Goal: Task Accomplishment & Management: Manage account settings

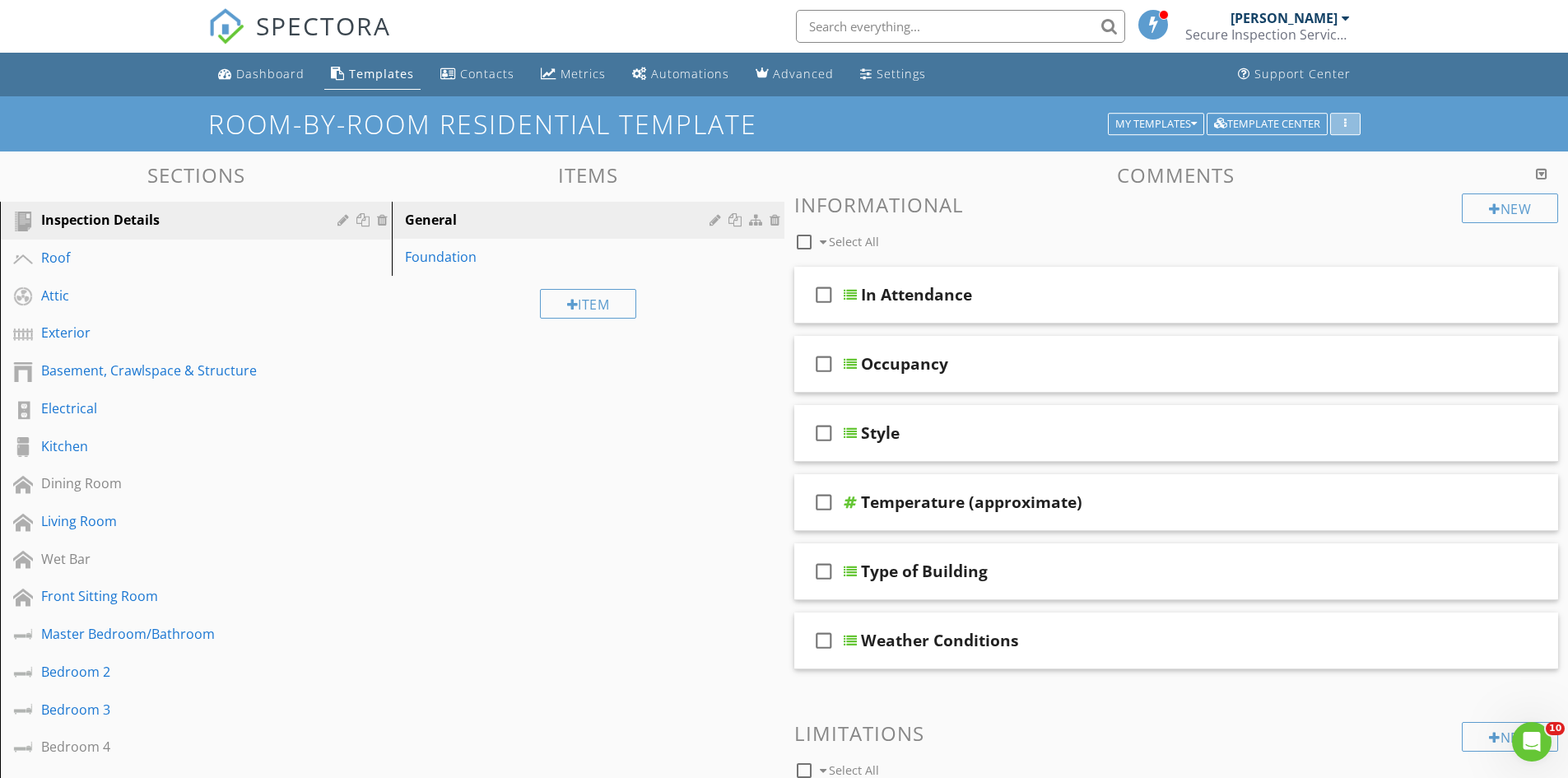
click at [1348, 118] on div "button" at bounding box center [1346, 124] width 15 height 12
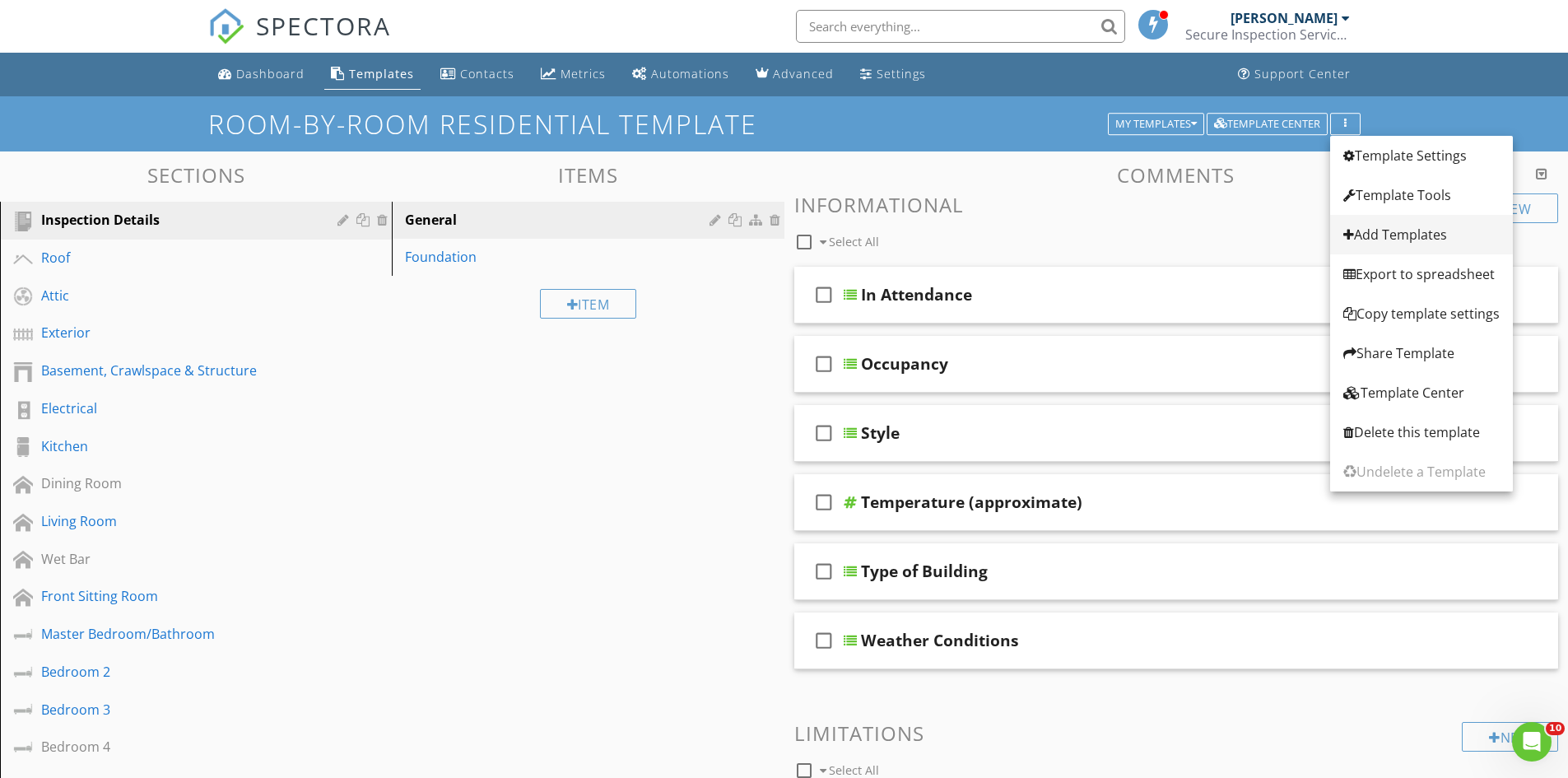
click at [1376, 233] on div "Add Templates" at bounding box center [1422, 234] width 156 height 20
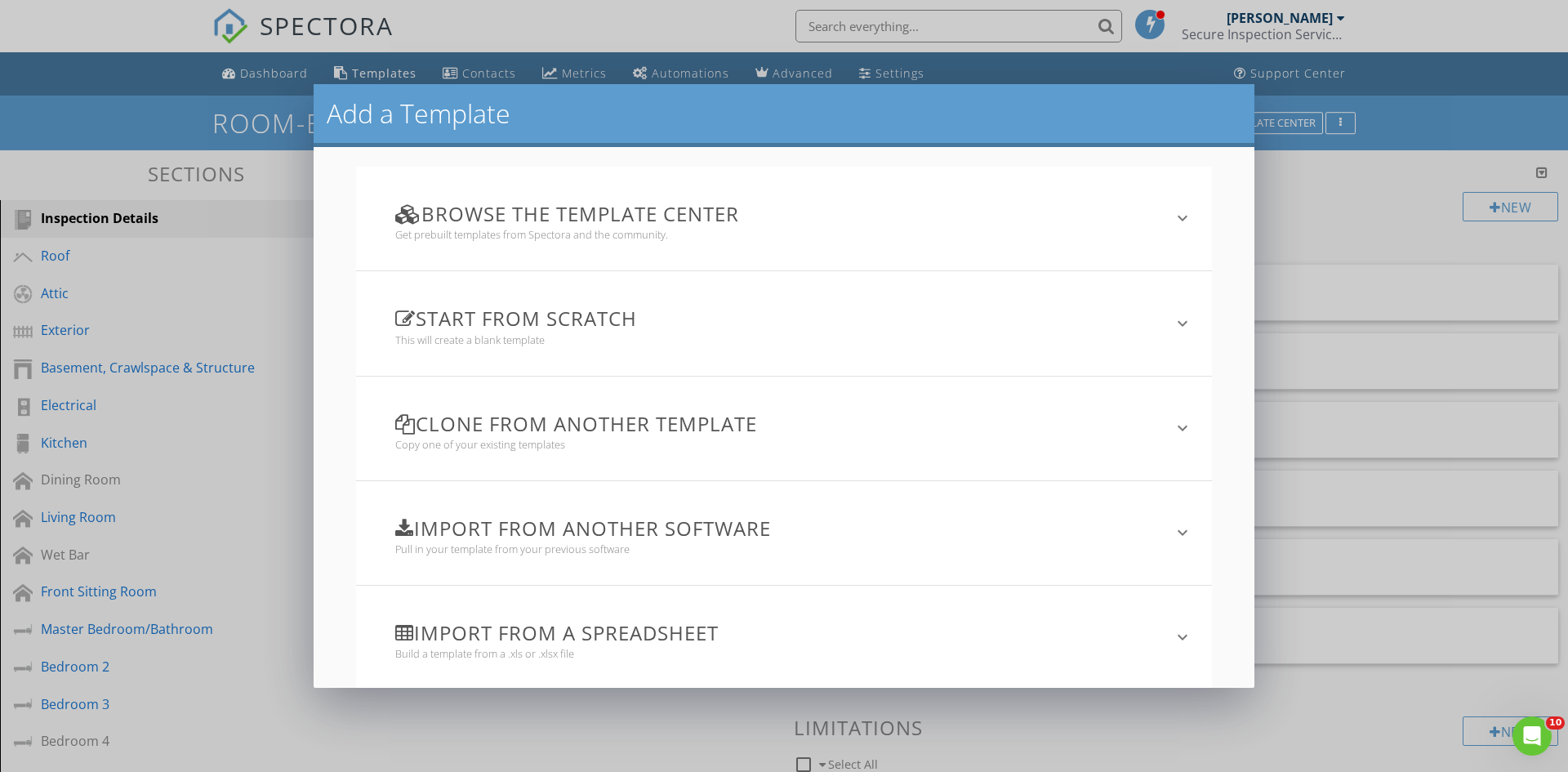
click at [613, 327] on h3 "Start from scratch" at bounding box center [775, 317] width 759 height 22
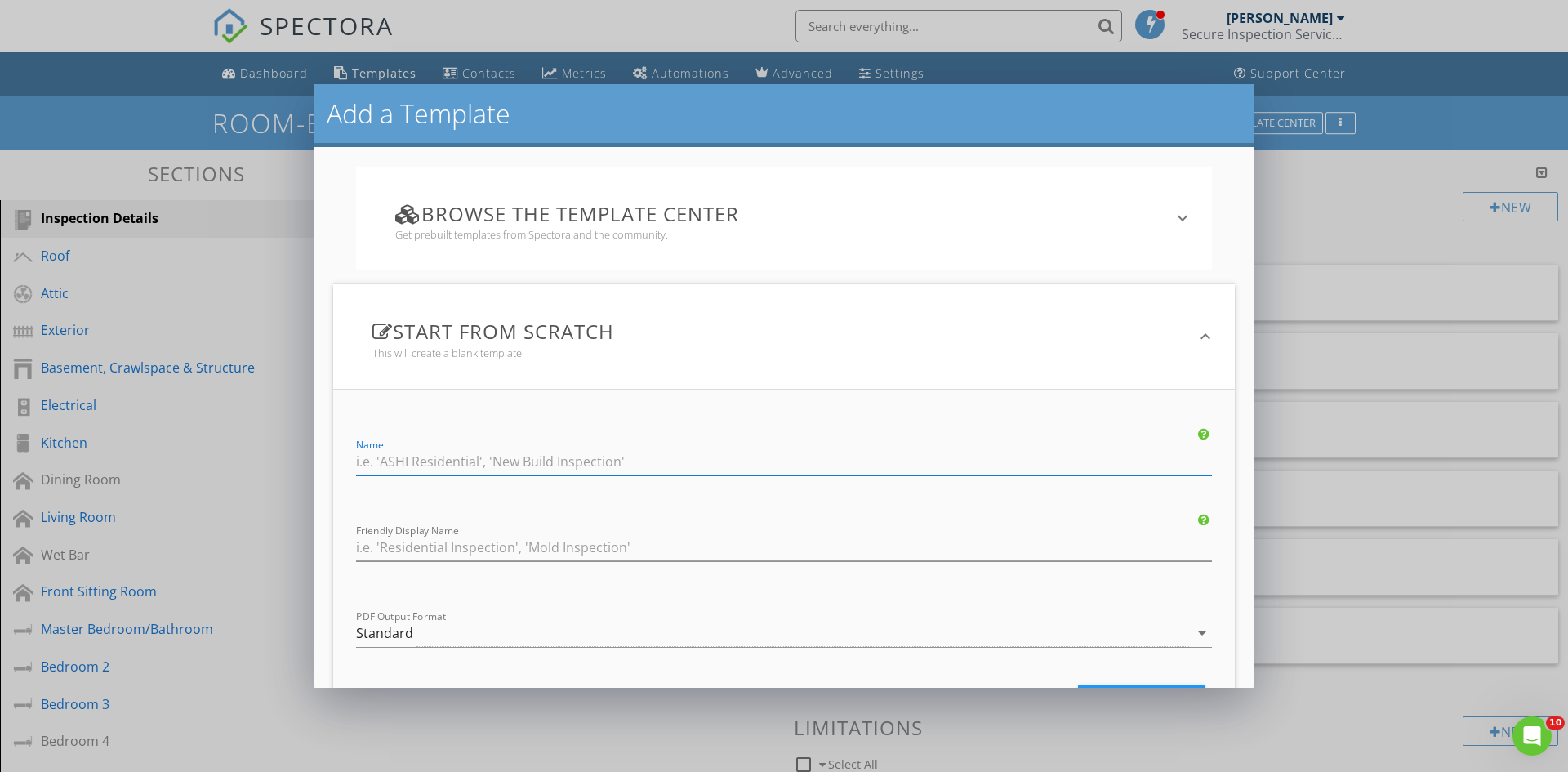
click at [654, 457] on input "Name" at bounding box center [784, 461] width 856 height 27
type input "Secure Inspection Services Residential Inspection"
click at [643, 545] on input "Friendly Display Name" at bounding box center [784, 547] width 856 height 27
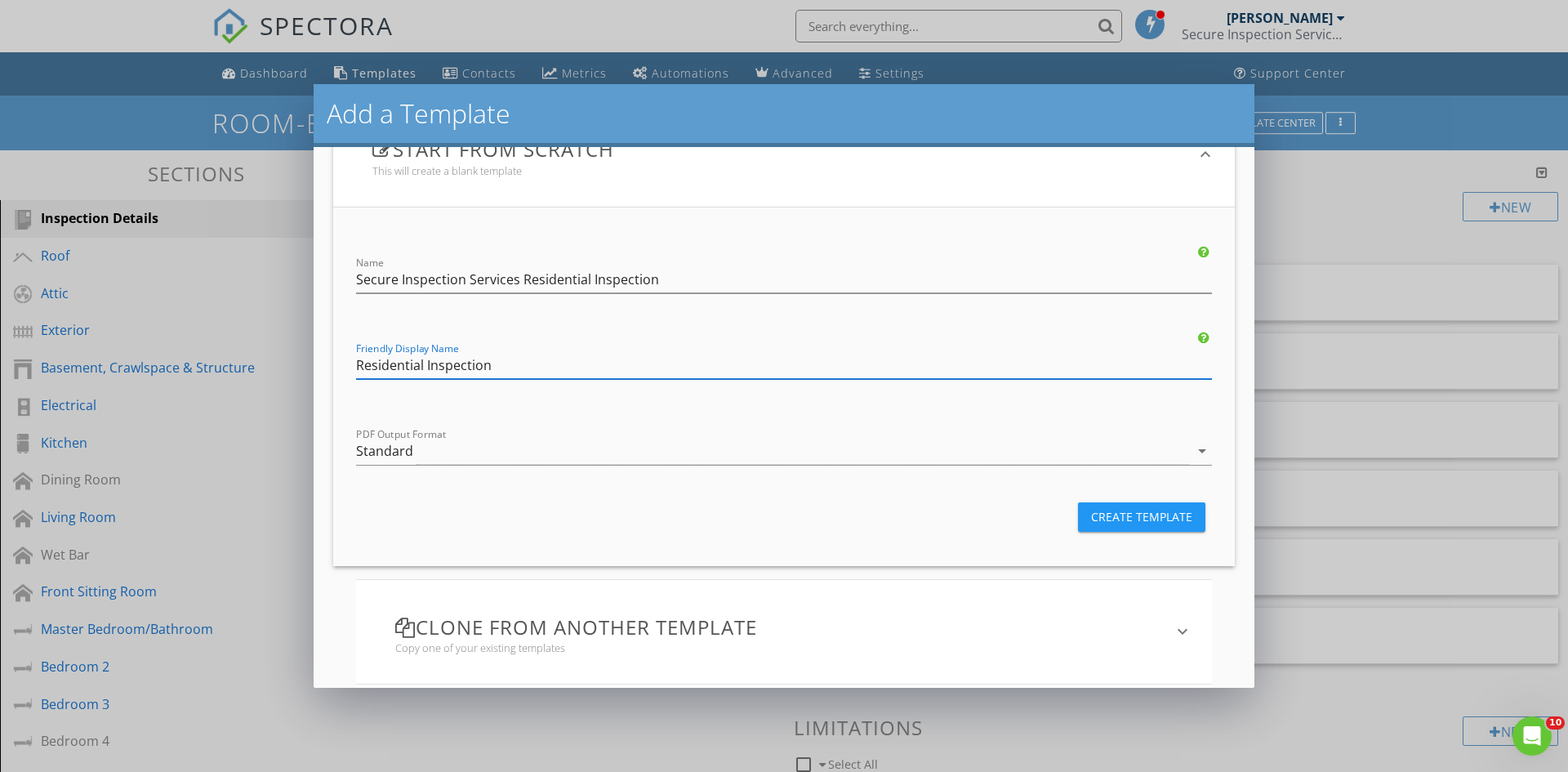
scroll to position [163, 0]
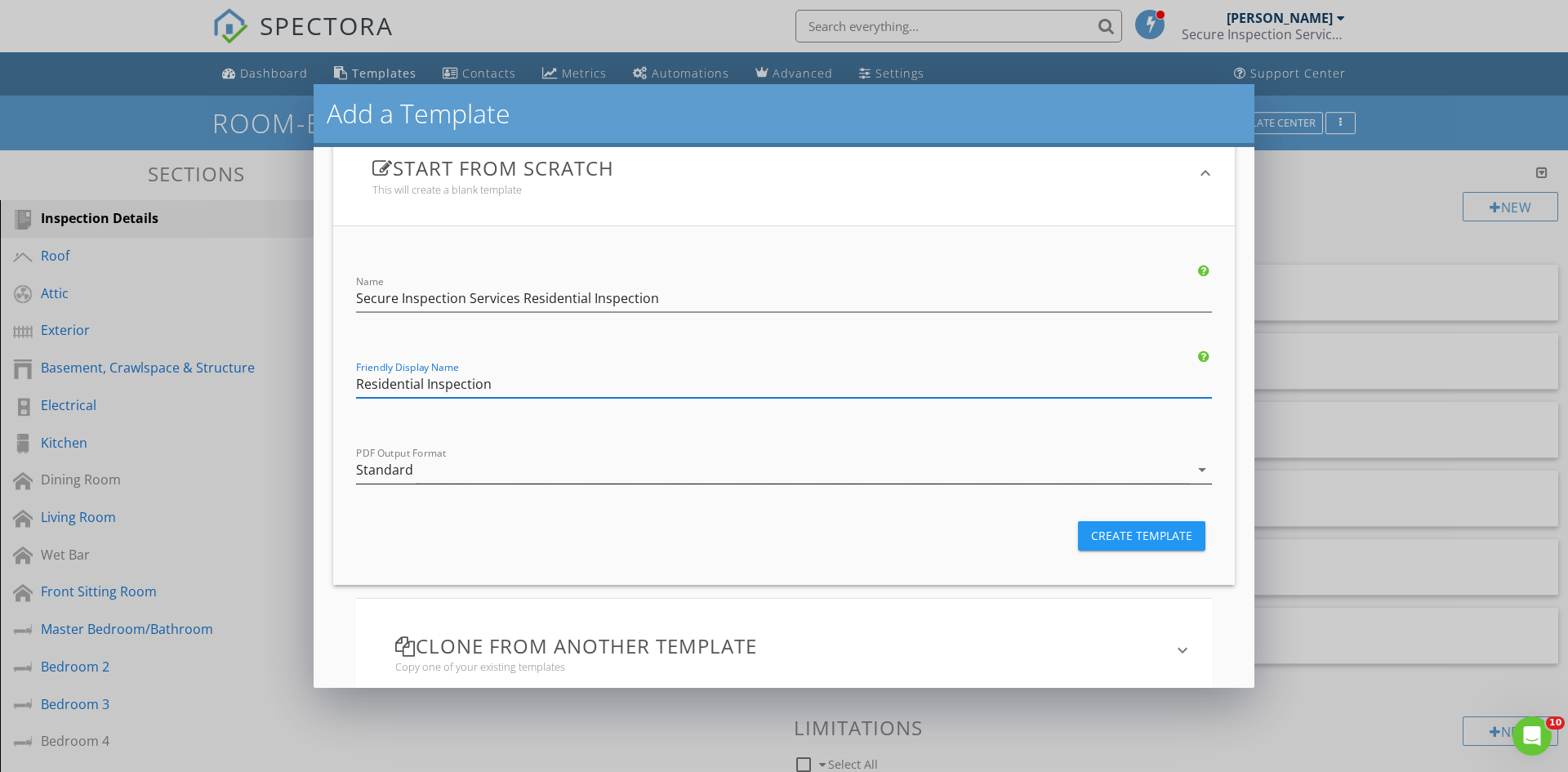
type input "Residential Inspection"
click at [1192, 468] on icon "arrow_drop_down" at bounding box center [1202, 469] width 20 height 20
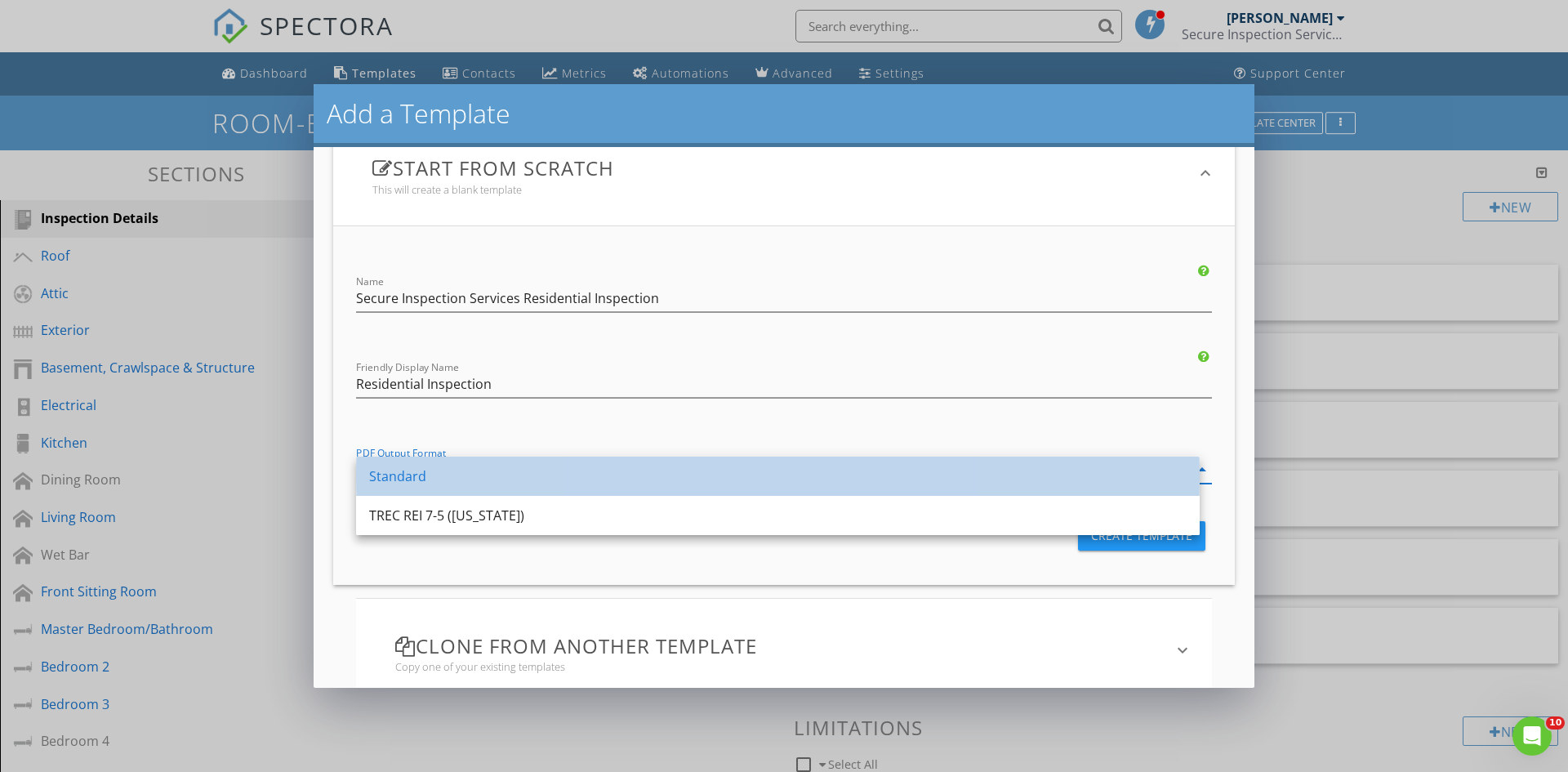
click at [494, 473] on div "Standard" at bounding box center [778, 476] width 818 height 20
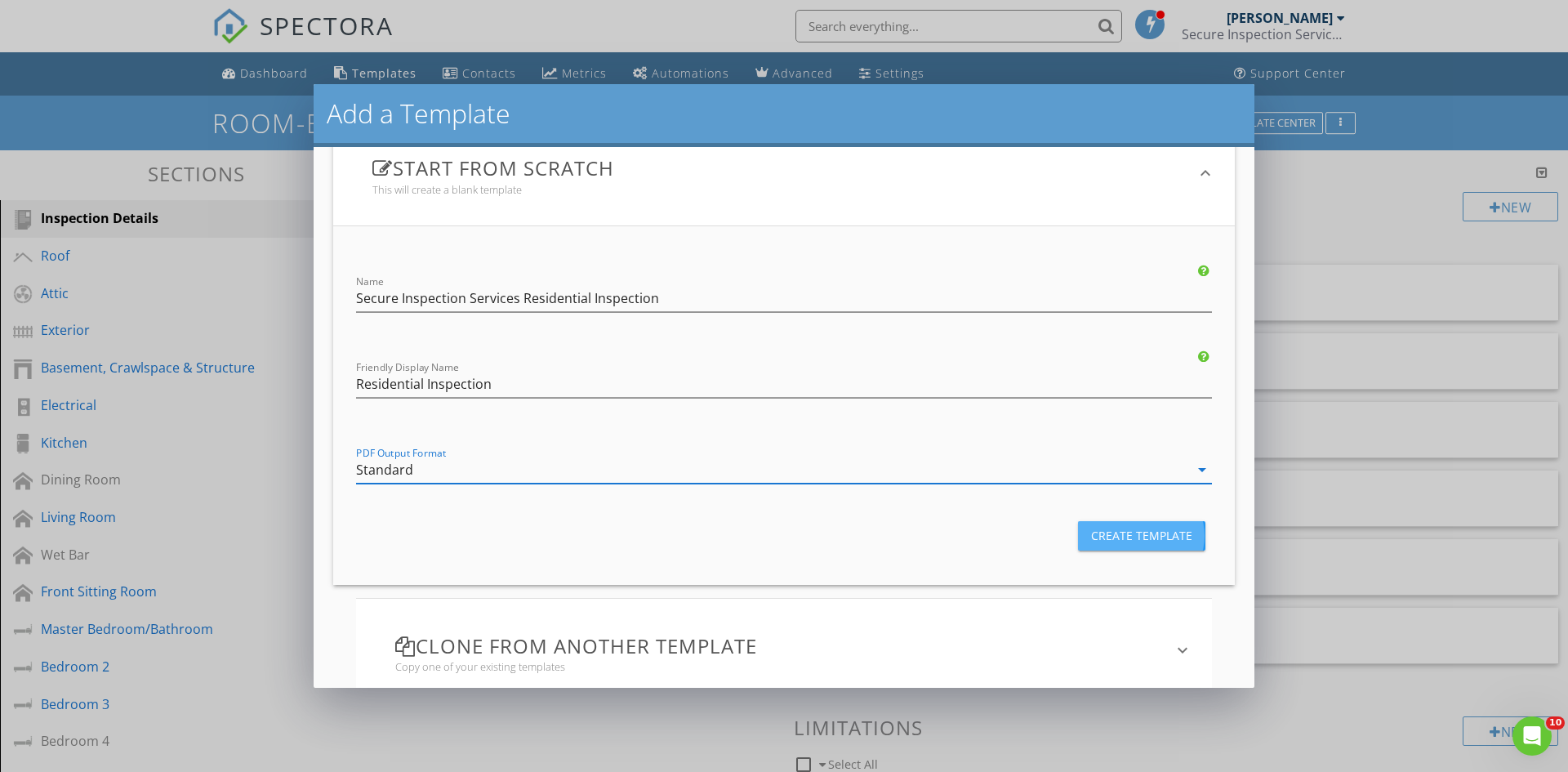
click at [1144, 534] on div "Create Template" at bounding box center [1142, 535] width 101 height 17
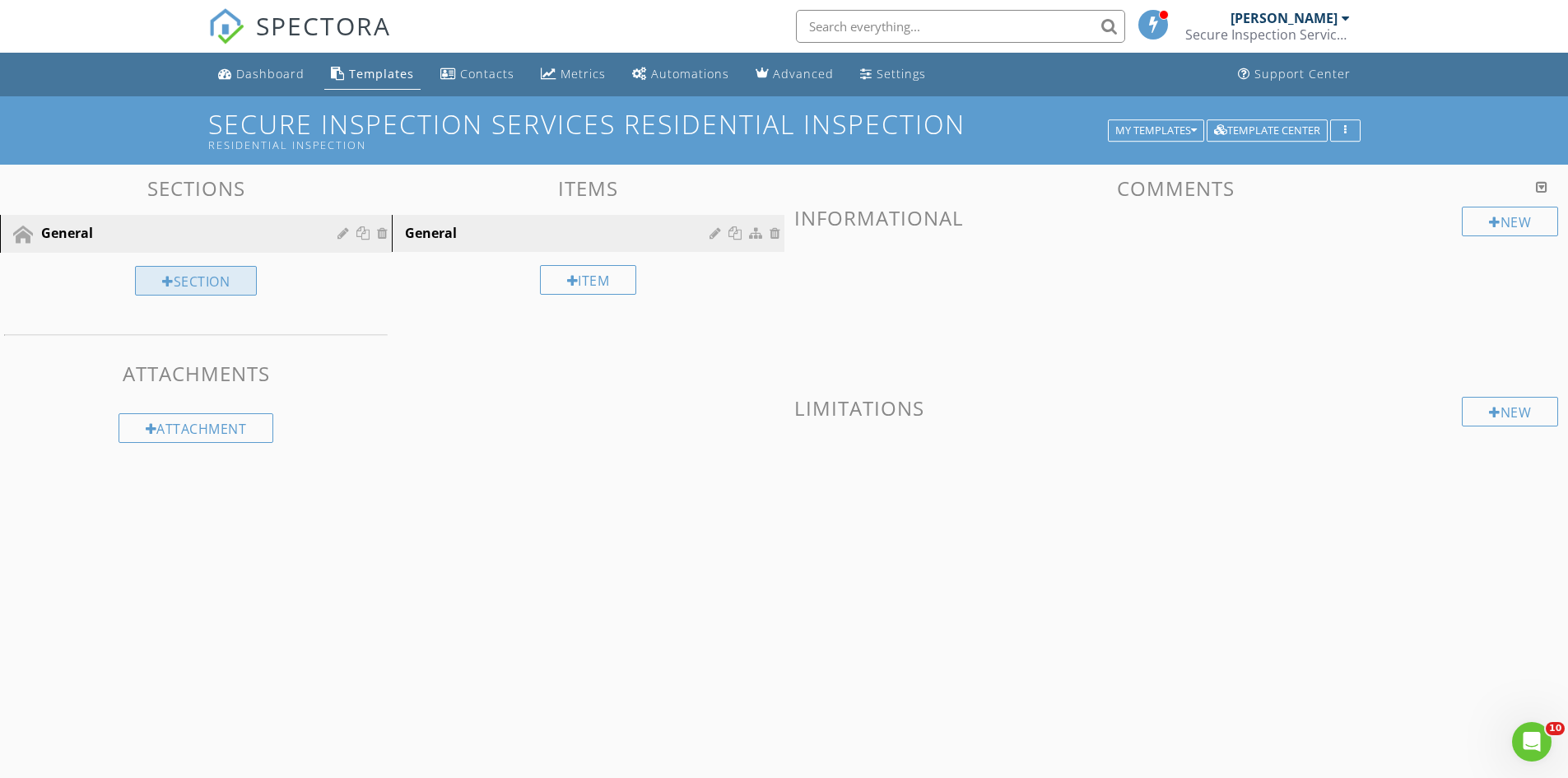
click at [206, 282] on div "Section" at bounding box center [196, 280] width 122 height 30
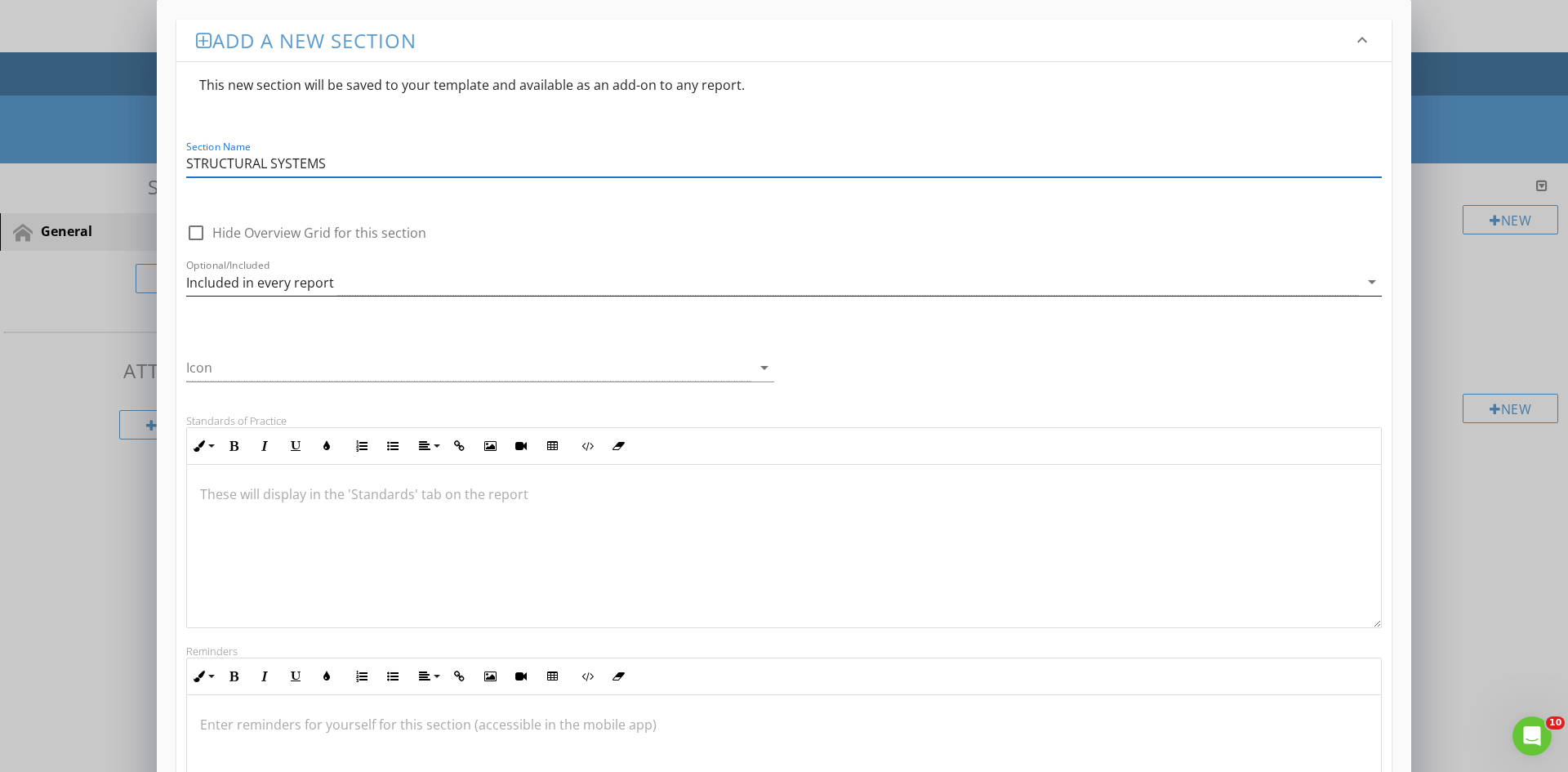
type input "STRUCTURAL SYSTEMS"
click at [1373, 282] on icon "arrow_drop_down" at bounding box center [1372, 282] width 20 height 20
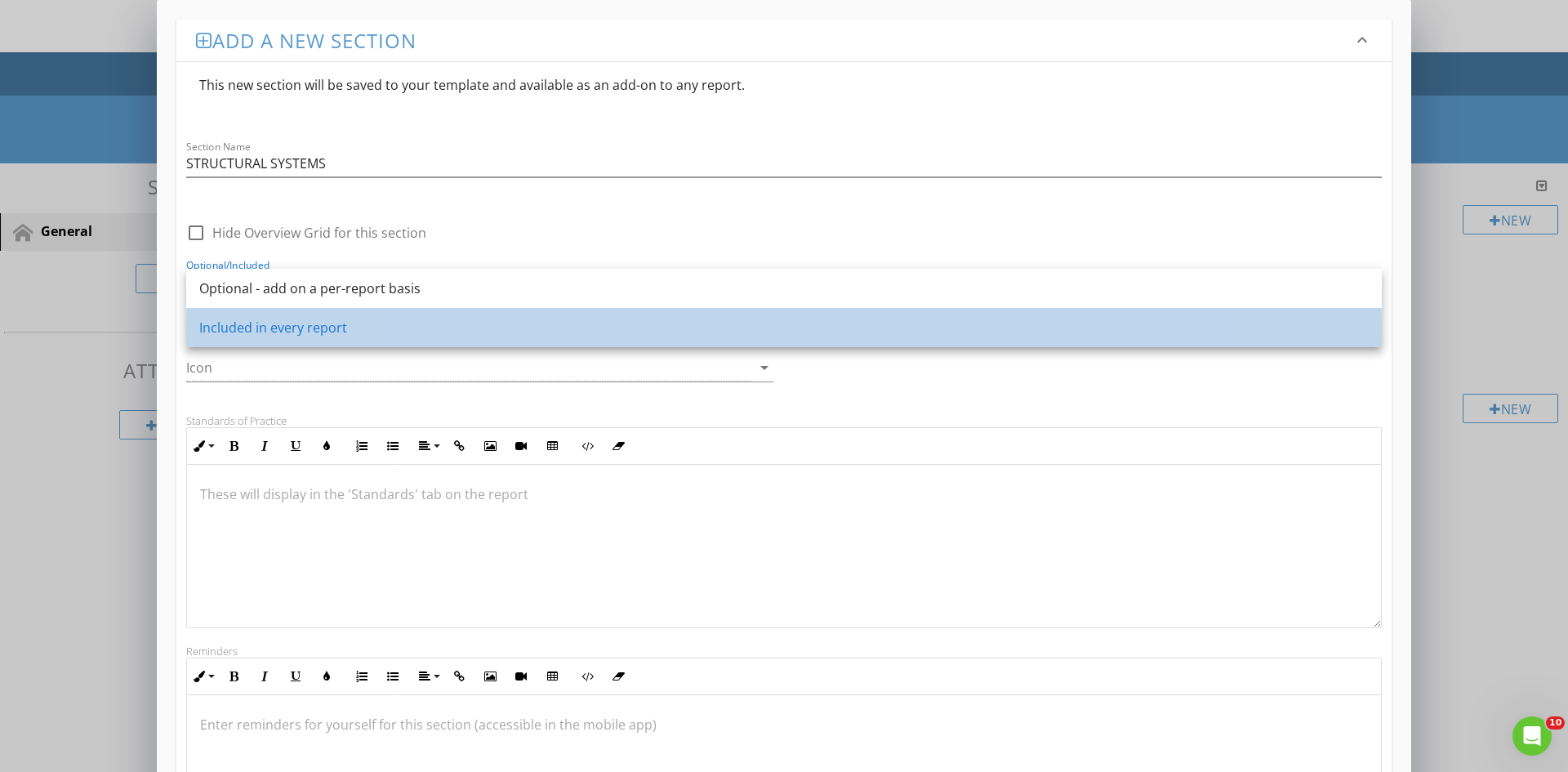
click at [332, 331] on div "Included in every report" at bounding box center [784, 328] width 1170 height 20
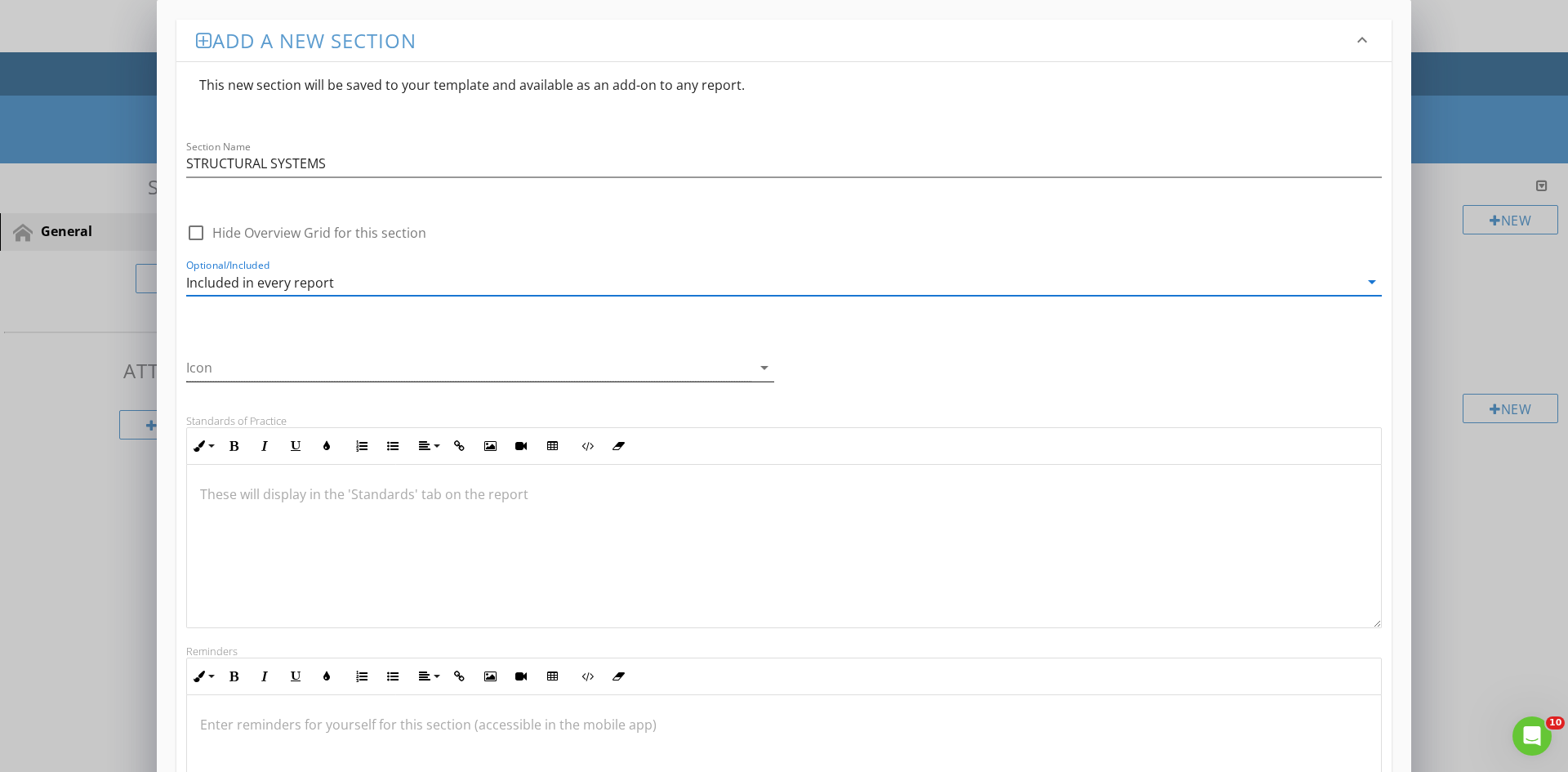
click at [763, 368] on icon "arrow_drop_down" at bounding box center [764, 367] width 20 height 20
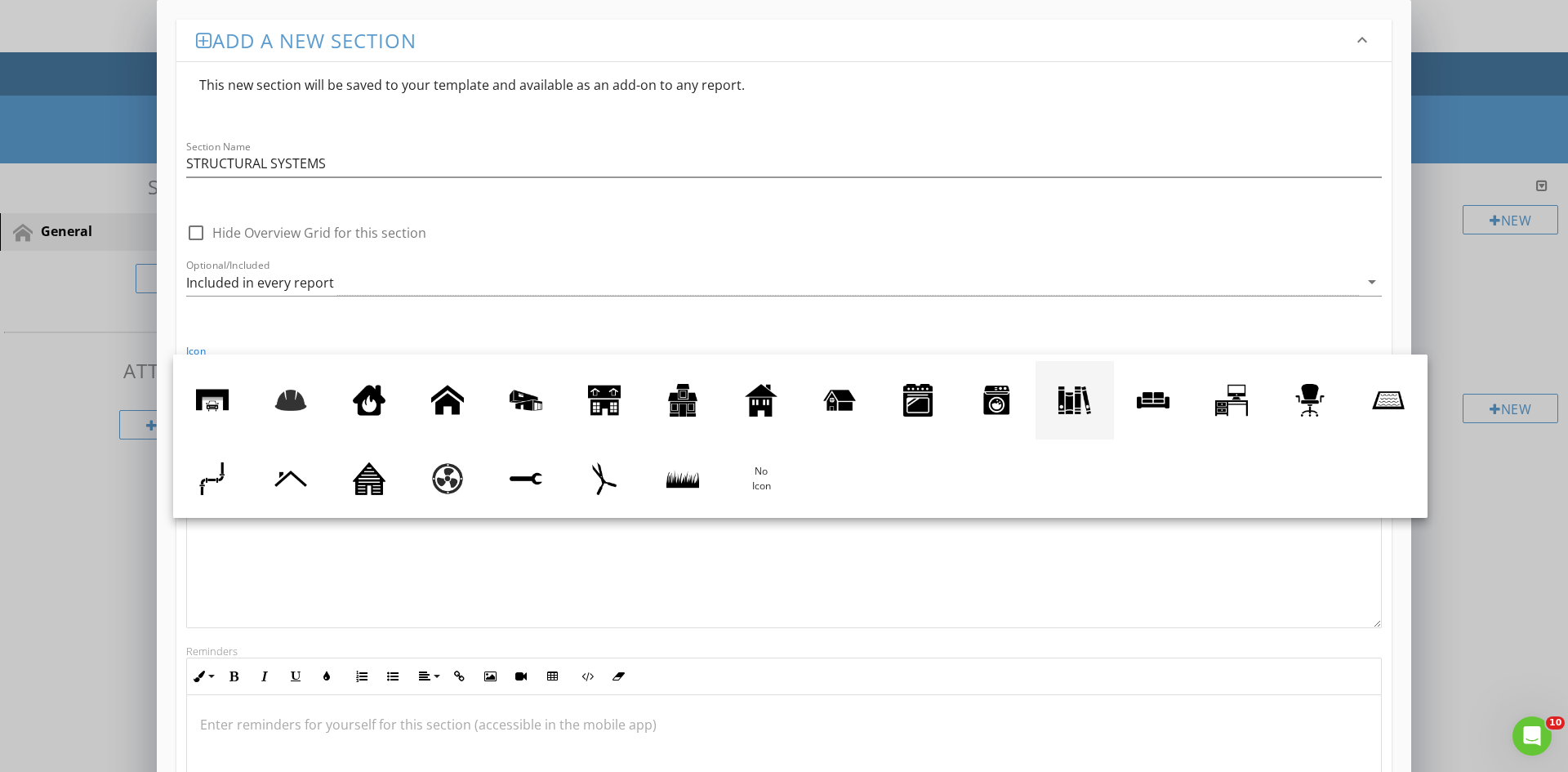
scroll to position [0, 0]
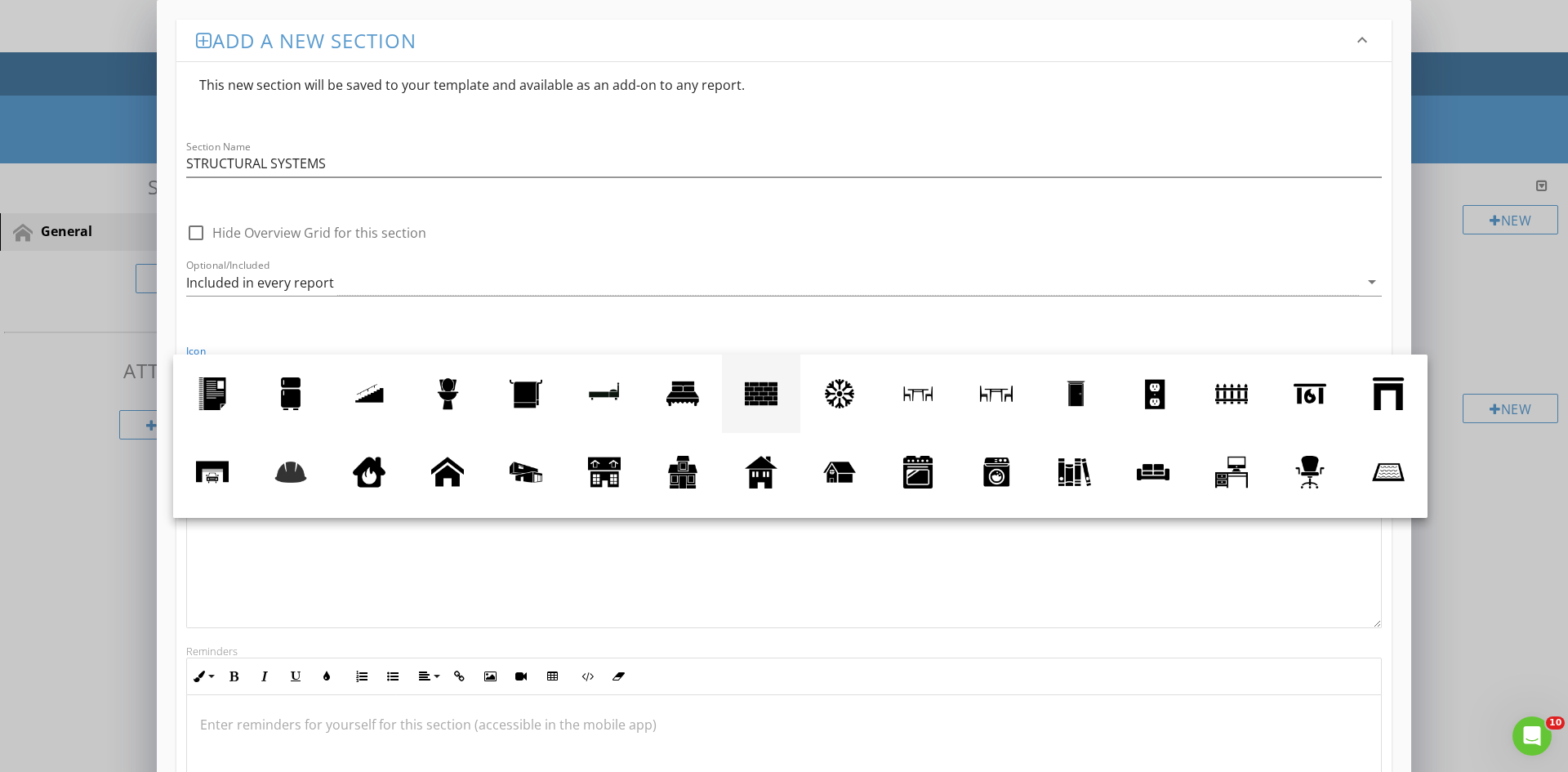
click at [762, 395] on div at bounding box center [762, 394] width 32 height 32
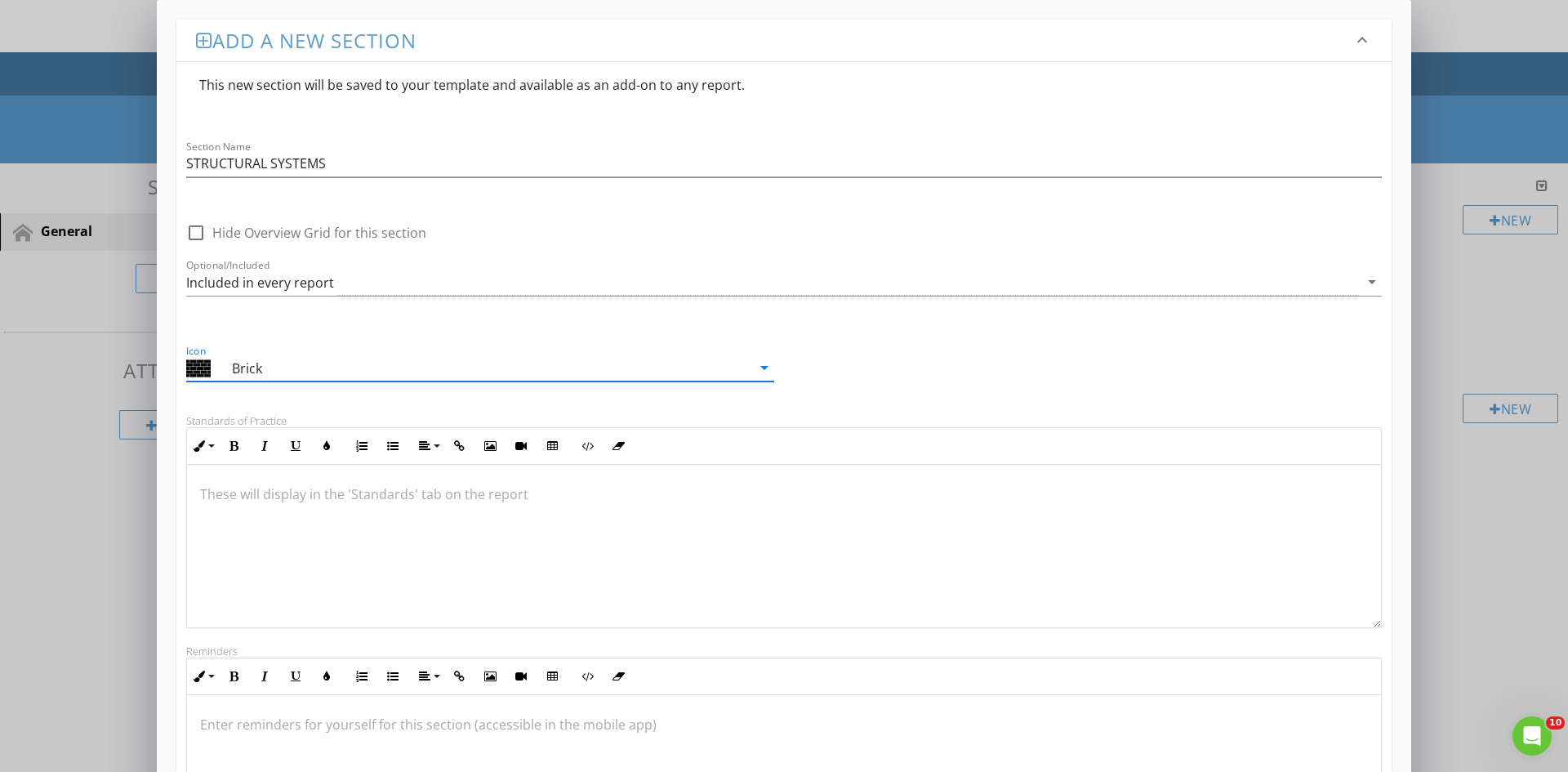
click at [765, 369] on icon "arrow_drop_down" at bounding box center [764, 367] width 20 height 20
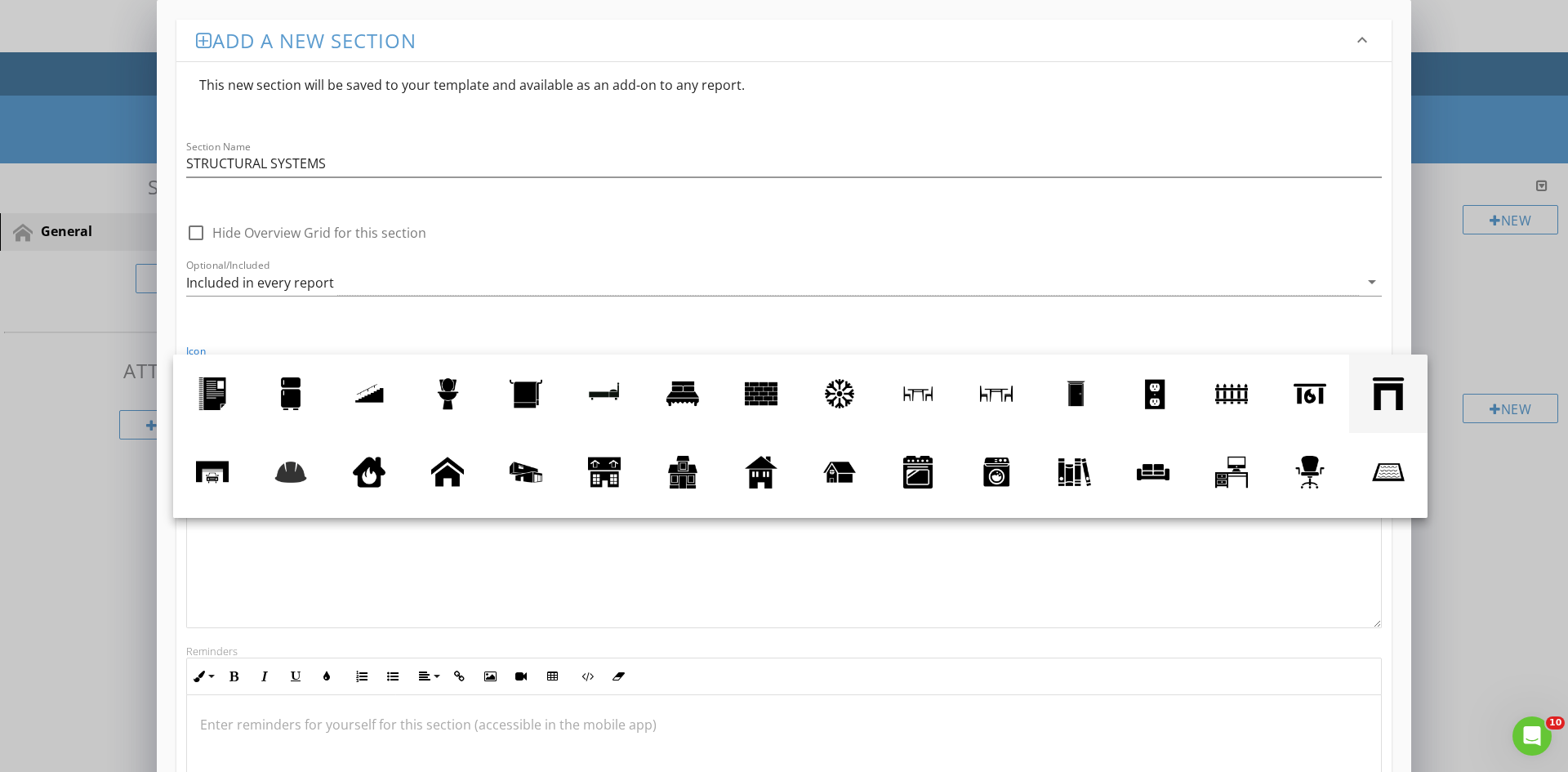
click at [1372, 410] on div at bounding box center [1388, 394] width 32 height 32
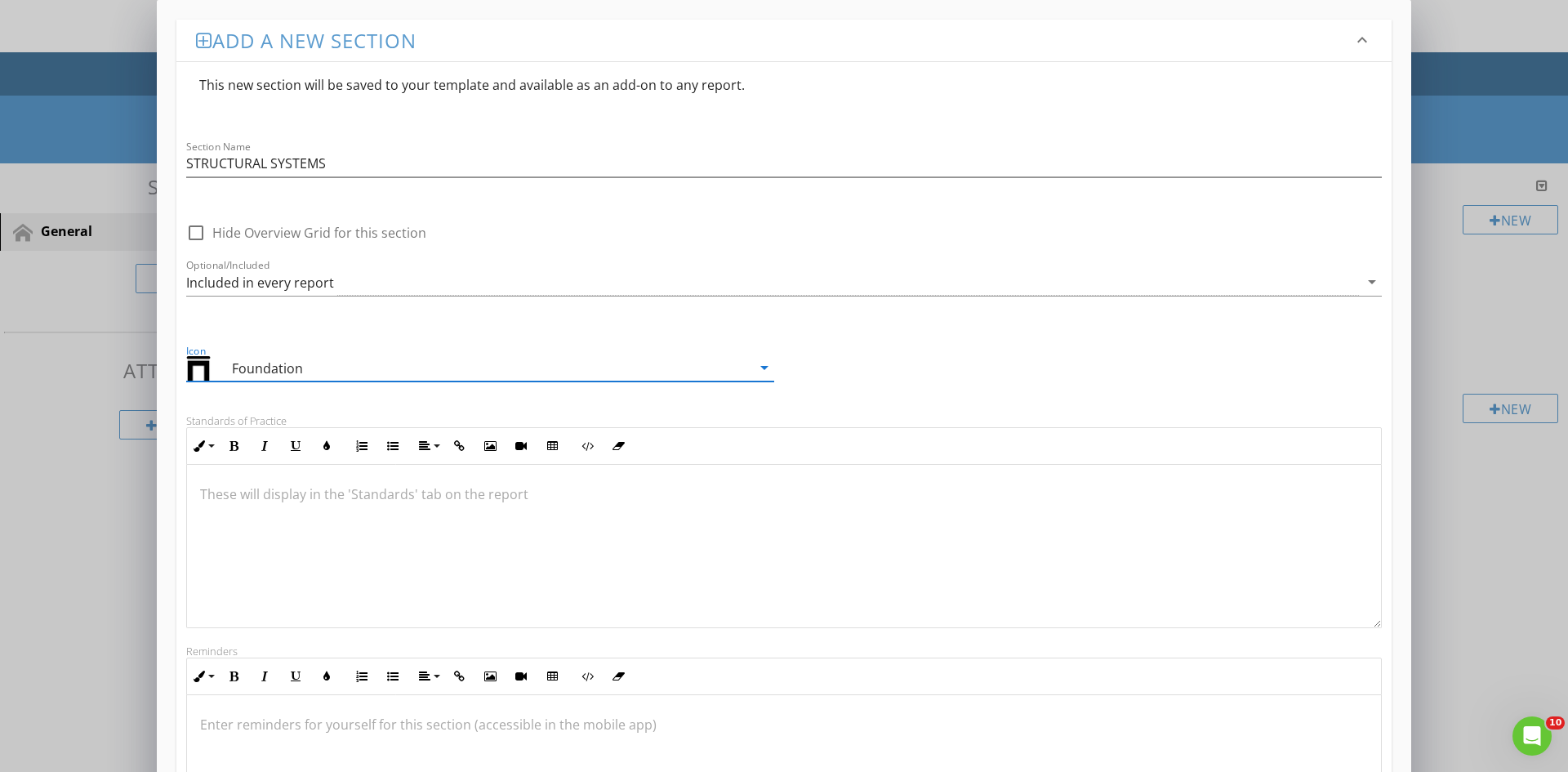
click at [762, 372] on icon "arrow_drop_down" at bounding box center [764, 367] width 20 height 20
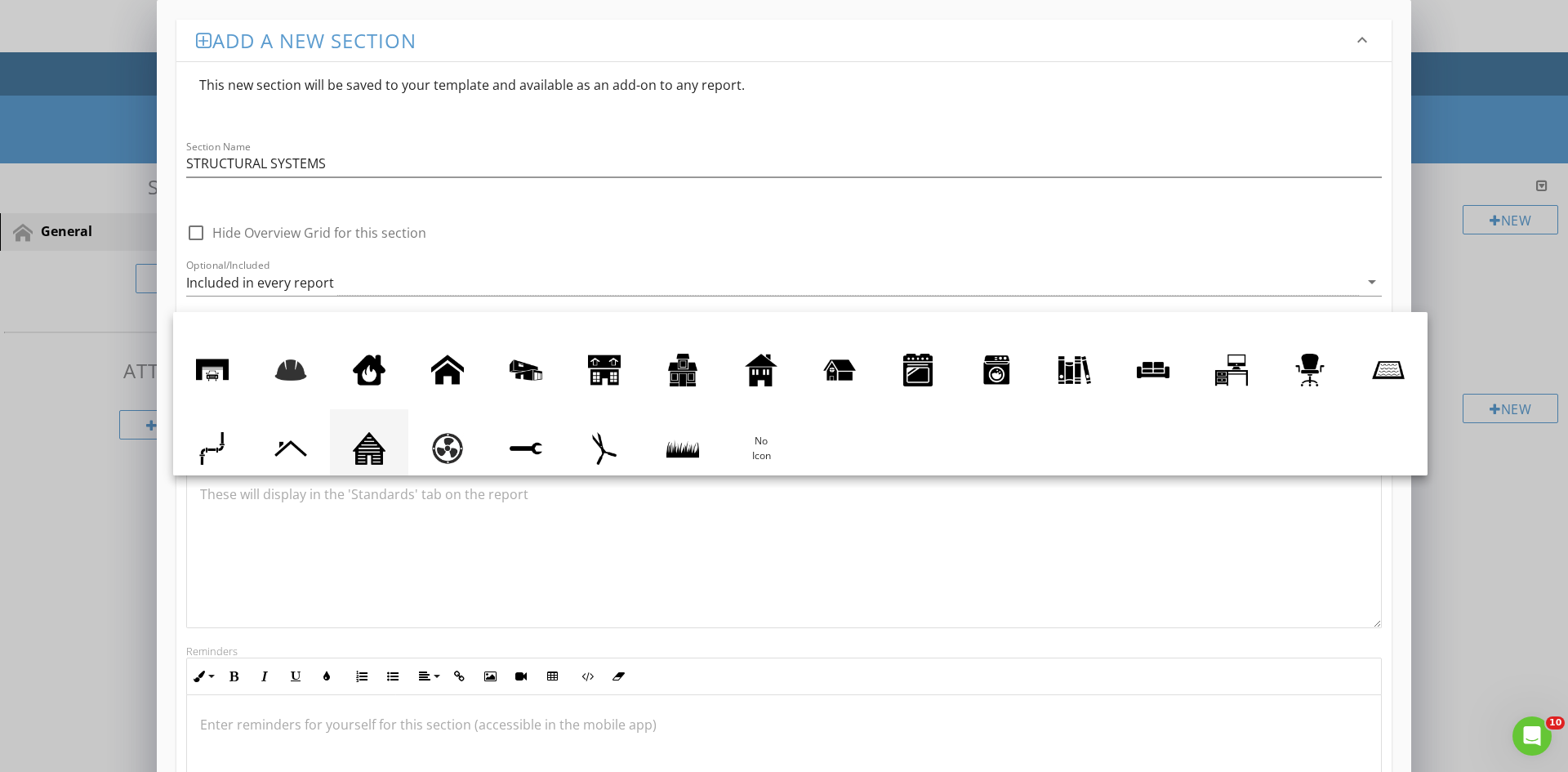
scroll to position [72, 0]
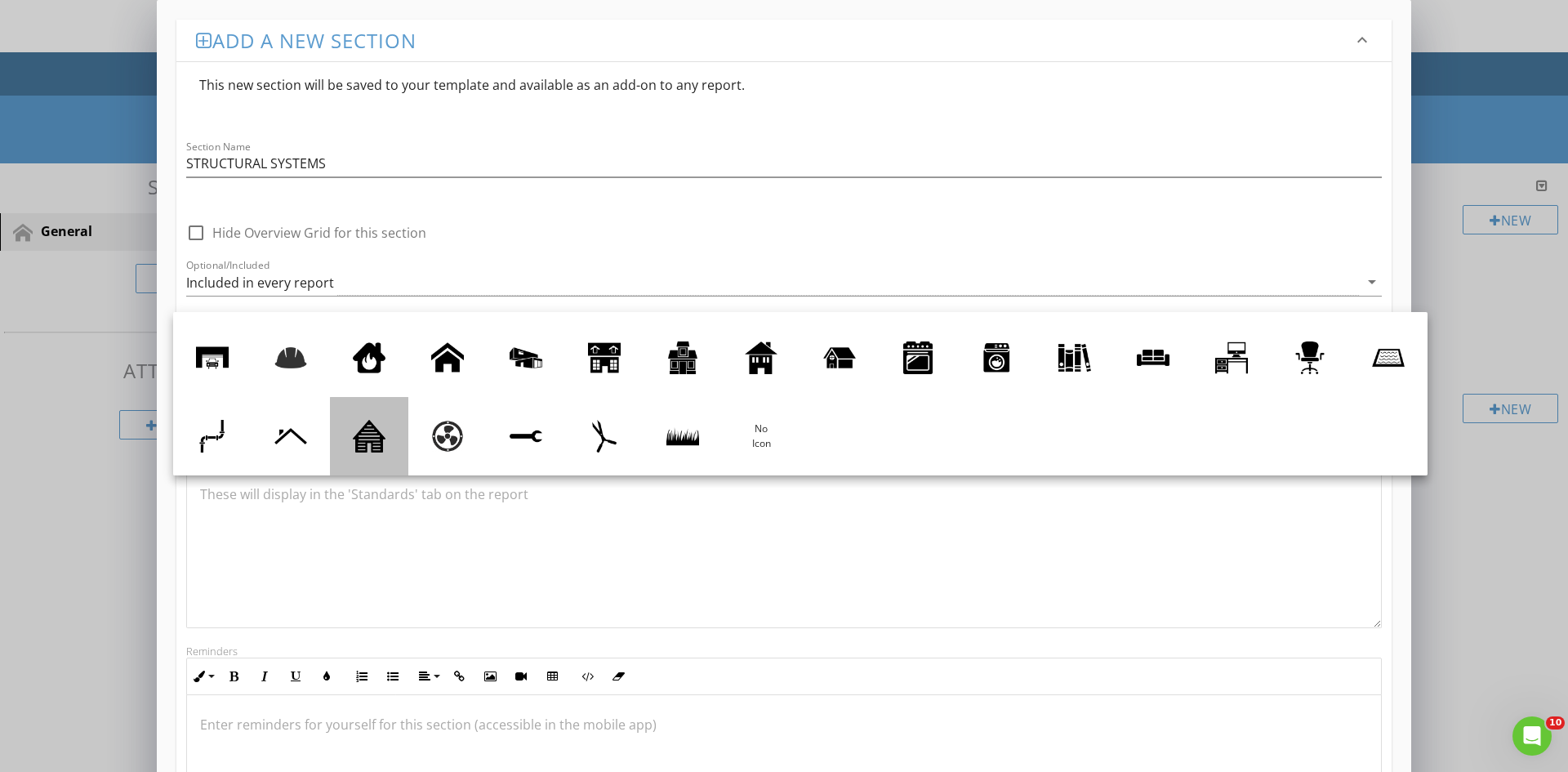
click at [385, 438] on div at bounding box center [369, 436] width 32 height 32
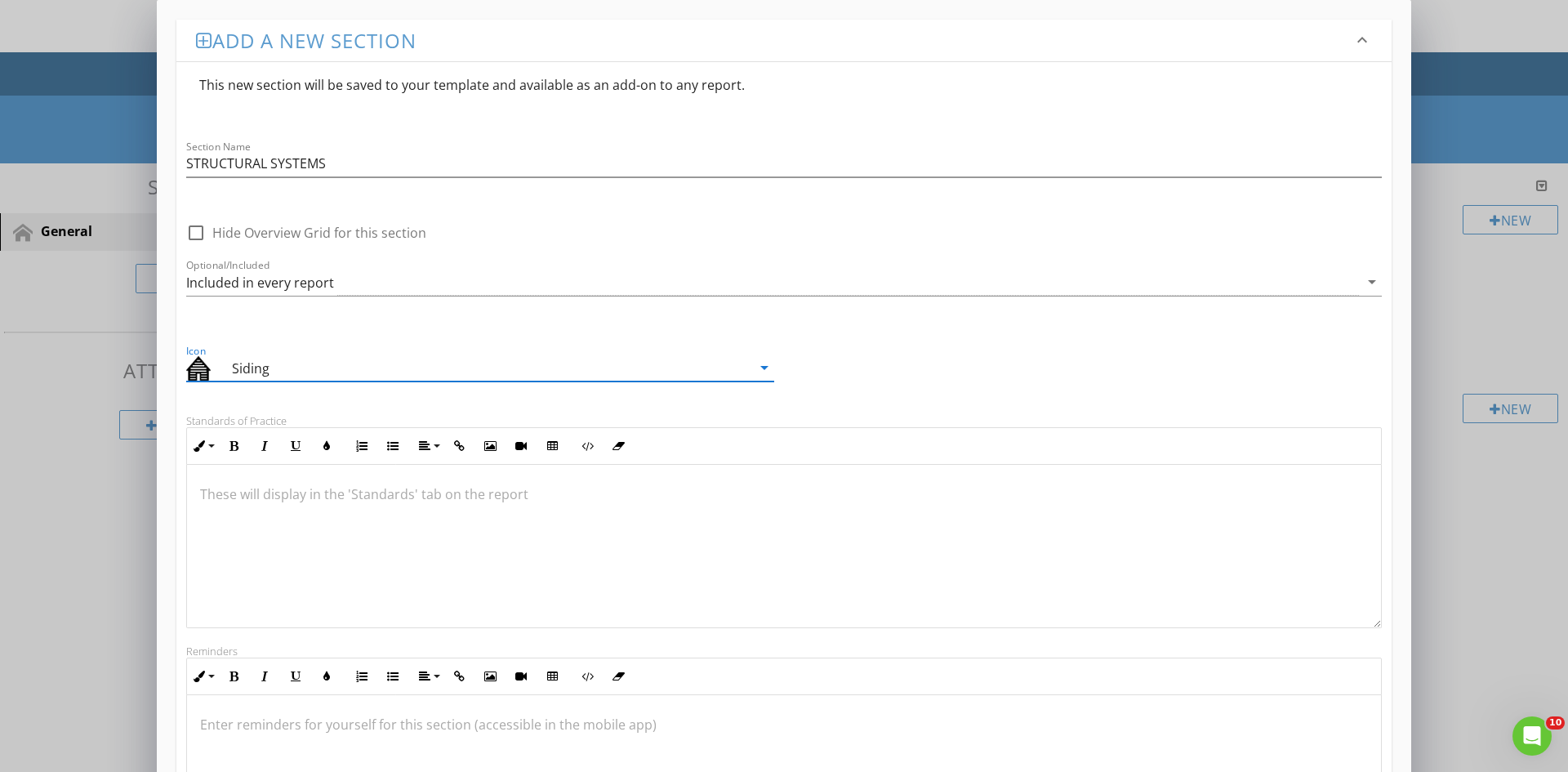
click at [761, 365] on icon "arrow_drop_down" at bounding box center [764, 367] width 20 height 20
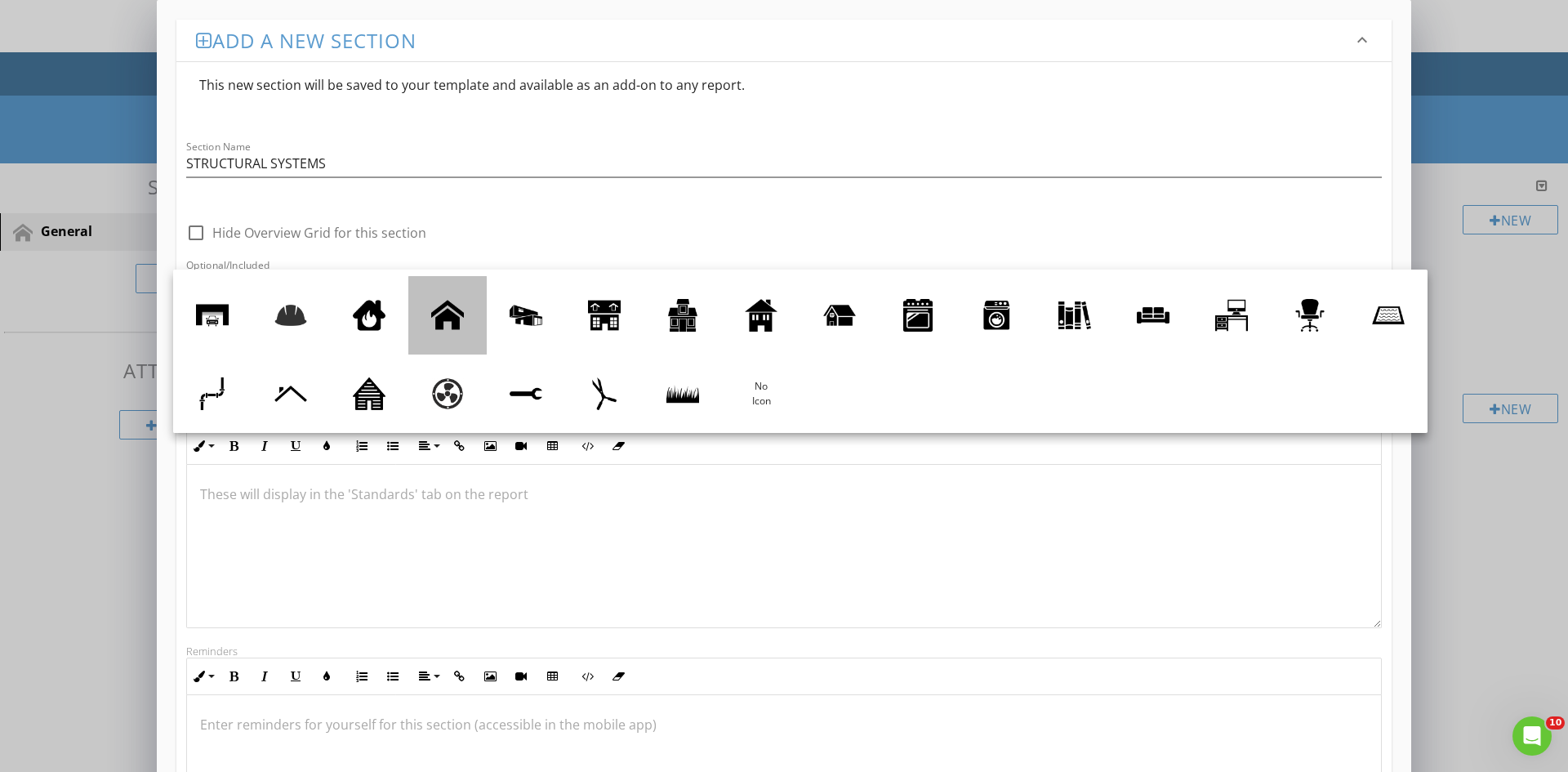
click at [464, 319] on div at bounding box center [447, 315] width 32 height 32
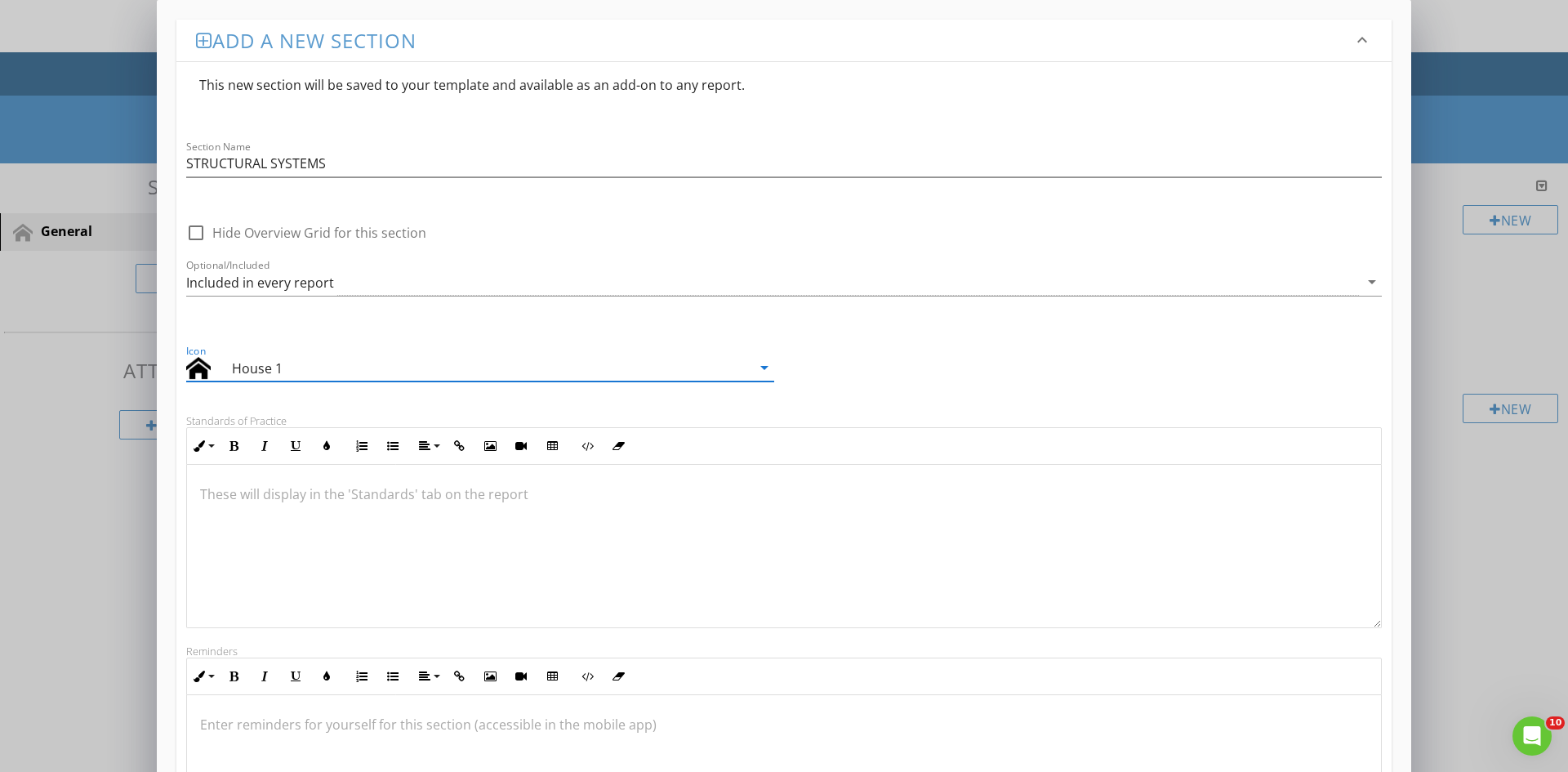
click at [760, 367] on icon "arrow_drop_down" at bounding box center [764, 367] width 20 height 20
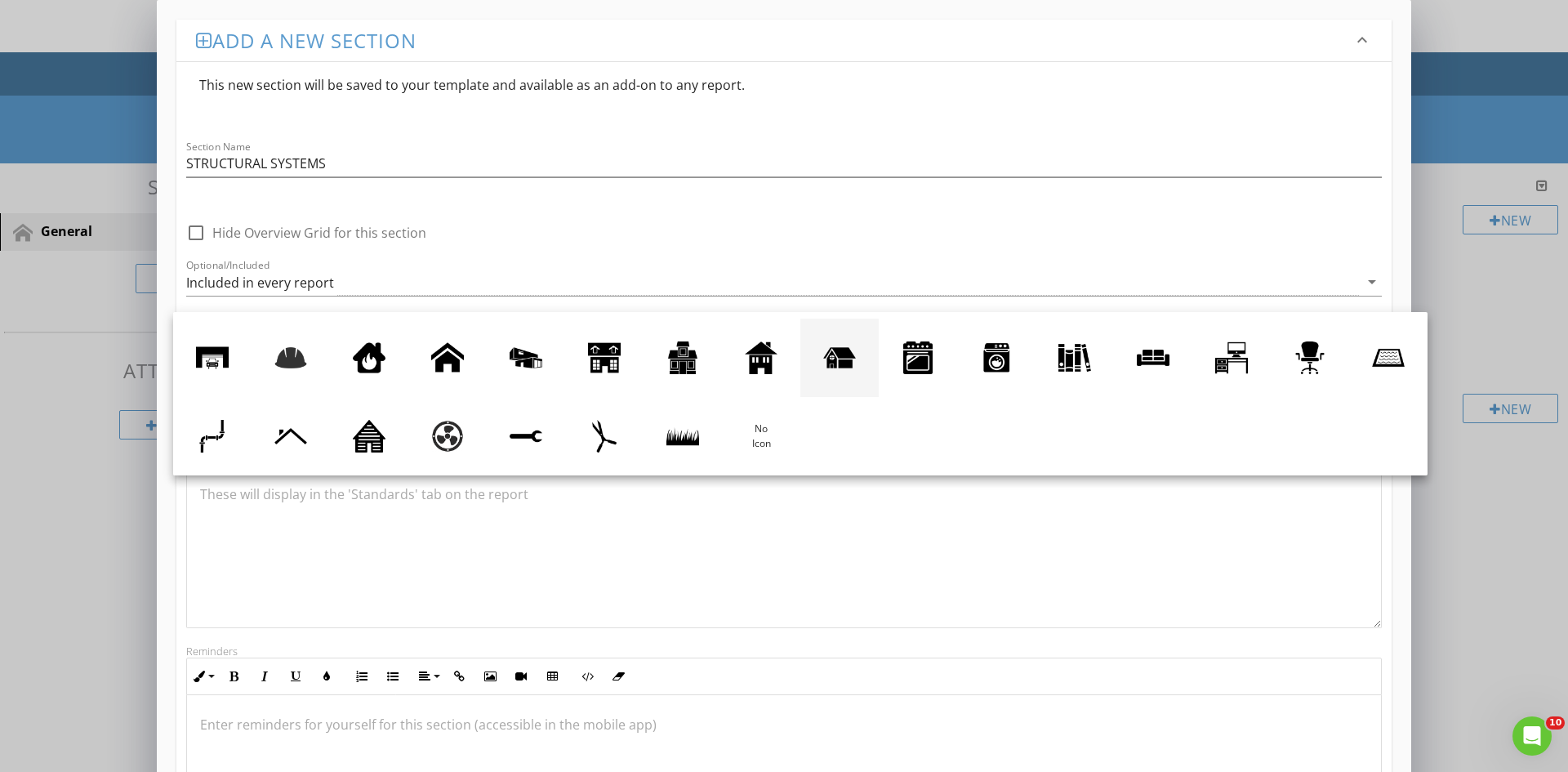
click at [856, 358] on div at bounding box center [840, 357] width 32 height 32
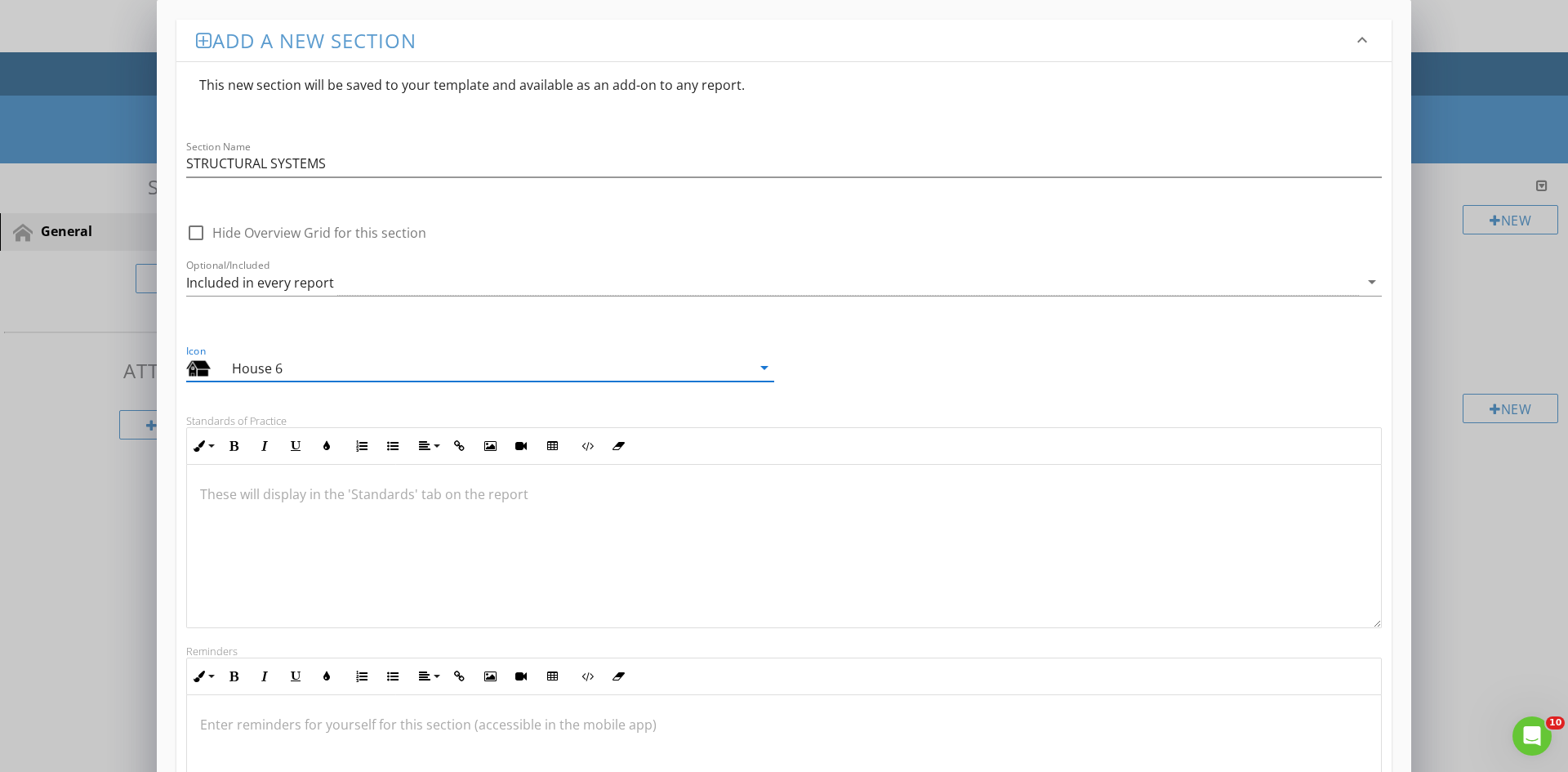
click at [763, 371] on icon "arrow_drop_down" at bounding box center [764, 367] width 20 height 20
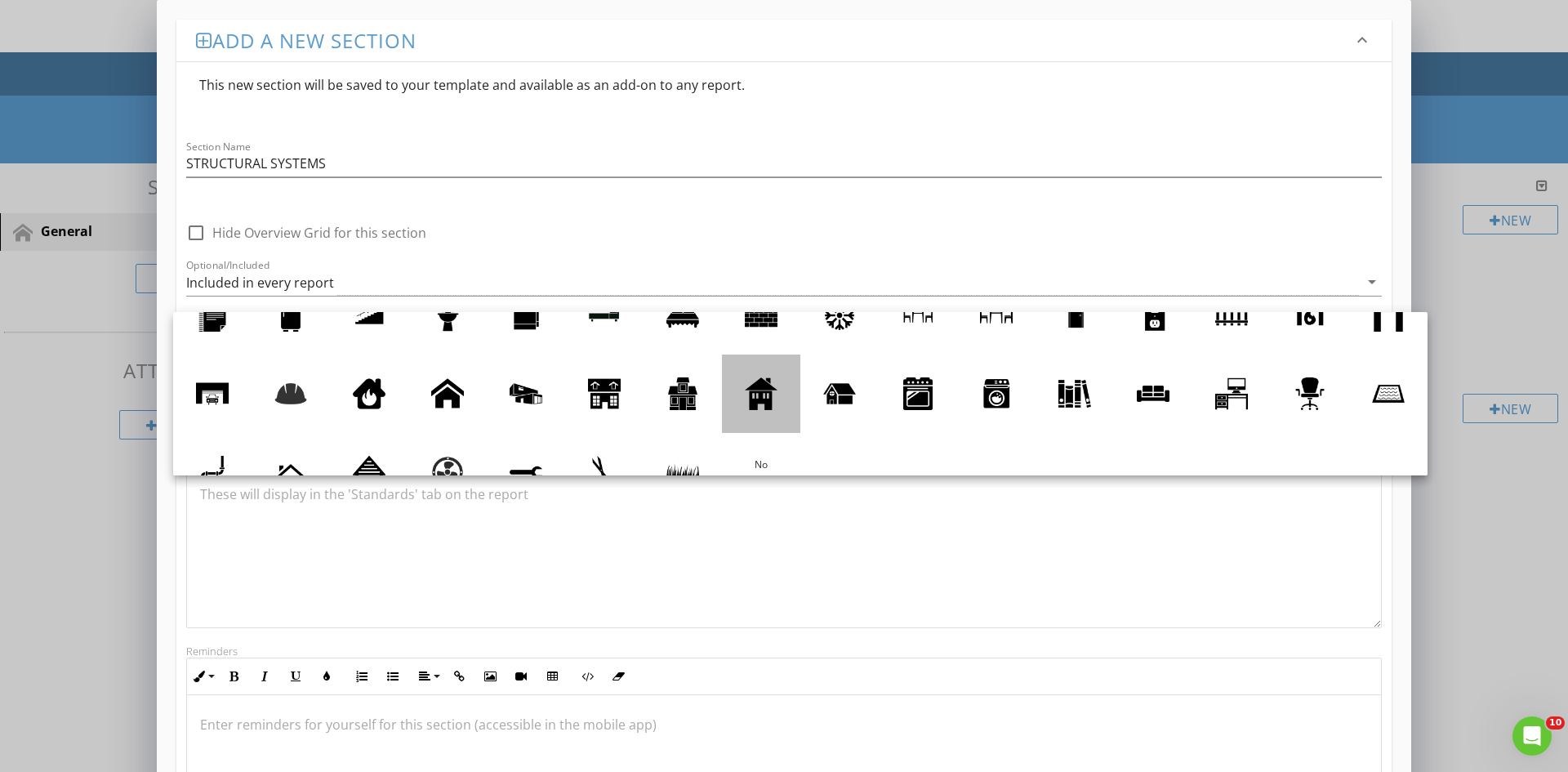
click at [778, 394] on div at bounding box center [762, 394] width 32 height 32
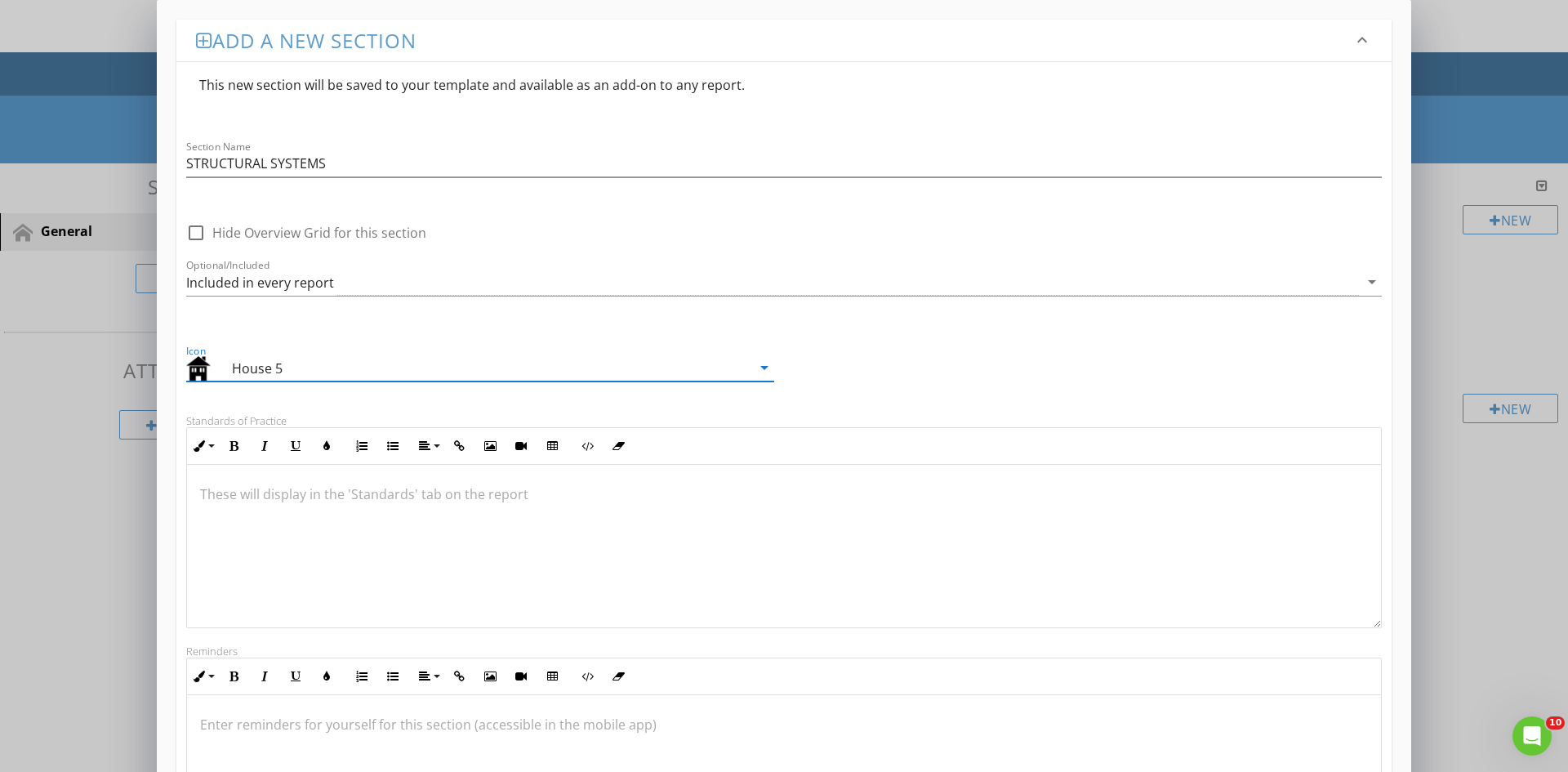
click at [762, 365] on icon "arrow_drop_down" at bounding box center [764, 367] width 20 height 20
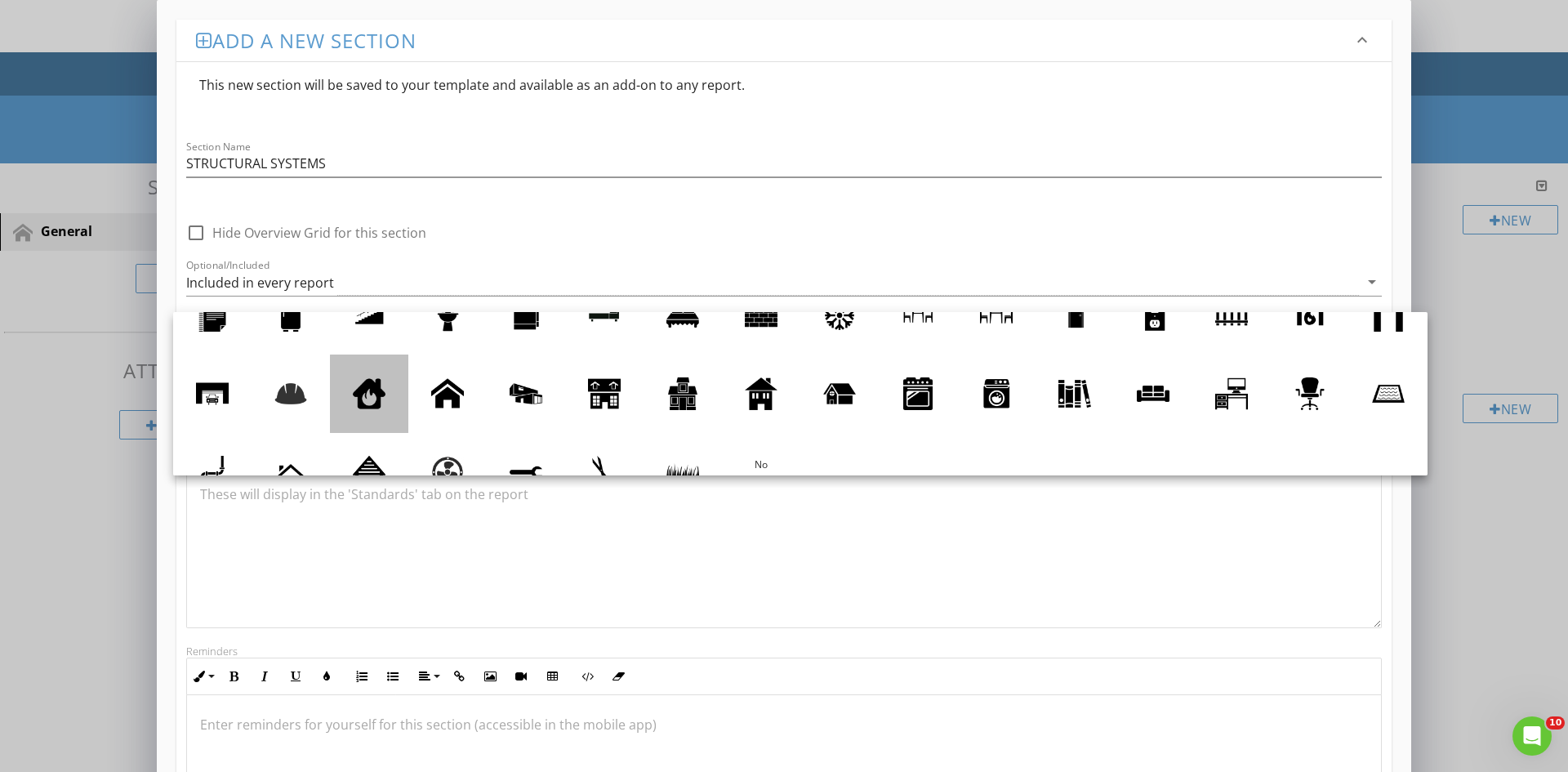
click at [385, 393] on div at bounding box center [369, 394] width 32 height 32
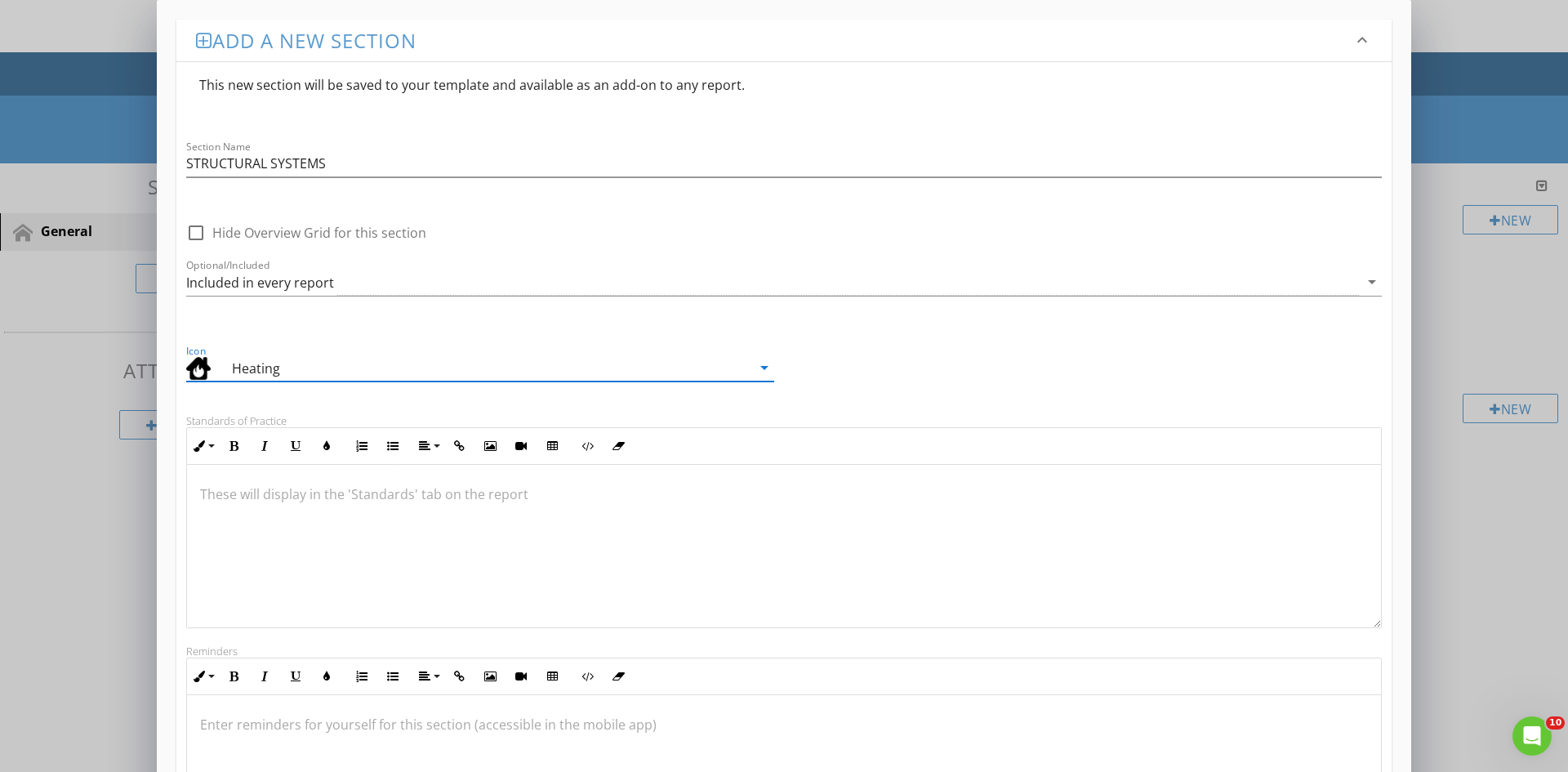
click at [767, 366] on icon "arrow_drop_down" at bounding box center [764, 367] width 20 height 20
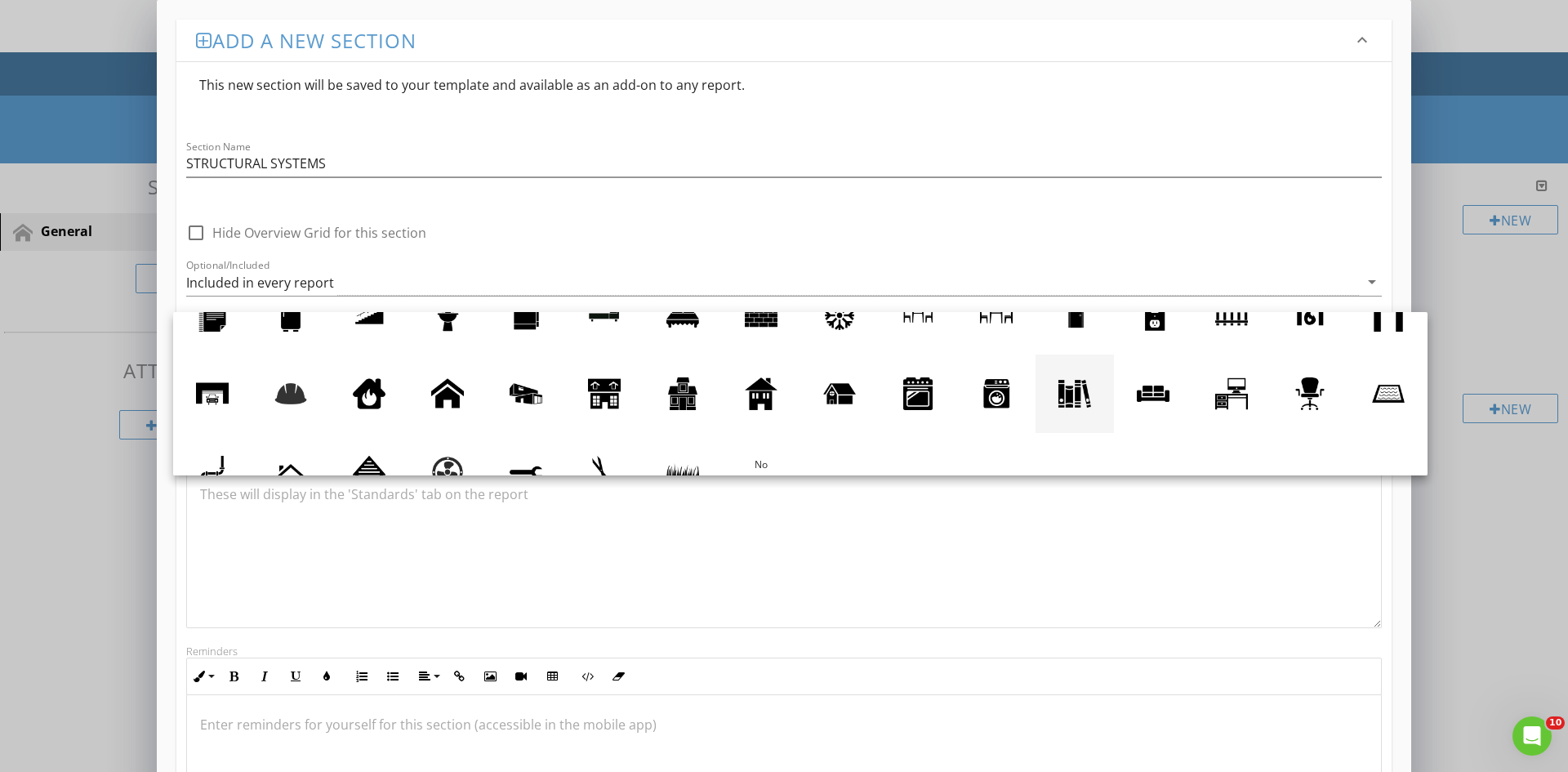
scroll to position [72, 0]
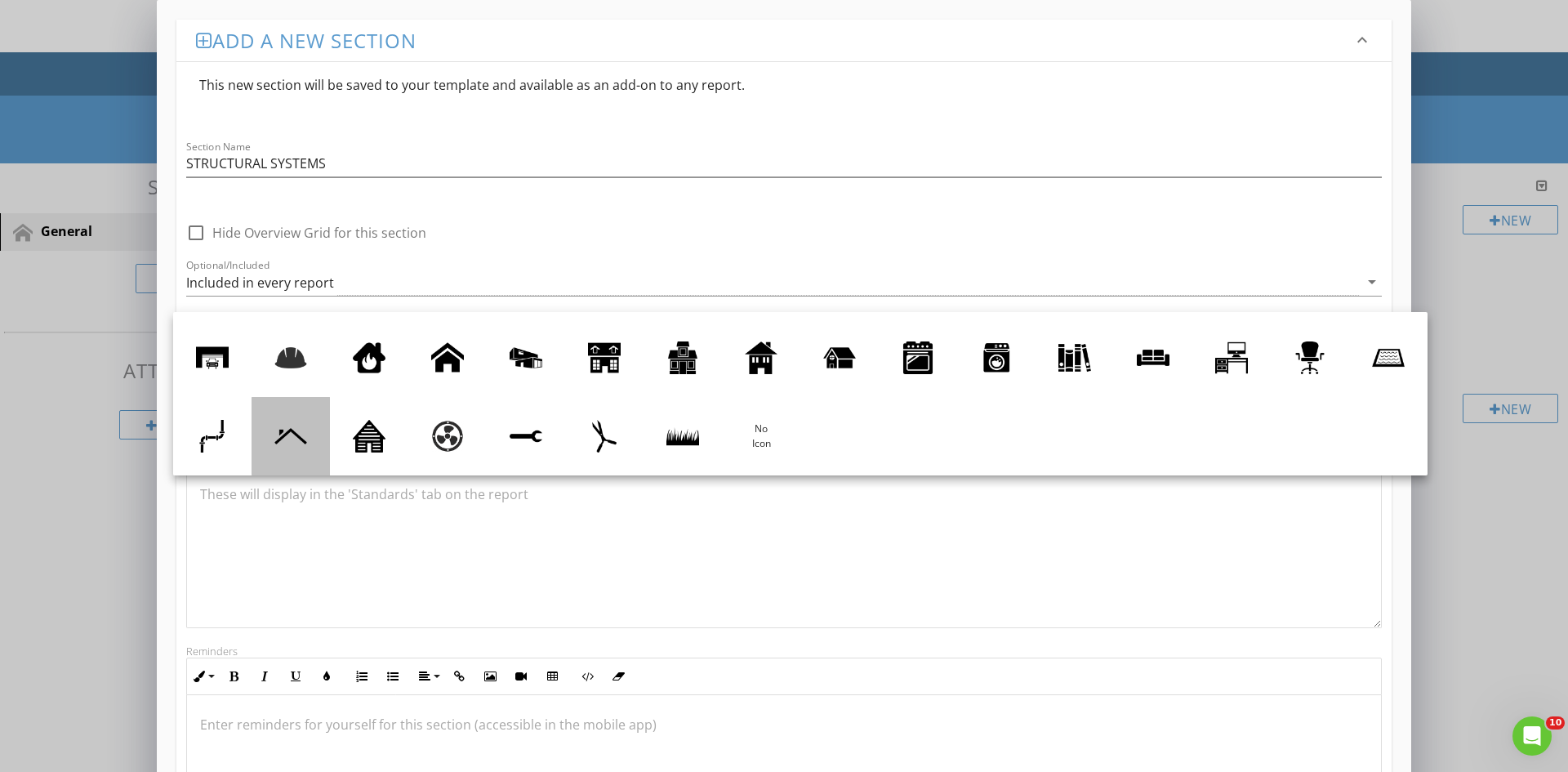
click at [307, 433] on div at bounding box center [290, 436] width 32 height 32
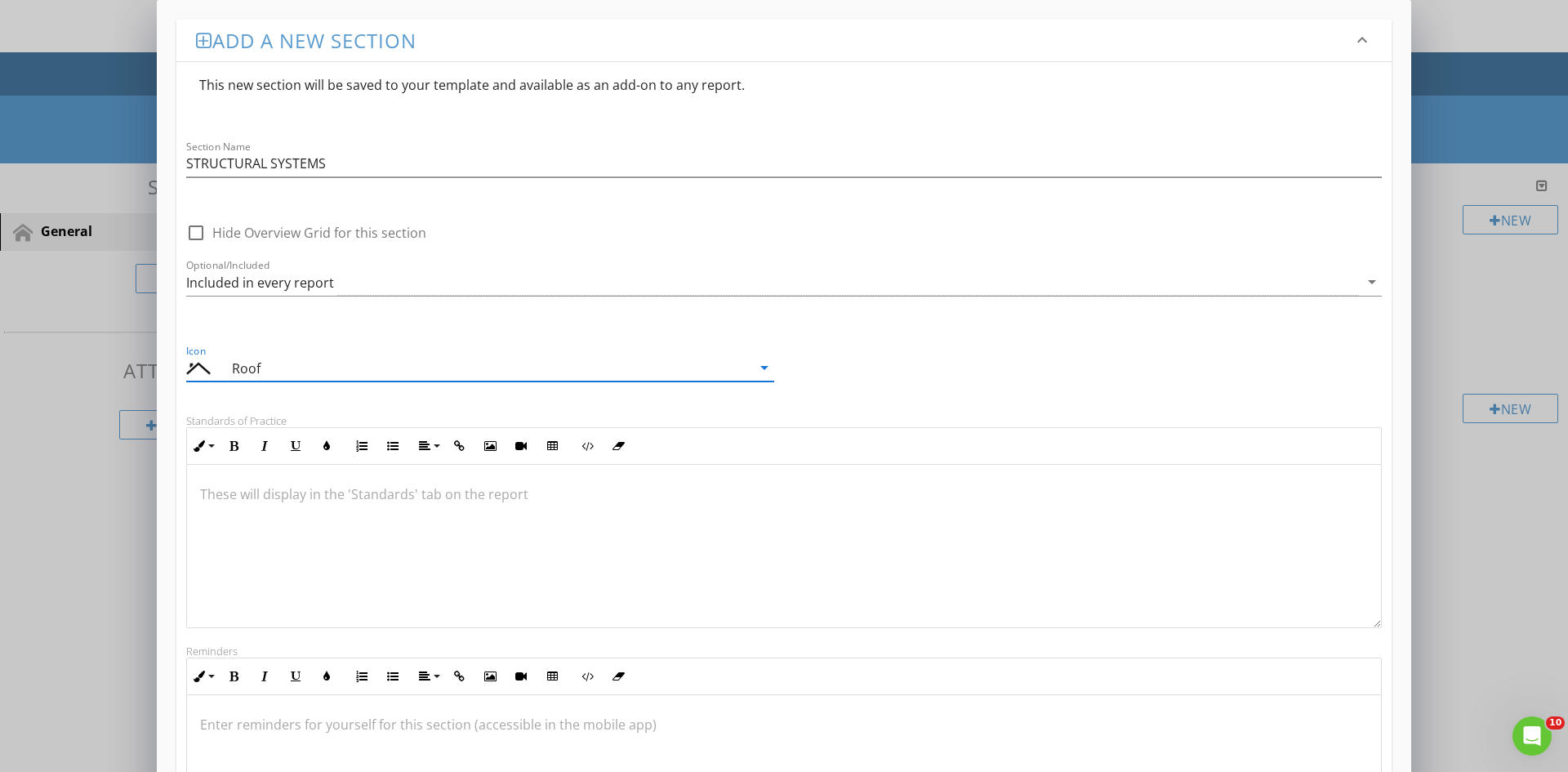
click at [763, 364] on icon "arrow_drop_down" at bounding box center [764, 367] width 20 height 20
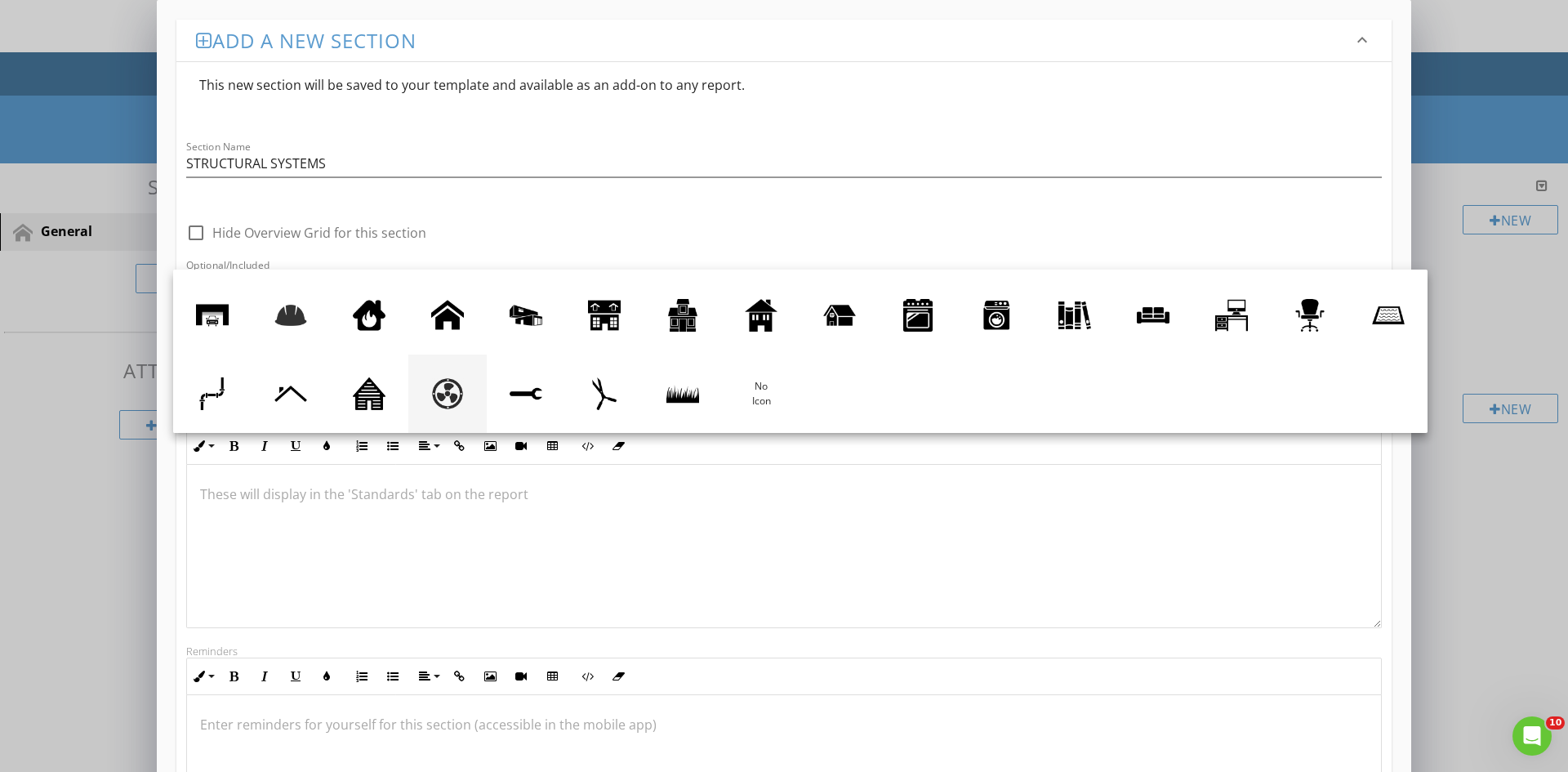
click at [464, 393] on div at bounding box center [447, 394] width 32 height 32
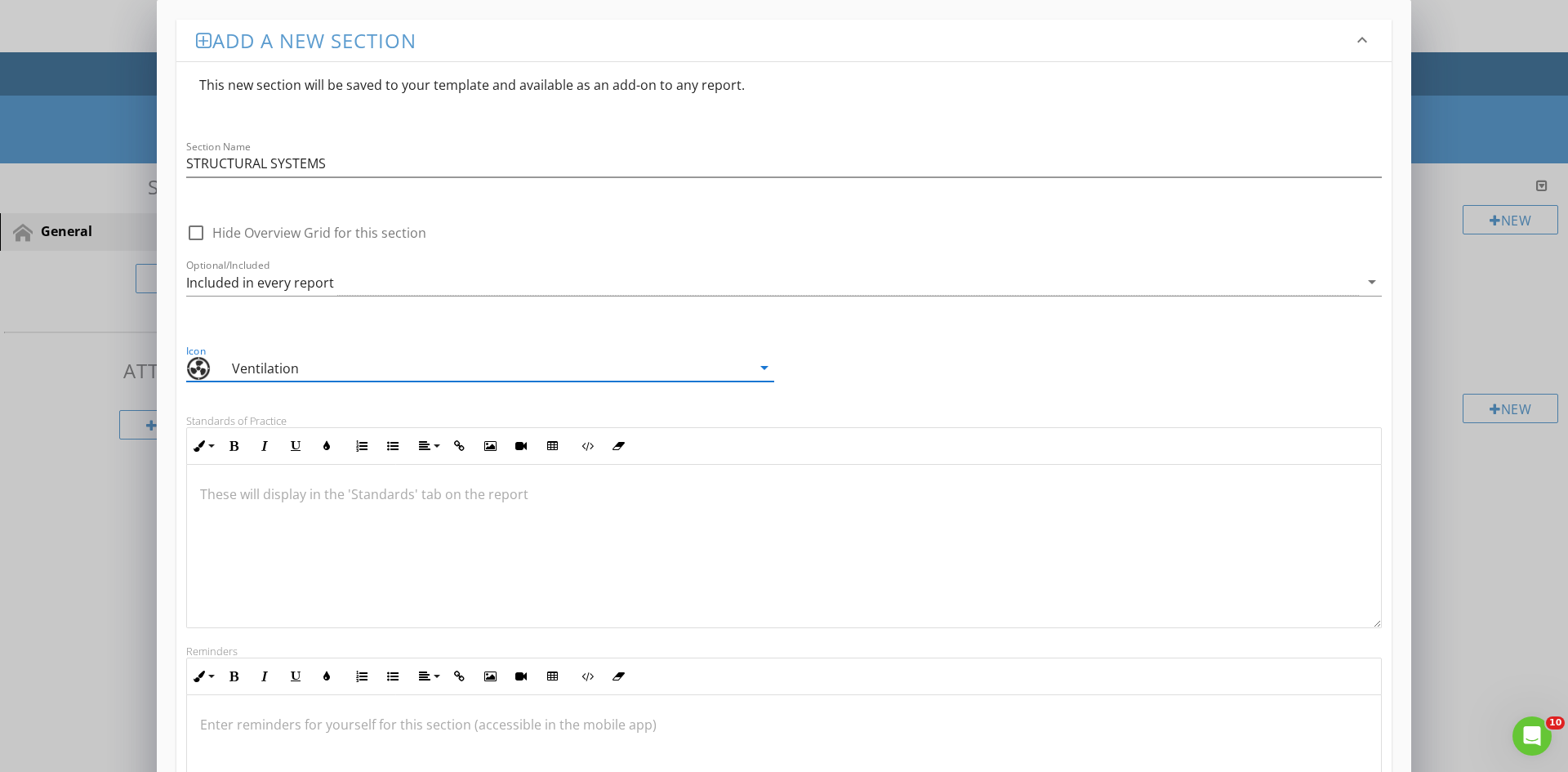
click at [762, 369] on icon "arrow_drop_down" at bounding box center [764, 367] width 20 height 20
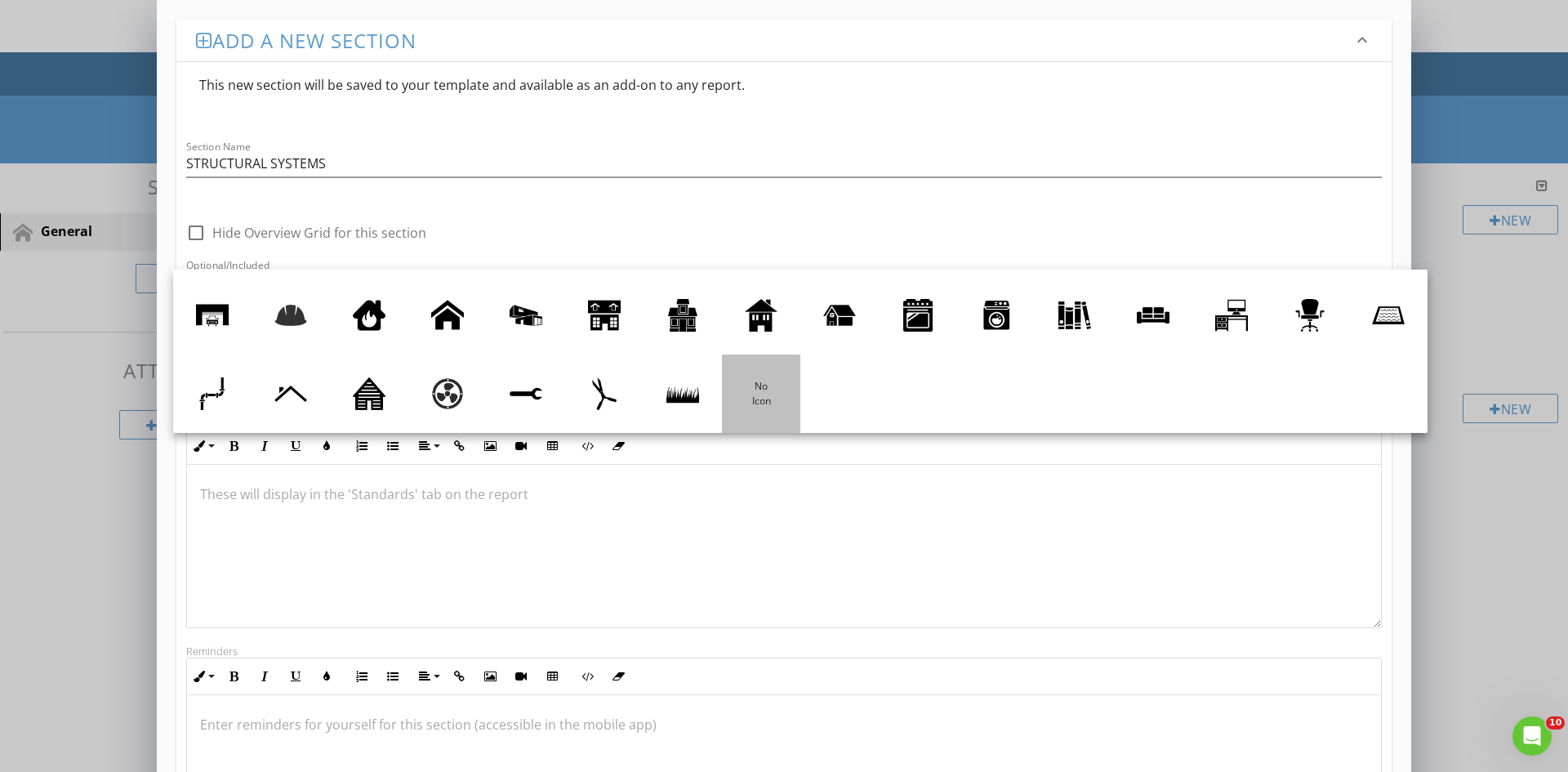
click at [778, 389] on div at bounding box center [762, 394] width 32 height 32
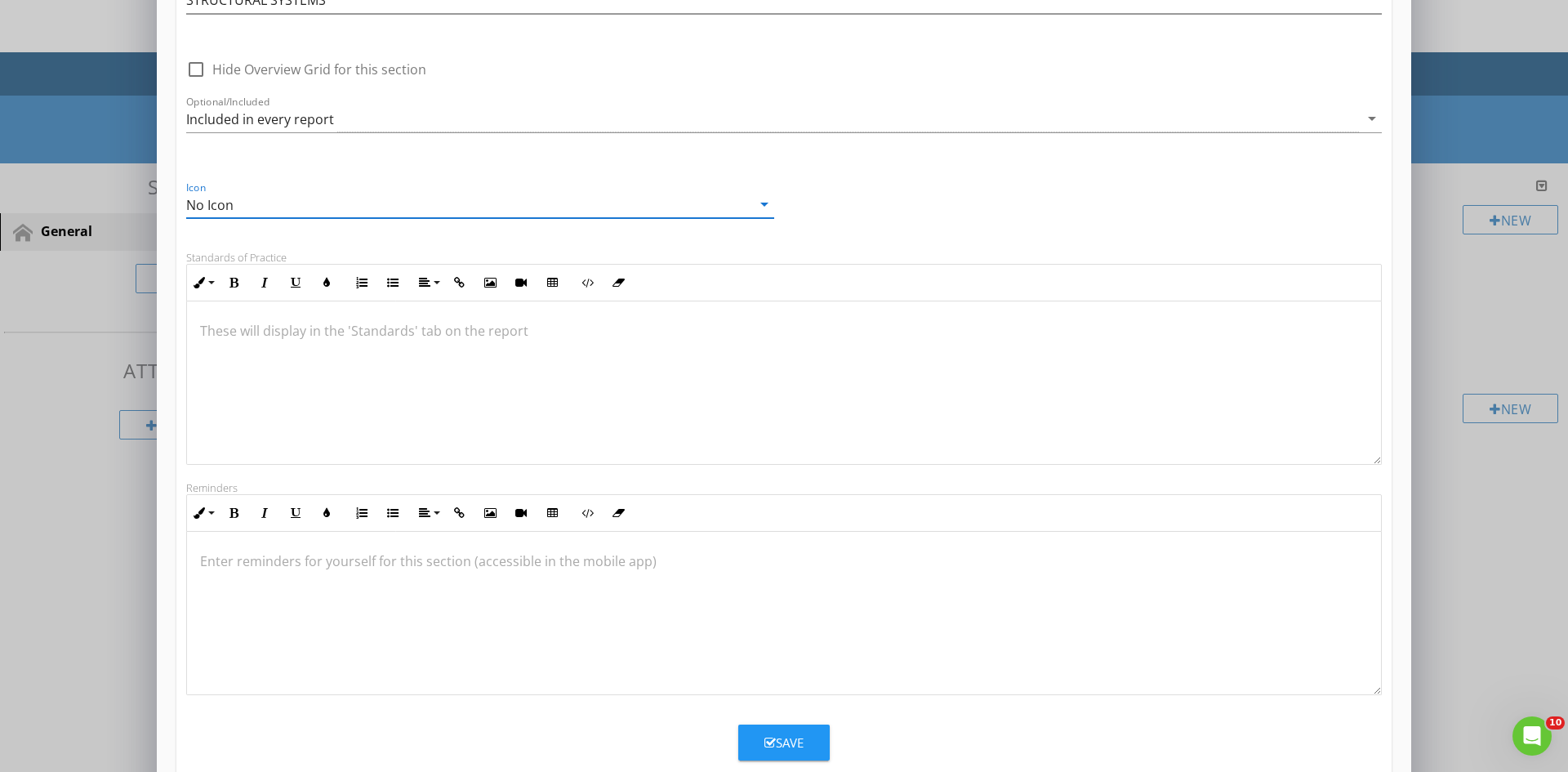
scroll to position [1, 0]
click at [206, 324] on p at bounding box center [784, 330] width 1168 height 20
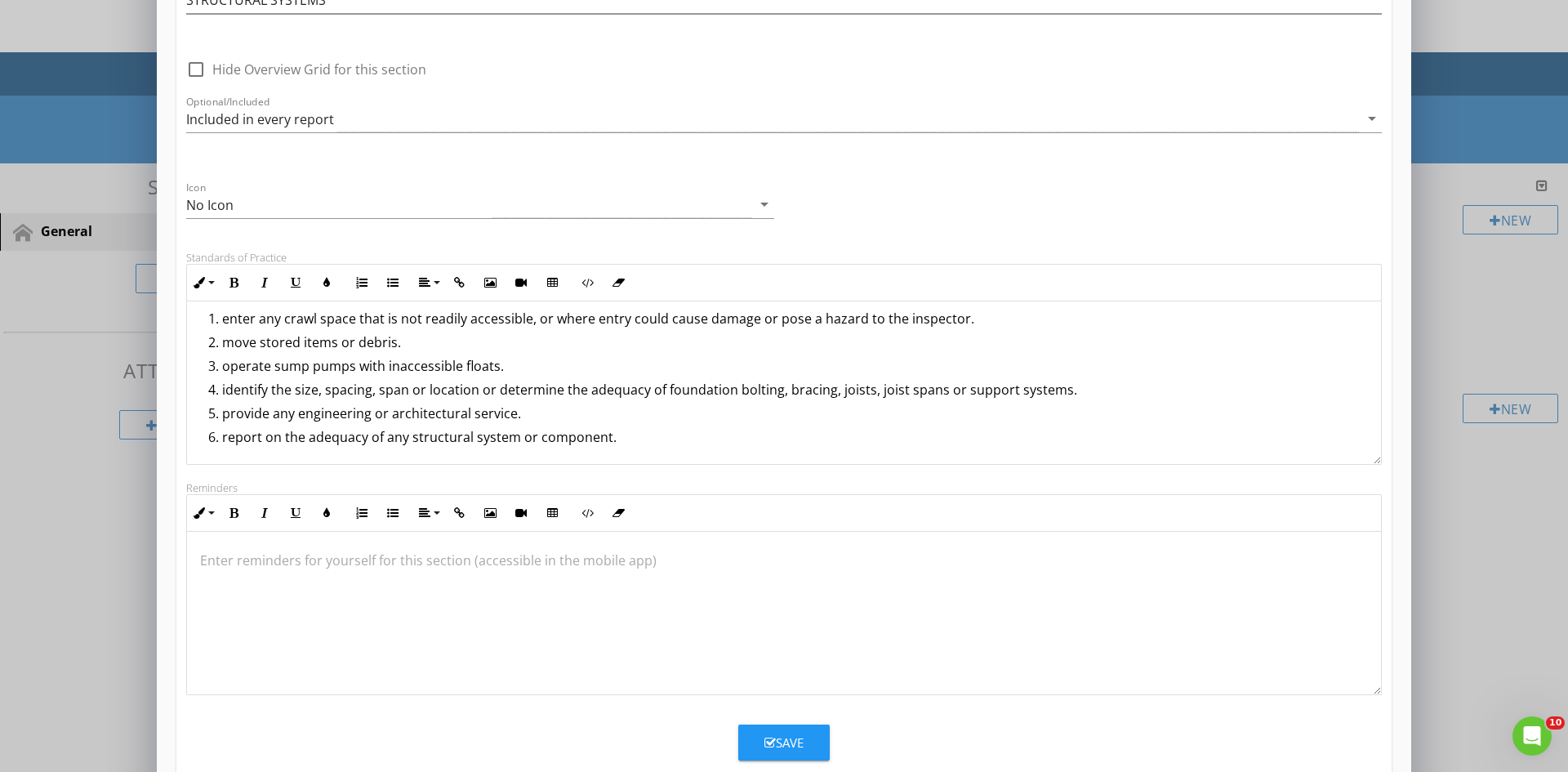
click at [784, 740] on div "Save" at bounding box center [784, 743] width 39 height 19
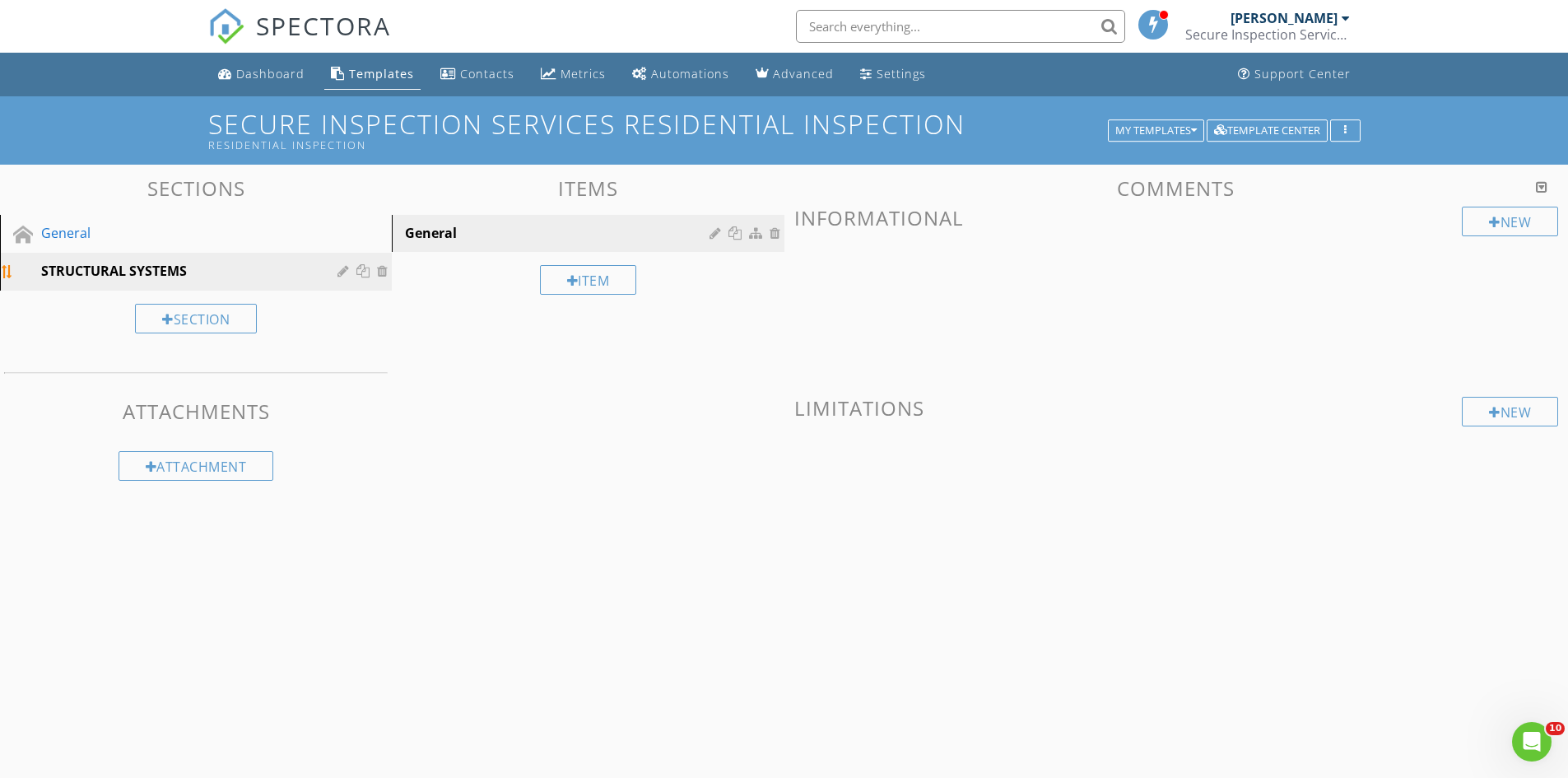
click at [247, 269] on div "STRUCTURAL SYSTEMS" at bounding box center [177, 271] width 273 height 20
click at [598, 275] on div "Item" at bounding box center [588, 279] width 97 height 30
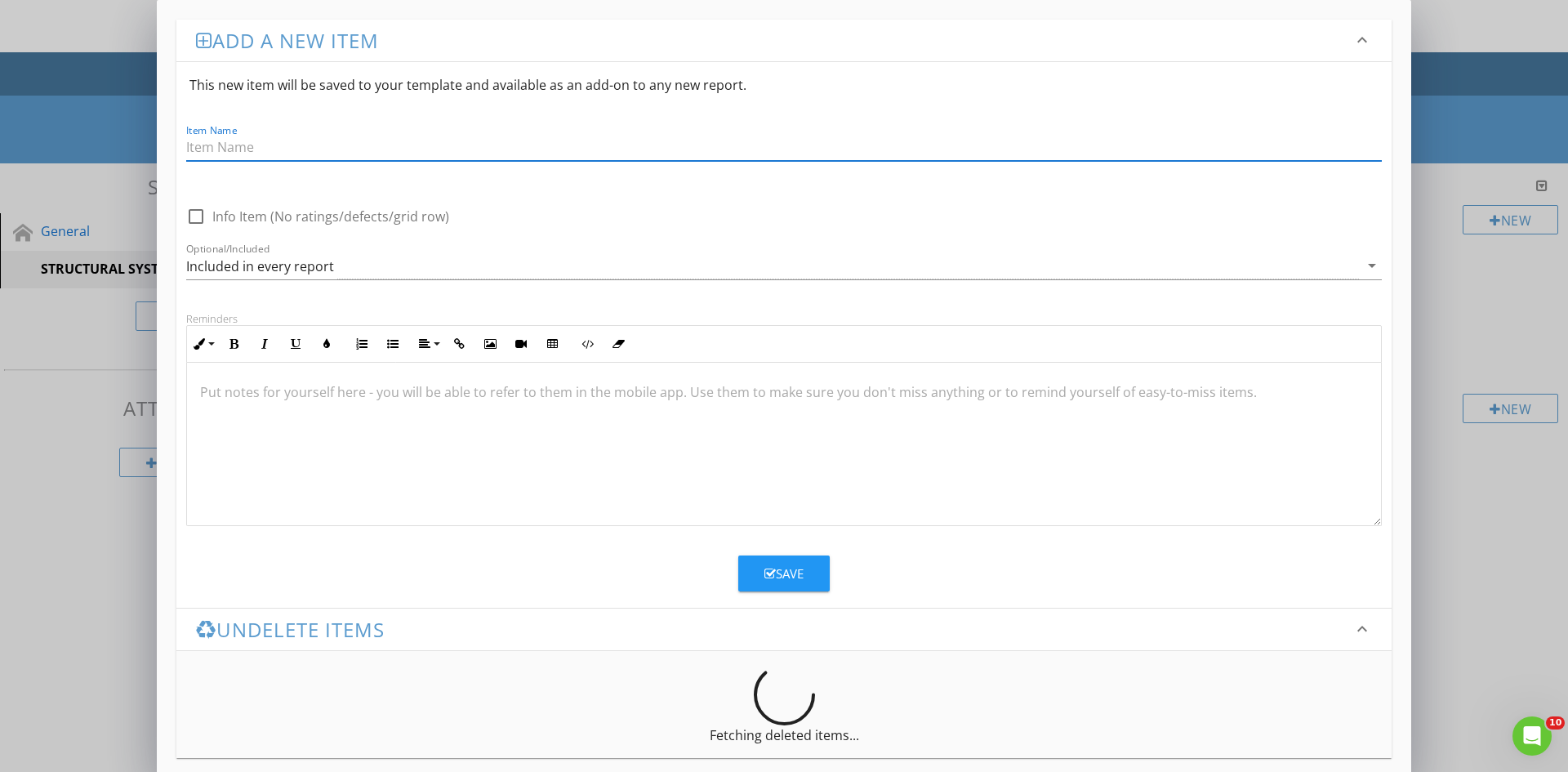
type input "f"
type input "Foundations"
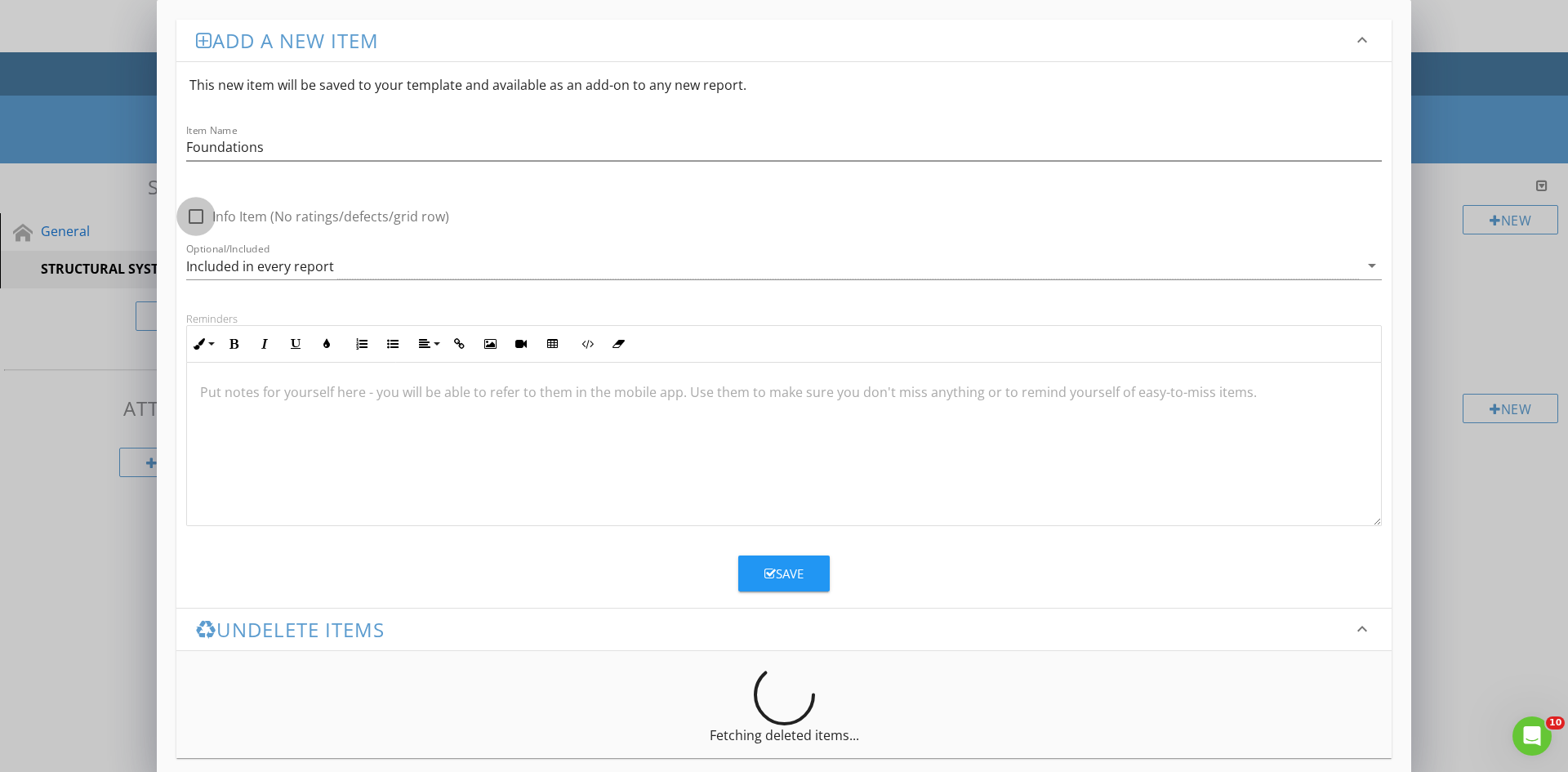
click at [192, 220] on div at bounding box center [196, 216] width 28 height 28
checkbox input "false"
click at [318, 402] on div at bounding box center [784, 443] width 1194 height 163
click at [785, 575] on div "Save" at bounding box center [784, 574] width 39 height 19
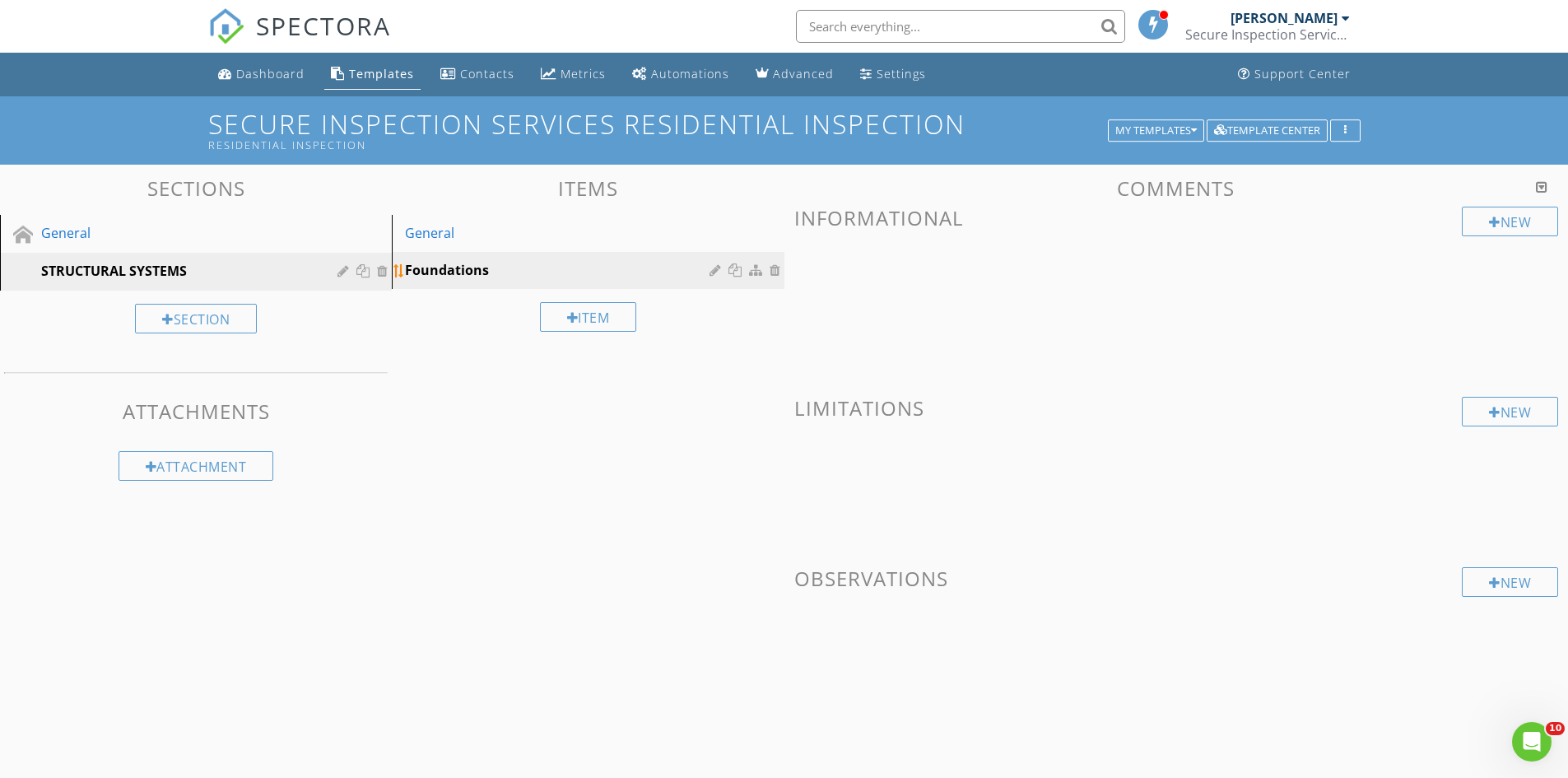
click at [588, 272] on div "Foundations" at bounding box center [560, 270] width 309 height 20
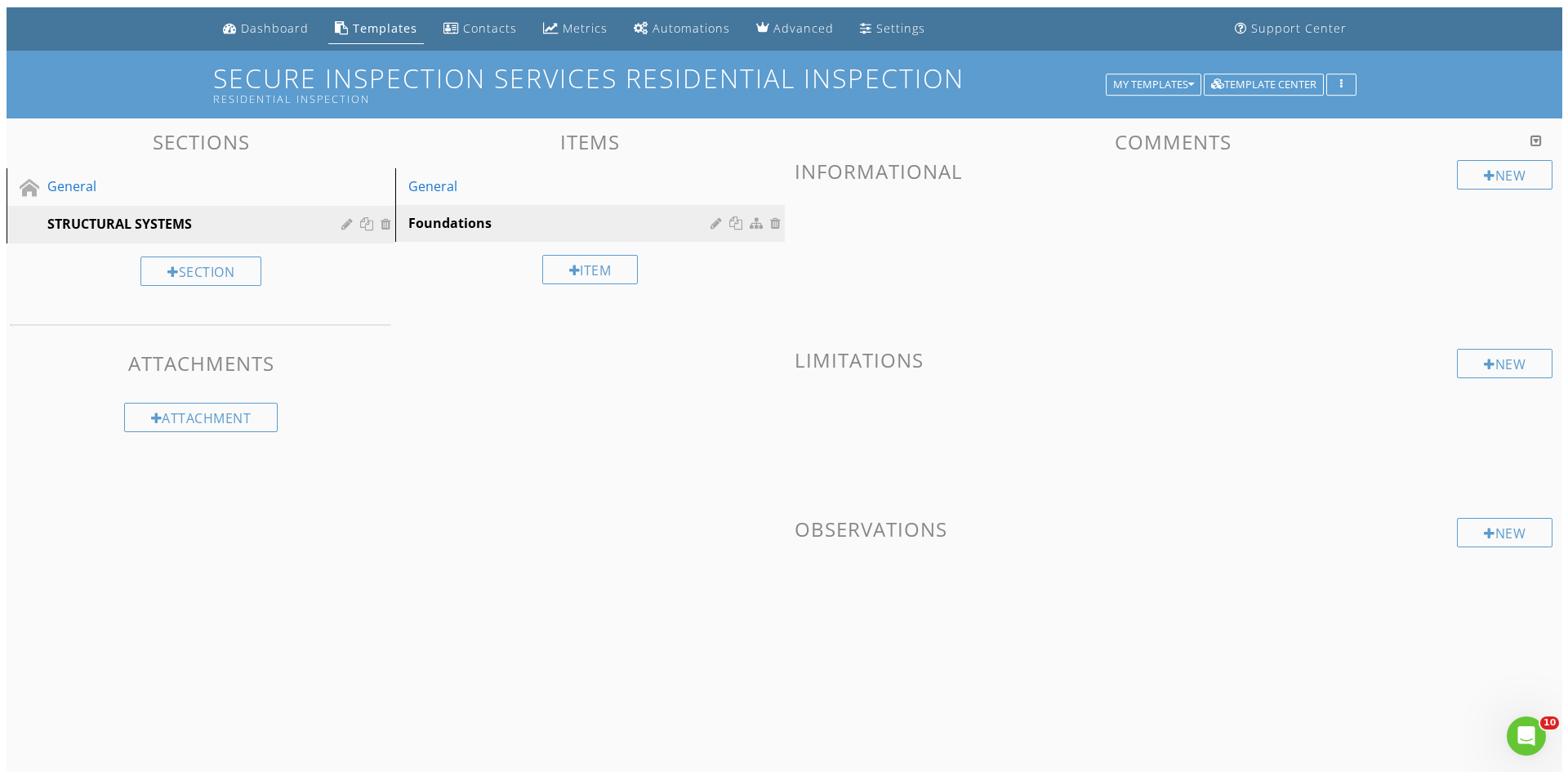
scroll to position [0, 0]
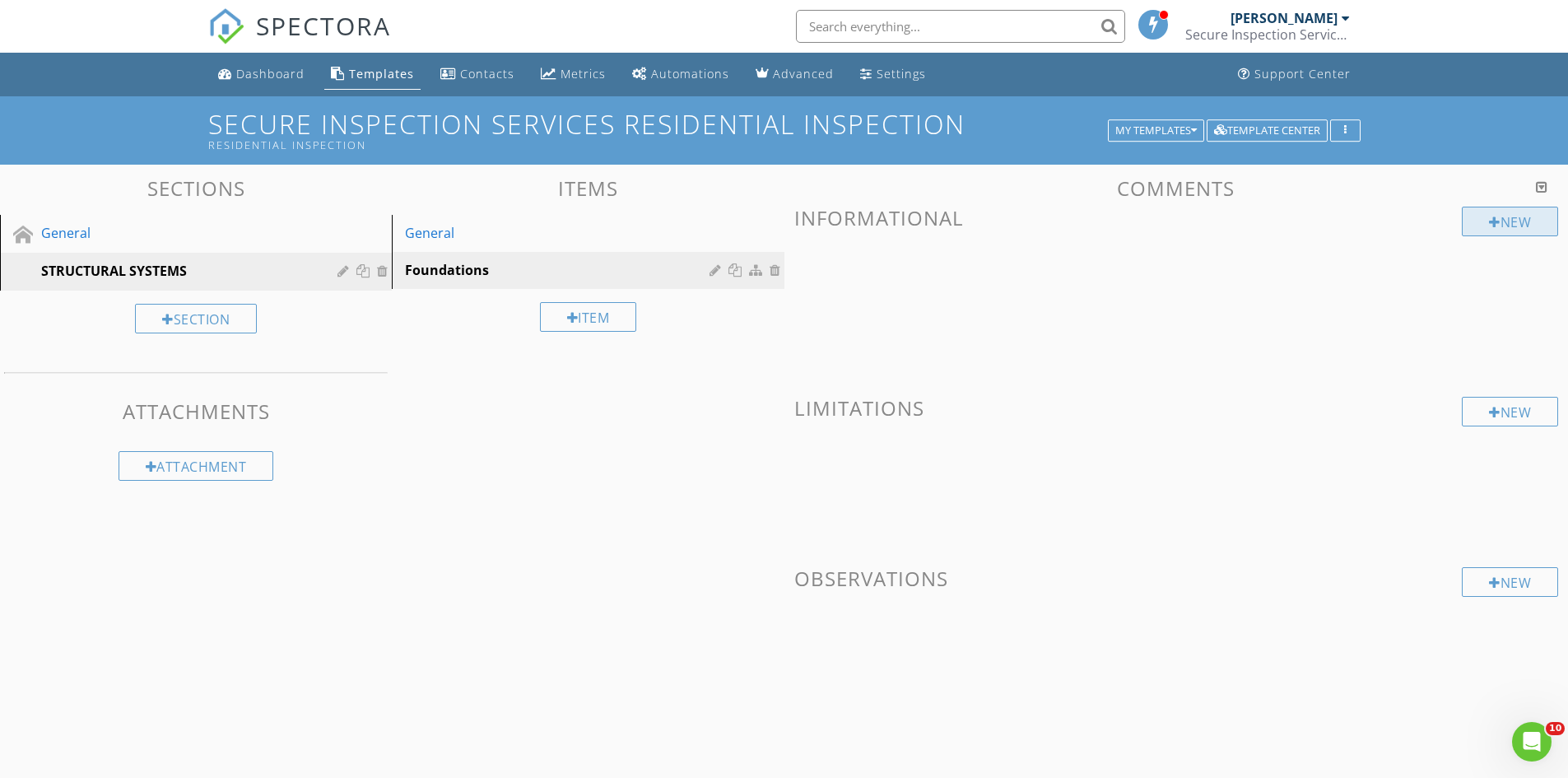
click at [1517, 219] on div "New" at bounding box center [1510, 221] width 96 height 30
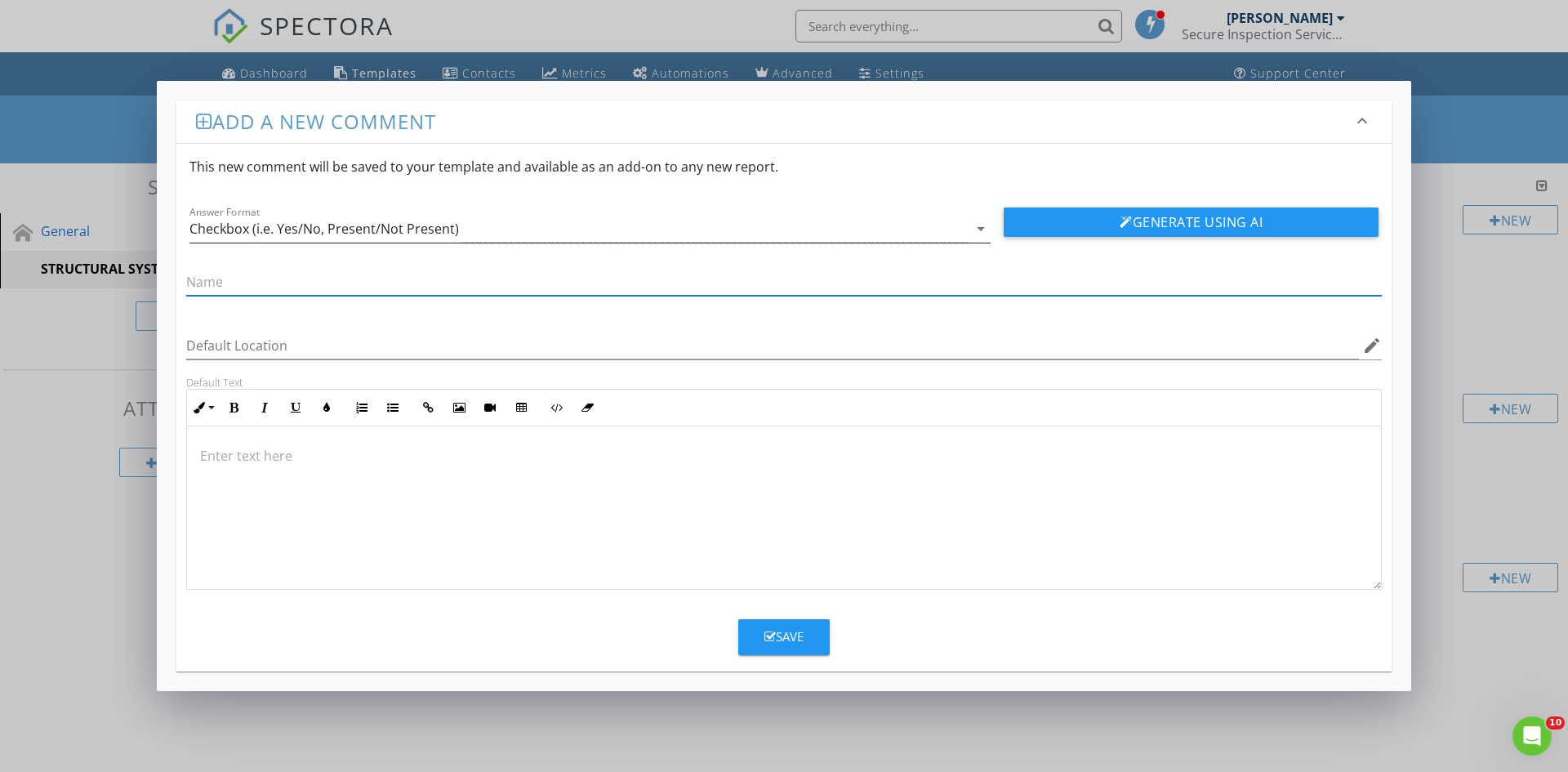
click at [982, 229] on icon "arrow_drop_down" at bounding box center [980, 228] width 20 height 20
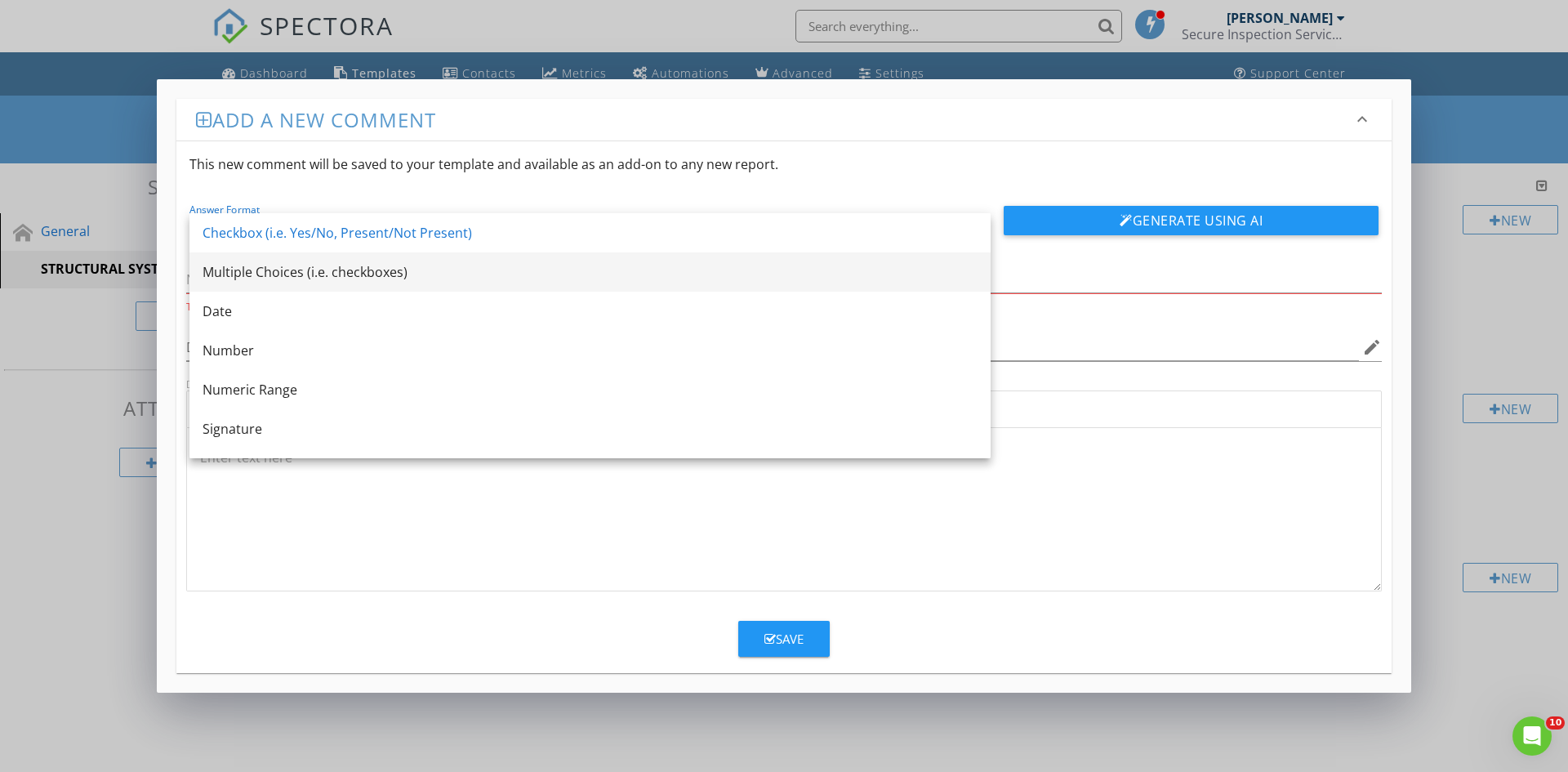
click at [471, 266] on div "Multiple Choices (i.e. checkboxes)" at bounding box center [590, 271] width 775 height 20
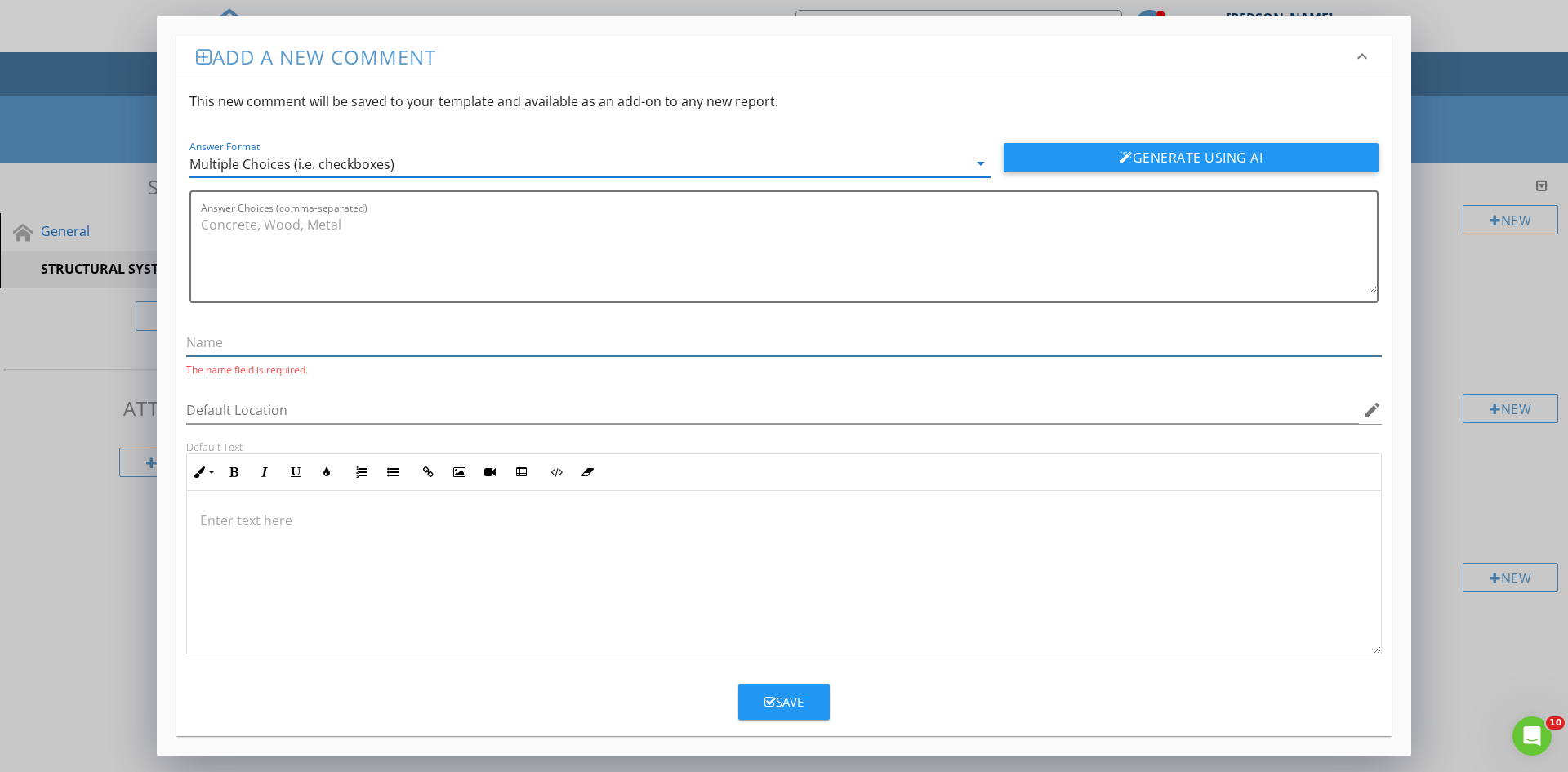
click at [324, 335] on input "text" at bounding box center [784, 343] width 1195 height 27
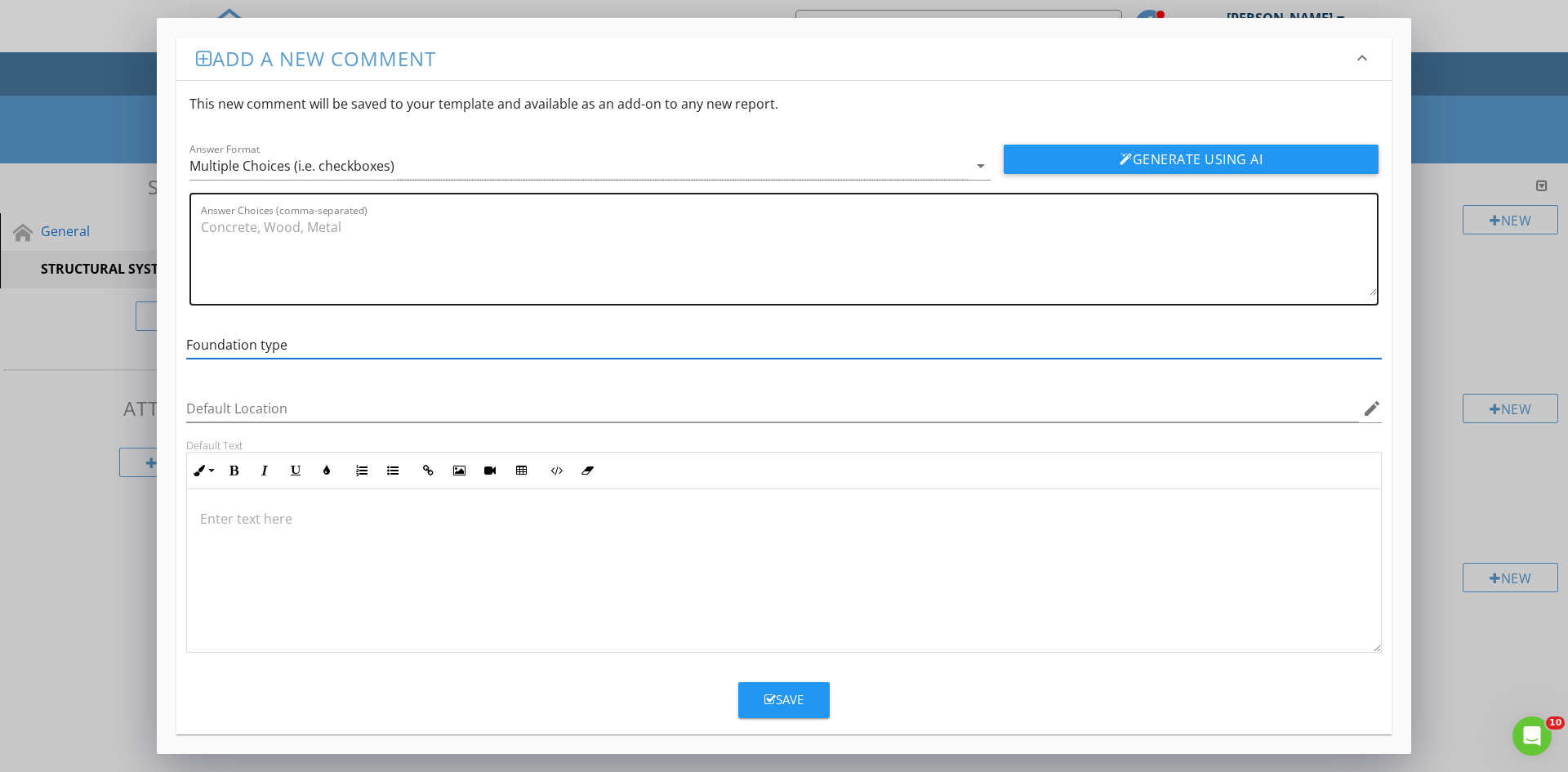
type input "Foundation type"
click at [585, 238] on textarea "Answer Choices (comma-separated)" at bounding box center [788, 254] width 1176 height 81
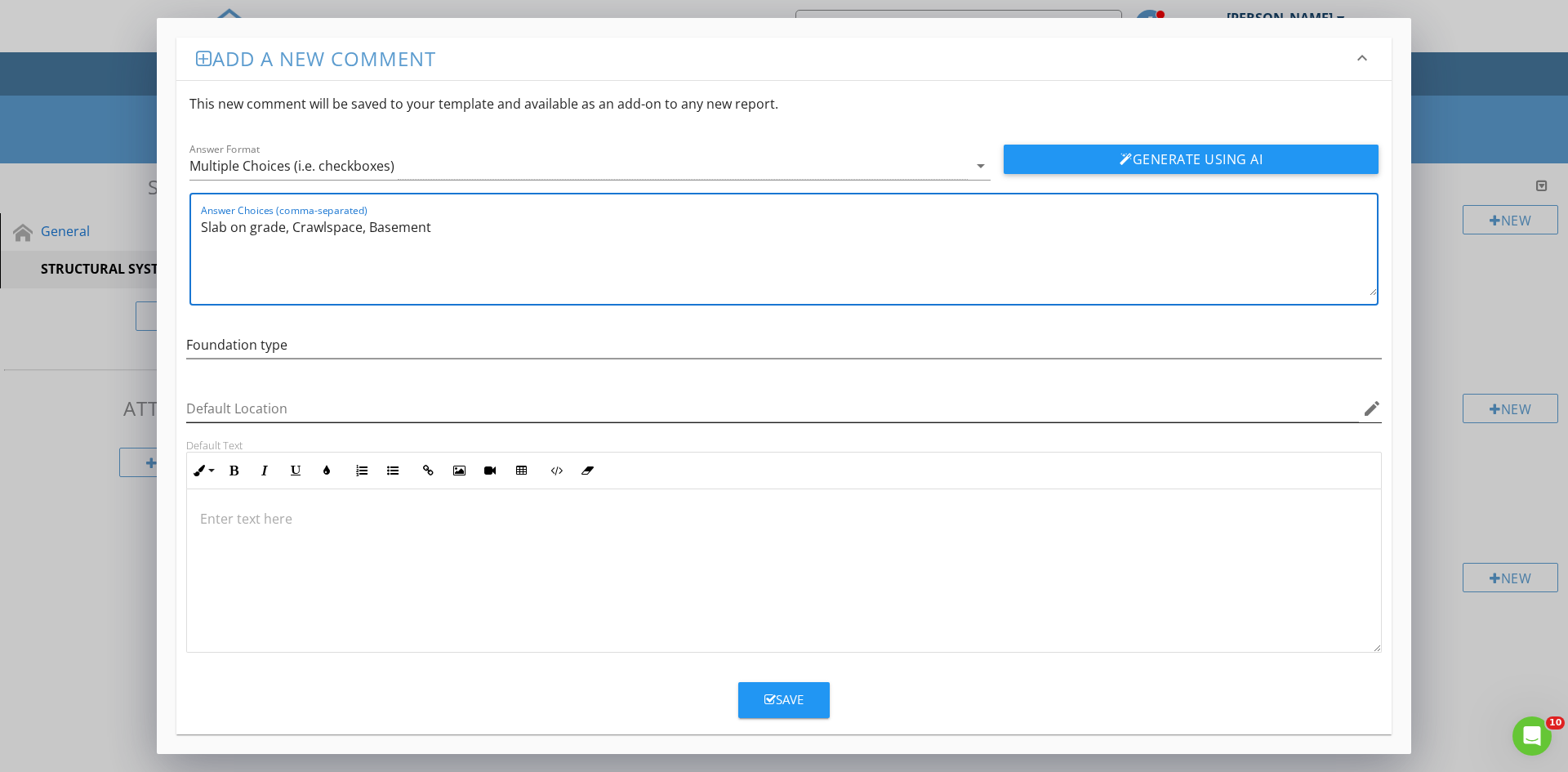
click at [1371, 408] on icon "edit" at bounding box center [1372, 408] width 20 height 20
type textarea "Slab on grade, Crawlspace, Basement"
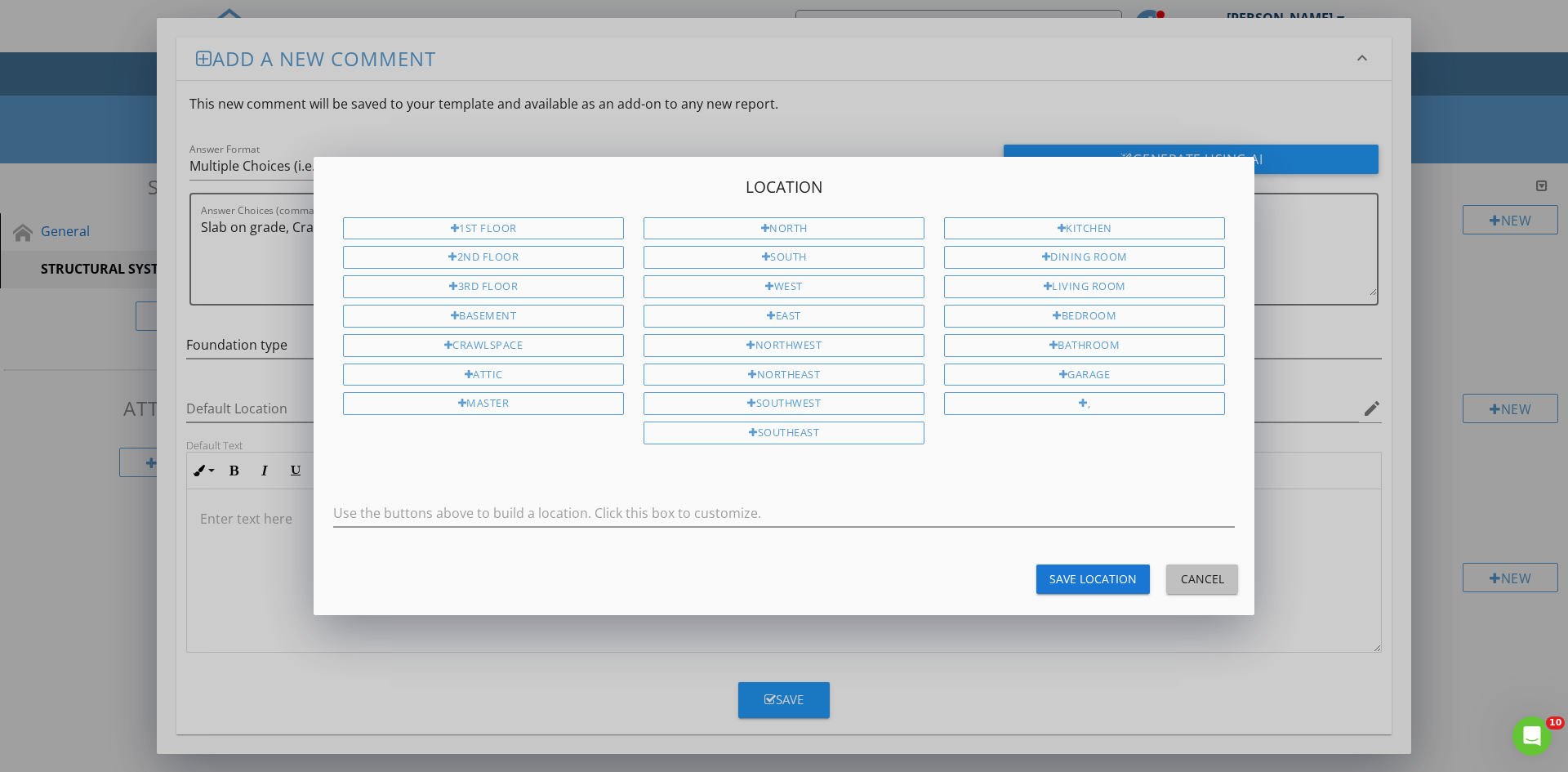
click at [1205, 578] on div "Cancel" at bounding box center [1202, 579] width 46 height 17
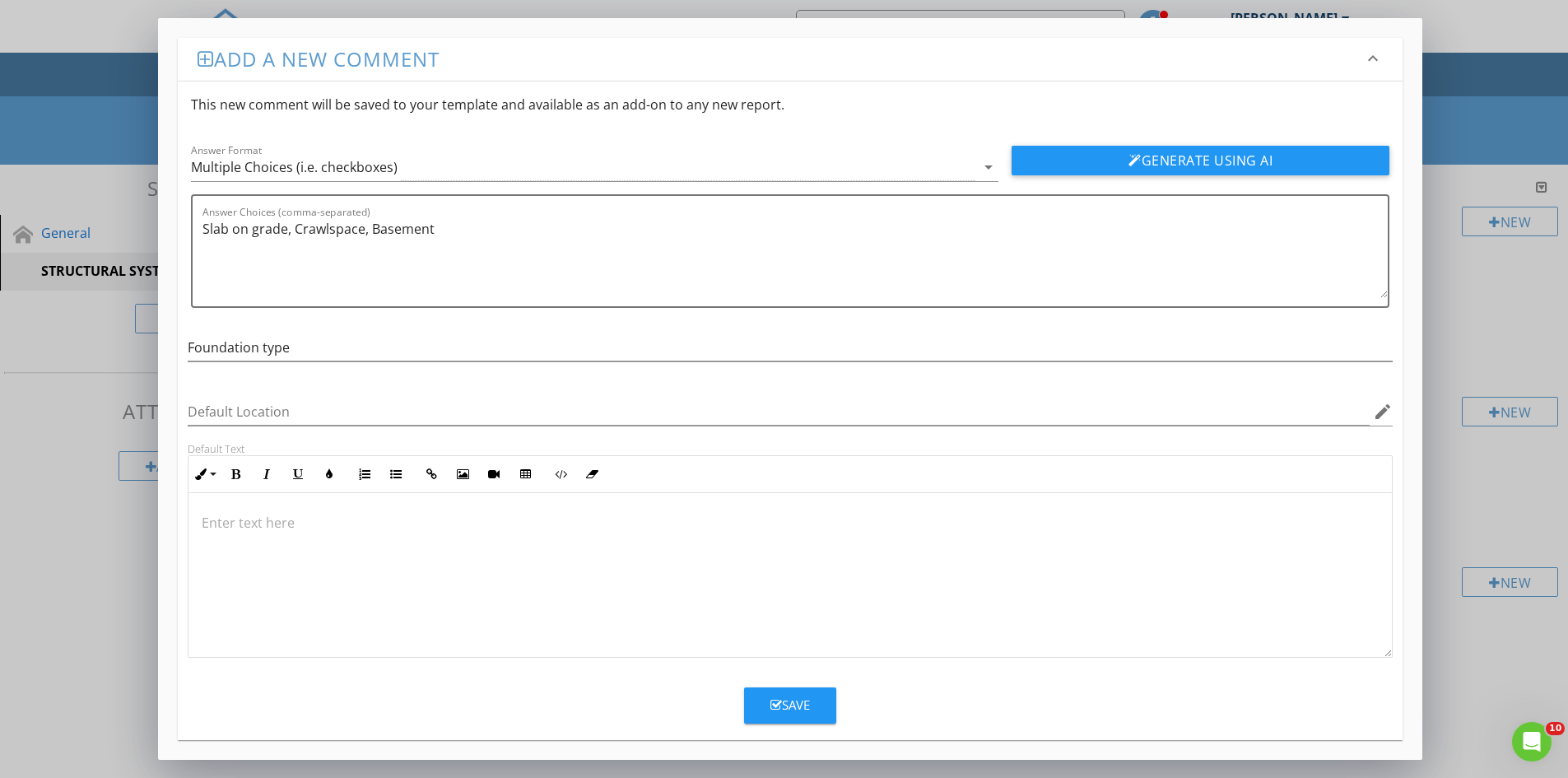
scroll to position [1, 0]
click at [794, 705] on div "Save" at bounding box center [790, 705] width 39 height 19
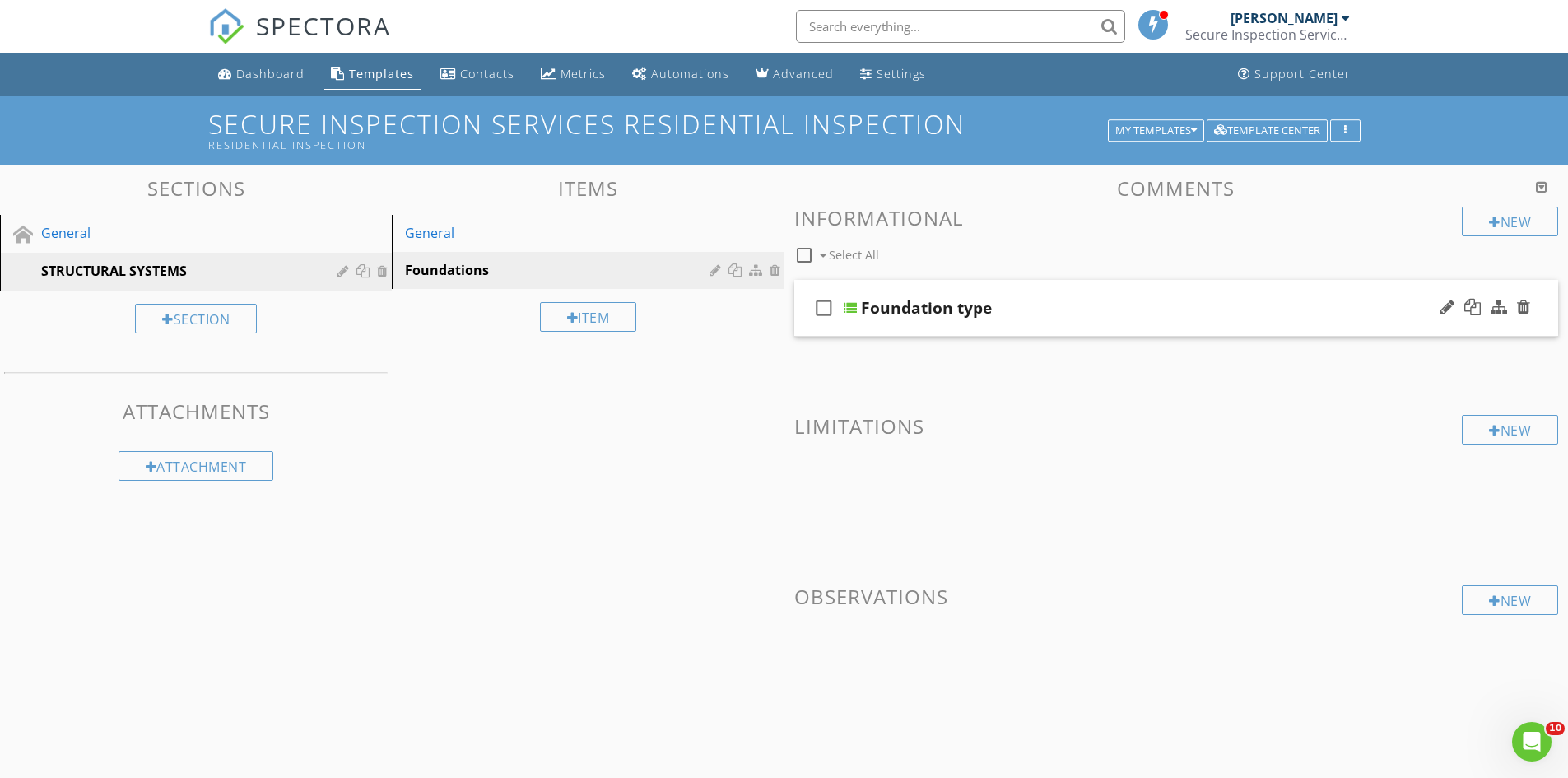
click at [1205, 313] on div "Foundation type" at bounding box center [1135, 307] width 548 height 20
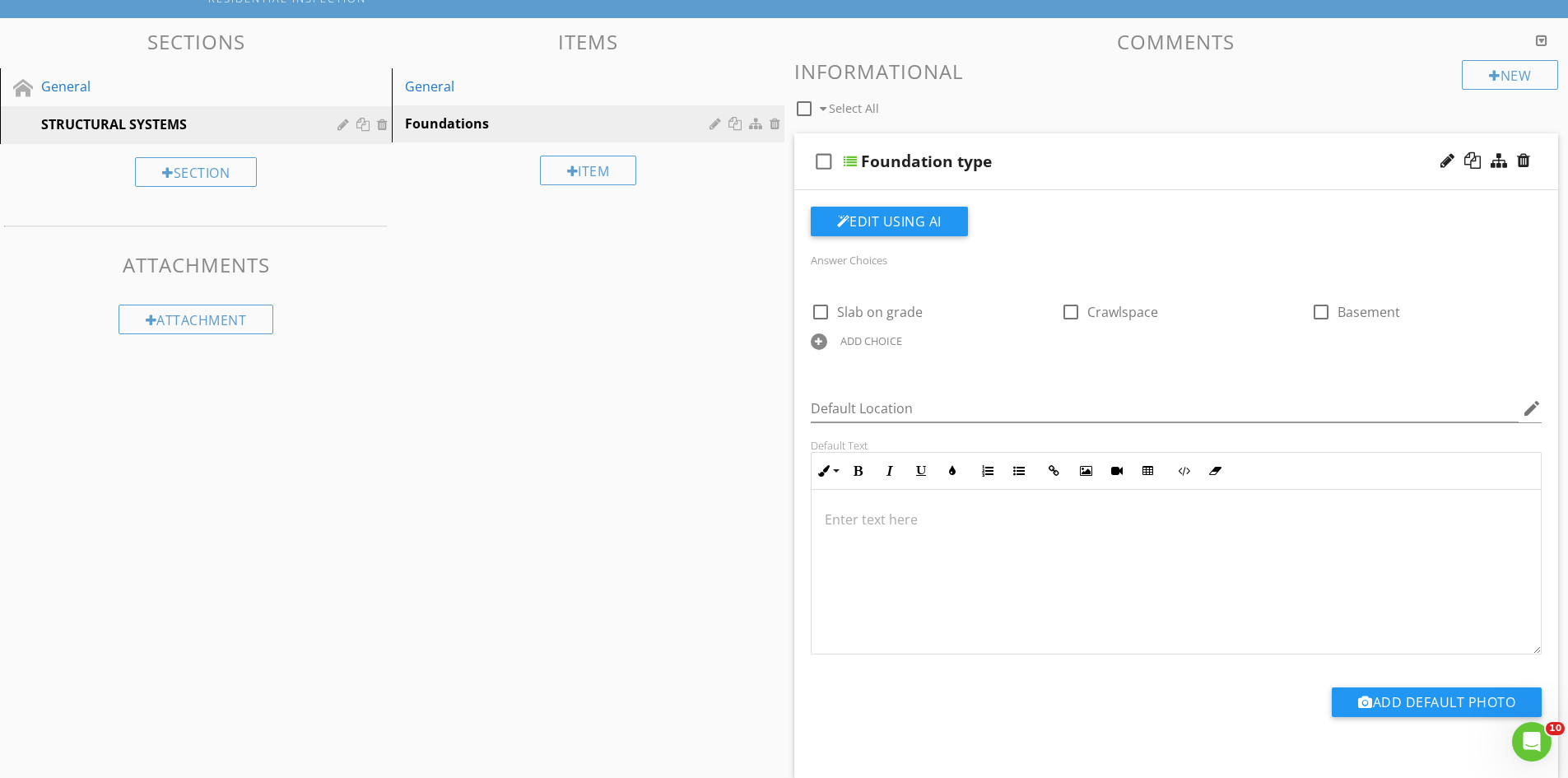
scroll to position [0, 0]
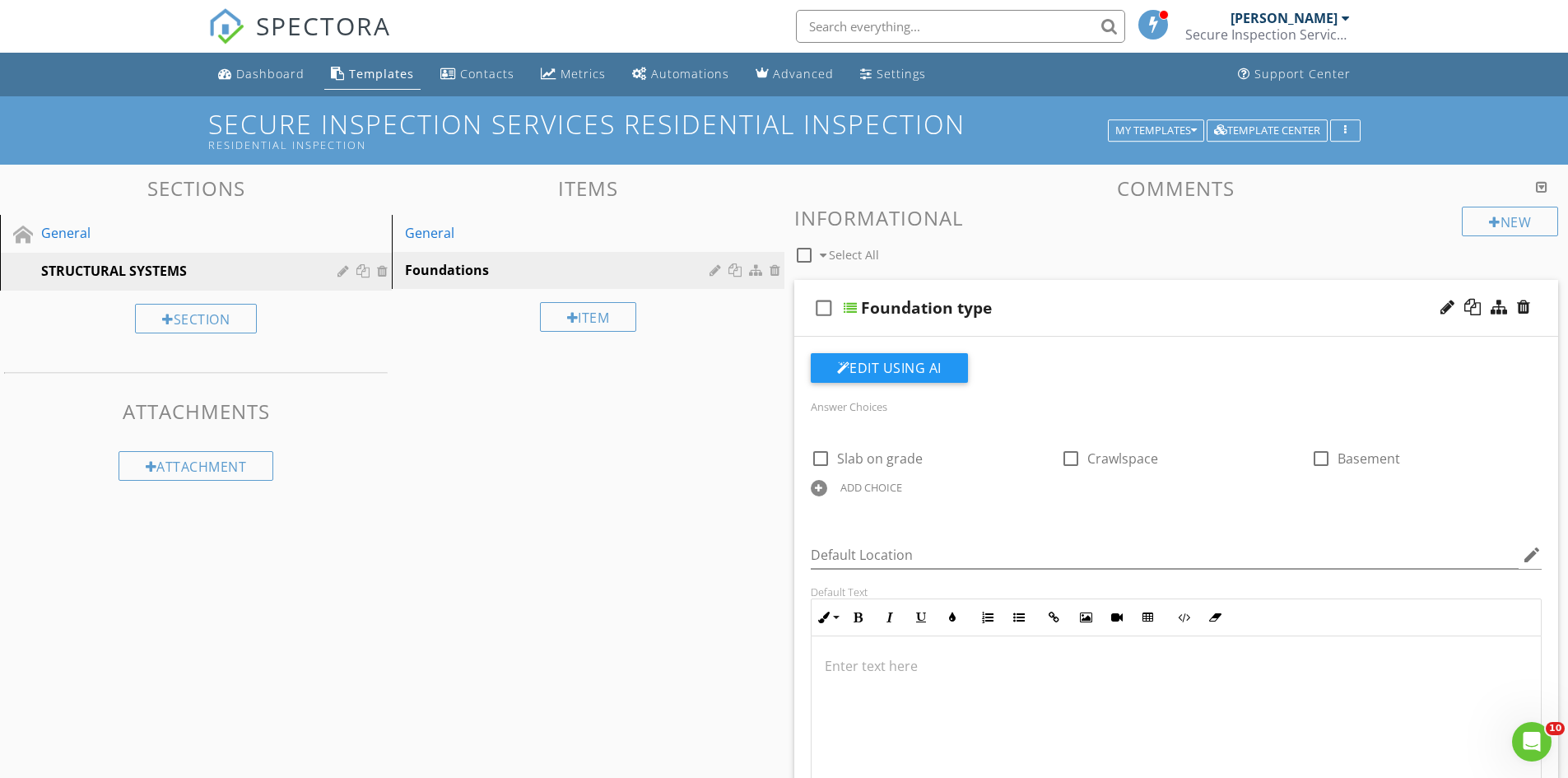
click at [950, 309] on div "Foundation type" at bounding box center [927, 307] width 131 height 20
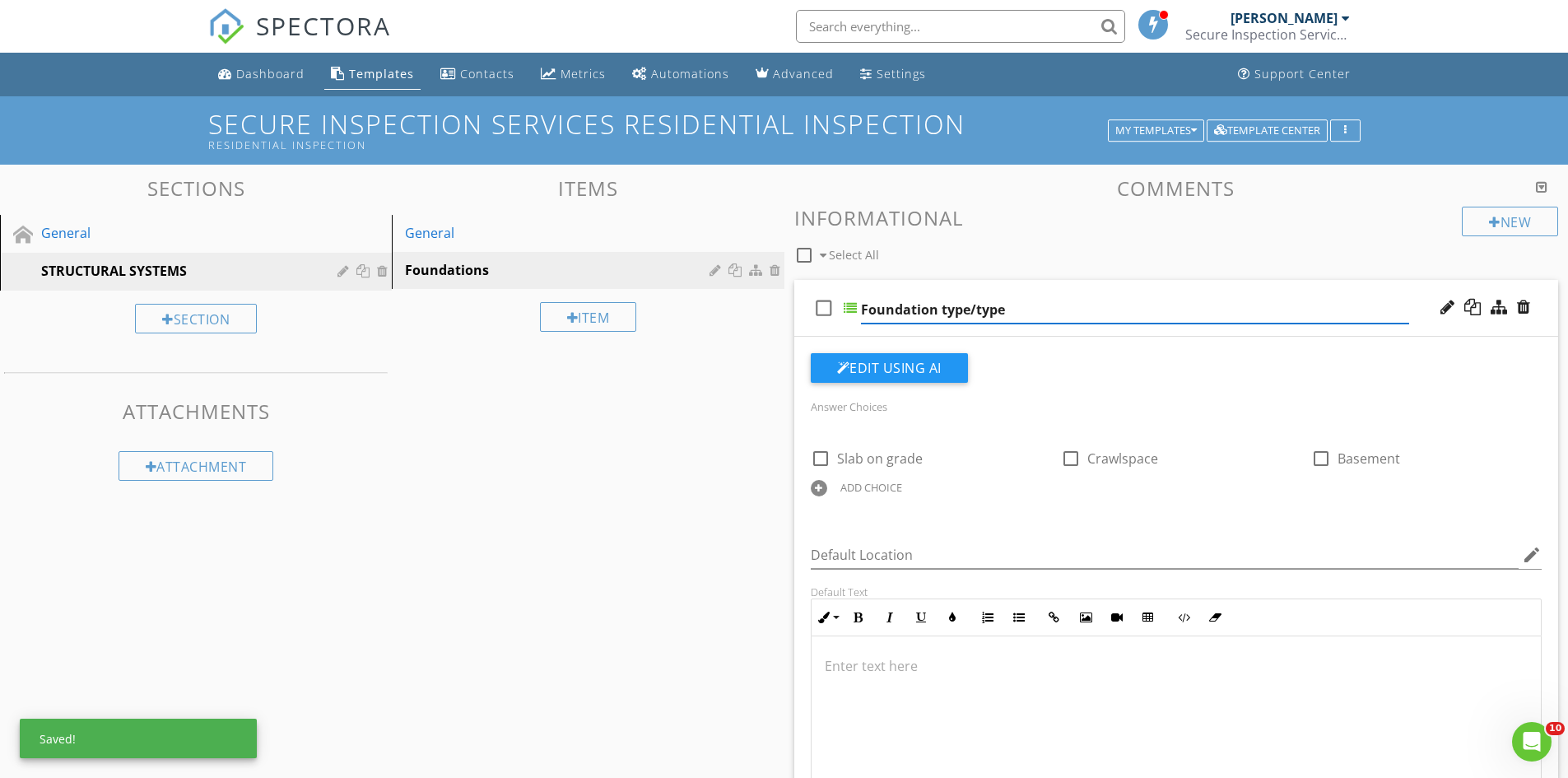
type input "Foundation type/types"
click at [1119, 394] on div "Edit Using AI" at bounding box center [1177, 375] width 732 height 42
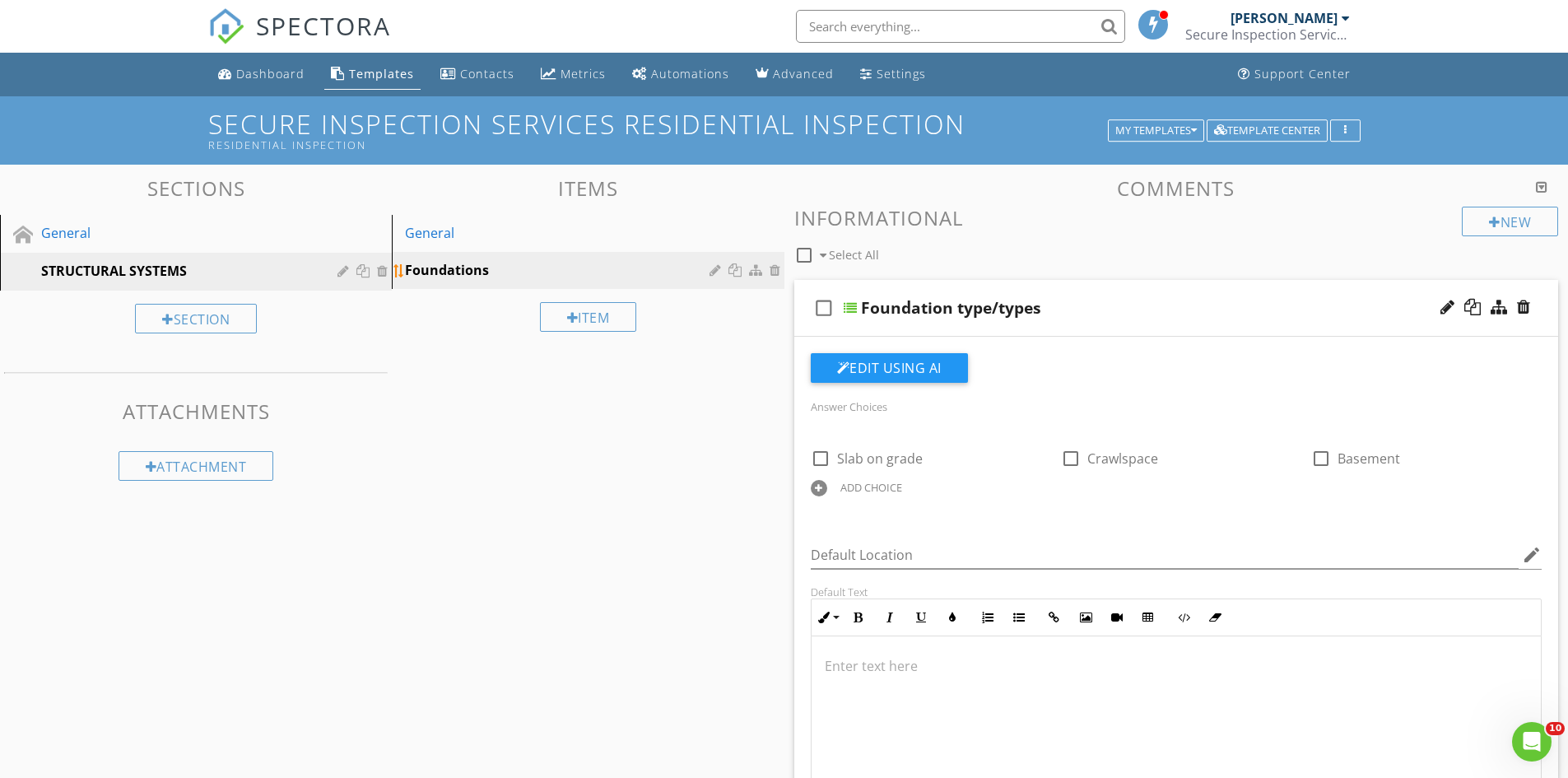
click at [588, 270] on div "Foundations" at bounding box center [560, 270] width 309 height 20
click at [1525, 736] on icon "Open Intercom Messenger" at bounding box center [1530, 739] width 27 height 27
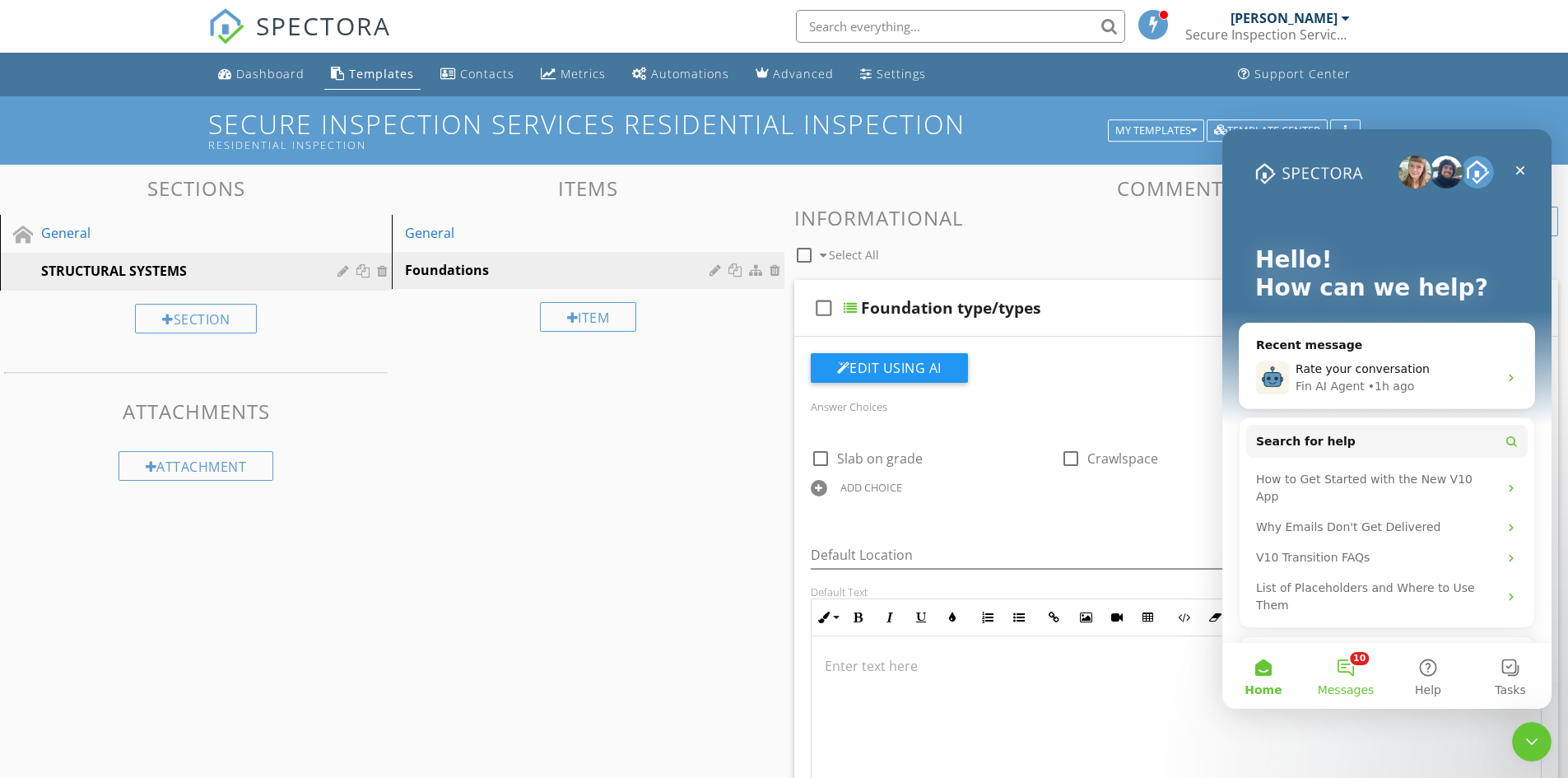
click at [1344, 666] on button "10 Messages" at bounding box center [1346, 676] width 82 height 65
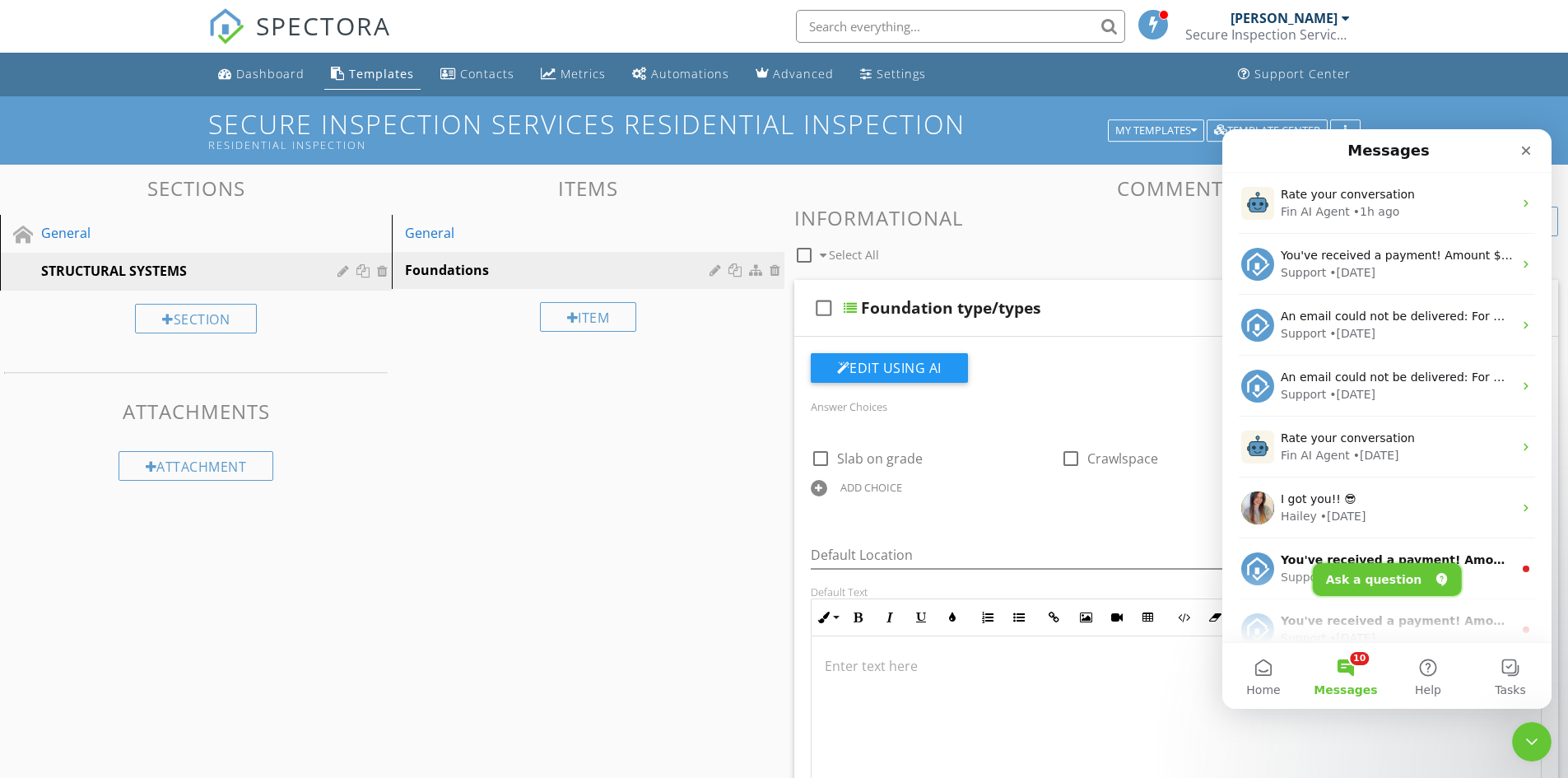
click at [1361, 577] on button "Ask a question" at bounding box center [1387, 580] width 149 height 33
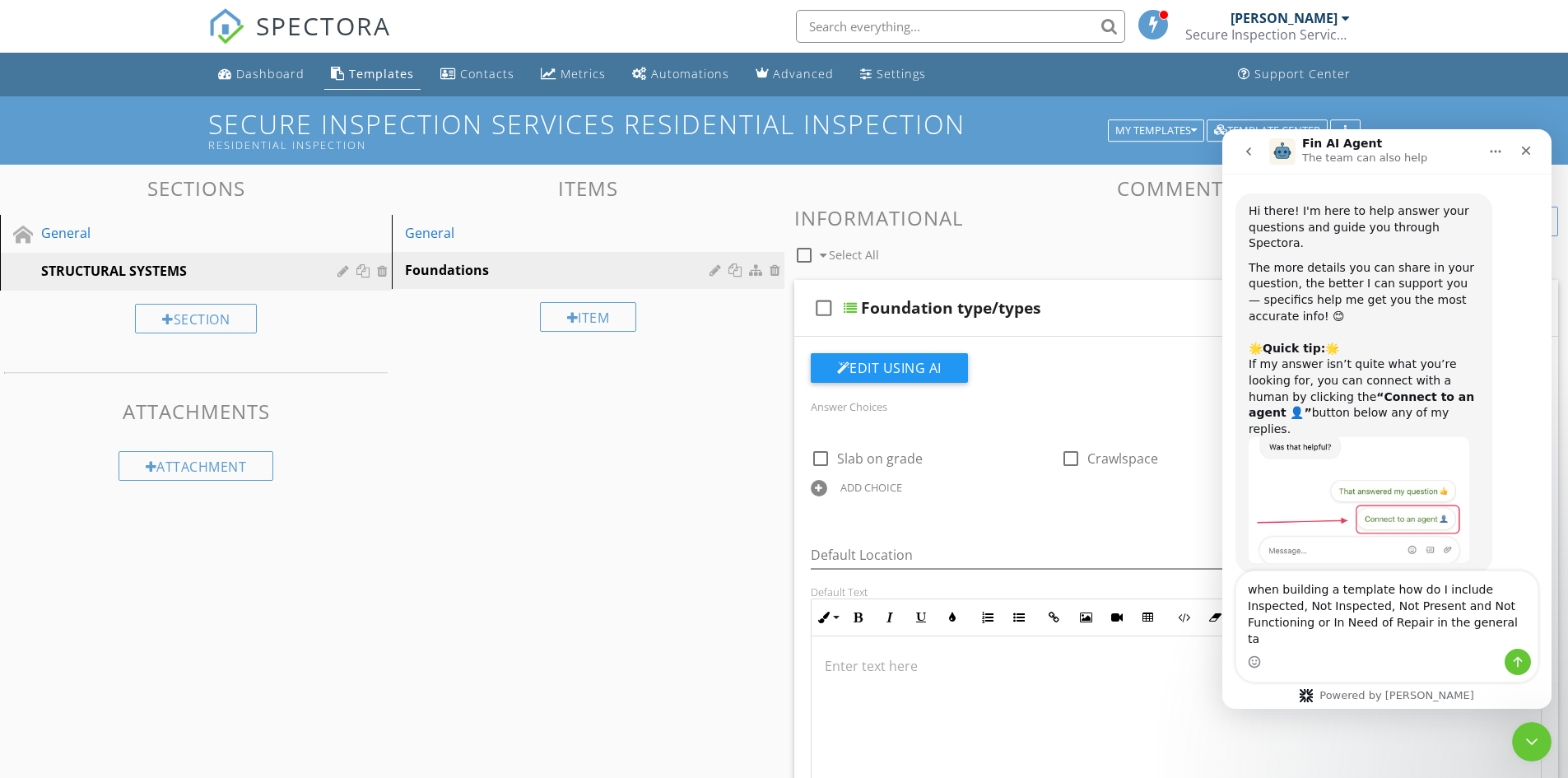
type textarea "when building a template how do I include Inspected, Not Inspected, Not Present…"
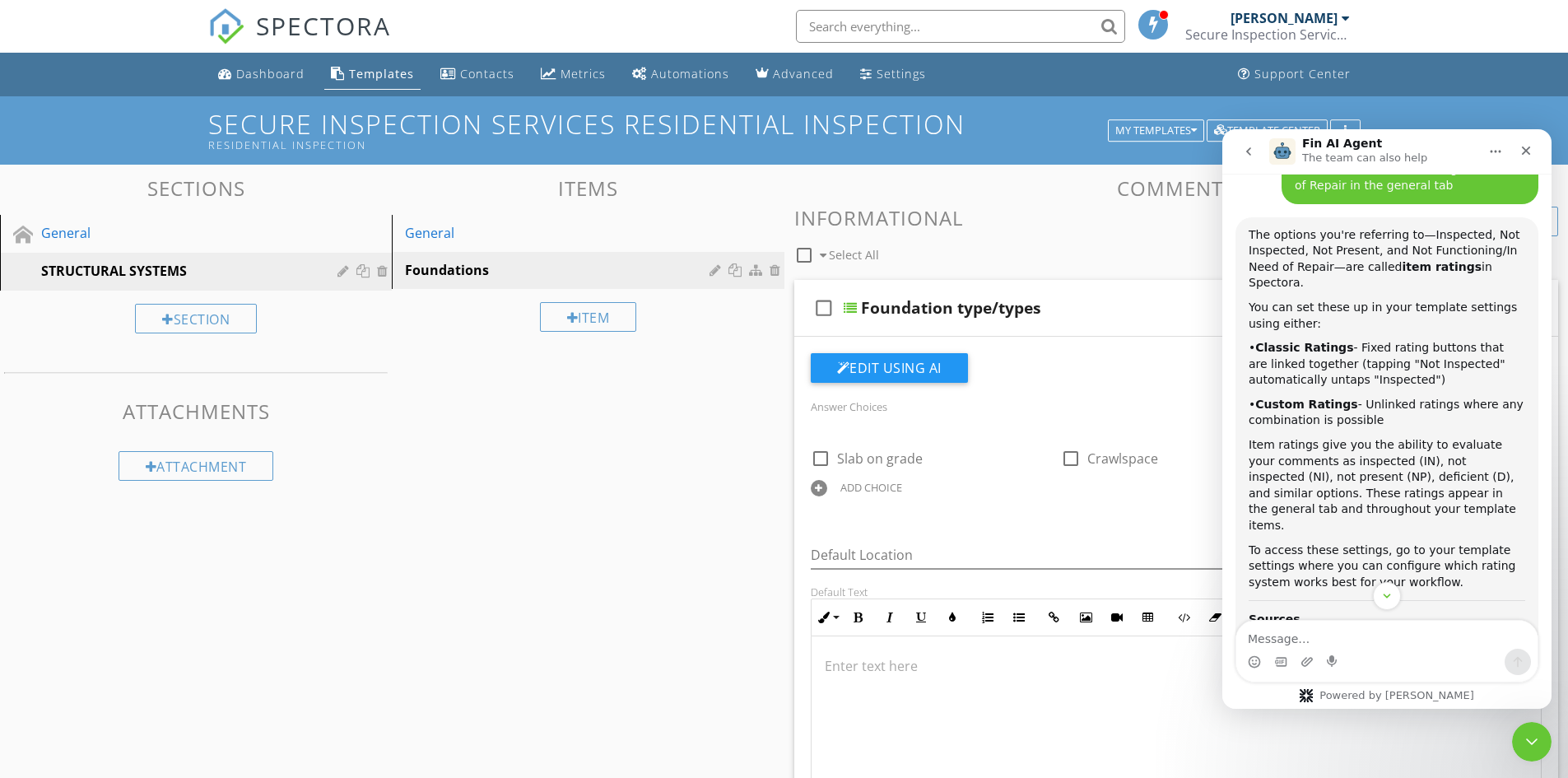
scroll to position [469, 0]
click at [1525, 742] on icon "Close Intercom Messenger" at bounding box center [1529, 739] width 20 height 20
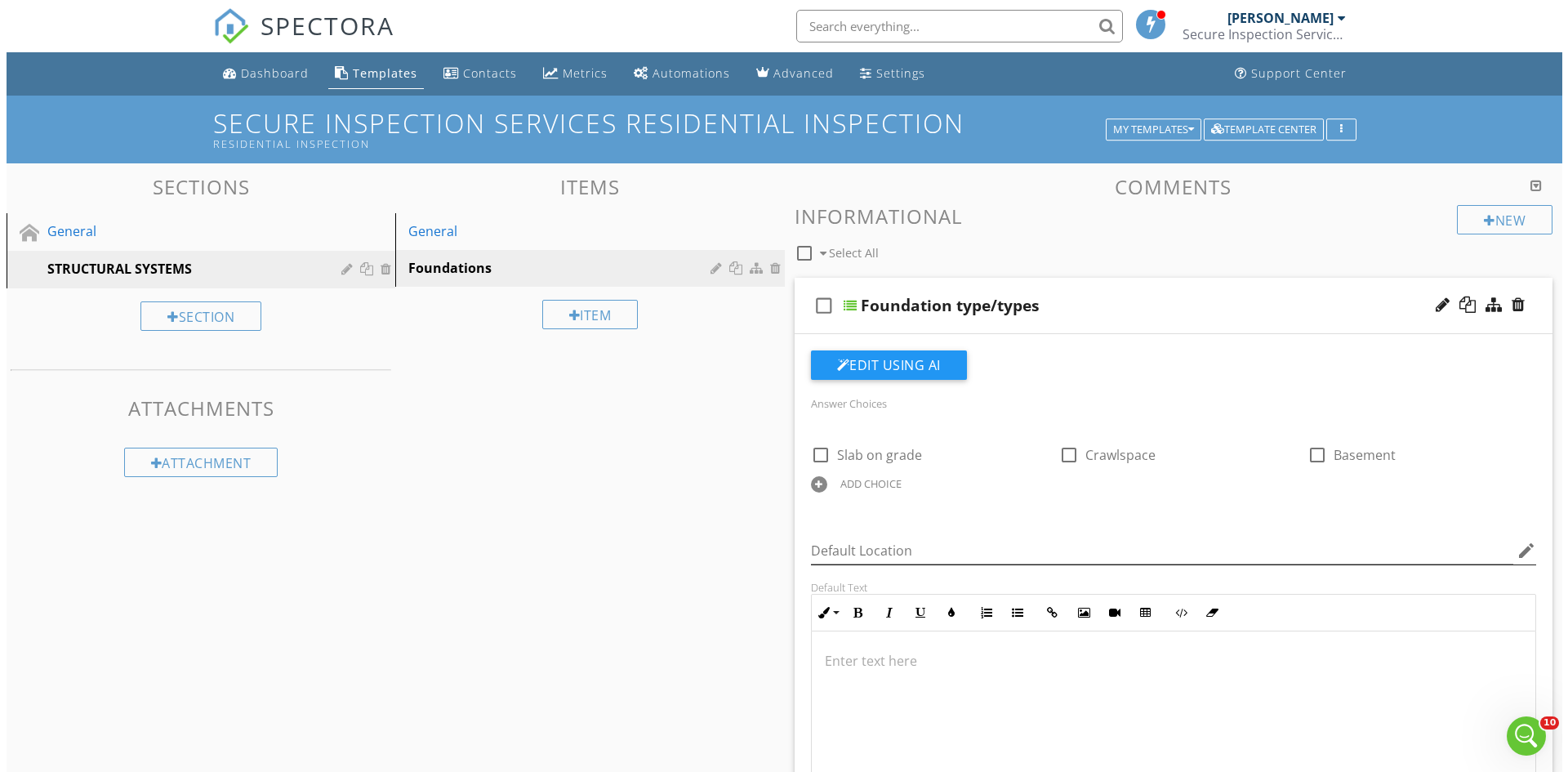
scroll to position [611, 0]
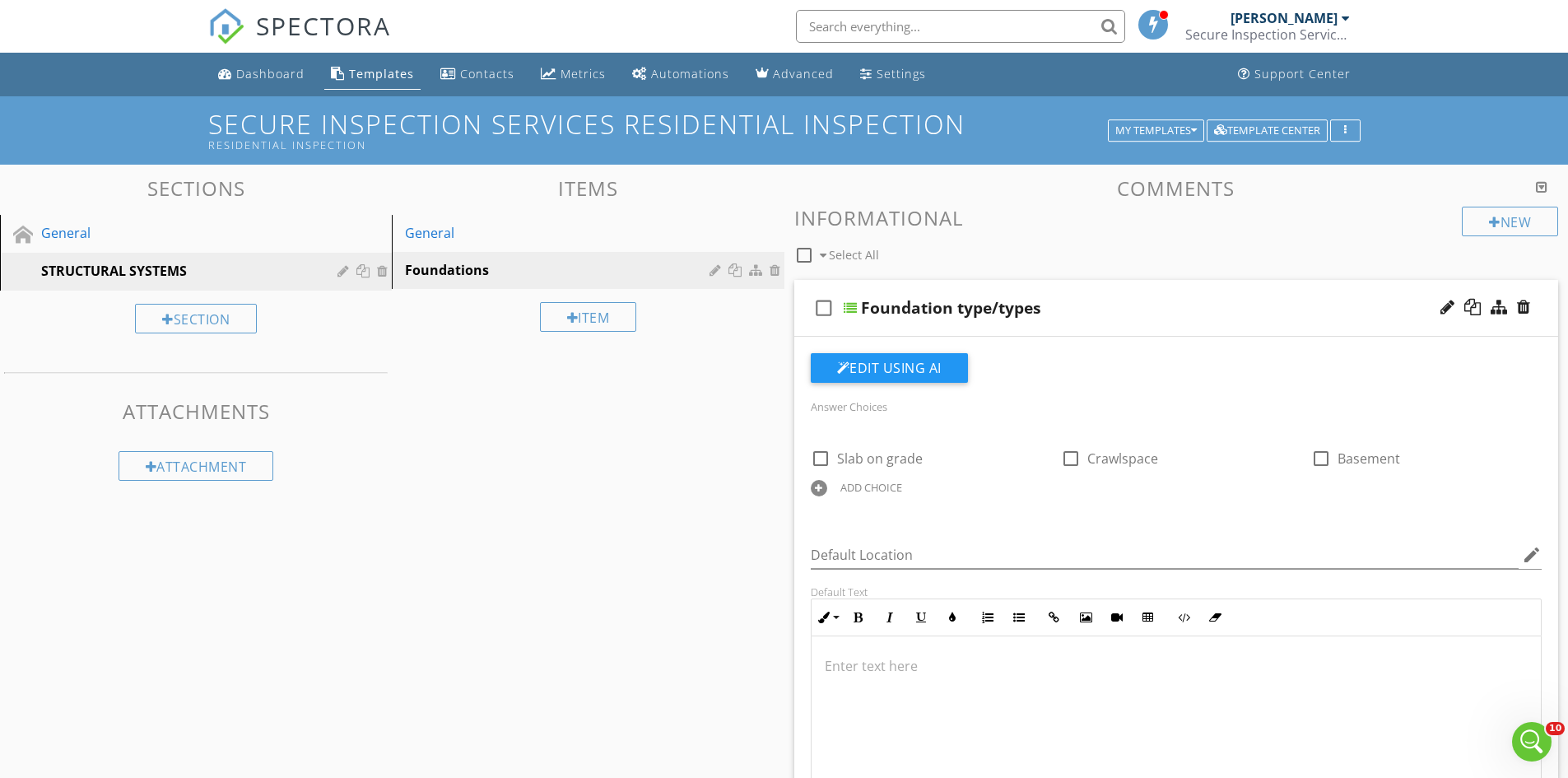
click at [1545, 184] on div at bounding box center [1542, 187] width 12 height 13
click at [1345, 132] on icon "button" at bounding box center [1346, 131] width 3 height 12
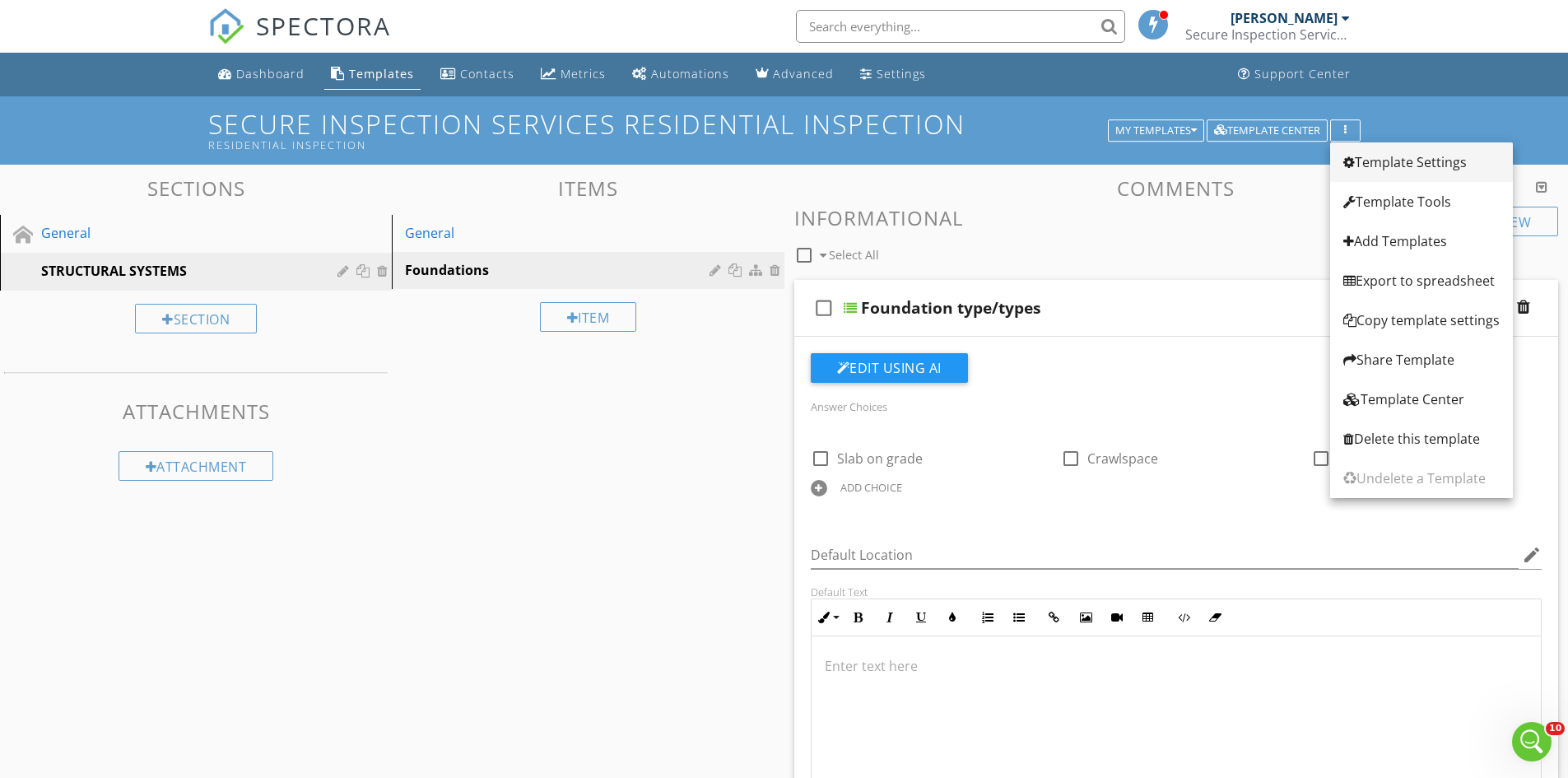
click at [1390, 162] on div "Template Settings" at bounding box center [1422, 162] width 156 height 20
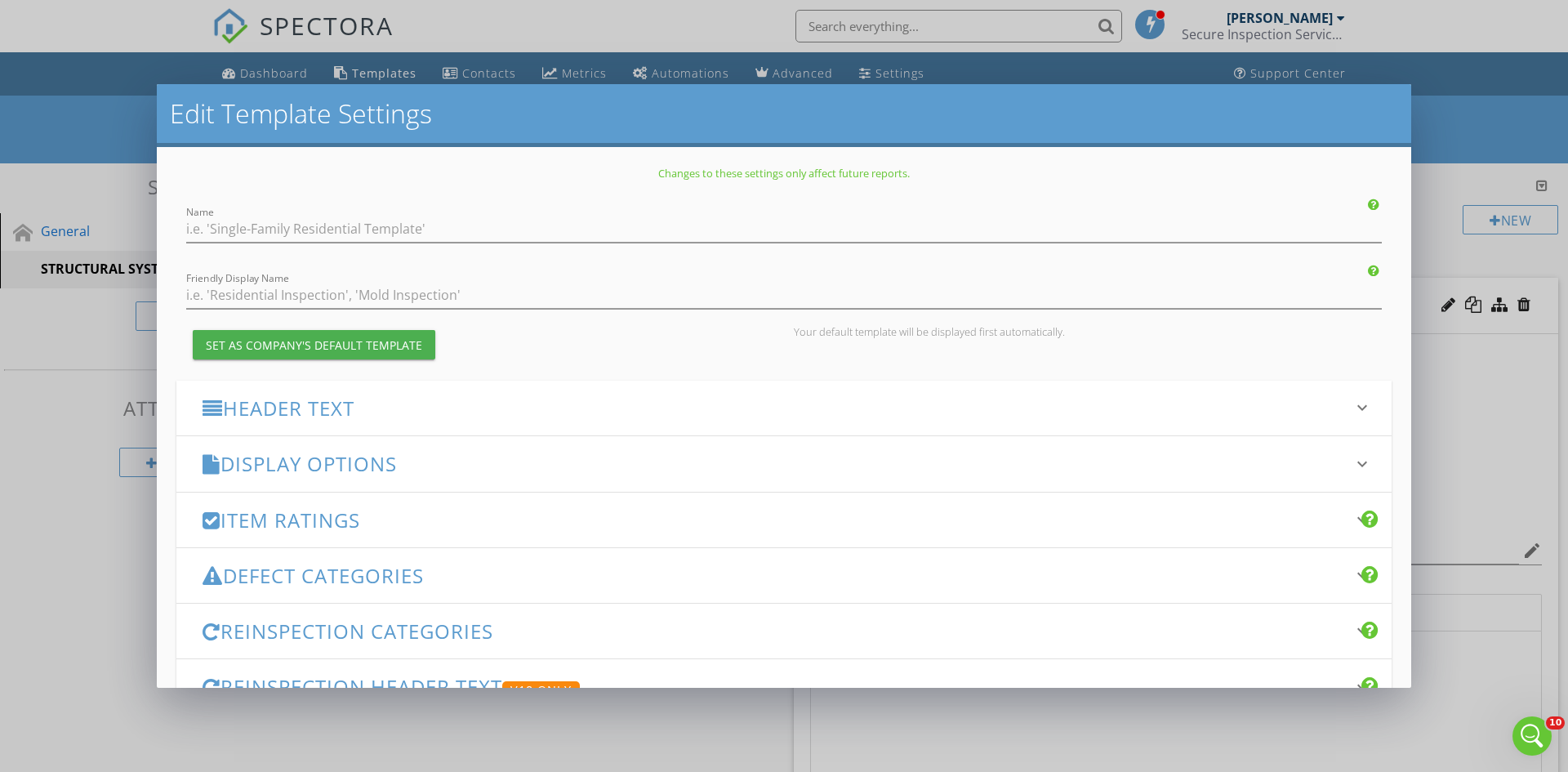
type input "Secure Inspection Services Residential Inspection"
type input "Residential Inspection"
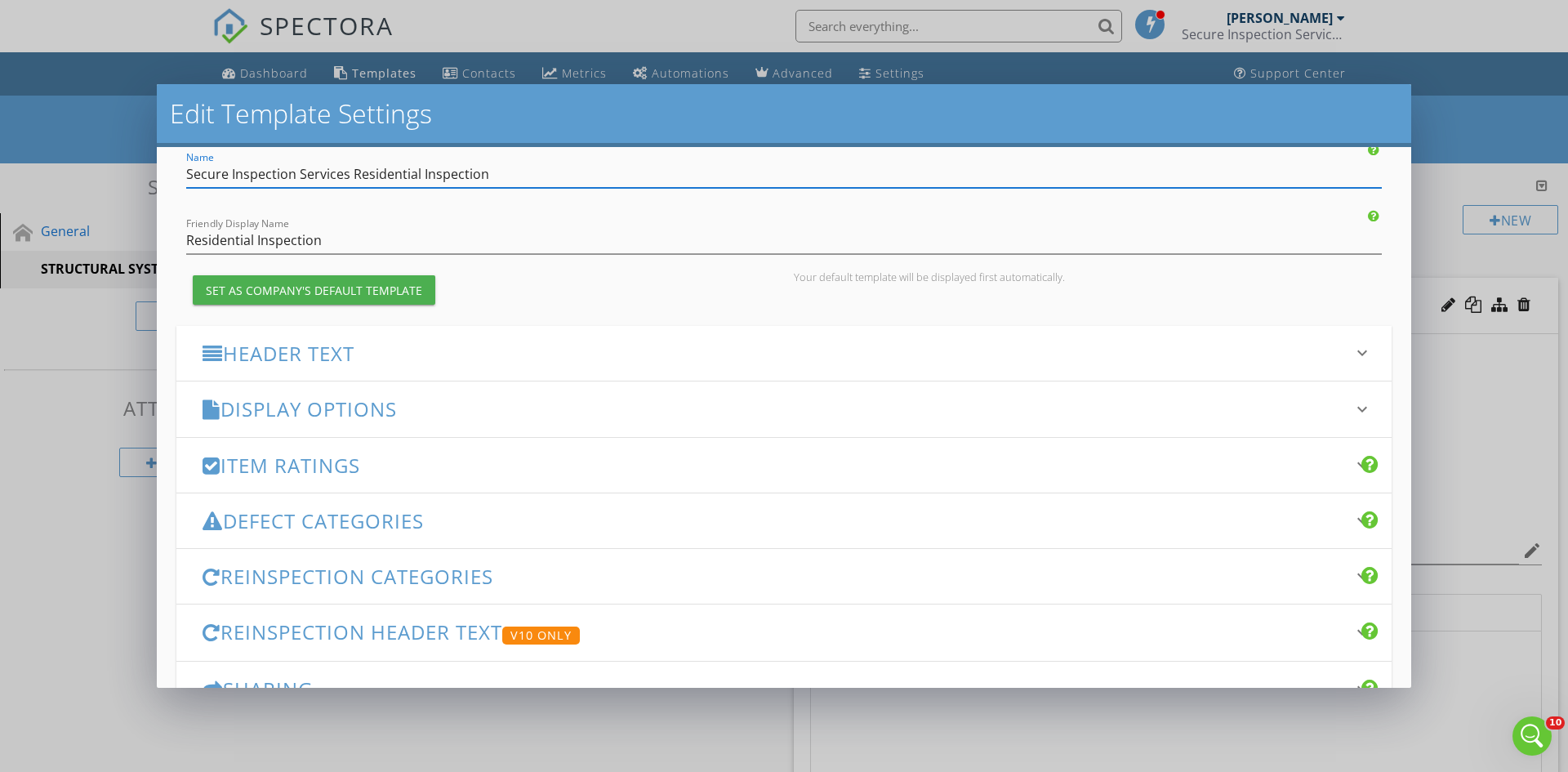
scroll to position [81, 0]
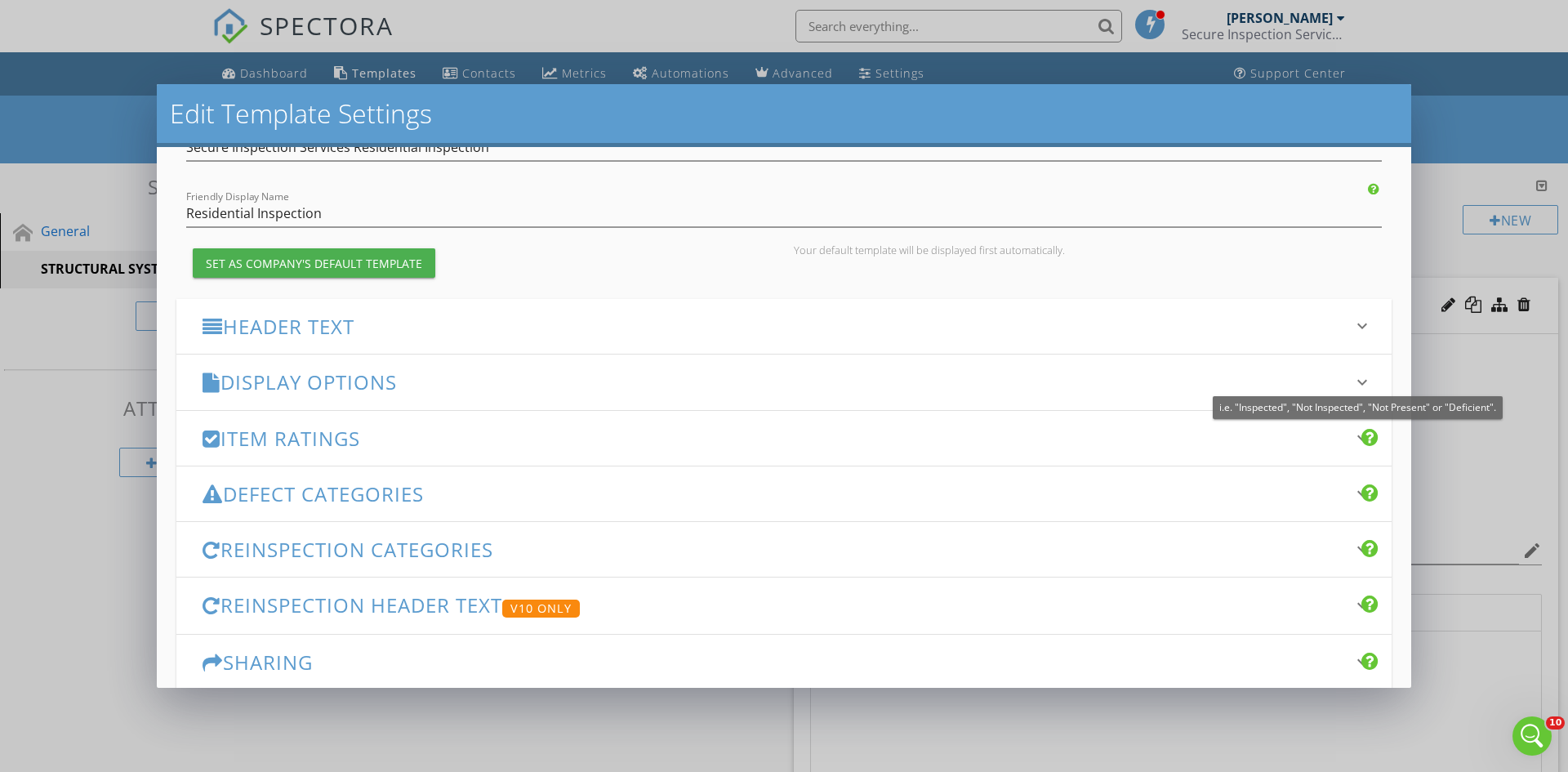
click at [1362, 436] on div at bounding box center [1370, 437] width 18 height 20
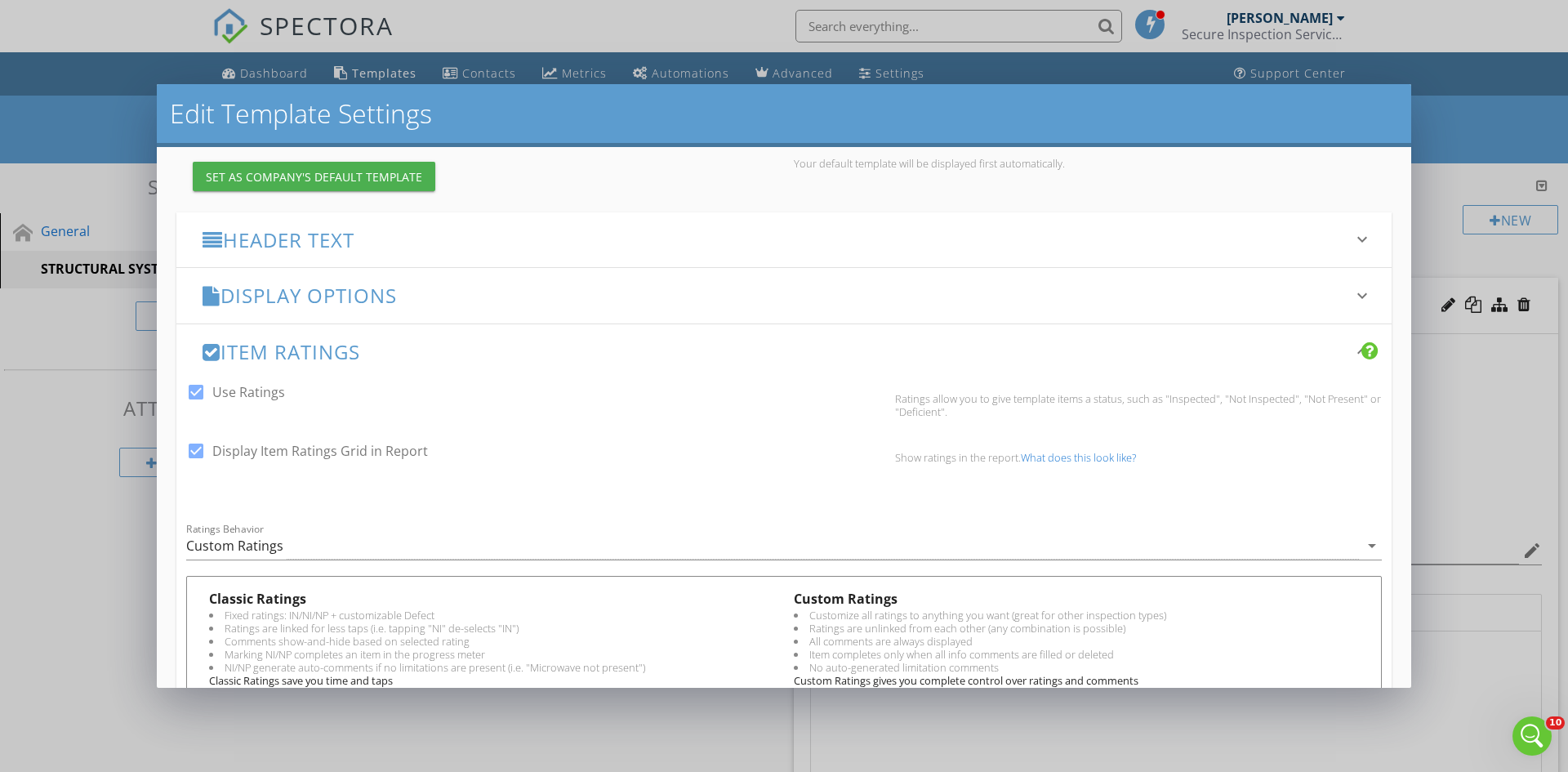
scroll to position [245, 0]
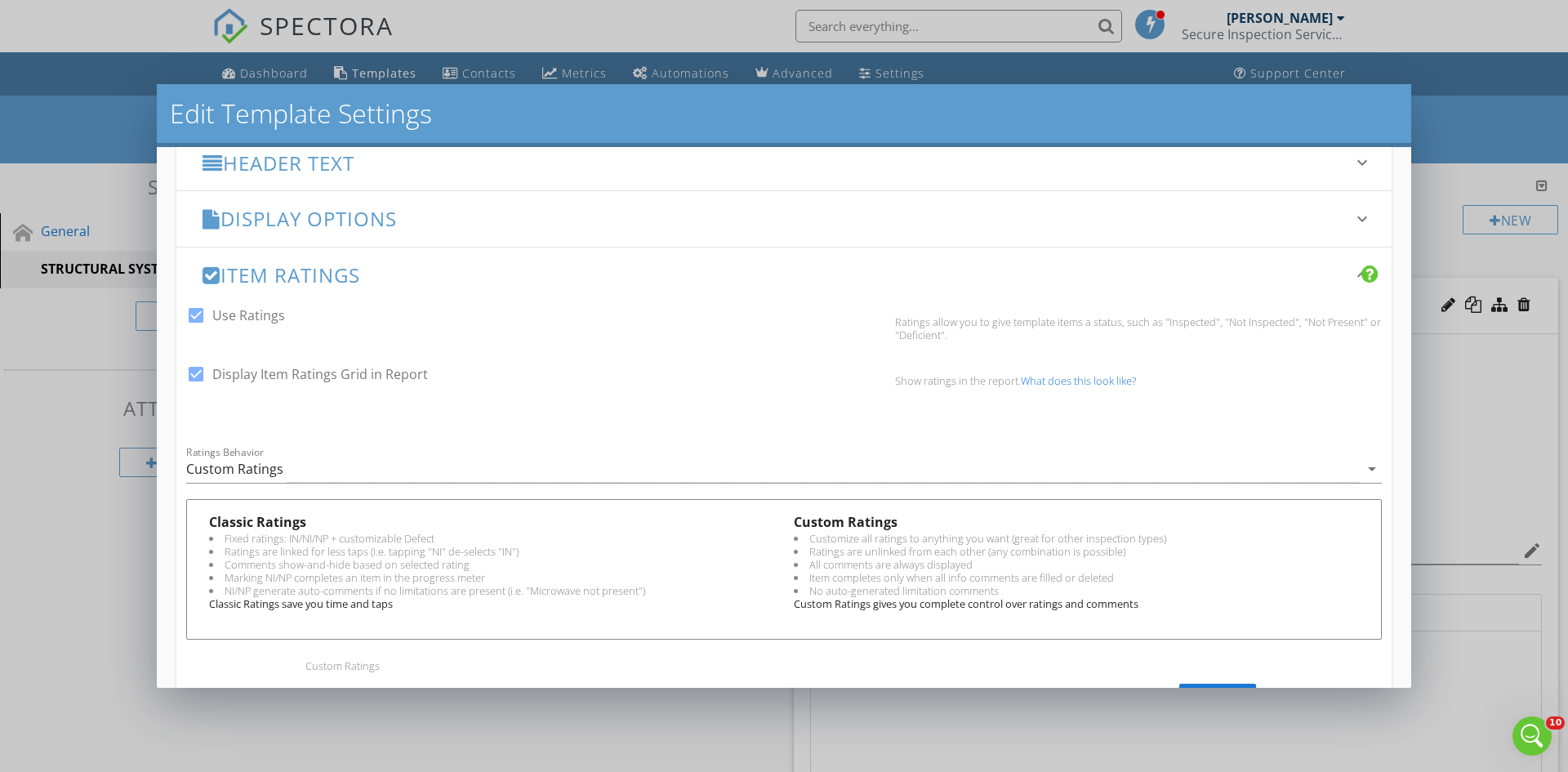
click at [1053, 378] on link "What does this look like?" at bounding box center [1079, 380] width 116 height 14
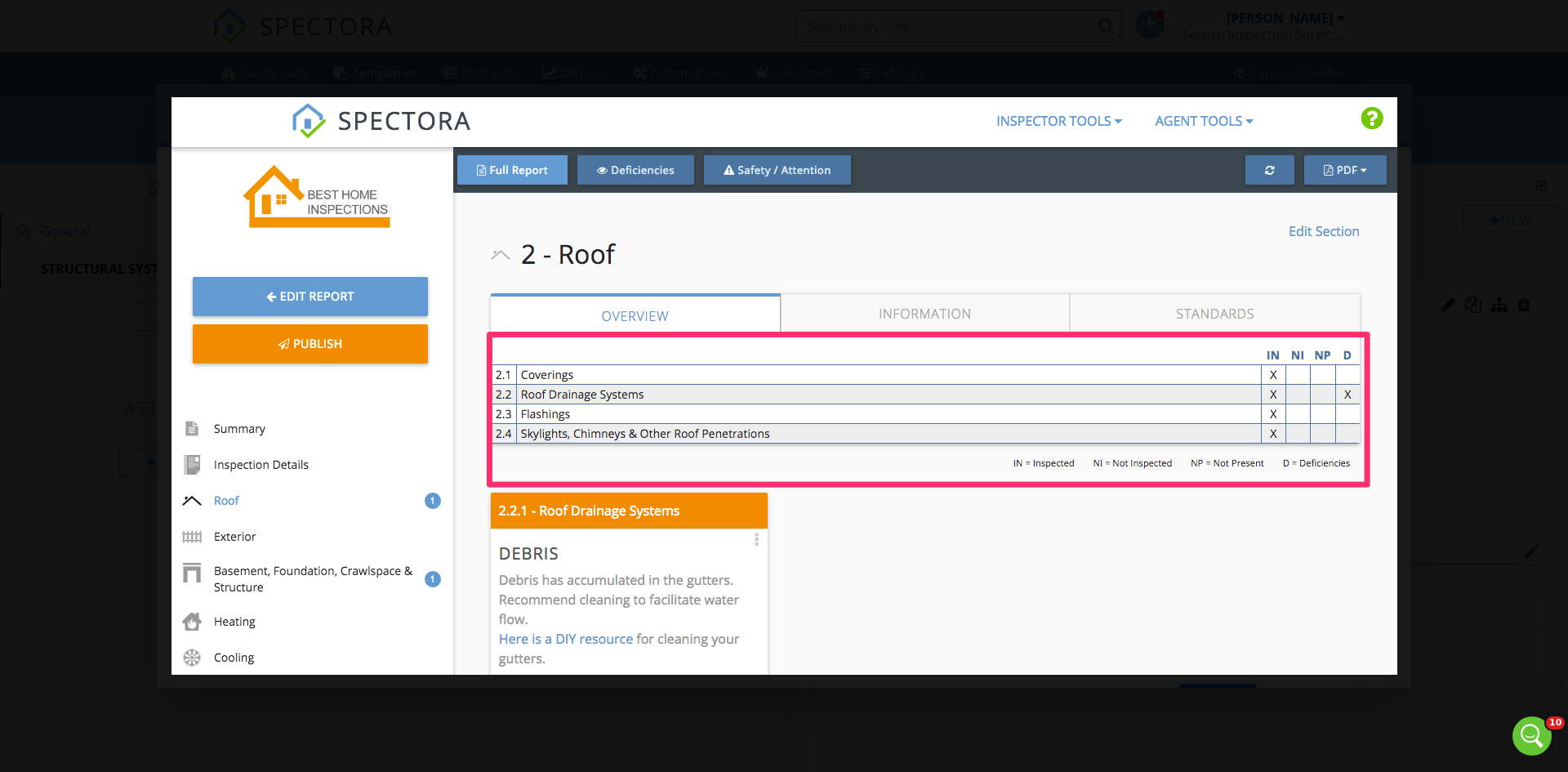
click at [40, 206] on div at bounding box center [784, 386] width 1568 height 772
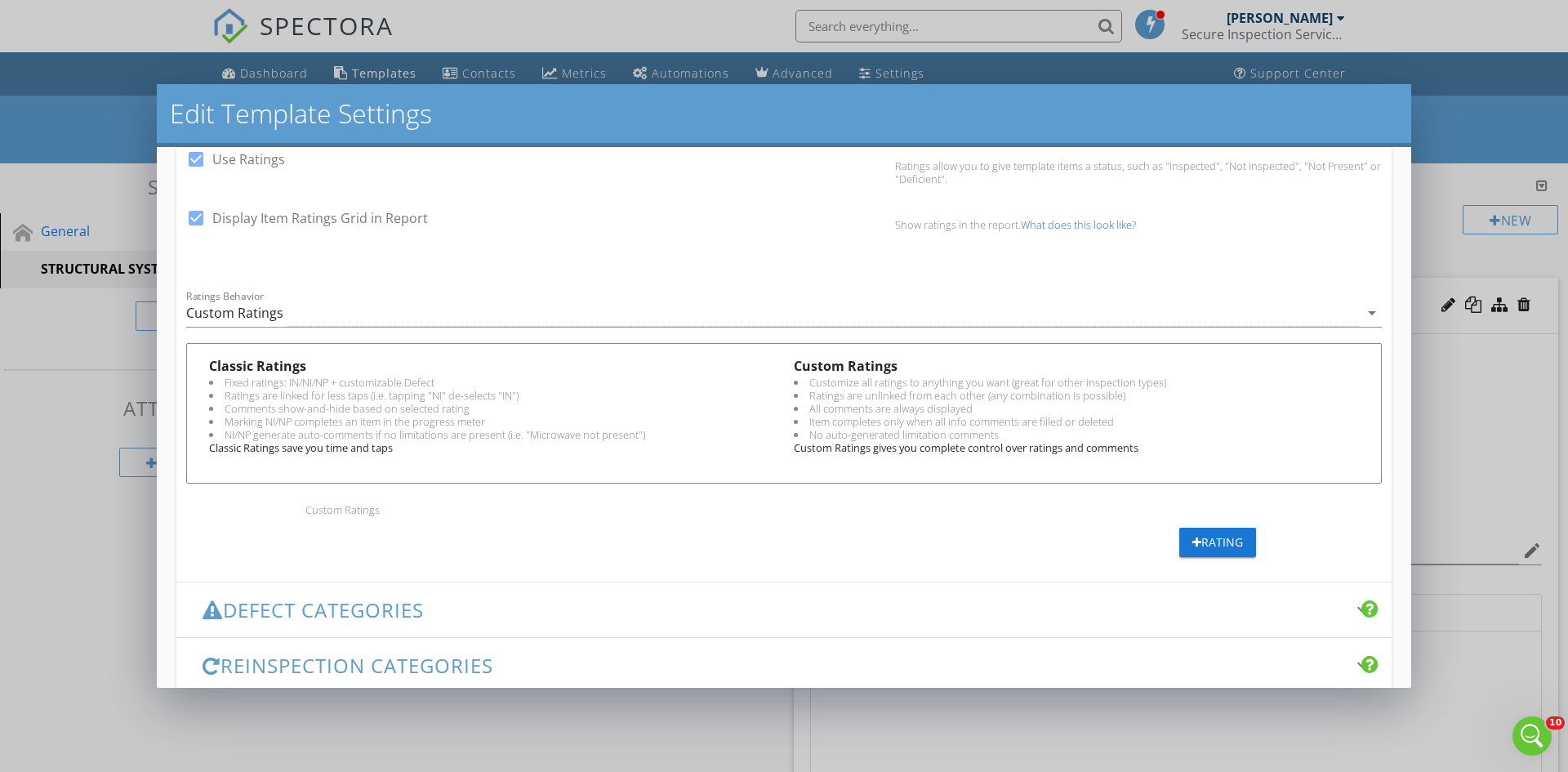
scroll to position [408, 0]
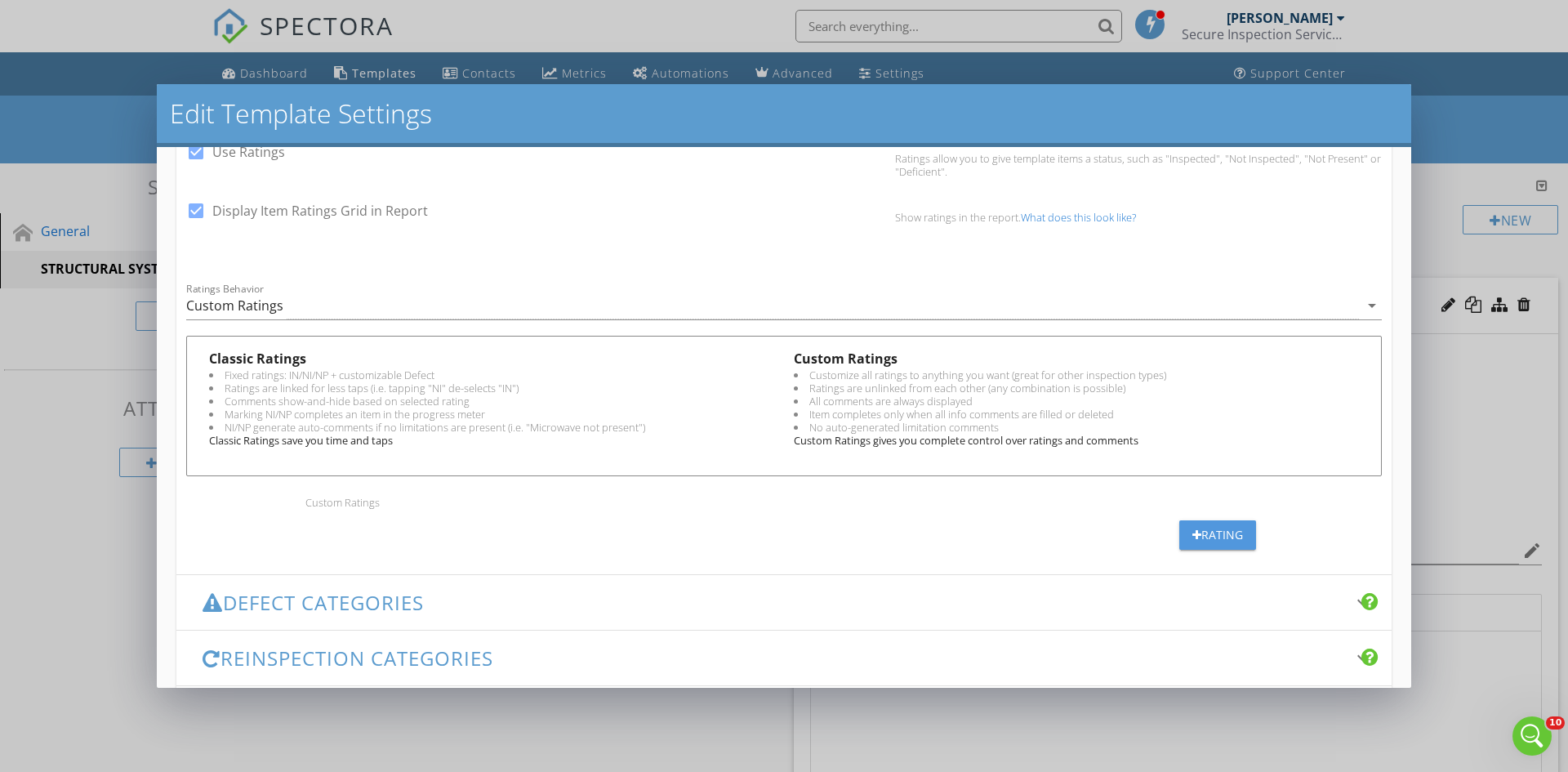
click at [1201, 538] on div "Rating" at bounding box center [1217, 535] width 51 height 17
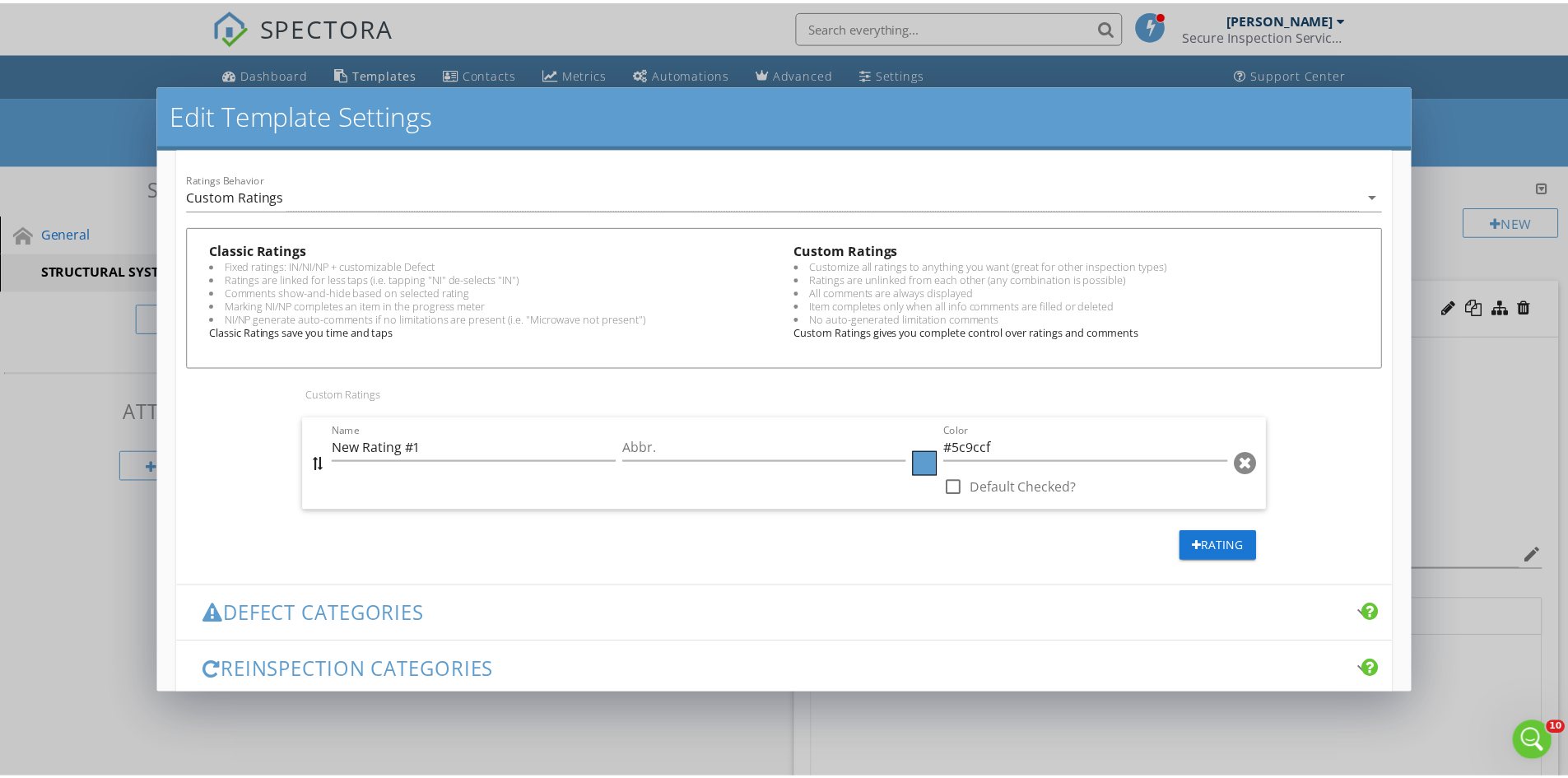
scroll to position [494, 0]
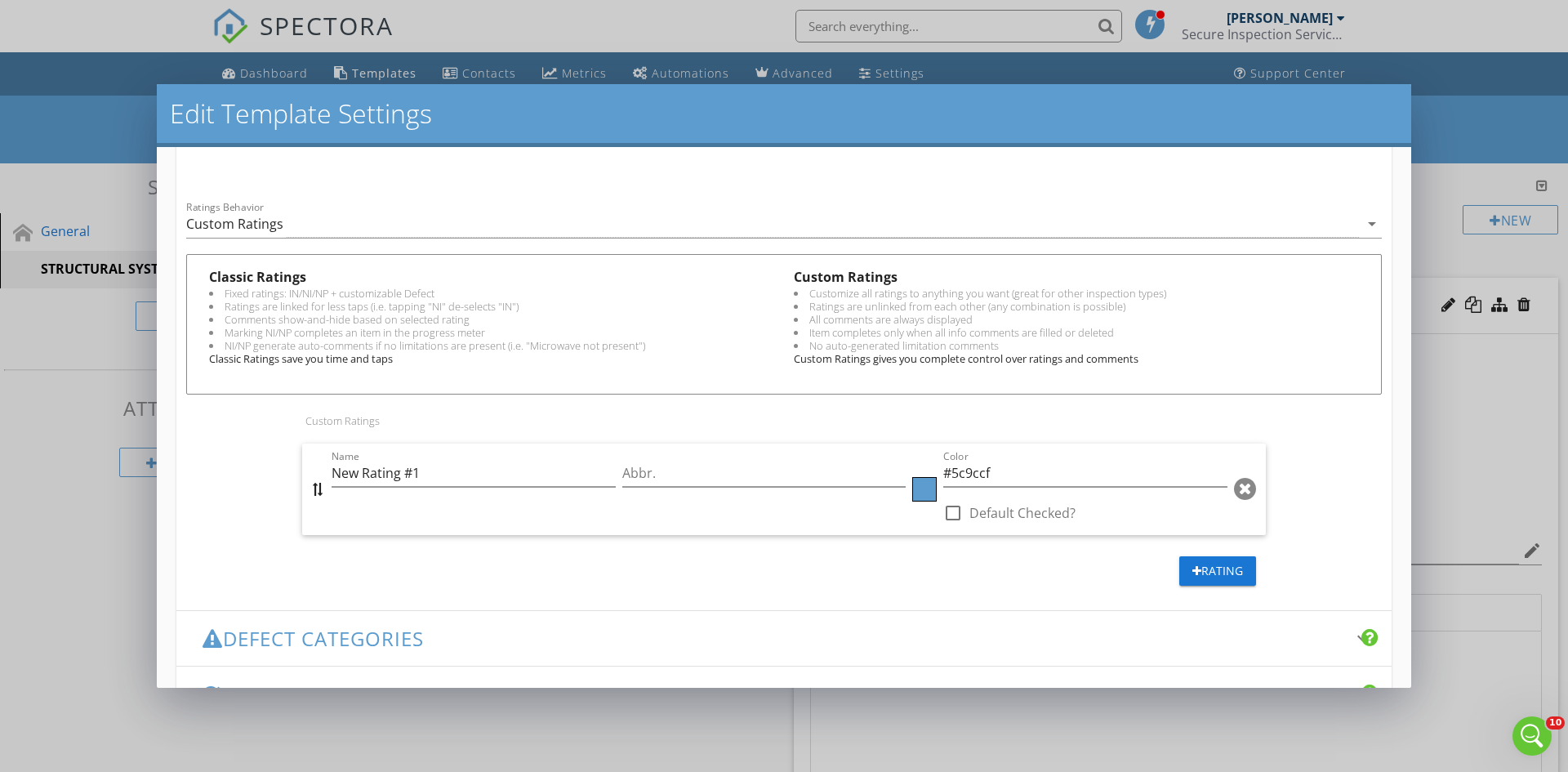
click at [1235, 489] on div at bounding box center [1245, 488] width 22 height 26
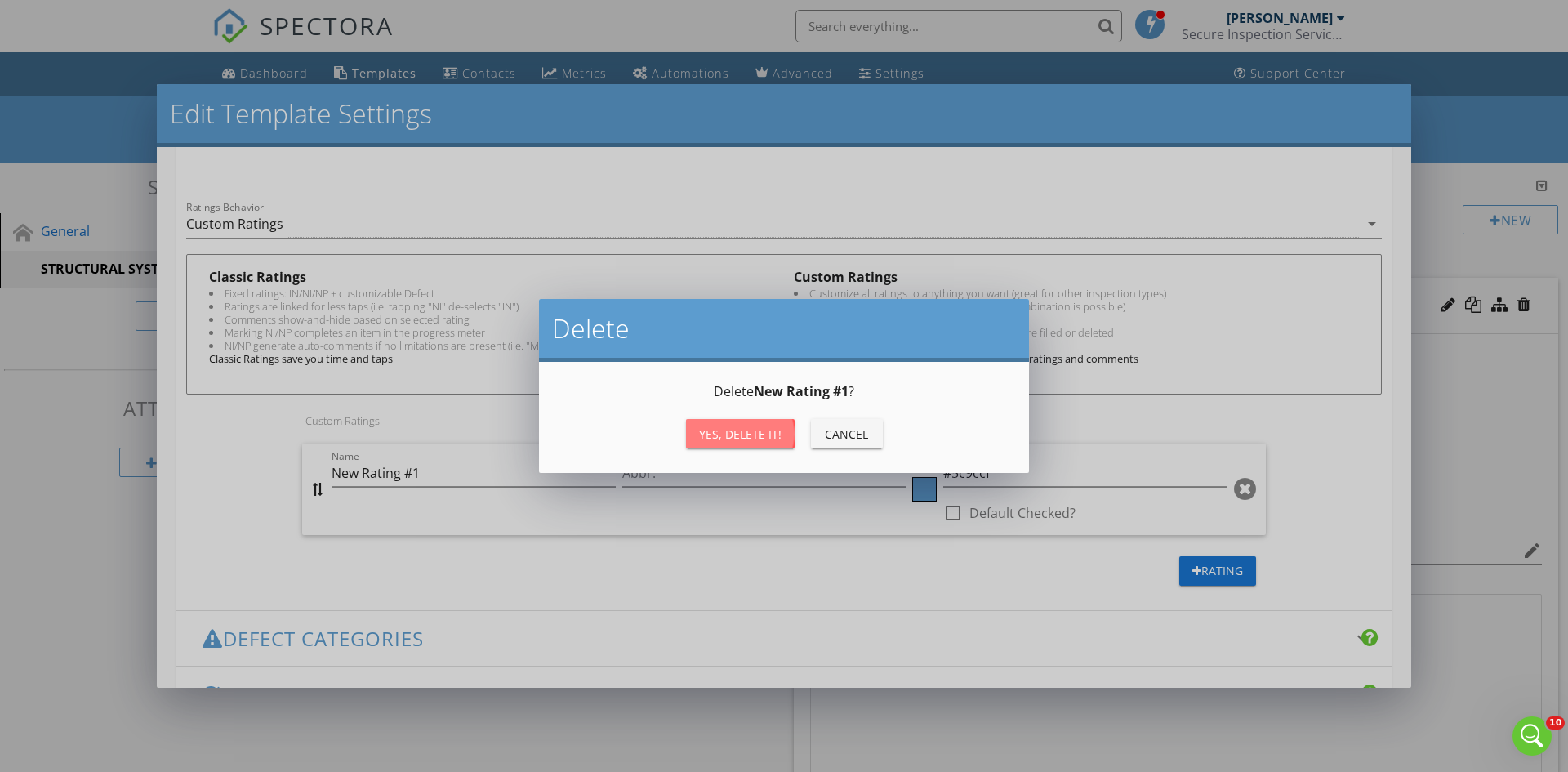
click at [763, 433] on div "Yes, Delete it!" at bounding box center [741, 434] width 82 height 17
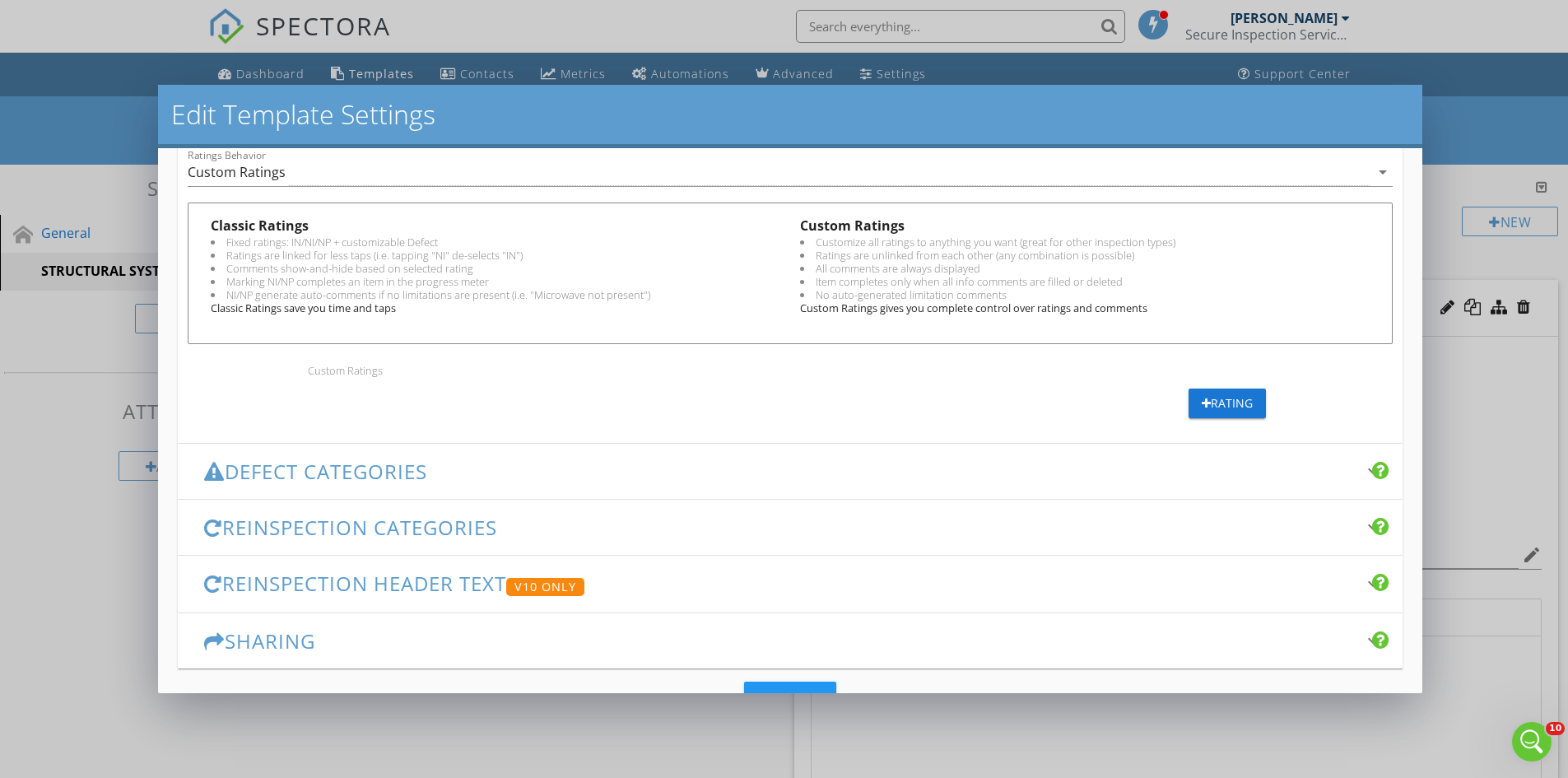
scroll to position [576, 0]
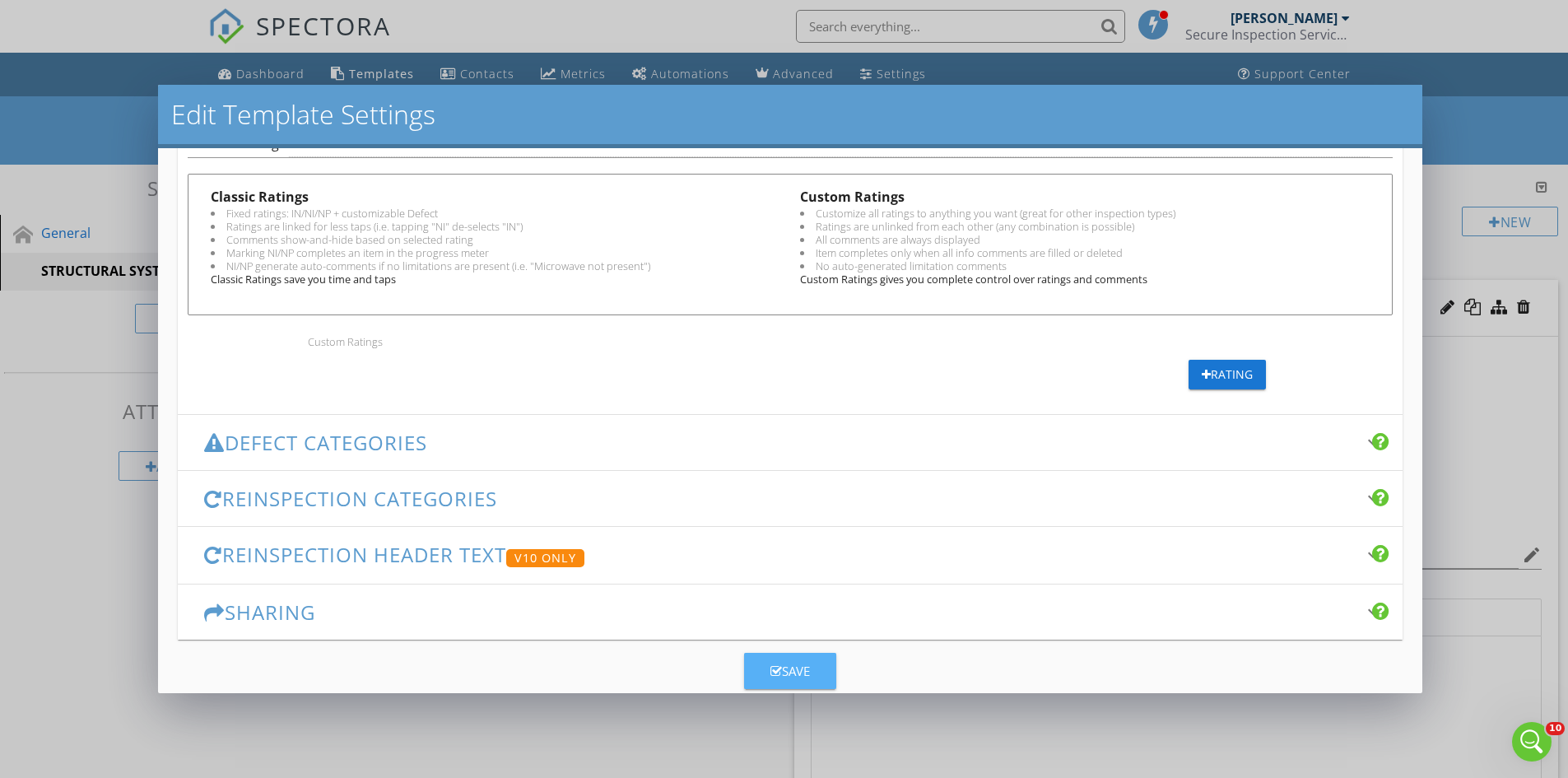
click at [792, 677] on div "Save" at bounding box center [790, 671] width 39 height 19
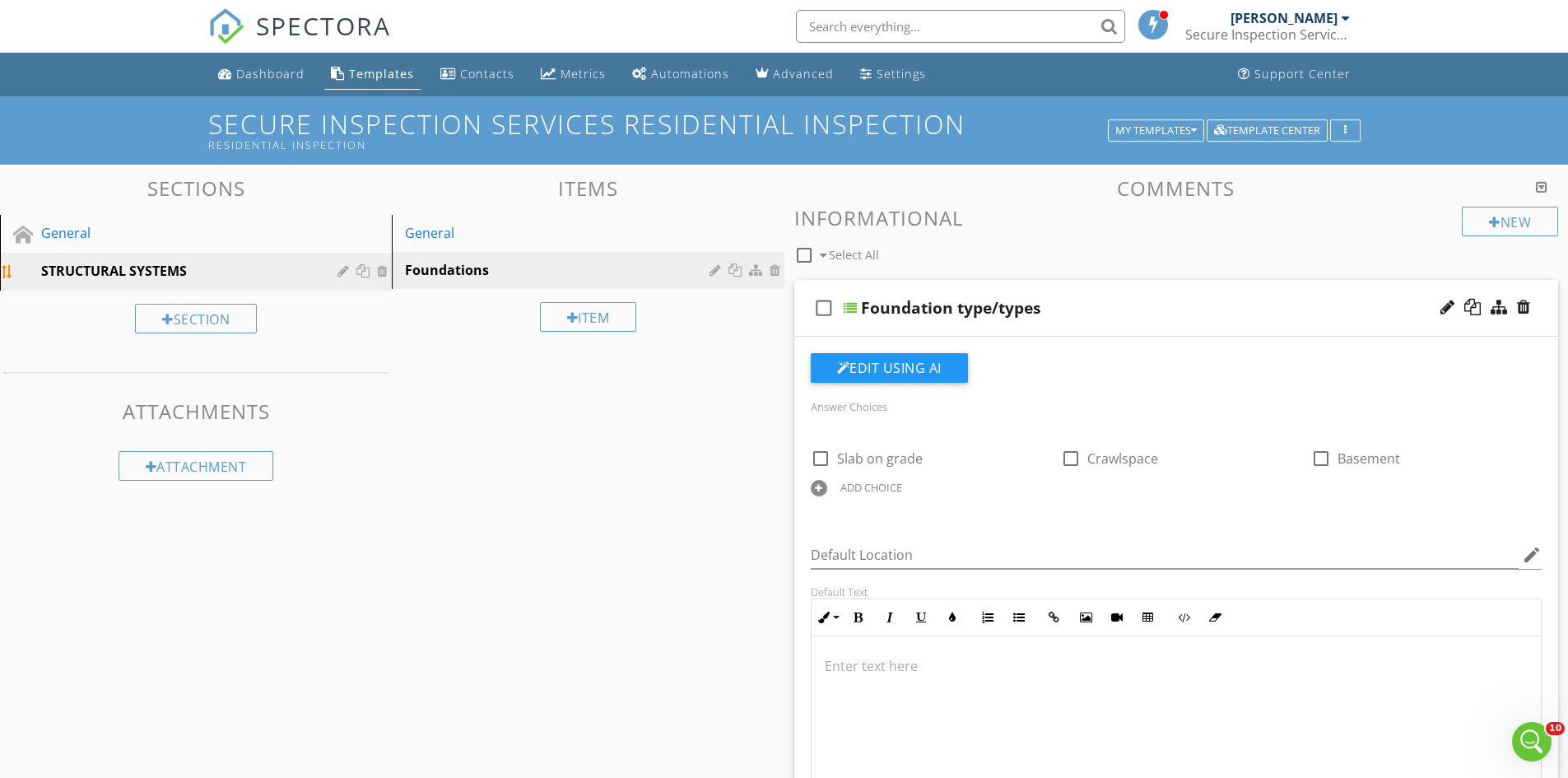
click at [226, 274] on div "STRUCTURAL SYSTEMS" at bounding box center [177, 271] width 273 height 20
click at [286, 267] on div "STRUCTURAL SYSTEMS" at bounding box center [177, 271] width 273 height 20
click at [588, 274] on div "Foundations" at bounding box center [560, 270] width 309 height 20
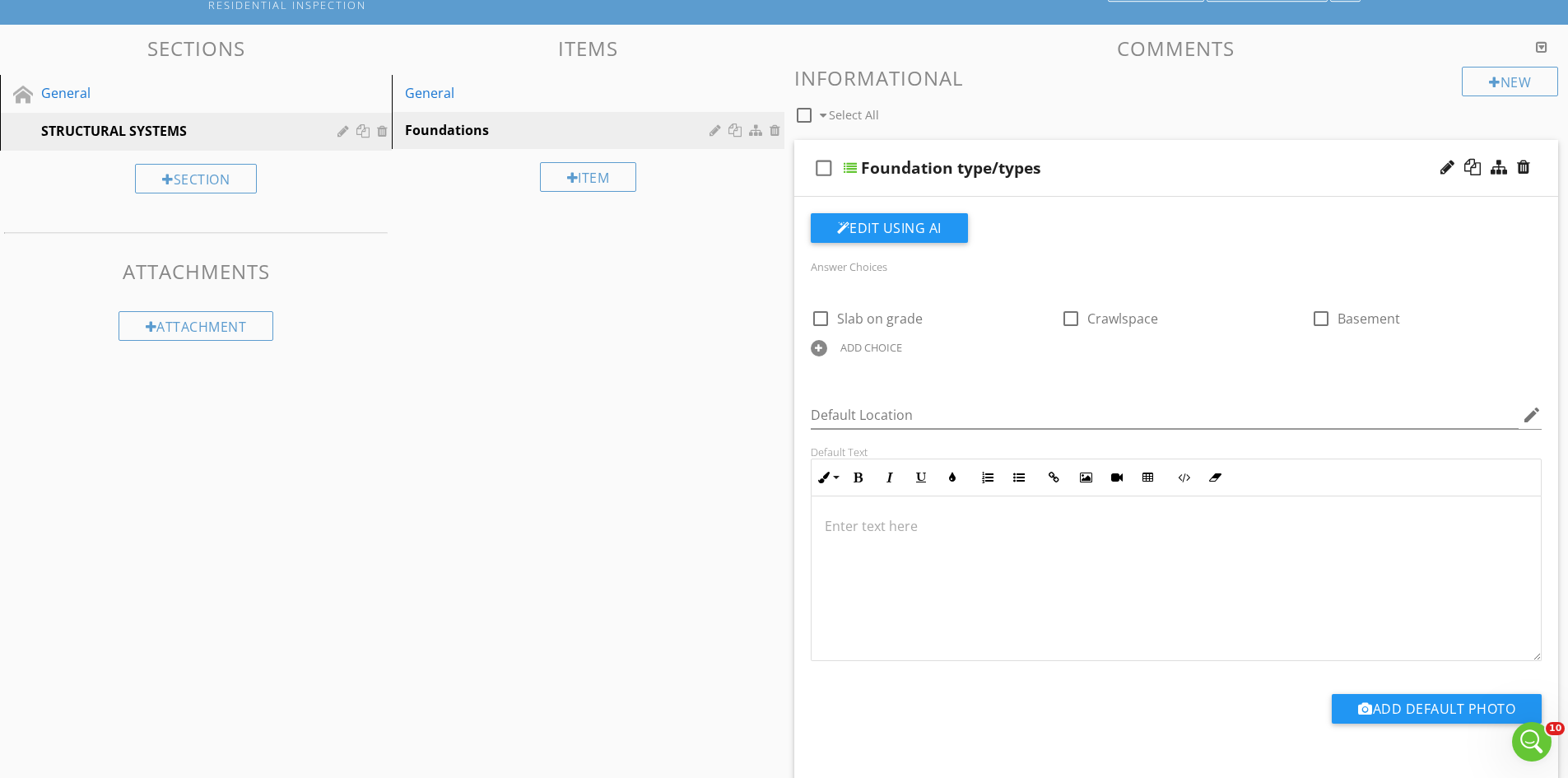
scroll to position [0, 0]
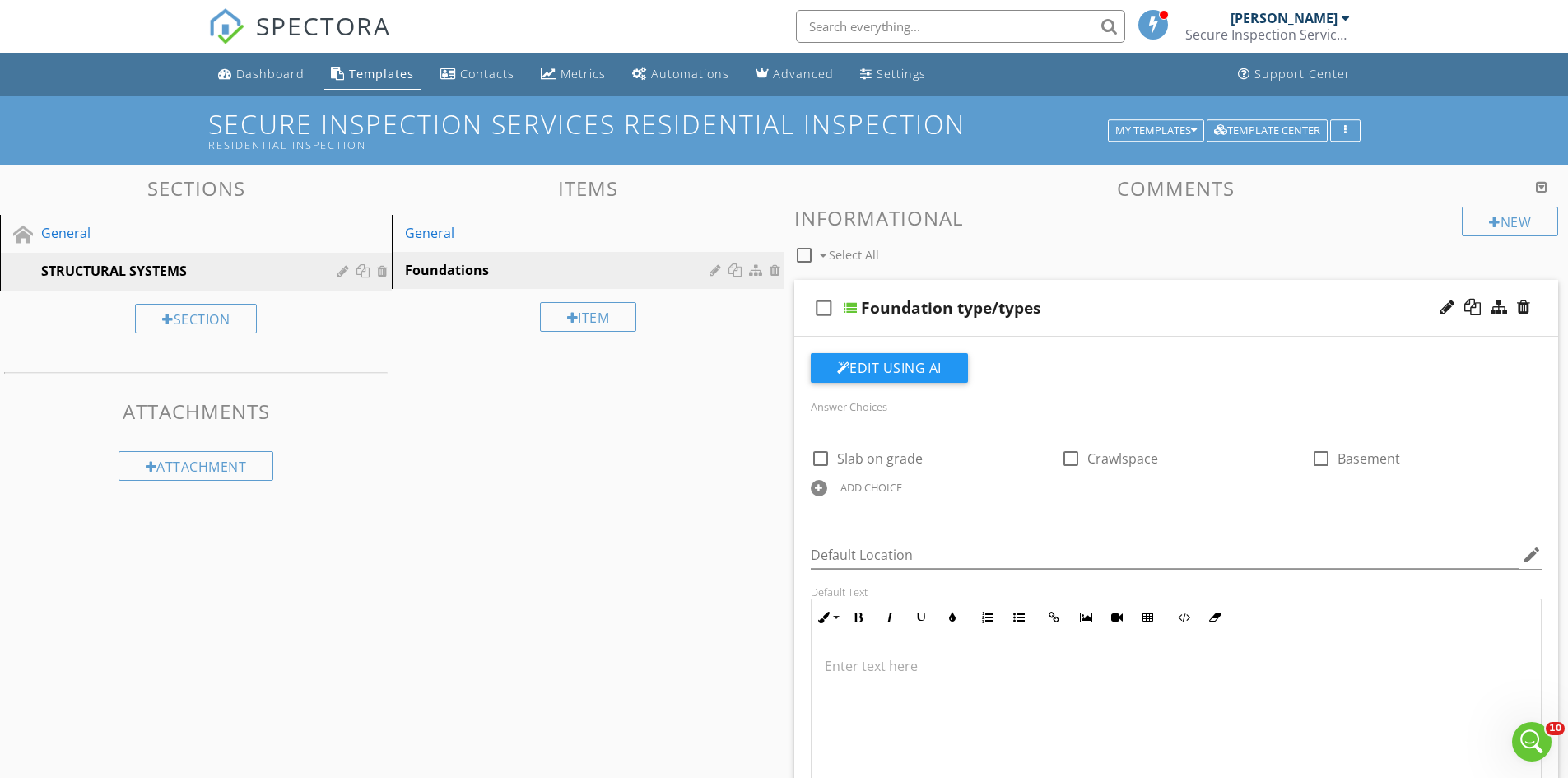
click at [837, 253] on span "Select All" at bounding box center [854, 254] width 50 height 15
checkbox input "false"
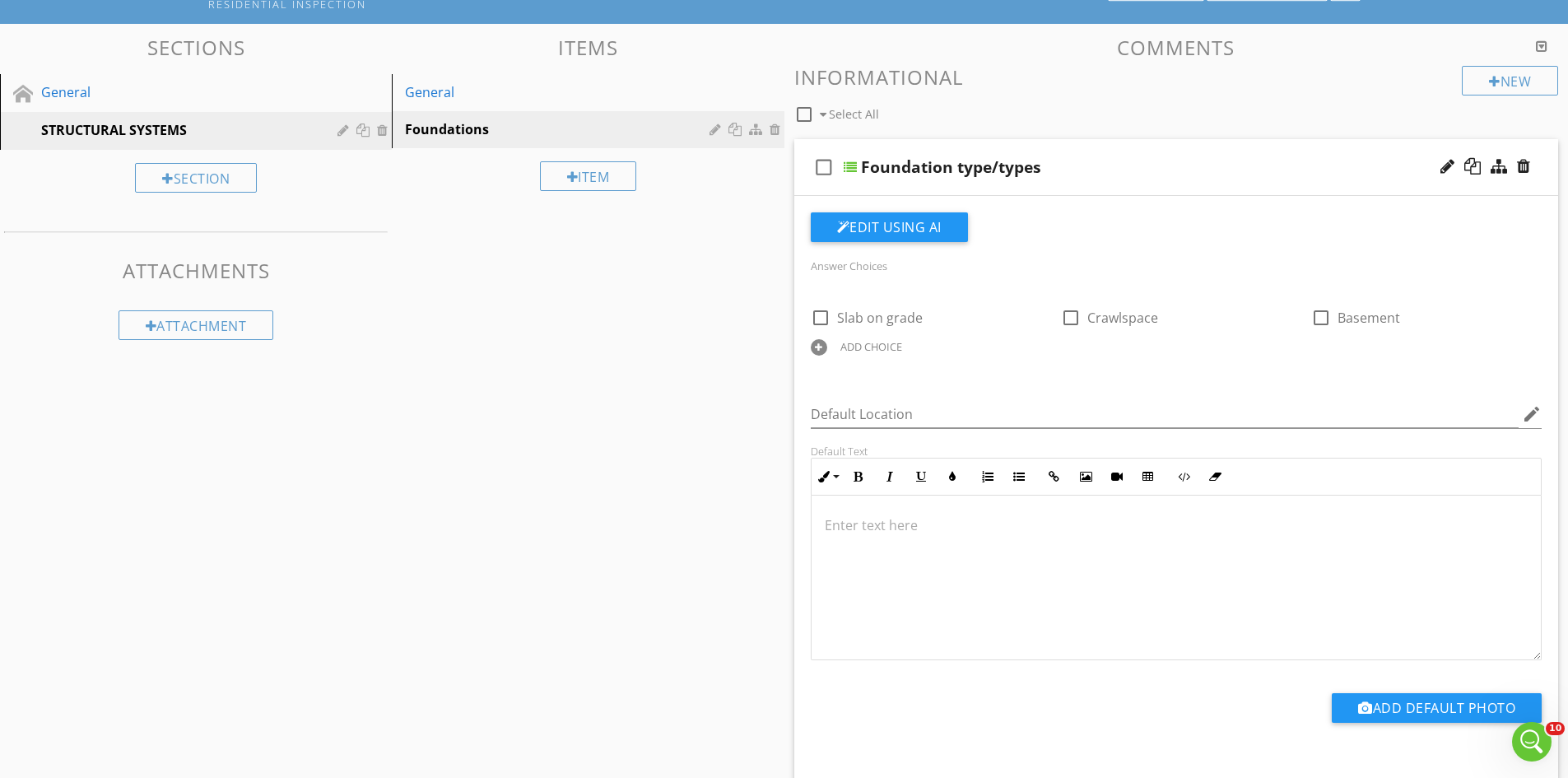
scroll to position [82, 0]
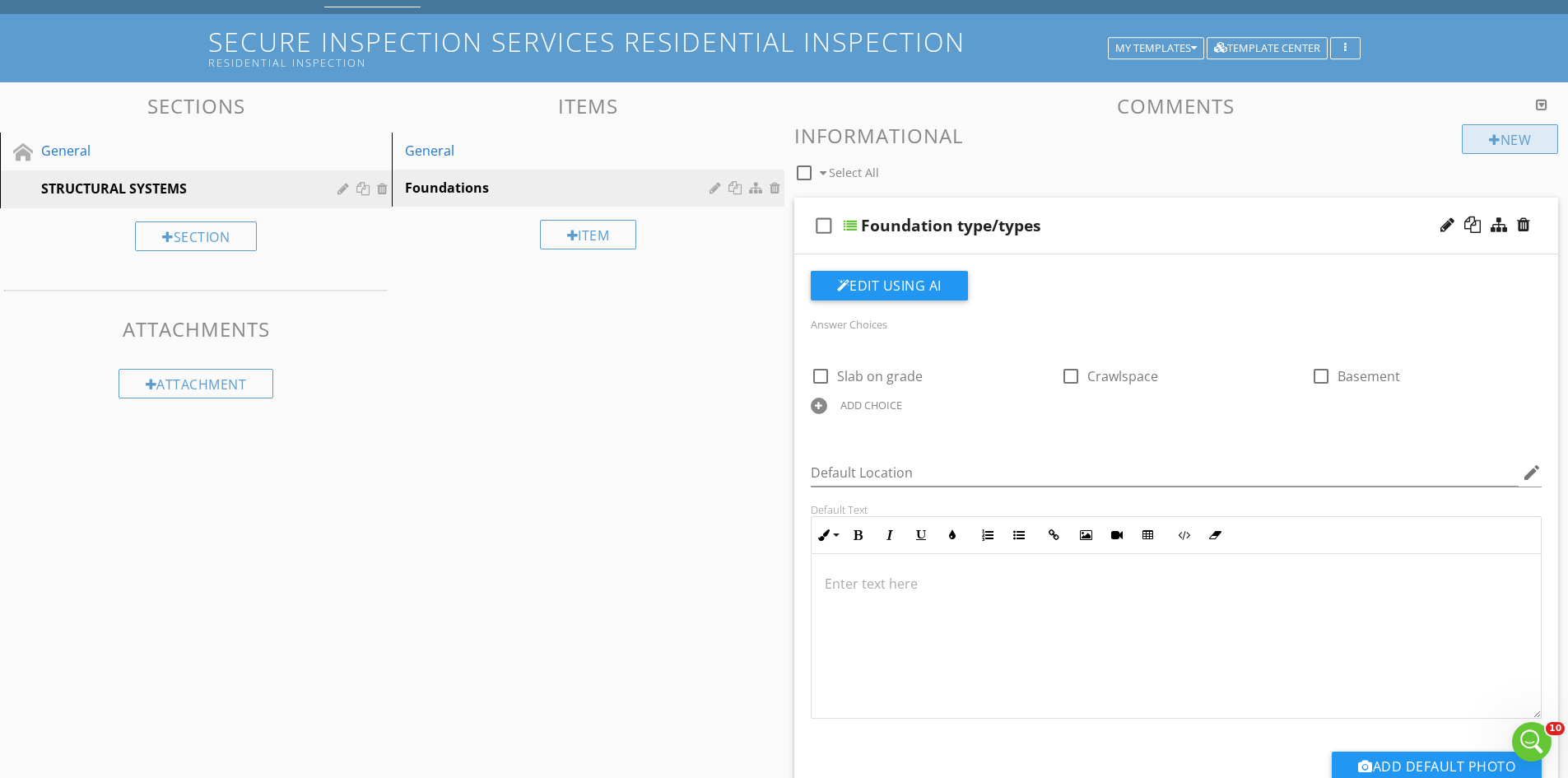
click at [1524, 140] on div "New" at bounding box center [1510, 139] width 96 height 30
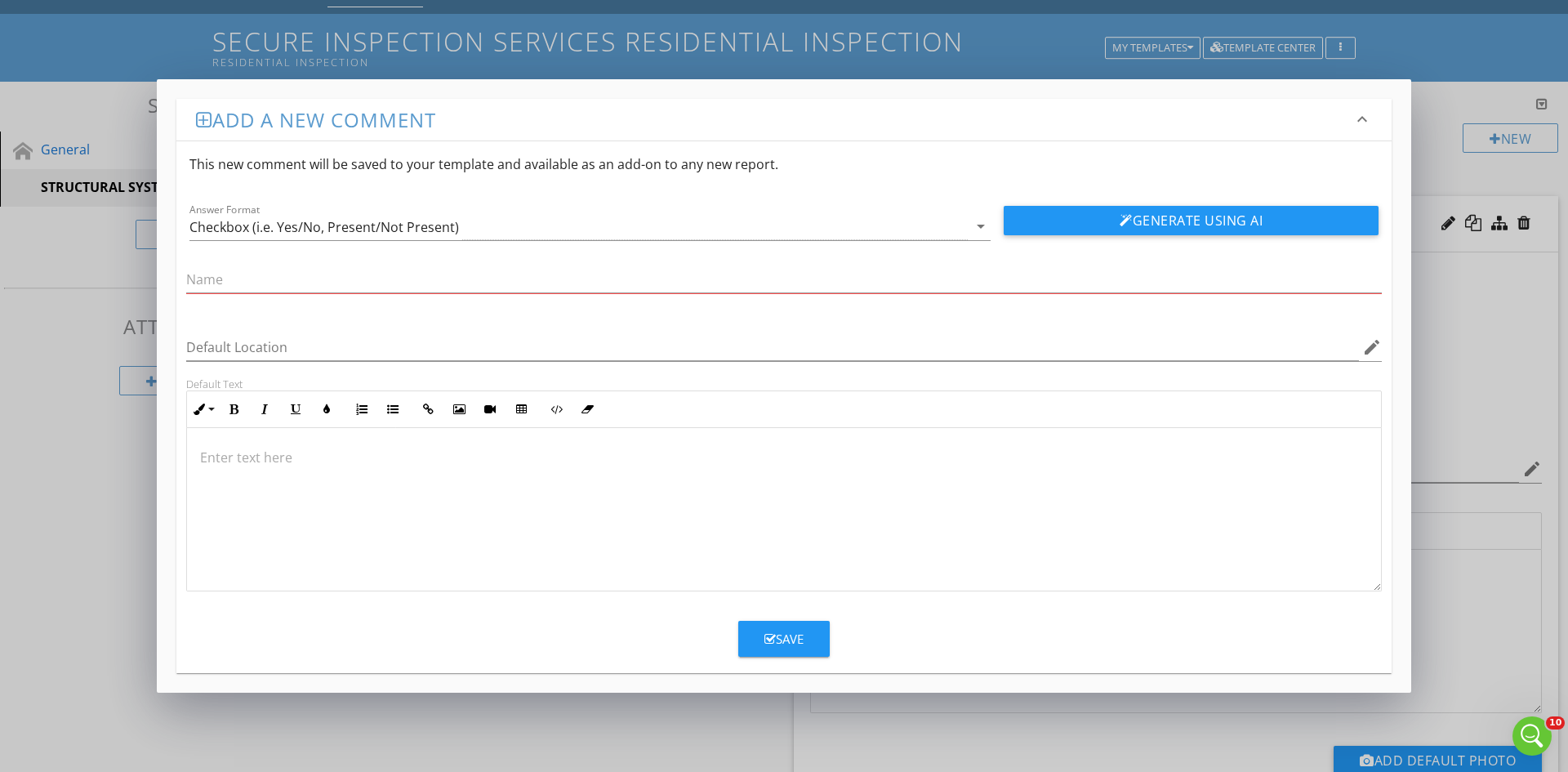
click at [787, 641] on div "Save" at bounding box center [784, 639] width 39 height 19
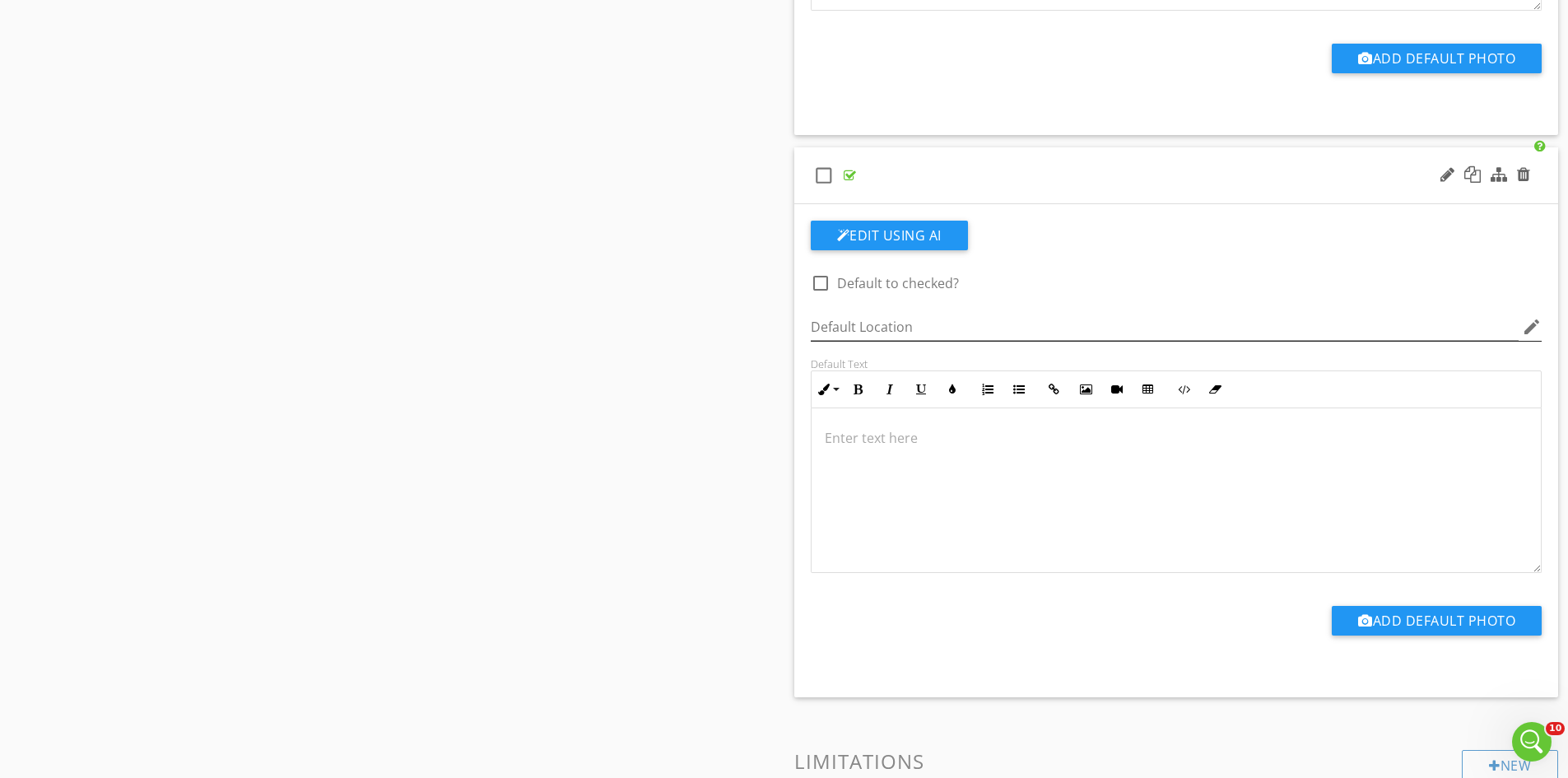
scroll to position [791, 0]
click at [1527, 168] on div at bounding box center [1524, 173] width 13 height 16
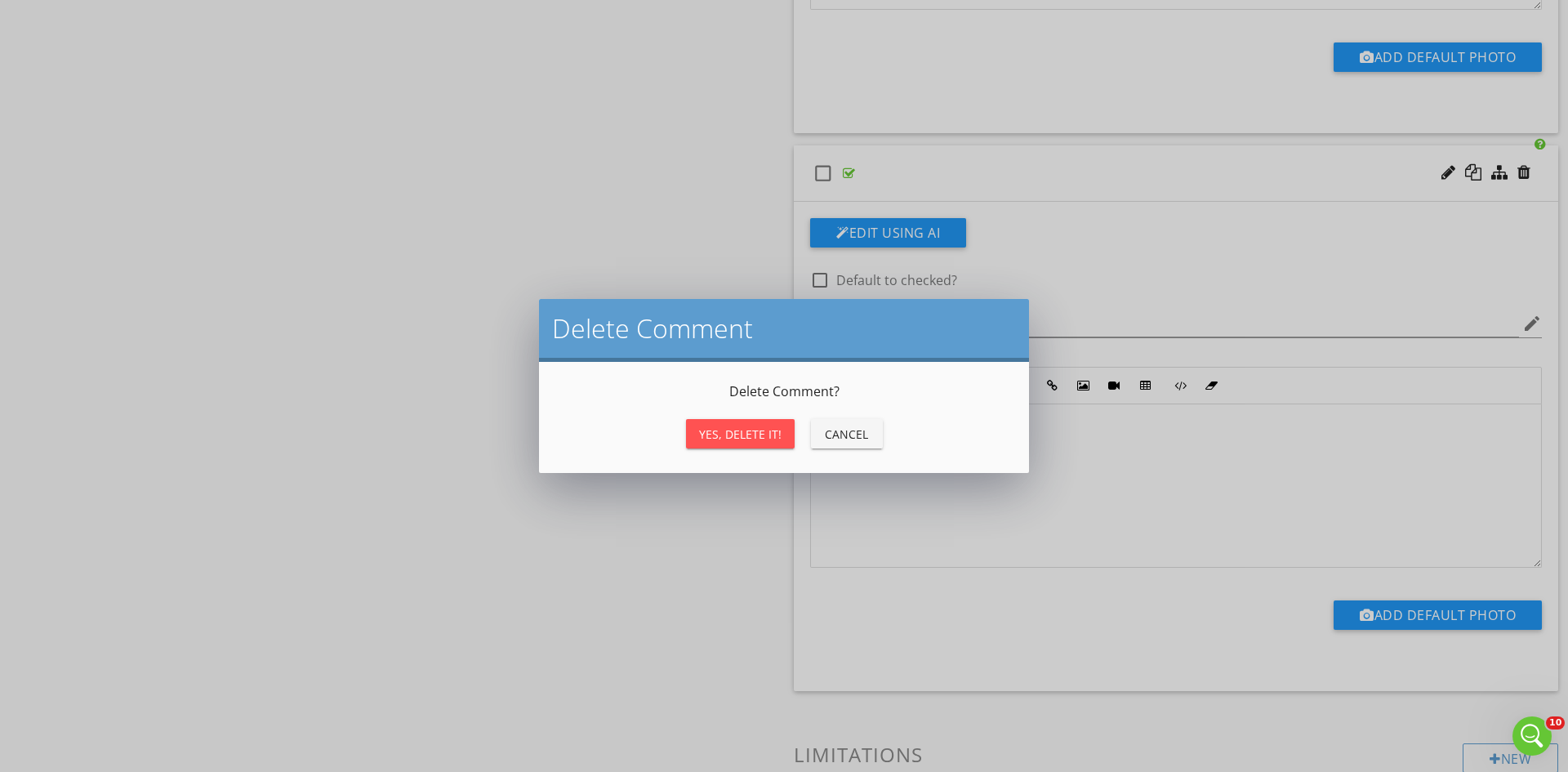
click at [737, 436] on div "Yes, Delete it!" at bounding box center [741, 434] width 82 height 17
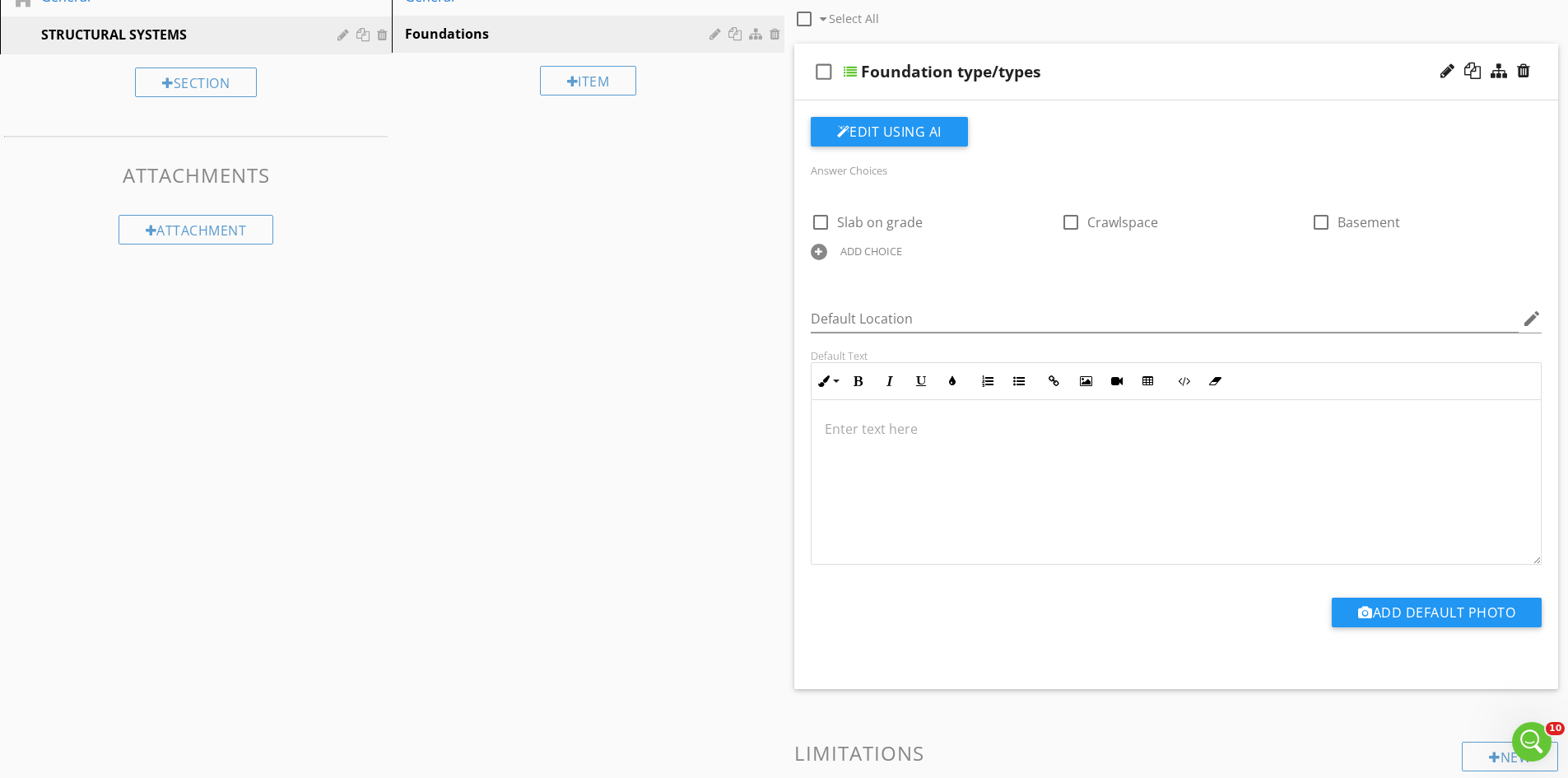
scroll to position [0, 0]
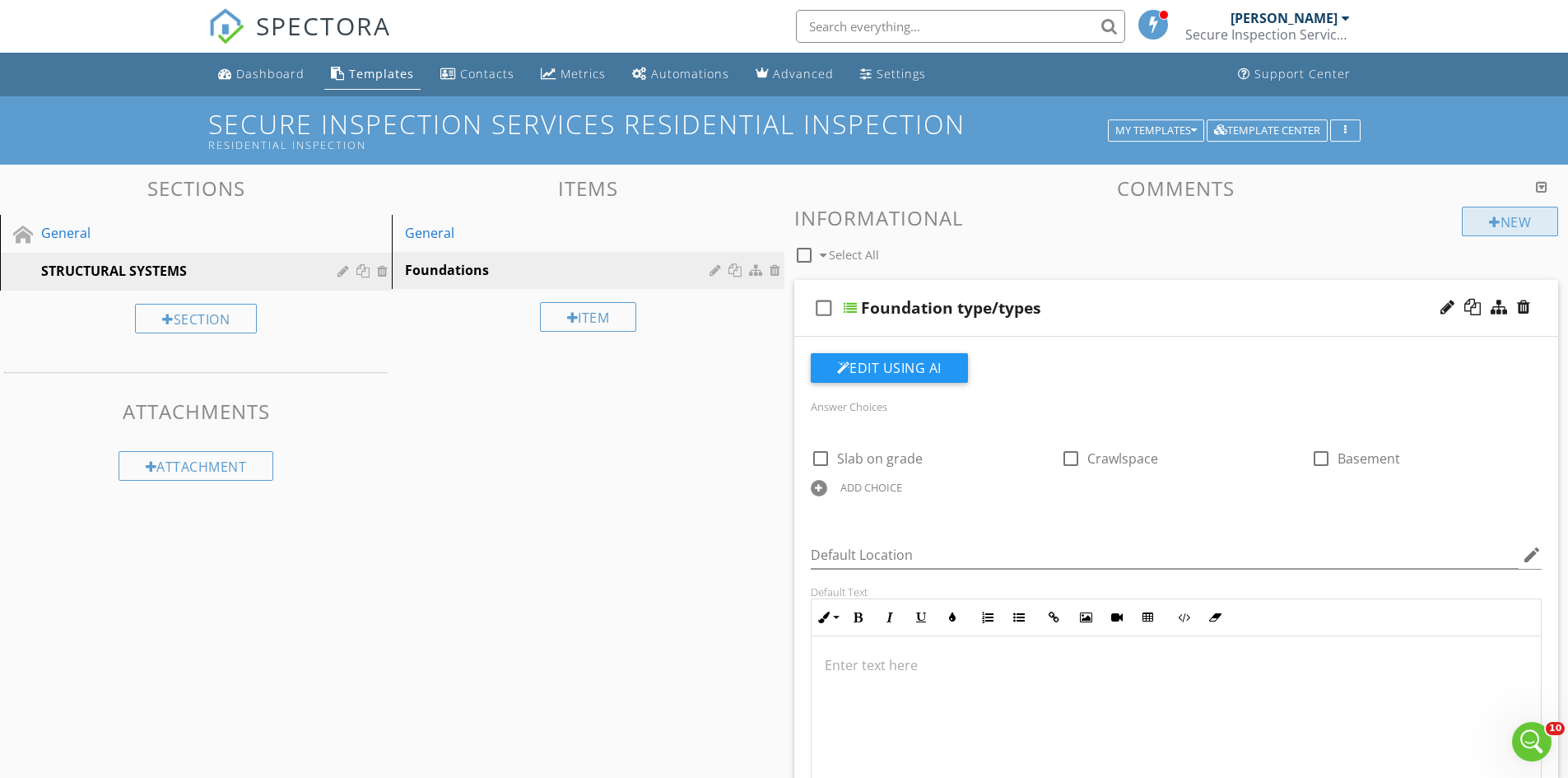
click at [1506, 215] on div "New" at bounding box center [1510, 221] width 96 height 30
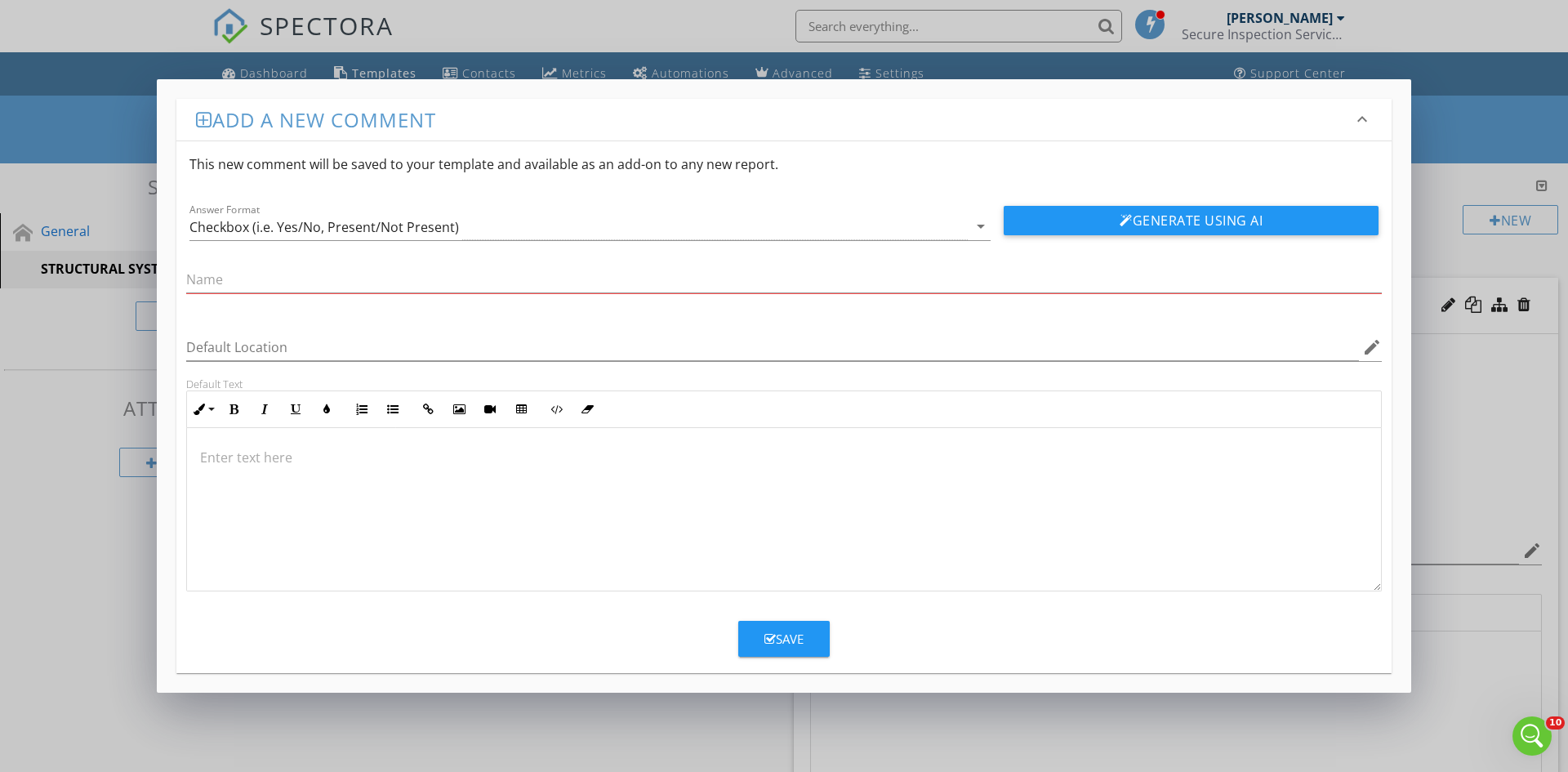
click at [380, 465] on div at bounding box center [784, 509] width 1194 height 163
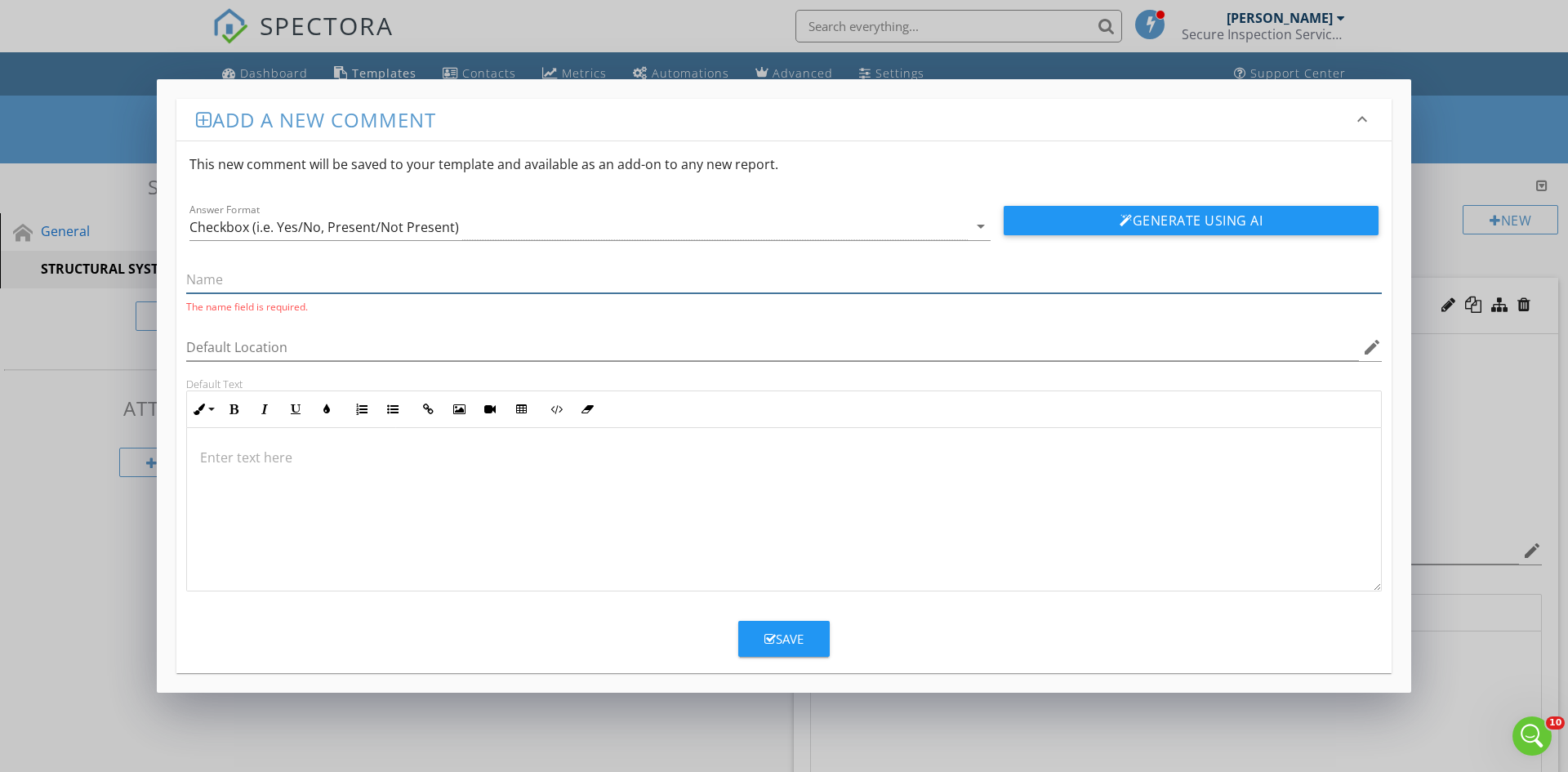
click at [244, 273] on input "text" at bounding box center [784, 280] width 1195 height 27
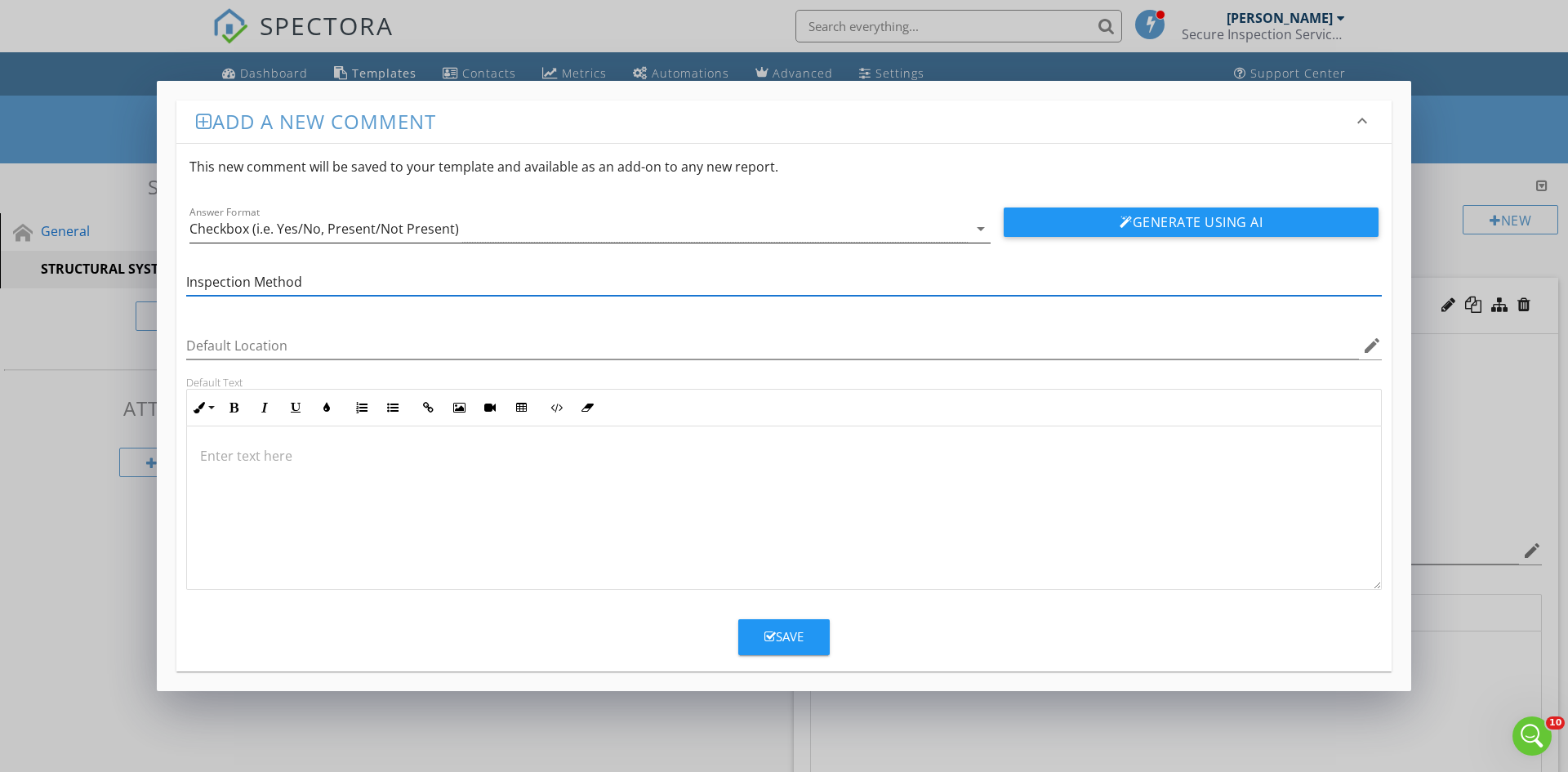
type input "Inspection Method"
click at [983, 228] on icon "arrow_drop_down" at bounding box center [980, 228] width 20 height 20
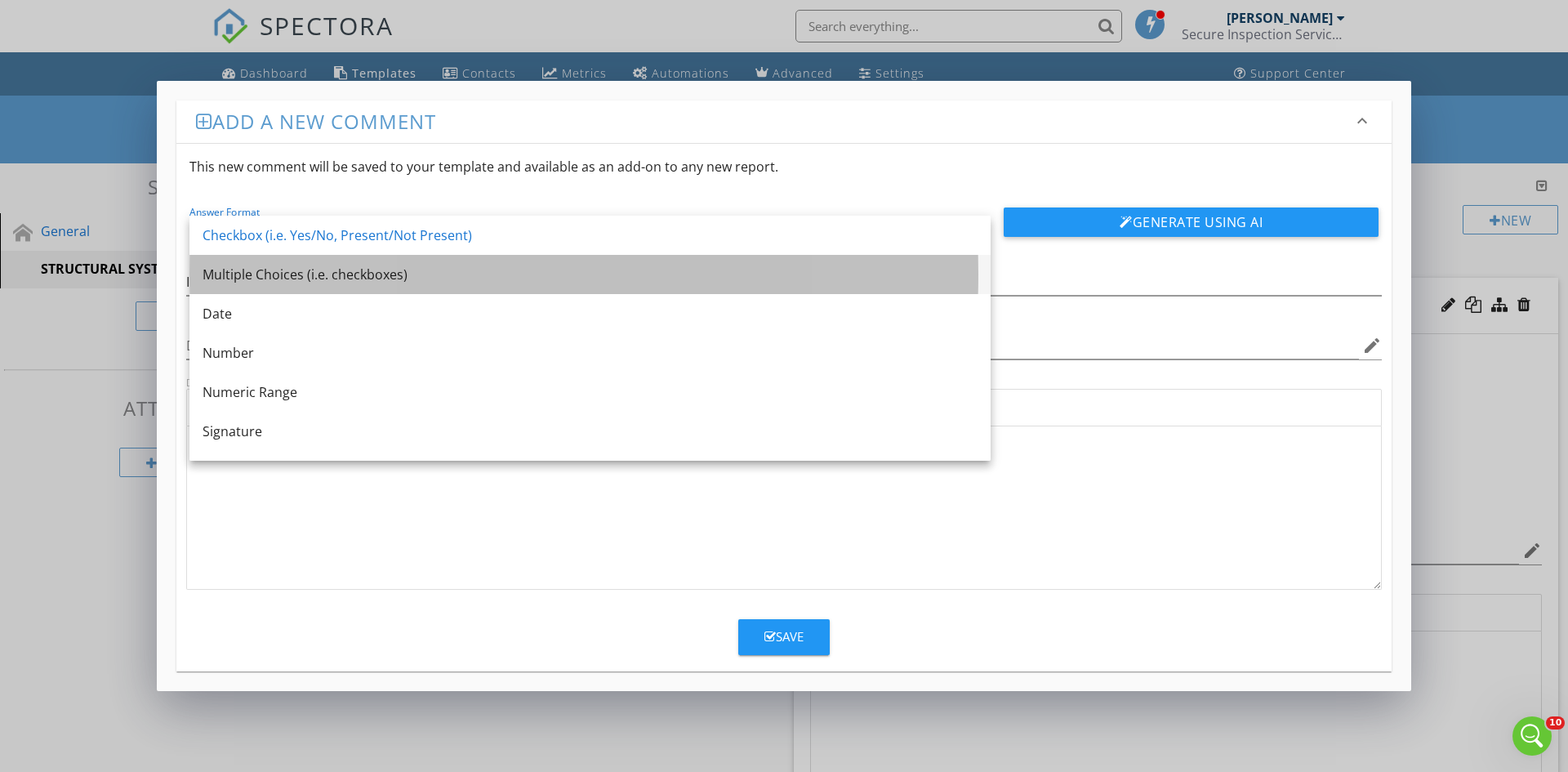
click at [430, 273] on div "Multiple Choices (i.e. checkboxes)" at bounding box center [590, 274] width 775 height 20
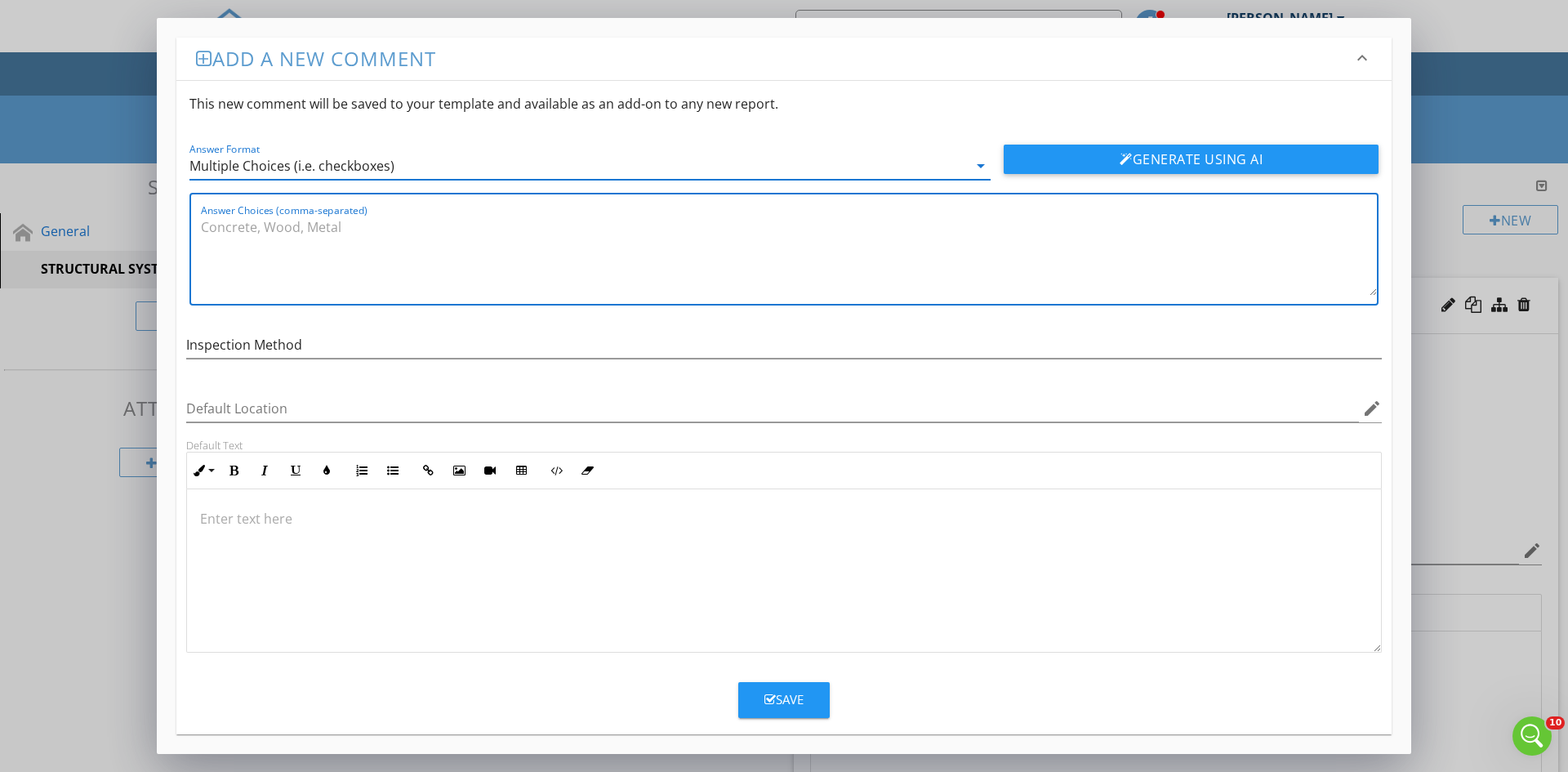
drag, startPoint x: 361, startPoint y: 232, endPoint x: 195, endPoint y: 224, distance: 166.2
click at [195, 224] on div "Answer Choices (comma-separated)" at bounding box center [784, 249] width 1190 height 113
type textarea "Entered"
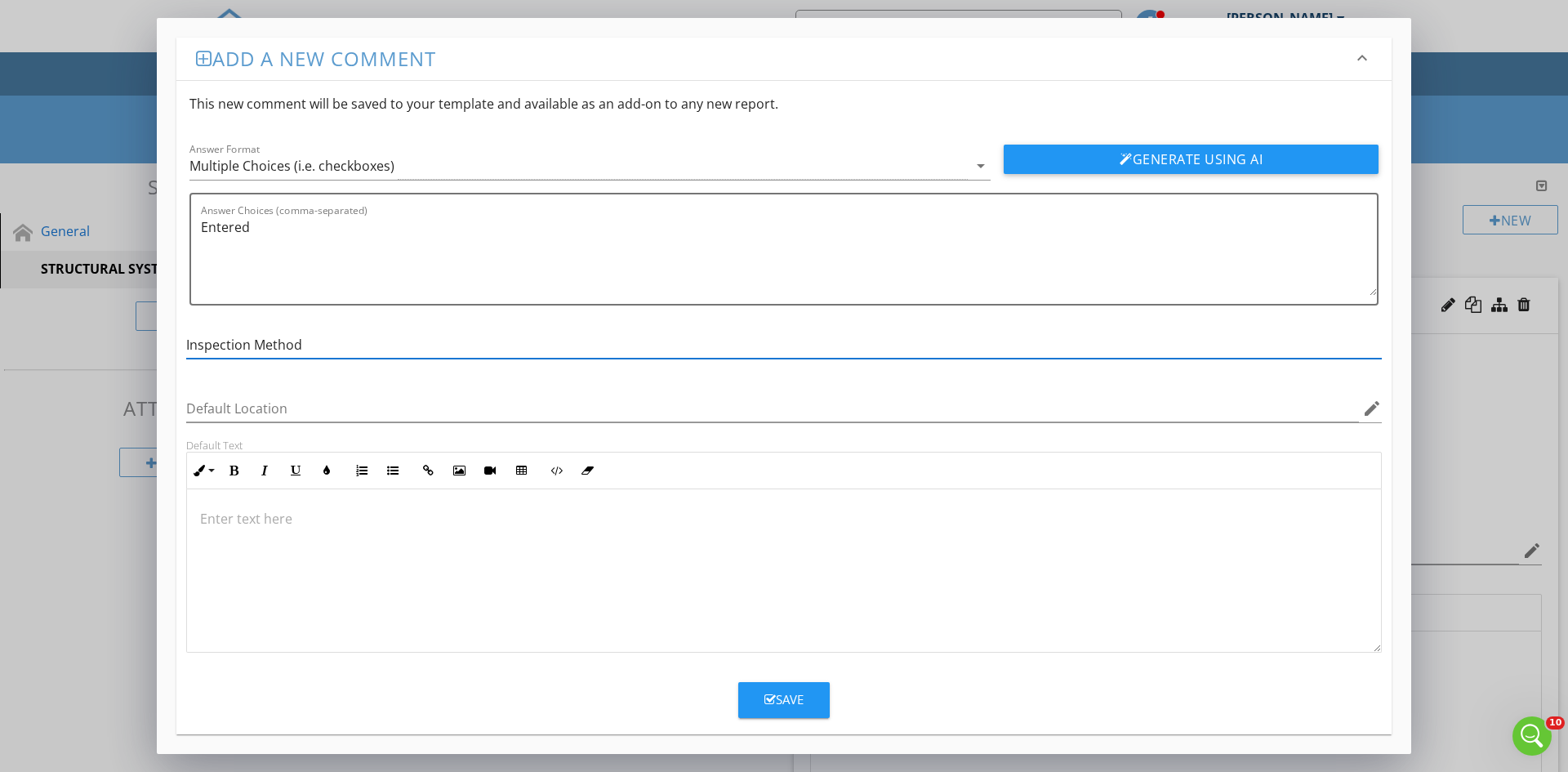
drag, startPoint x: 252, startPoint y: 344, endPoint x: 183, endPoint y: 347, distance: 69.1
click at [183, 347] on div "Inspection Method" at bounding box center [784, 346] width 1215 height 56
type input "Method used to inspect the crawlspace"
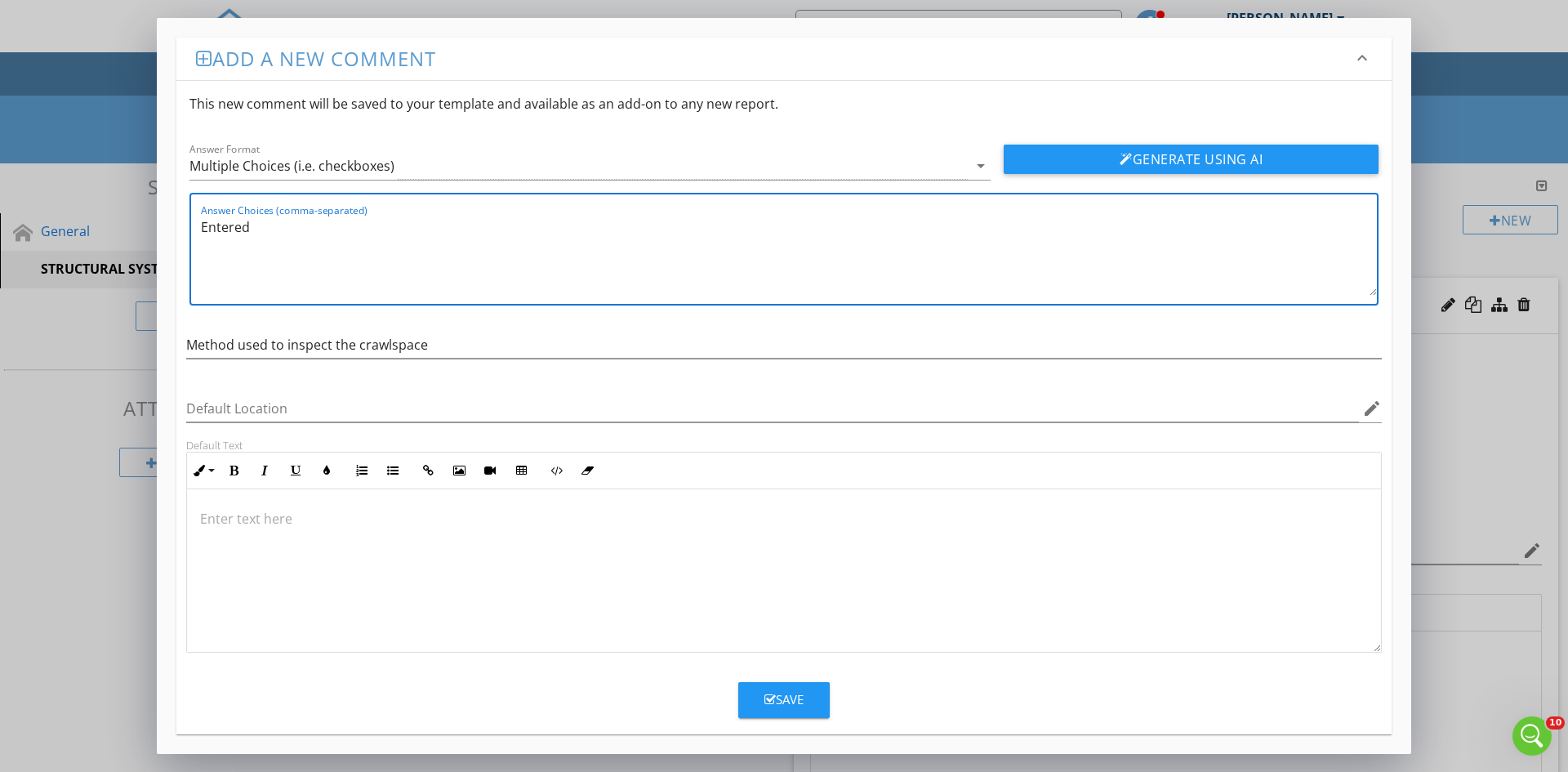
click at [261, 226] on textarea "Entered" at bounding box center [788, 254] width 1176 height 81
type textarea "Entered, Viewed from opening, No access, Remote controlled crawler"
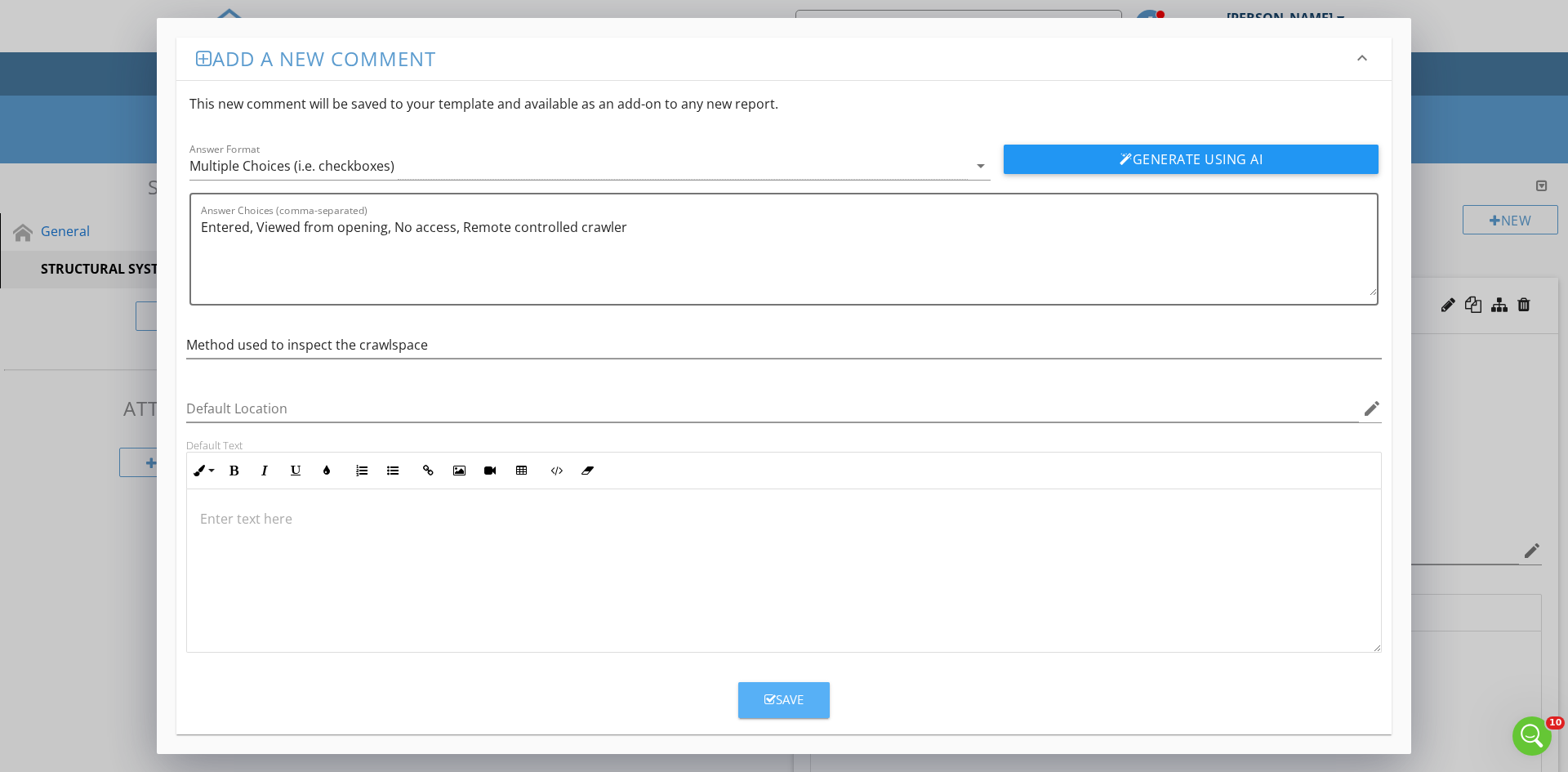
click at [805, 694] on button "Save" at bounding box center [784, 700] width 92 height 36
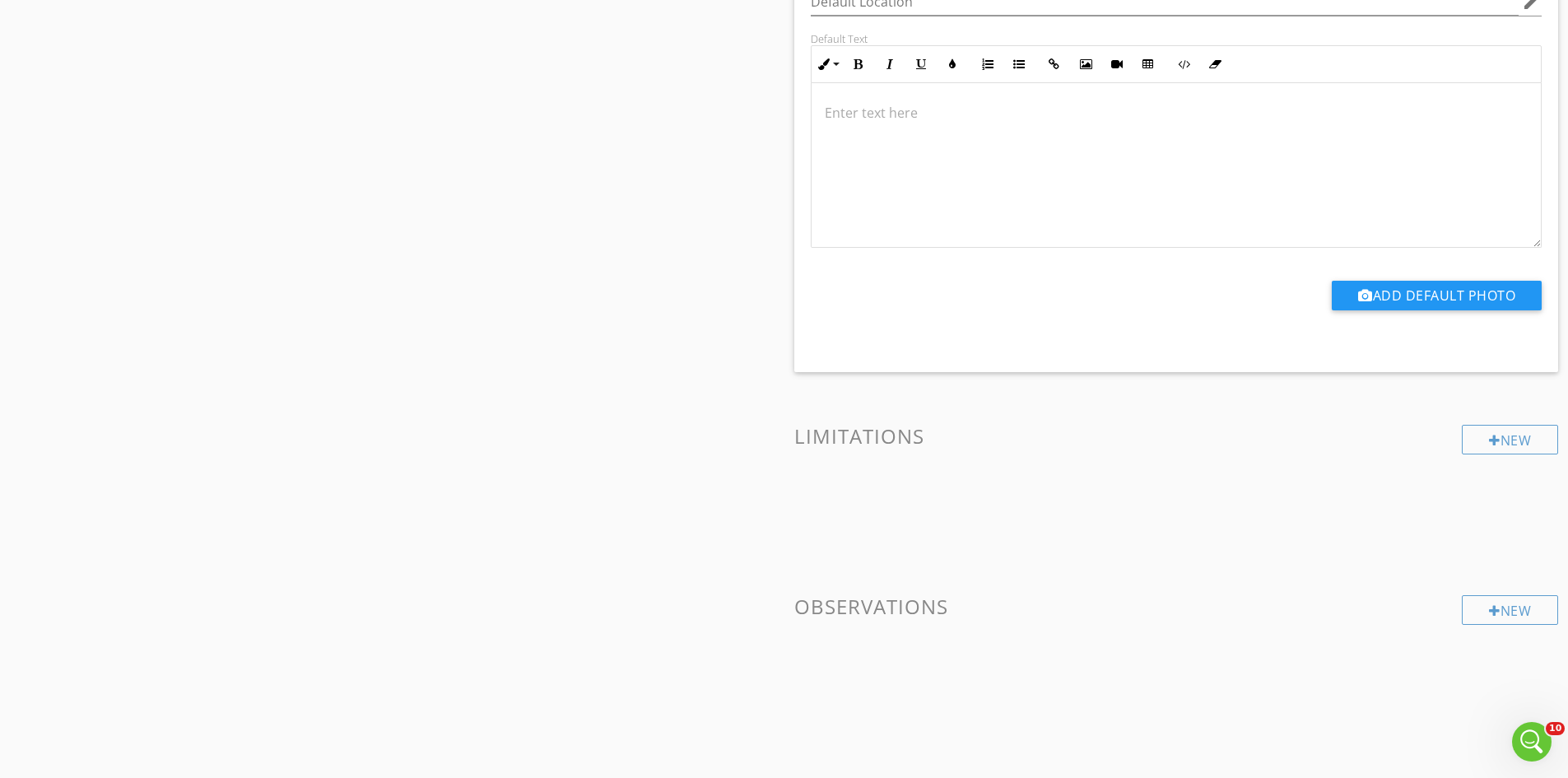
scroll to position [1232, 0]
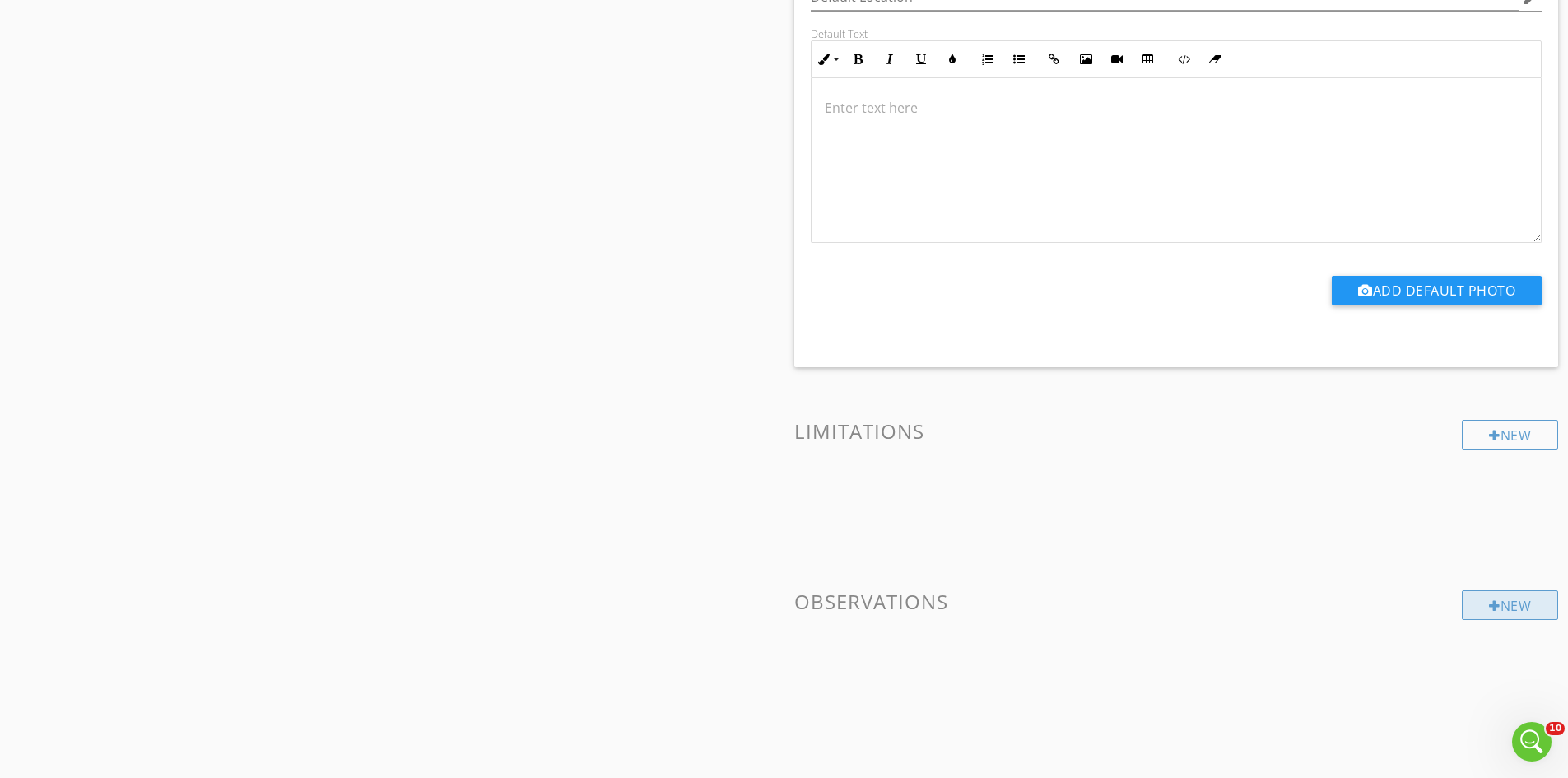
click at [1489, 604] on div at bounding box center [1495, 606] width 12 height 13
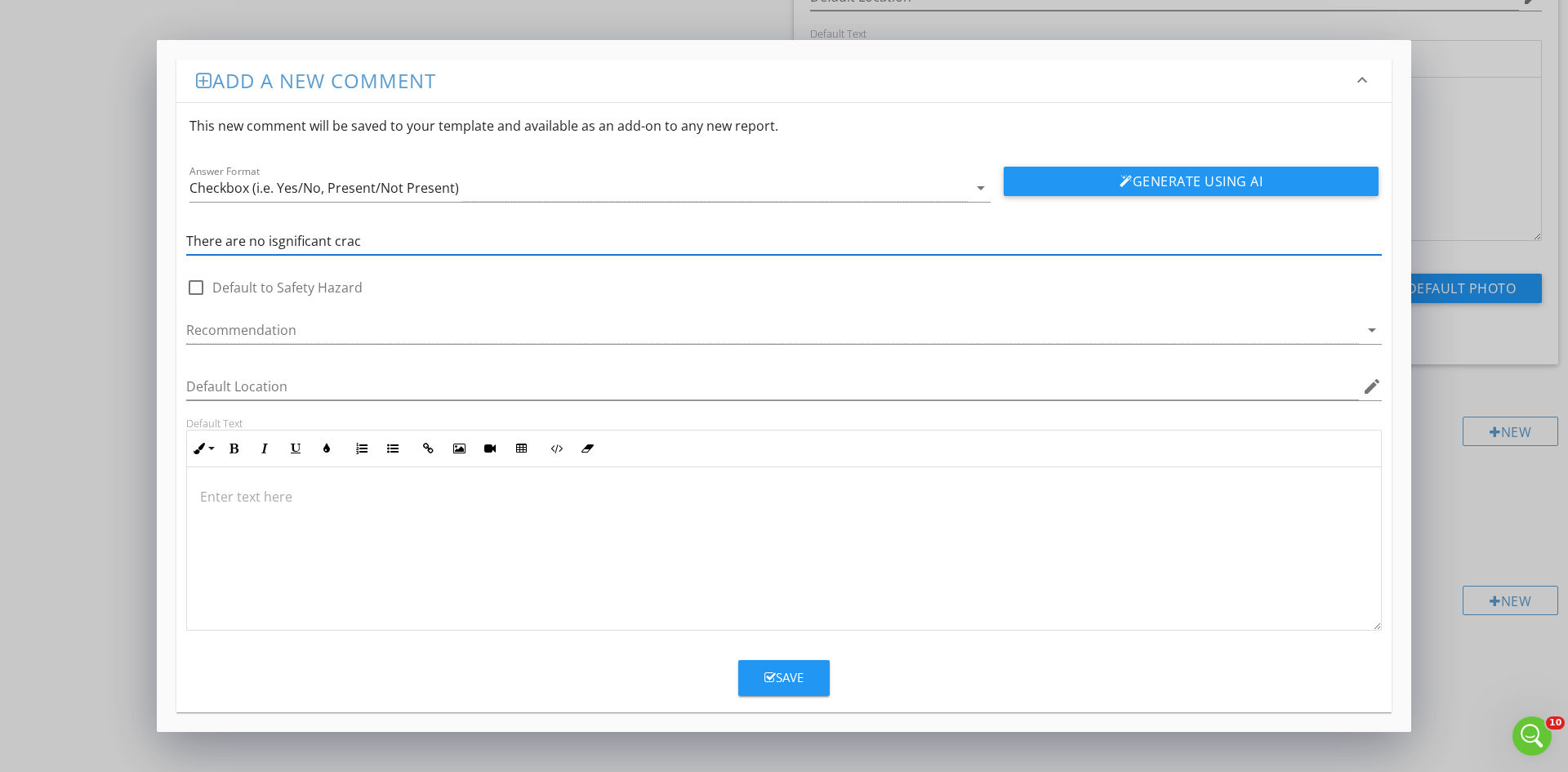
click at [268, 240] on input "There are no isgnificant crac" at bounding box center [784, 242] width 1195 height 27
click at [385, 233] on input "There are no significant crac" at bounding box center [784, 242] width 1195 height 27
type input "There are no significant cracks or movement noted at this time"
click at [1373, 329] on icon "arrow_drop_down" at bounding box center [1372, 330] width 20 height 20
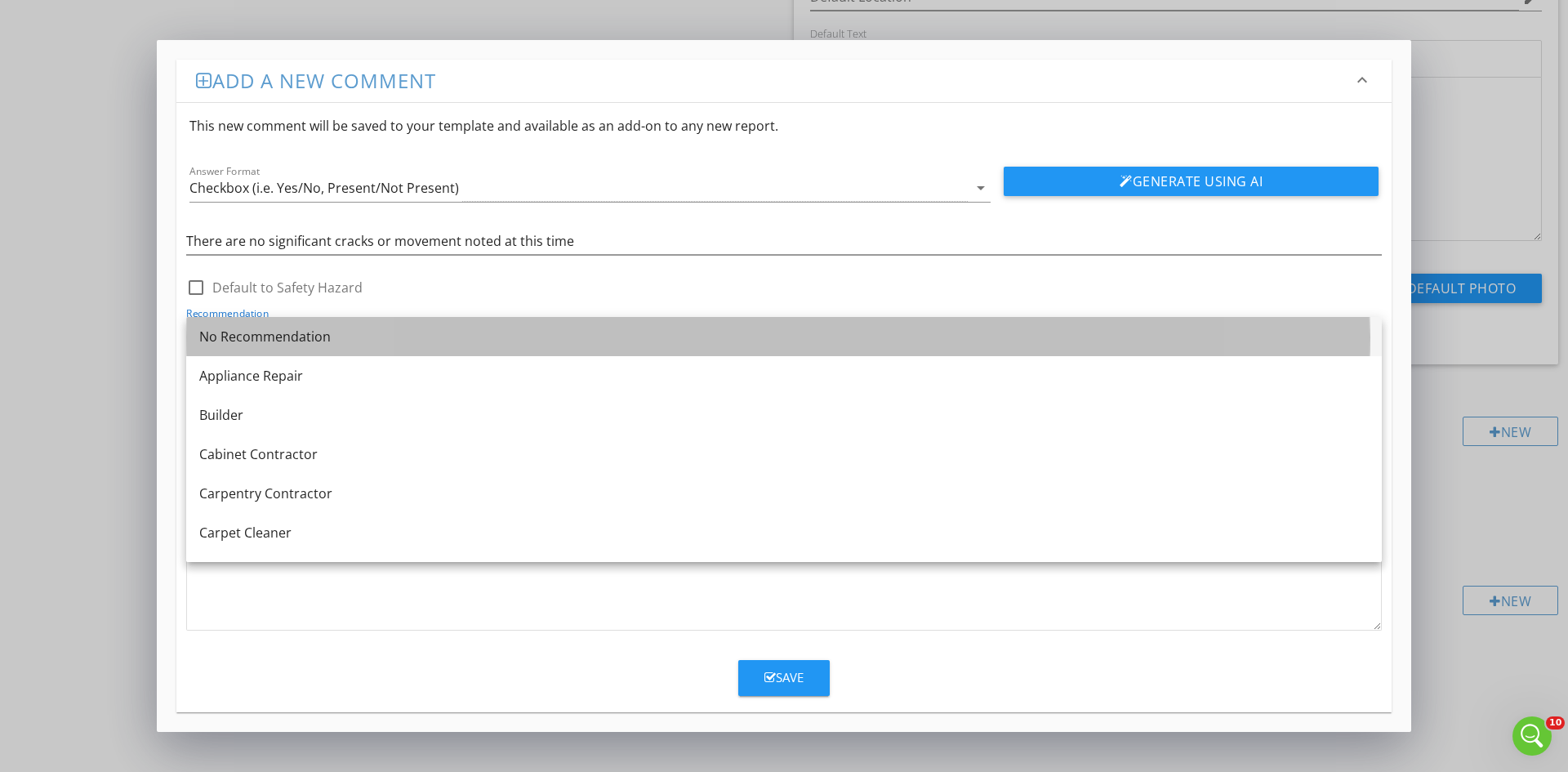
click at [290, 339] on div "No Recommendation" at bounding box center [784, 336] width 1170 height 20
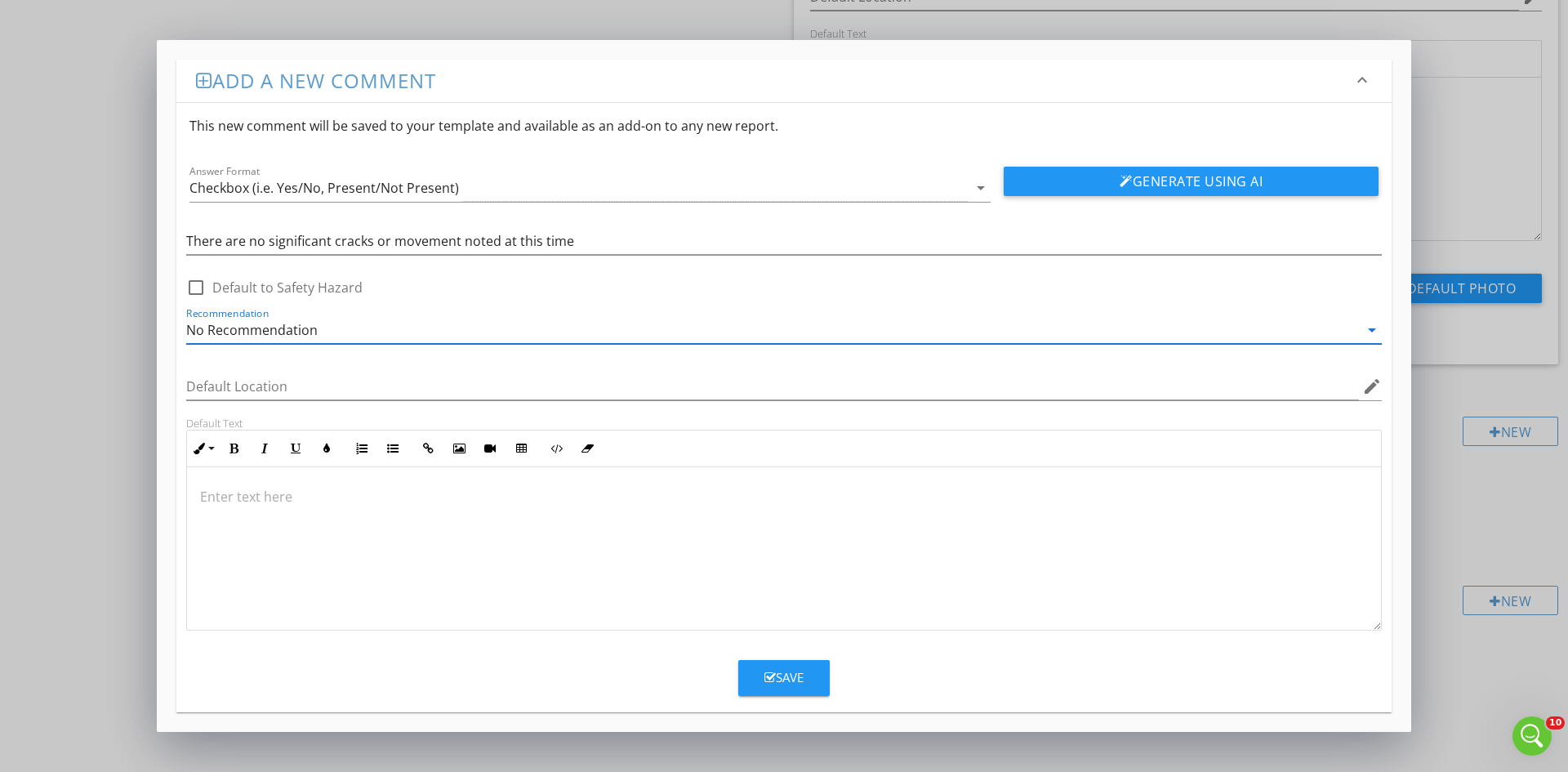
click at [790, 671] on div "Save" at bounding box center [784, 677] width 39 height 19
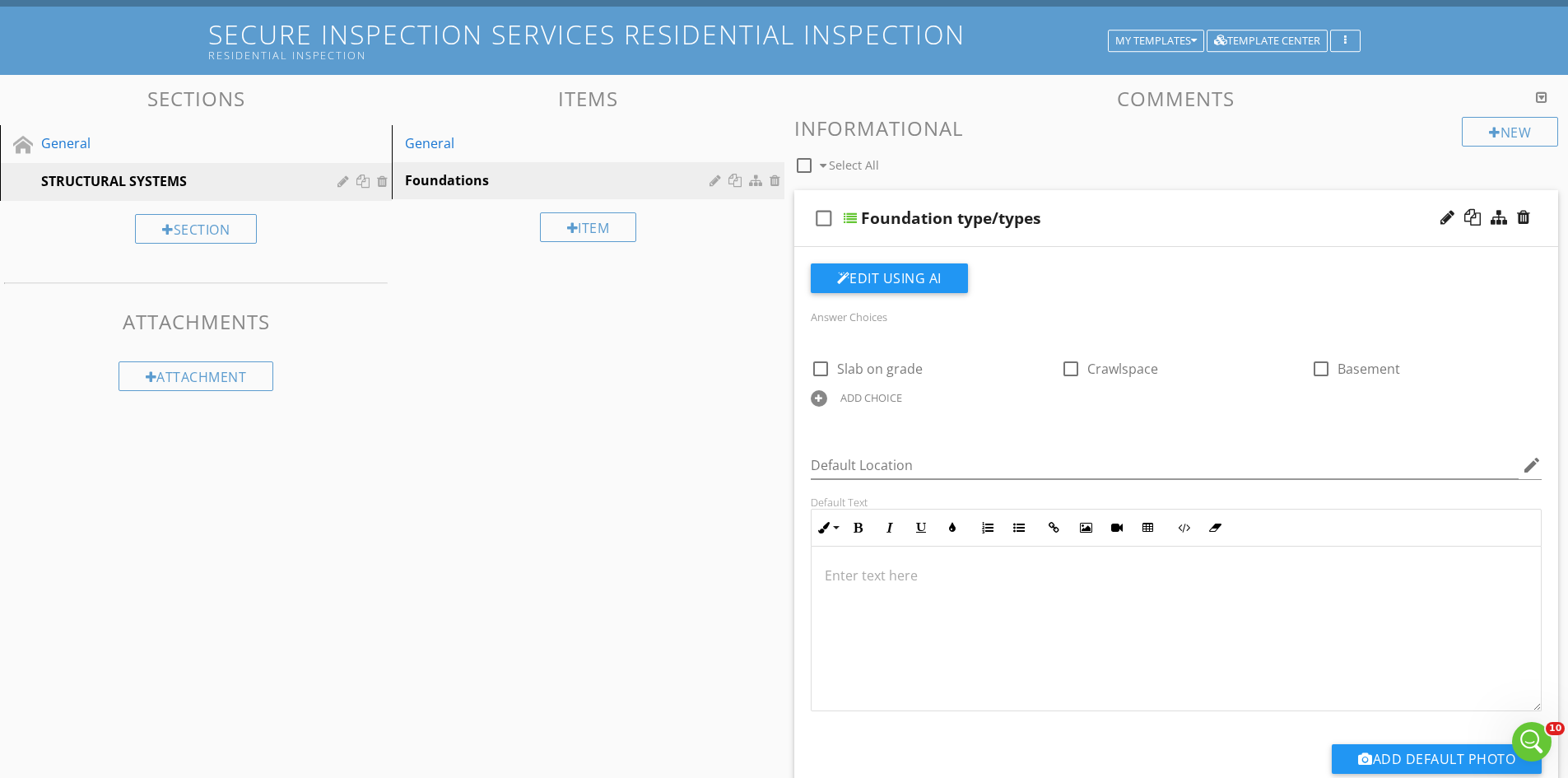
scroll to position [65, 0]
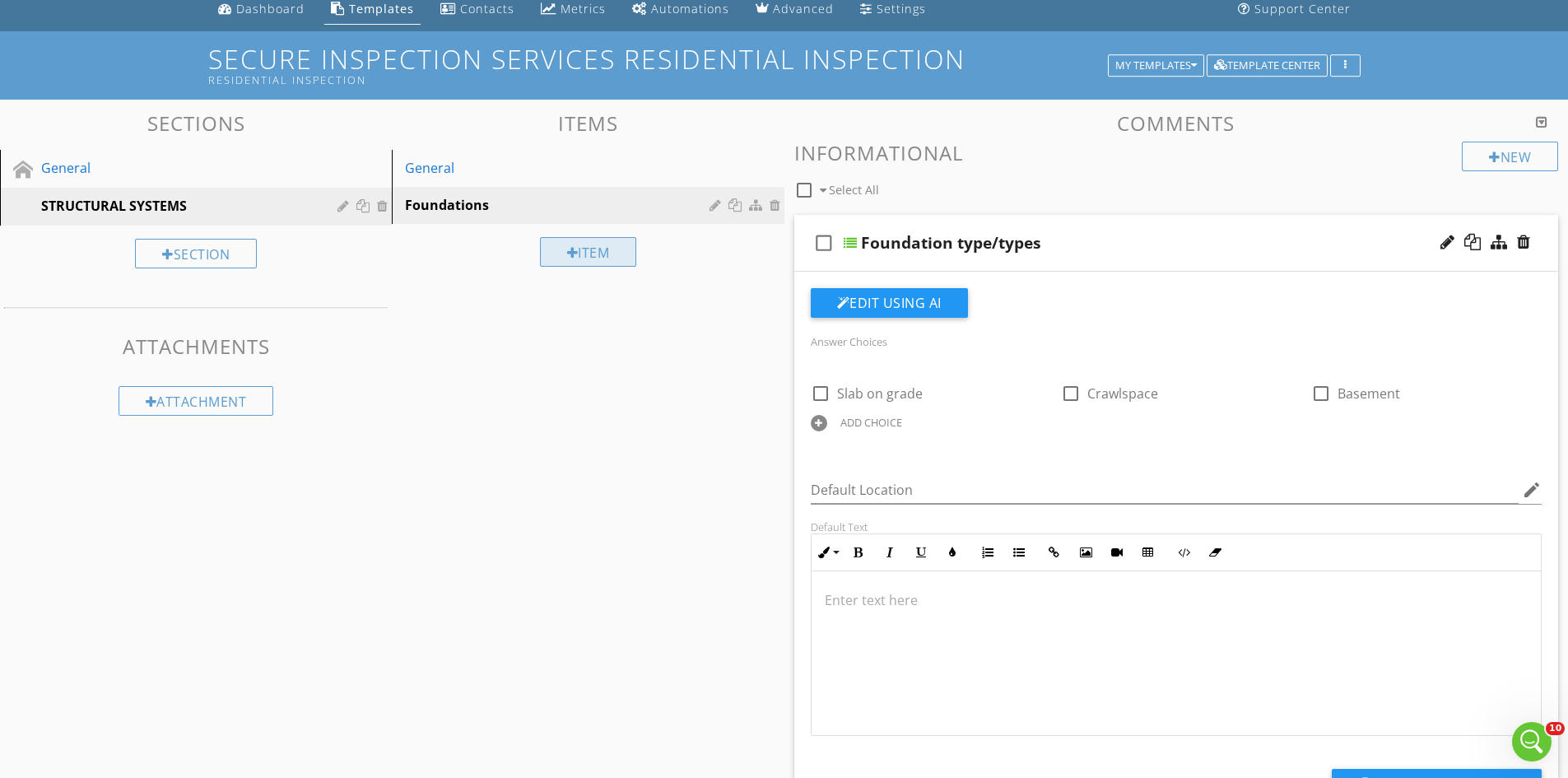
click at [585, 255] on div "Item" at bounding box center [588, 251] width 97 height 30
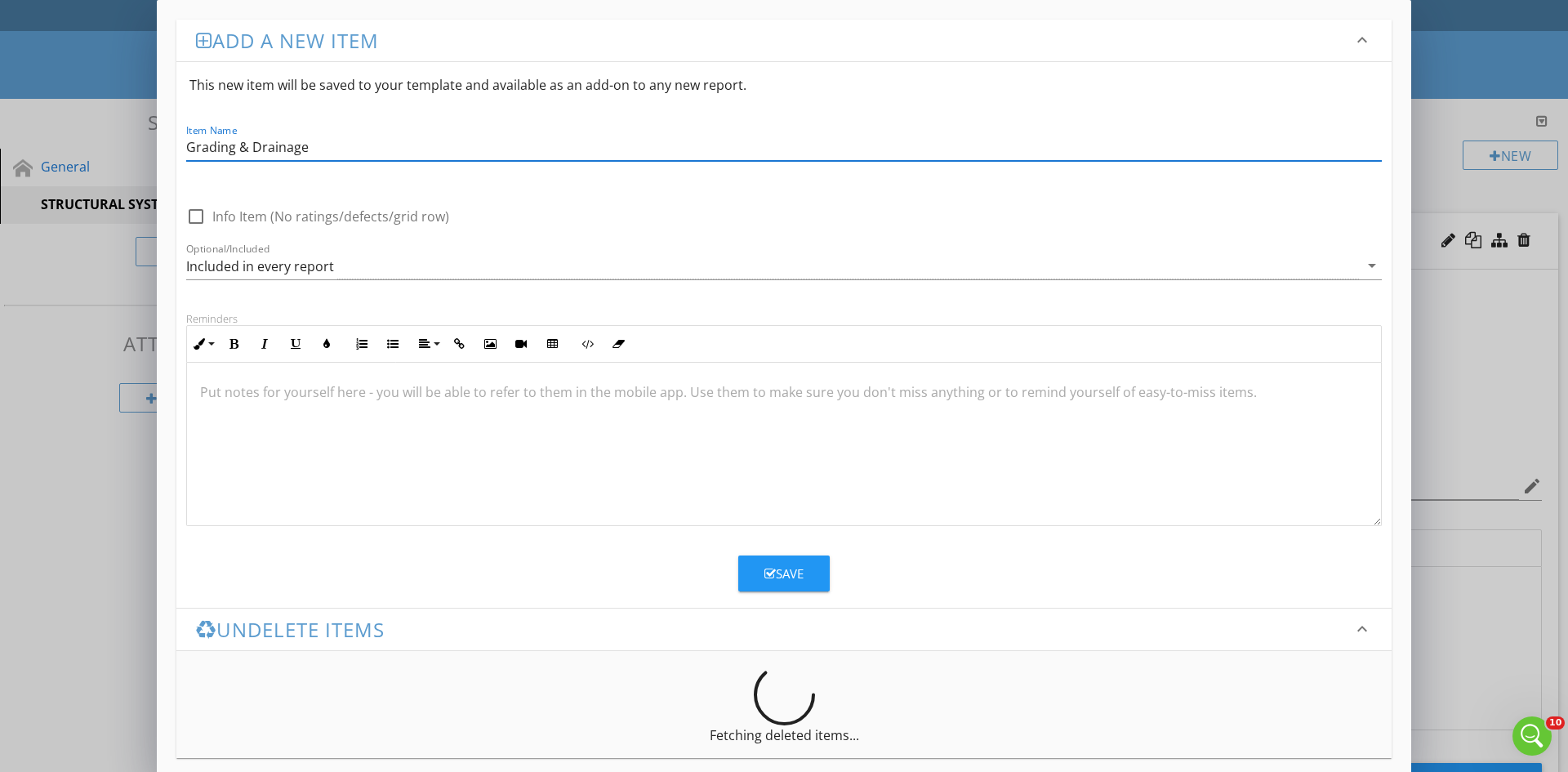
type input "Grading & Drainage"
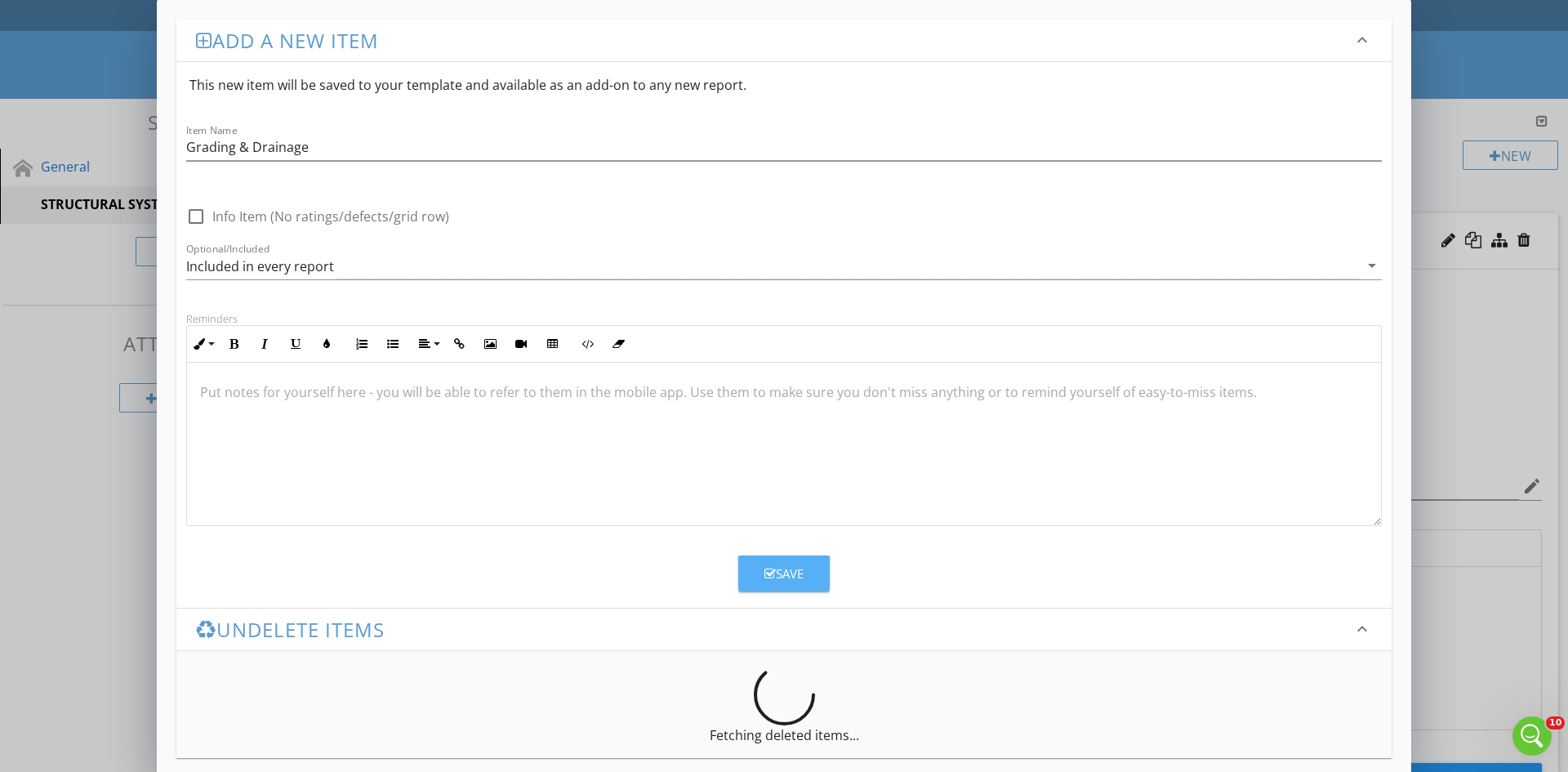
click at [797, 566] on div "Save" at bounding box center [784, 574] width 39 height 19
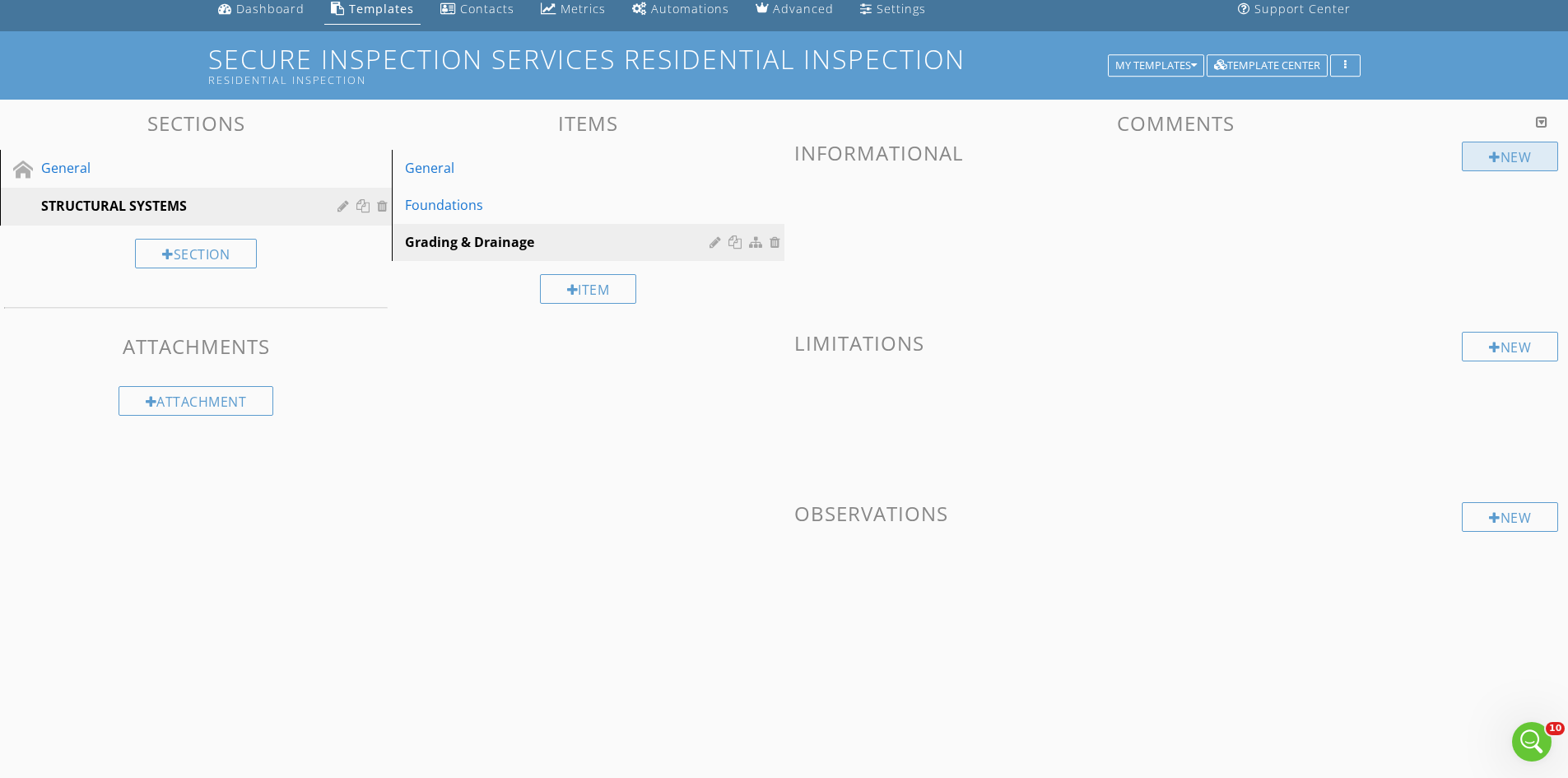
click at [1502, 156] on div "New" at bounding box center [1510, 156] width 96 height 30
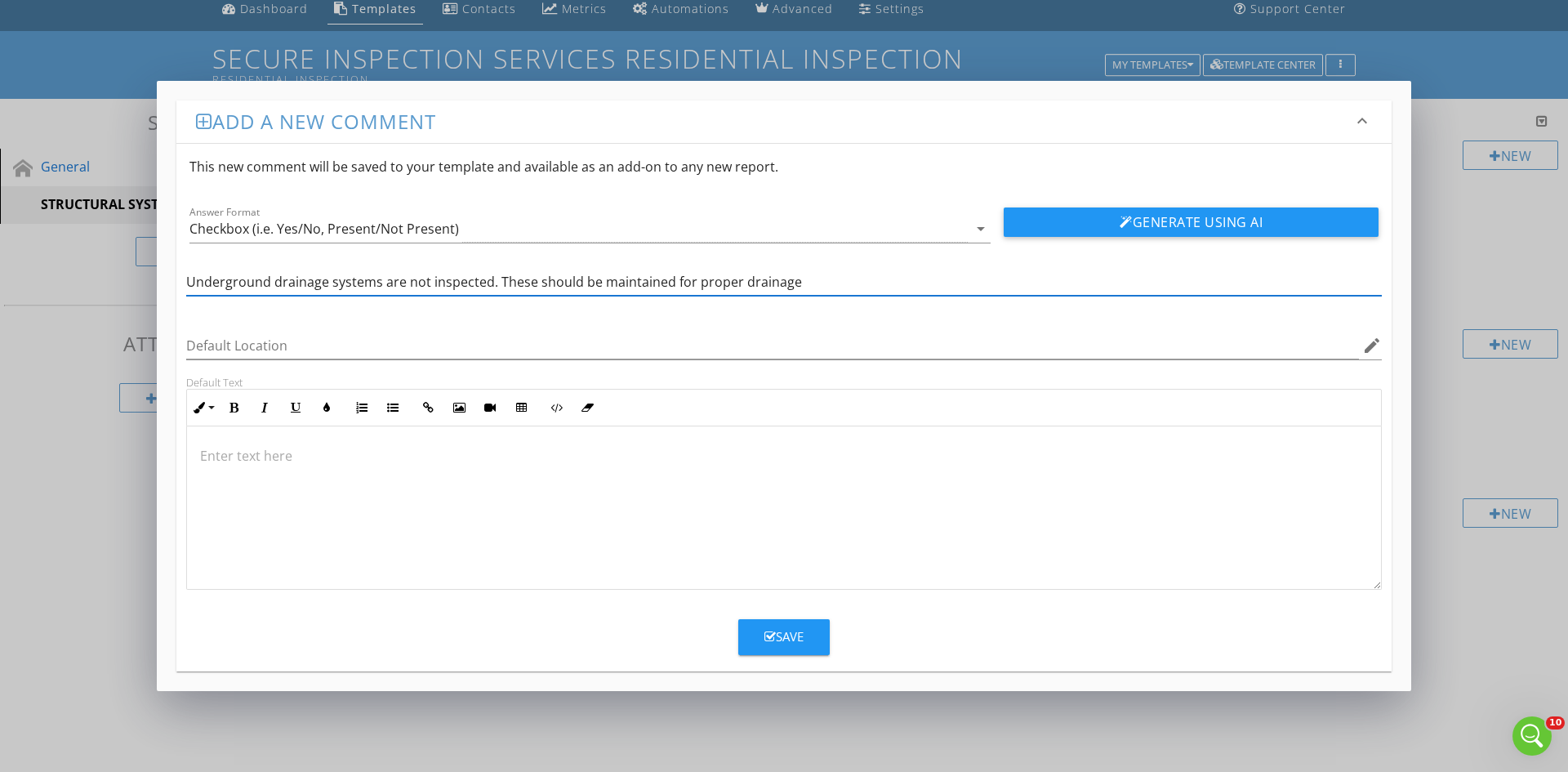
type input "Underground drainage systems are not inspected. These should be maintained for …"
click at [267, 446] on p at bounding box center [784, 456] width 1168 height 20
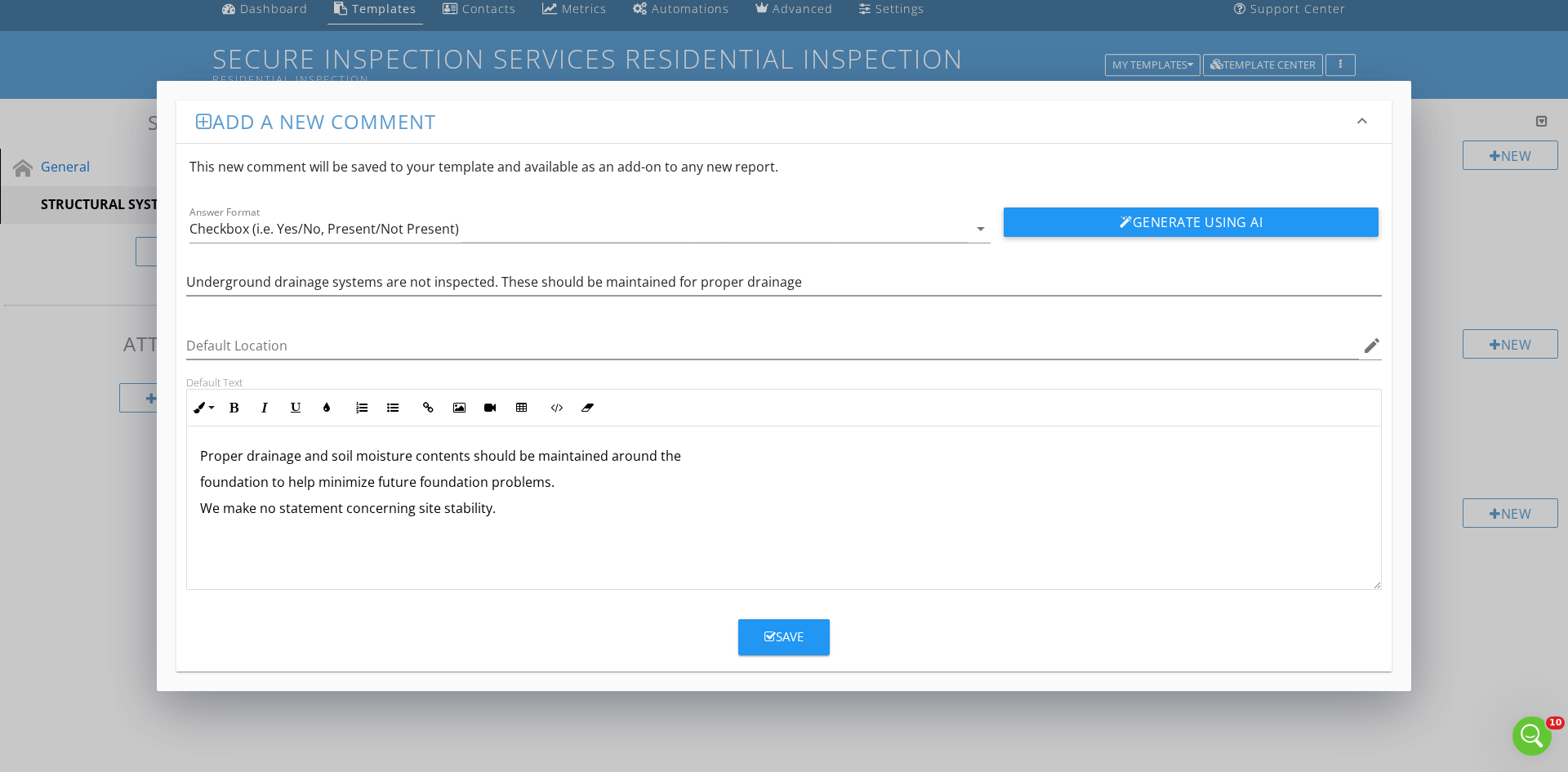
click at [689, 453] on p "Proper drainage and soil moisture contents should be maintained around the" at bounding box center [784, 456] width 1168 height 20
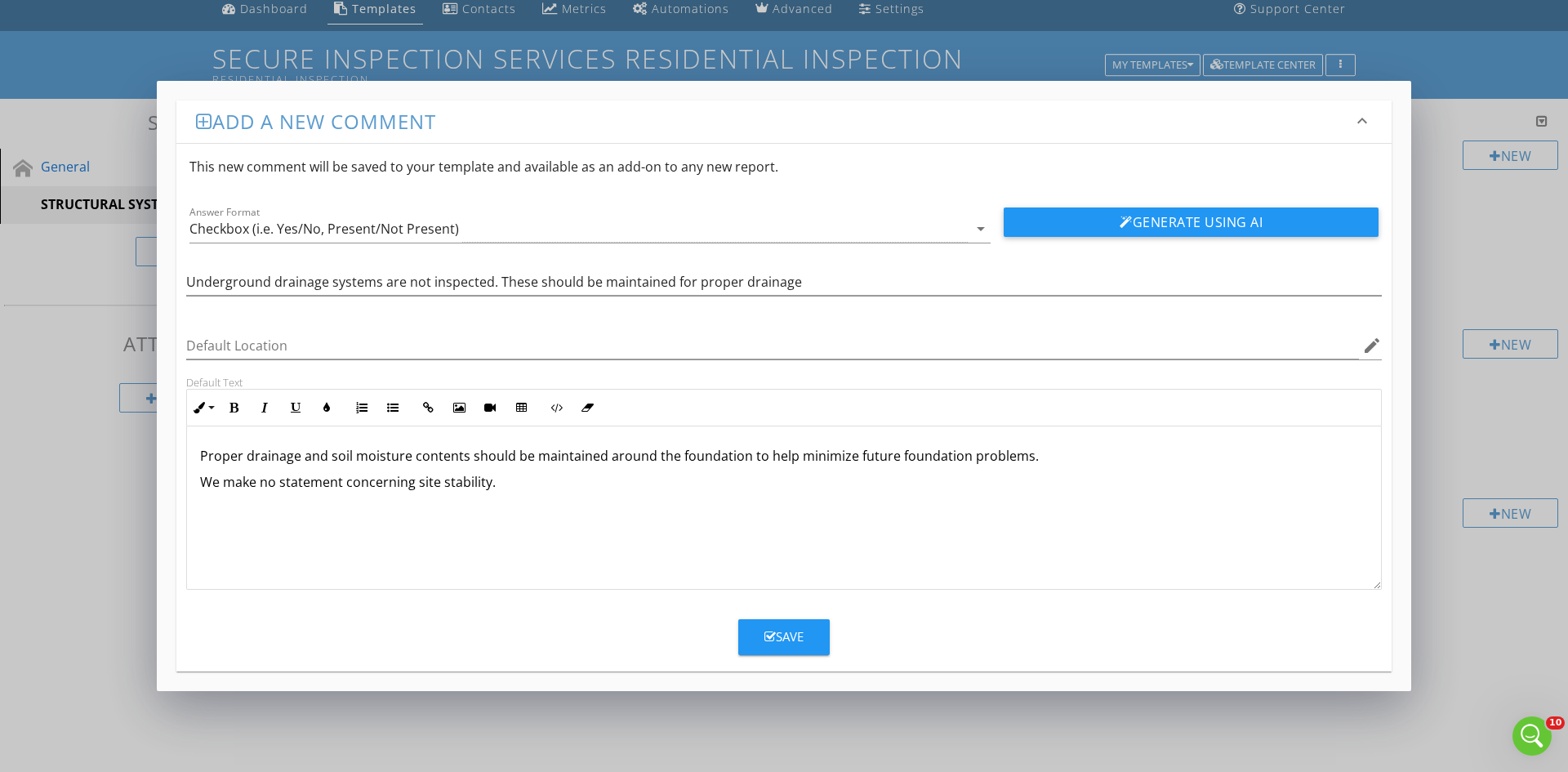
click at [307, 482] on p "We make no statement concerning site stability." at bounding box center [784, 482] width 1168 height 20
click at [784, 645] on div "Save" at bounding box center [784, 637] width 39 height 19
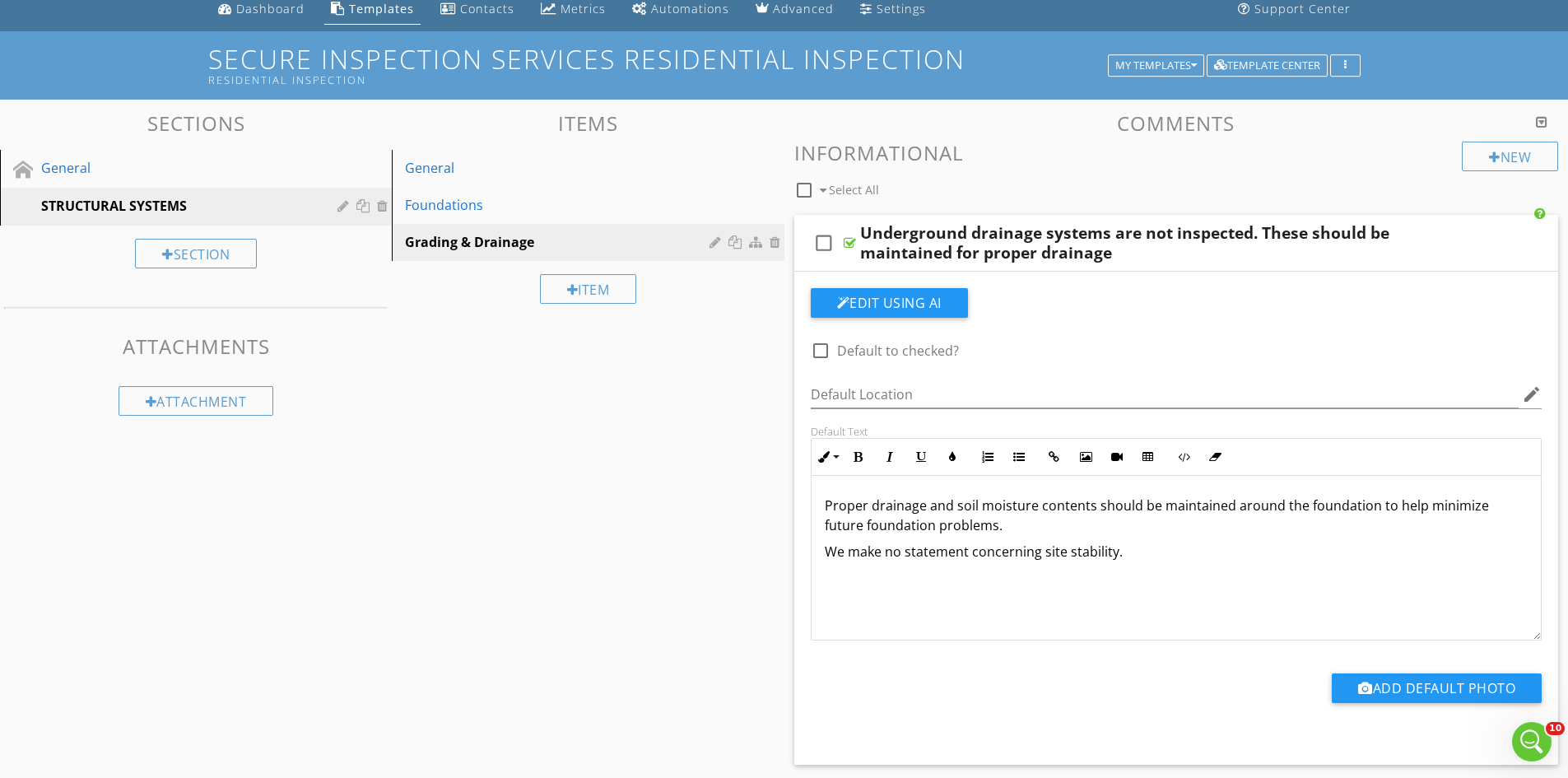
scroll to position [0, 0]
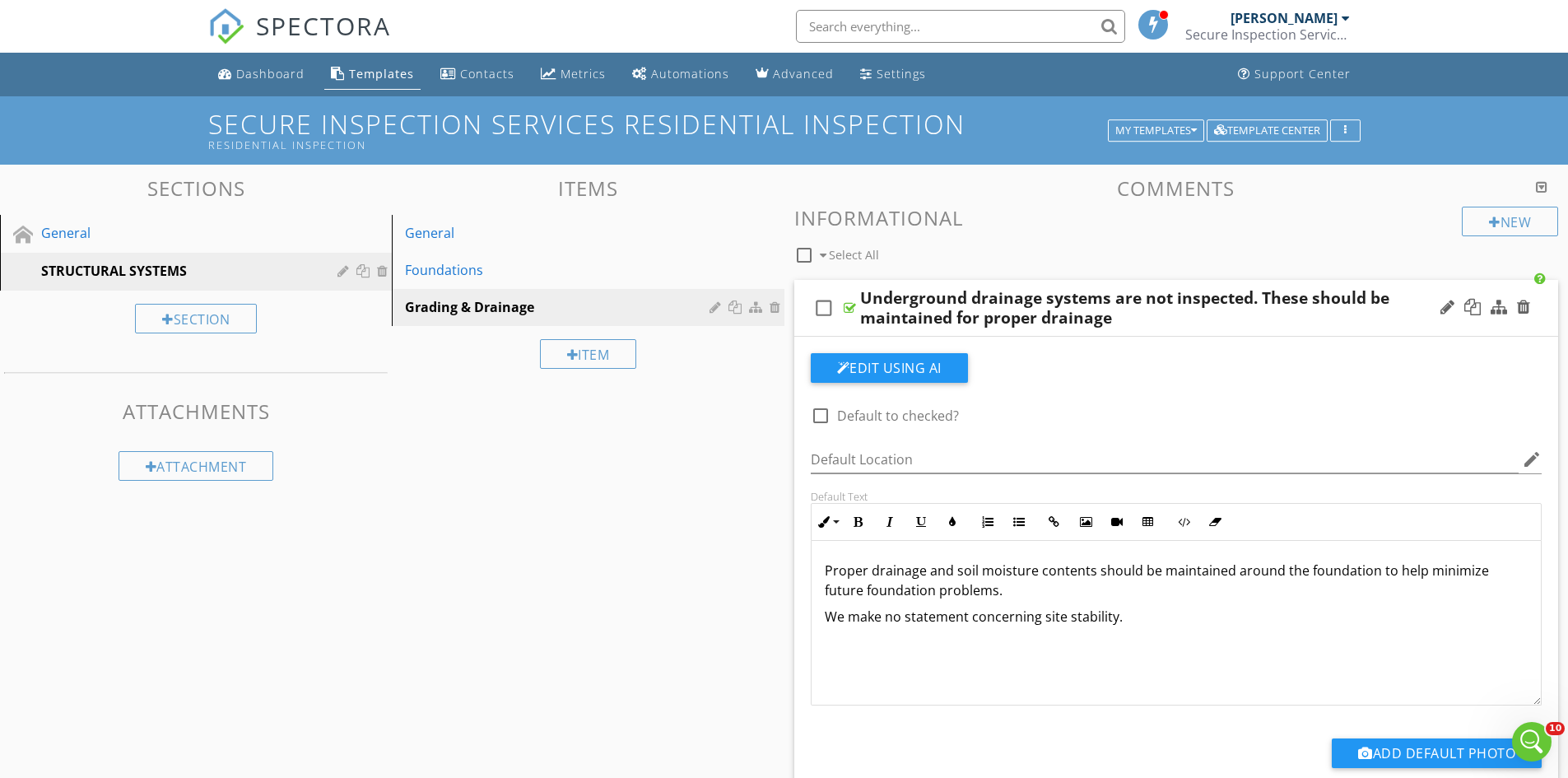
click at [826, 305] on icon "check_box_outline_blank" at bounding box center [823, 307] width 26 height 39
checkbox input "true"
click at [588, 353] on div "Item" at bounding box center [588, 353] width 97 height 30
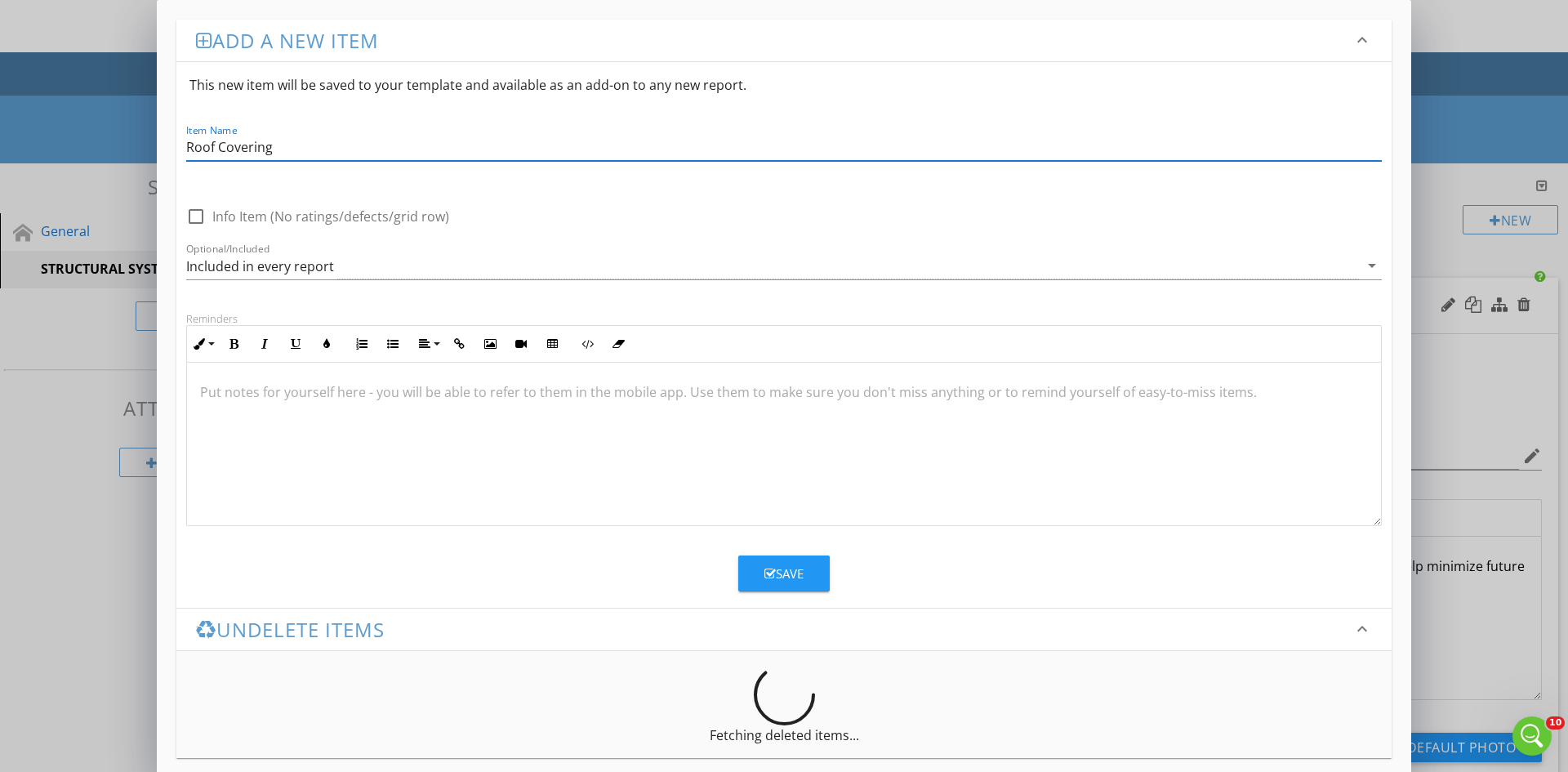
type input "Roof Covering"
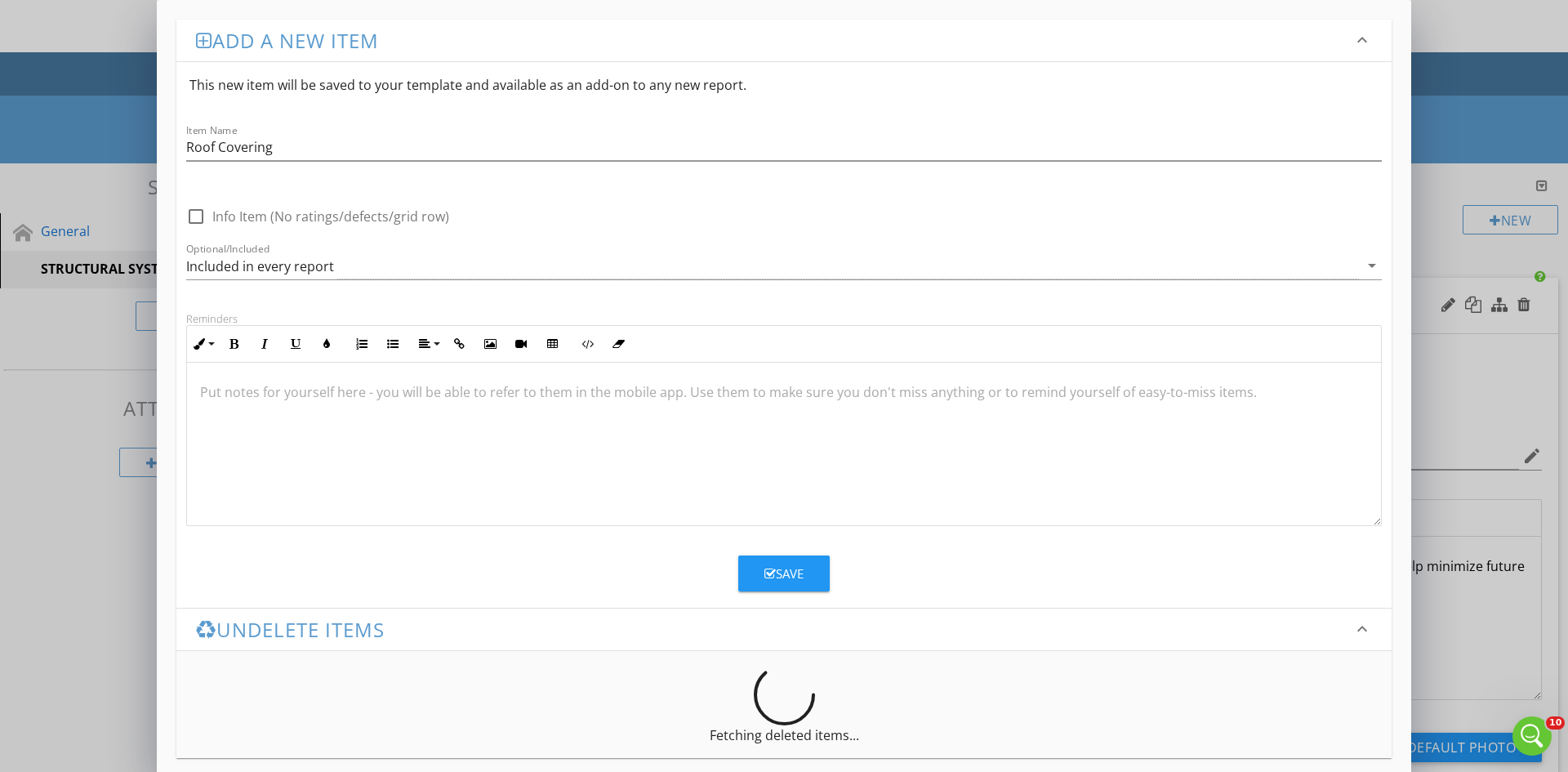
click at [268, 420] on div at bounding box center [784, 444] width 1194 height 163
click at [771, 568] on icon "button" at bounding box center [770, 573] width 11 height 12
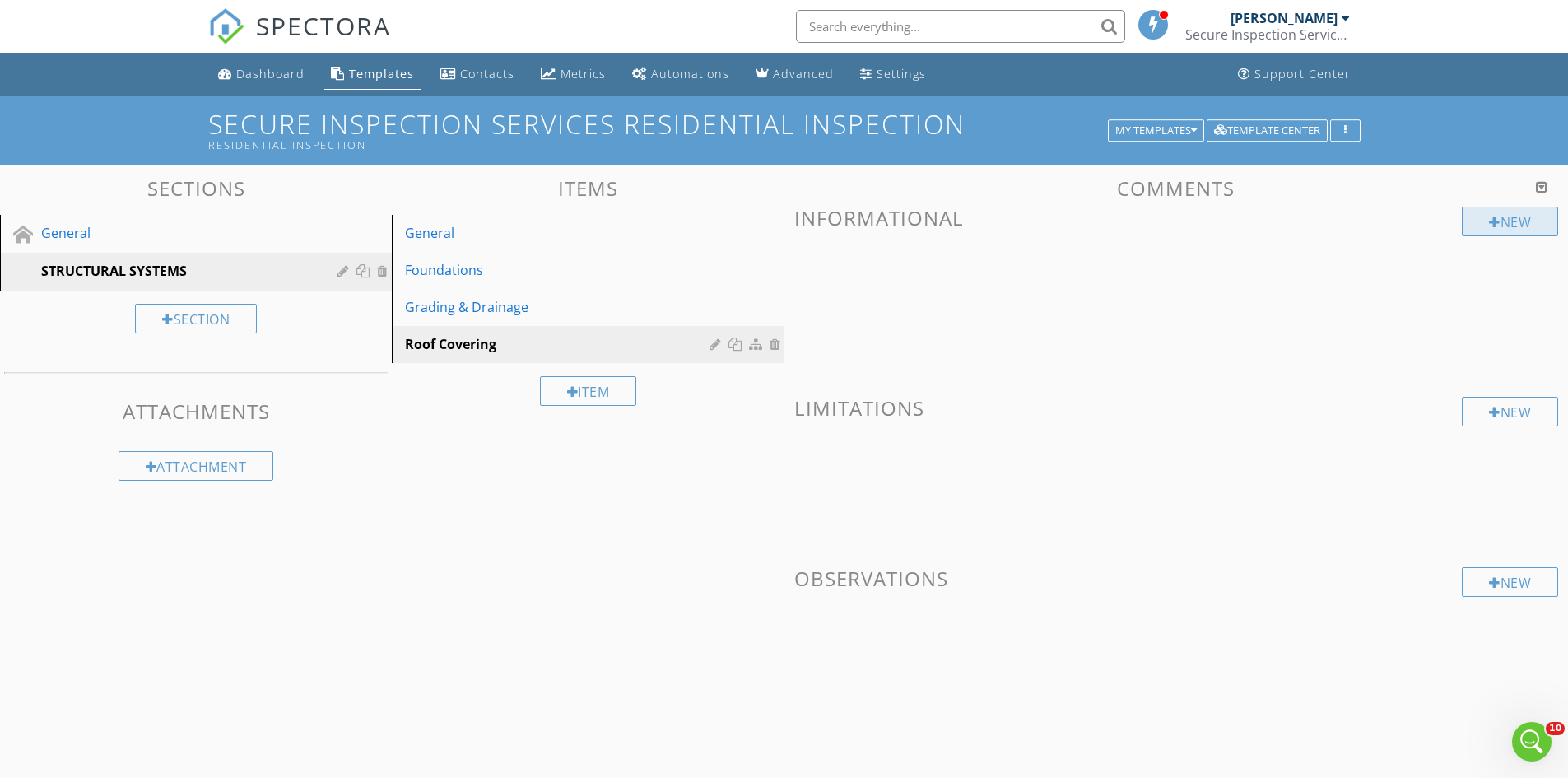
click at [1503, 219] on div "New" at bounding box center [1510, 221] width 96 height 30
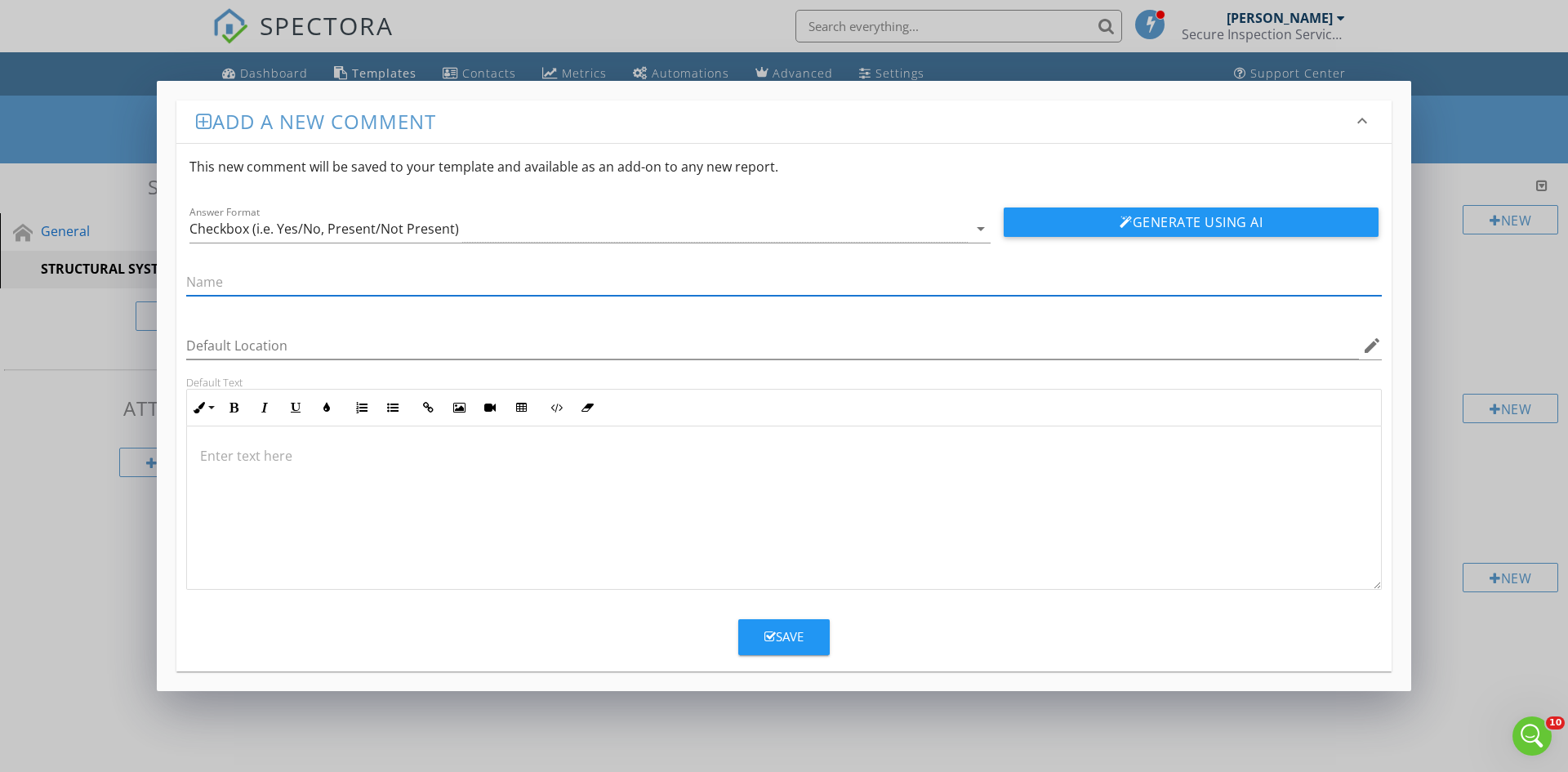
click at [784, 643] on div "Save" at bounding box center [784, 637] width 39 height 19
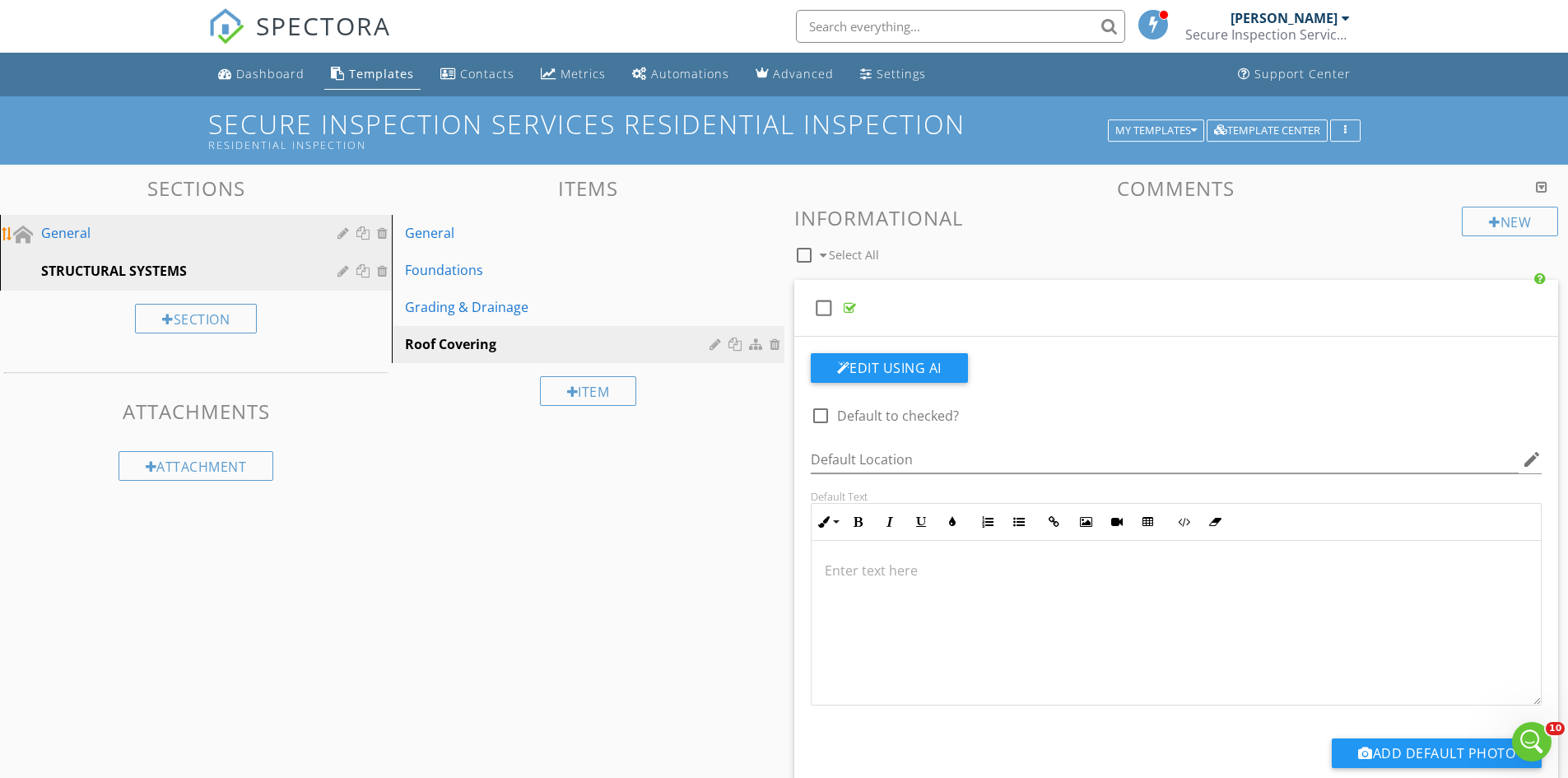
click at [72, 233] on div "General" at bounding box center [177, 233] width 273 height 20
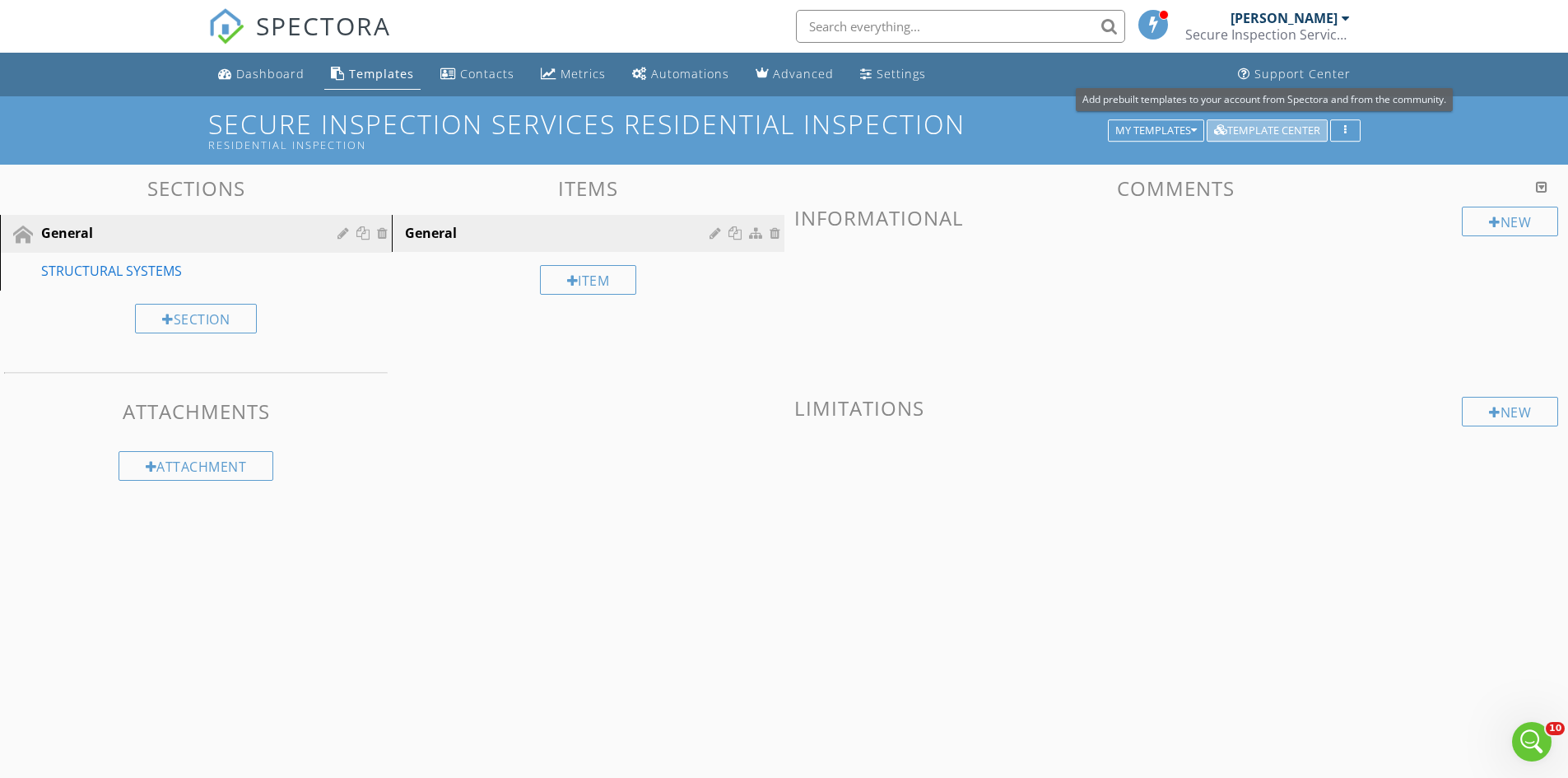
click at [1256, 127] on div "Template Center" at bounding box center [1267, 131] width 106 height 12
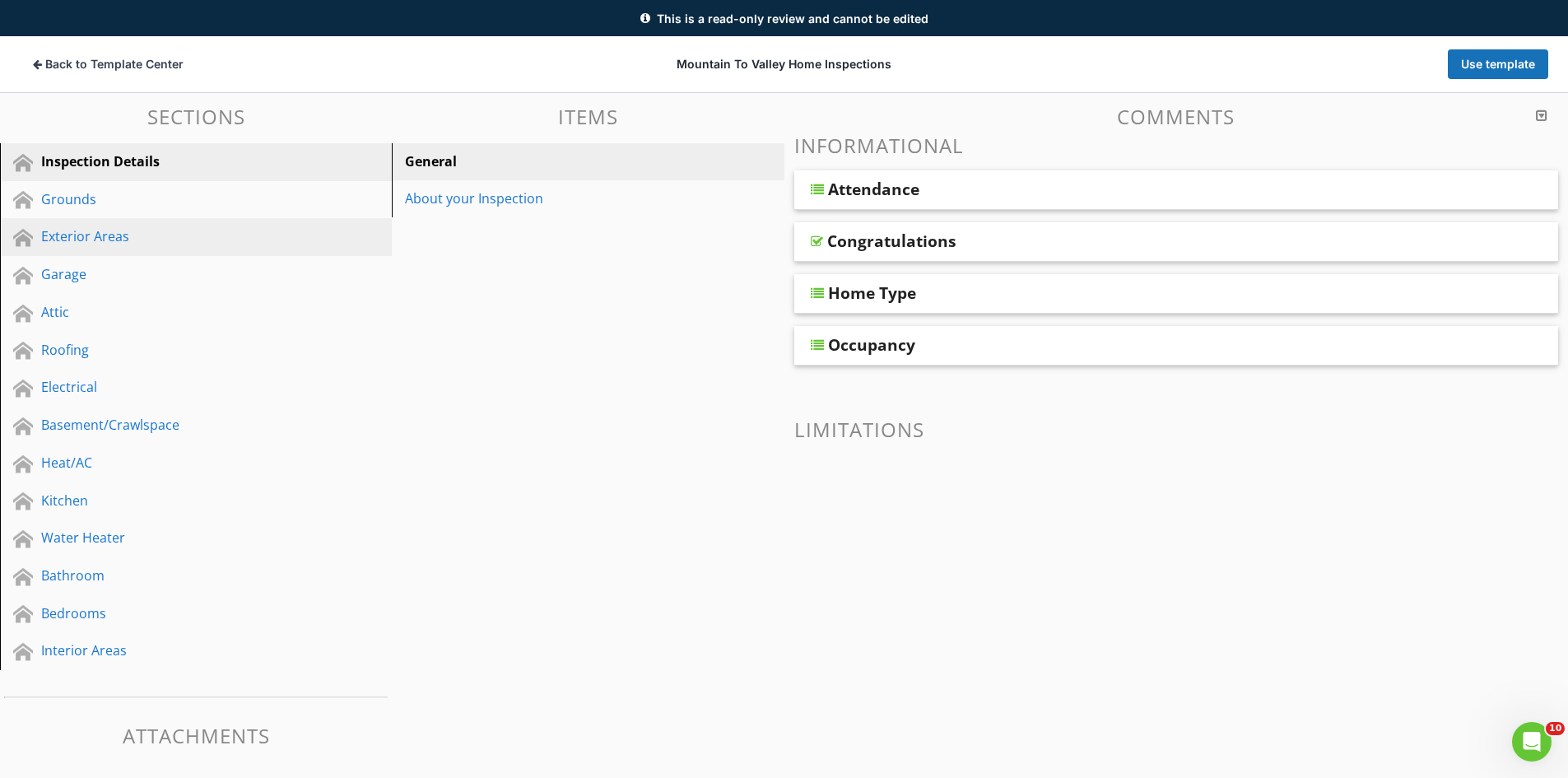
click at [68, 232] on div "Exterior Areas" at bounding box center [177, 236] width 273 height 20
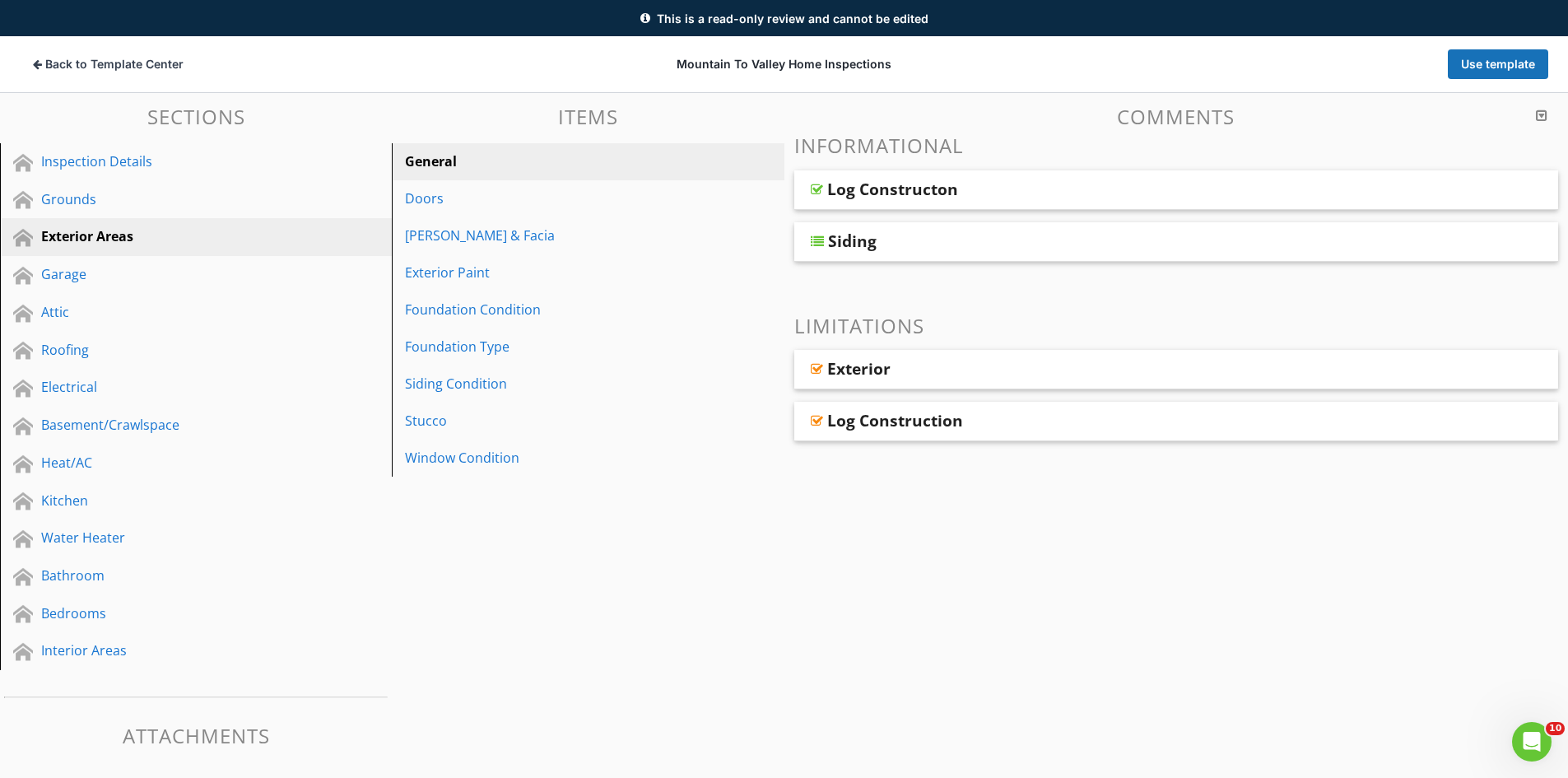
click at [1098, 192] on div "Log Constructon" at bounding box center [1101, 189] width 548 height 20
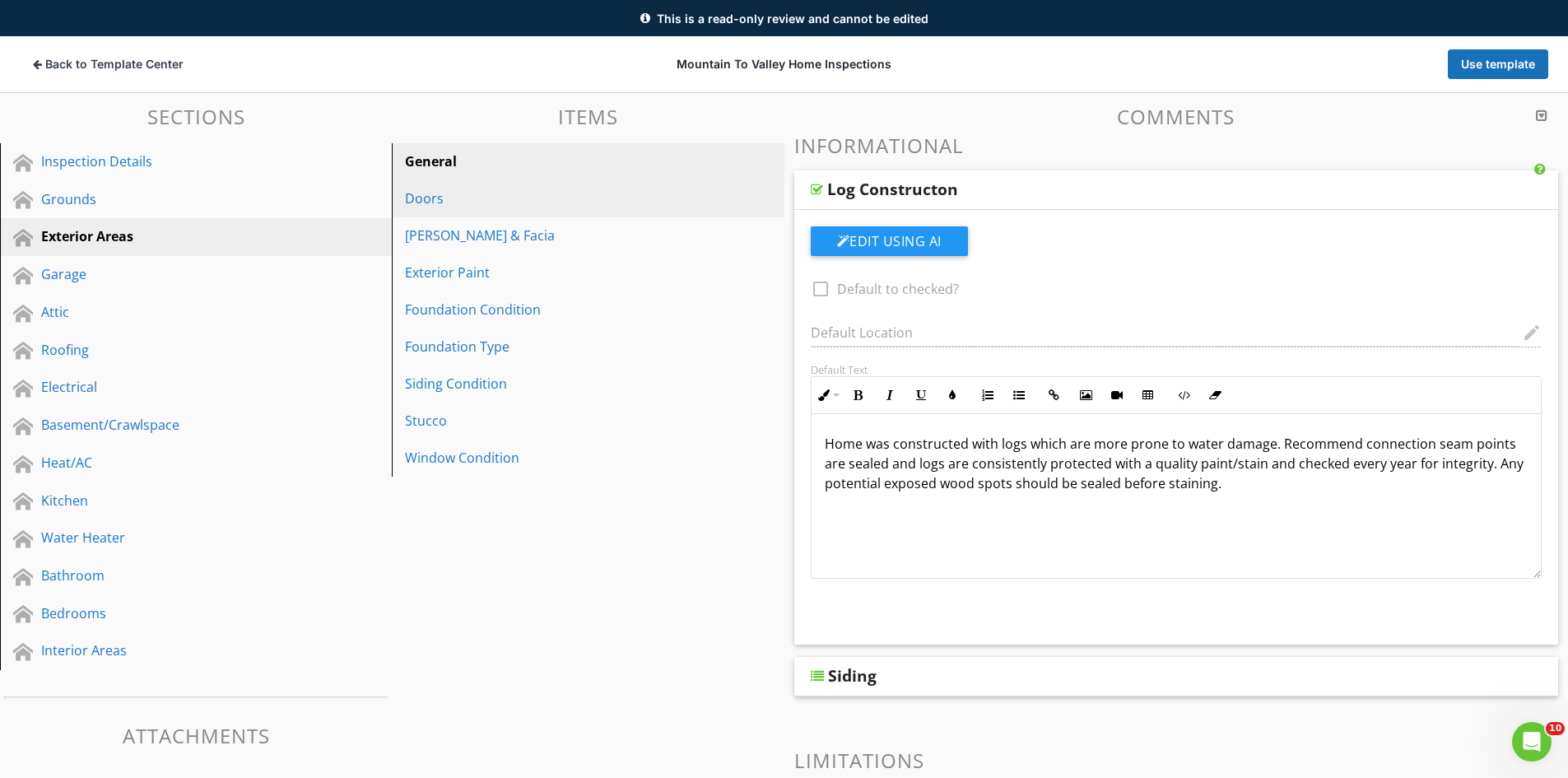
click at [433, 202] on div "Doors" at bounding box center [560, 198] width 309 height 20
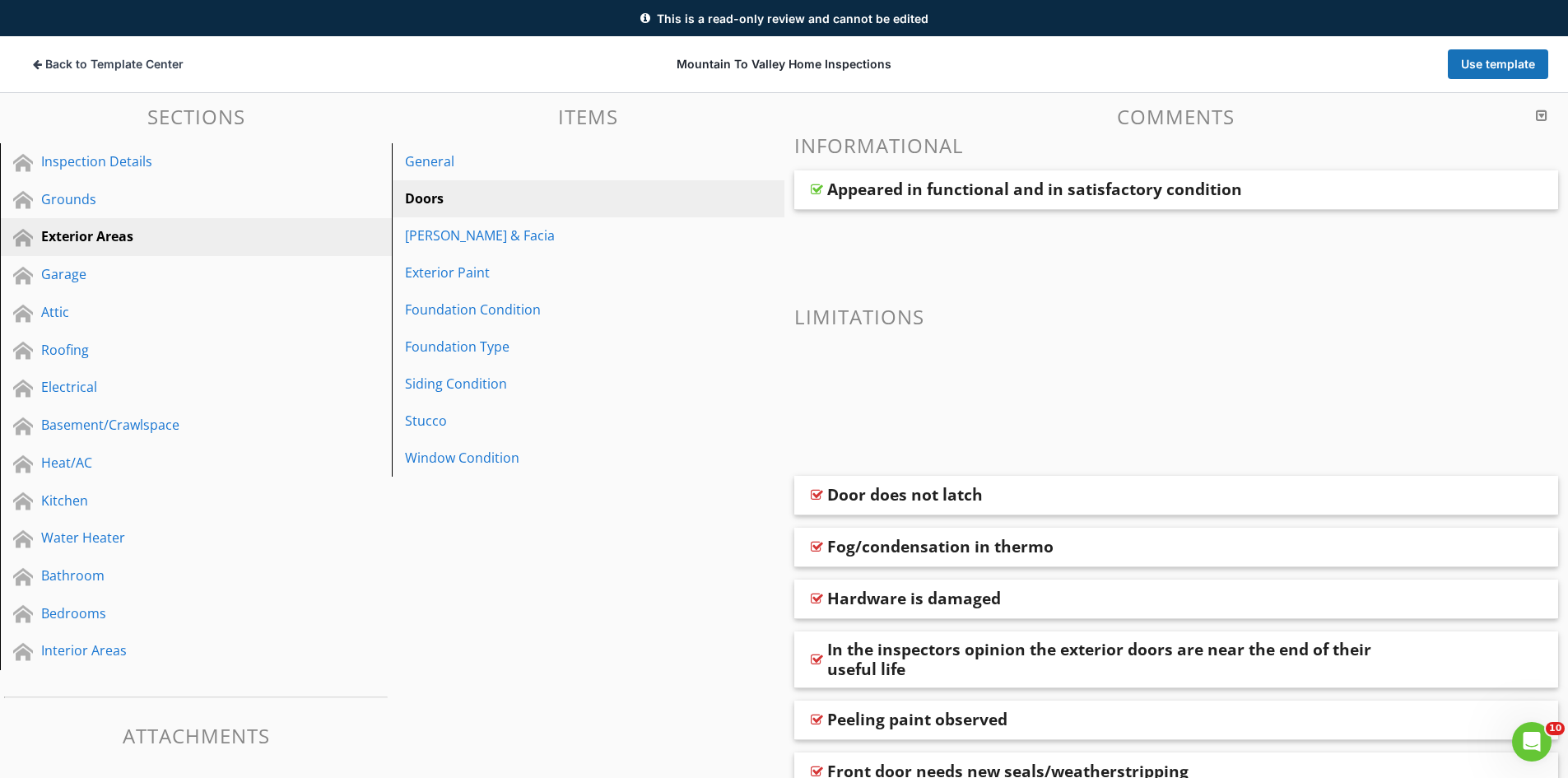
click at [1170, 502] on div "Door does not latch" at bounding box center [1101, 495] width 548 height 20
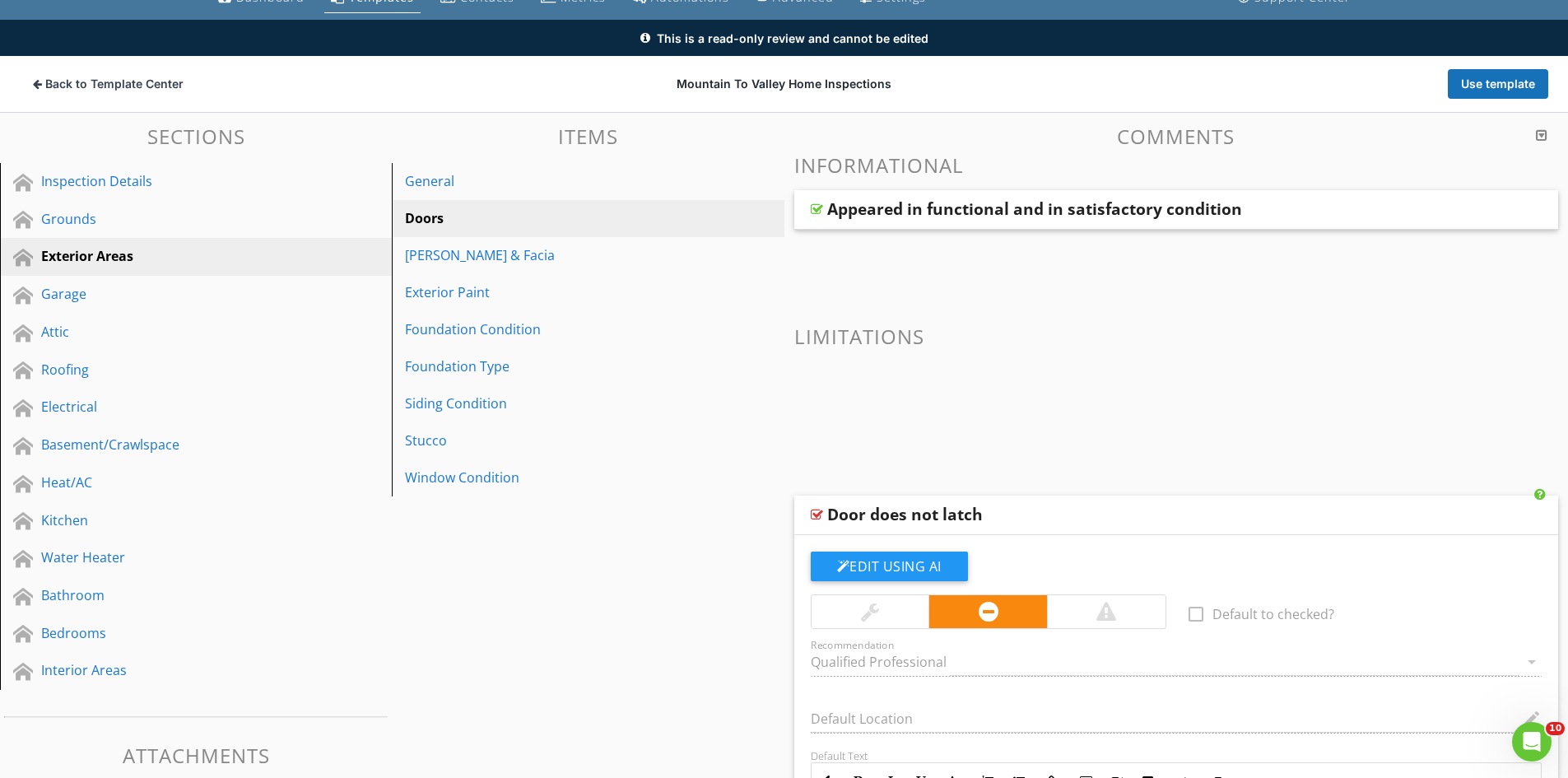
scroll to position [14, 0]
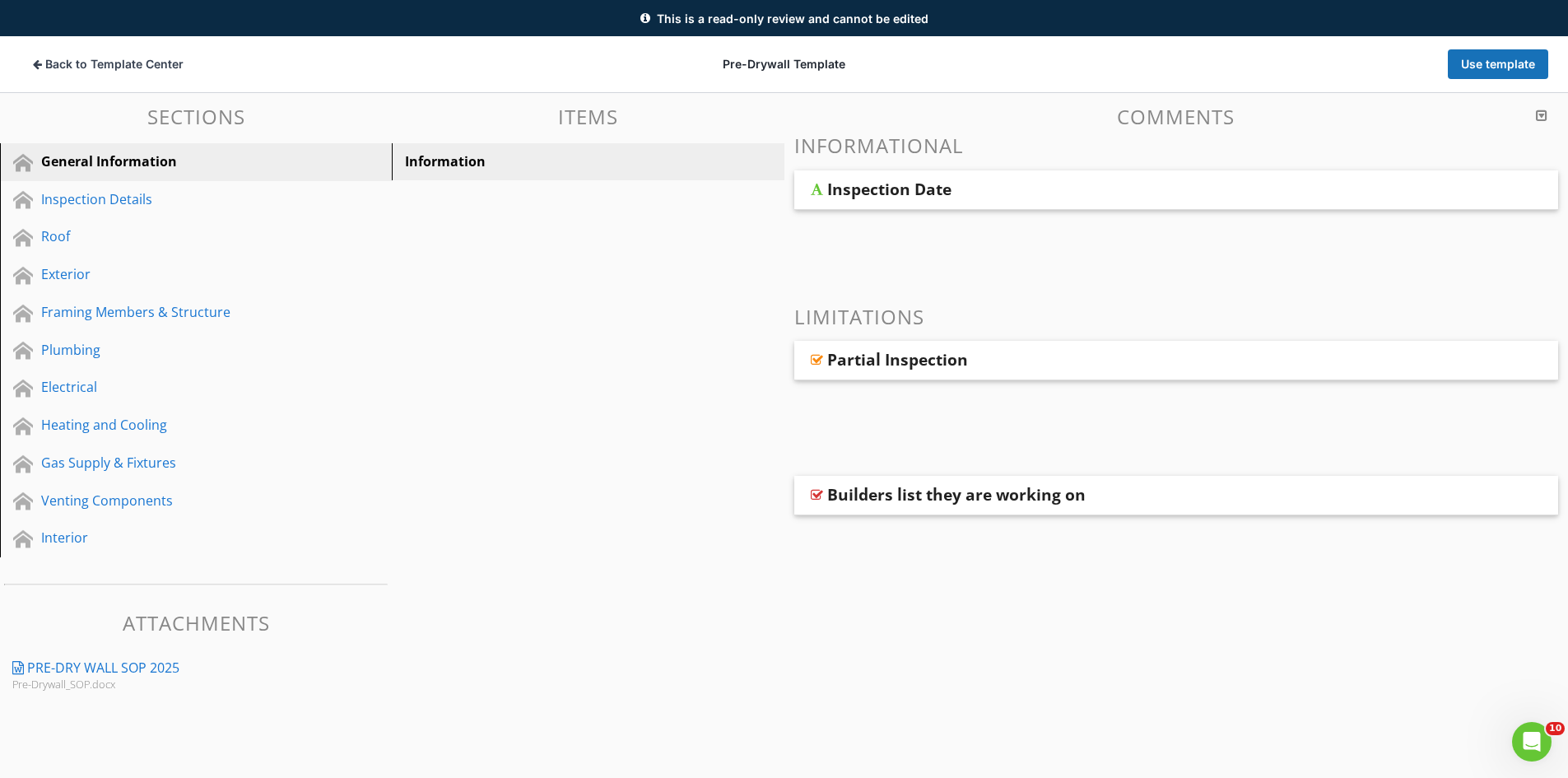
click at [1052, 186] on div "Inspection Date" at bounding box center [1101, 189] width 548 height 20
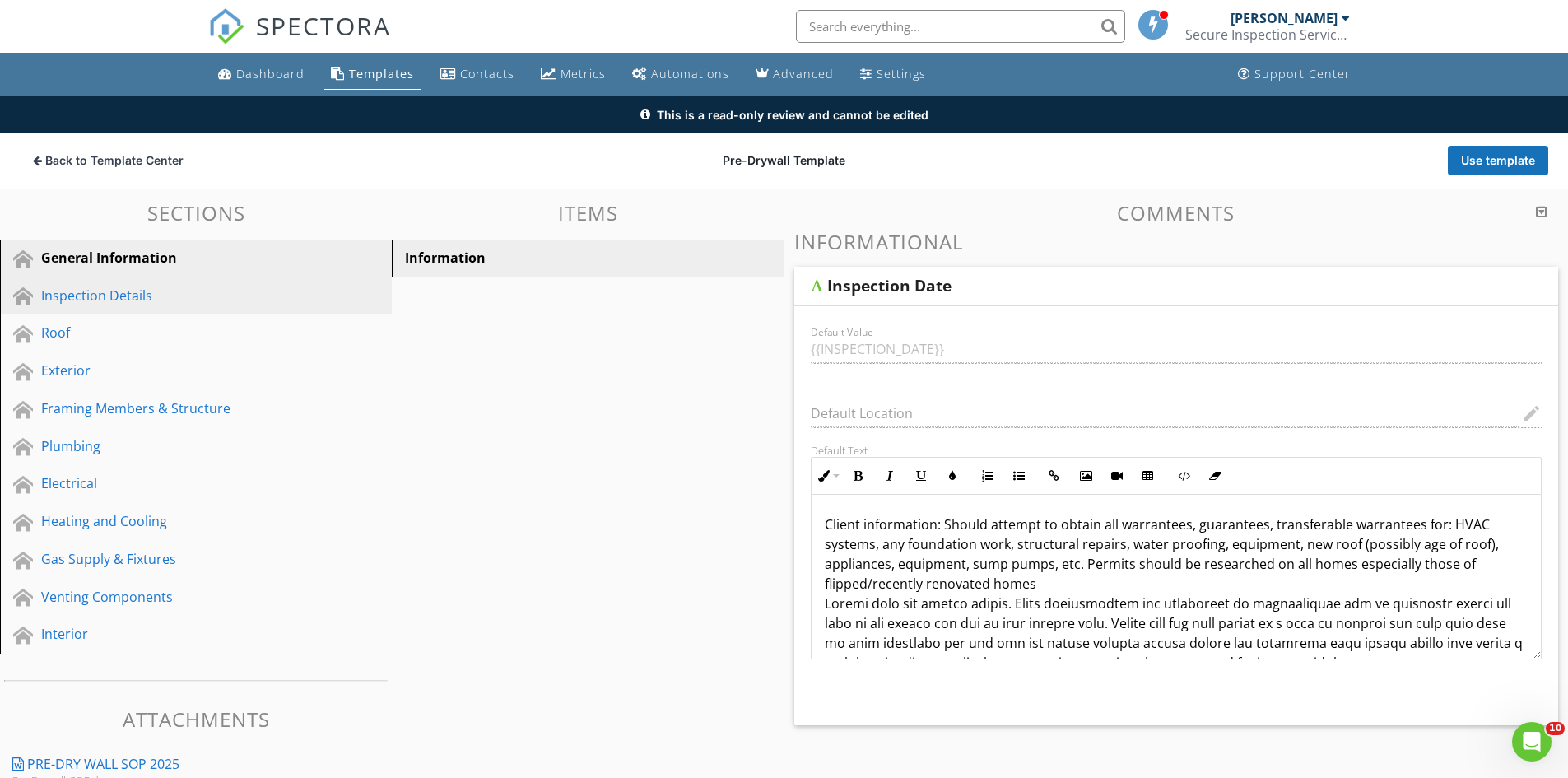
click at [118, 295] on div "Inspection Details" at bounding box center [177, 296] width 273 height 20
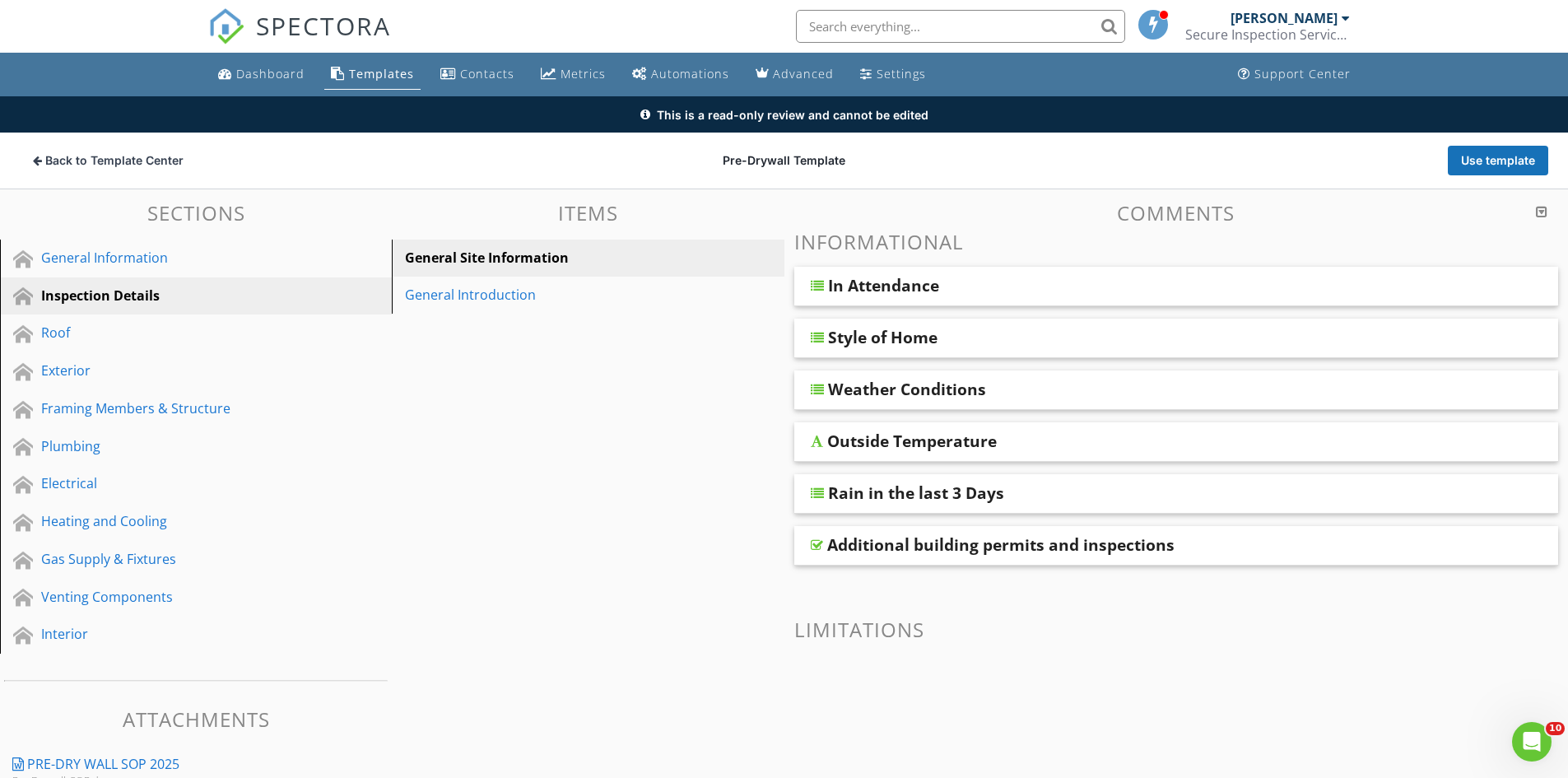
click at [1216, 292] on div "In Attendance" at bounding box center [1102, 285] width 548 height 20
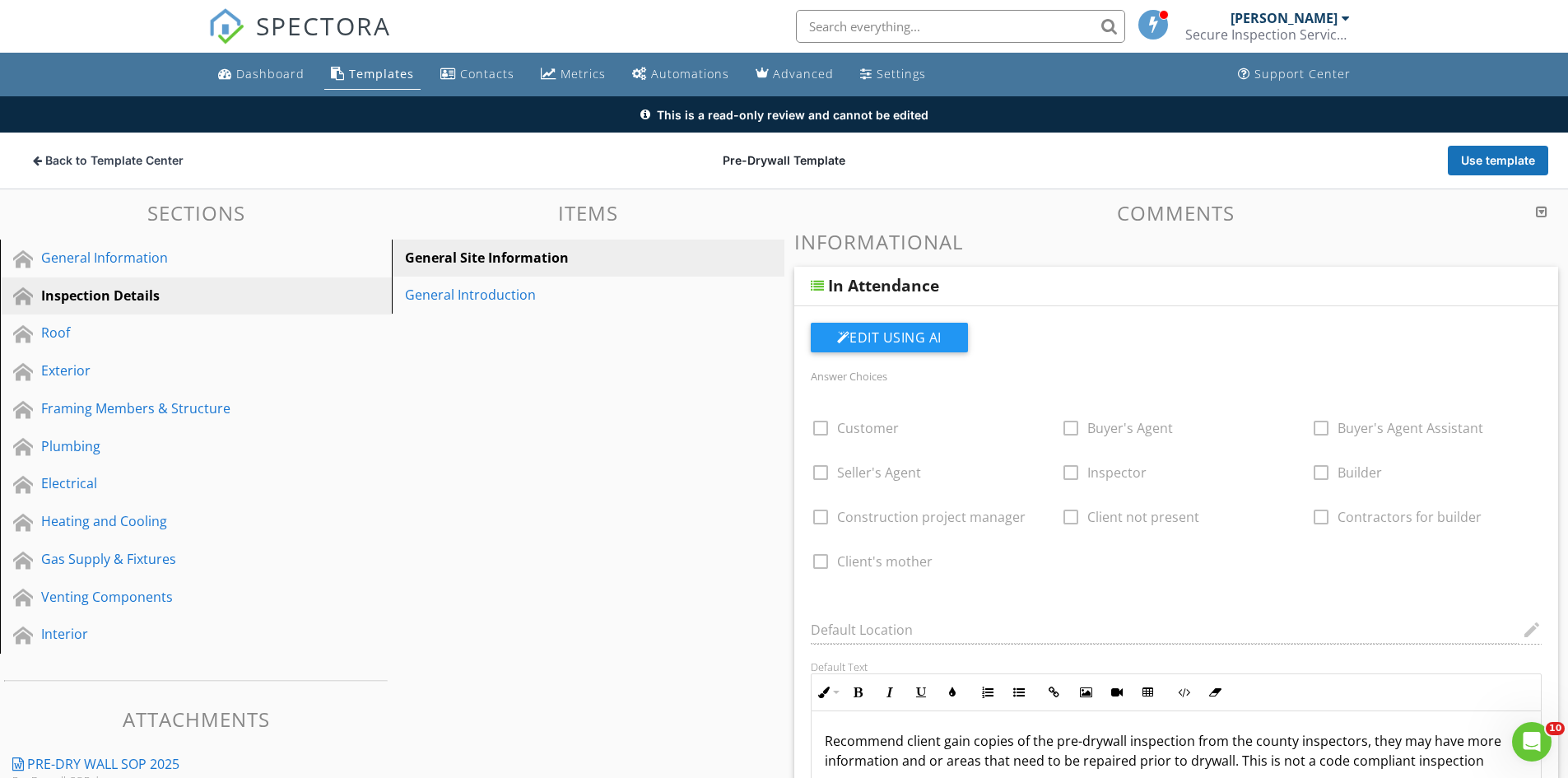
click at [71, 329] on div "Roof" at bounding box center [177, 332] width 273 height 20
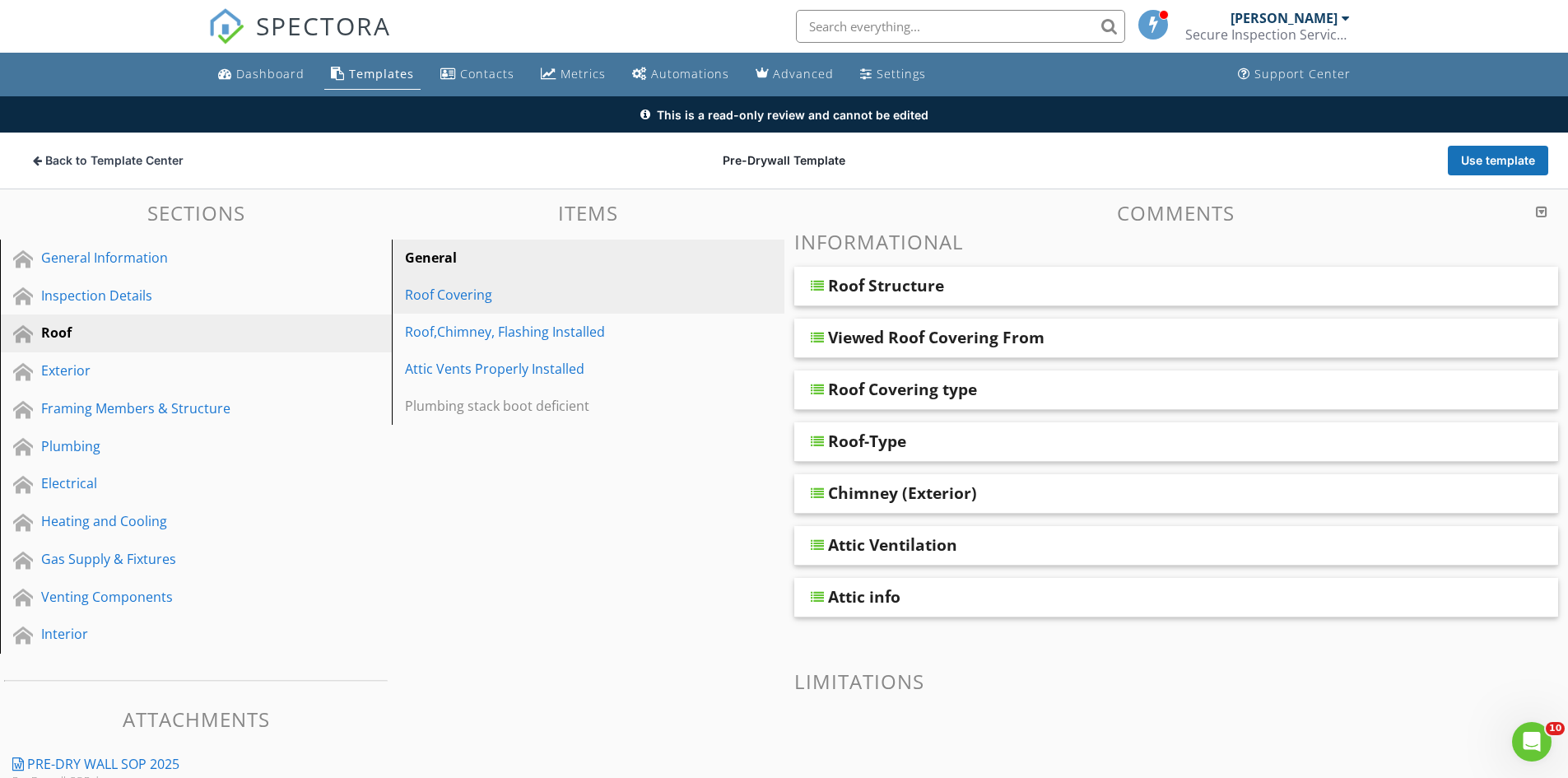
click at [462, 298] on div "Roof Covering" at bounding box center [560, 295] width 309 height 20
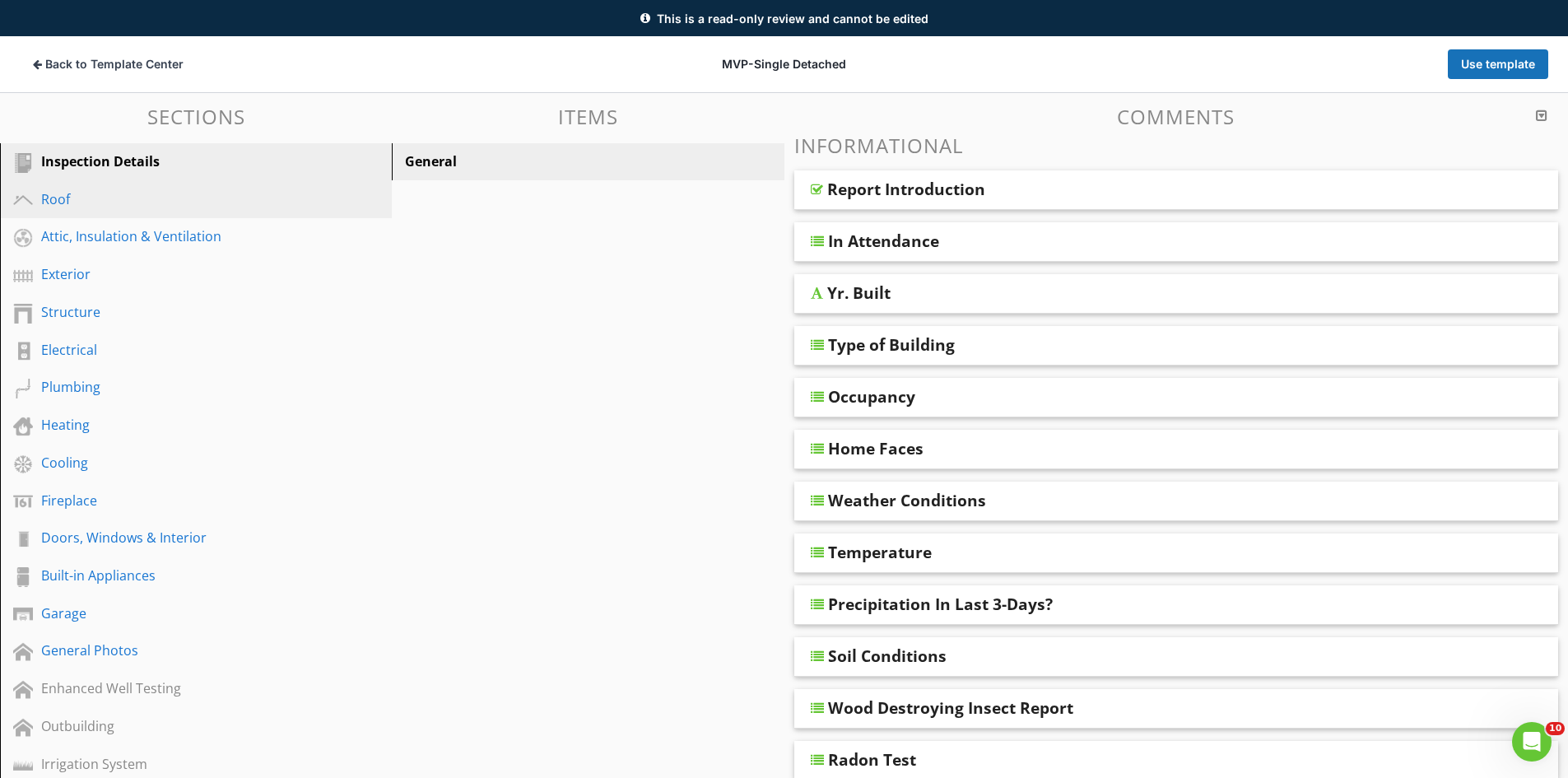
click at [60, 201] on div "Roof" at bounding box center [177, 199] width 273 height 20
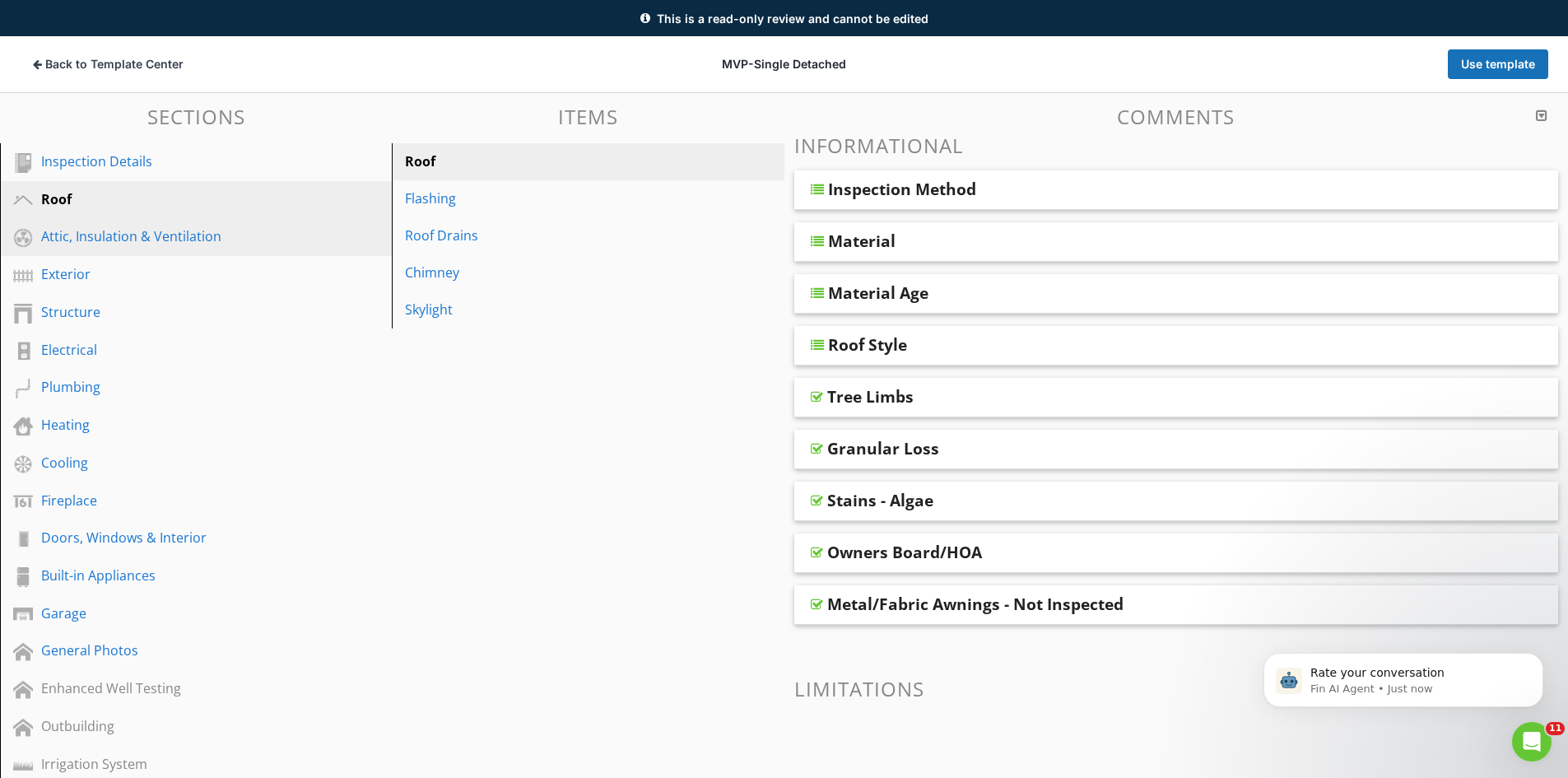
click at [64, 230] on div "Attic, Insulation & Ventilation" at bounding box center [177, 236] width 273 height 20
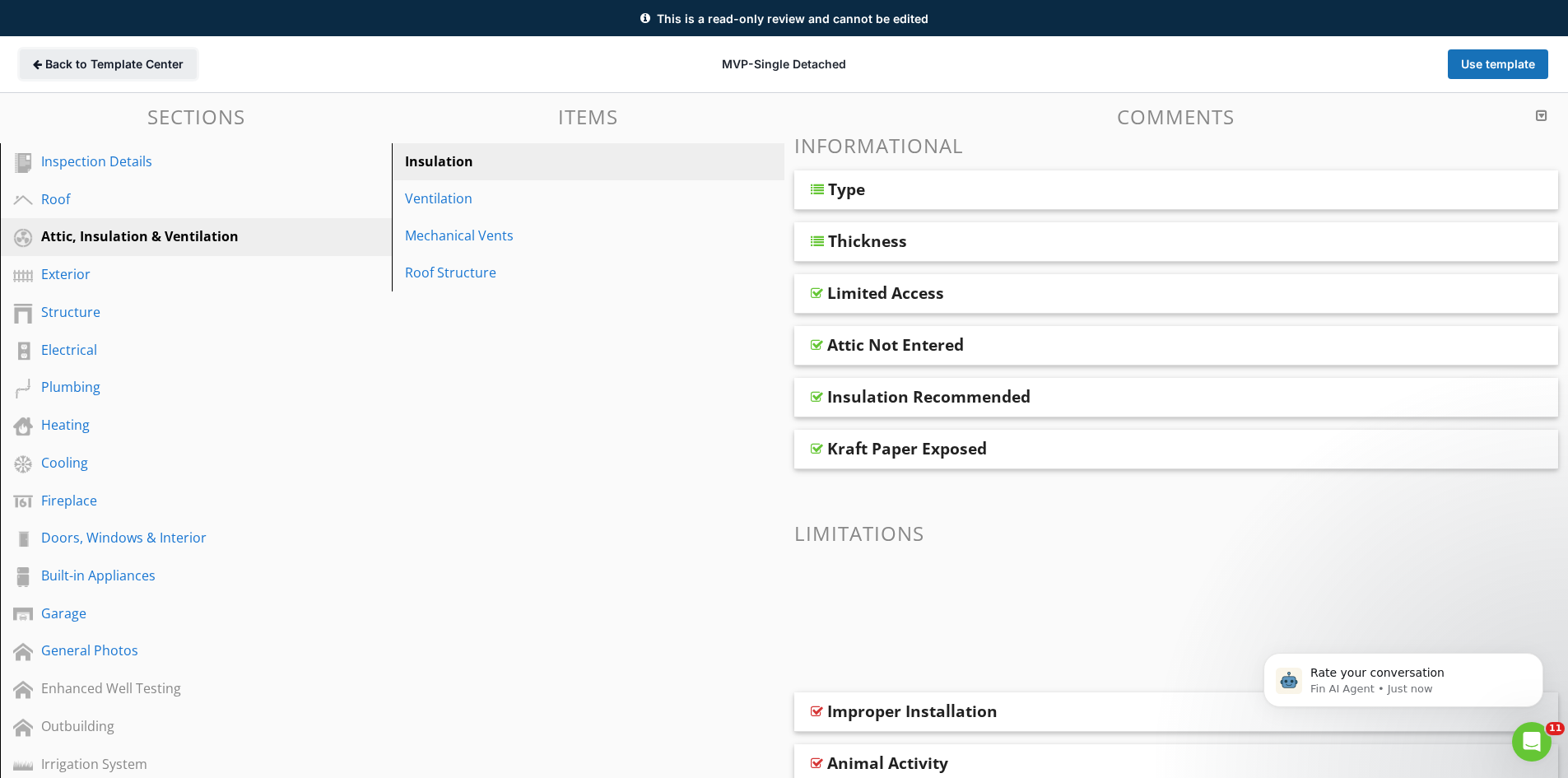
click at [83, 65] on span "Back to Template Center" at bounding box center [115, 64] width 139 height 16
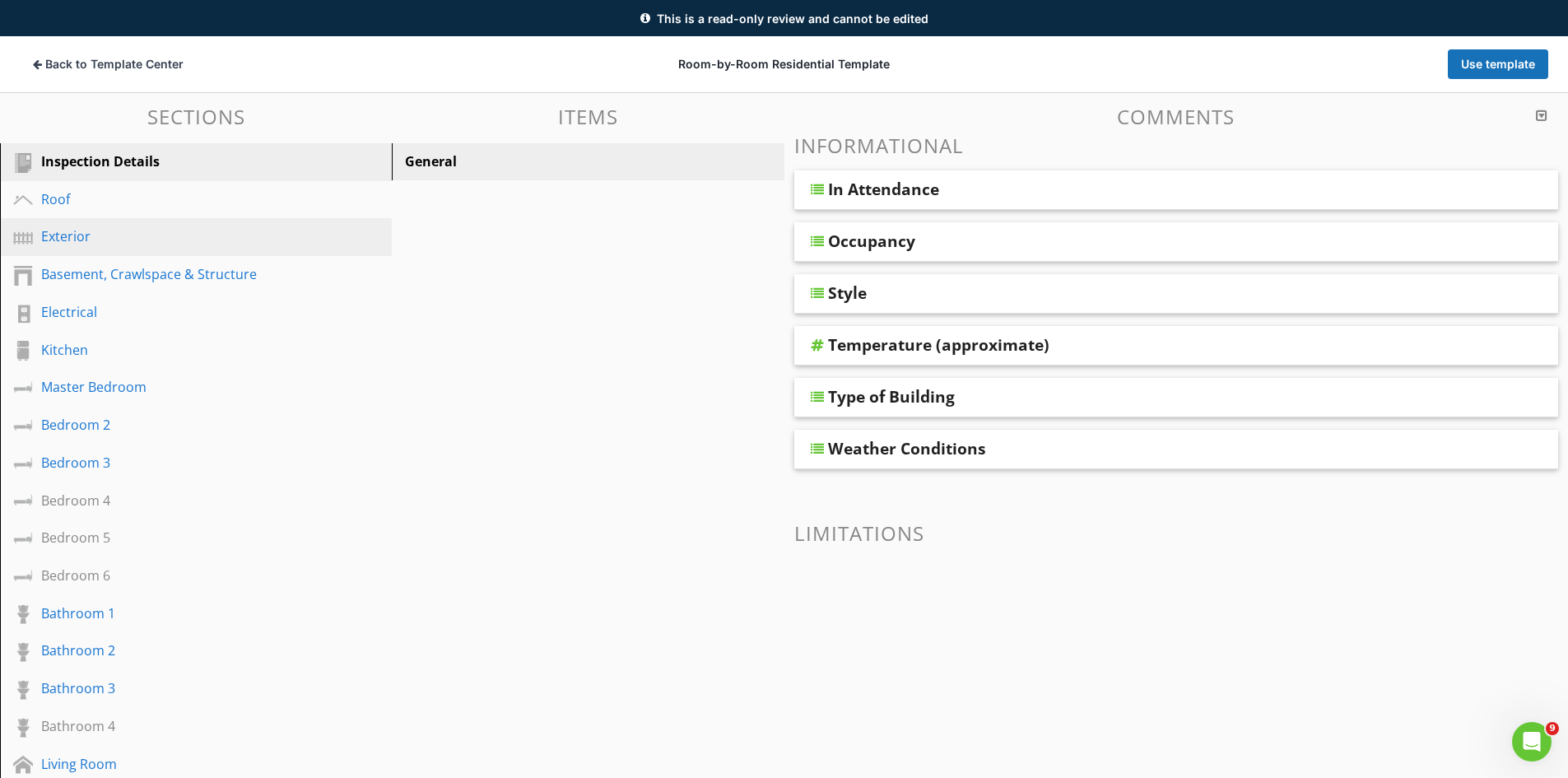
click at [66, 236] on div "Exterior" at bounding box center [177, 236] width 273 height 20
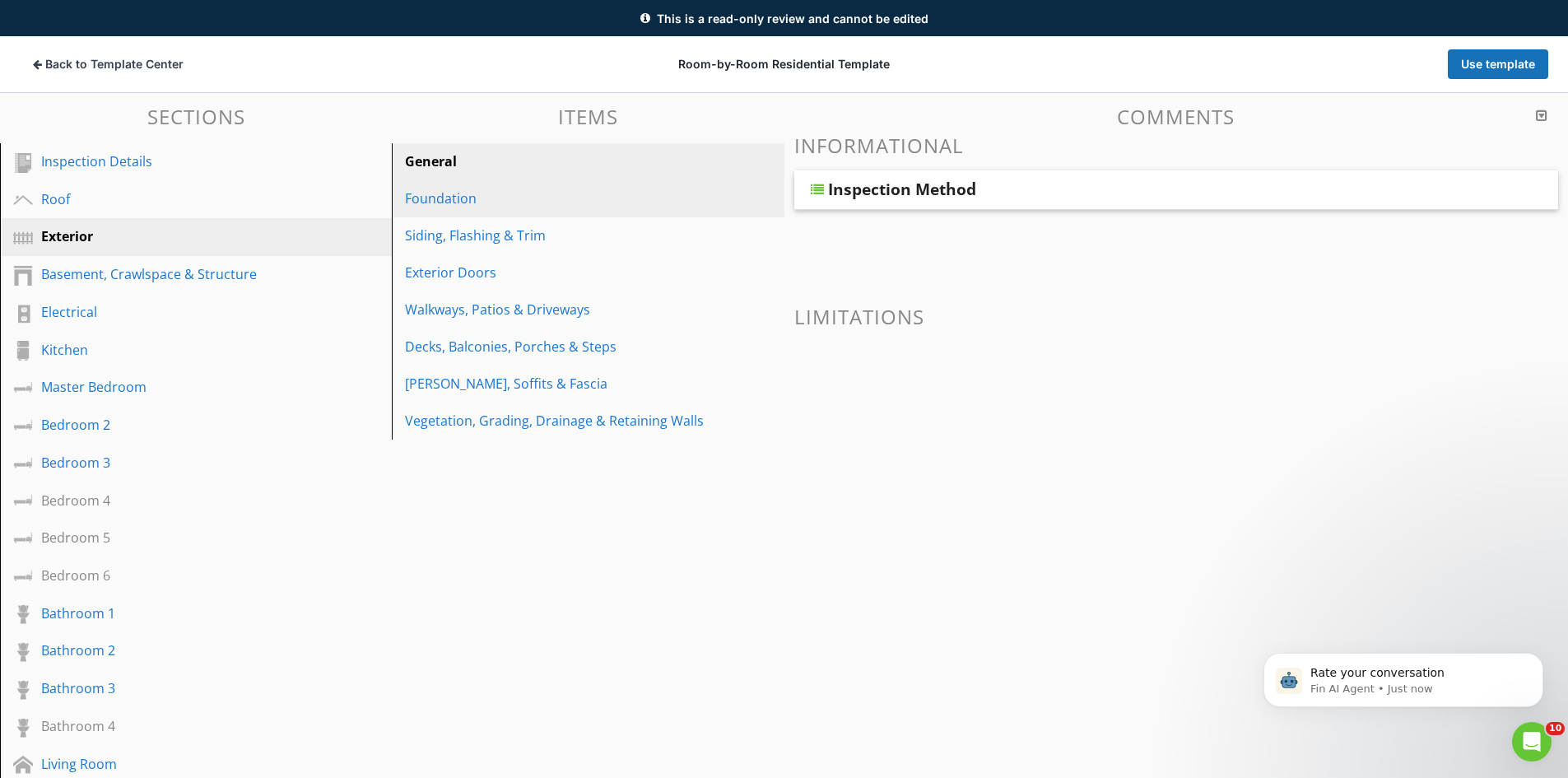
click at [459, 201] on div "Foundation" at bounding box center [560, 198] width 309 height 20
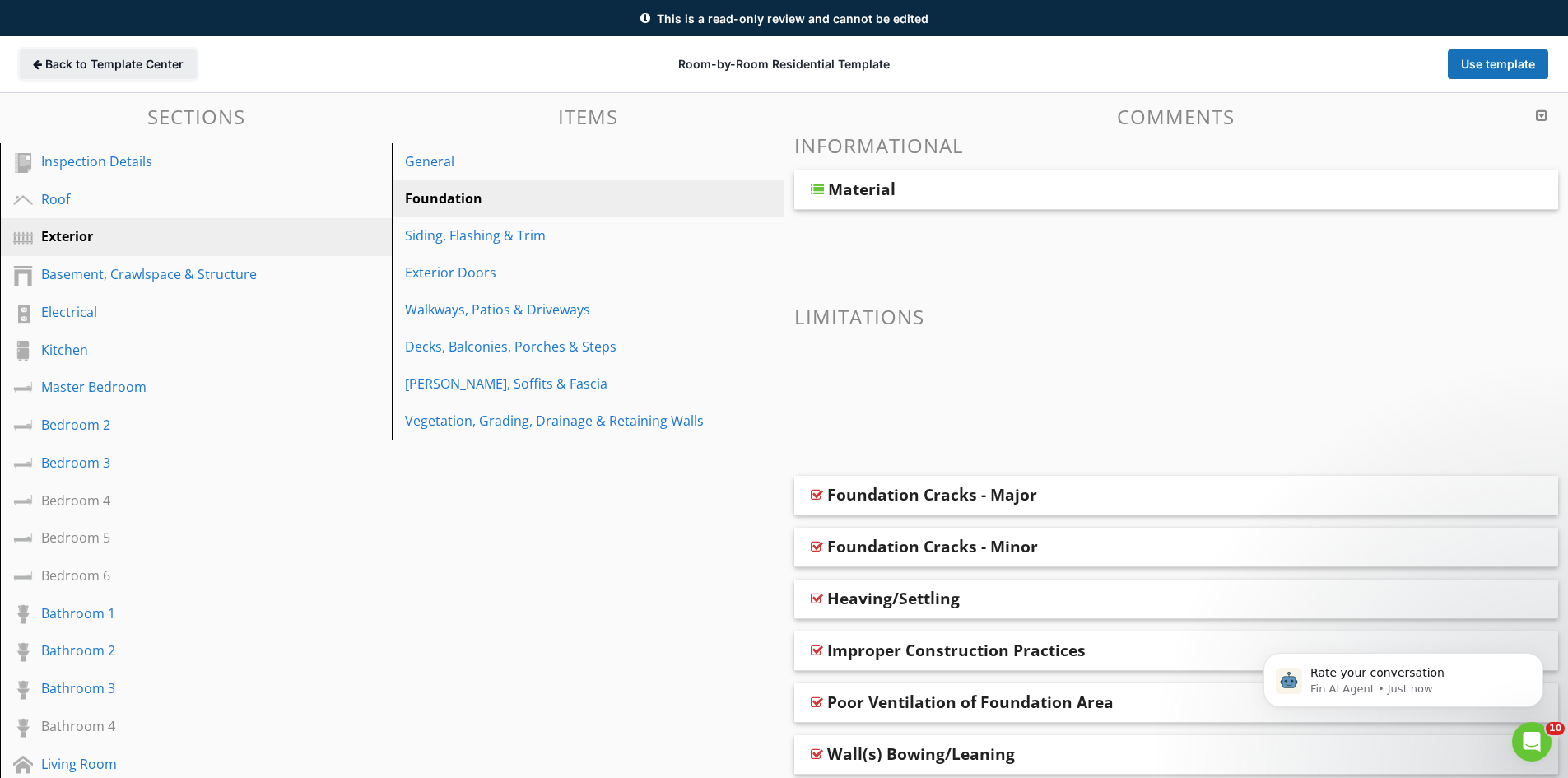
click at [124, 65] on span "Back to Template Center" at bounding box center [115, 64] width 139 height 16
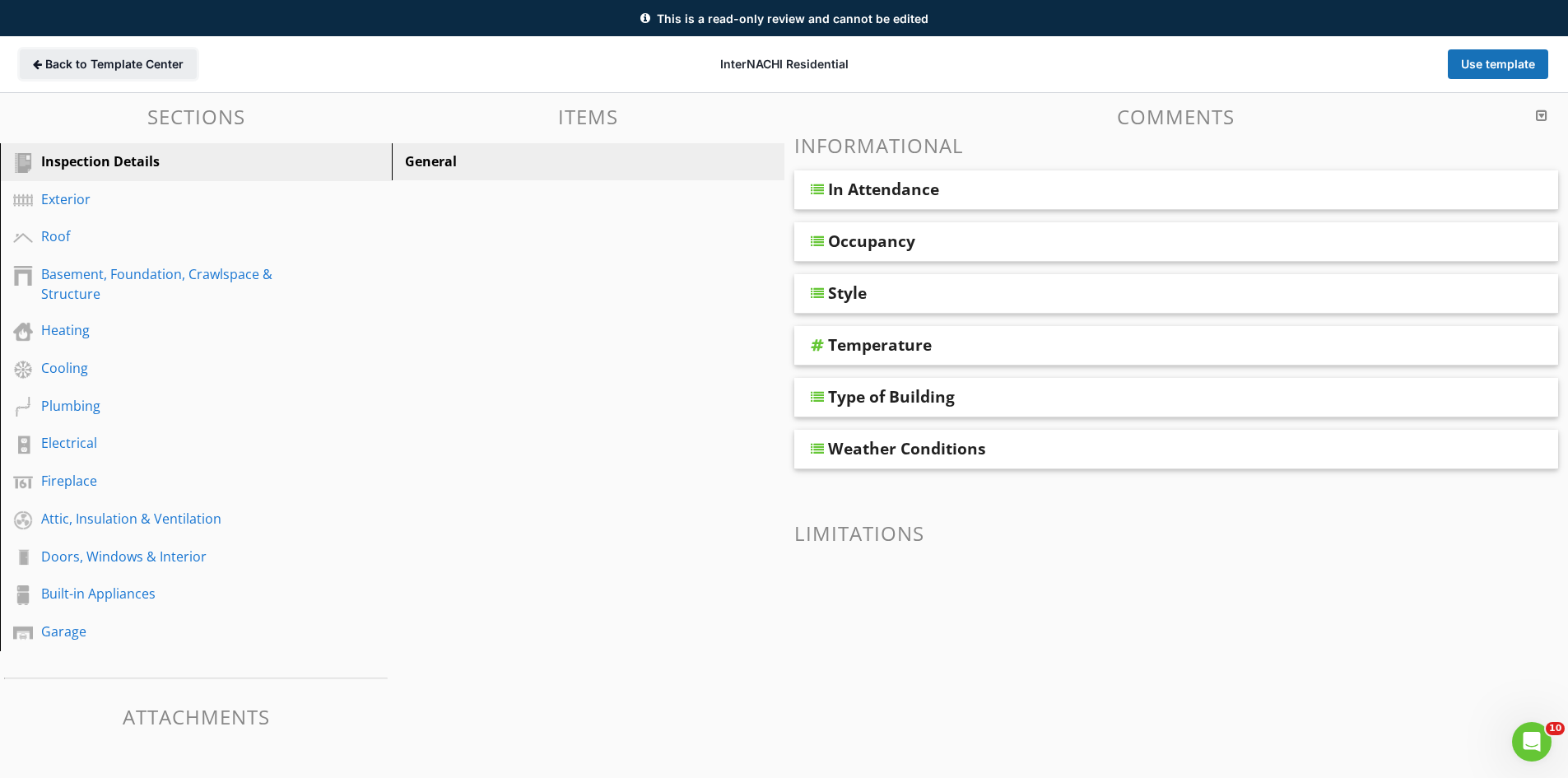
click at [79, 65] on span "Back to Template Center" at bounding box center [115, 64] width 139 height 16
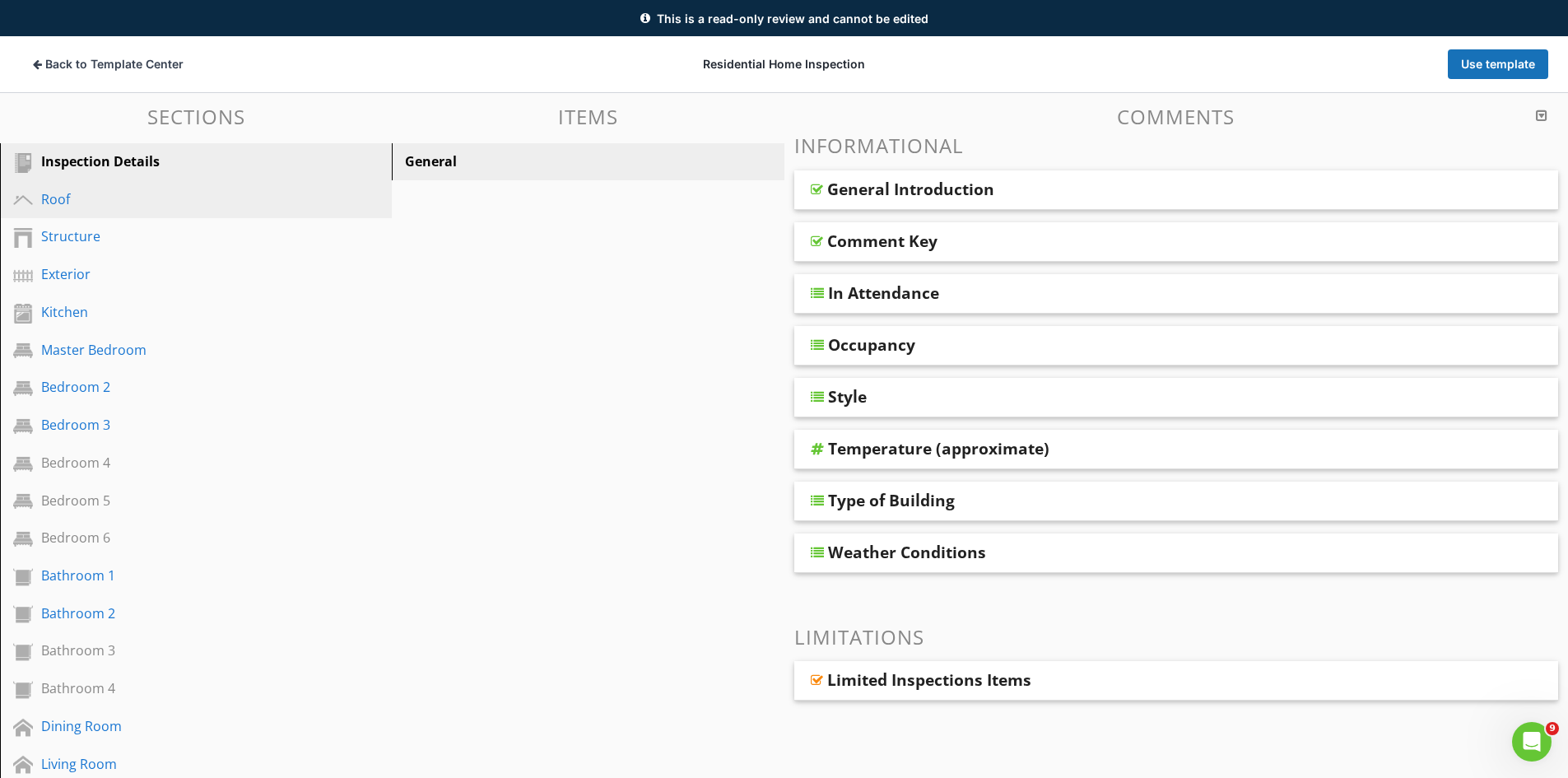
click at [58, 204] on div "Roof" at bounding box center [177, 199] width 273 height 20
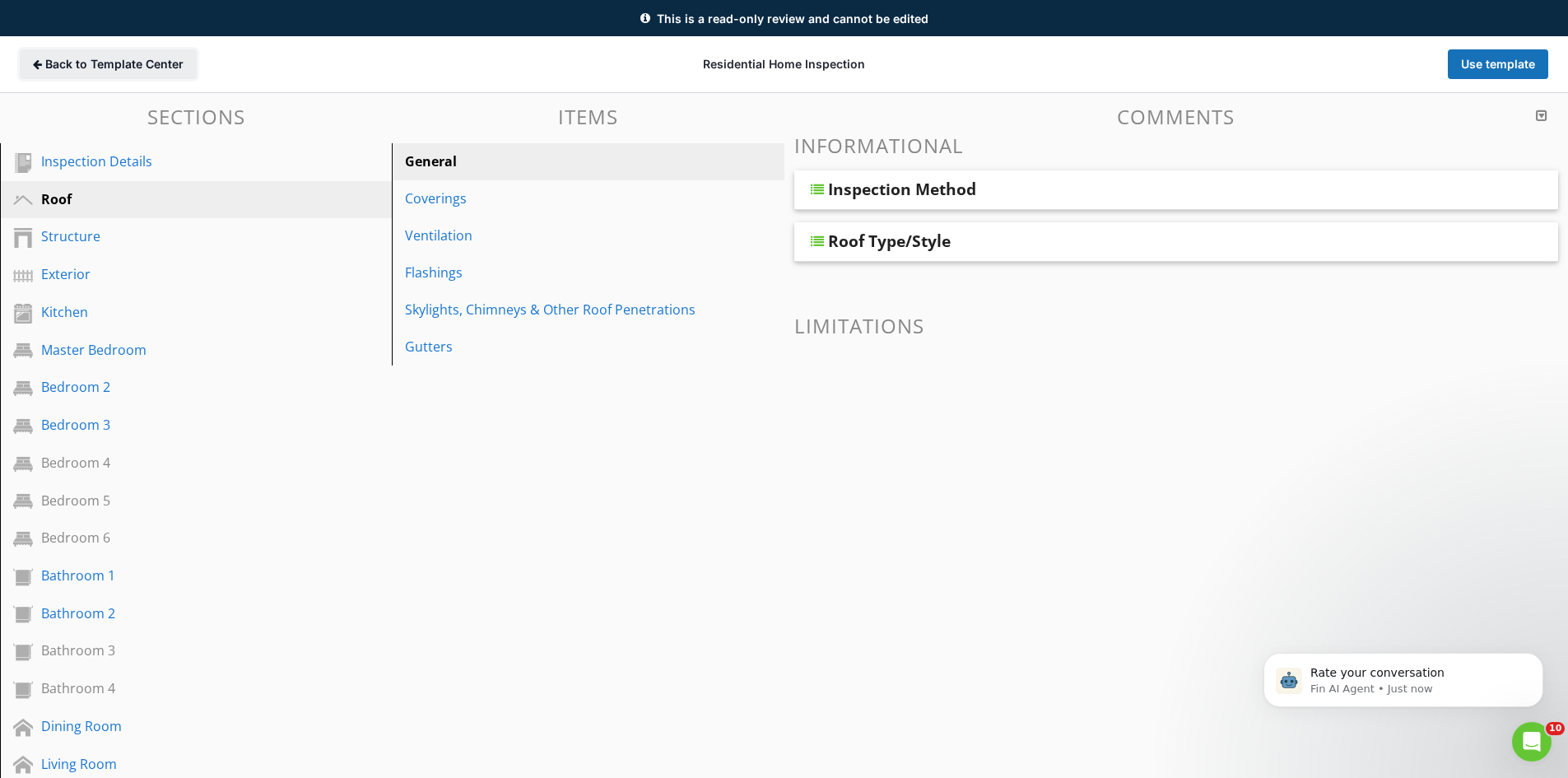
click at [101, 60] on span "Back to Template Center" at bounding box center [115, 64] width 139 height 16
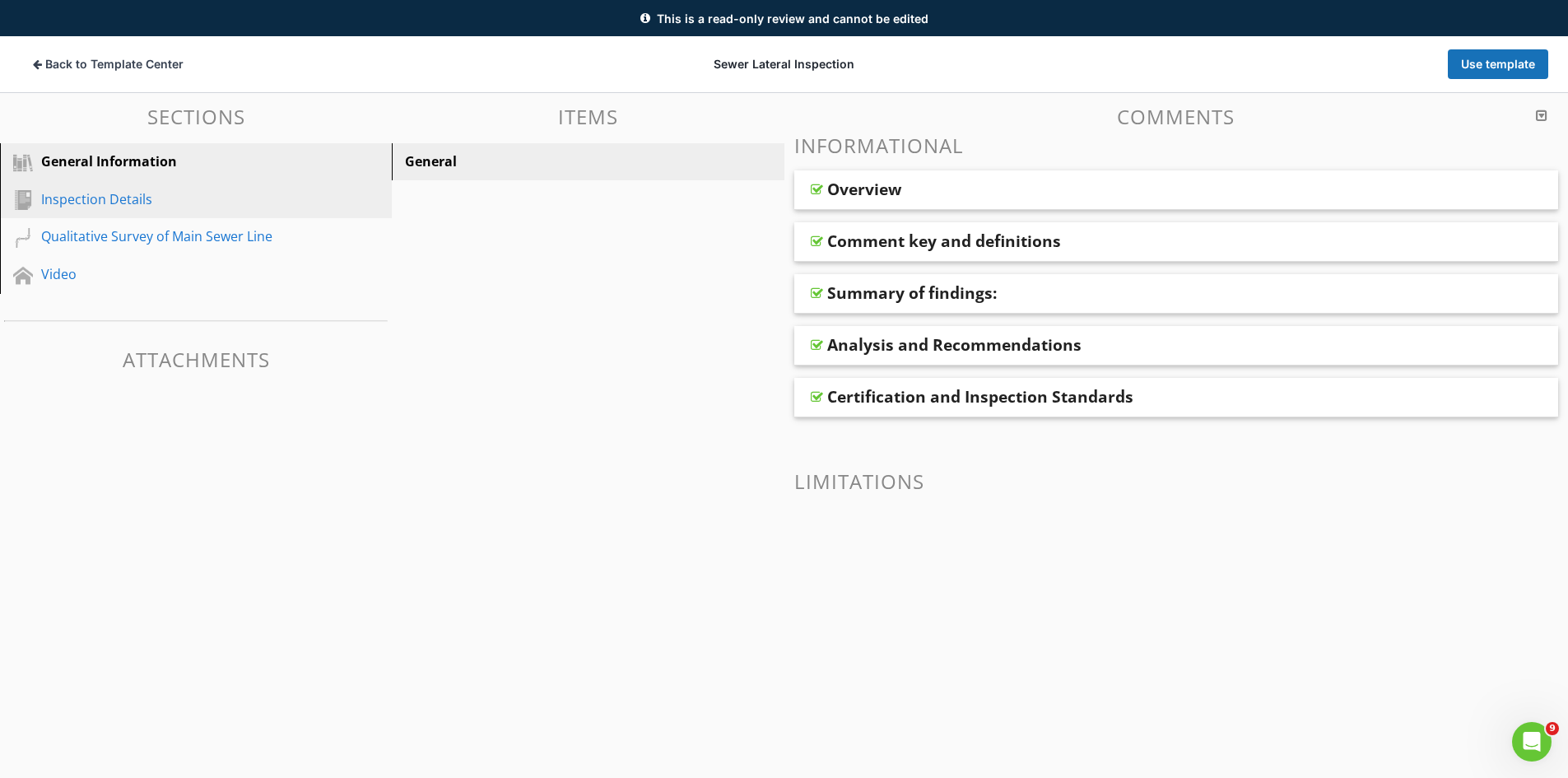
click at [85, 195] on div "Inspection Details" at bounding box center [177, 199] width 273 height 20
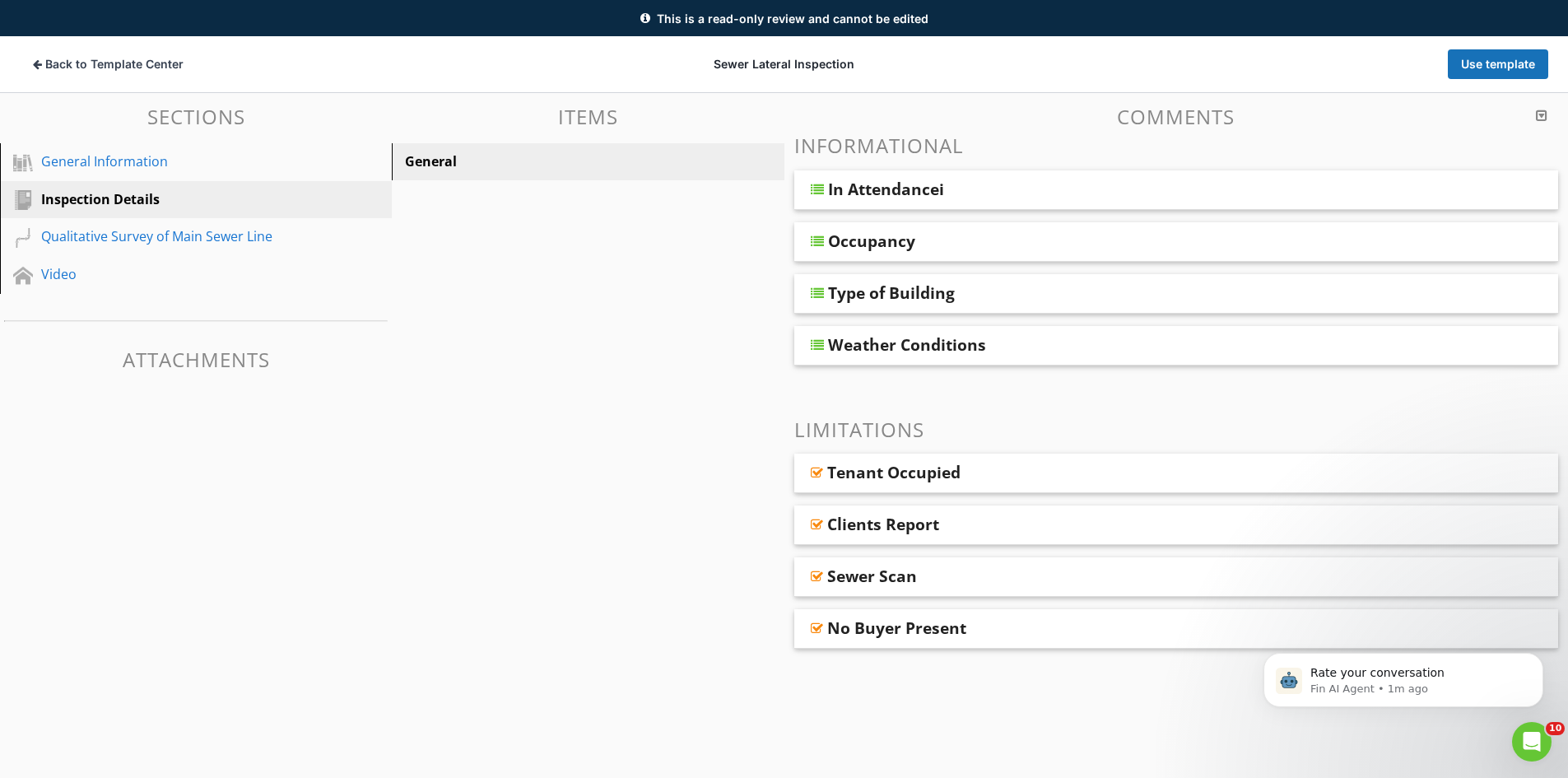
click at [1004, 468] on div "Tenant Occupied" at bounding box center [1101, 472] width 548 height 20
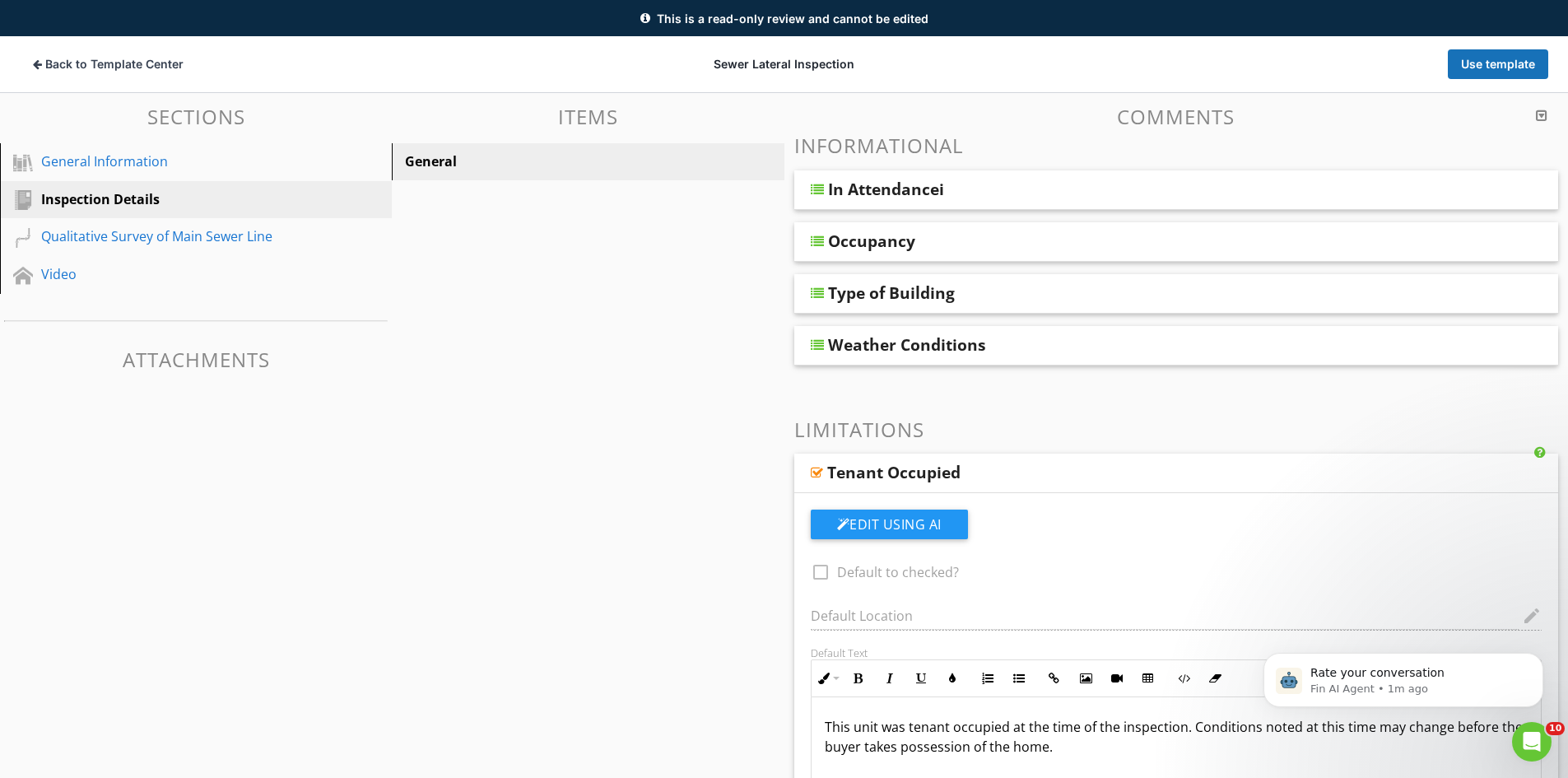
click at [1019, 295] on div "Type of Building" at bounding box center [1102, 293] width 548 height 20
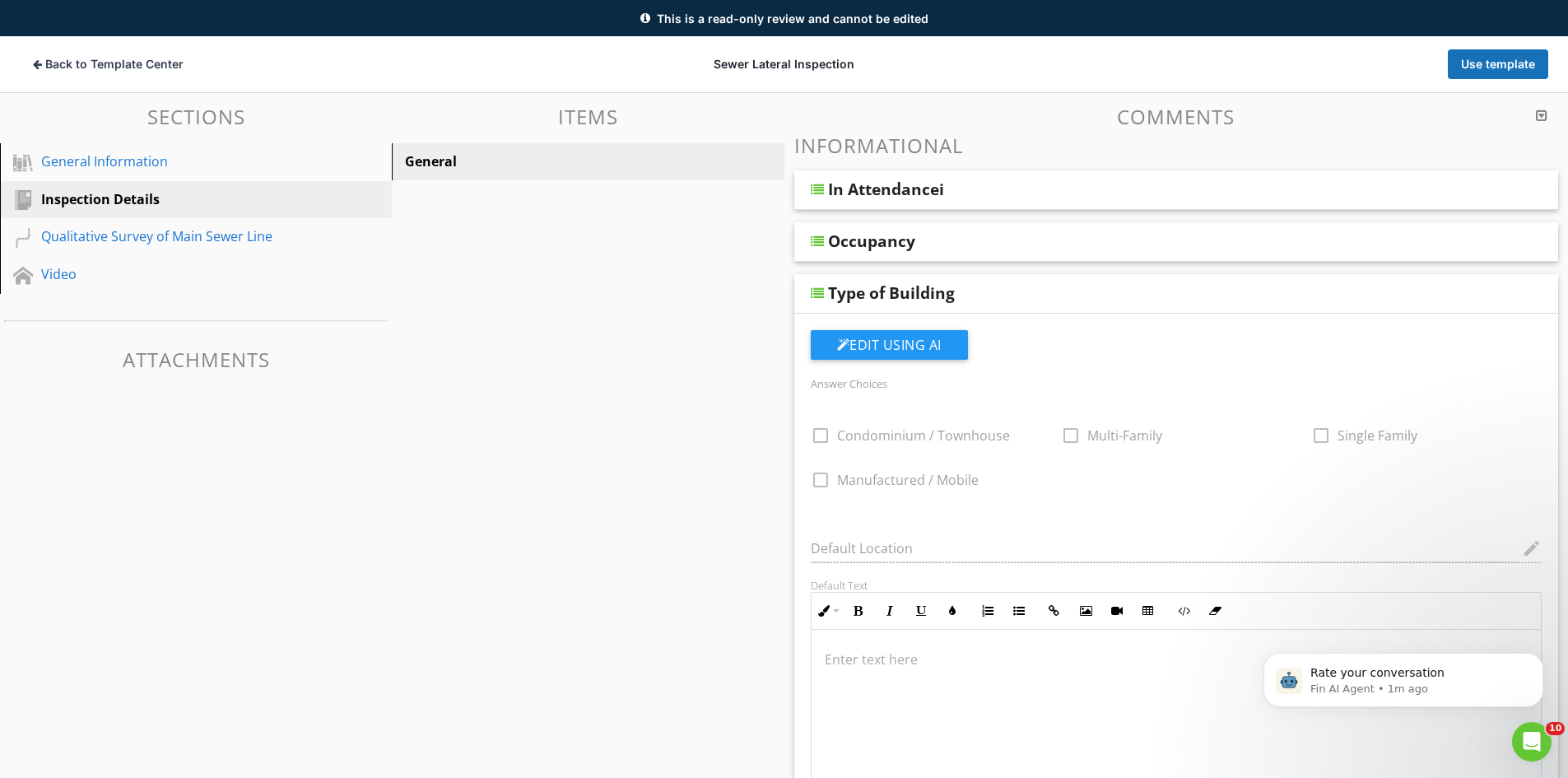
click at [1007, 238] on div "Occupancy" at bounding box center [1102, 241] width 548 height 20
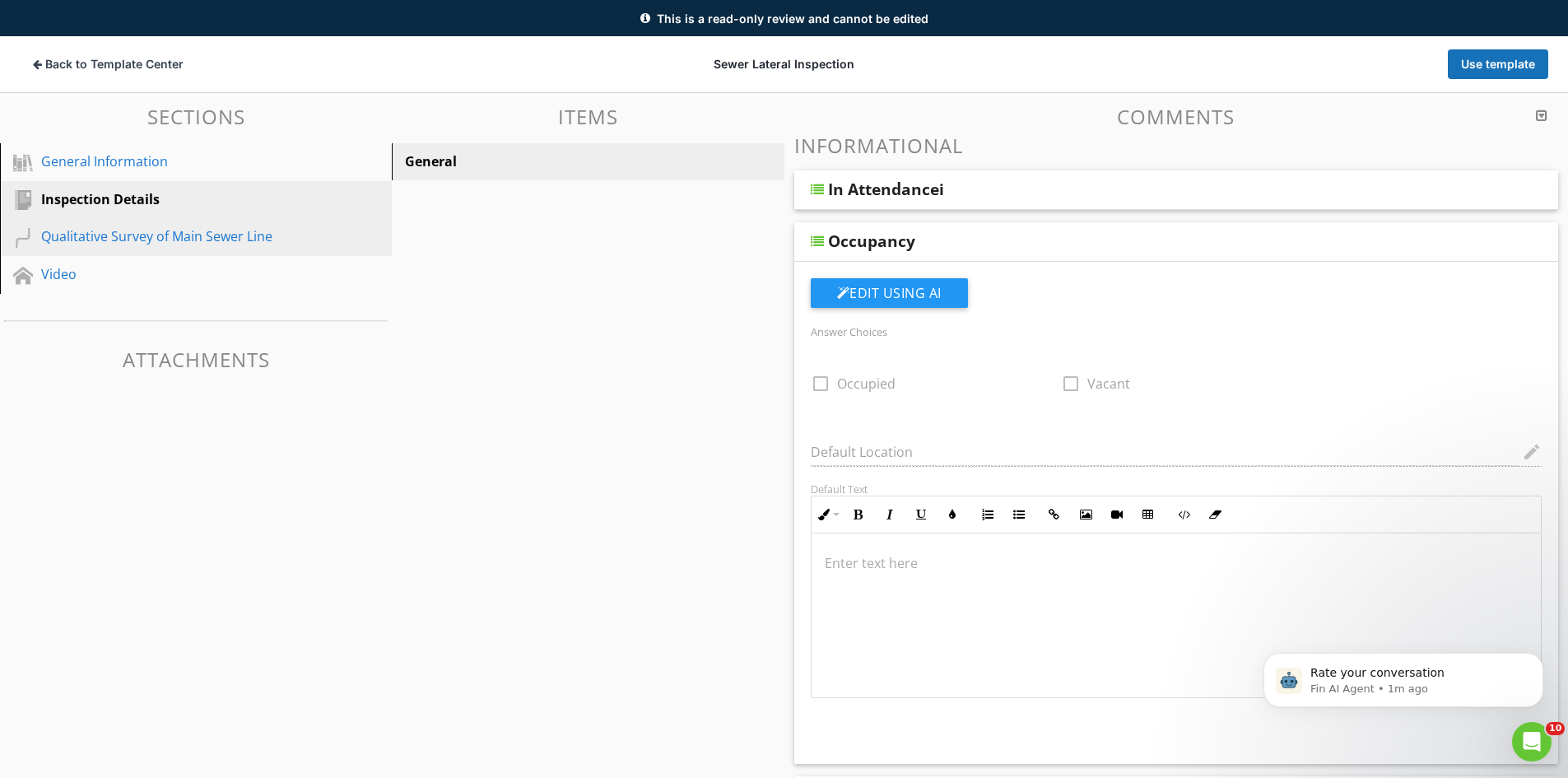
click at [108, 235] on div "Qualitative Survey of Main Sewer Line" at bounding box center [177, 236] width 273 height 20
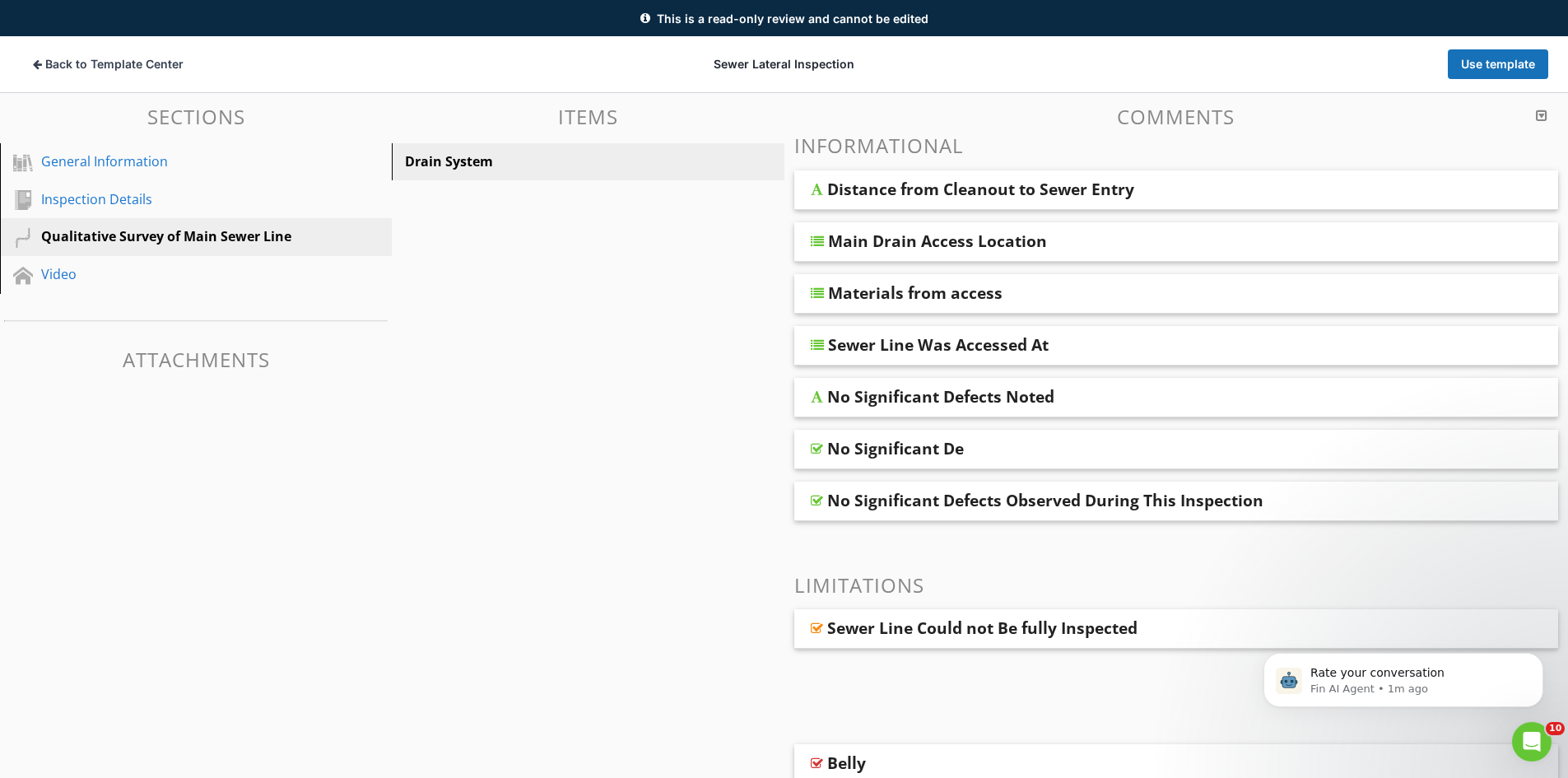
click at [1085, 239] on div "Main Drain Access Location" at bounding box center [1102, 241] width 548 height 20
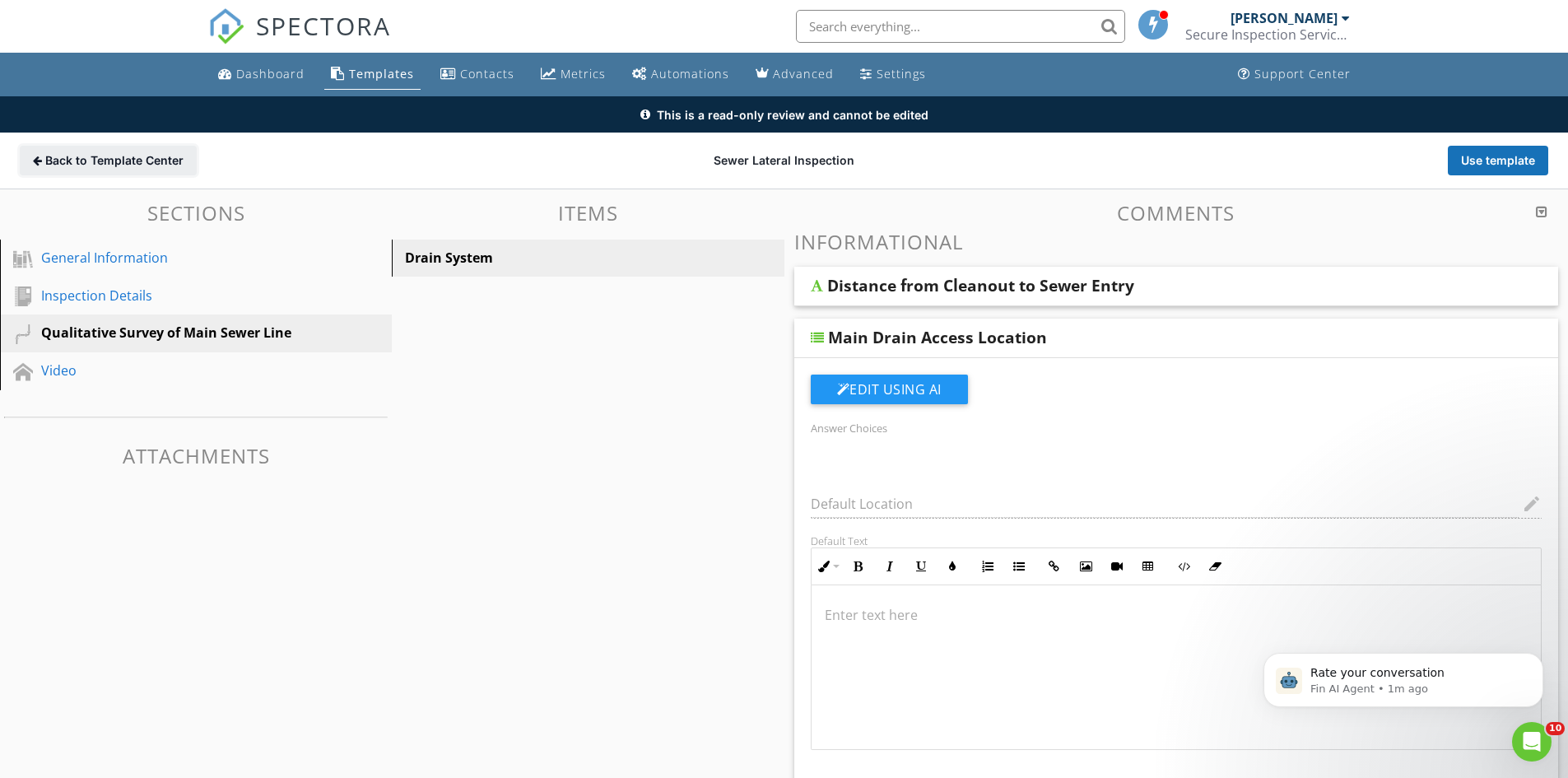
click at [99, 158] on span "Back to Template Center" at bounding box center [115, 160] width 139 height 16
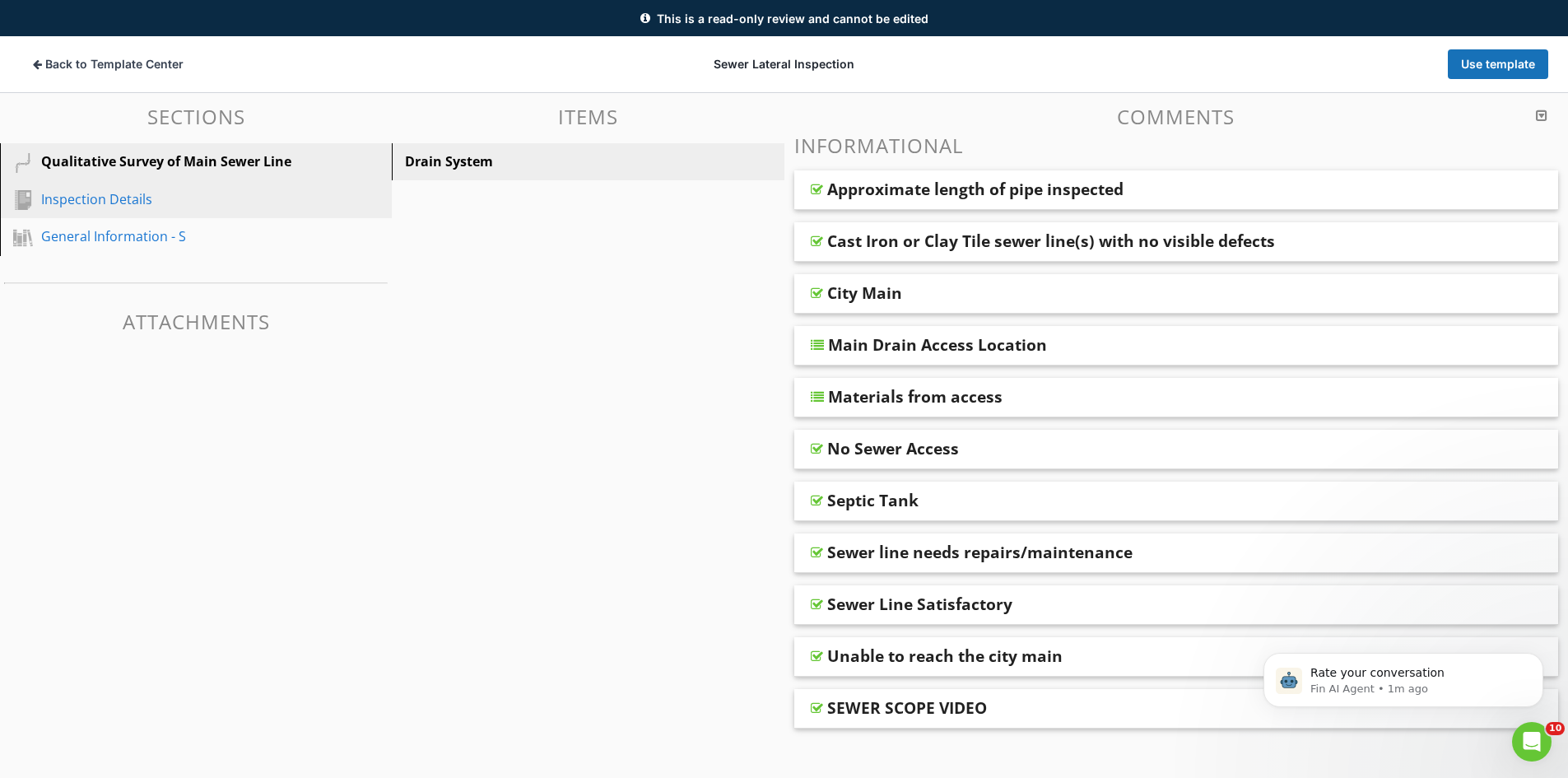
click at [99, 196] on div "Inspection Details" at bounding box center [177, 199] width 273 height 20
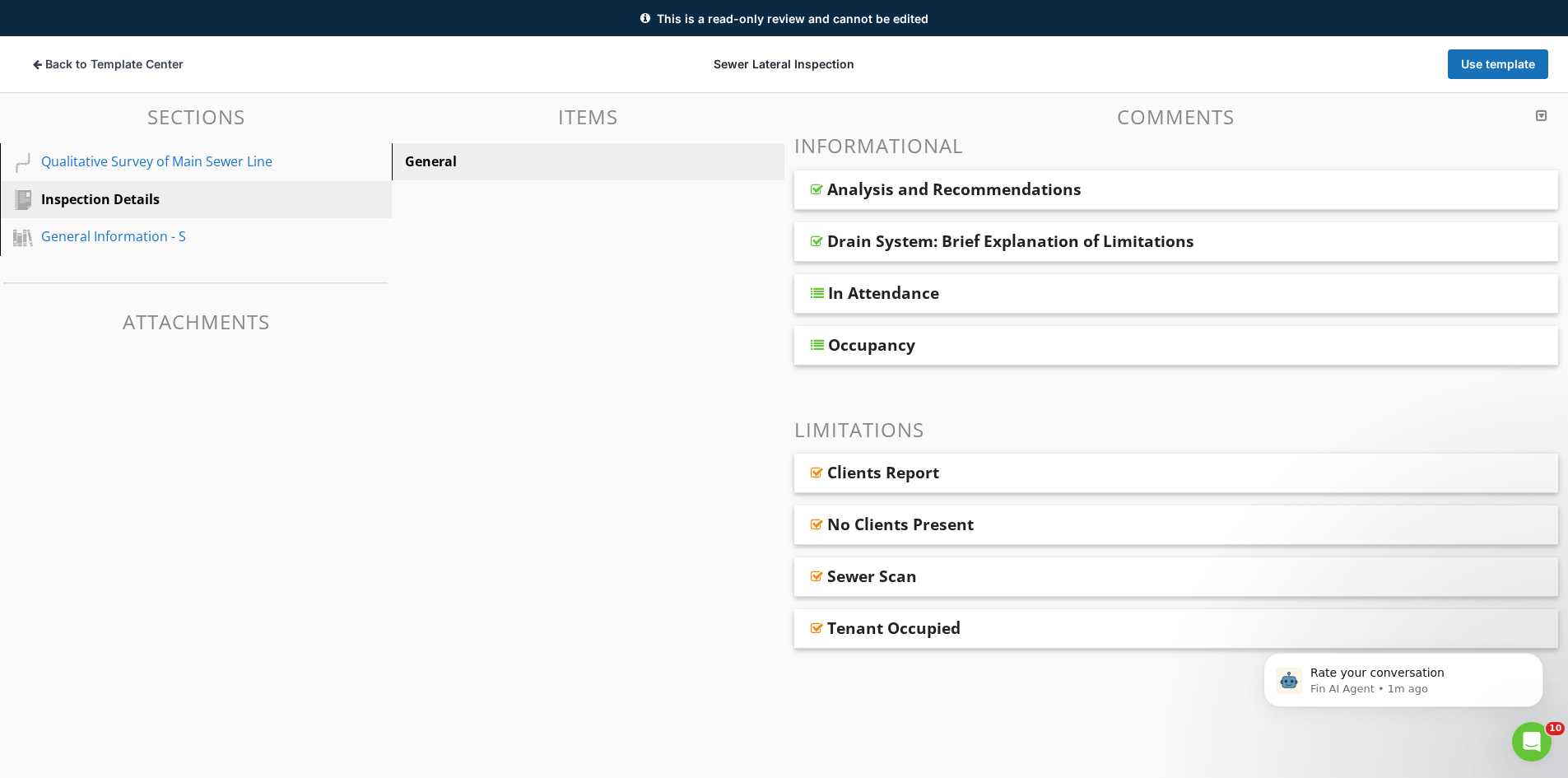
click at [1054, 246] on div "Drain System: Brief Explanation of Limitations" at bounding box center [1010, 241] width 367 height 20
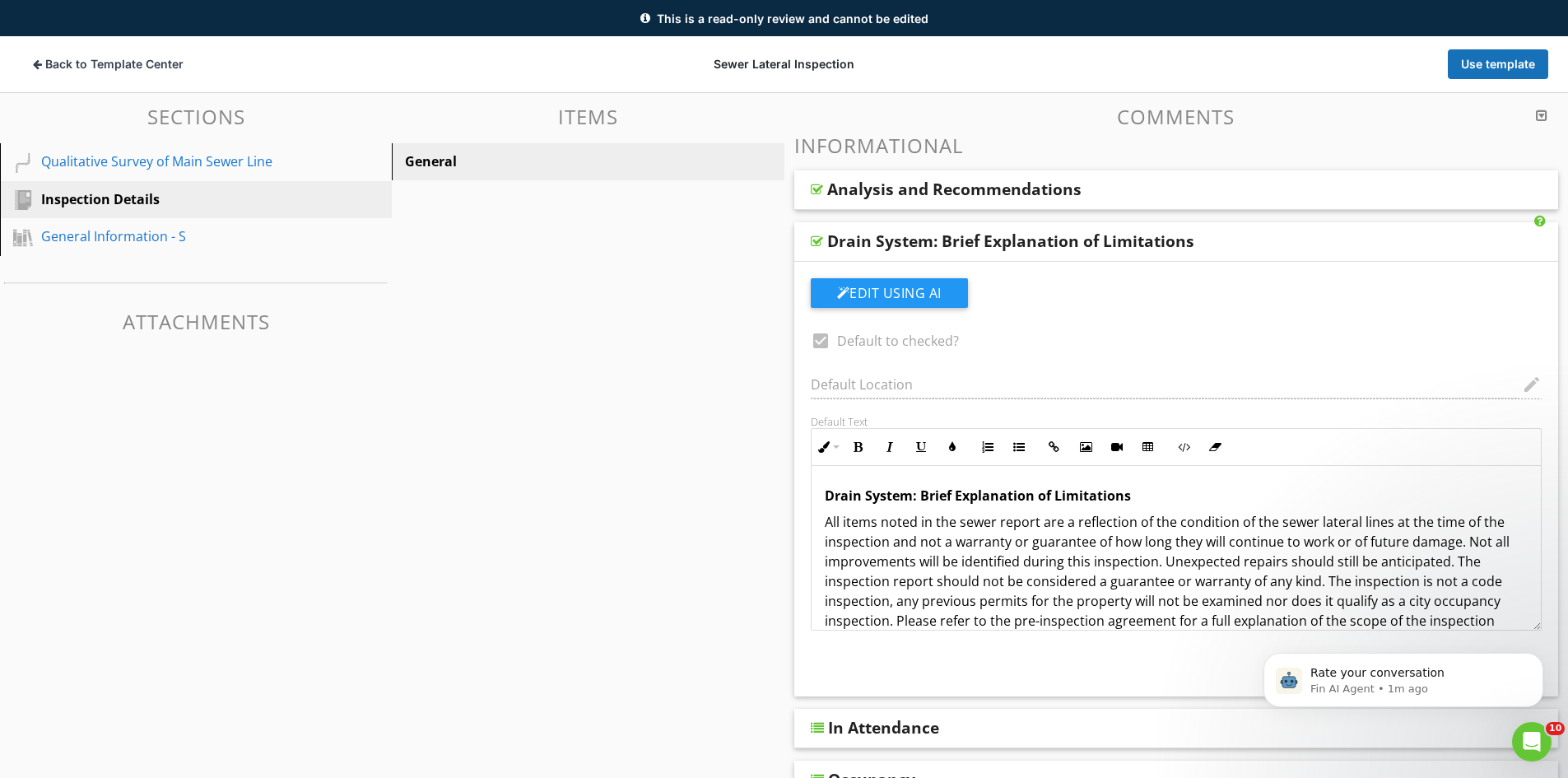
click at [1137, 190] on div "Analysis and Recommendations" at bounding box center [1101, 189] width 548 height 20
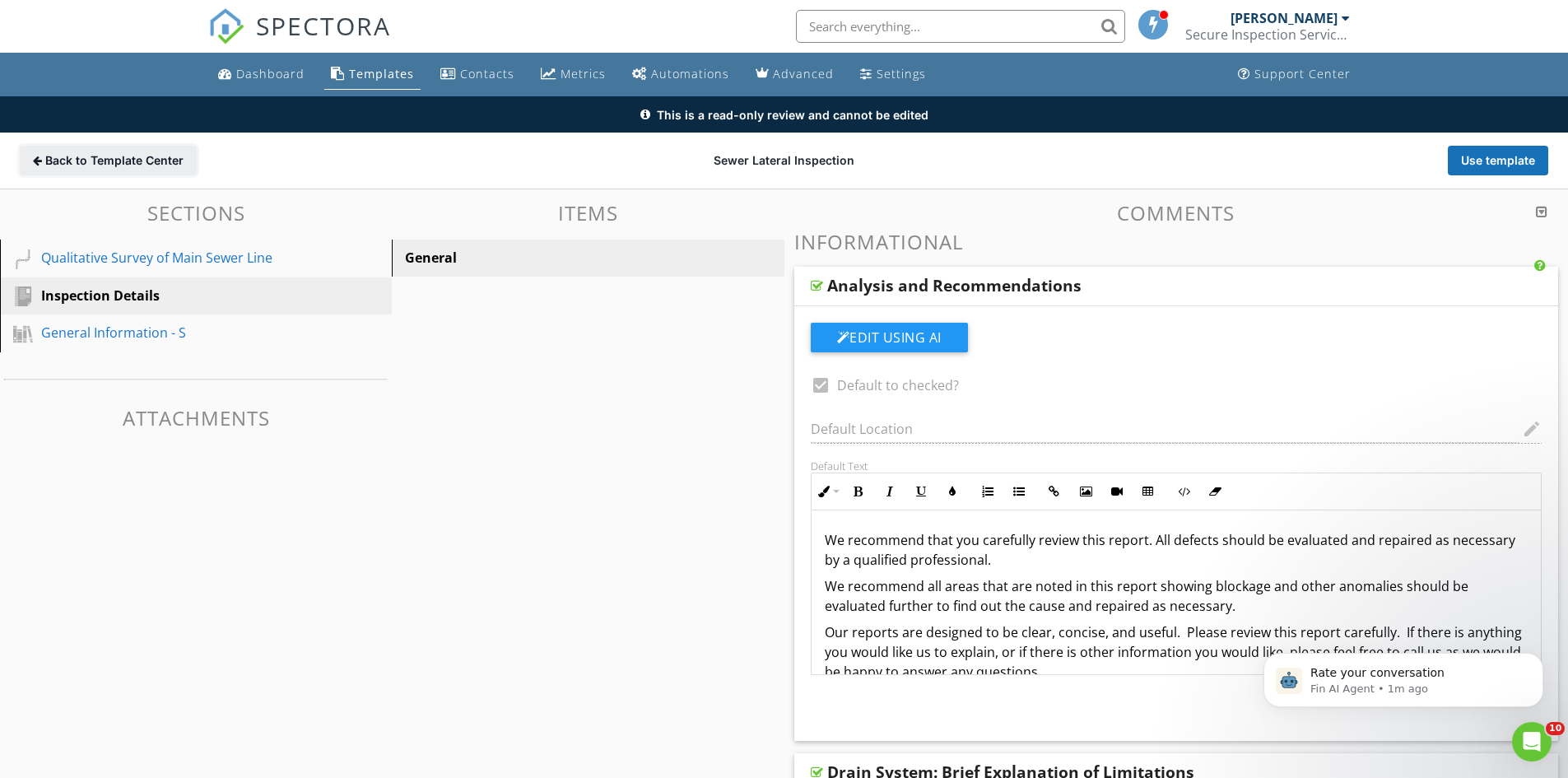
click at [116, 155] on span "Back to Template Center" at bounding box center [115, 160] width 139 height 16
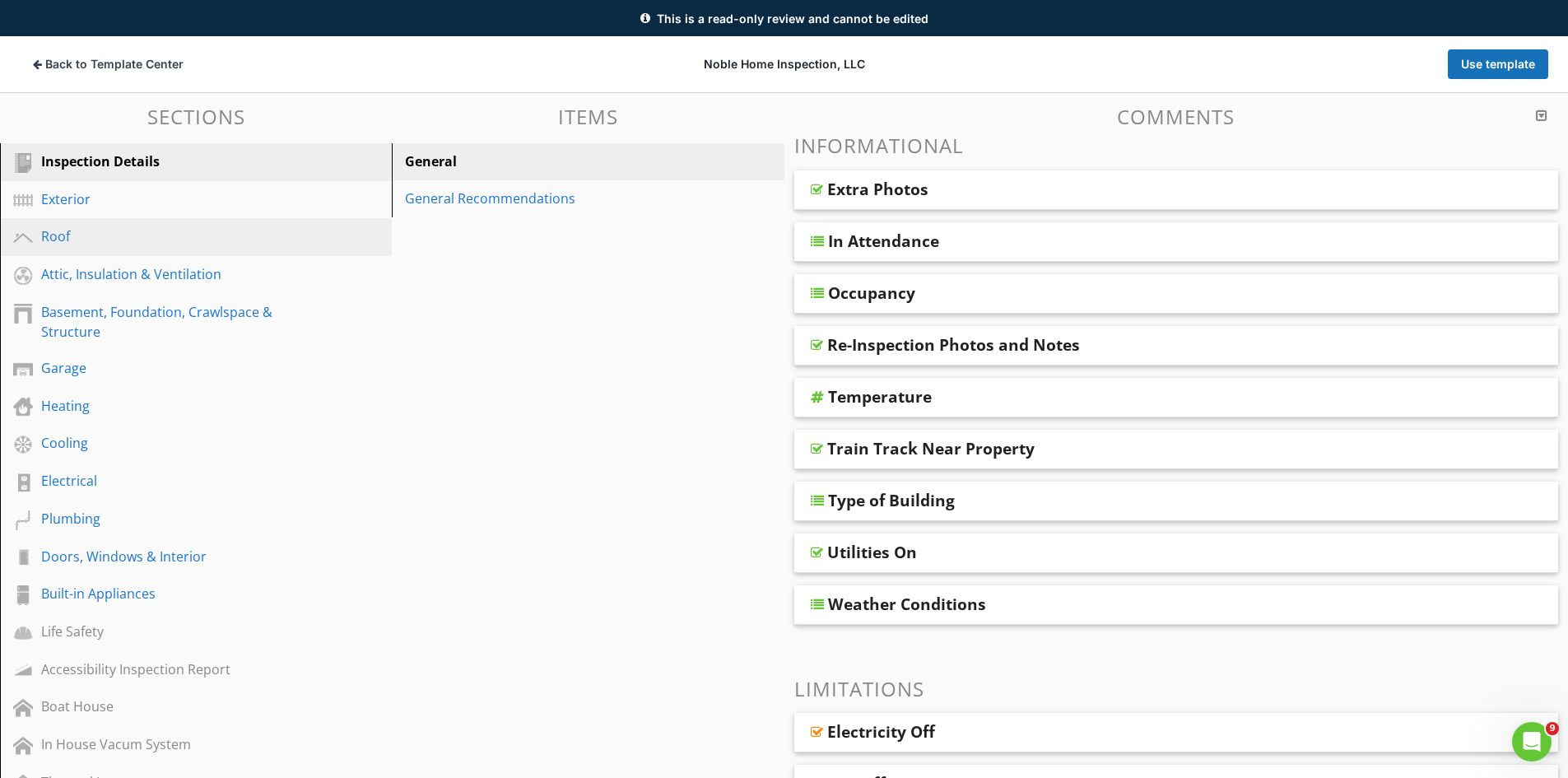
click at [76, 241] on div "Roof" at bounding box center [177, 236] width 273 height 20
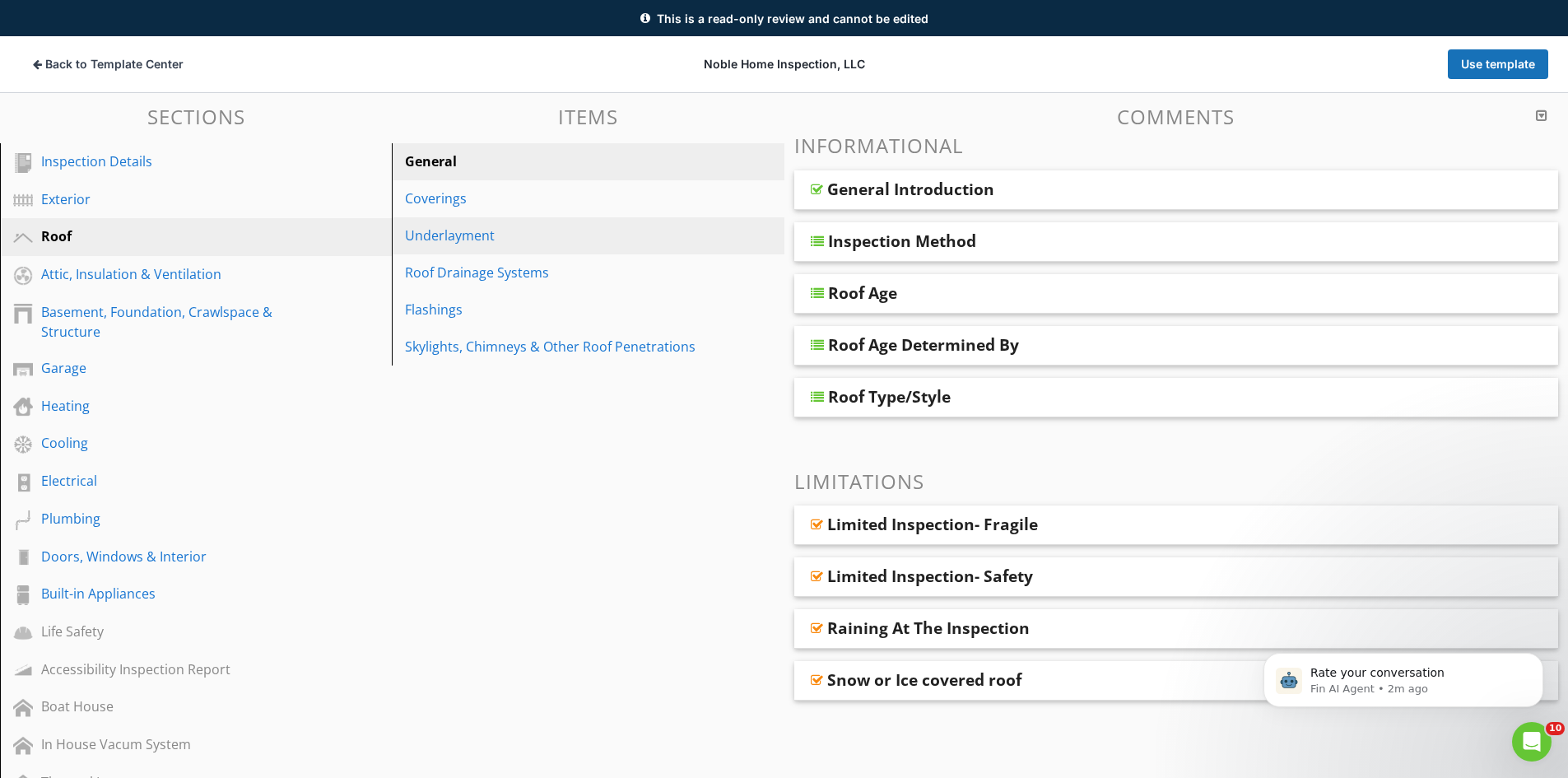
click at [455, 240] on div "Underlayment" at bounding box center [560, 235] width 309 height 20
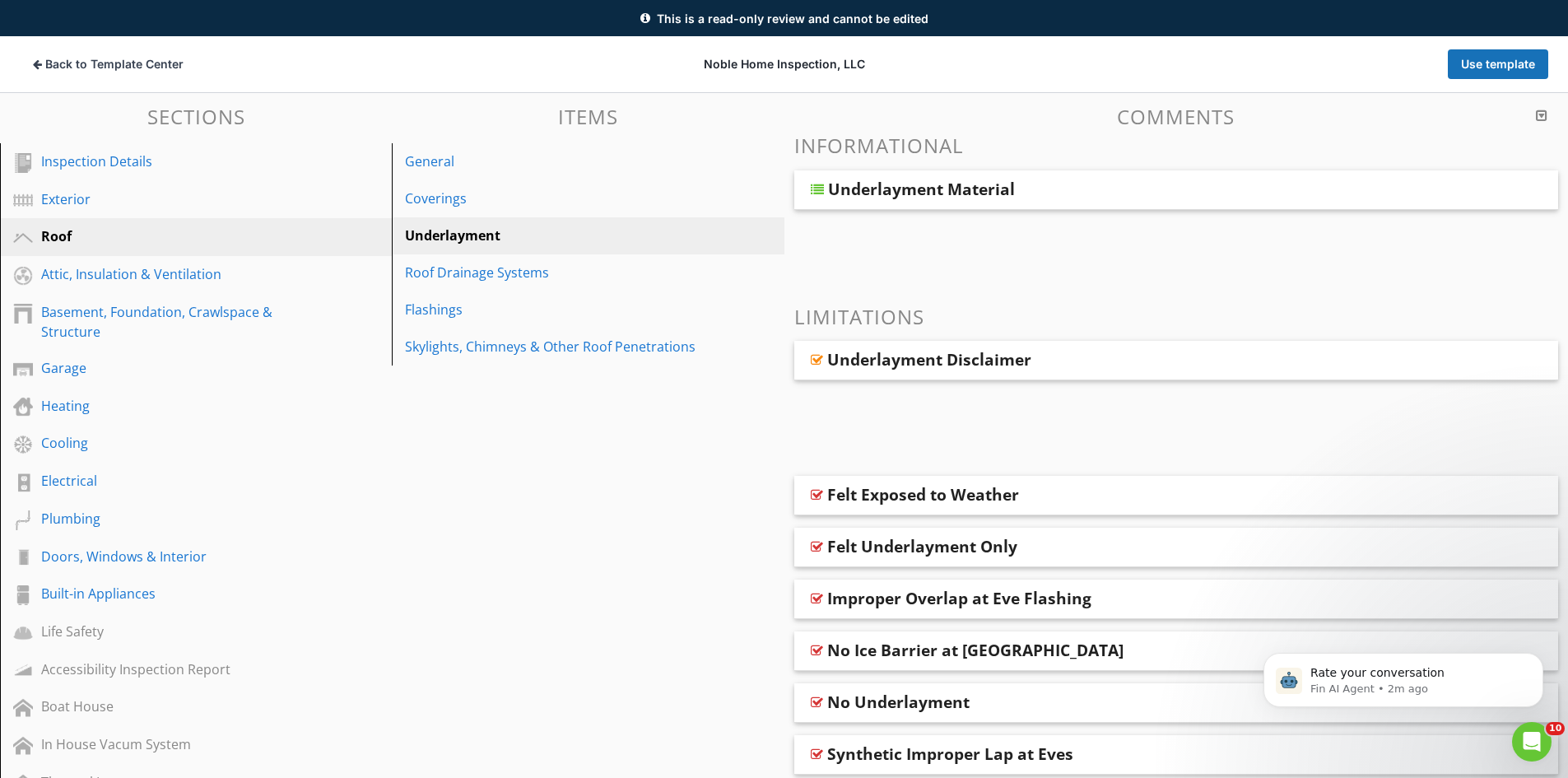
click at [1088, 185] on div "Underlayment Material" at bounding box center [1102, 189] width 548 height 20
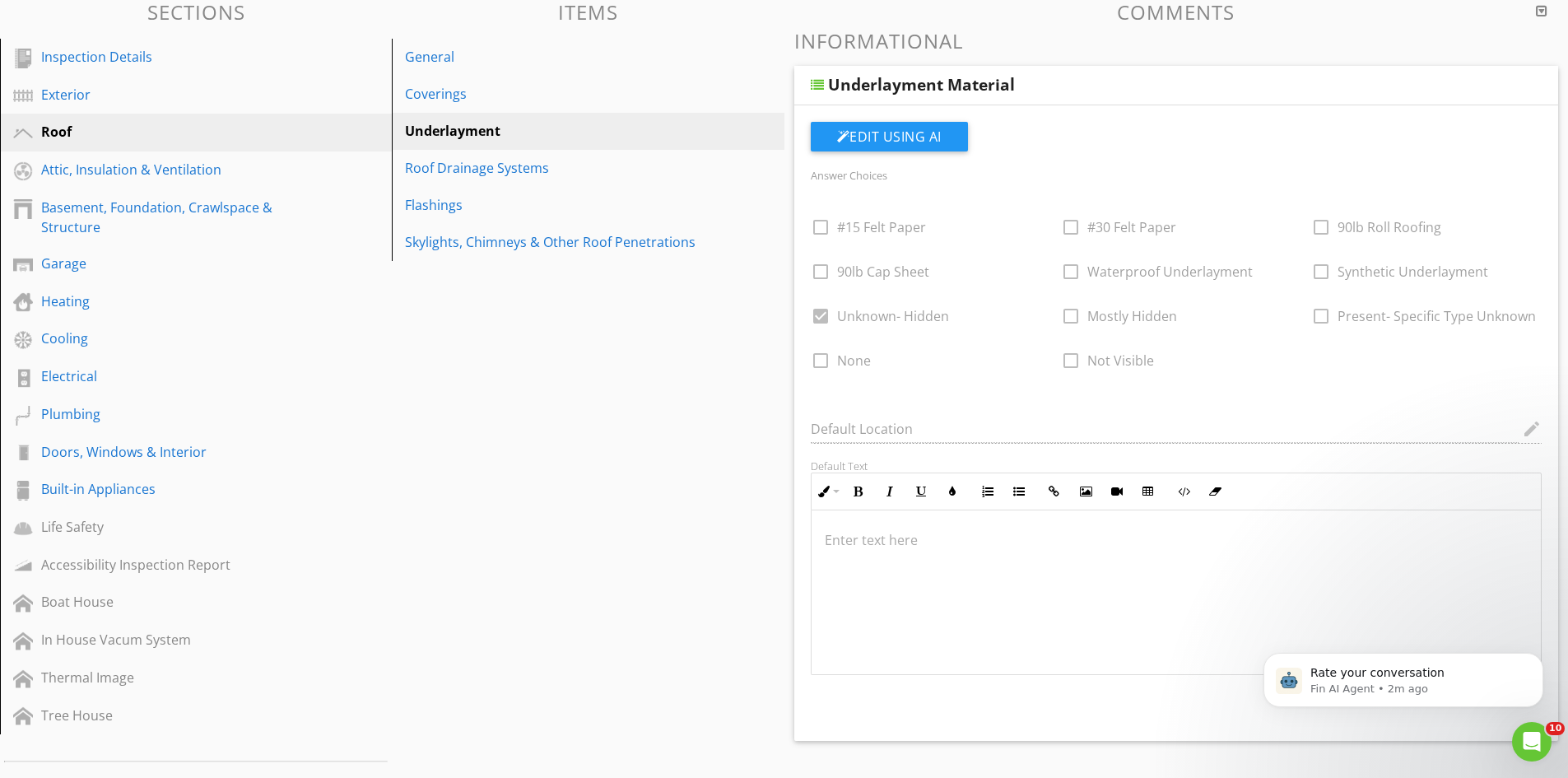
scroll to position [96, 0]
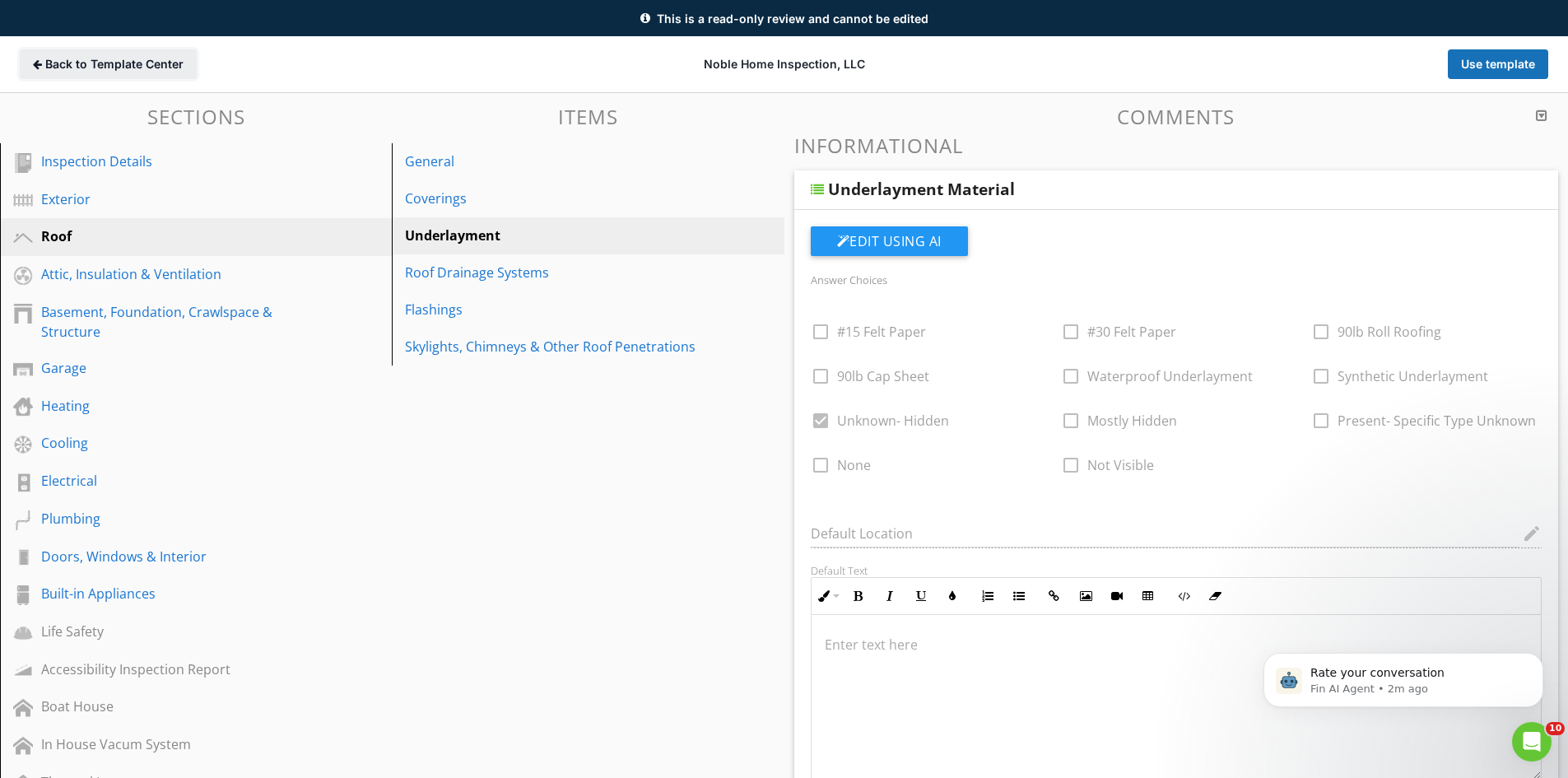
click at [82, 63] on span "Back to Template Center" at bounding box center [115, 64] width 139 height 16
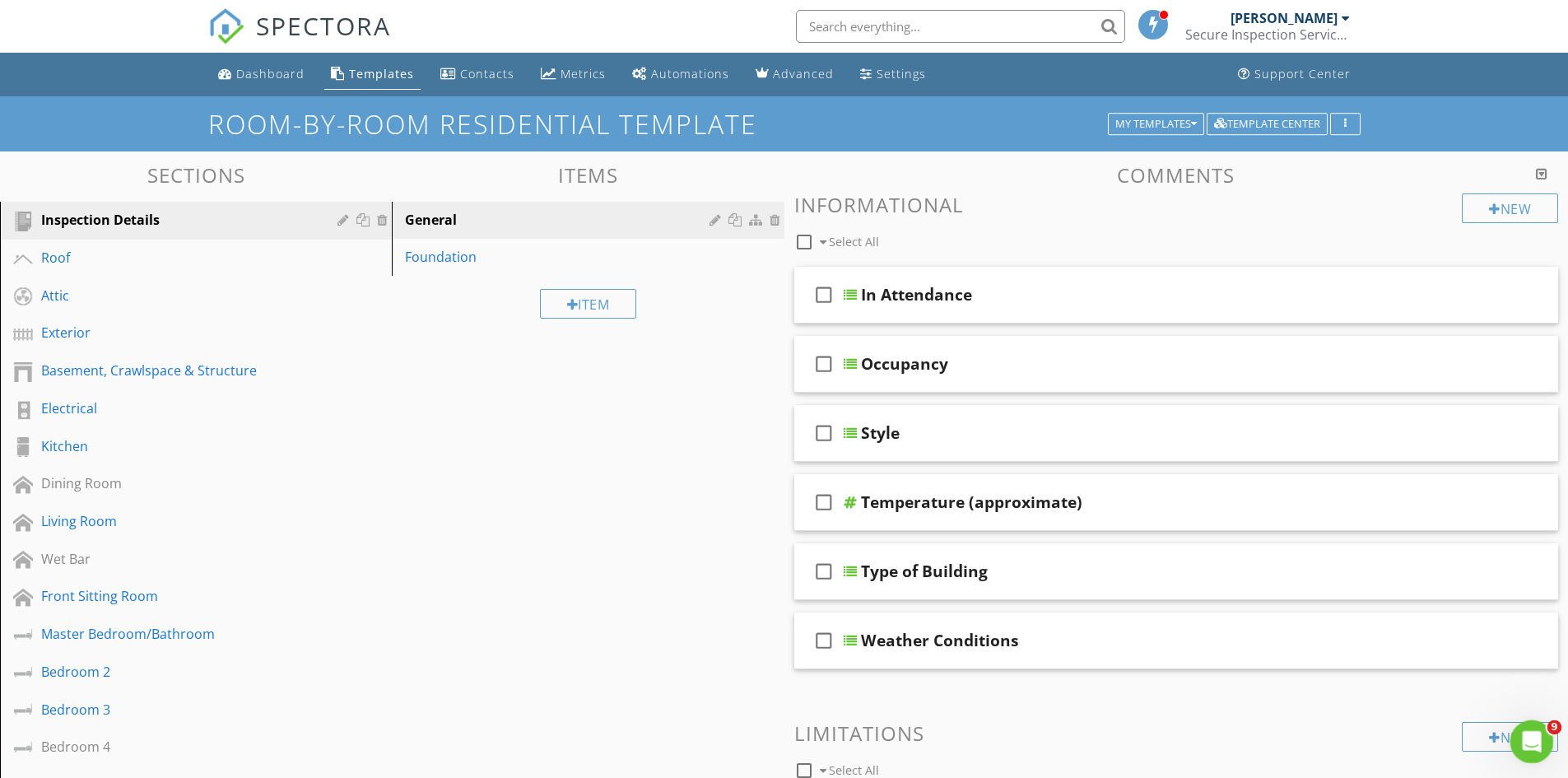
click at [1531, 736] on icon "Open Intercom Messenger" at bounding box center [1530, 739] width 27 height 27
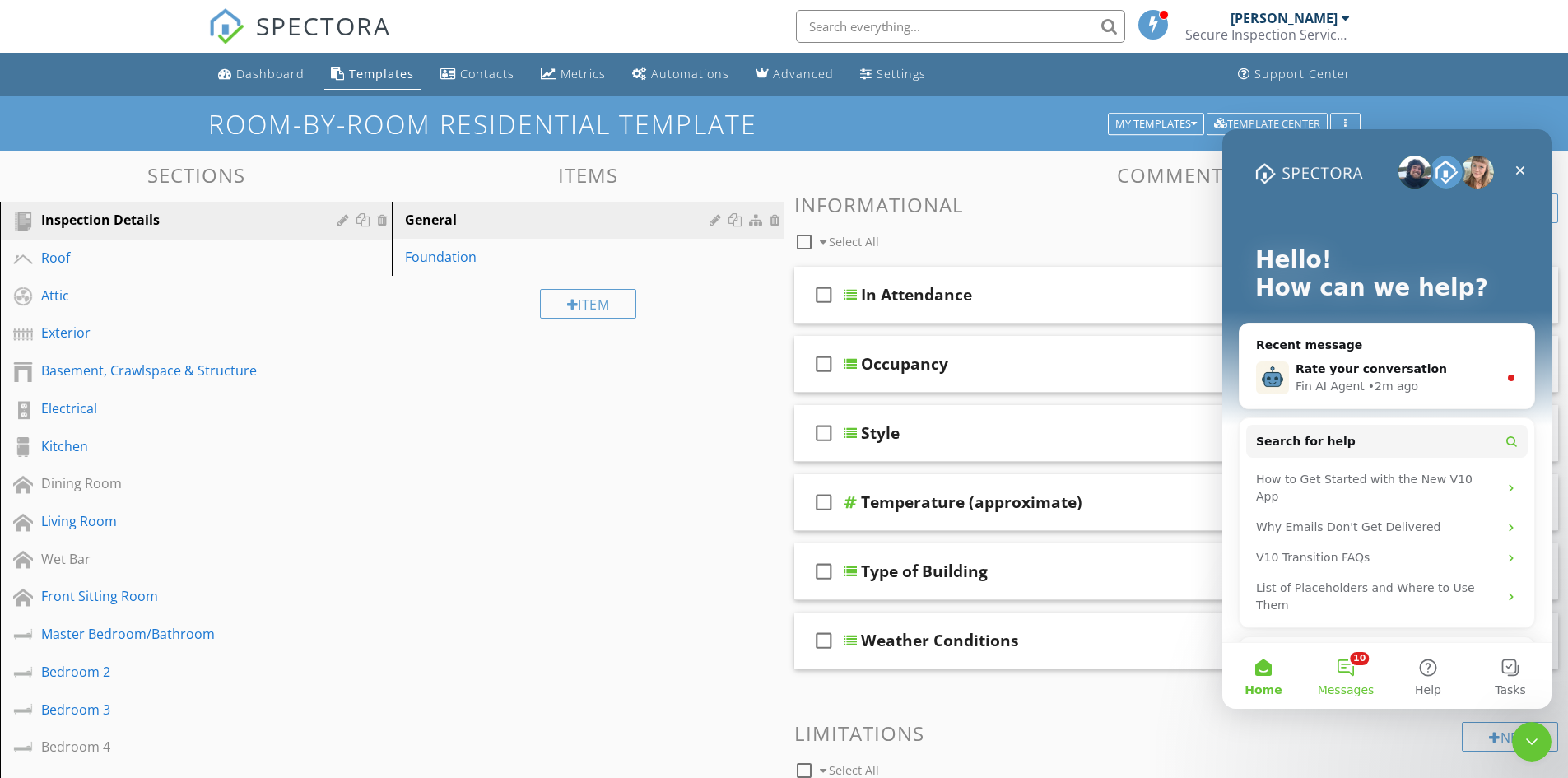
click at [1349, 671] on button "10 Messages" at bounding box center [1346, 676] width 82 height 65
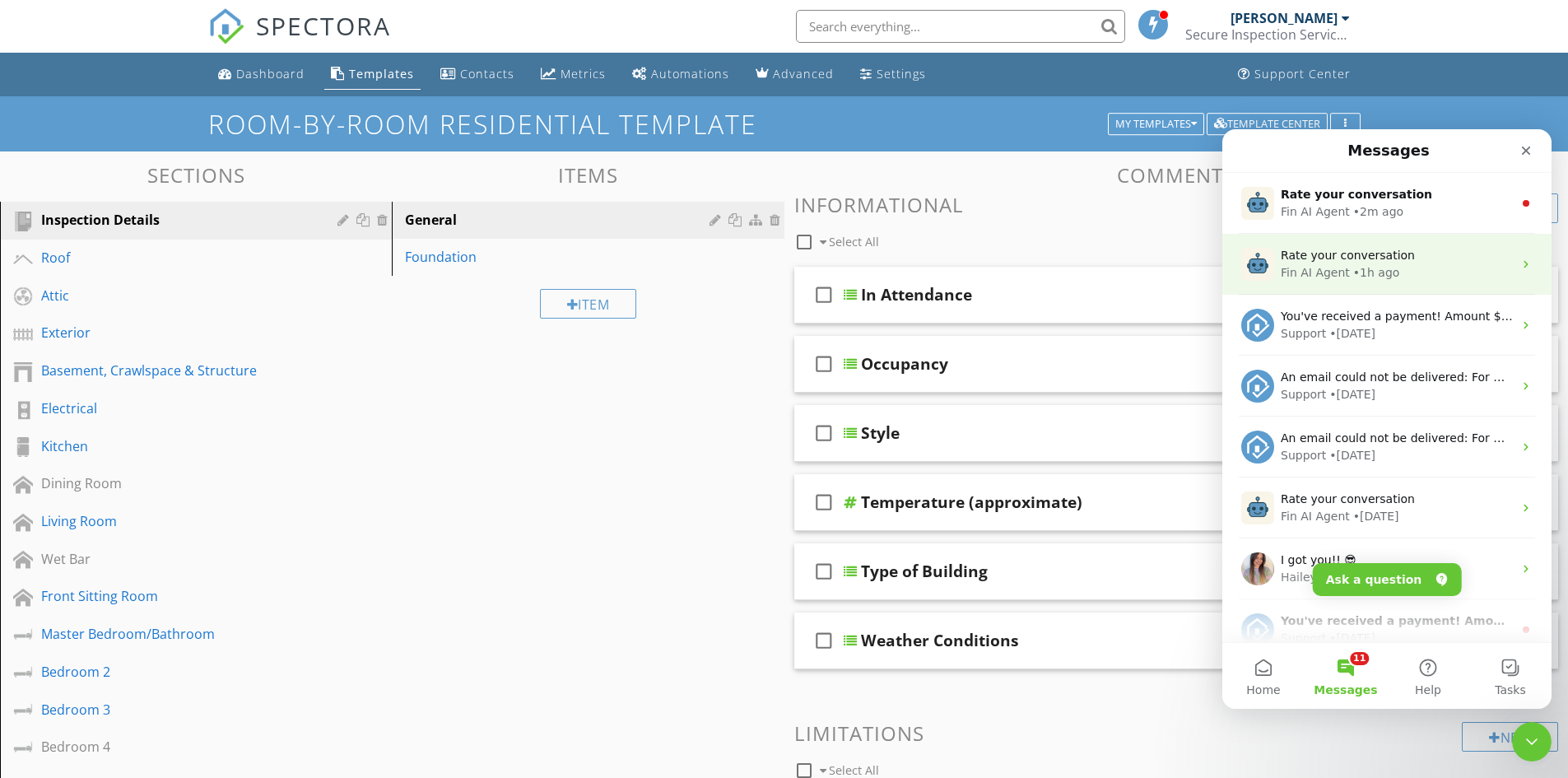
click at [1431, 257] on div "Rate your conversation" at bounding box center [1397, 255] width 232 height 17
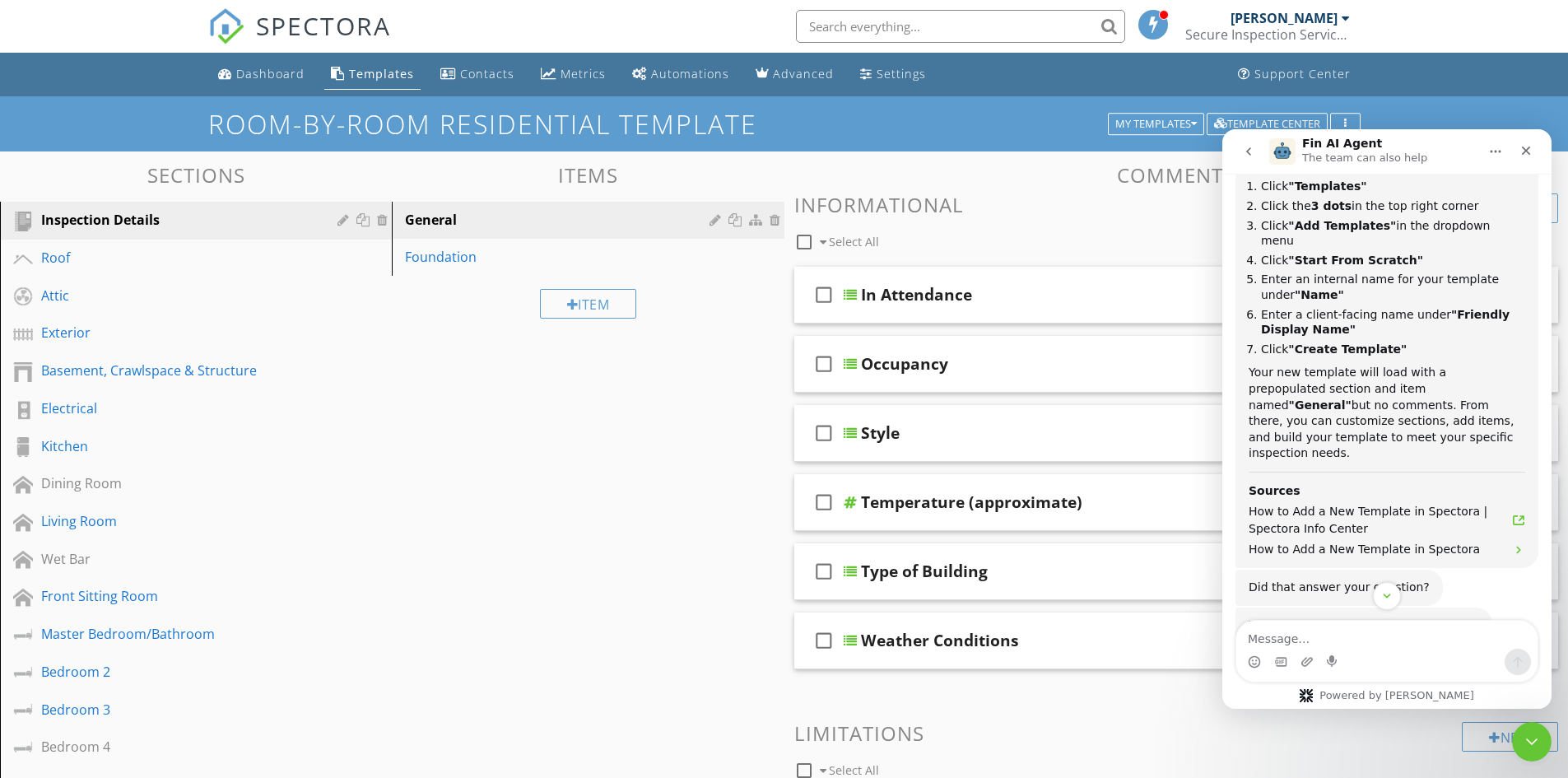
scroll to position [470, 0]
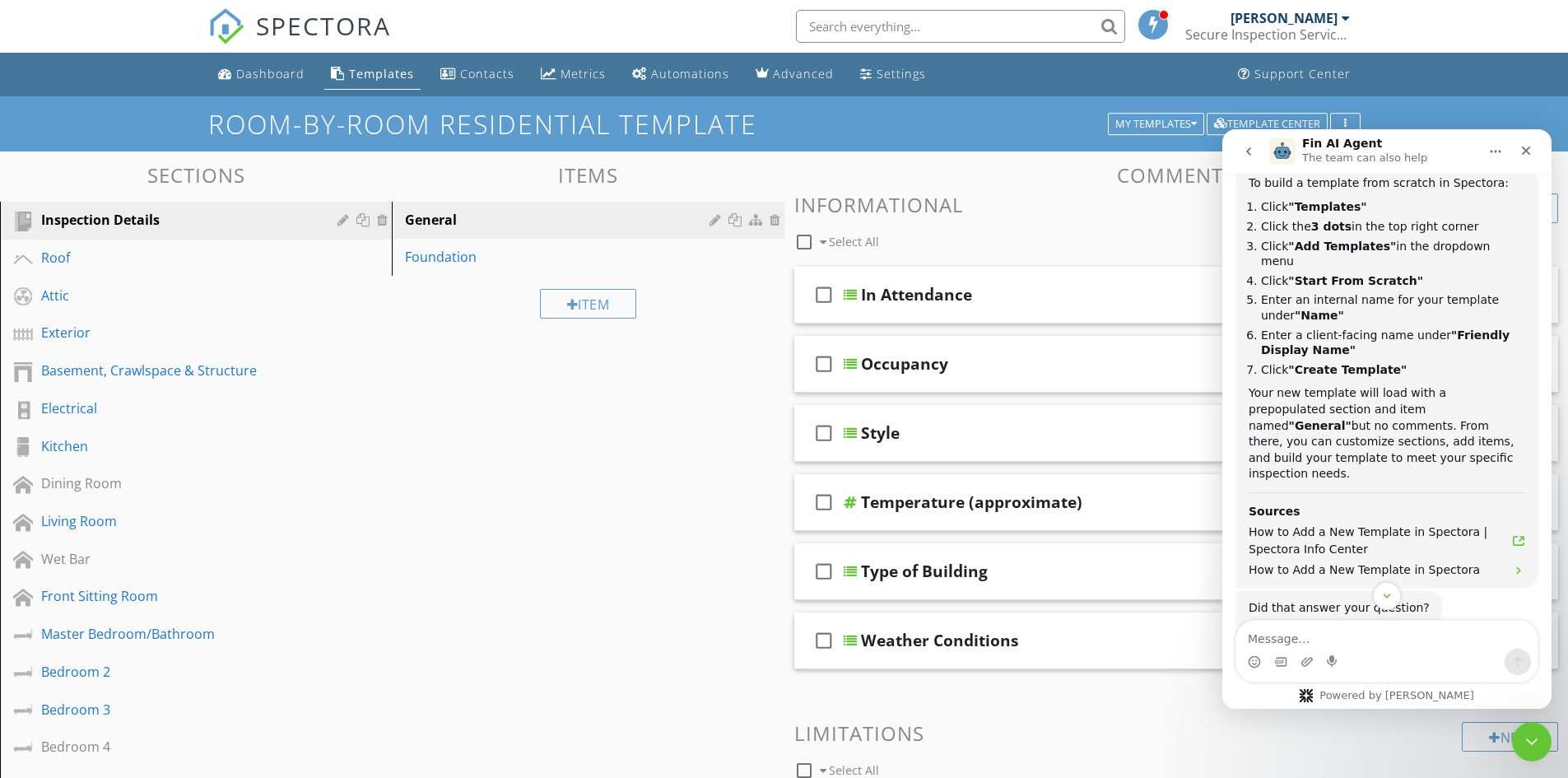
click at [1248, 146] on icon "go back" at bounding box center [1249, 151] width 13 height 13
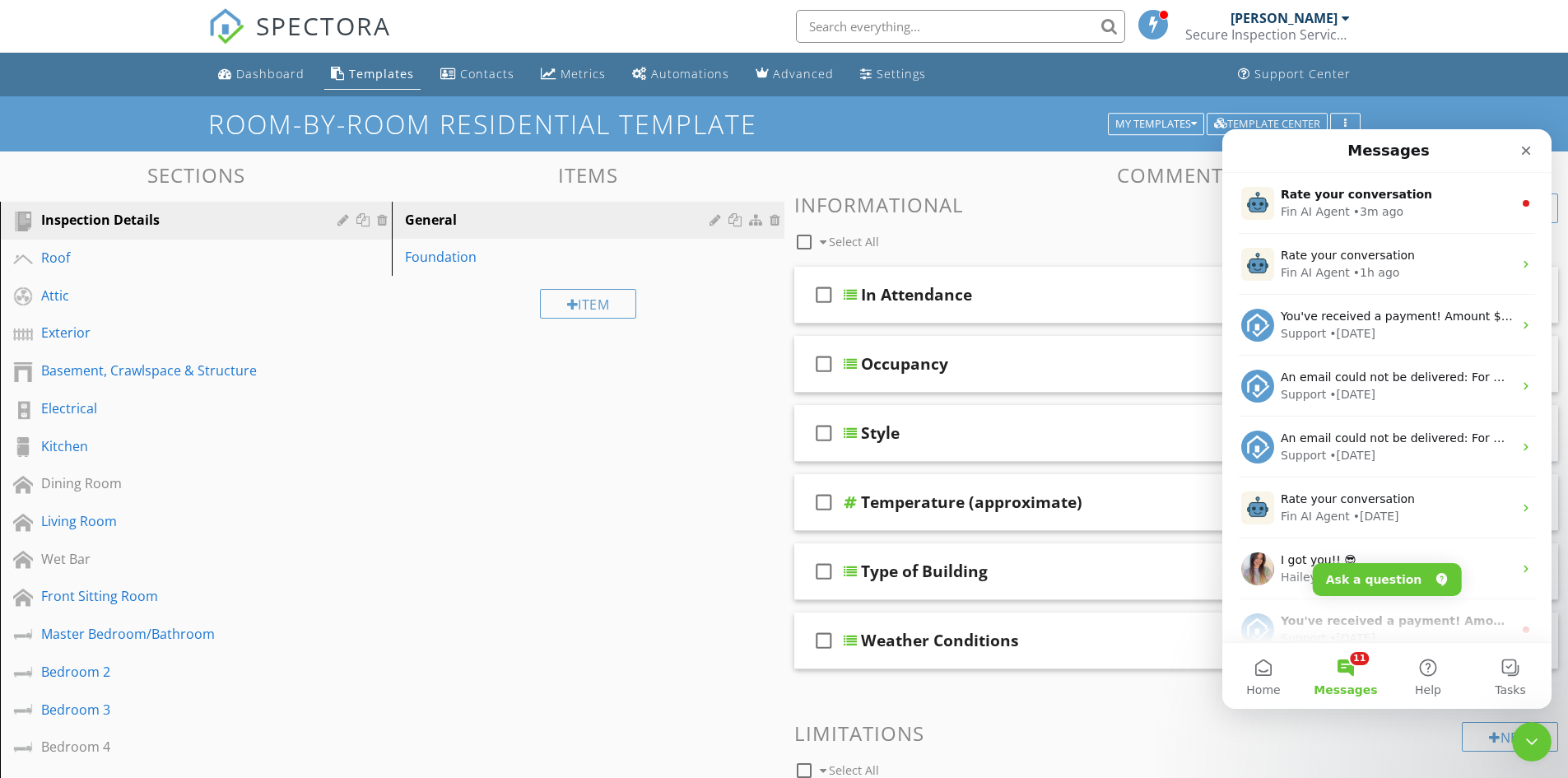
scroll to position [0, 0]
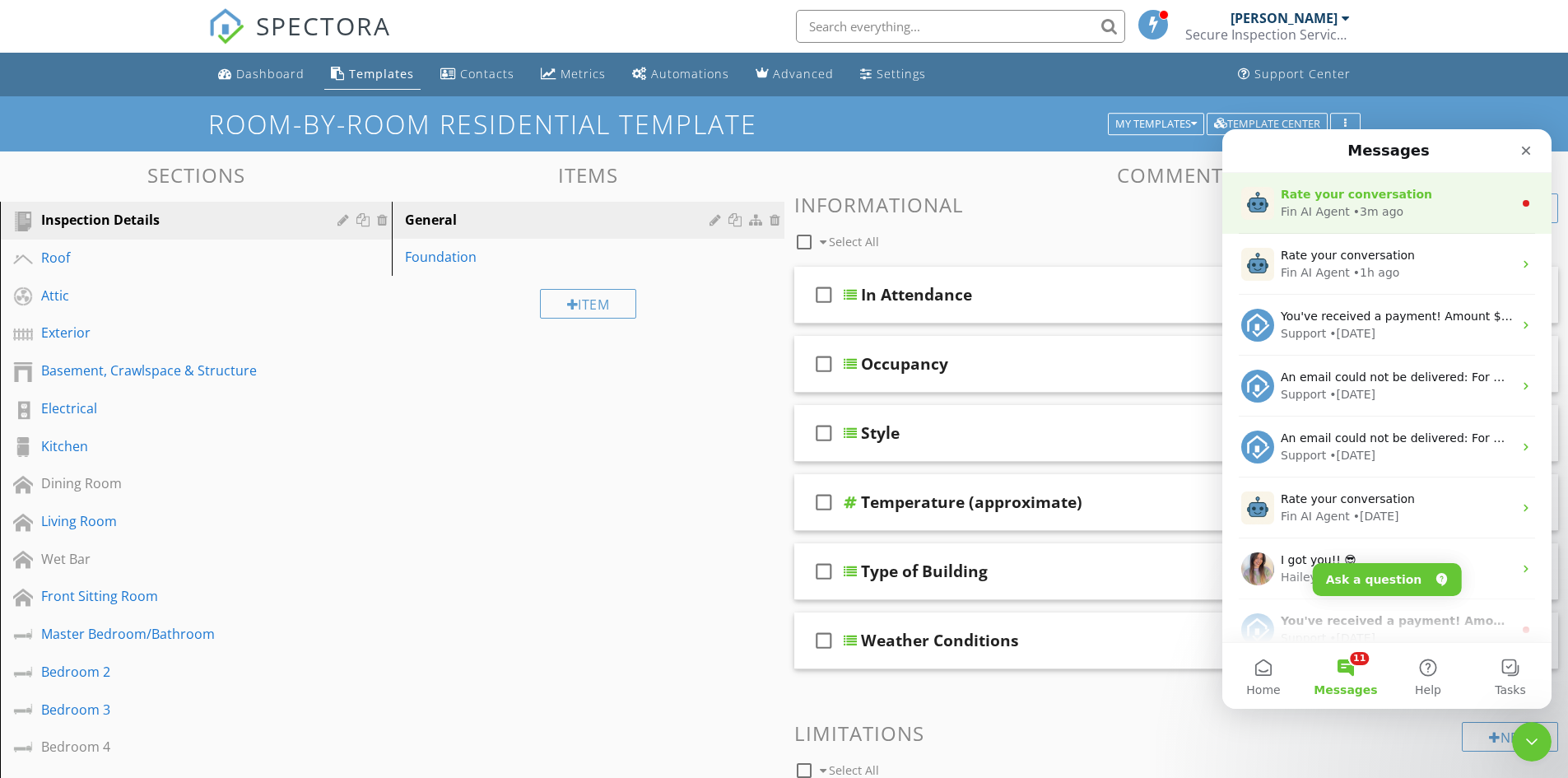
click at [1431, 209] on div "Fin AI Agent • 3m ago" at bounding box center [1397, 212] width 232 height 17
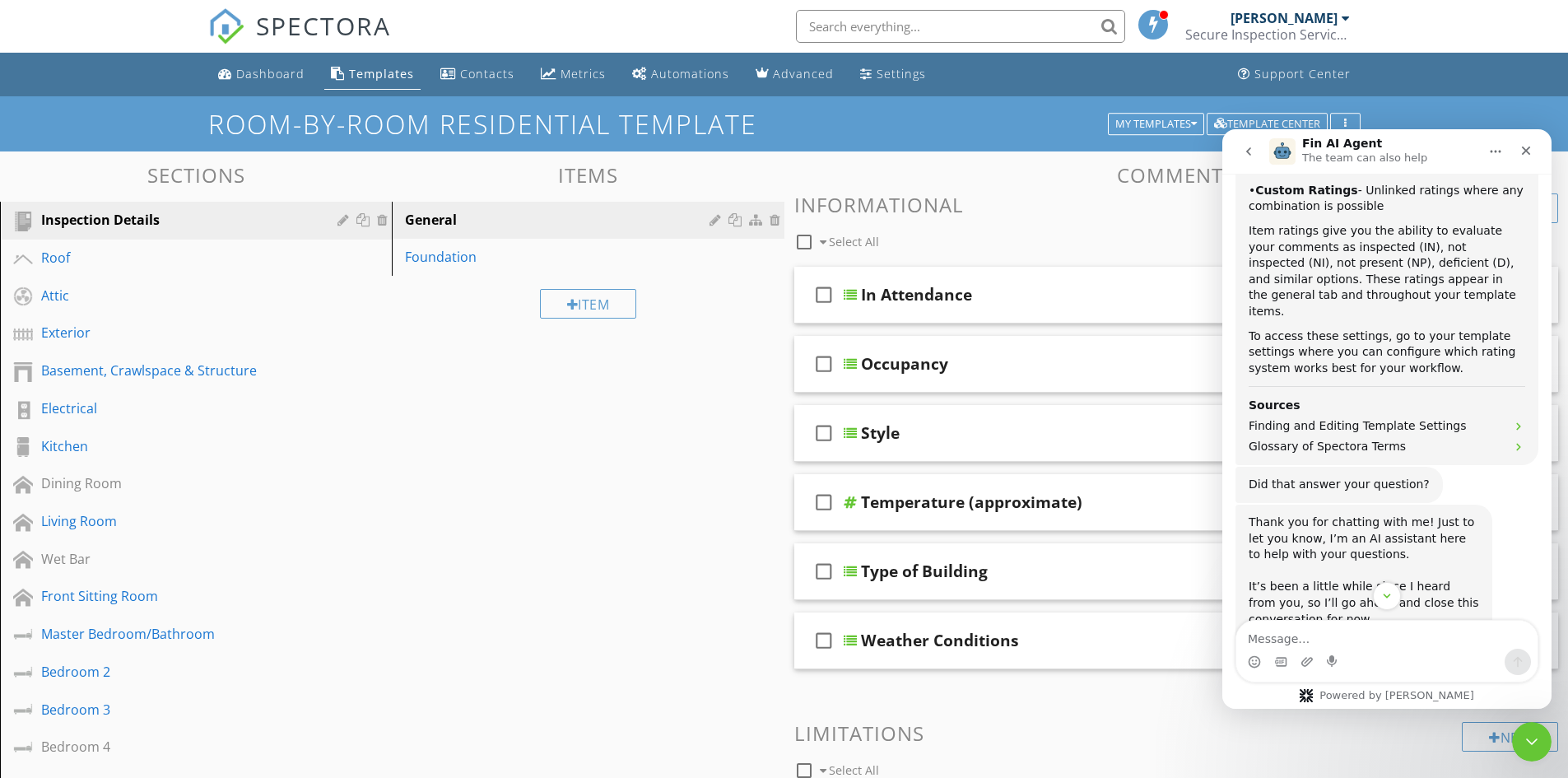
scroll to position [659, 0]
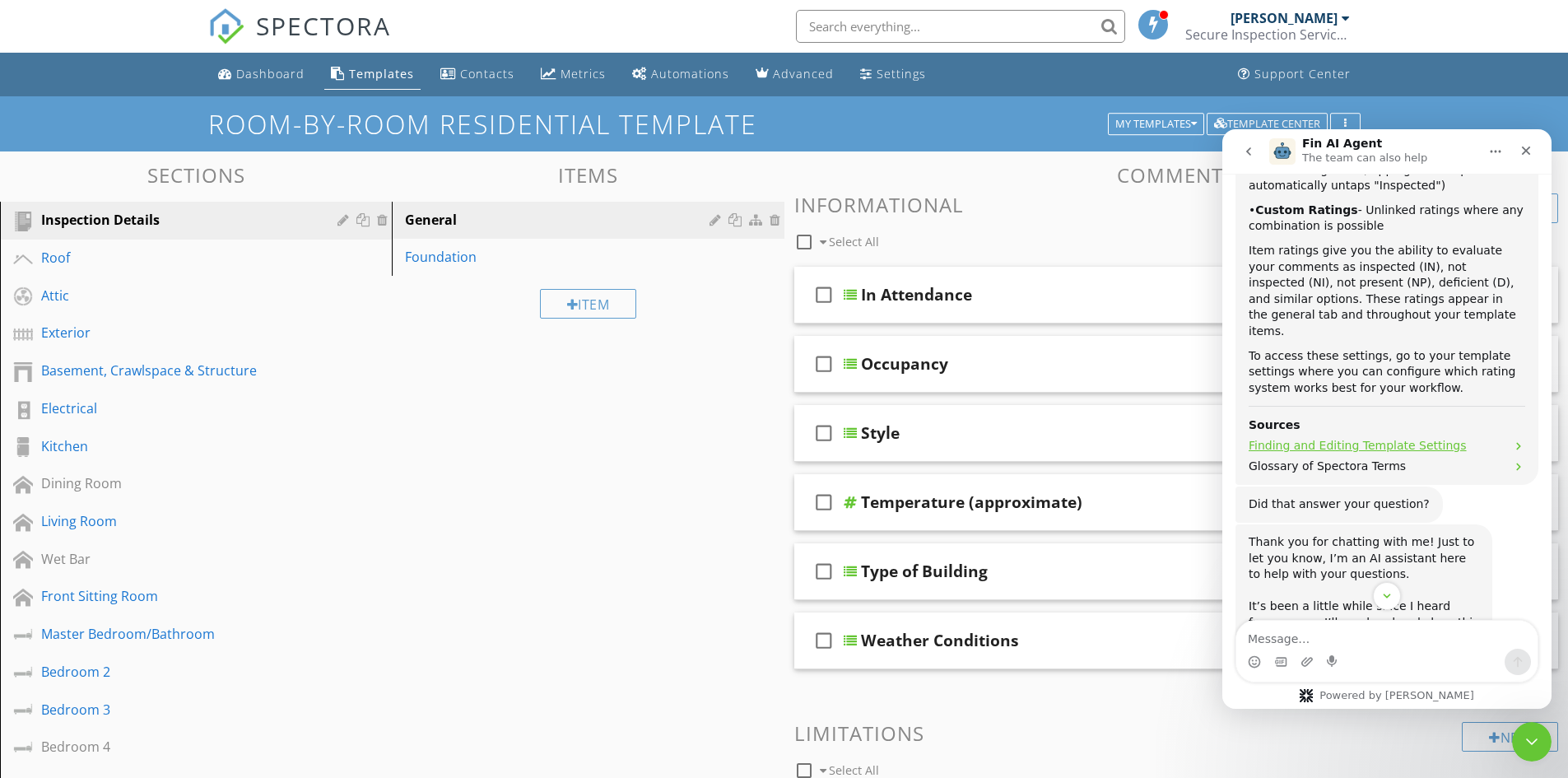
click at [1395, 437] on span "Finding and Editing Template Settings" at bounding box center [1358, 446] width 219 height 17
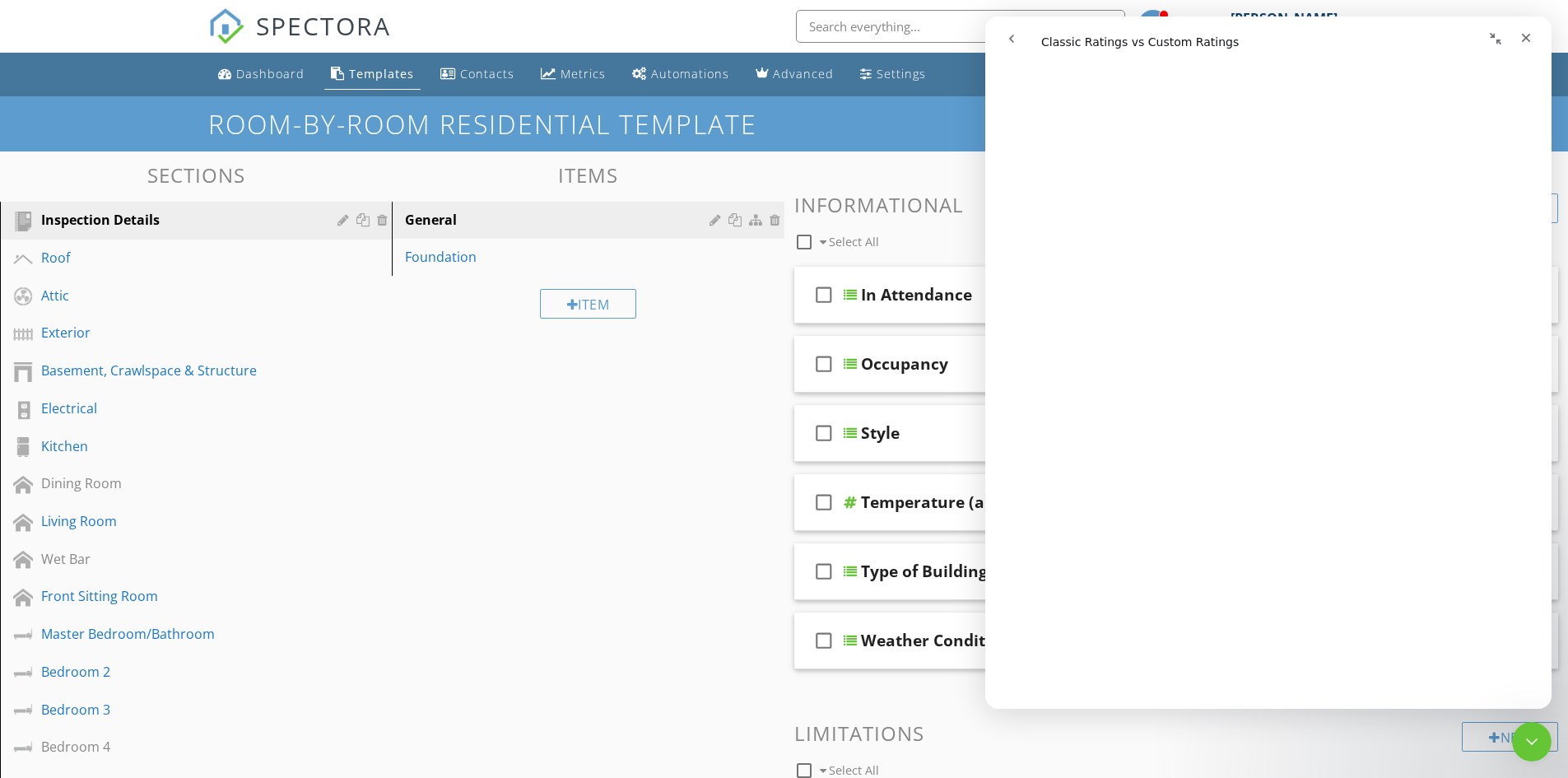
scroll to position [1563, 0]
drag, startPoint x: 1407, startPoint y: 40, endPoint x: 1649, endPoint y: 86, distance: 246.3
click html "Classic Ratings vs Custom Ratings Classic Ratings vs Custom Ratings Open in hel…"
click at [1529, 736] on icon "Close Intercom Messenger" at bounding box center [1529, 739] width 20 height 20
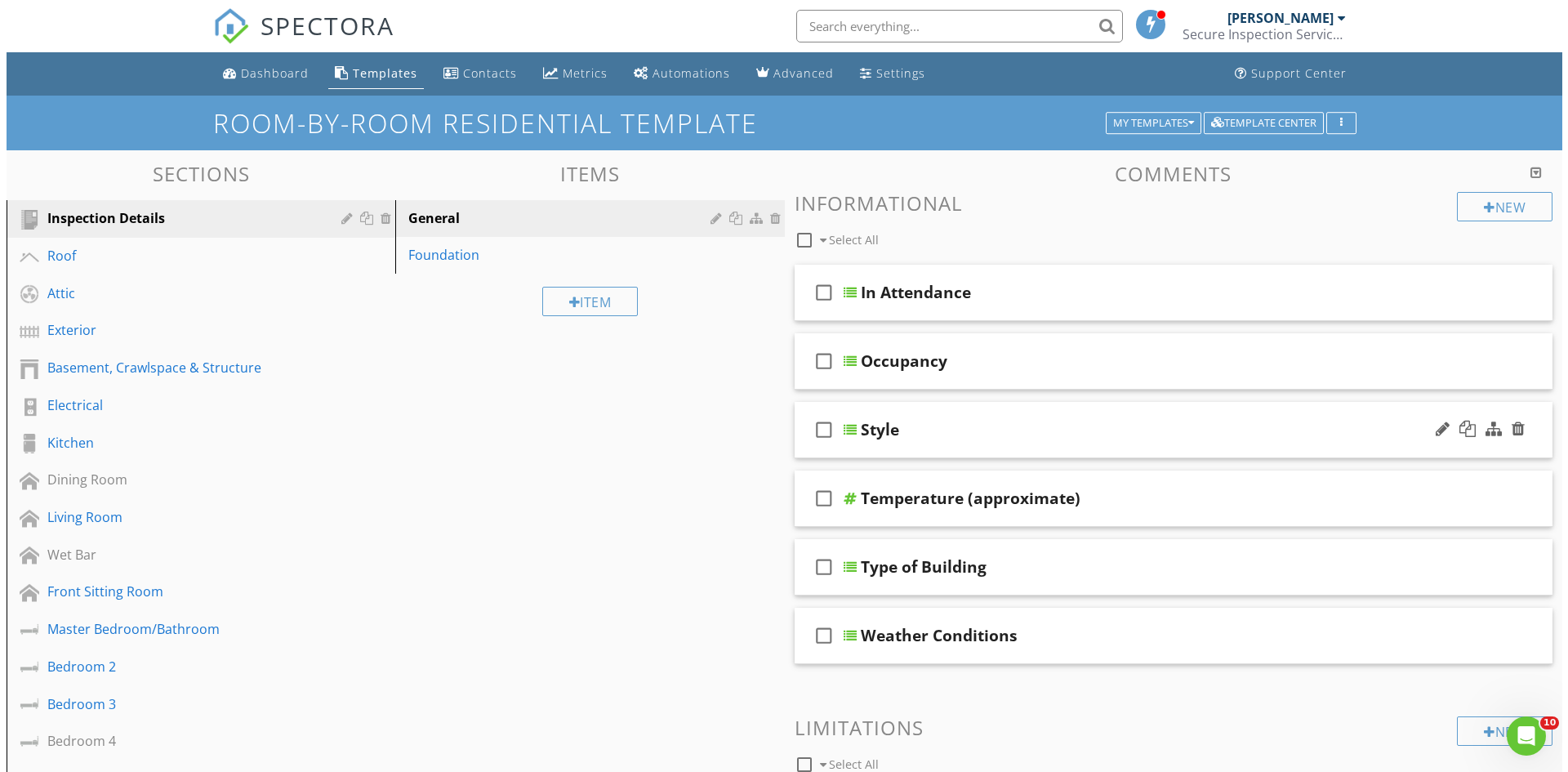
scroll to position [0, 0]
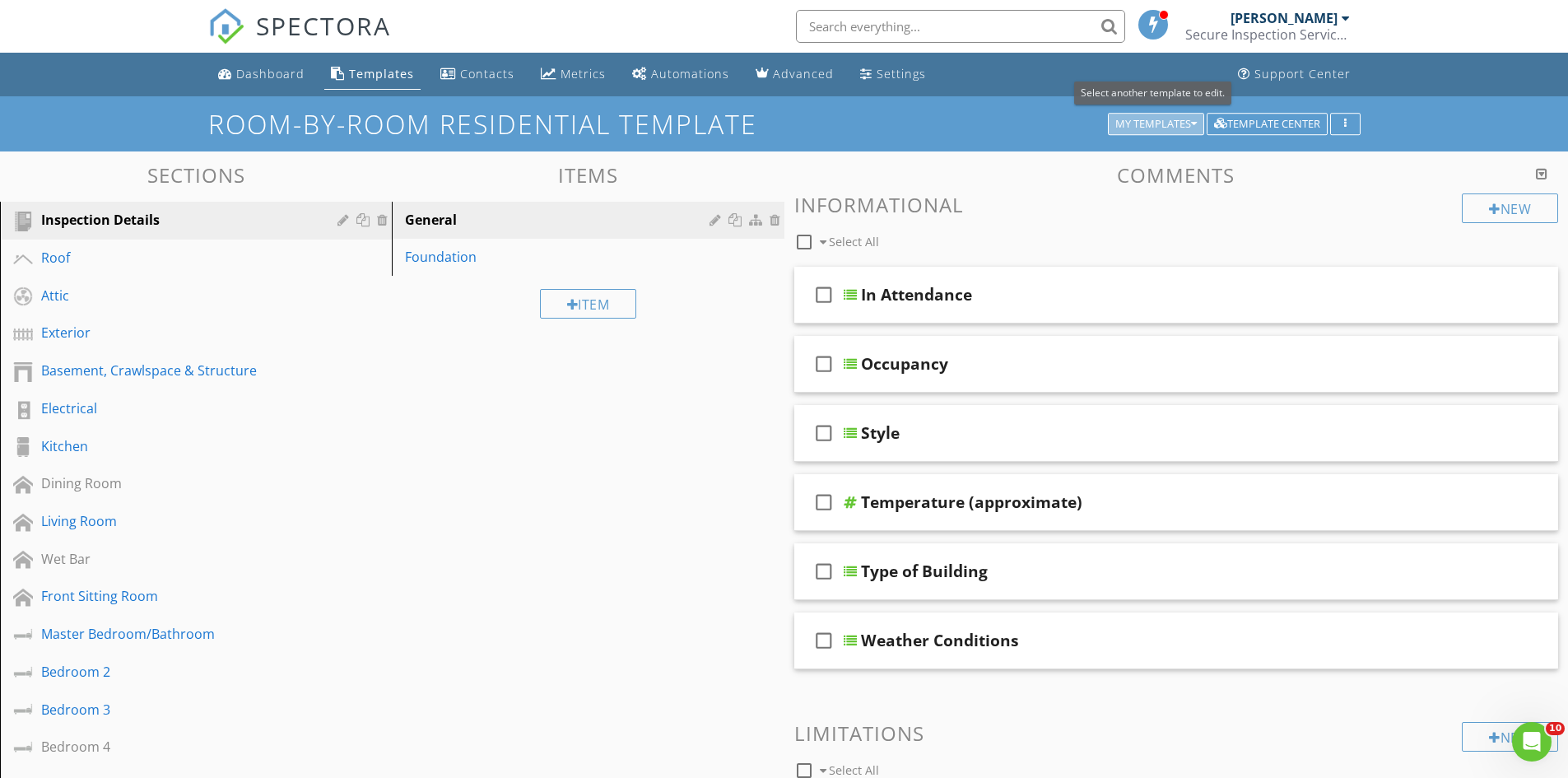
click at [1169, 120] on div "My Templates" at bounding box center [1156, 124] width 82 height 12
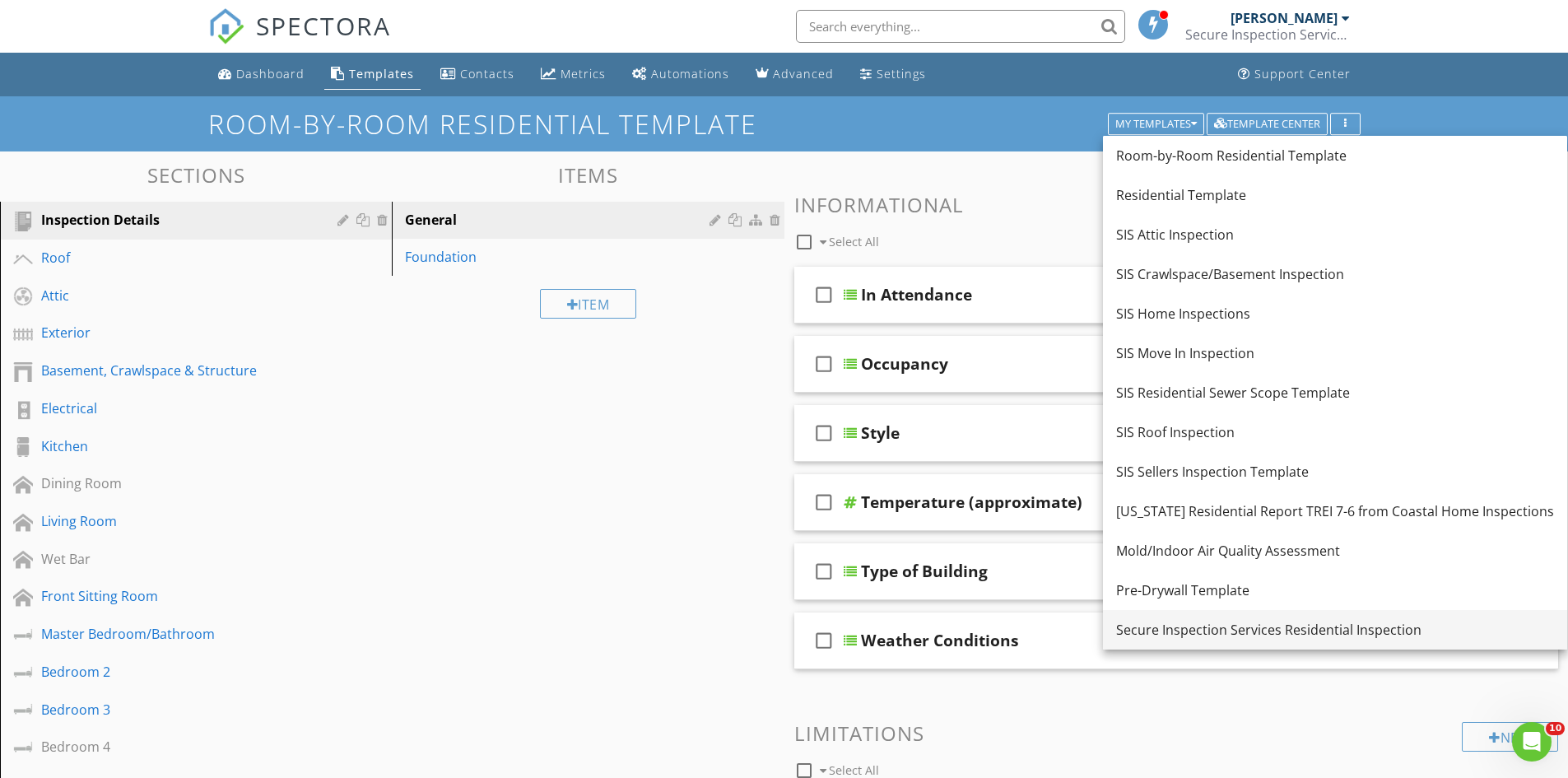
click at [1267, 633] on div "Secure Inspection Services Residential Inspection" at bounding box center [1335, 630] width 438 height 20
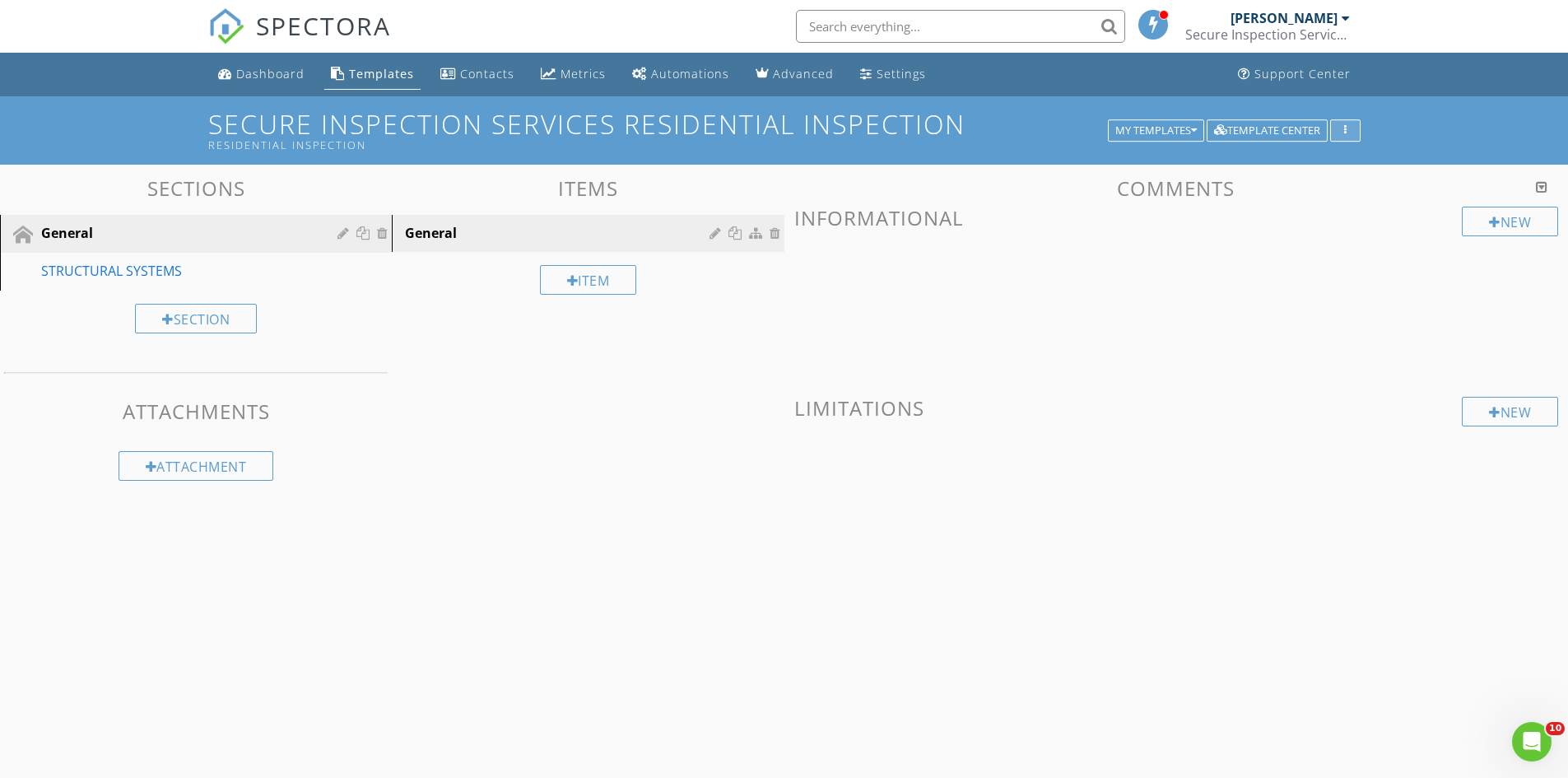
click at [1348, 127] on div "button" at bounding box center [1346, 131] width 15 height 12
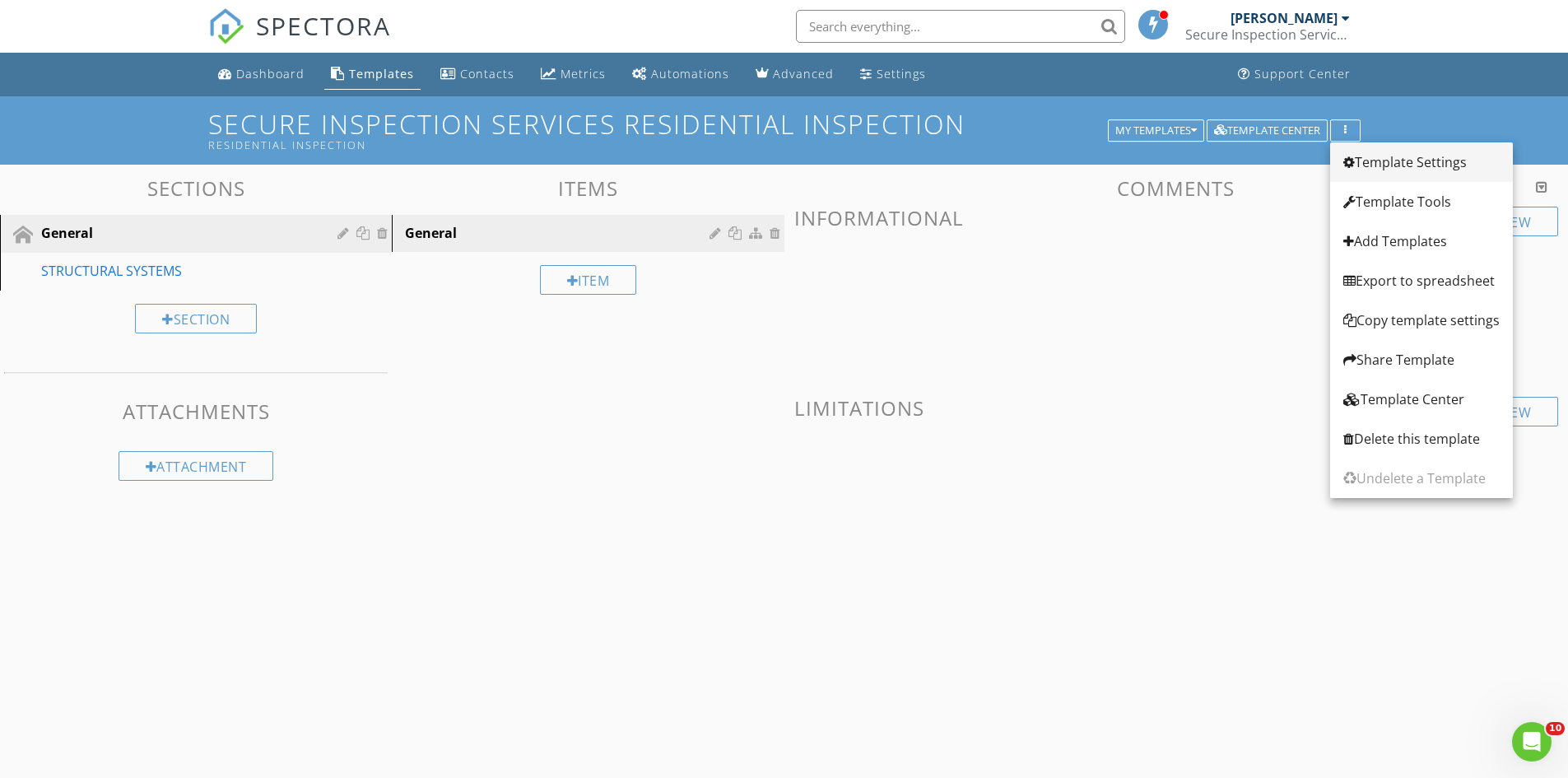
click at [1381, 166] on div "Template Settings" at bounding box center [1422, 162] width 156 height 20
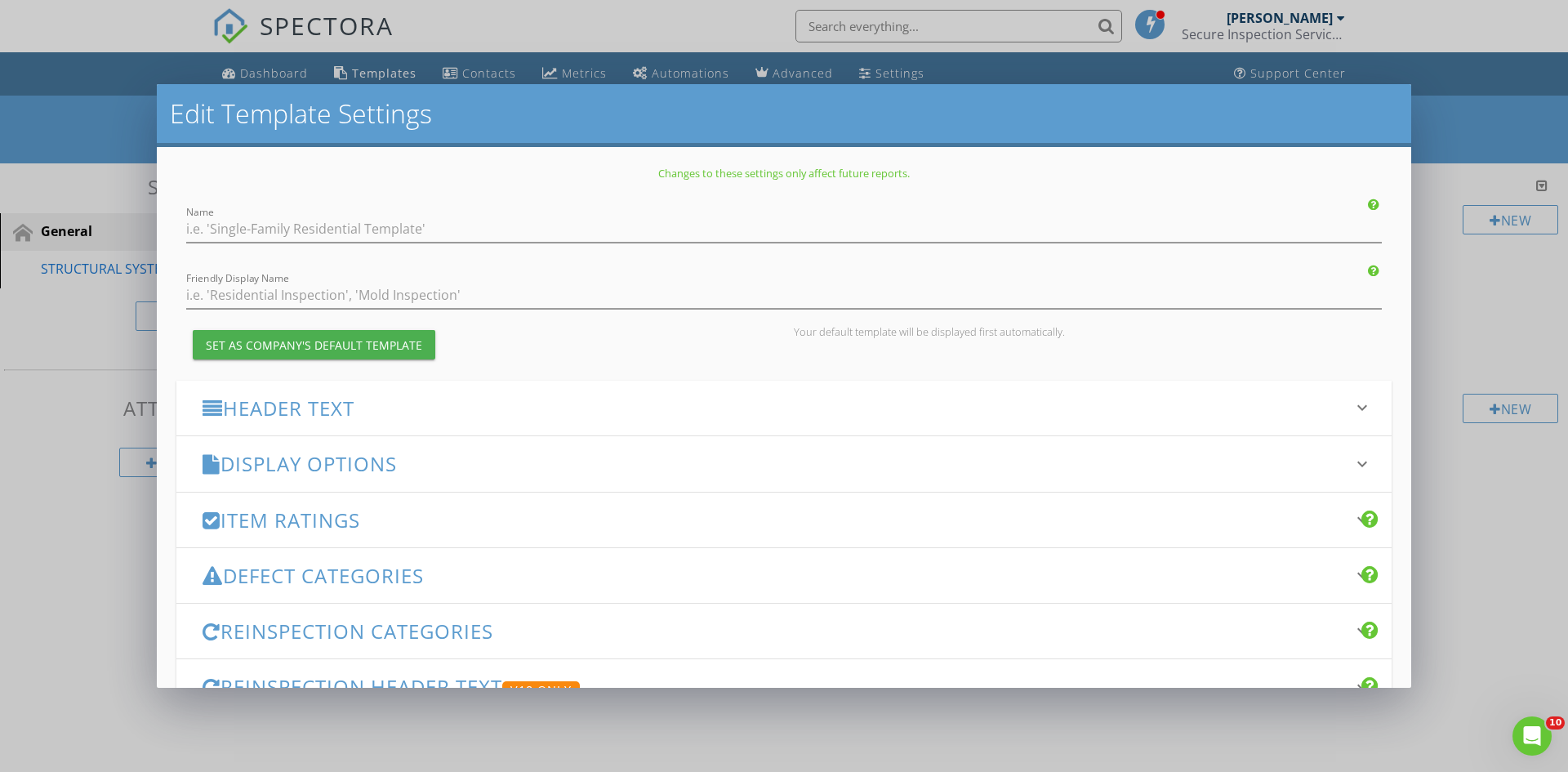
type input "Secure Inspection Services Residential Inspection"
type input "Residential Inspection"
click at [321, 511] on h3 "Item Ratings" at bounding box center [774, 520] width 1144 height 22
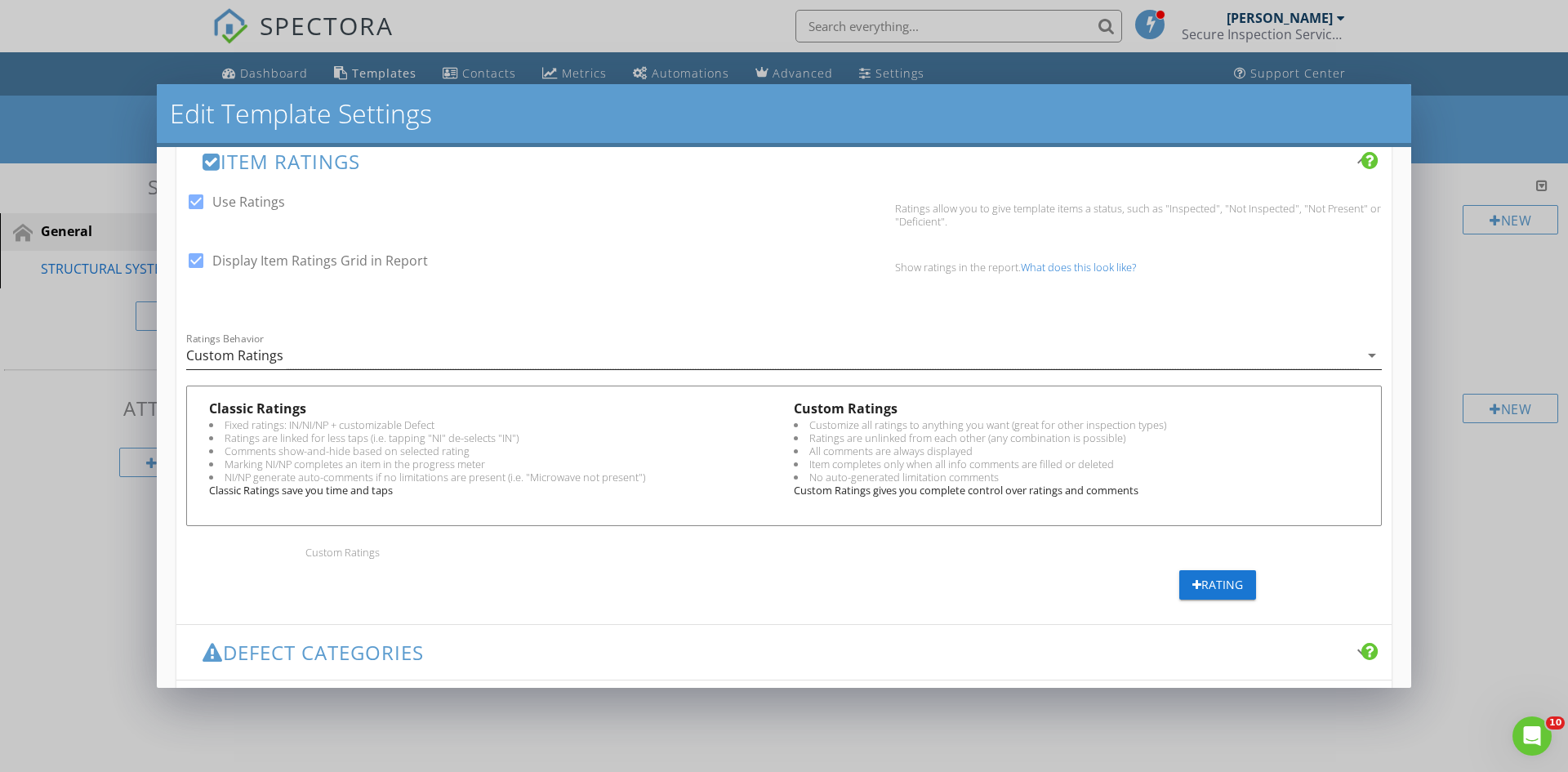
scroll to position [277, 0]
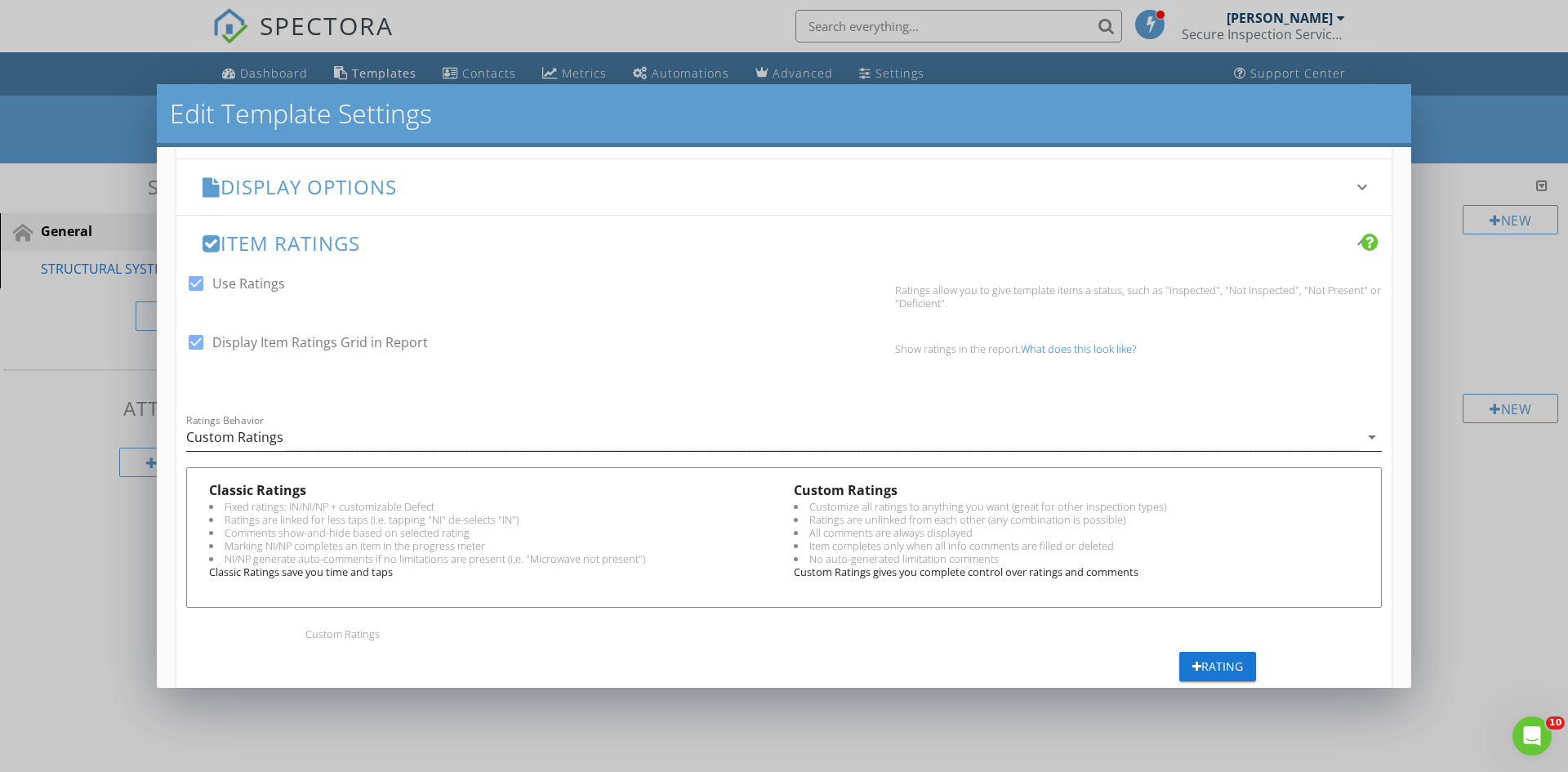
click at [1363, 438] on icon "arrow_drop_down" at bounding box center [1372, 437] width 20 height 20
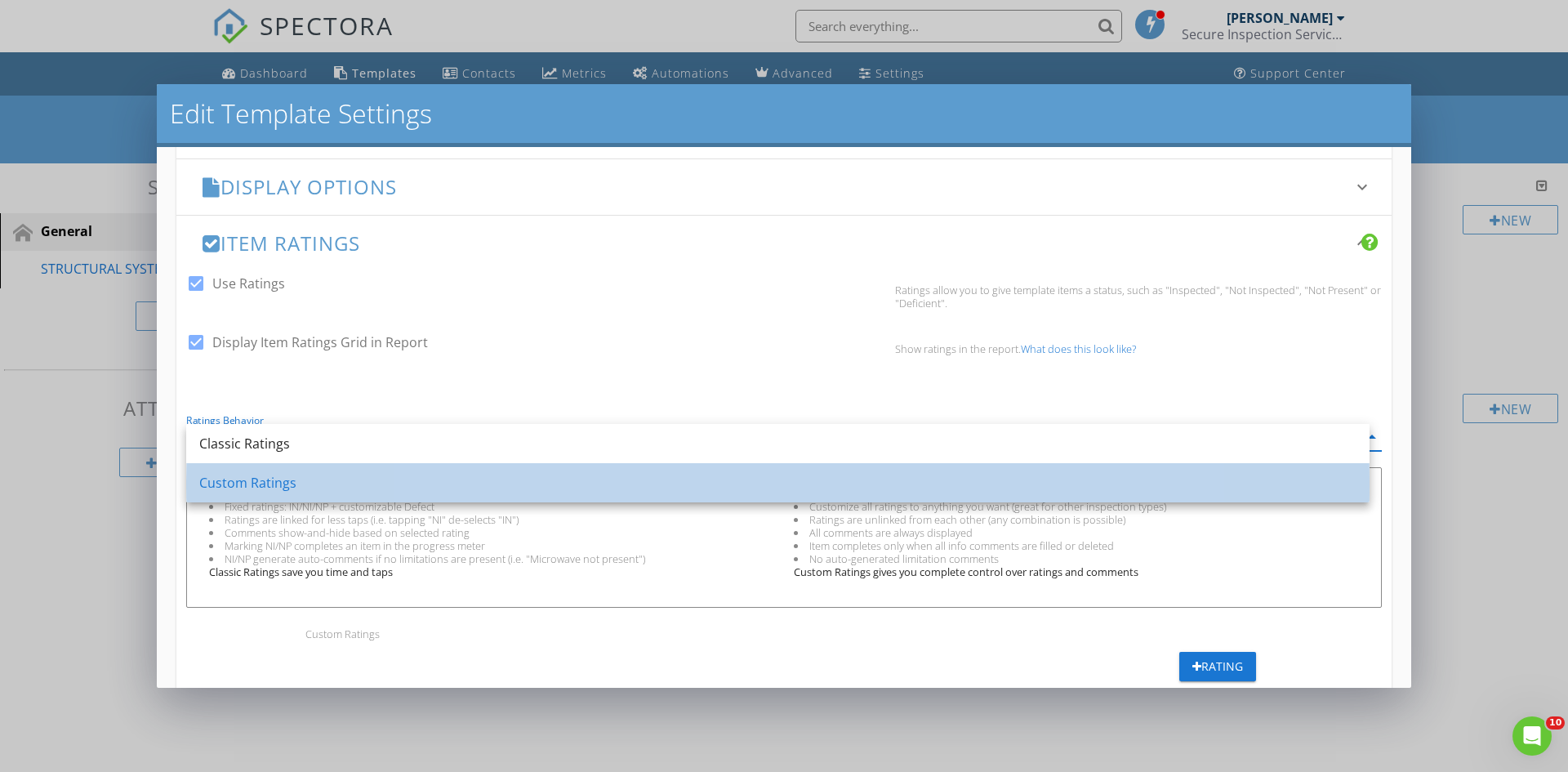
click at [239, 488] on div "Custom Ratings" at bounding box center [778, 482] width 1157 height 20
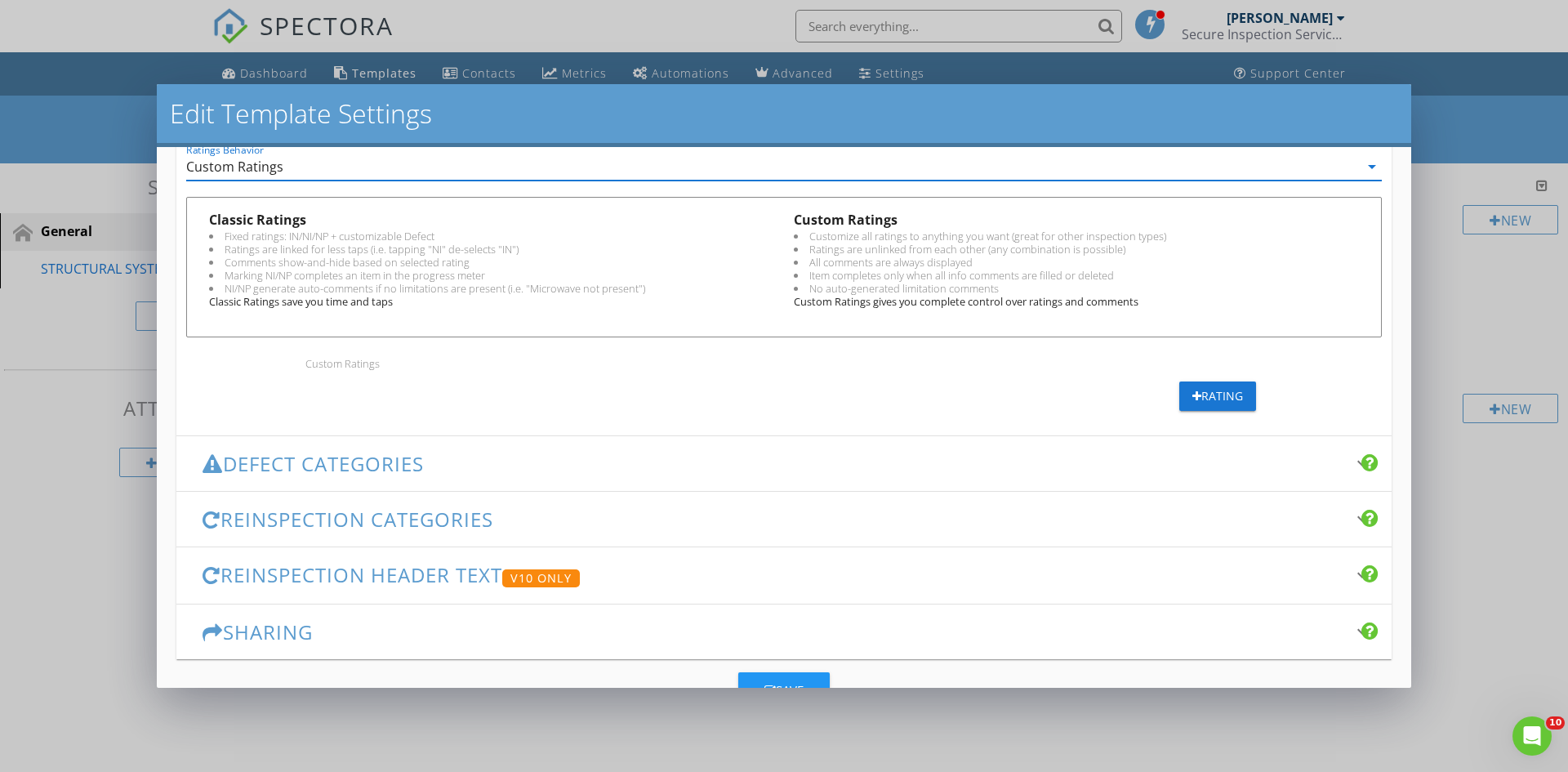
scroll to position [522, 0]
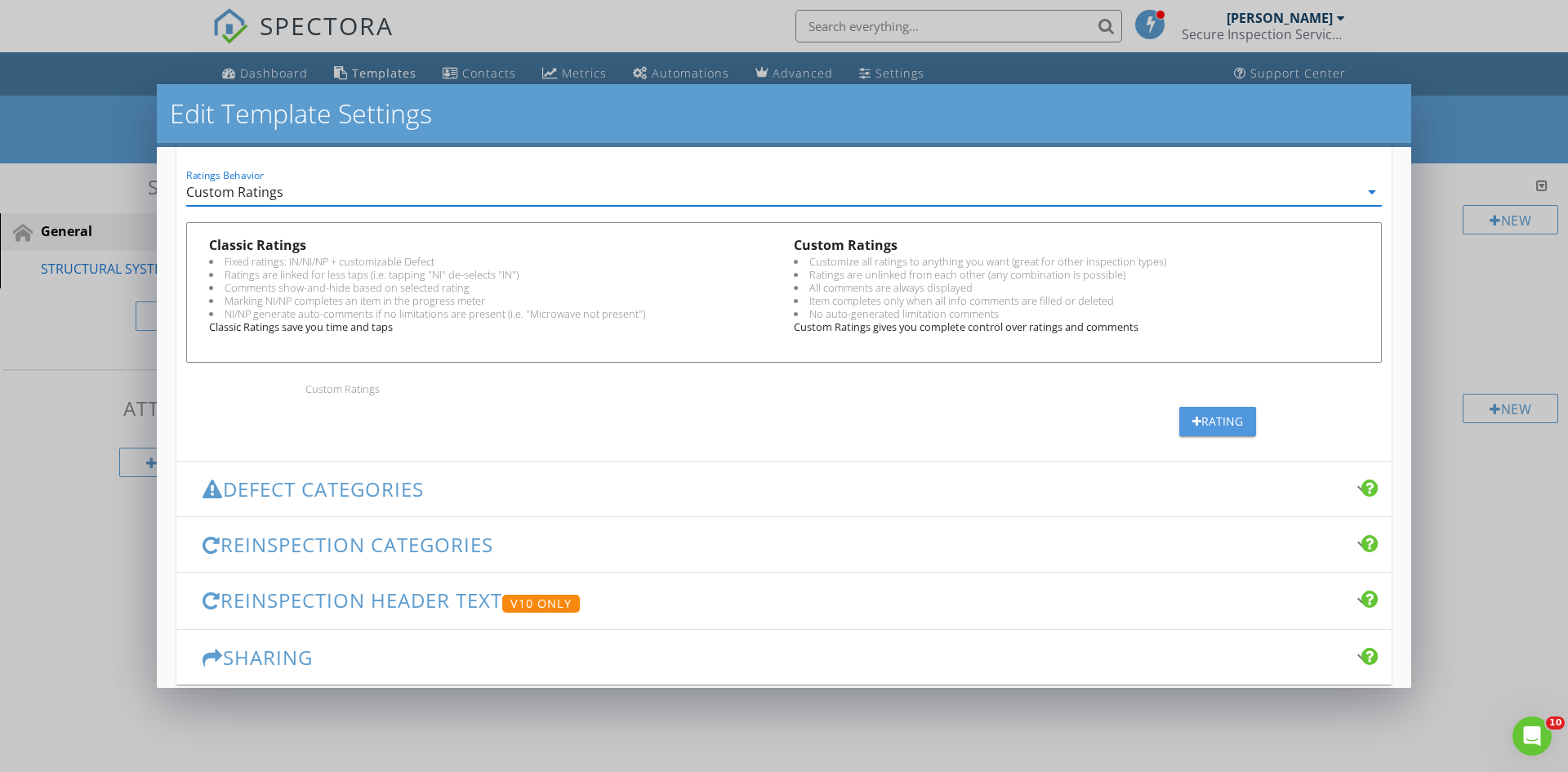
click at [1192, 419] on div "Rating" at bounding box center [1217, 421] width 51 height 17
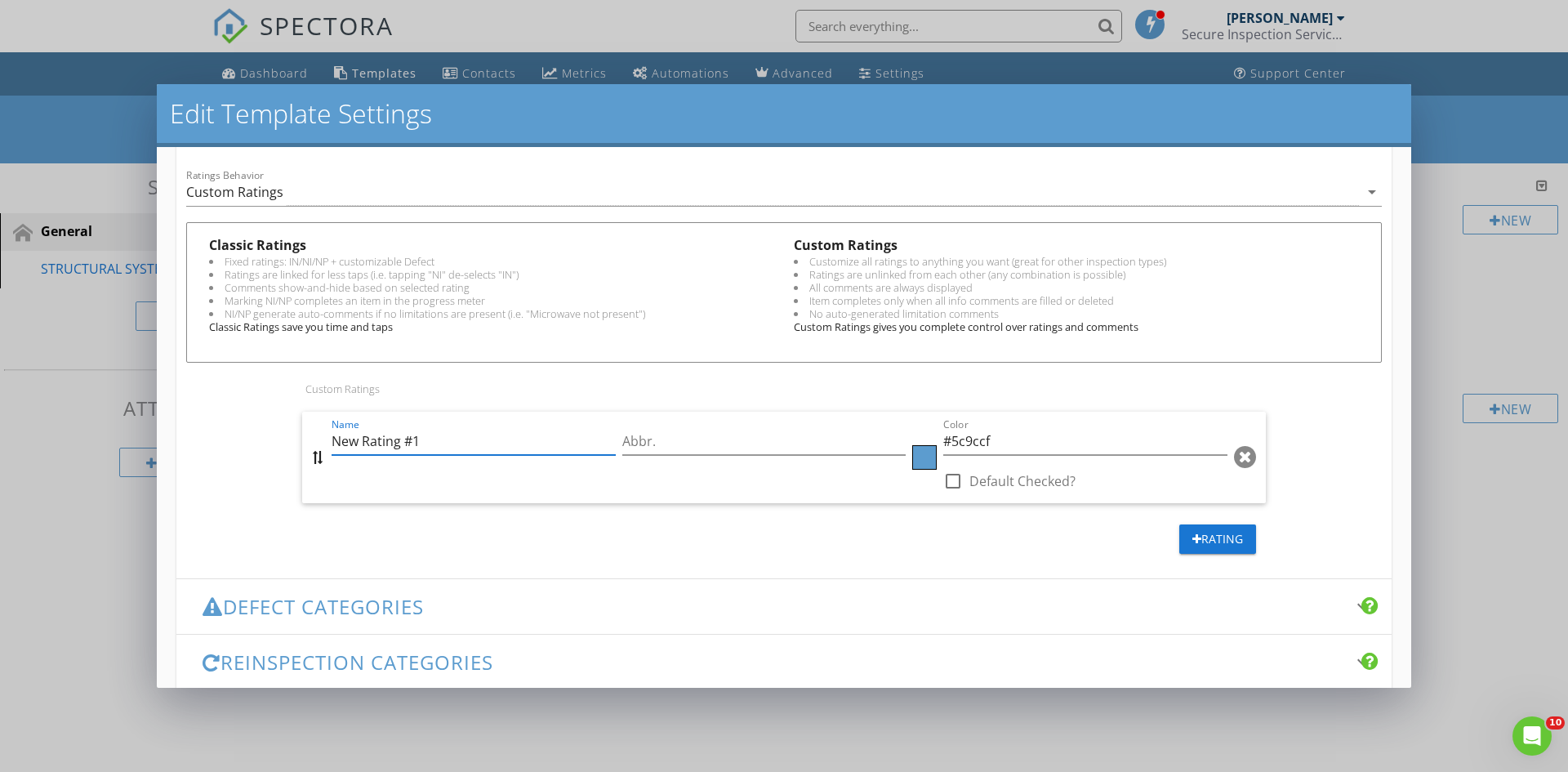
click at [439, 441] on input "New Rating #1" at bounding box center [473, 441] width 284 height 27
drag, startPoint x: 439, startPoint y: 441, endPoint x: 234, endPoint y: 430, distance: 205.3
click at [234, 430] on div "Classic Ratings Fixed ratings: IN/NI/NP + customizable Defect Ratings are linke…" at bounding box center [784, 393] width 1215 height 340
type input "Inspected"
click at [711, 439] on input "Abbr." at bounding box center [763, 441] width 284 height 27
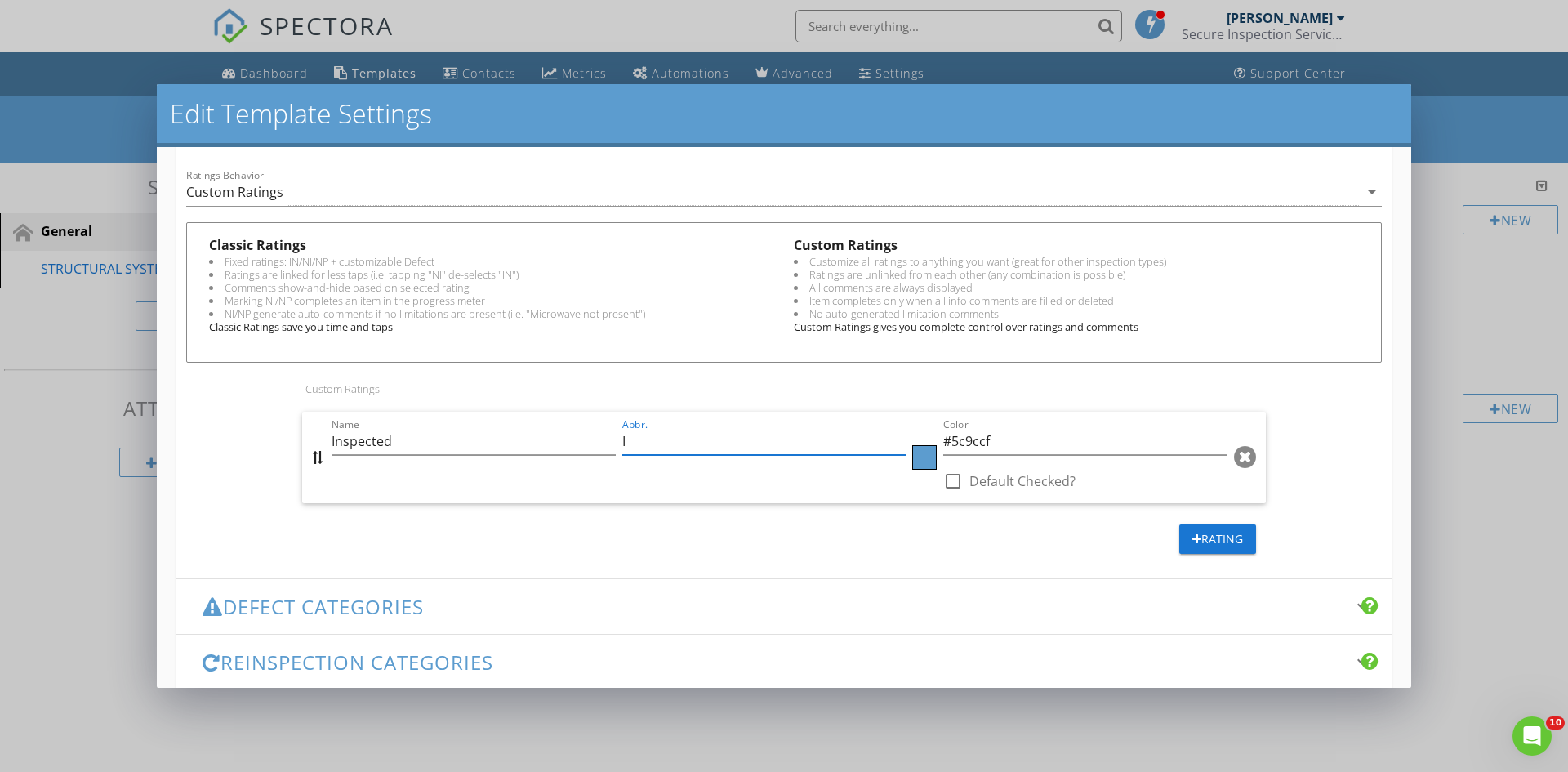
type input "I"
click at [921, 457] on div at bounding box center [925, 458] width 25 height 25
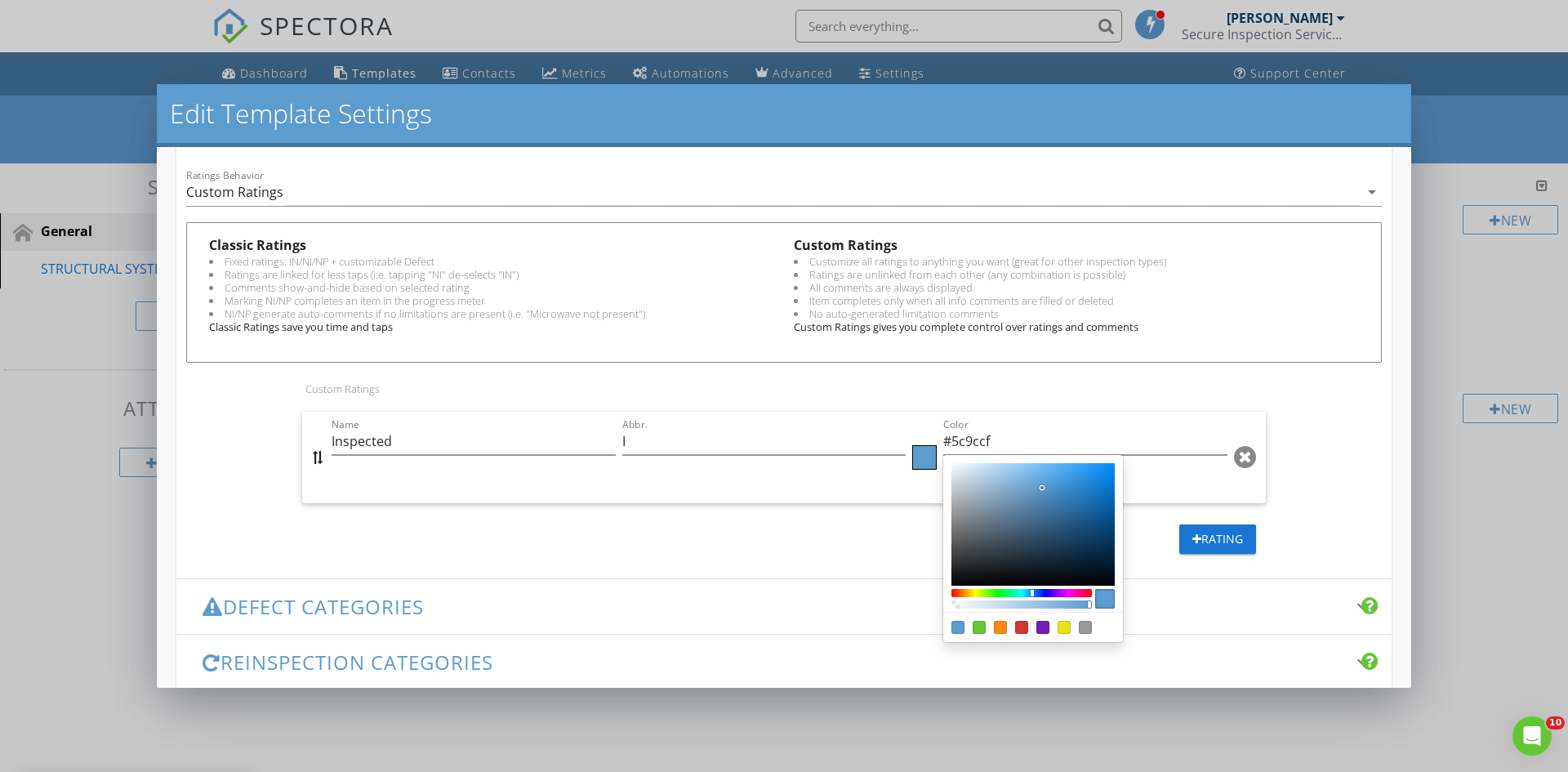
click at [973, 628] on div "Color:#65c635" at bounding box center [979, 628] width 13 height 13
type input "#65C635"
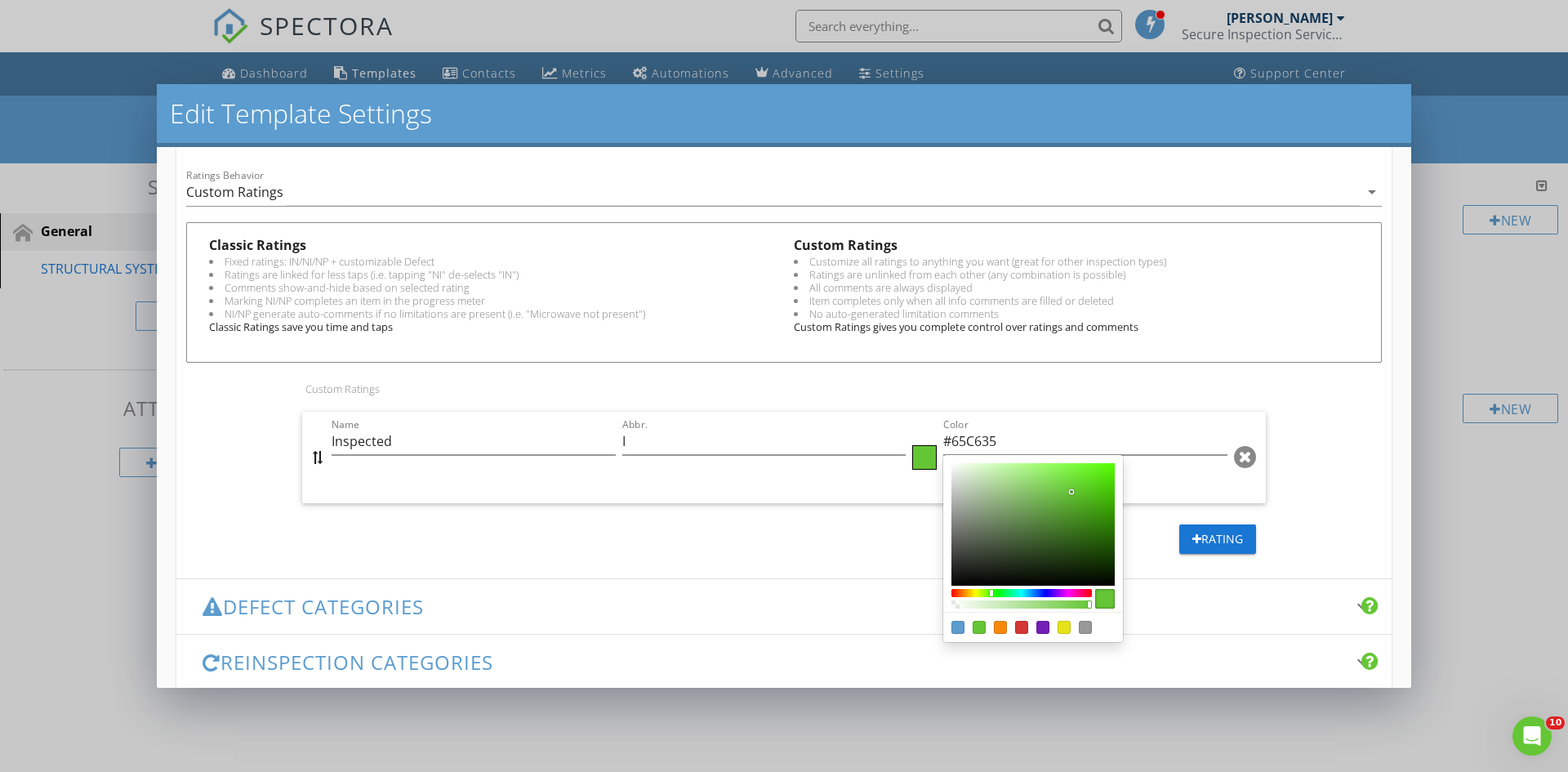
click at [789, 481] on div at bounding box center [784, 386] width 1568 height 772
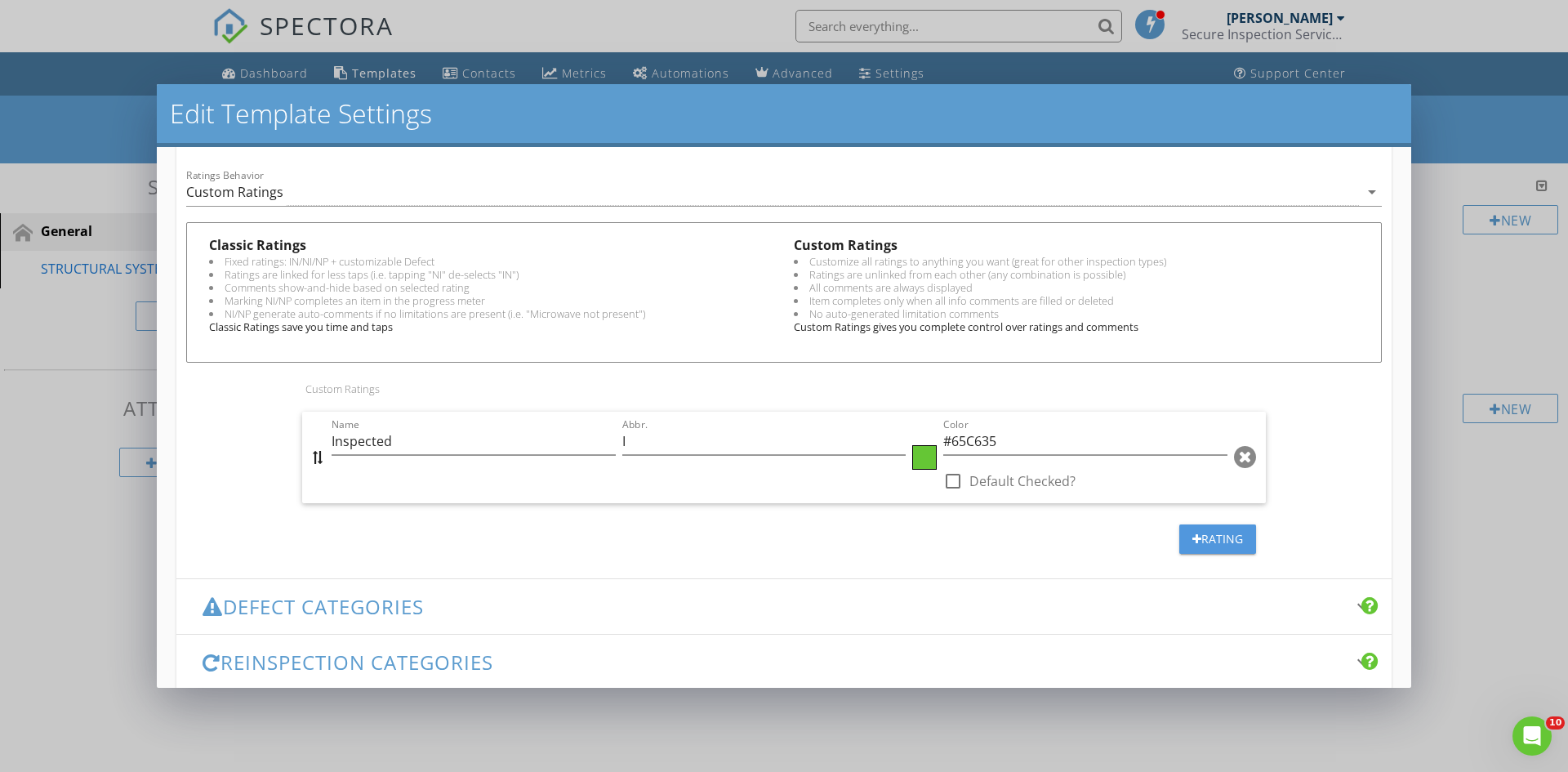
click at [1209, 536] on div "Rating" at bounding box center [1217, 539] width 51 height 17
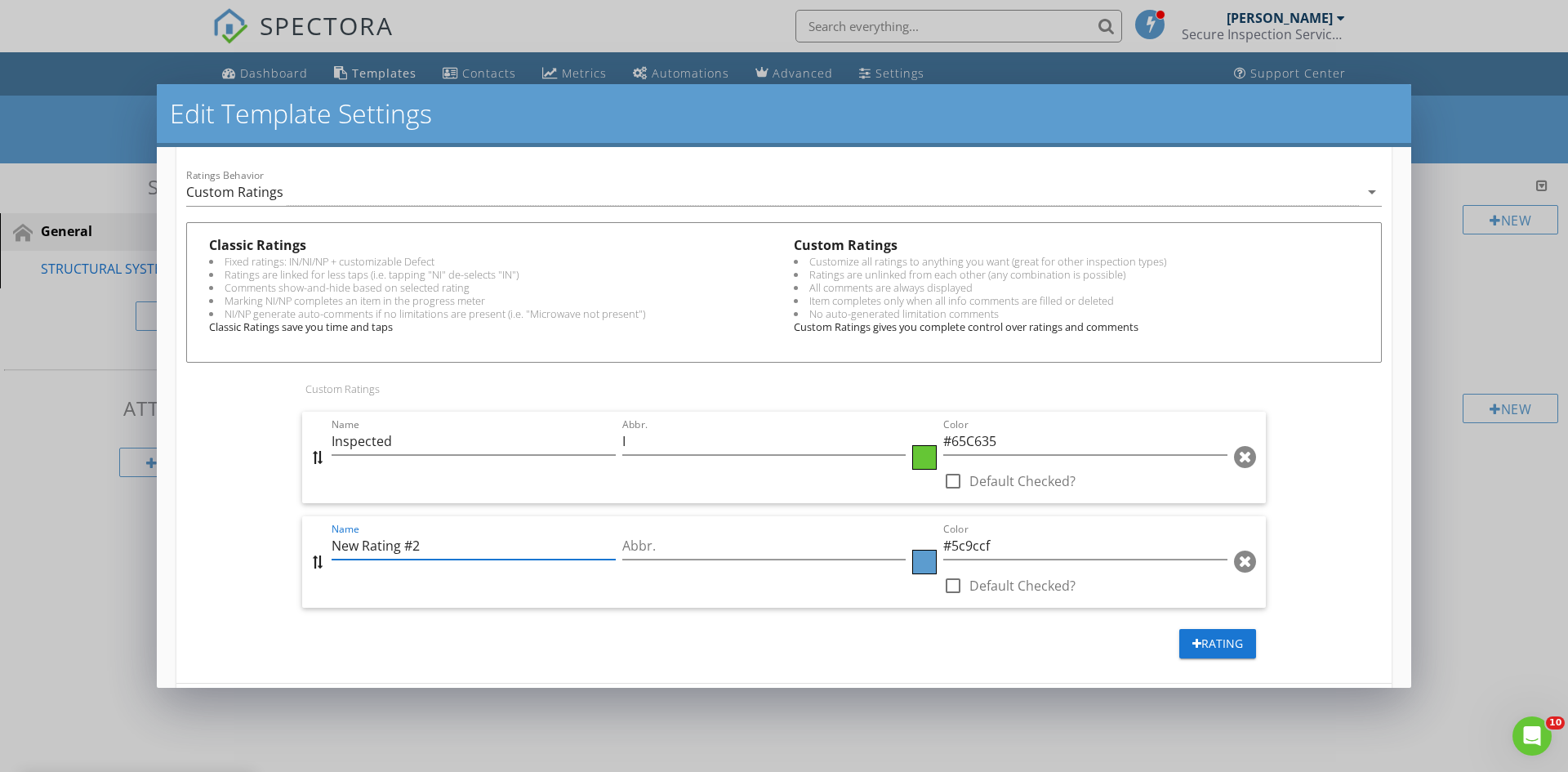
drag, startPoint x: 422, startPoint y: 548, endPoint x: 252, endPoint y: 540, distance: 170.2
click at [252, 540] on div "Classic Ratings Fixed ratings: IN/NI/NP + customizable Defect Ratings are linke…" at bounding box center [784, 444] width 1215 height 444
click at [388, 542] on input "Not" at bounding box center [473, 546] width 284 height 27
type input "Not Inspected"
click at [656, 547] on input "Abbr." at bounding box center [763, 546] width 284 height 27
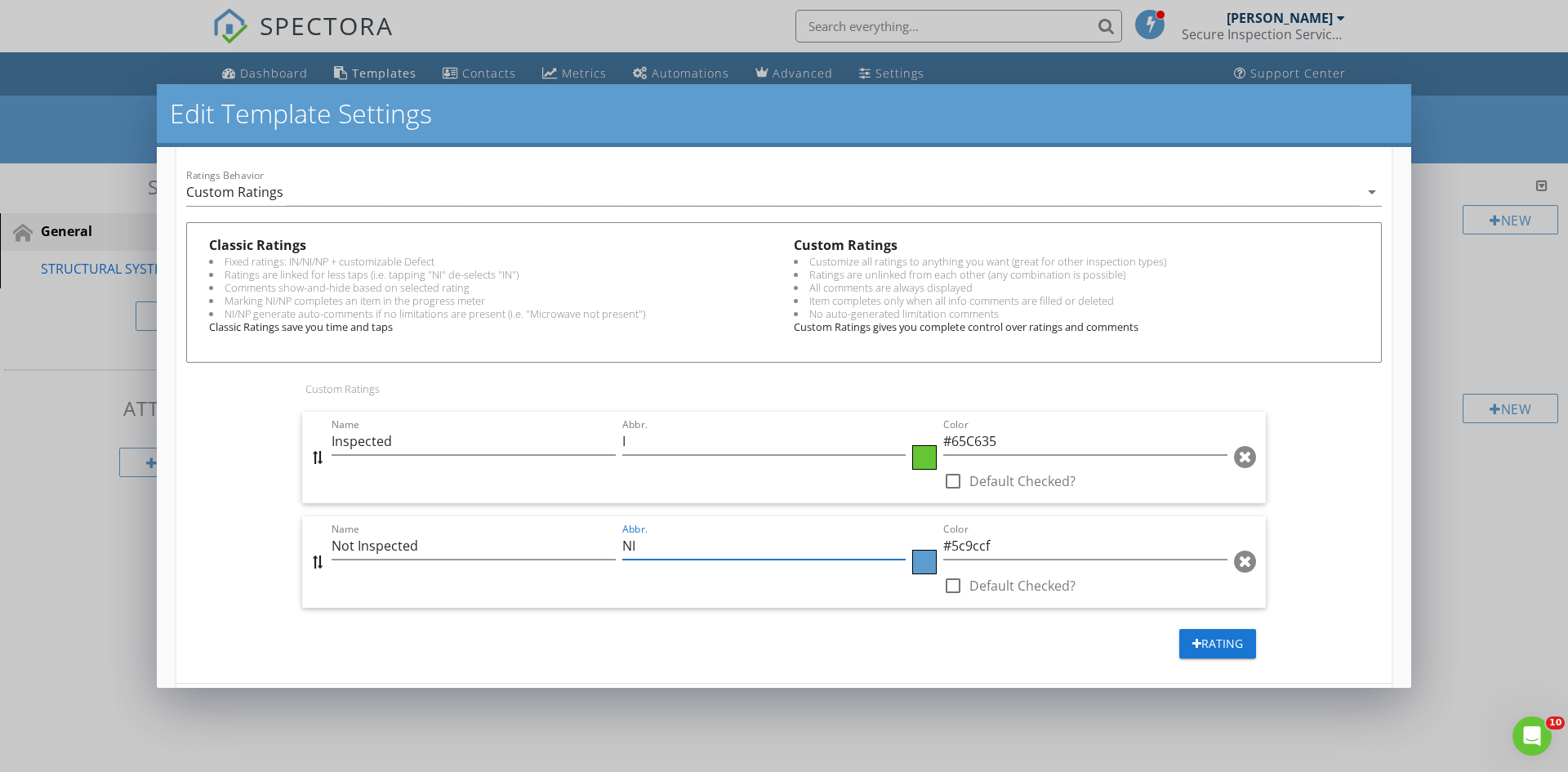
type input "NI"
click at [918, 568] on div at bounding box center [925, 562] width 25 height 25
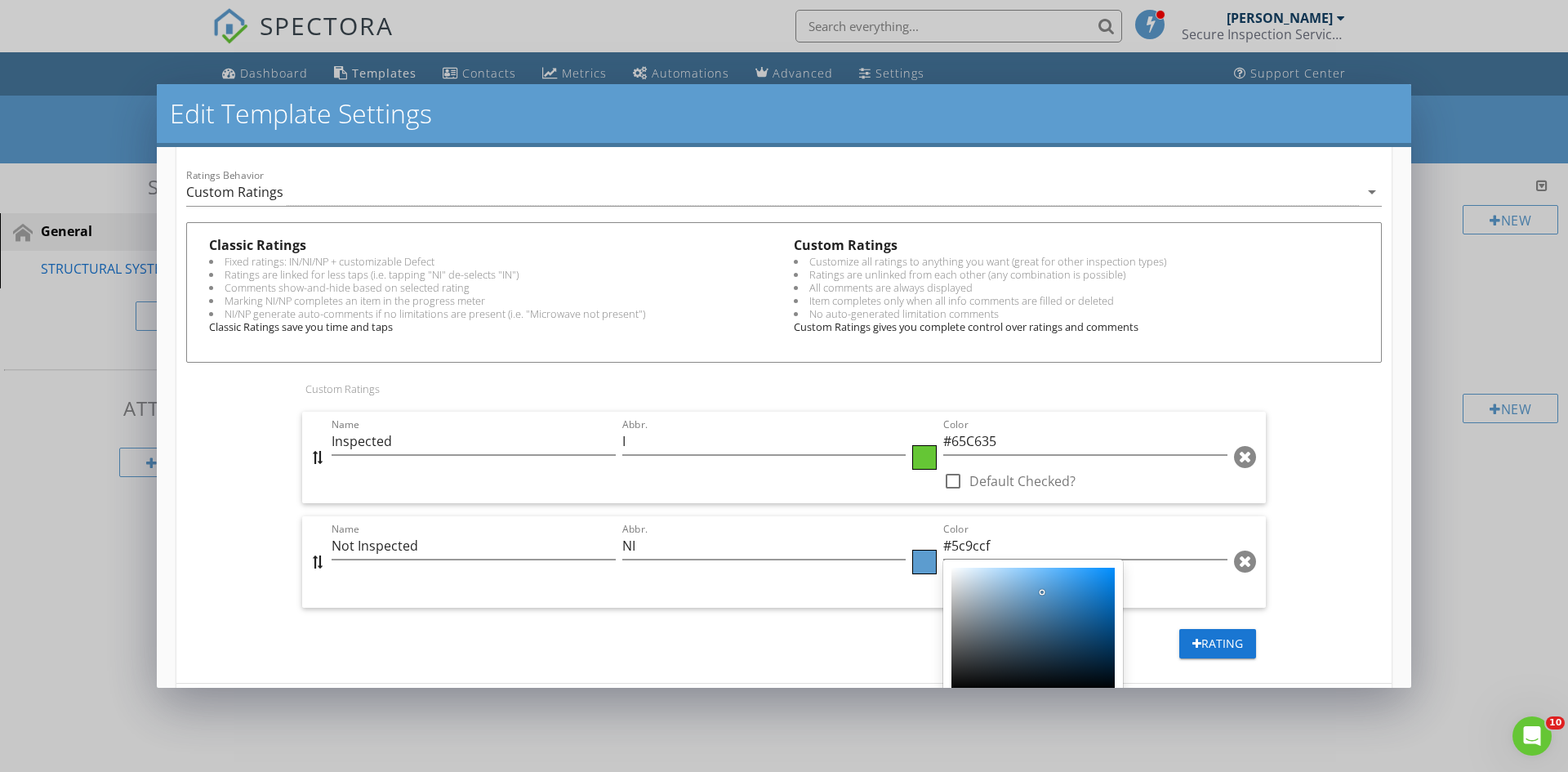
drag, startPoint x: 1402, startPoint y: 504, endPoint x: 1401, endPoint y: 553, distance: 49.0
click at [1401, 561] on div at bounding box center [784, 386] width 1568 height 772
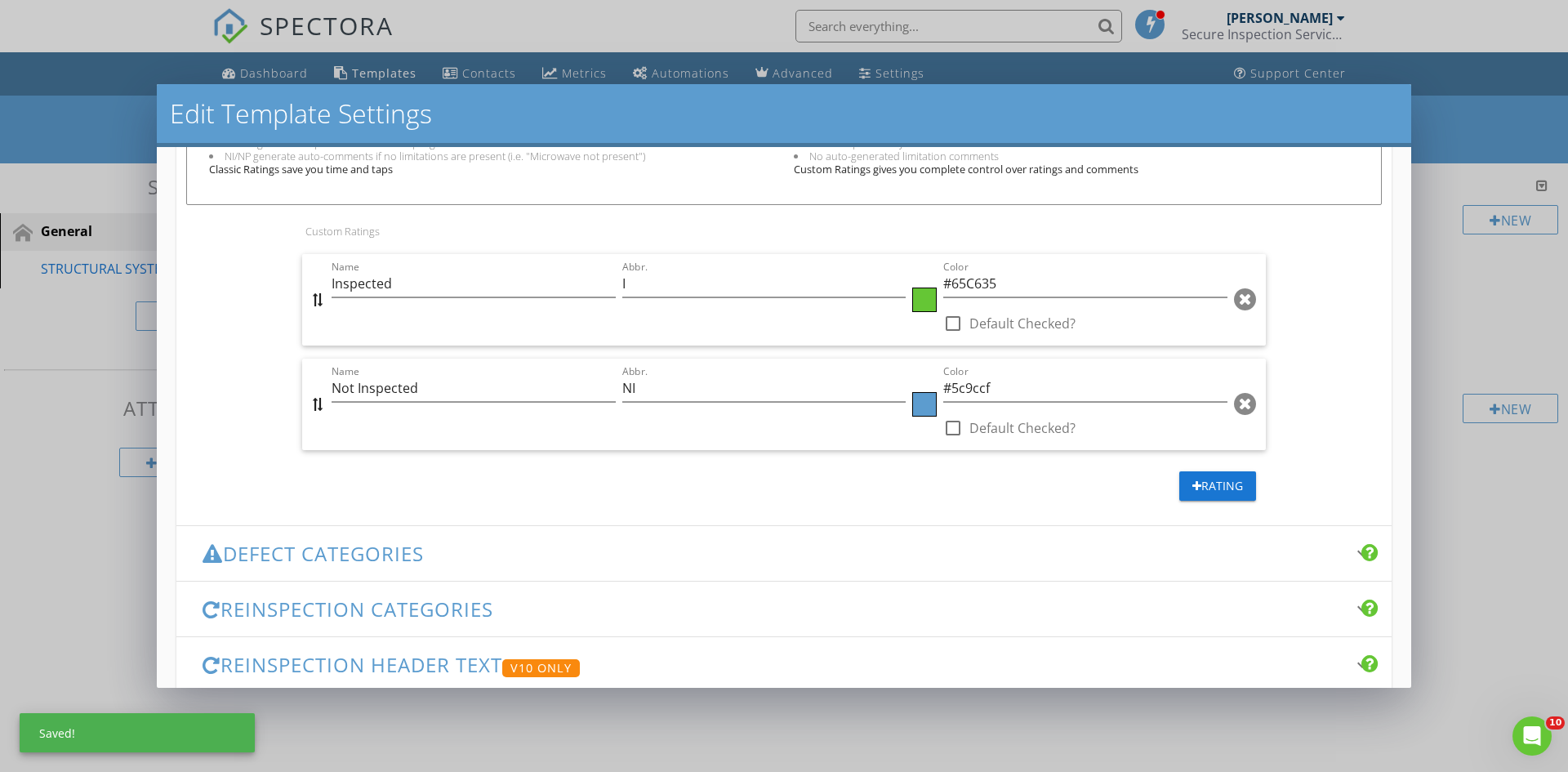
scroll to position [699, 0]
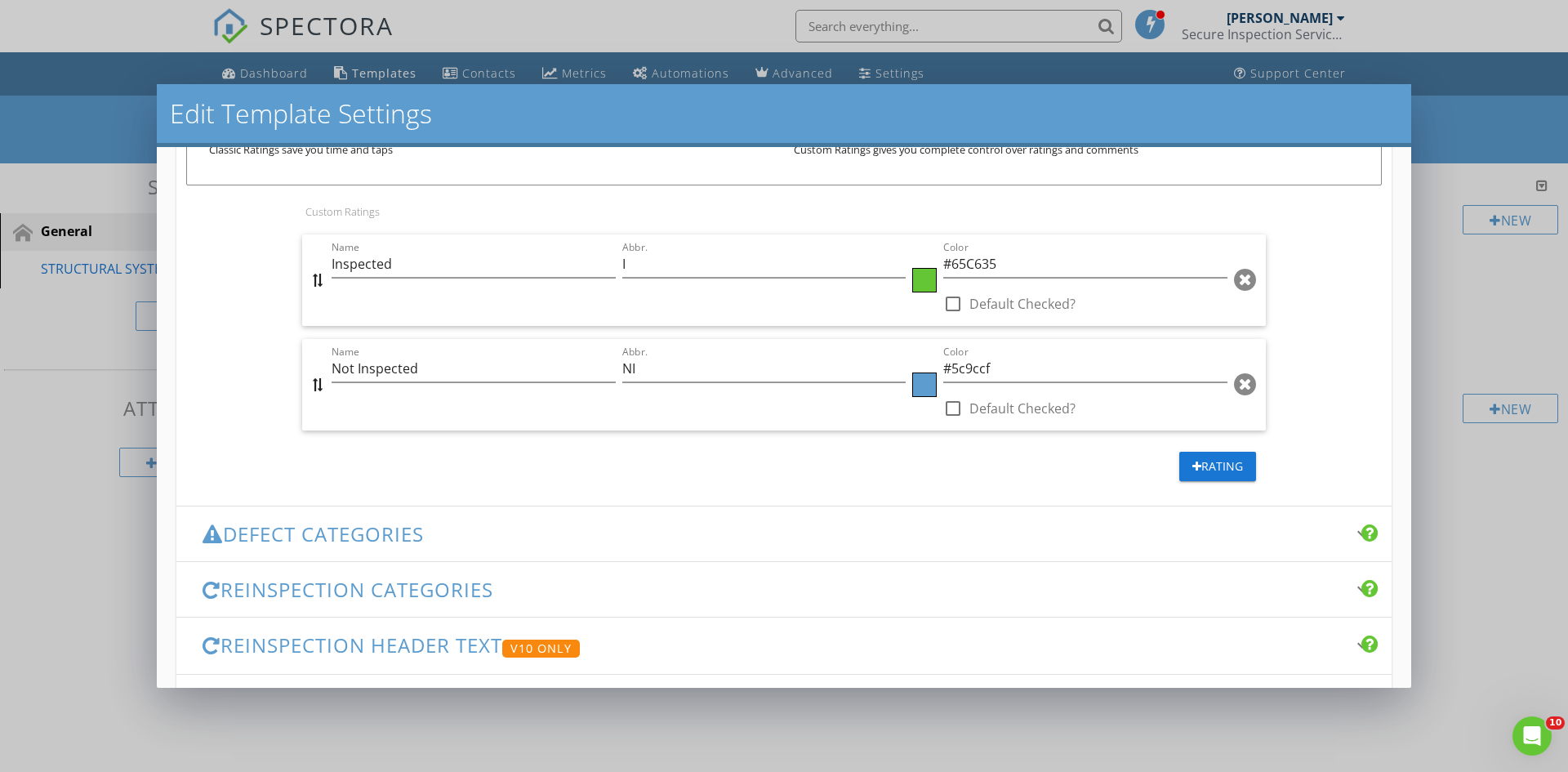
click at [919, 383] on div at bounding box center [925, 385] width 25 height 25
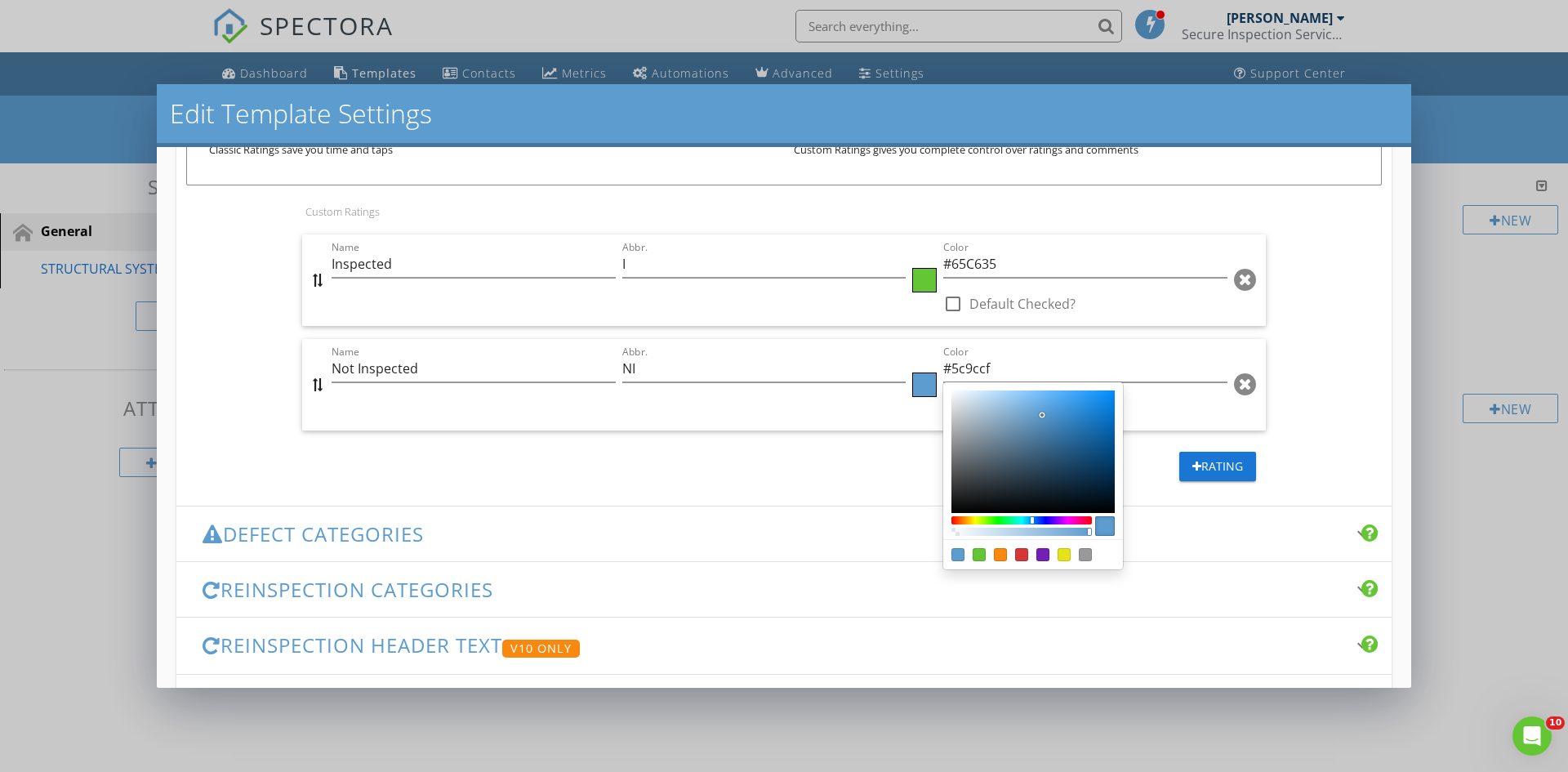
click at [994, 554] on div "Color:#f9890e" at bounding box center [1000, 555] width 13 height 13
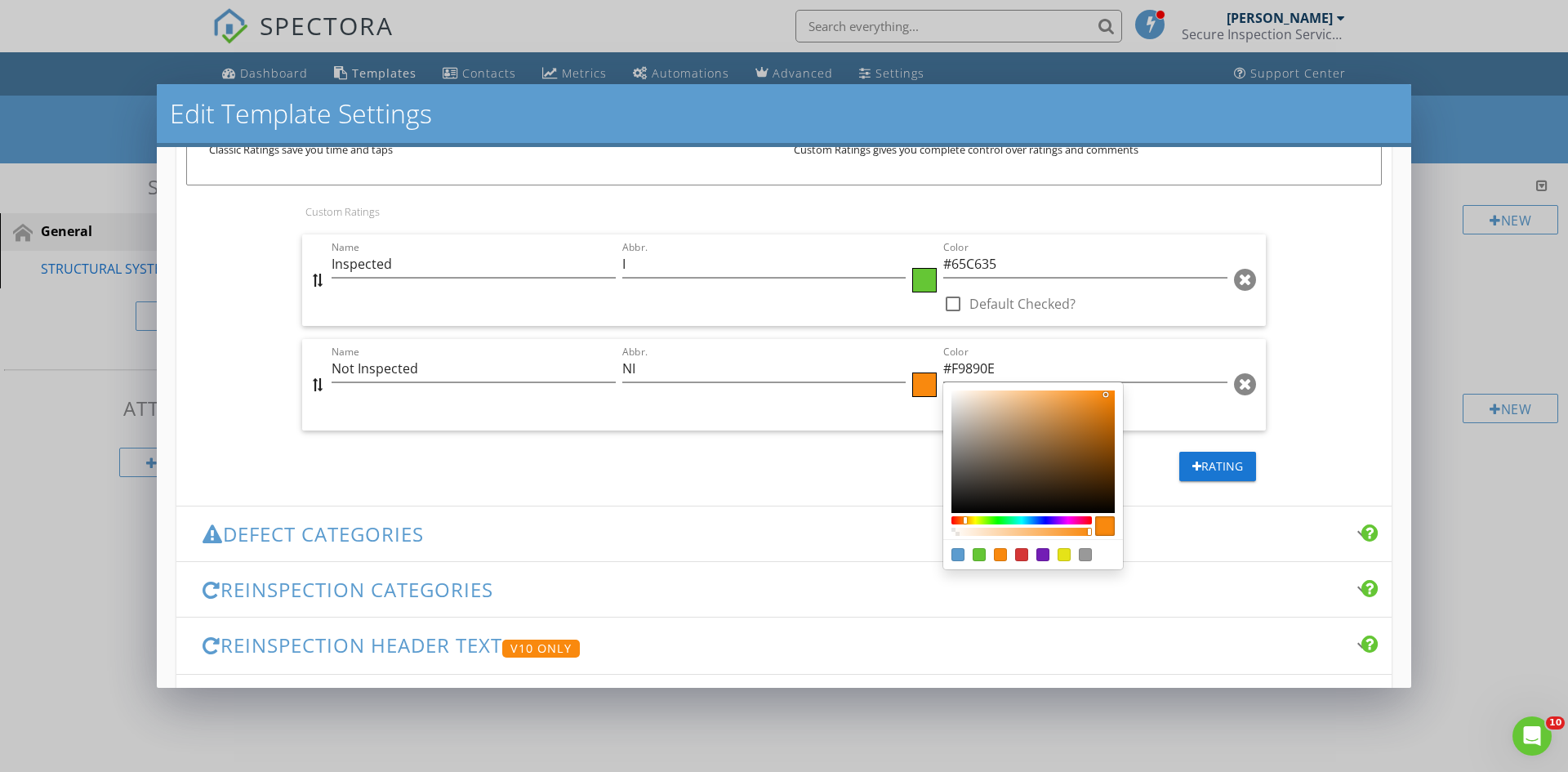
click at [1058, 556] on div "Color:#e5e318" at bounding box center [1064, 555] width 13 height 13
type input "#E5E318"
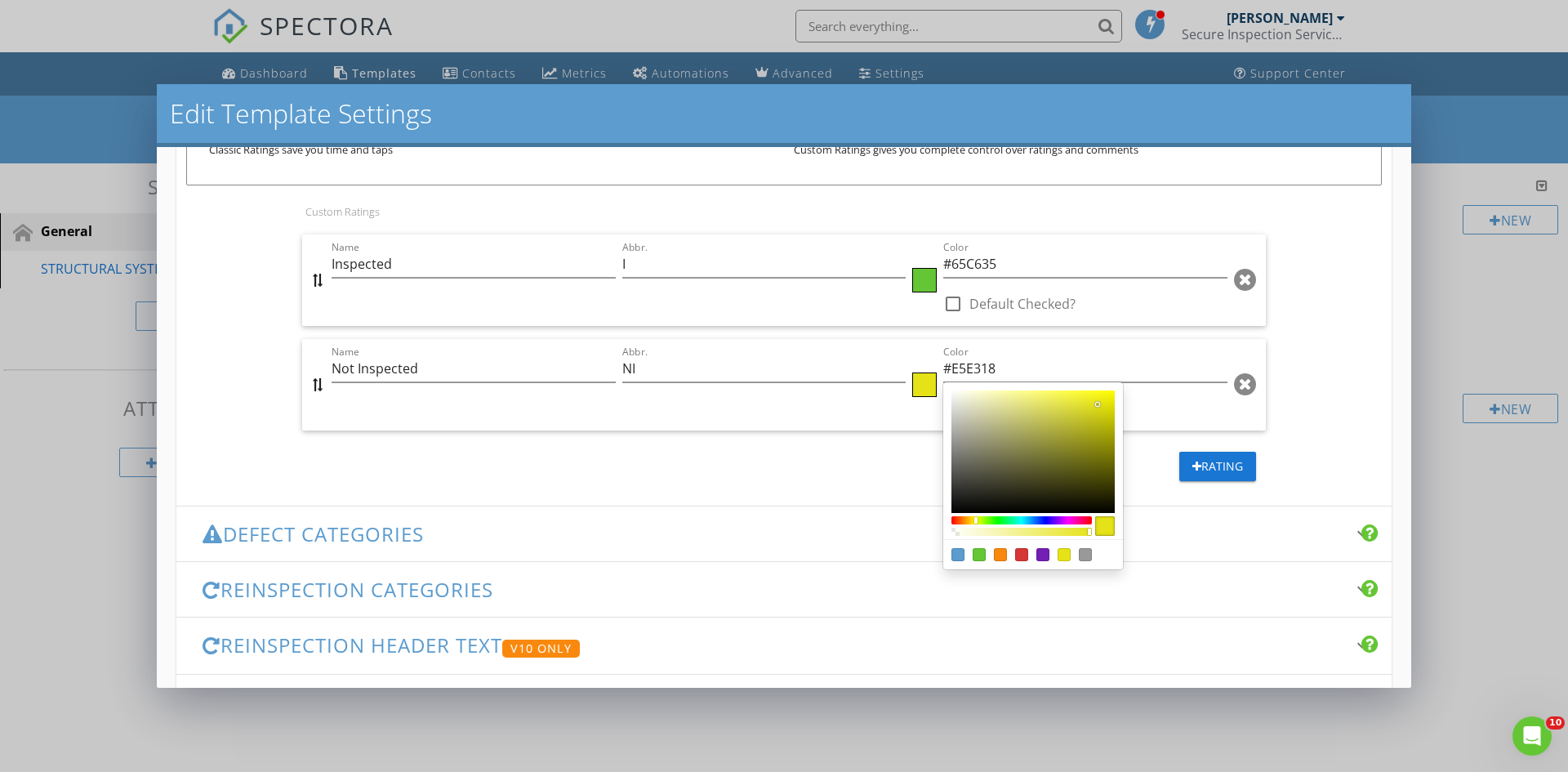
click at [822, 476] on div at bounding box center [784, 386] width 1568 height 772
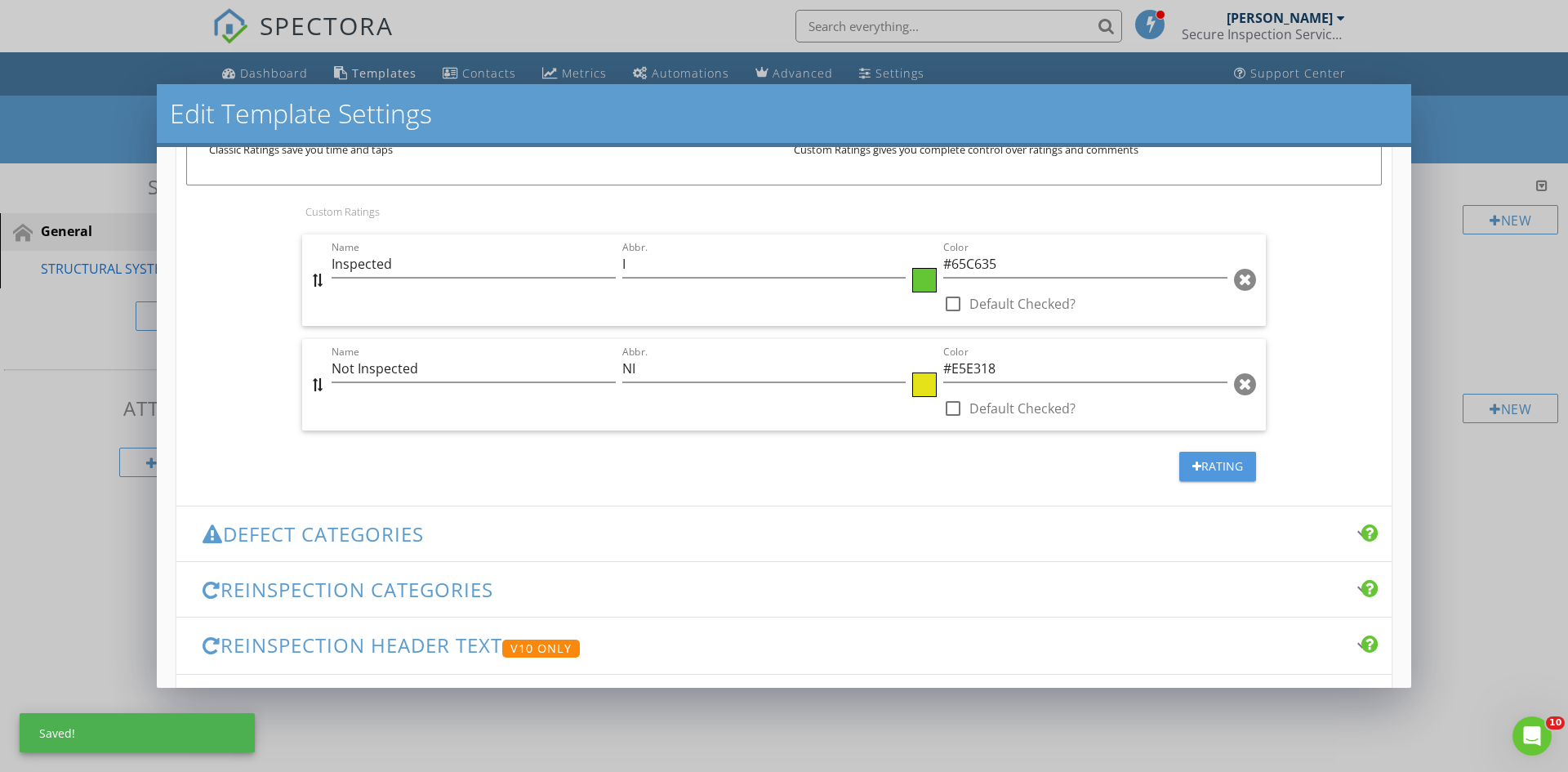
click at [1192, 472] on div "Rating" at bounding box center [1217, 466] width 51 height 17
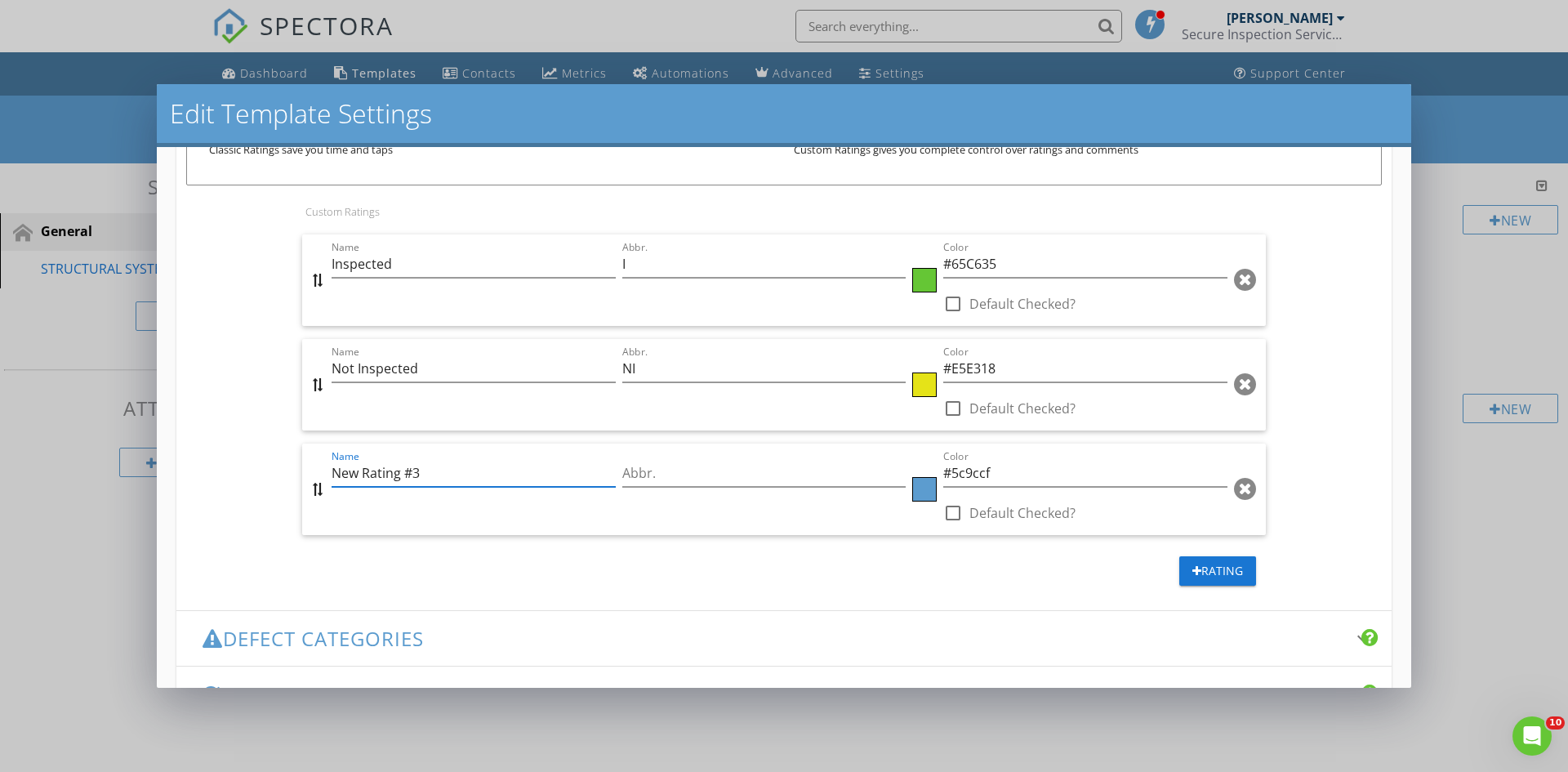
drag, startPoint x: 439, startPoint y: 479, endPoint x: 274, endPoint y: 472, distance: 165.1
click at [274, 472] on div "Classic Ratings Fixed ratings: IN/NI/NP + customizable Defect Ratings are linke…" at bounding box center [784, 319] width 1215 height 548
type input "Not Present"
click at [666, 469] on input "Abbr." at bounding box center [763, 473] width 284 height 27
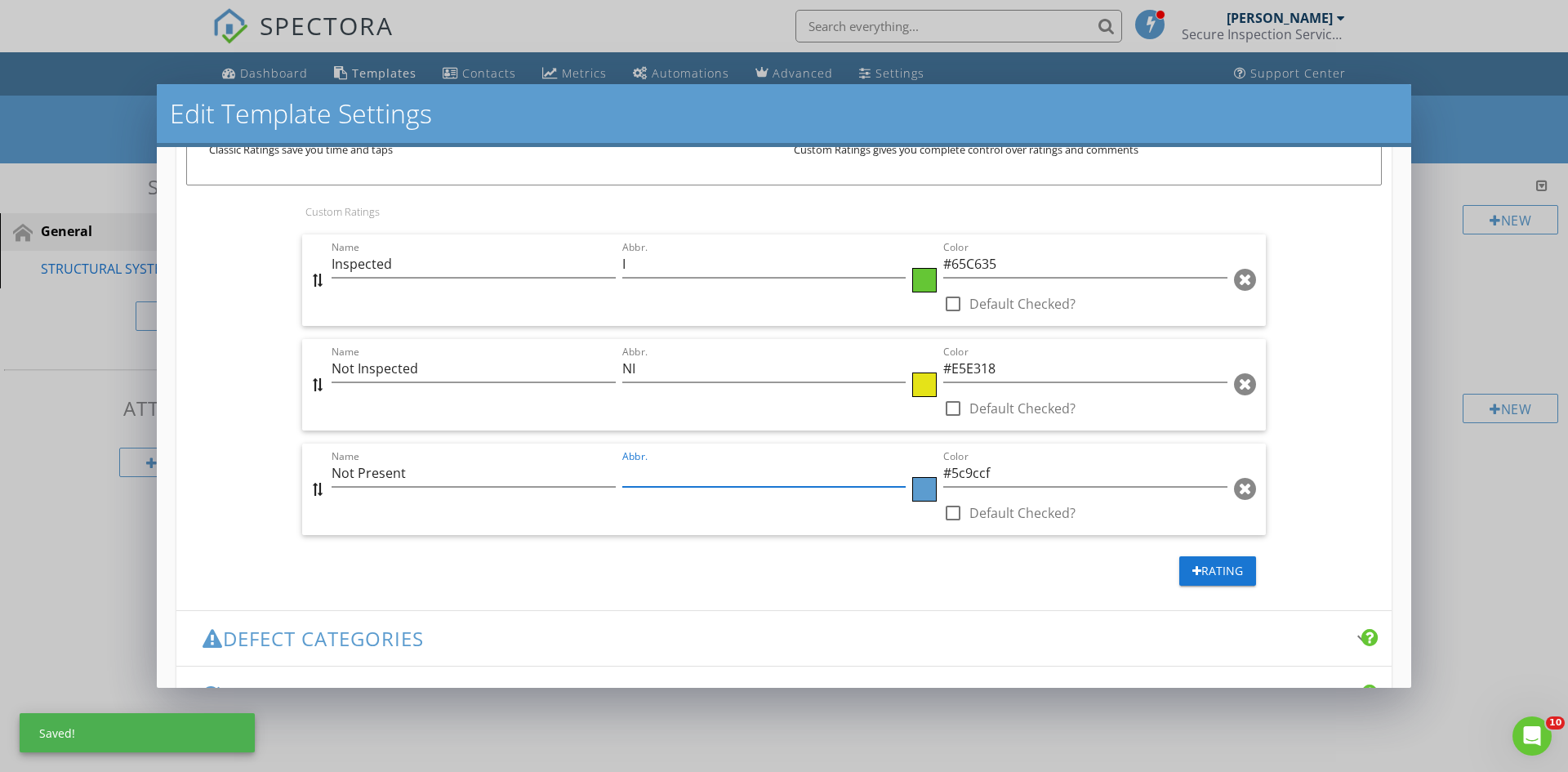
type input "P"
type input "NP"
click at [918, 388] on div at bounding box center [925, 385] width 25 height 25
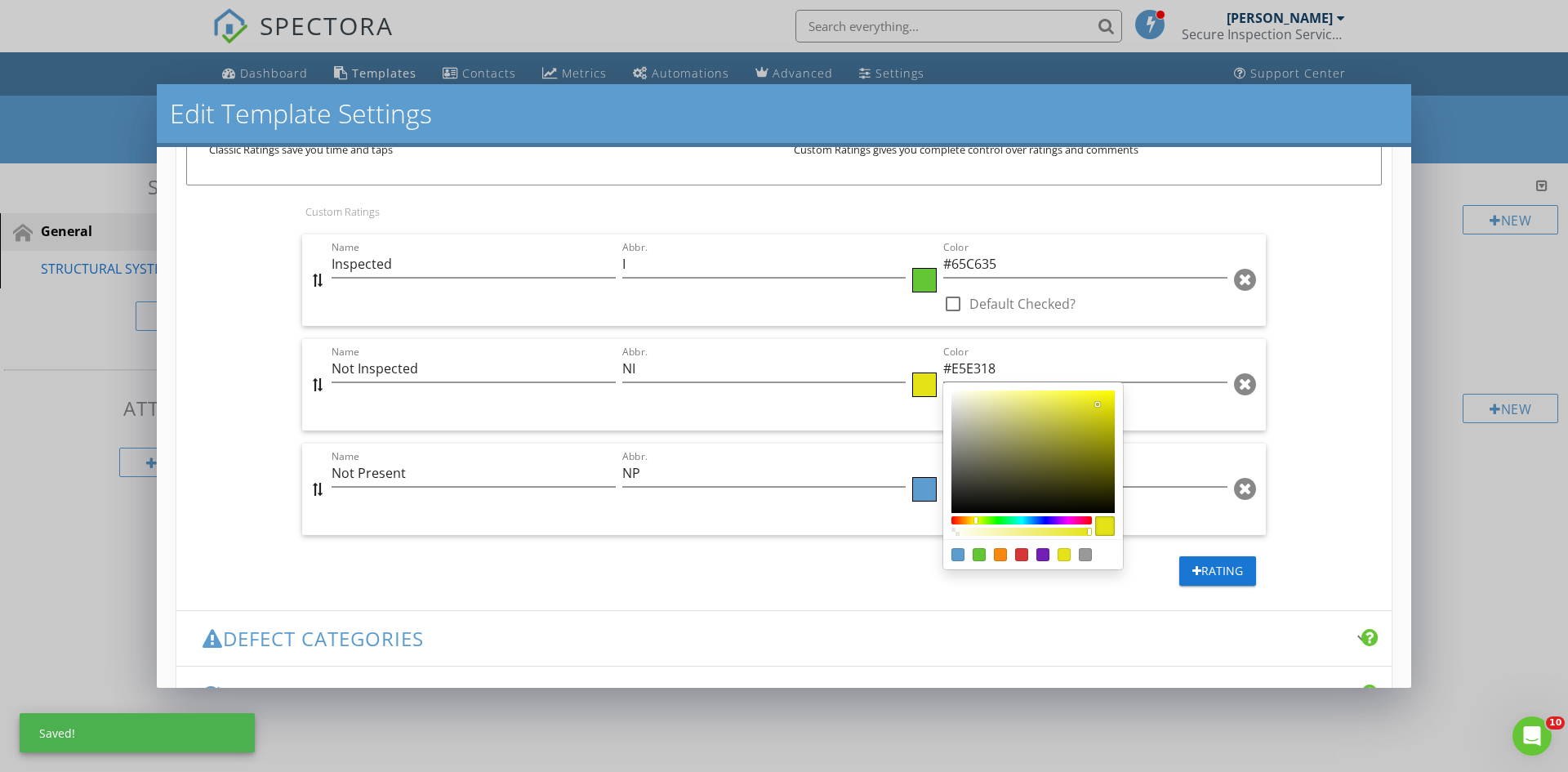
click at [952, 555] on div "Color:#5c9ccf" at bounding box center [958, 555] width 13 height 13
type input "#5C9CCF"
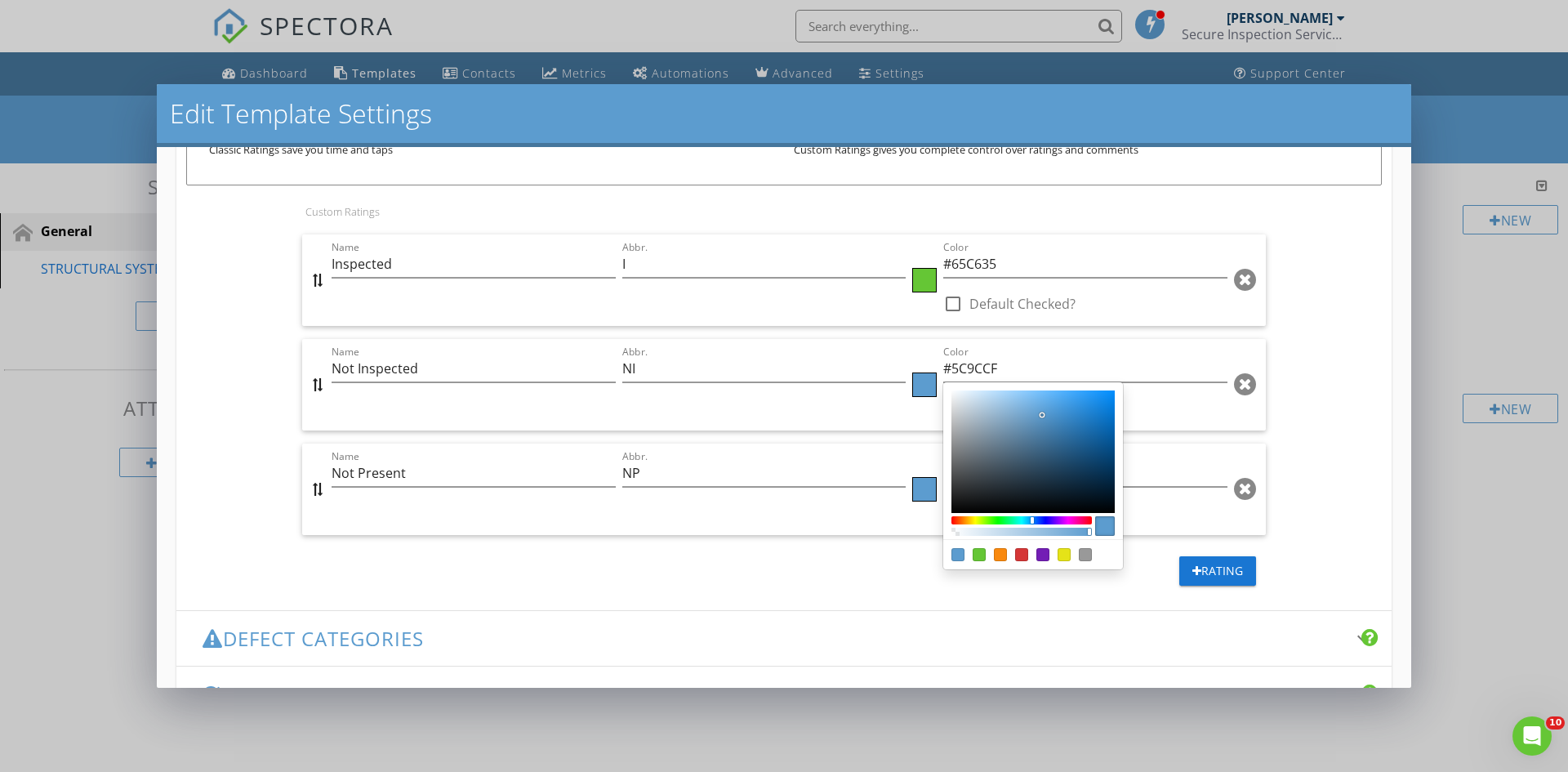
click at [913, 490] on div at bounding box center [784, 386] width 1568 height 772
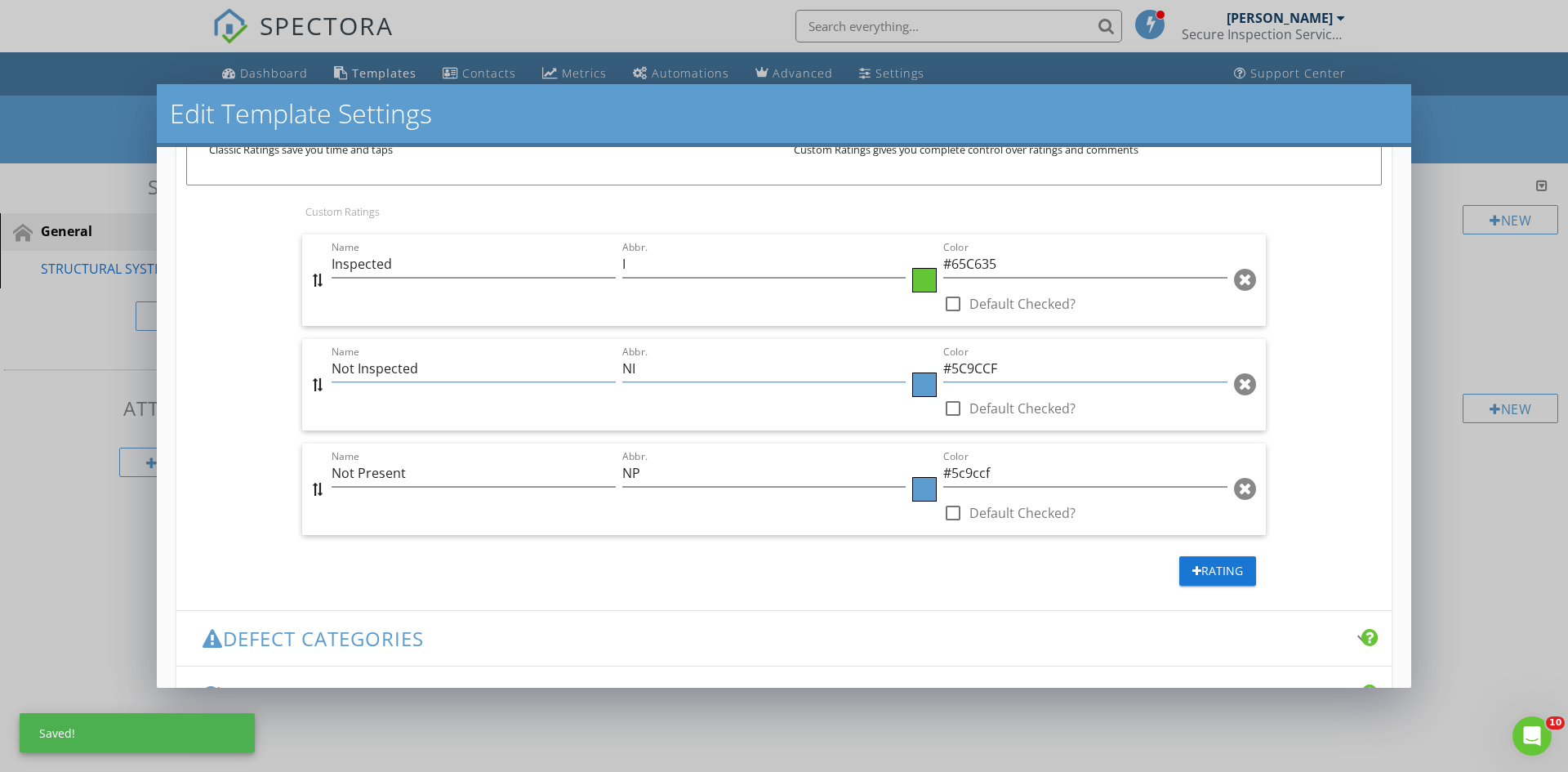
click at [913, 490] on div at bounding box center [925, 489] width 25 height 25
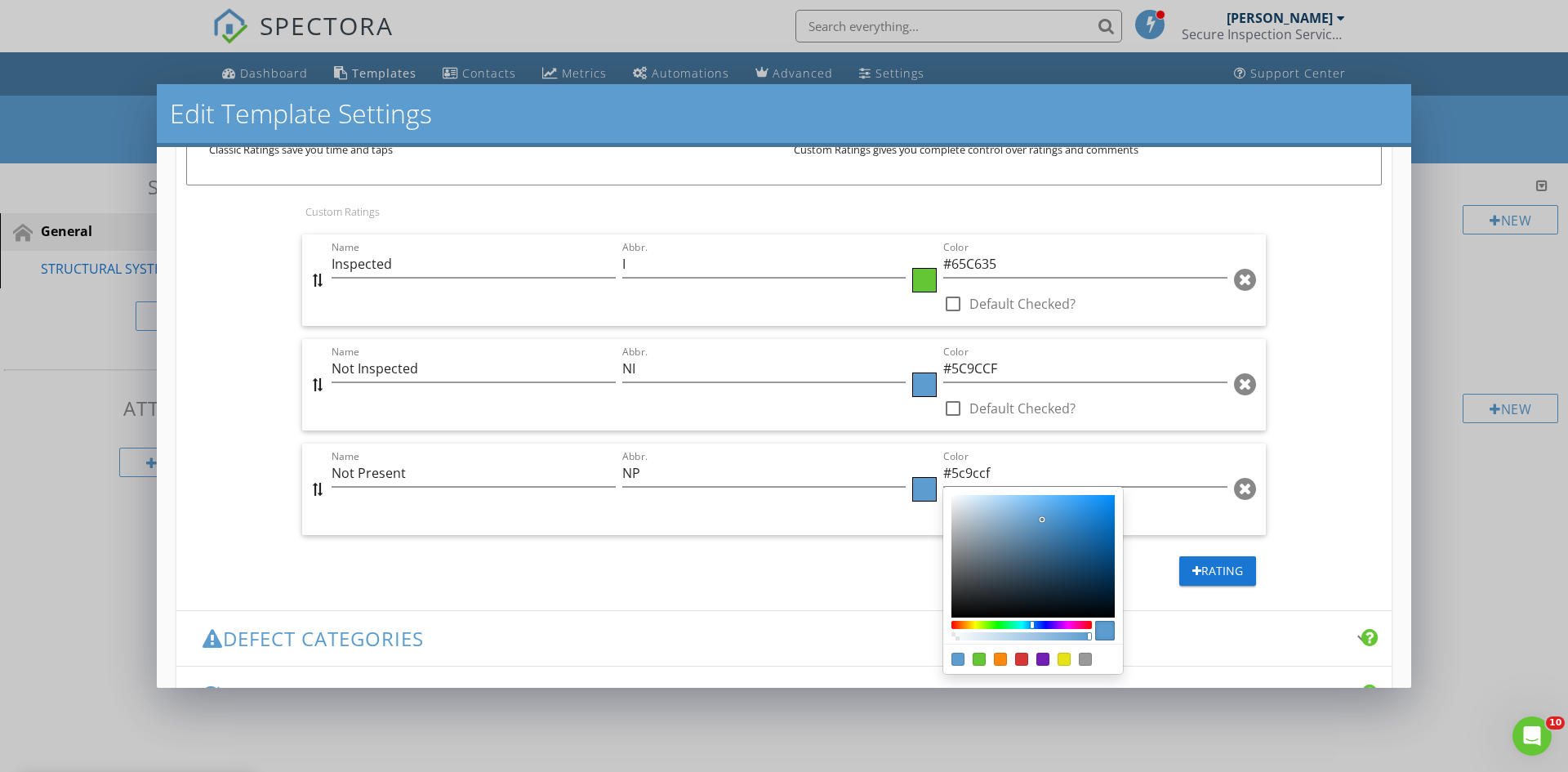
click at [994, 657] on div "Color:#f9890e" at bounding box center [1000, 659] width 13 height 13
type input "#F9890E"
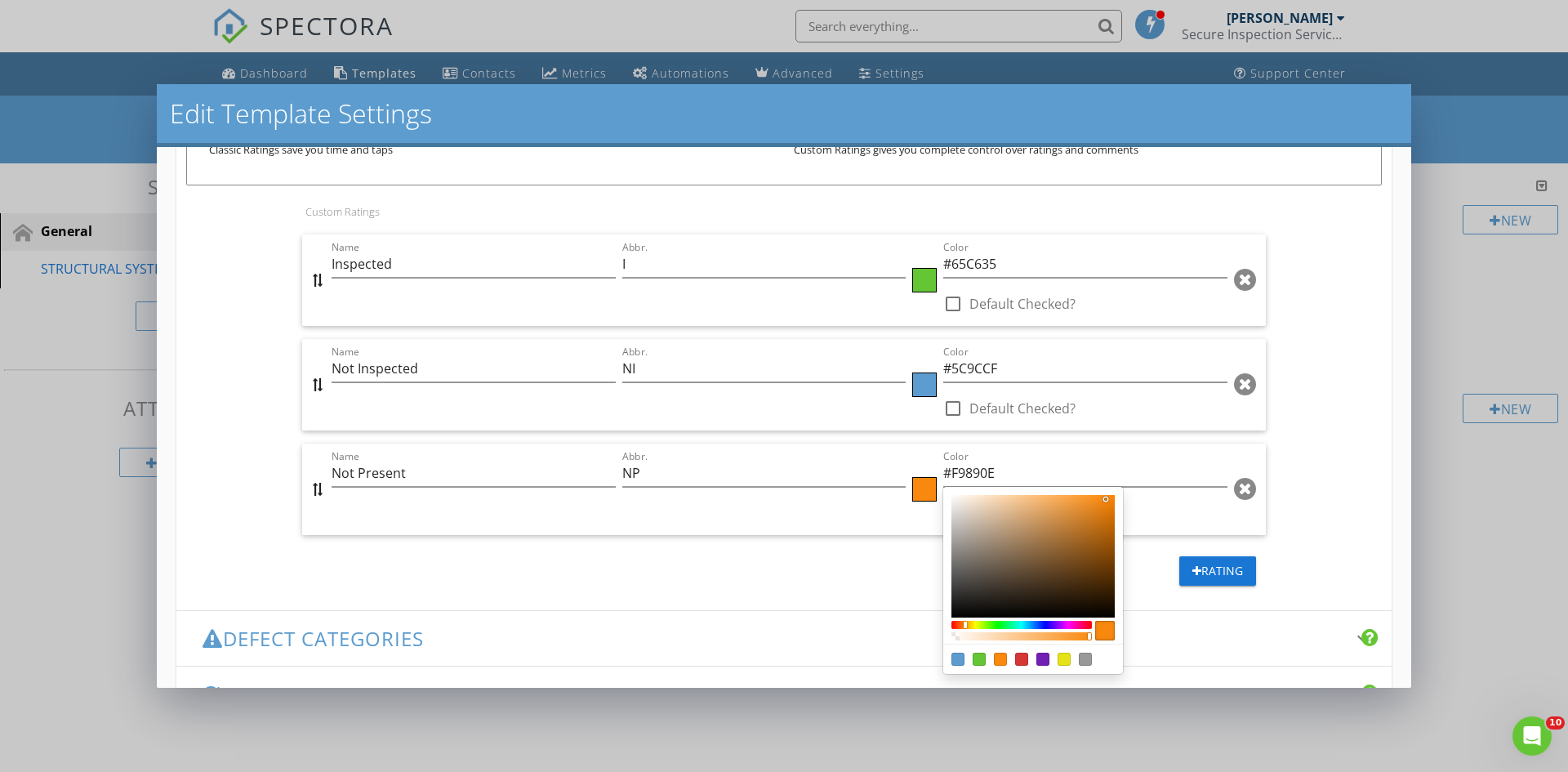
click at [710, 574] on div at bounding box center [784, 386] width 1568 height 772
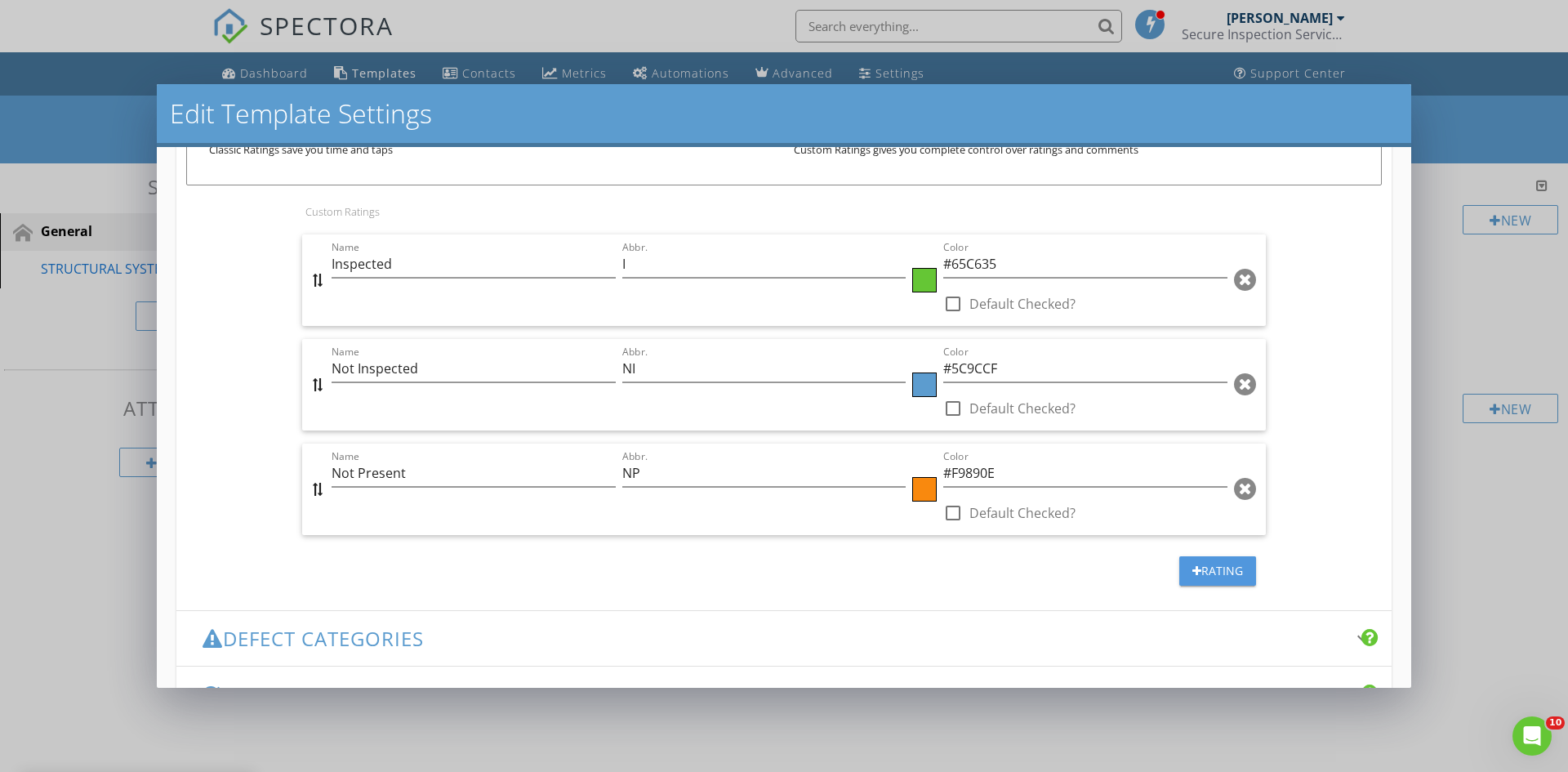
click at [1210, 570] on div "Rating" at bounding box center [1217, 570] width 51 height 17
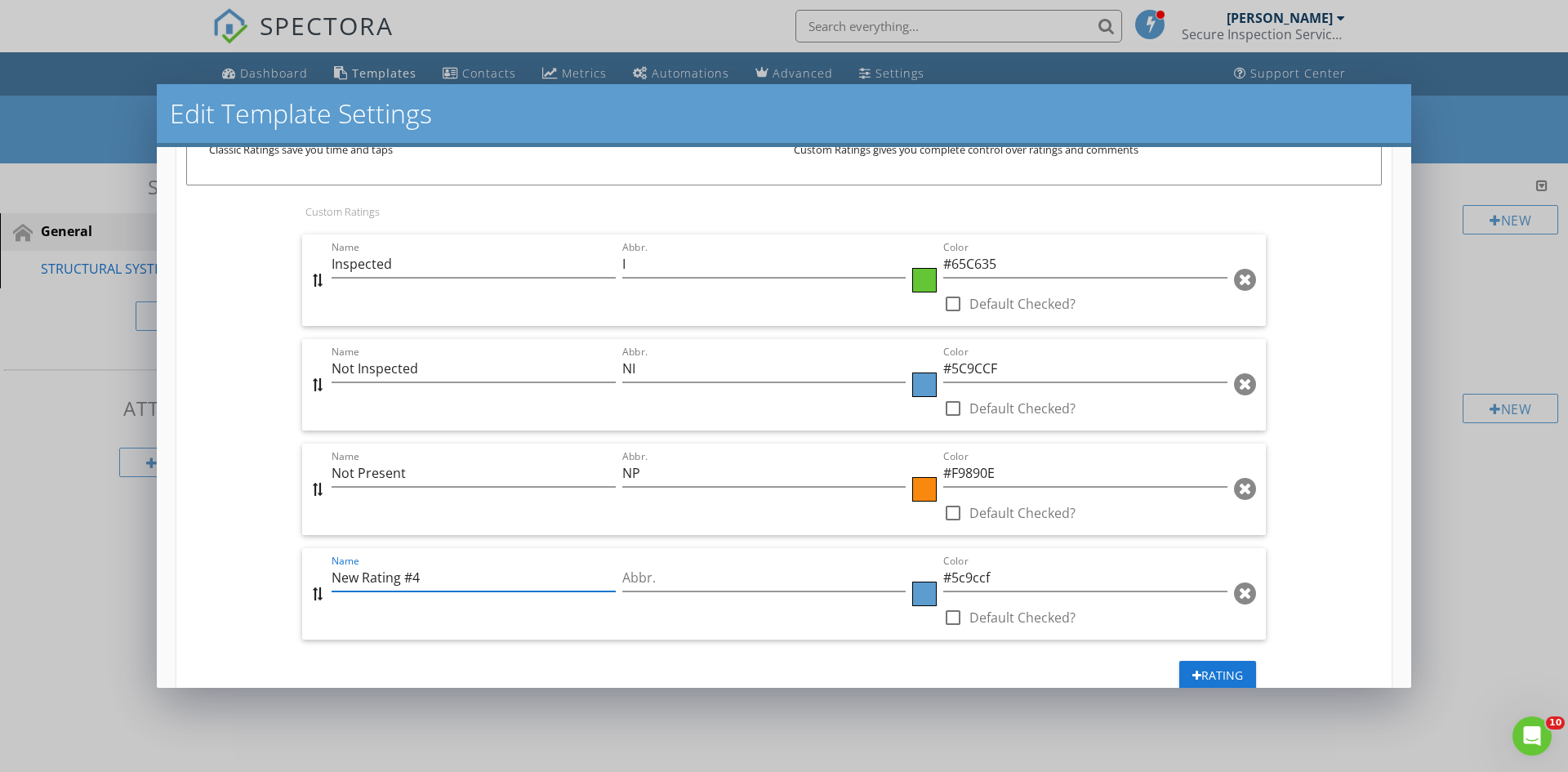
drag, startPoint x: 423, startPoint y: 584, endPoint x: 324, endPoint y: 576, distance: 99.3
click at [324, 576] on div "Name New Rating #4 Abbr. Color #5c9ccf check_box_outline_blank Default Checked?" at bounding box center [784, 594] width 963 height 92
type input "Not Functioning or In Need of Repair"
click at [636, 571] on input "Abbr." at bounding box center [763, 578] width 284 height 27
type input "R"
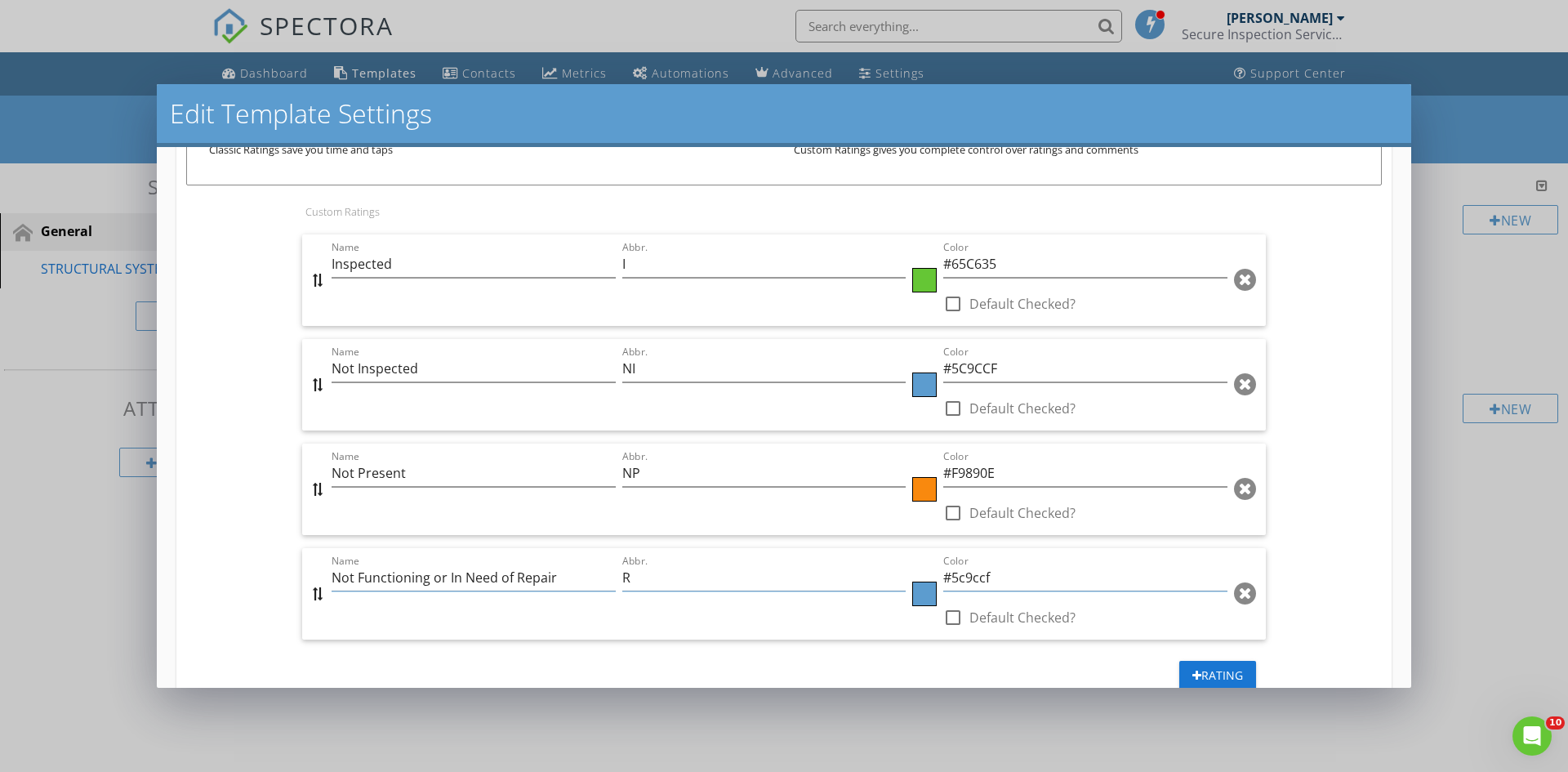
click at [913, 590] on div at bounding box center [925, 594] width 25 height 25
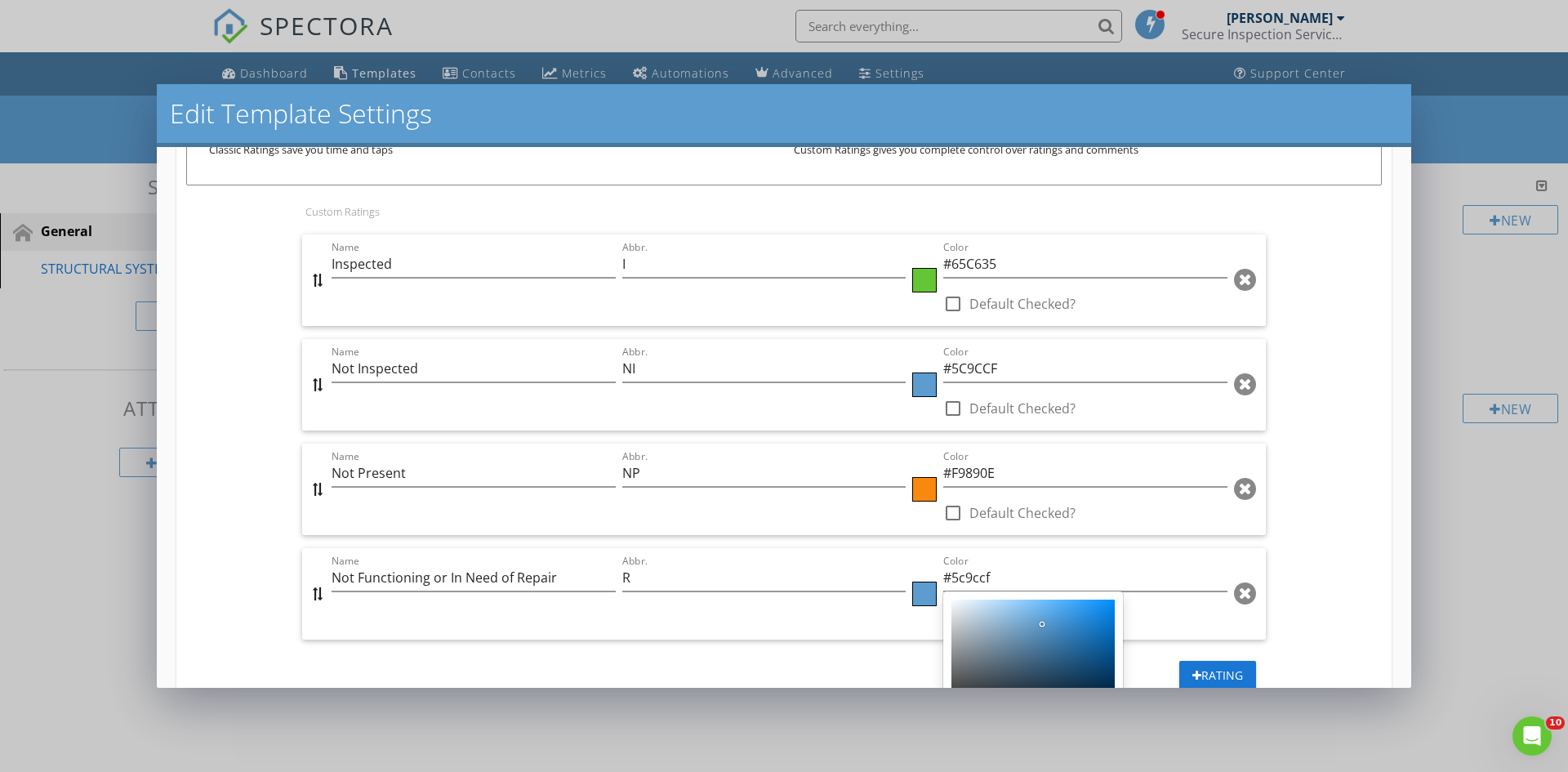
drag, startPoint x: 1408, startPoint y: 481, endPoint x: 1400, endPoint y: 564, distance: 83.4
click at [1400, 584] on div at bounding box center [784, 386] width 1568 height 772
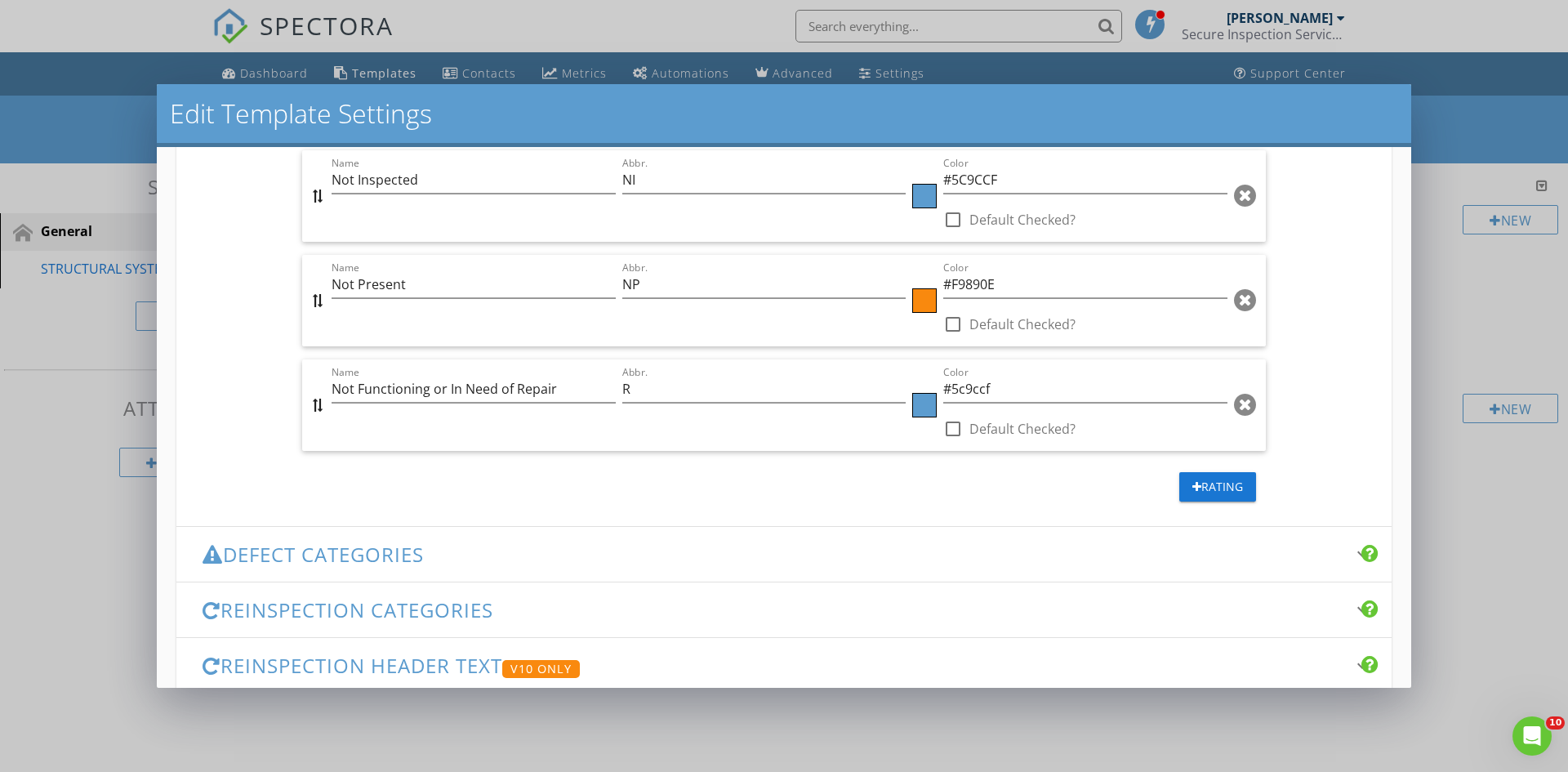
scroll to position [871, 0]
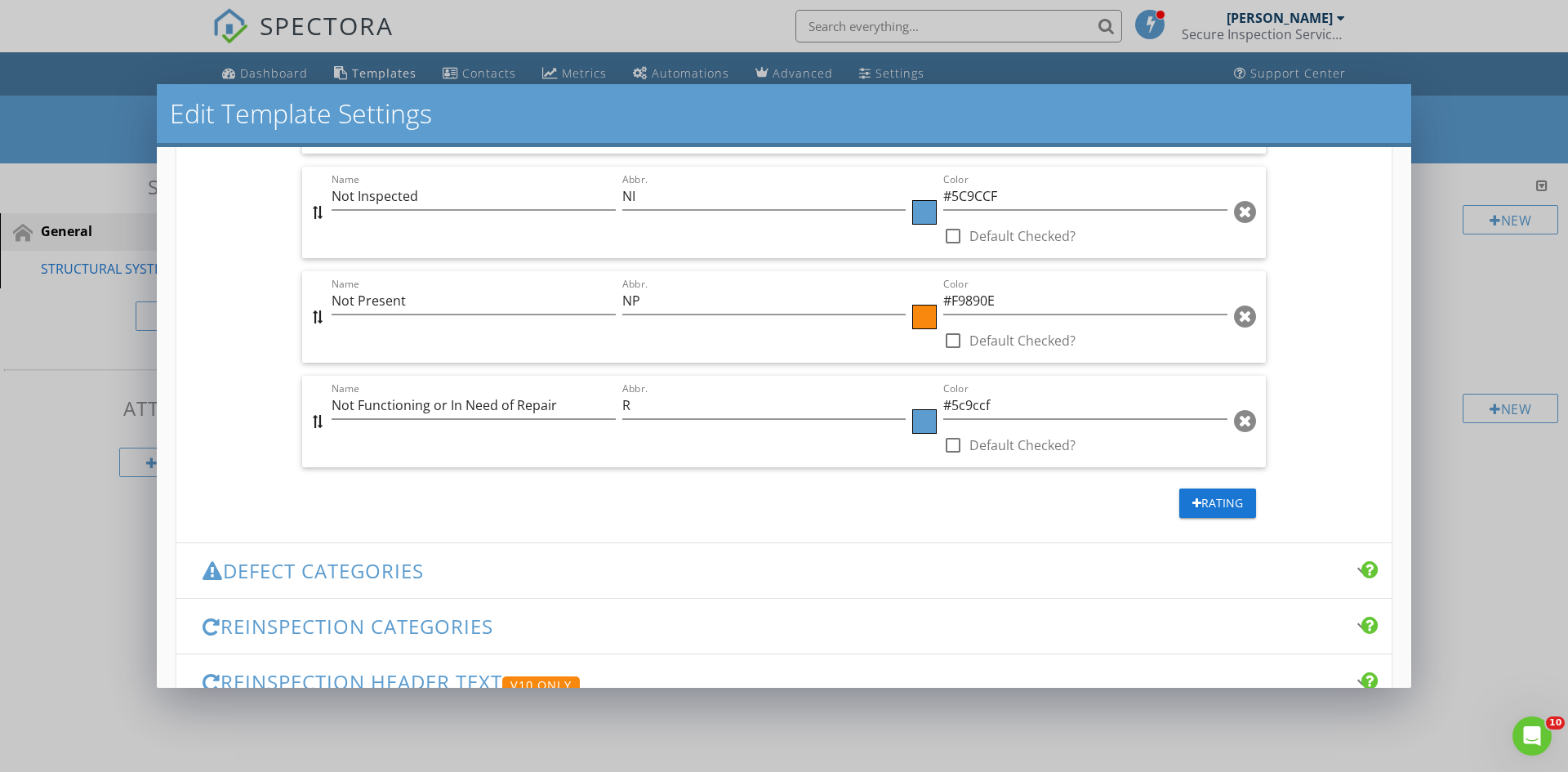
click at [916, 419] on div at bounding box center [925, 421] width 25 height 25
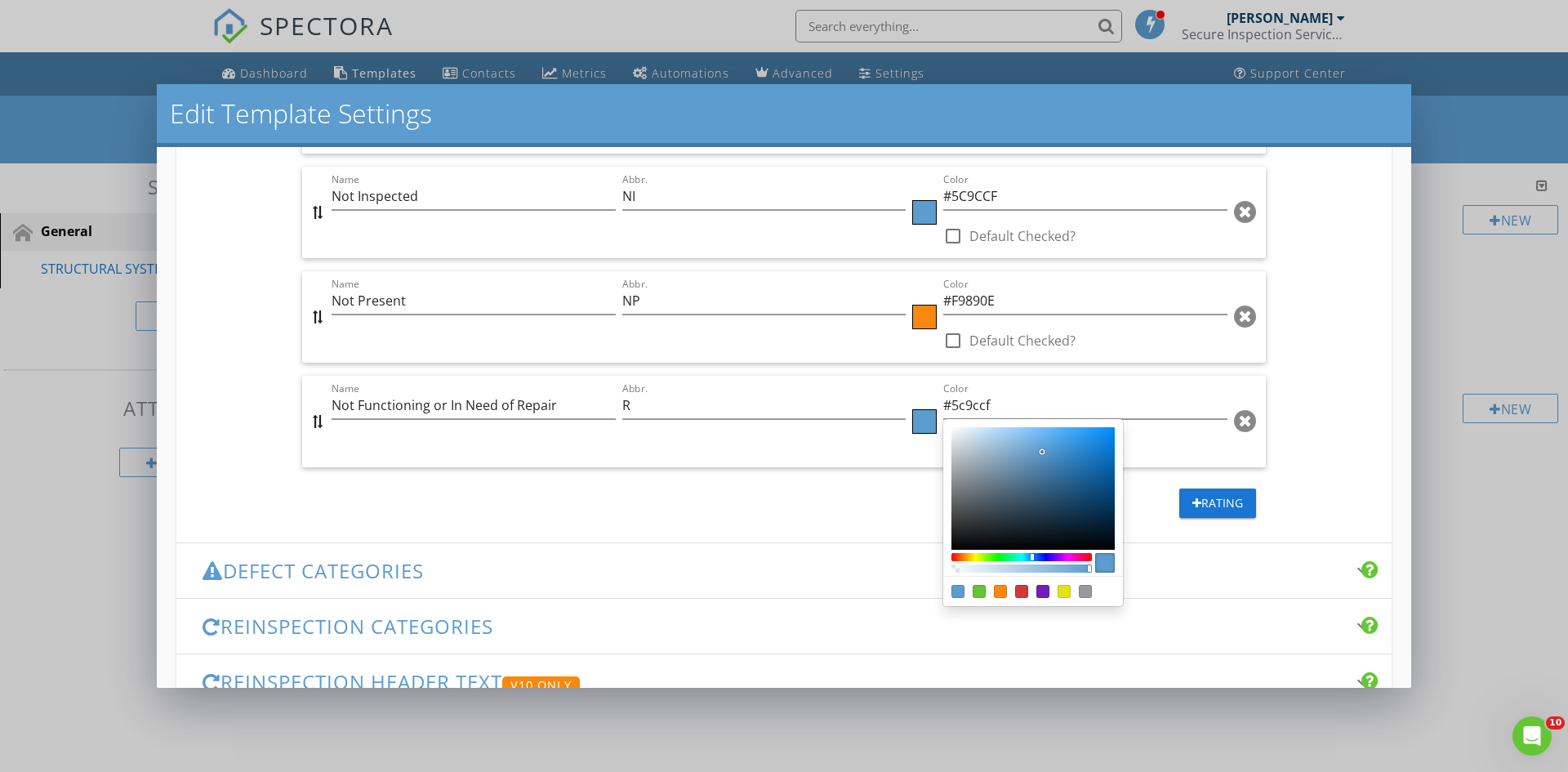
click at [1058, 588] on div "Color:#e5e318" at bounding box center [1064, 591] width 13 height 13
type input "#E5E318"
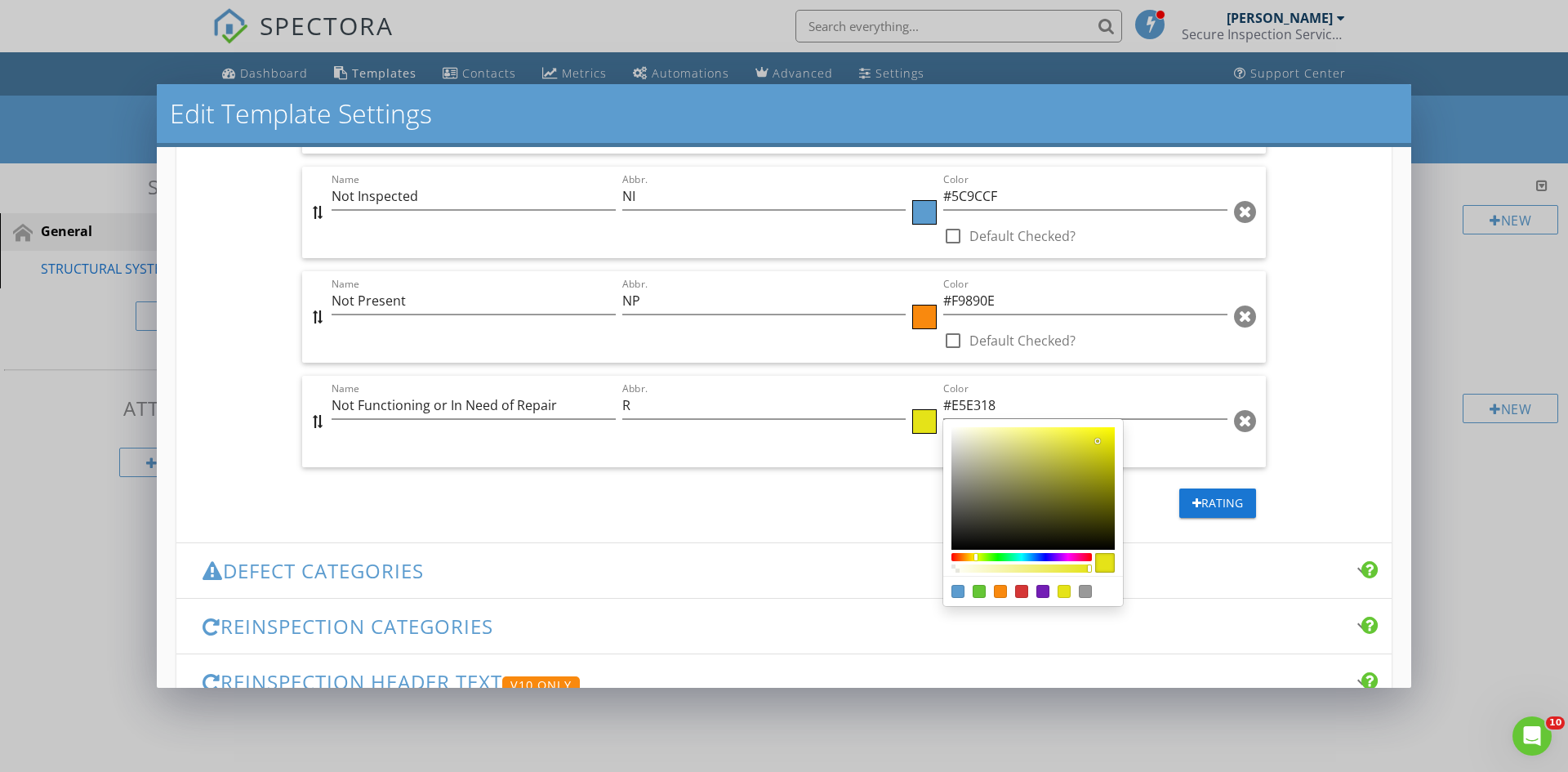
click at [764, 506] on div at bounding box center [784, 386] width 1568 height 772
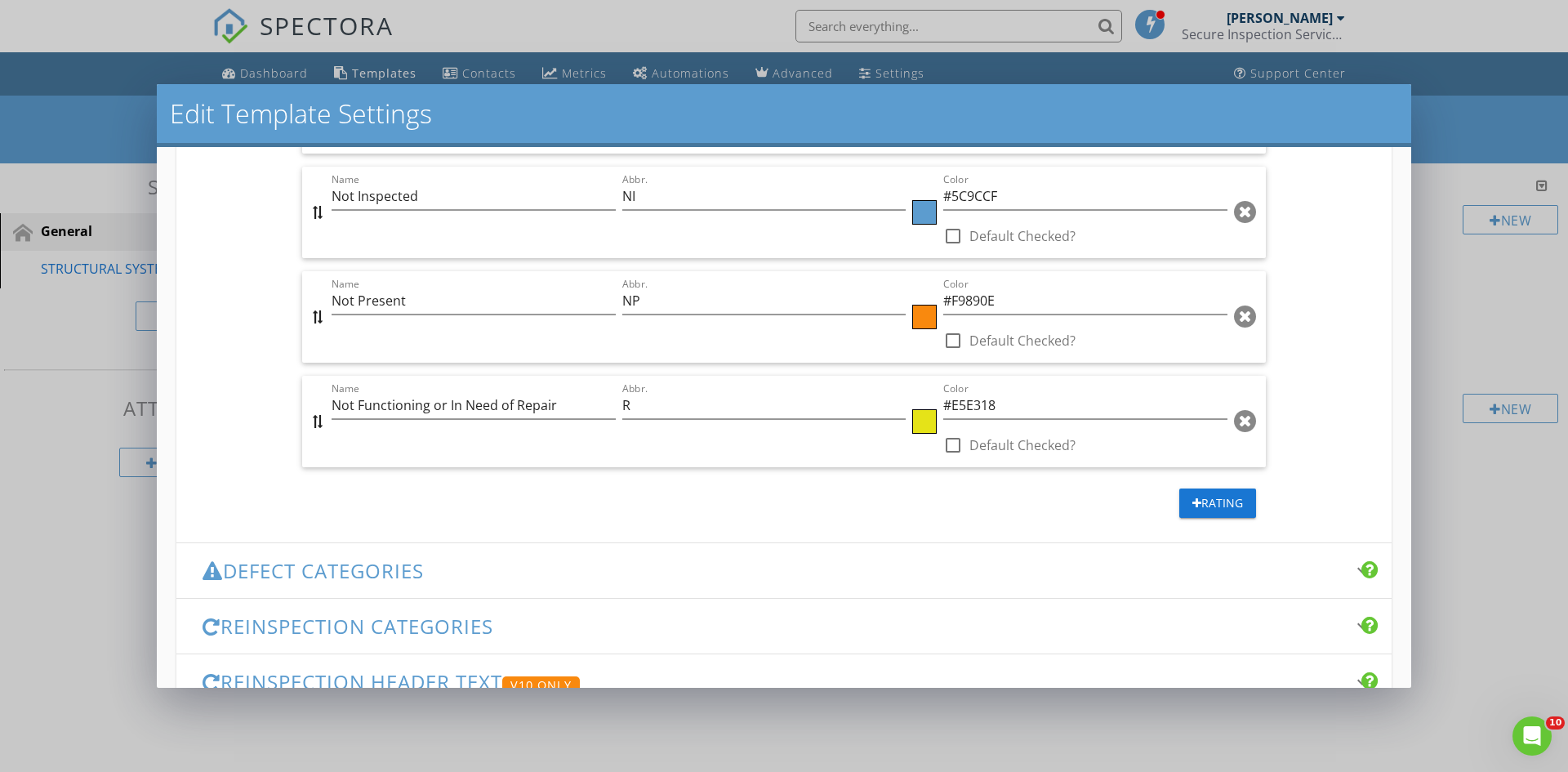
scroll to position [790, 0]
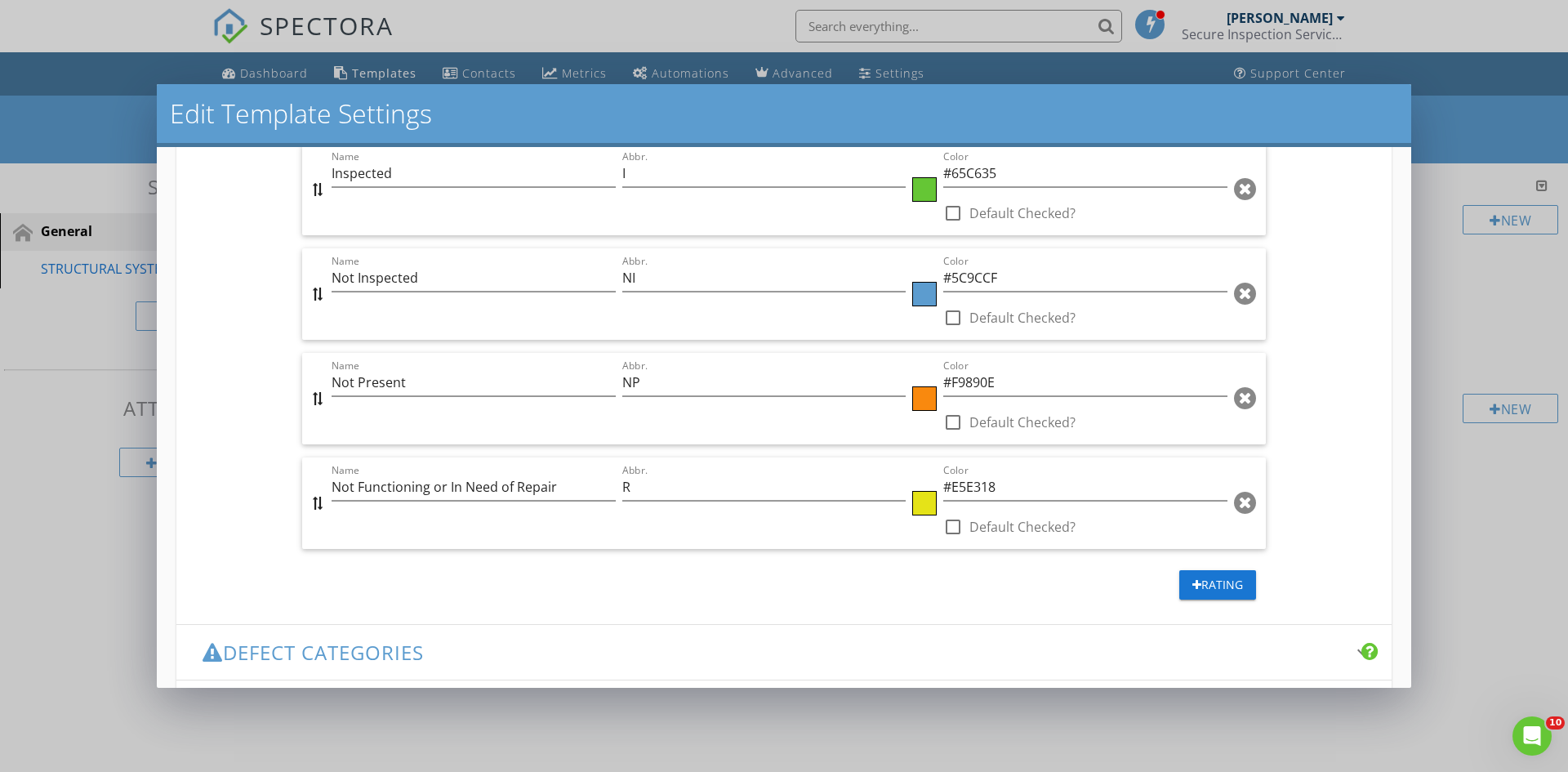
click at [915, 298] on div at bounding box center [925, 294] width 25 height 25
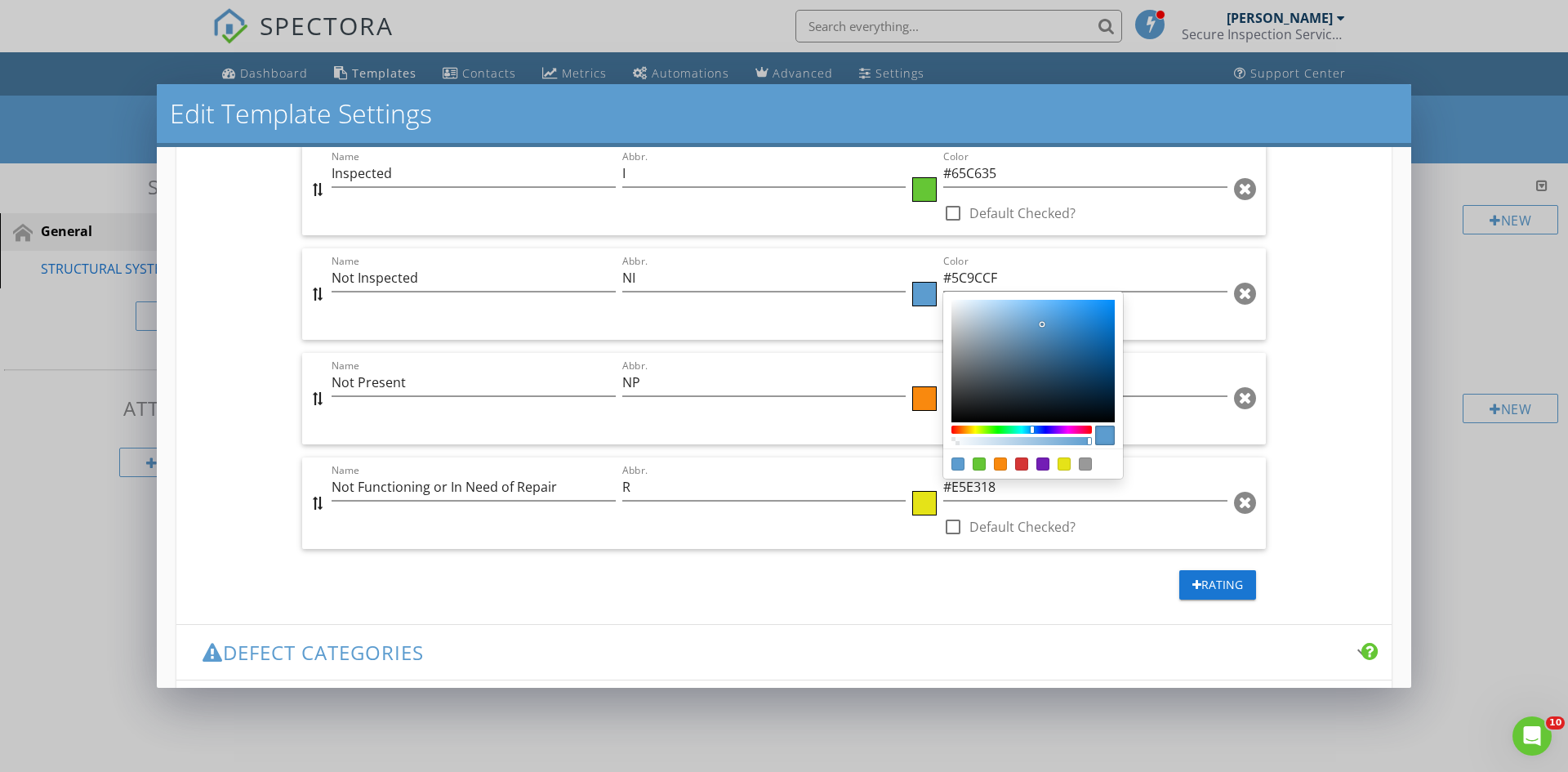
click at [994, 464] on div "Color:#f9890e" at bounding box center [1000, 464] width 13 height 13
type input "#F9890E"
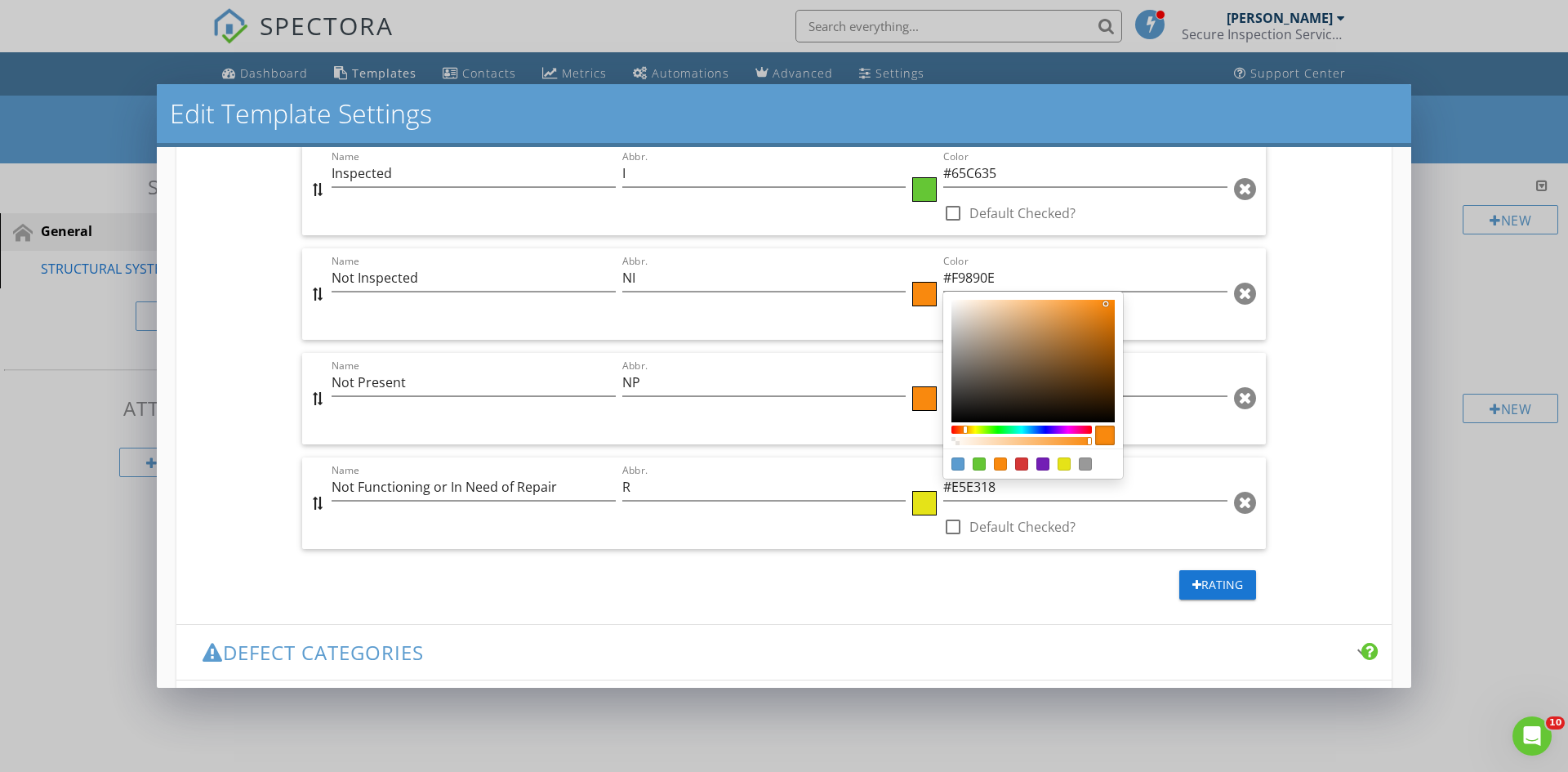
click at [915, 397] on div at bounding box center [784, 386] width 1568 height 772
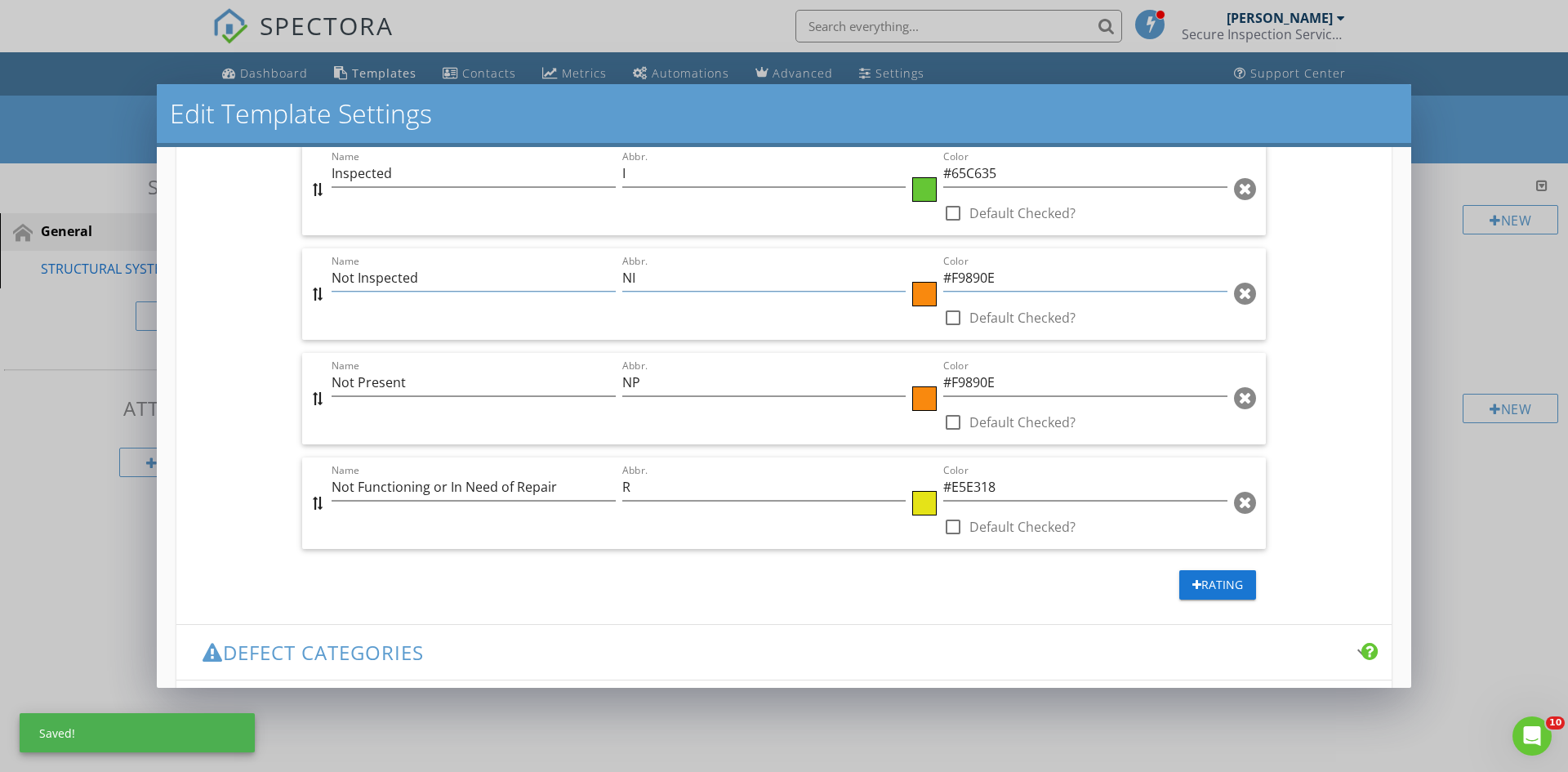
click at [915, 397] on div at bounding box center [925, 398] width 25 height 25
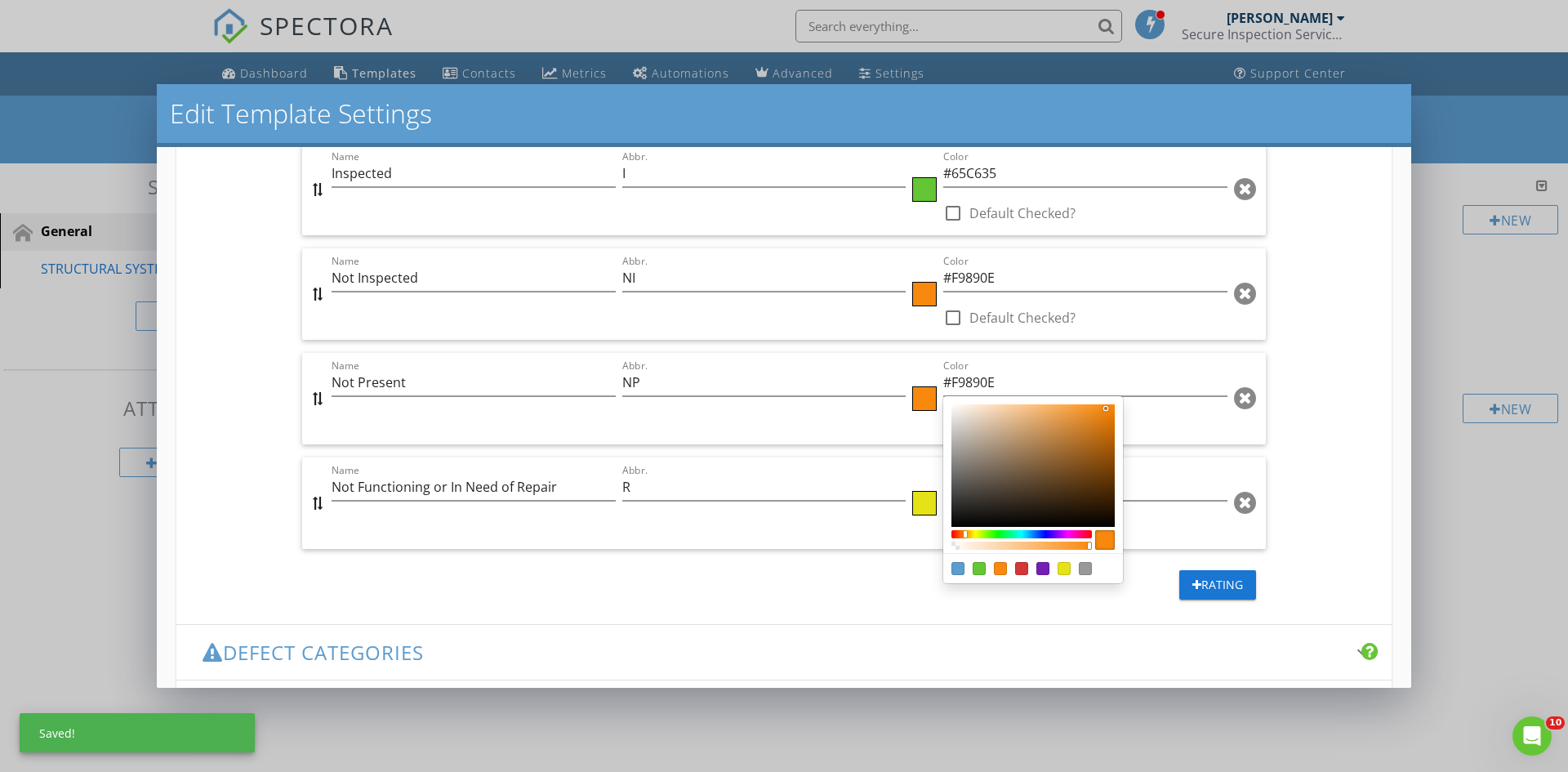
click at [952, 567] on div "Color:#5c9ccf" at bounding box center [958, 568] width 13 height 13
type input "#5C9CCF"
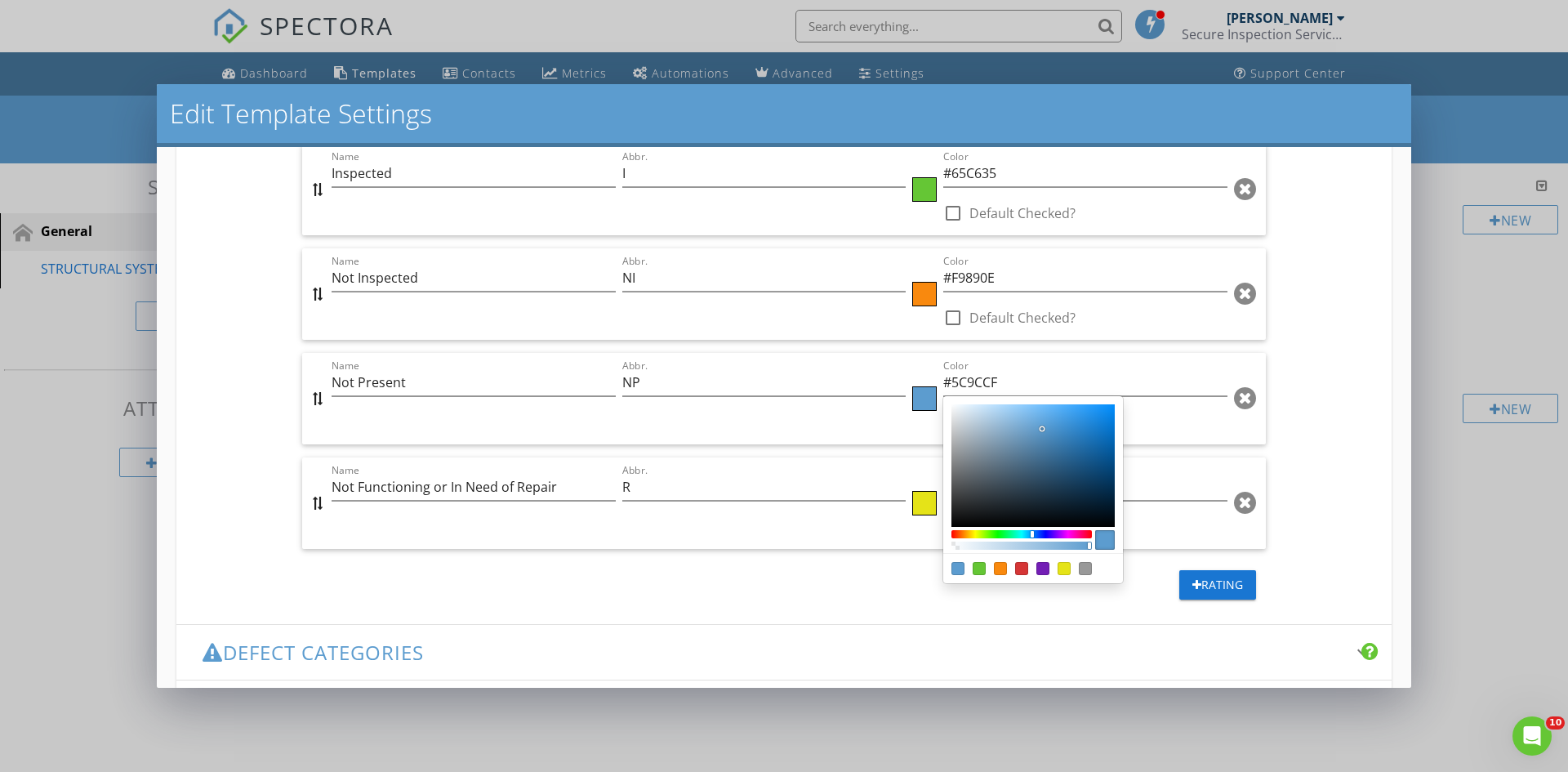
click at [747, 588] on div at bounding box center [784, 386] width 1568 height 772
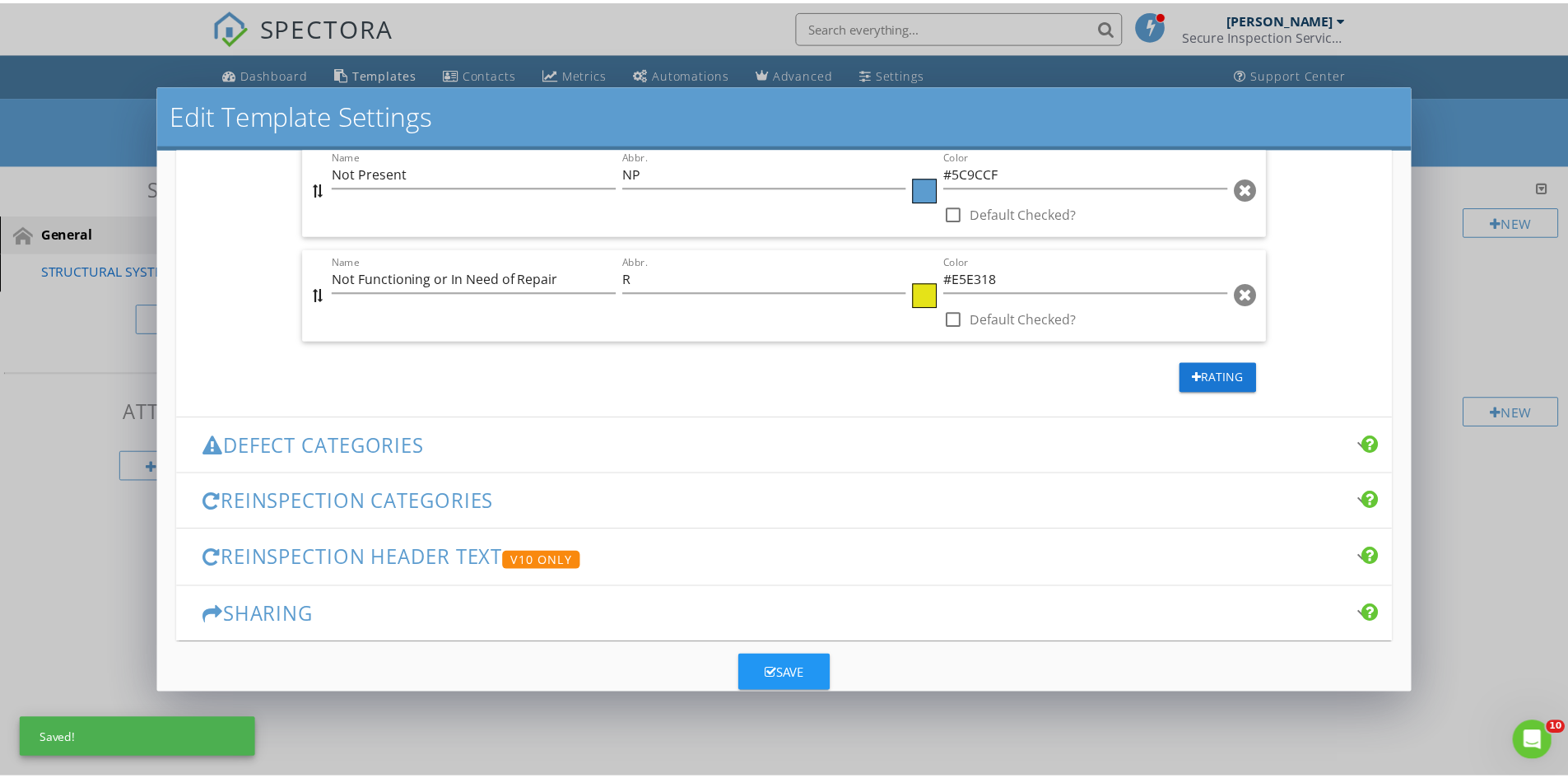
scroll to position [1043, 0]
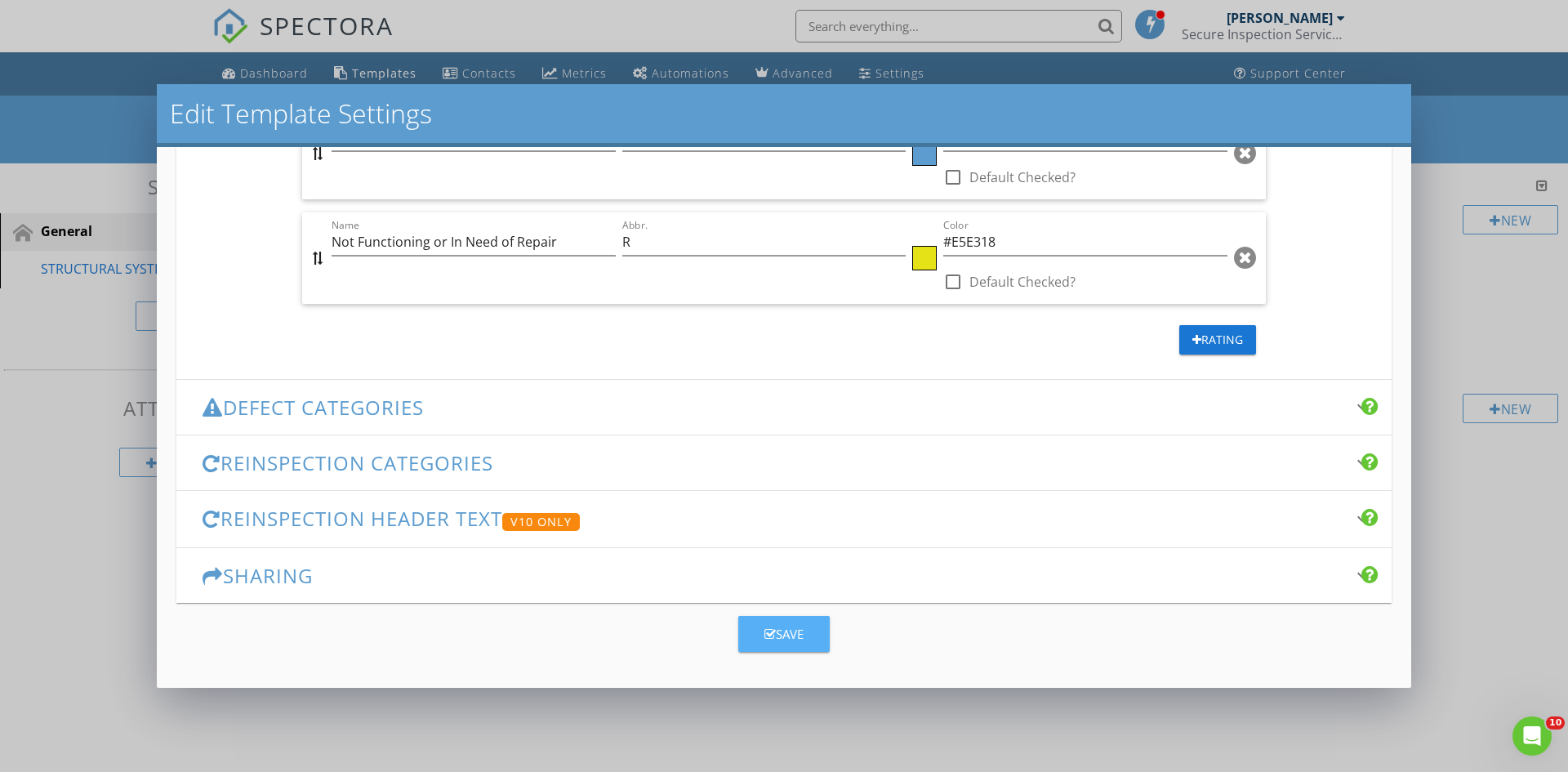
click at [778, 634] on div "Save" at bounding box center [784, 634] width 39 height 19
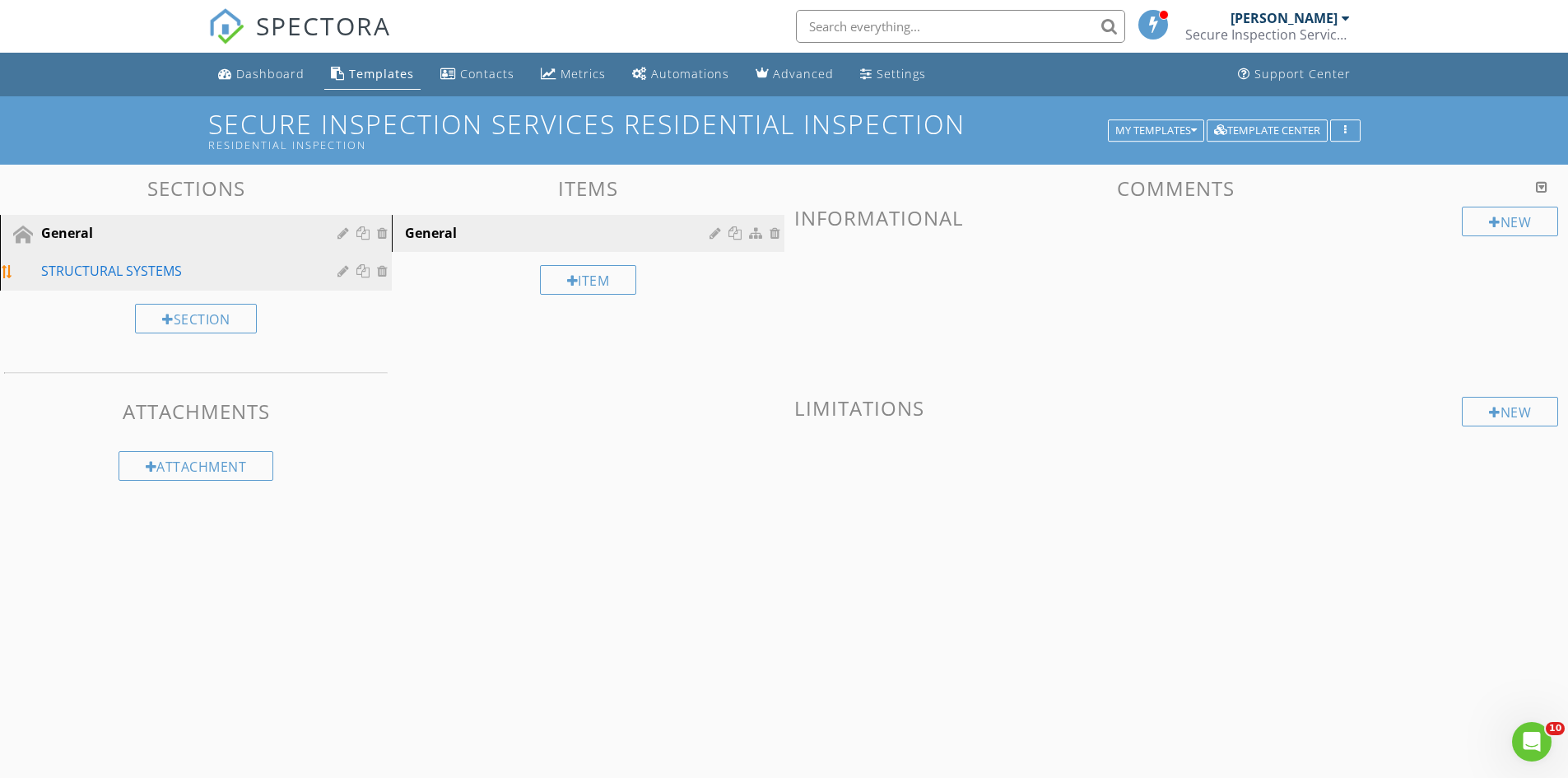
click at [100, 272] on div "STRUCTURAL SYSTEMS" at bounding box center [177, 271] width 273 height 20
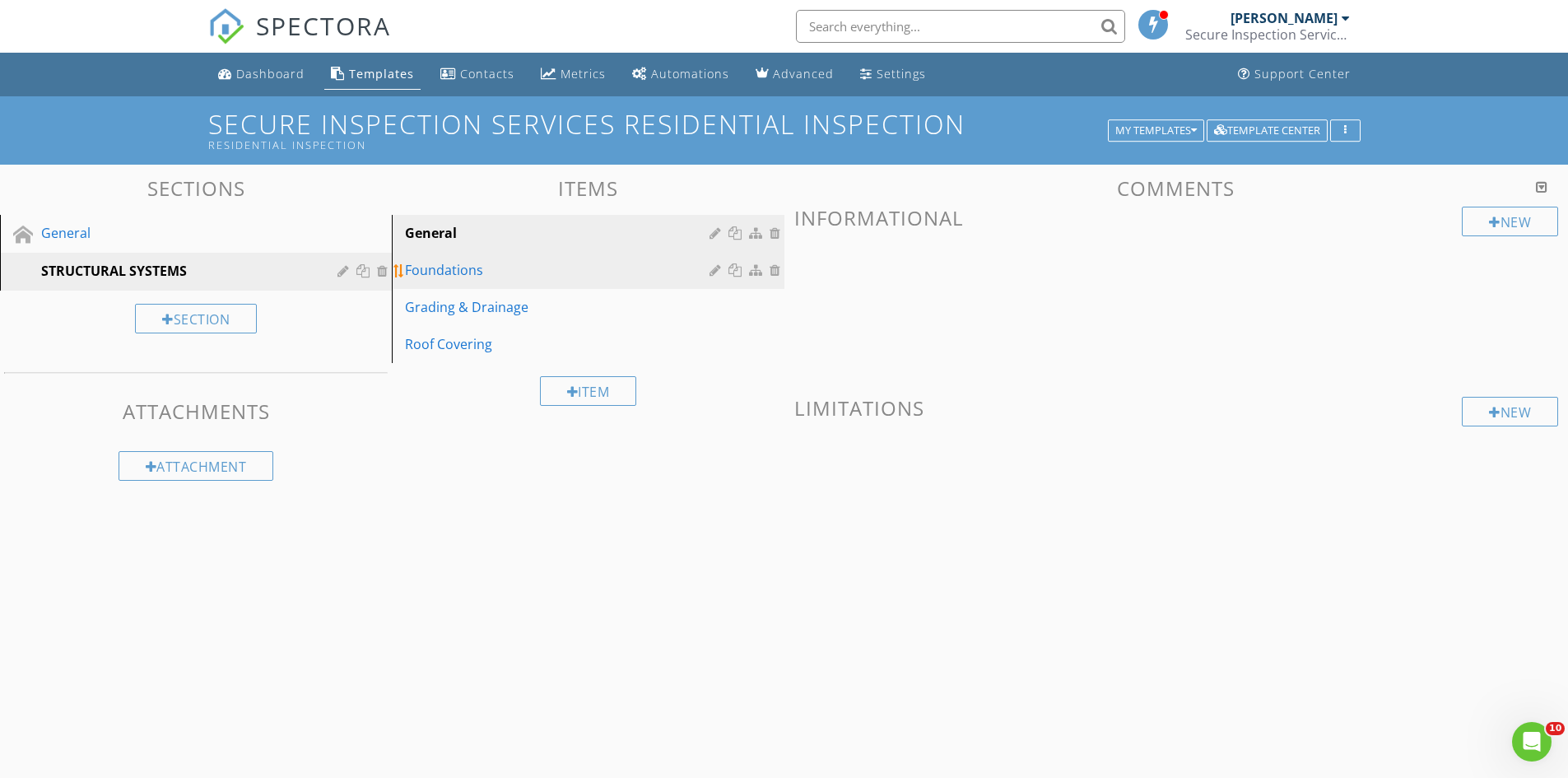
click at [458, 272] on div "Foundations" at bounding box center [560, 270] width 309 height 20
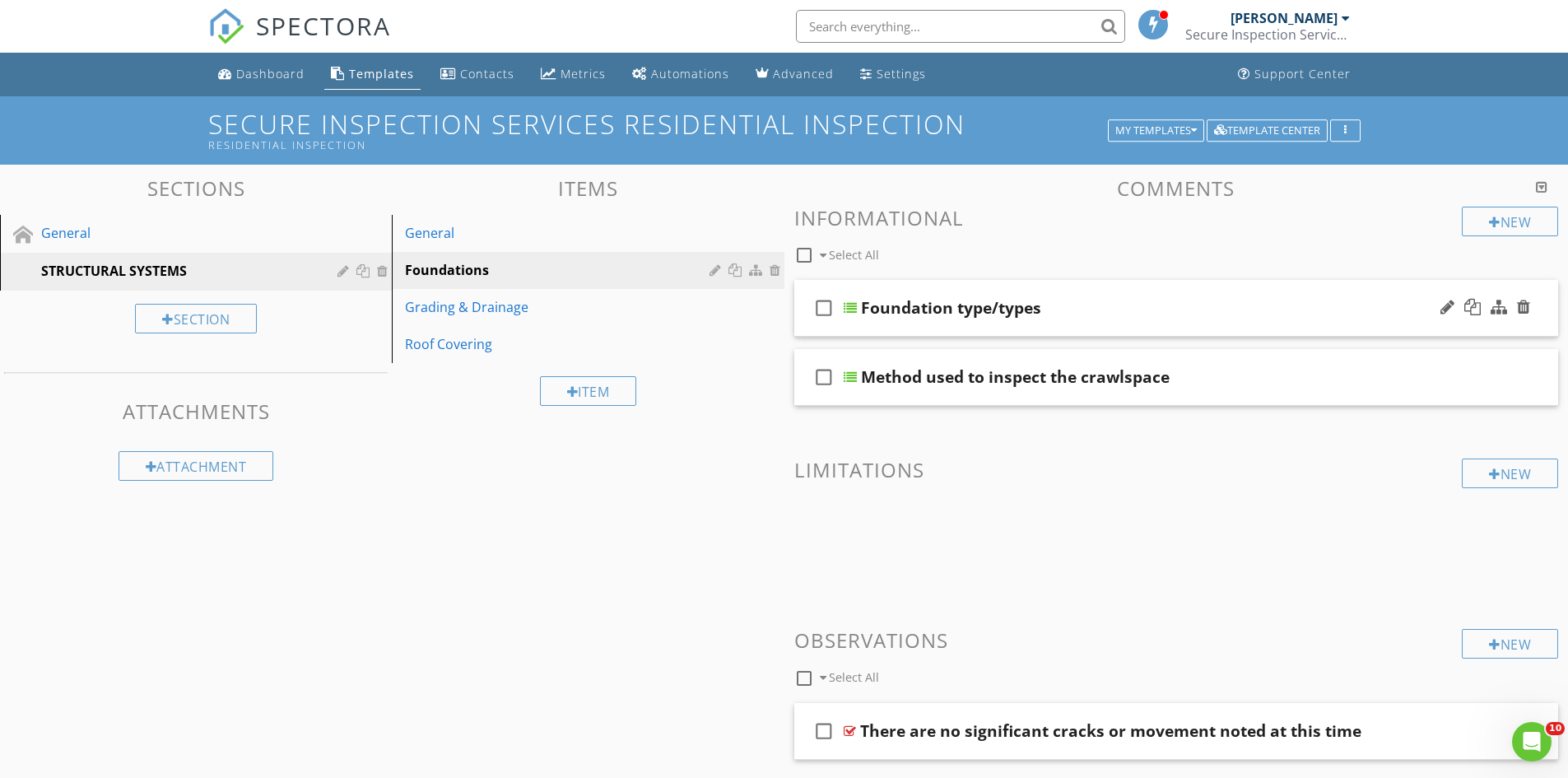
click at [1171, 314] on div "Foundation type/types" at bounding box center [1135, 307] width 548 height 20
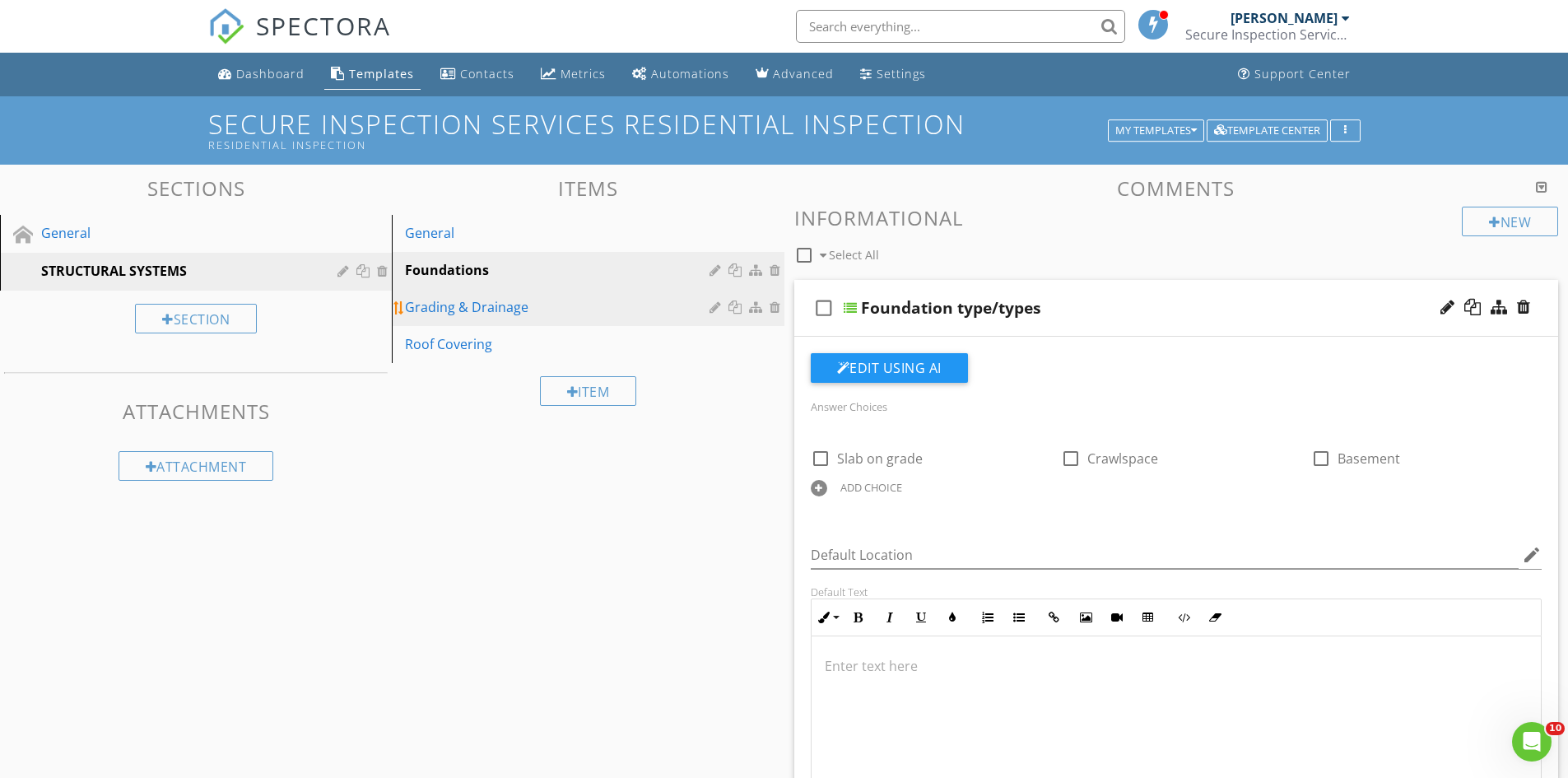
click at [483, 310] on div "Grading & Drainage" at bounding box center [560, 307] width 309 height 20
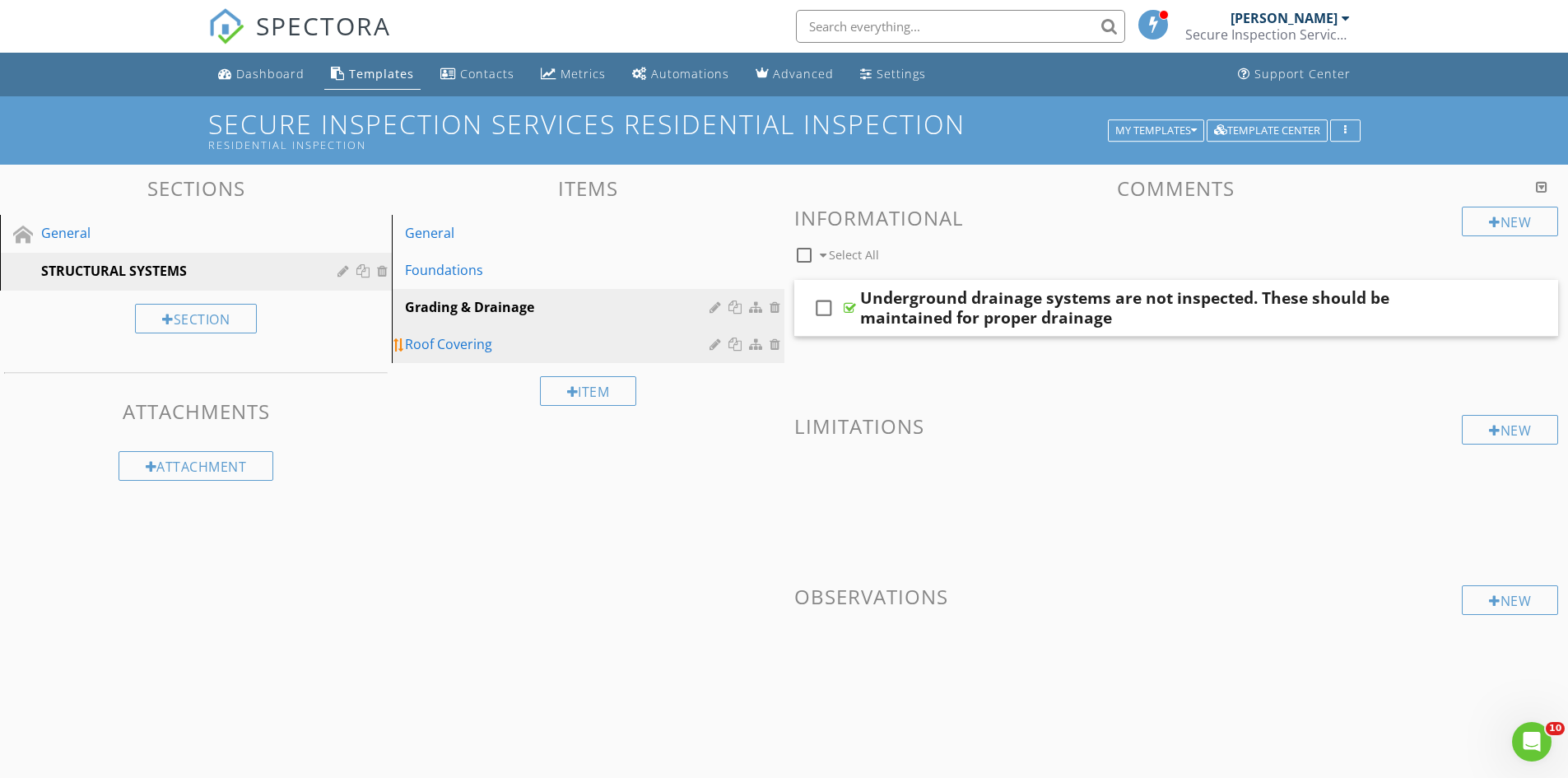
click at [468, 342] on div "Roof Covering" at bounding box center [560, 344] width 309 height 20
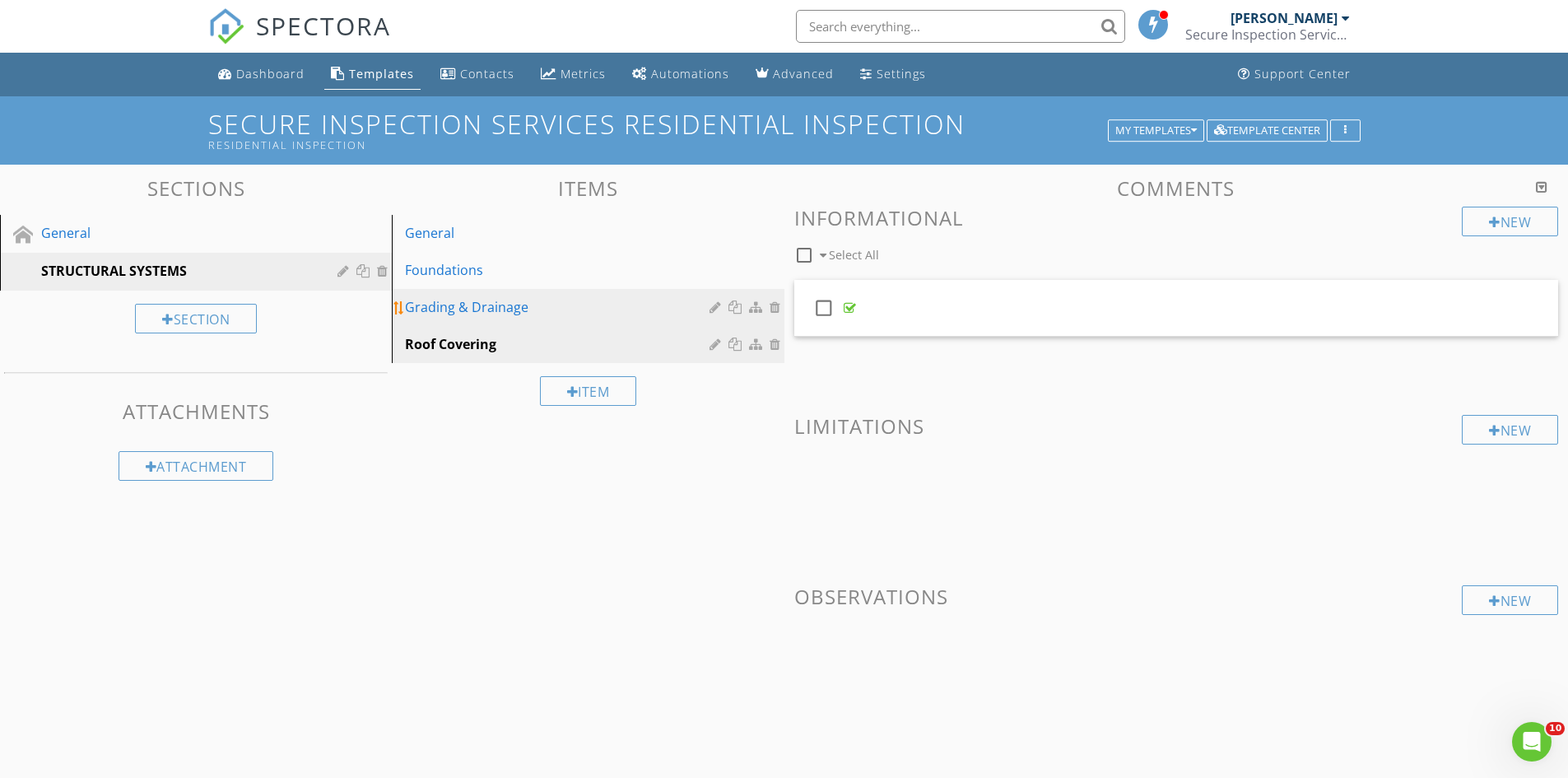
click at [477, 308] on div "Grading & Drainage" at bounding box center [560, 307] width 309 height 20
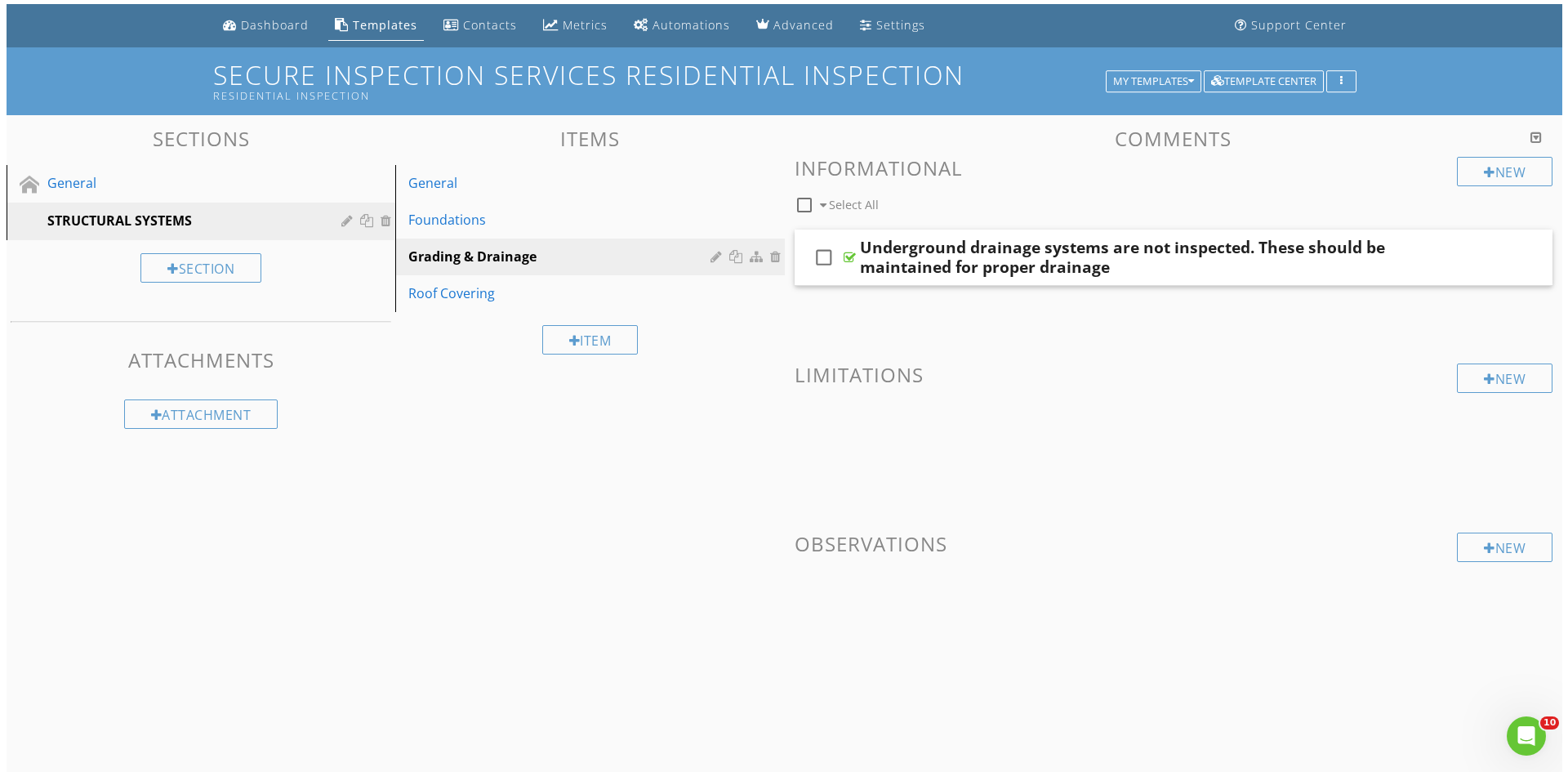
scroll to position [0, 0]
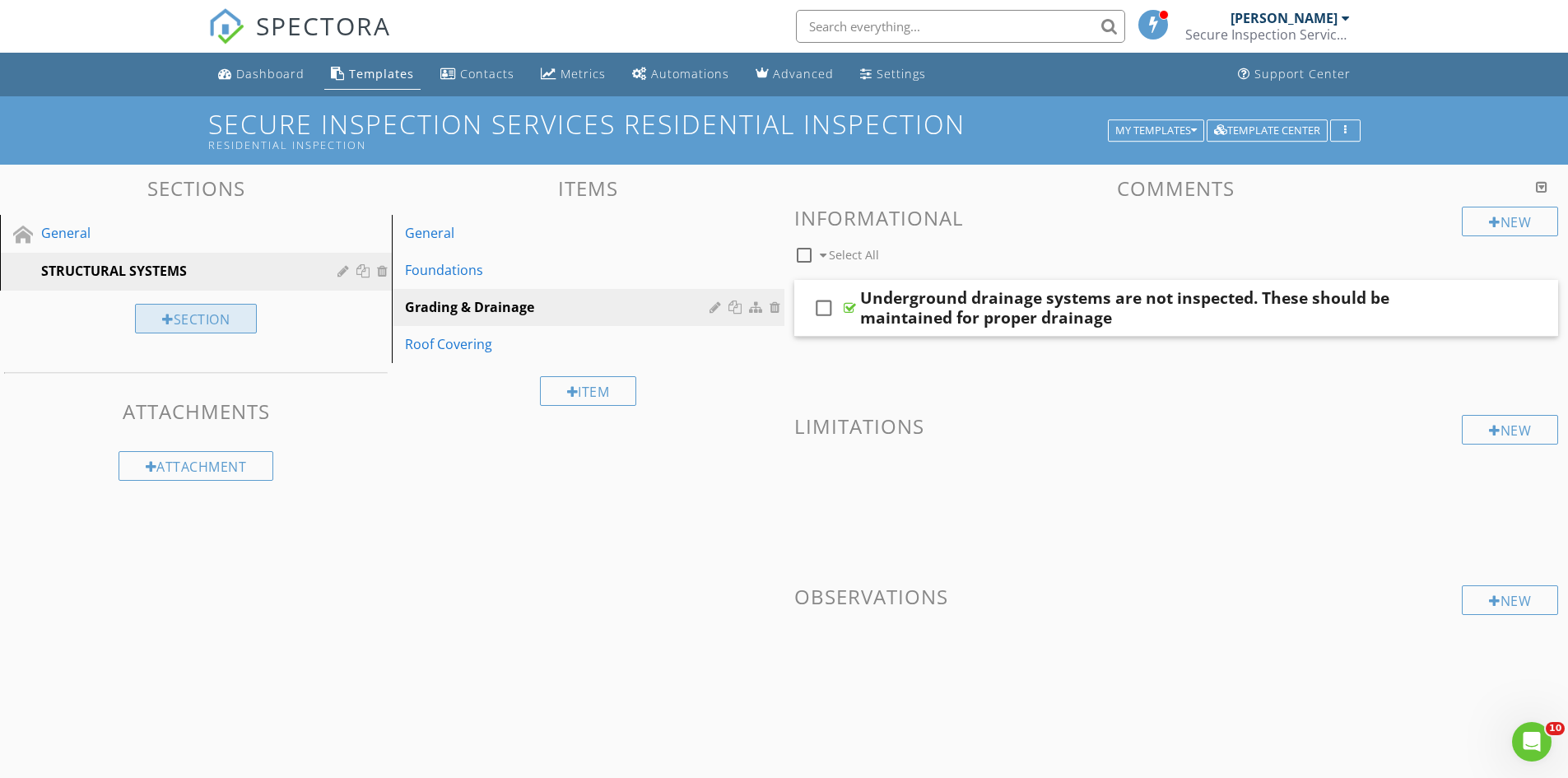
click at [210, 319] on div "Section" at bounding box center [196, 318] width 122 height 30
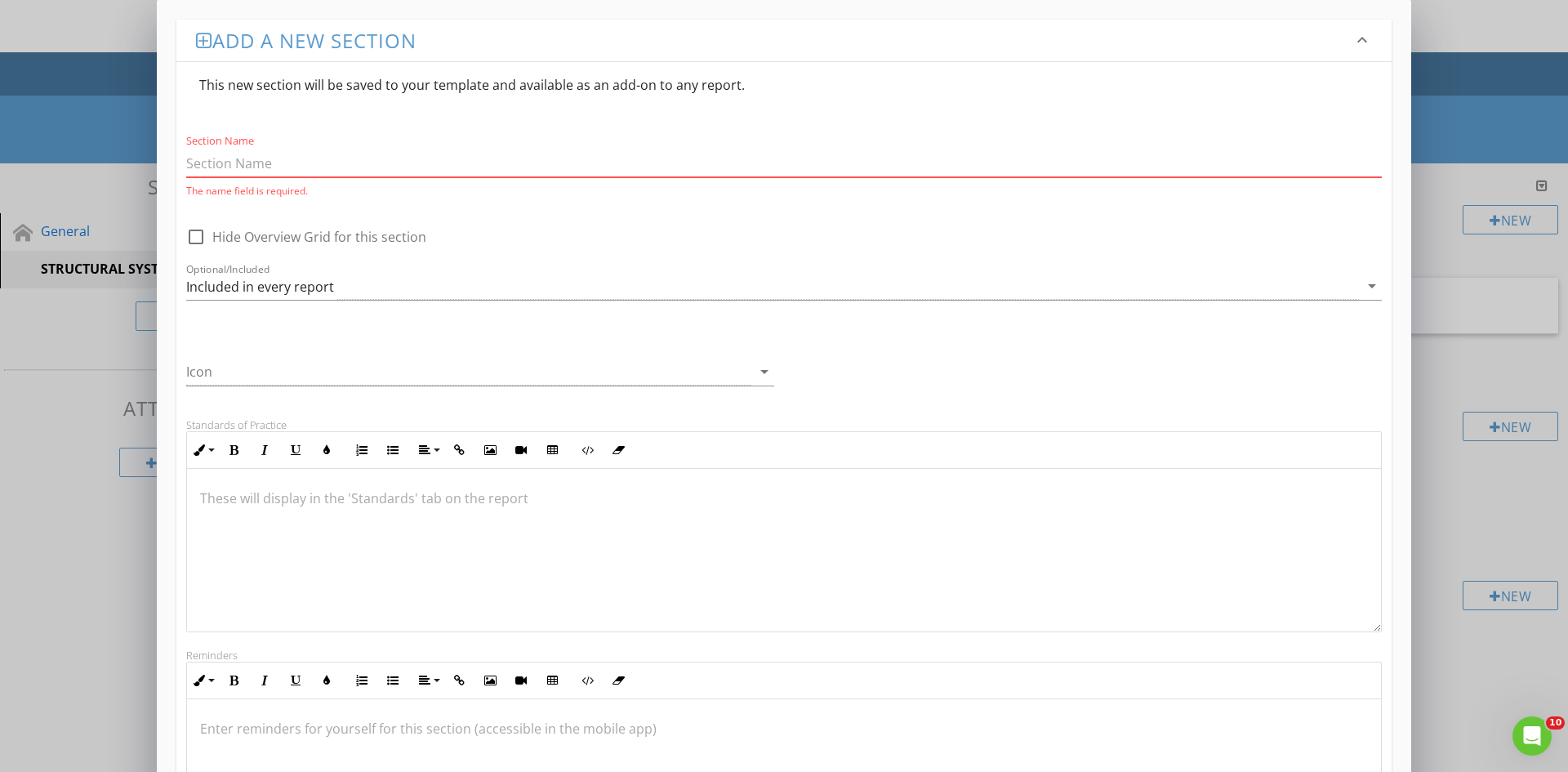
click at [217, 161] on input "Section Name" at bounding box center [784, 163] width 1195 height 27
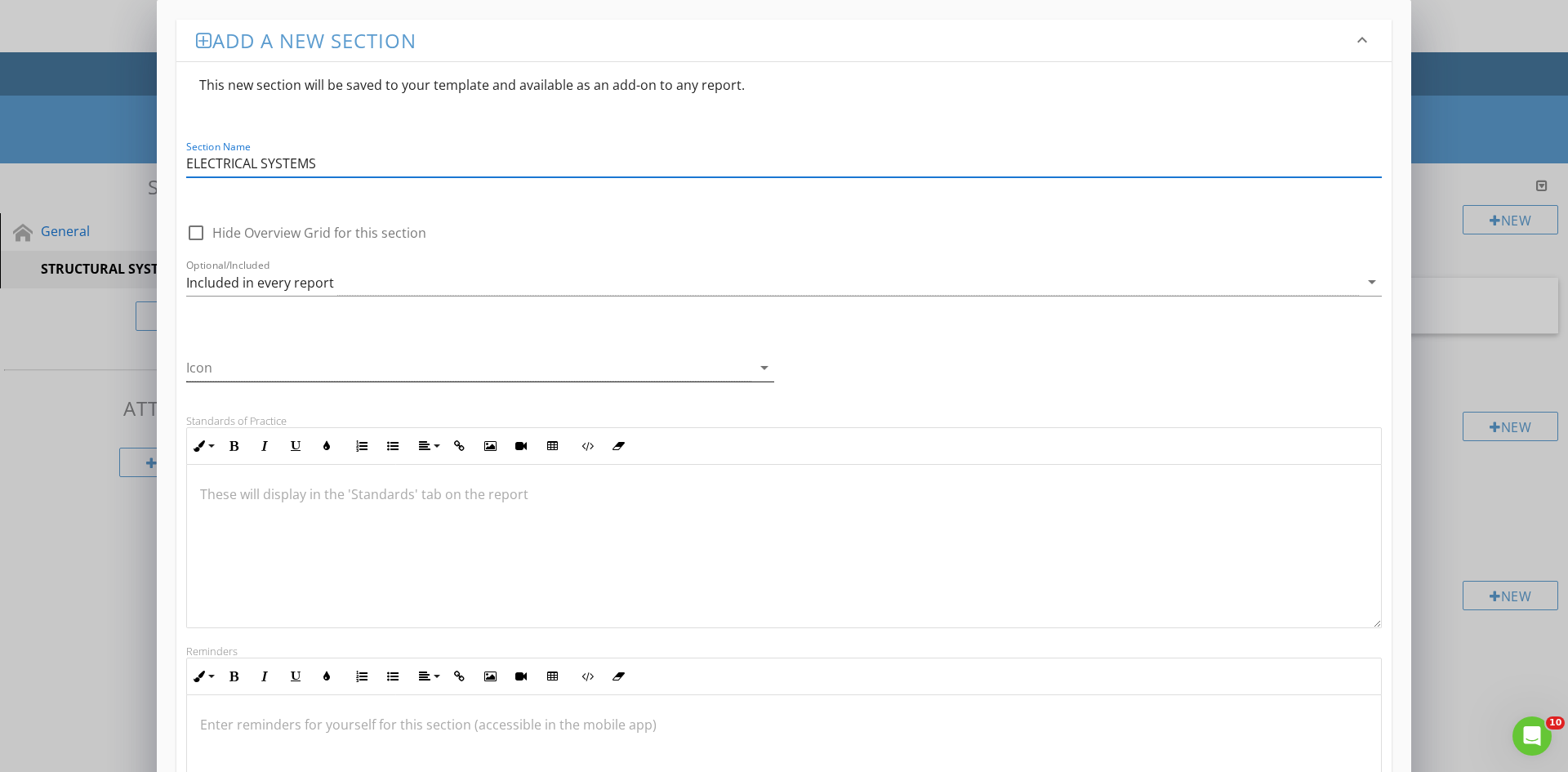
type input "ELECTRICAL SYSTEMS"
click at [766, 366] on icon "arrow_drop_down" at bounding box center [764, 367] width 20 height 20
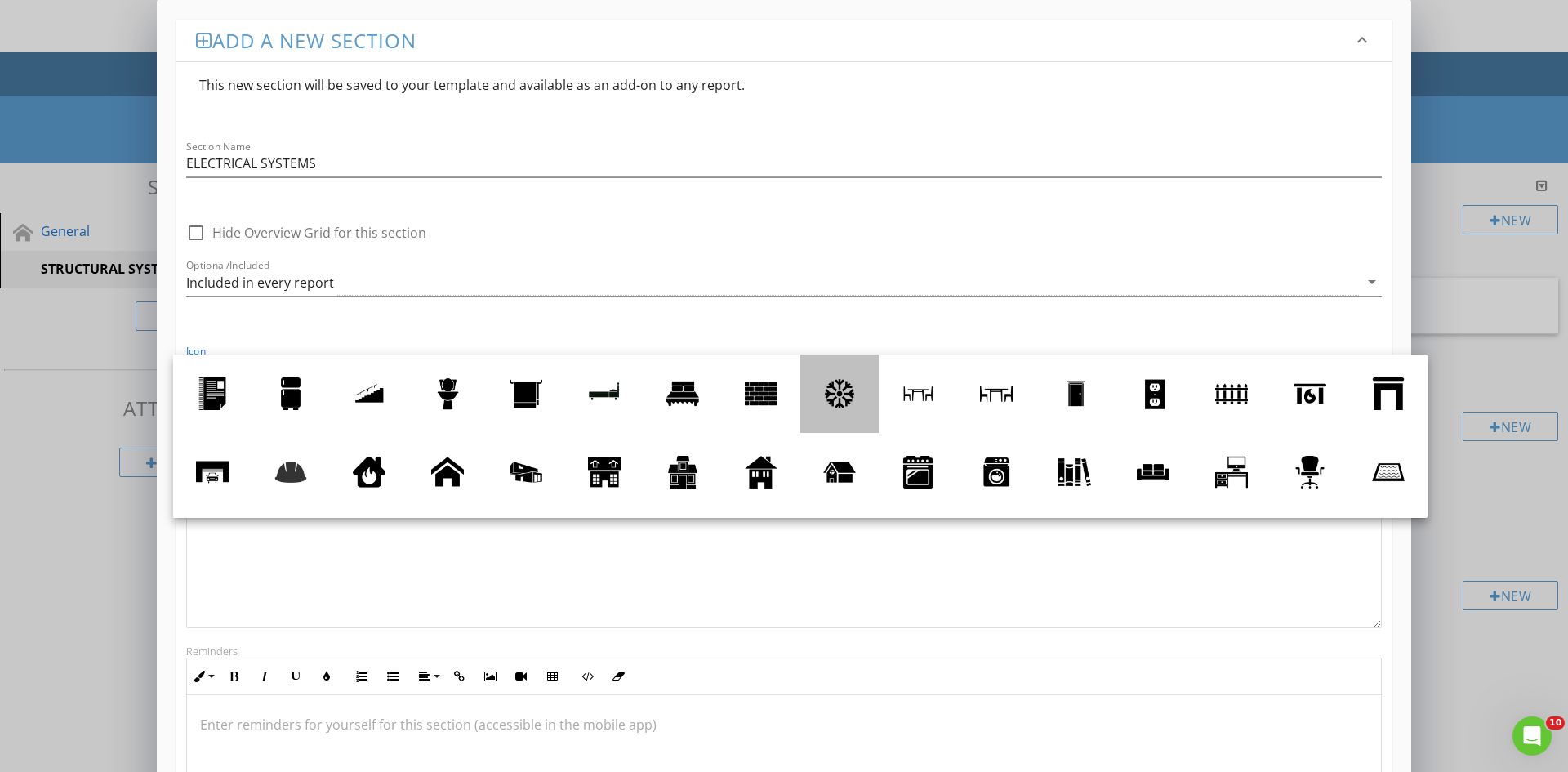
click at [844, 389] on div at bounding box center [840, 394] width 32 height 32
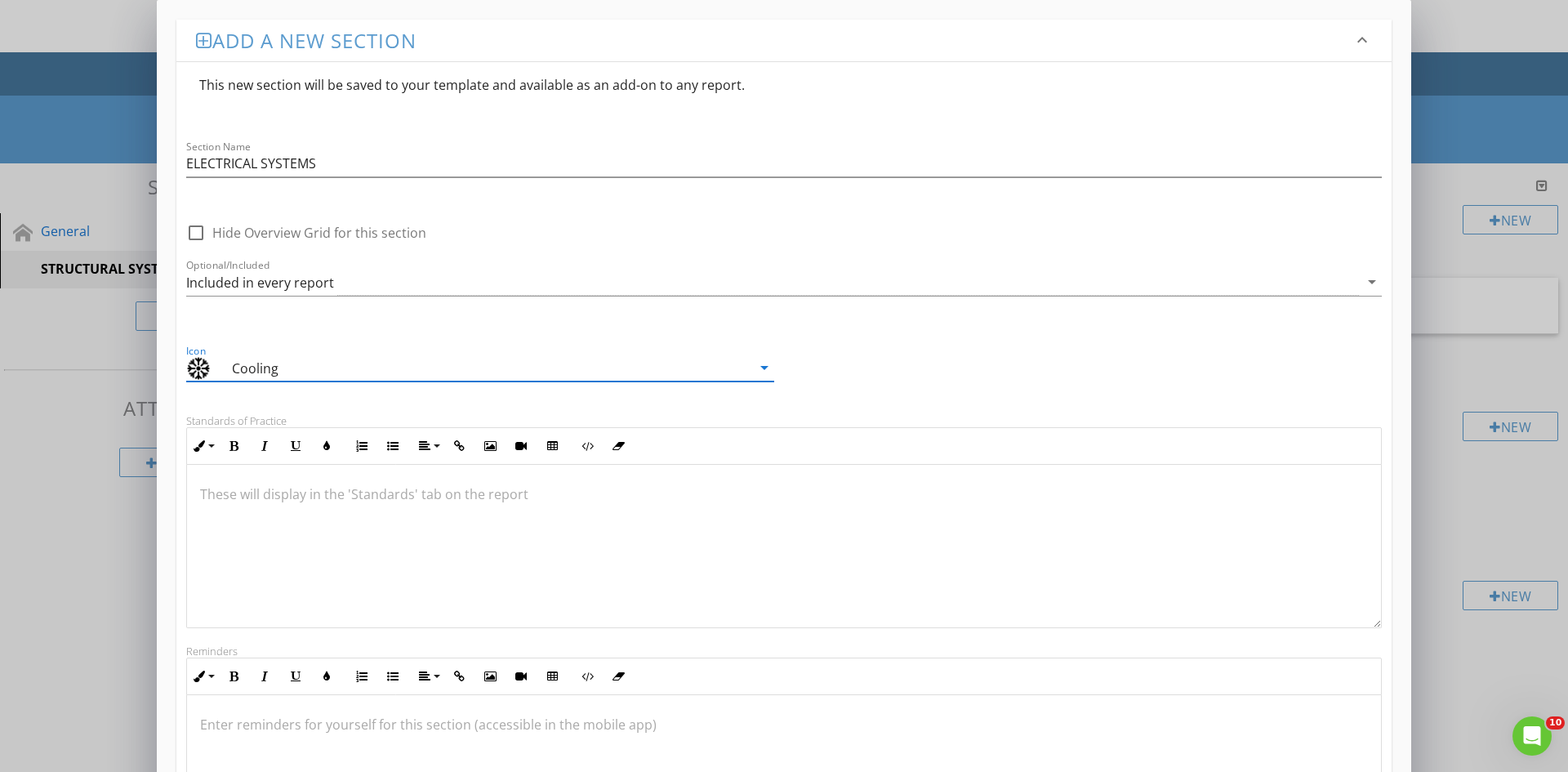
click at [763, 365] on icon "arrow_drop_down" at bounding box center [764, 367] width 20 height 20
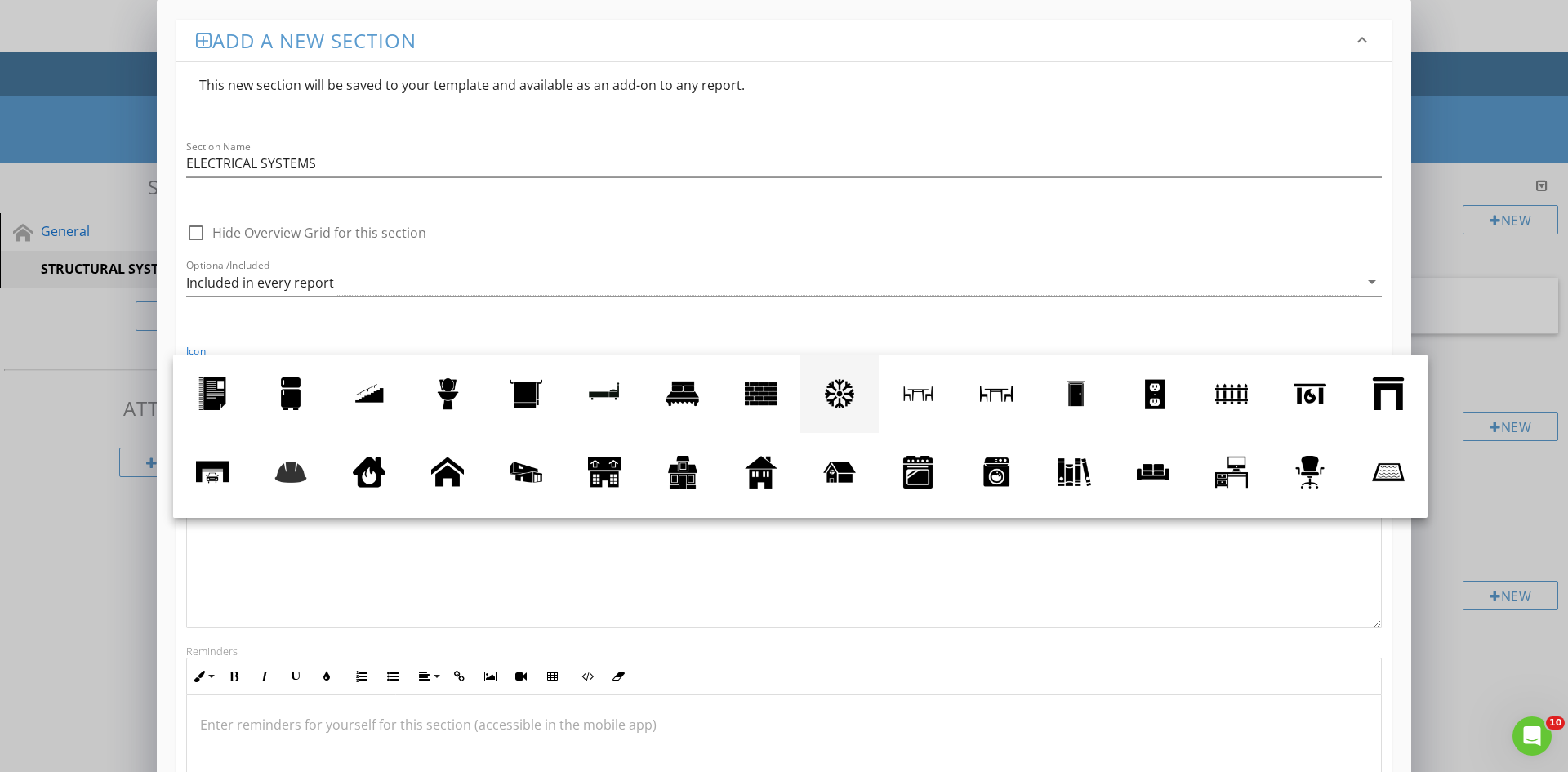
scroll to position [72, 0]
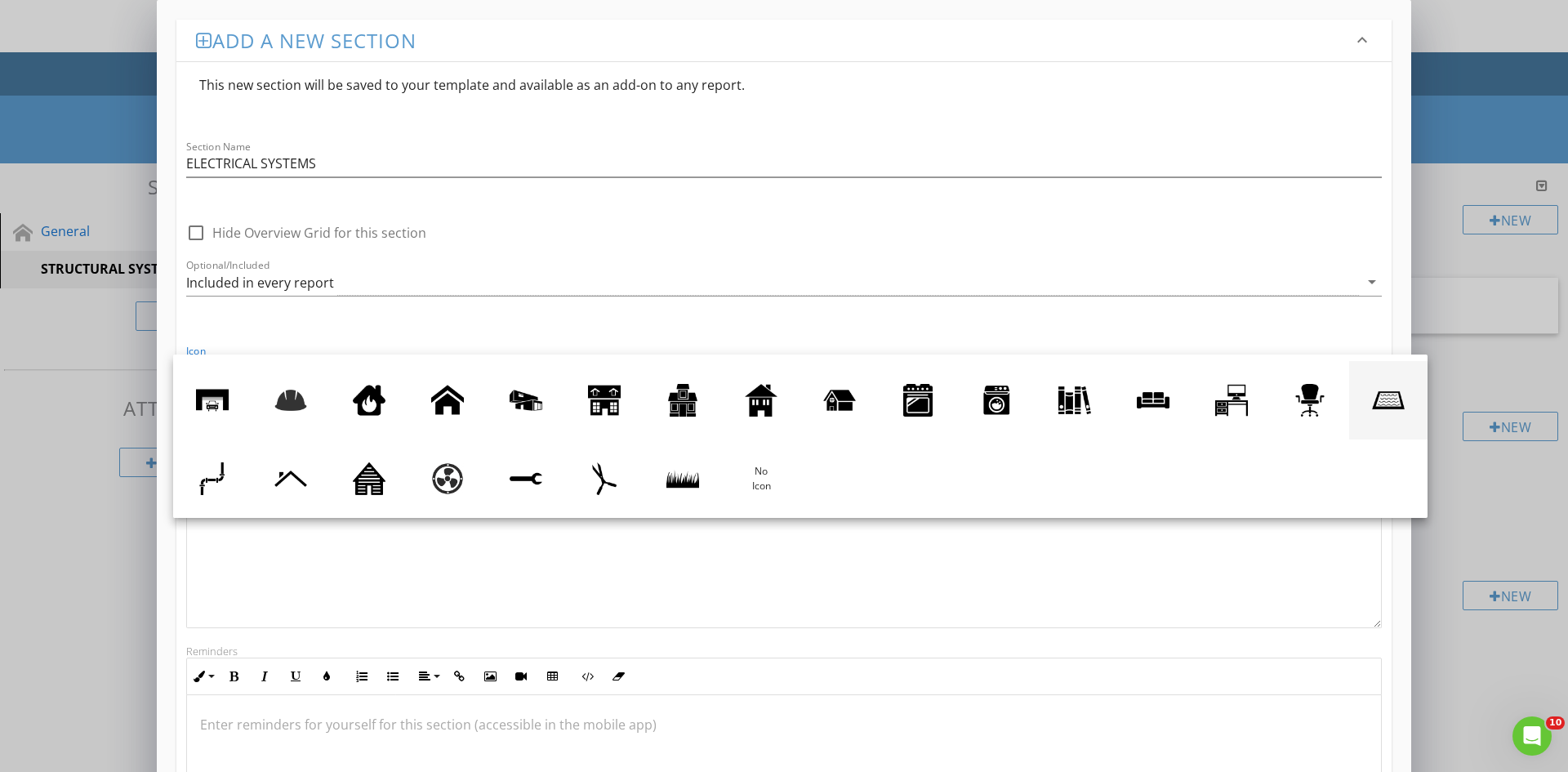
click at [1372, 417] on div at bounding box center [1388, 400] width 32 height 32
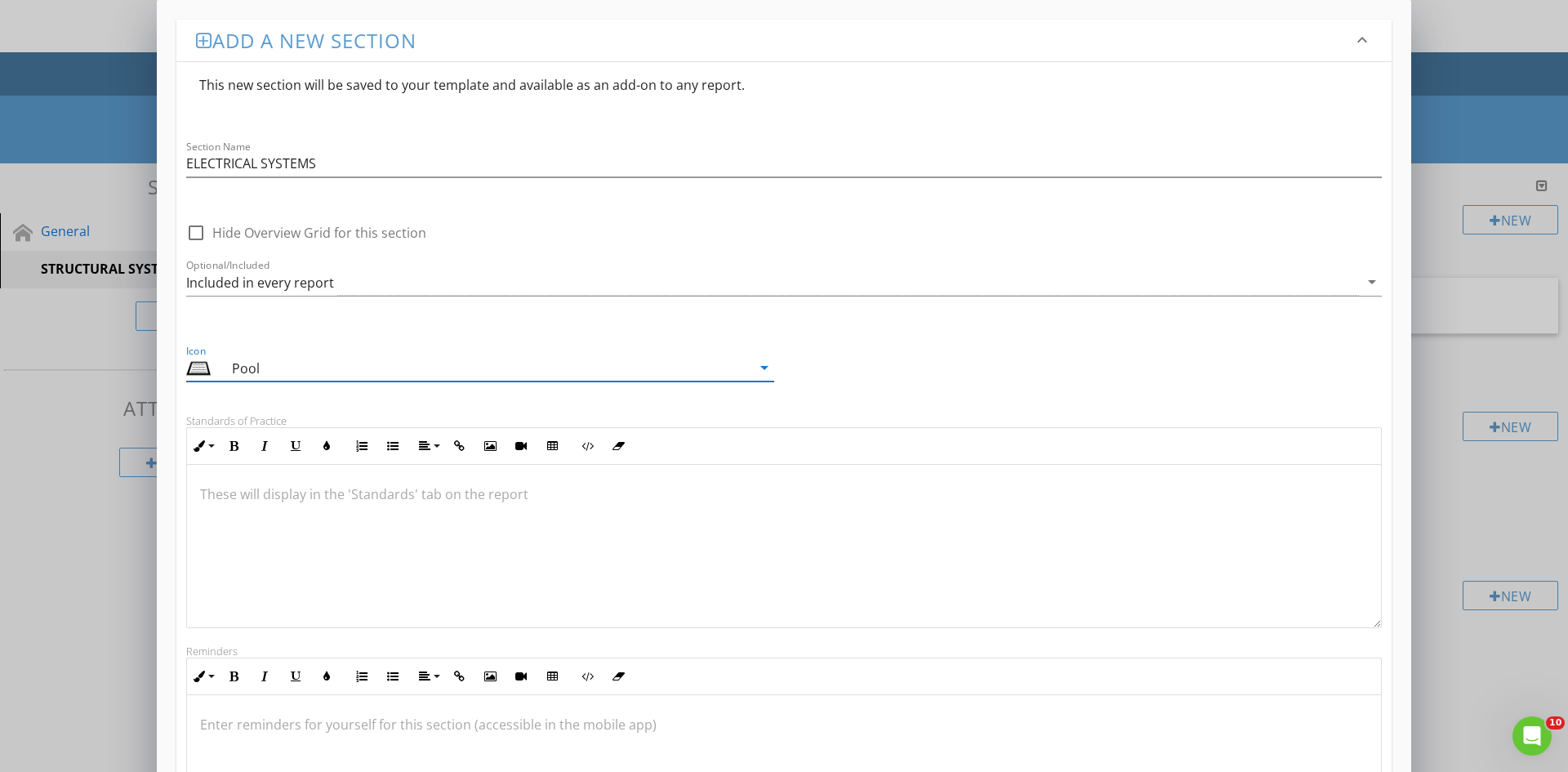
click at [759, 365] on icon "arrow_drop_down" at bounding box center [764, 367] width 20 height 20
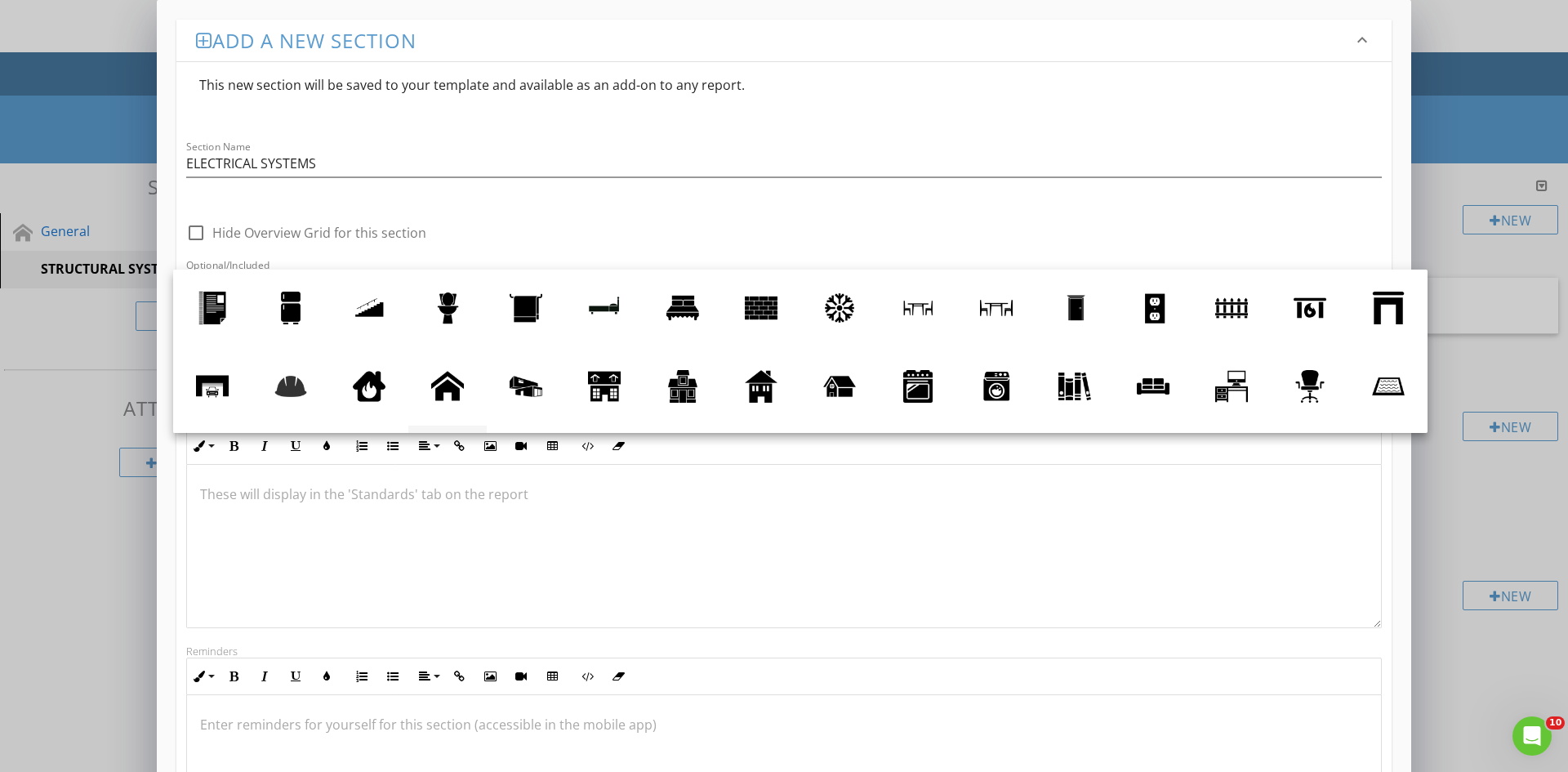
scroll to position [0, 0]
click at [295, 312] on div at bounding box center [290, 309] width 32 height 32
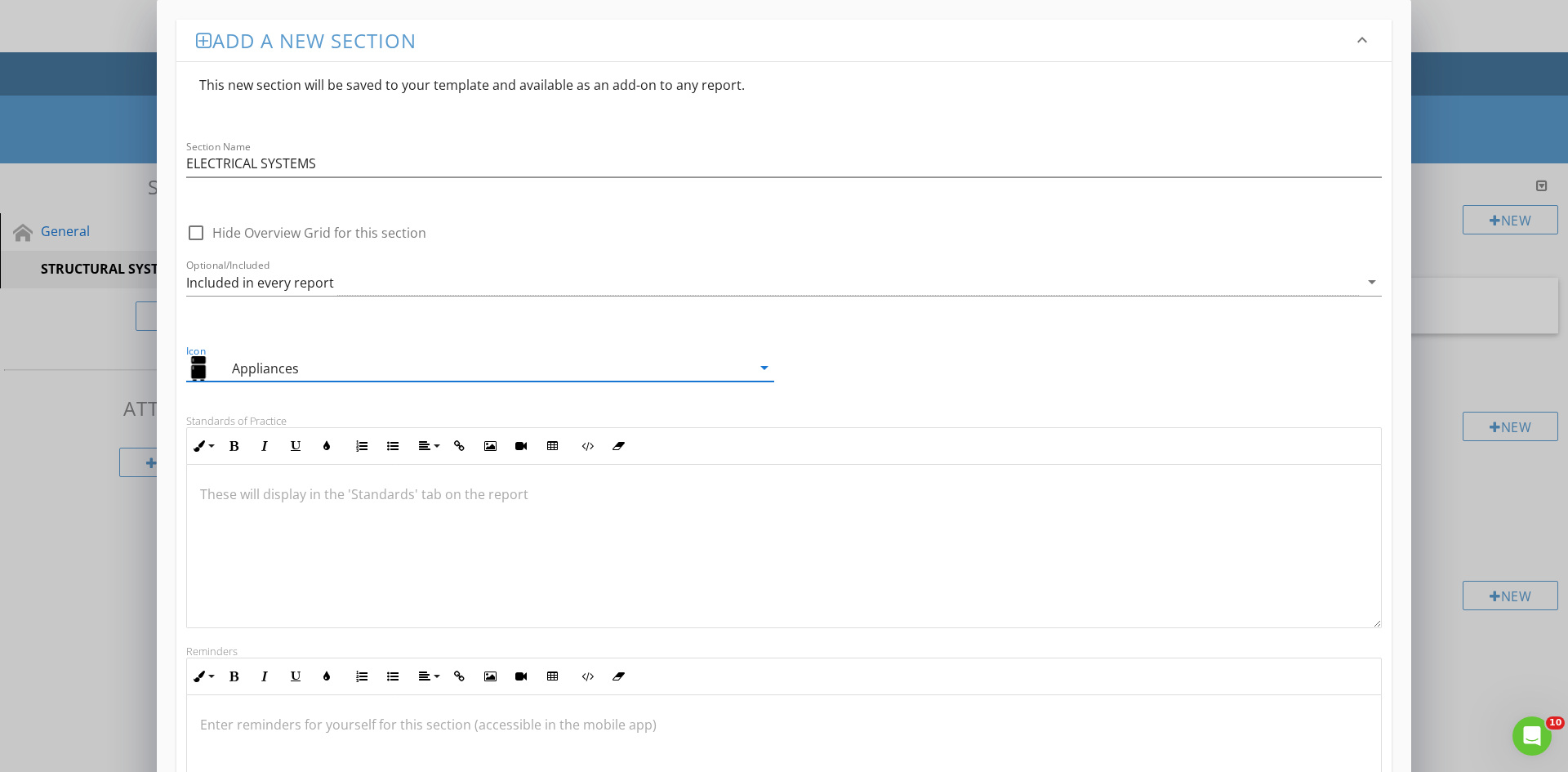
click at [763, 371] on icon "arrow_drop_down" at bounding box center [764, 367] width 20 height 20
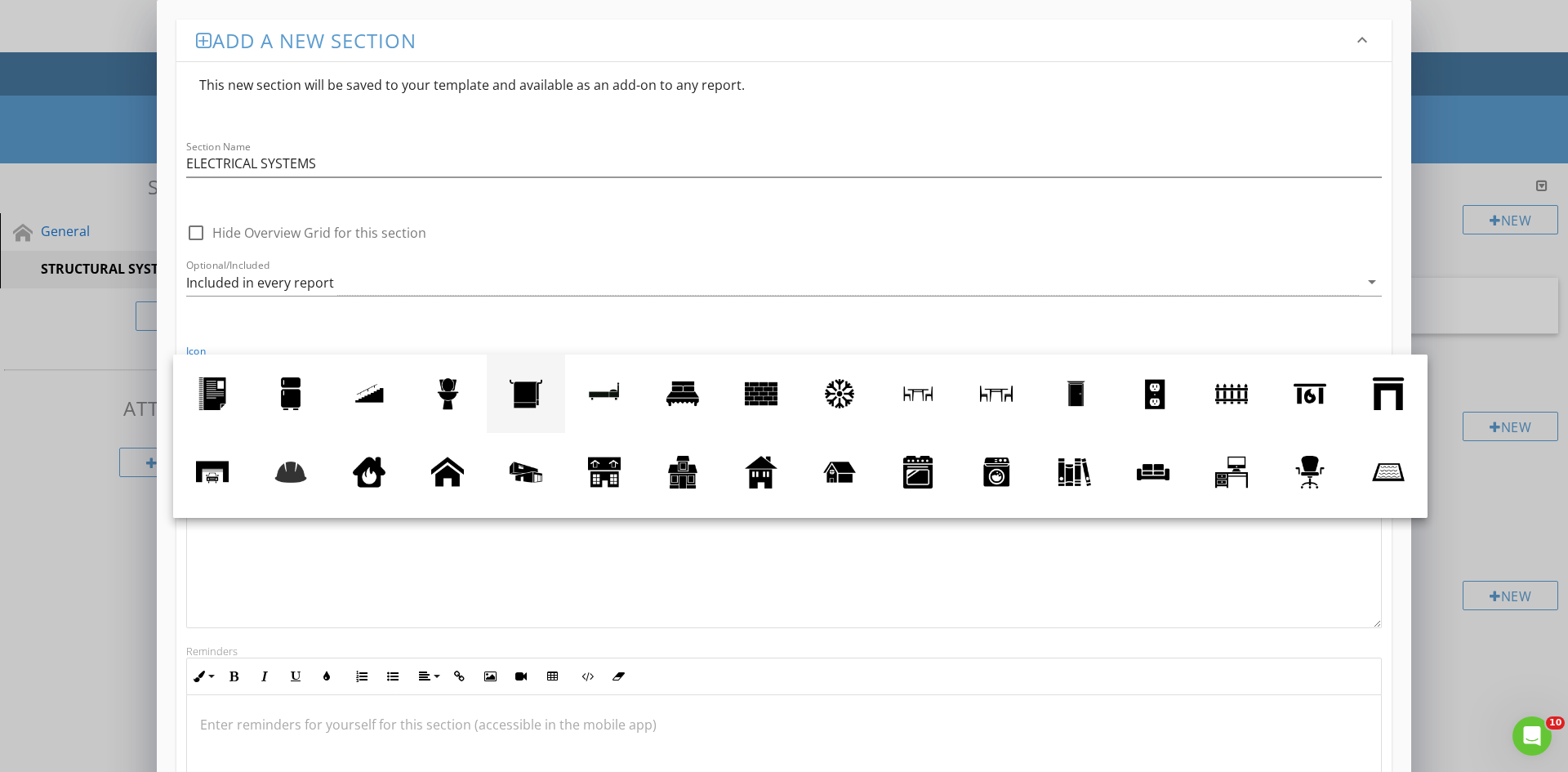
click at [527, 397] on div at bounding box center [526, 394] width 32 height 32
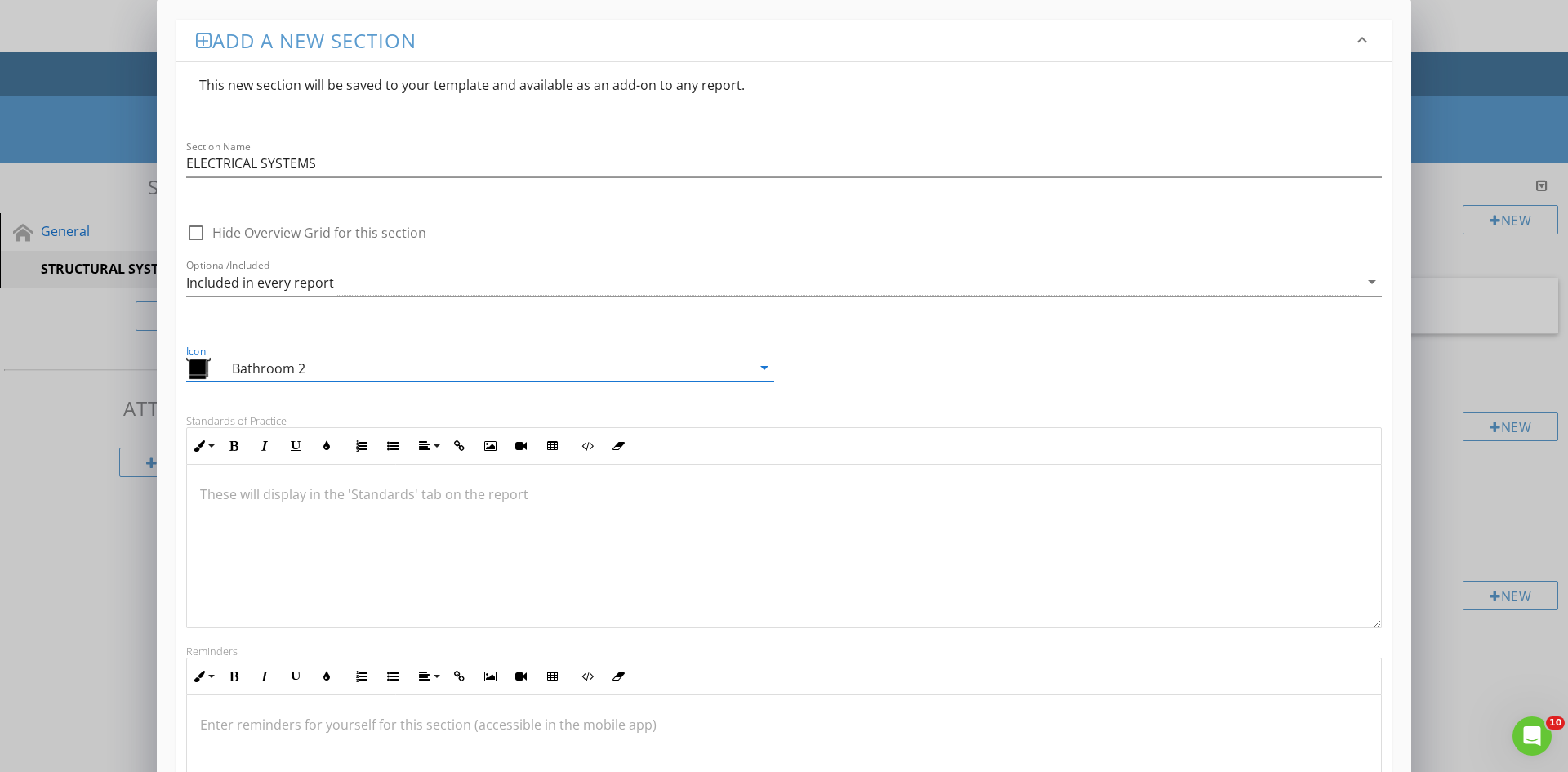
click at [766, 365] on icon "arrow_drop_down" at bounding box center [764, 367] width 20 height 20
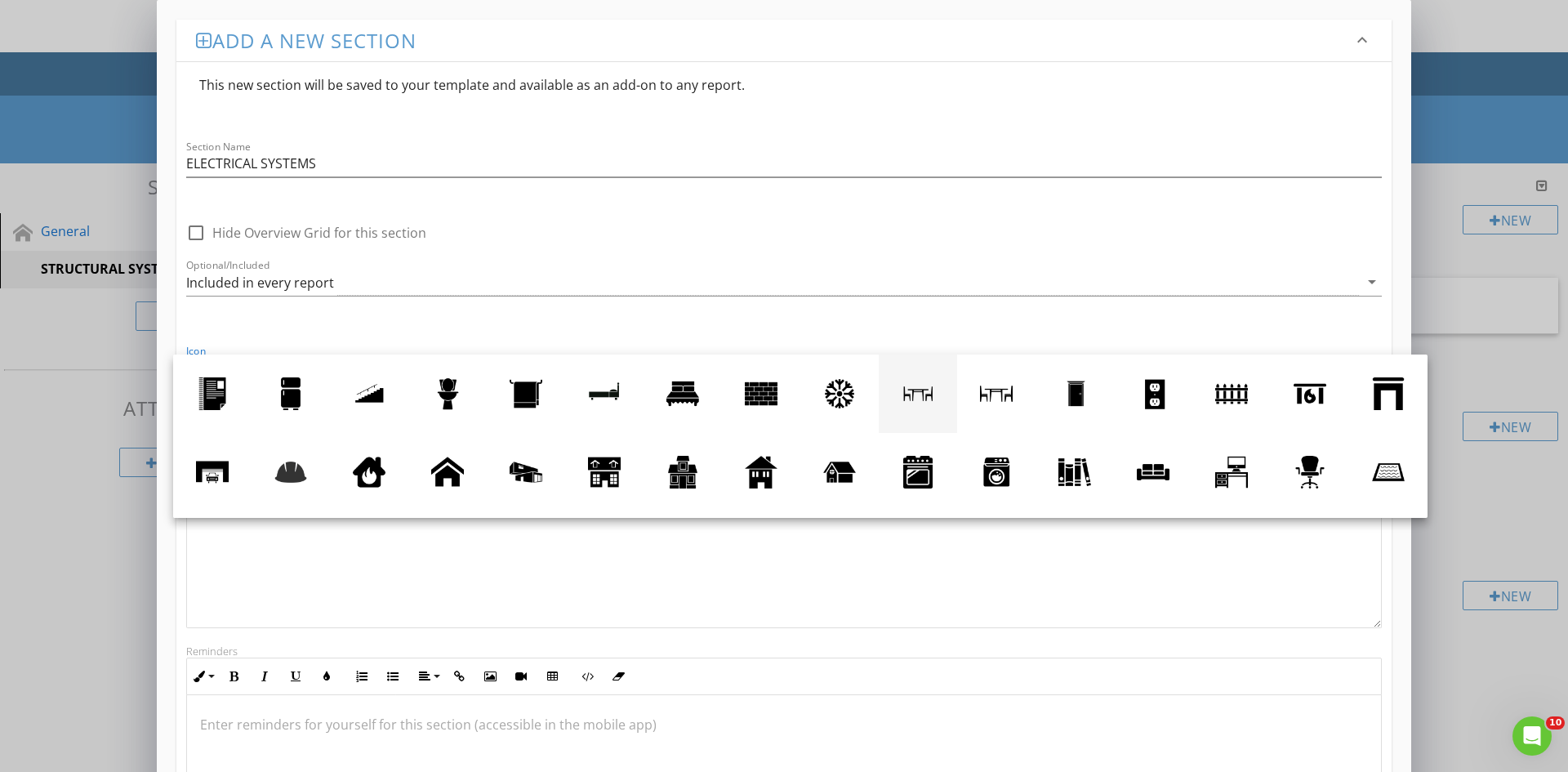
click at [914, 400] on div at bounding box center [918, 394] width 32 height 32
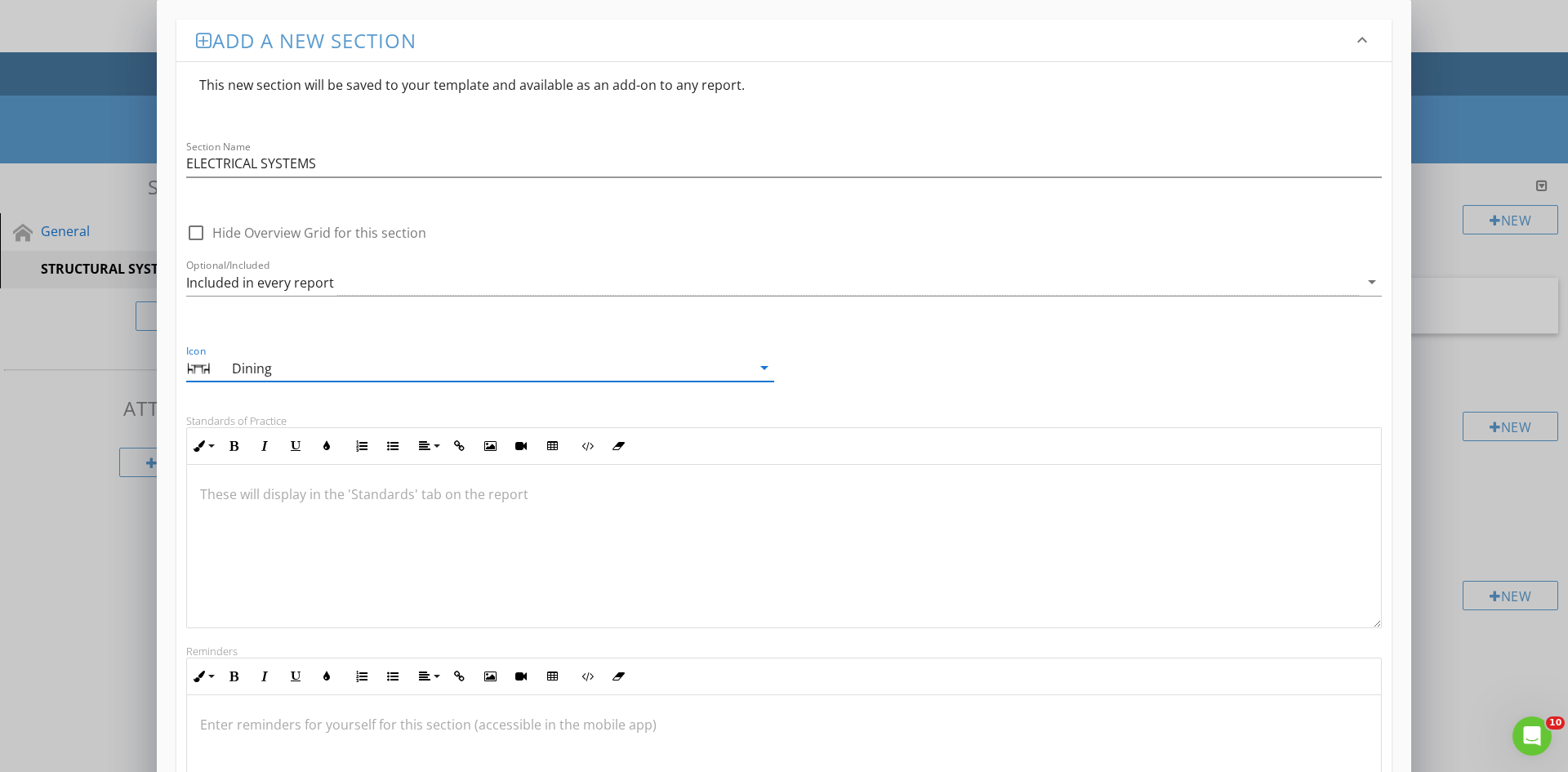
click at [766, 372] on icon "arrow_drop_down" at bounding box center [764, 367] width 20 height 20
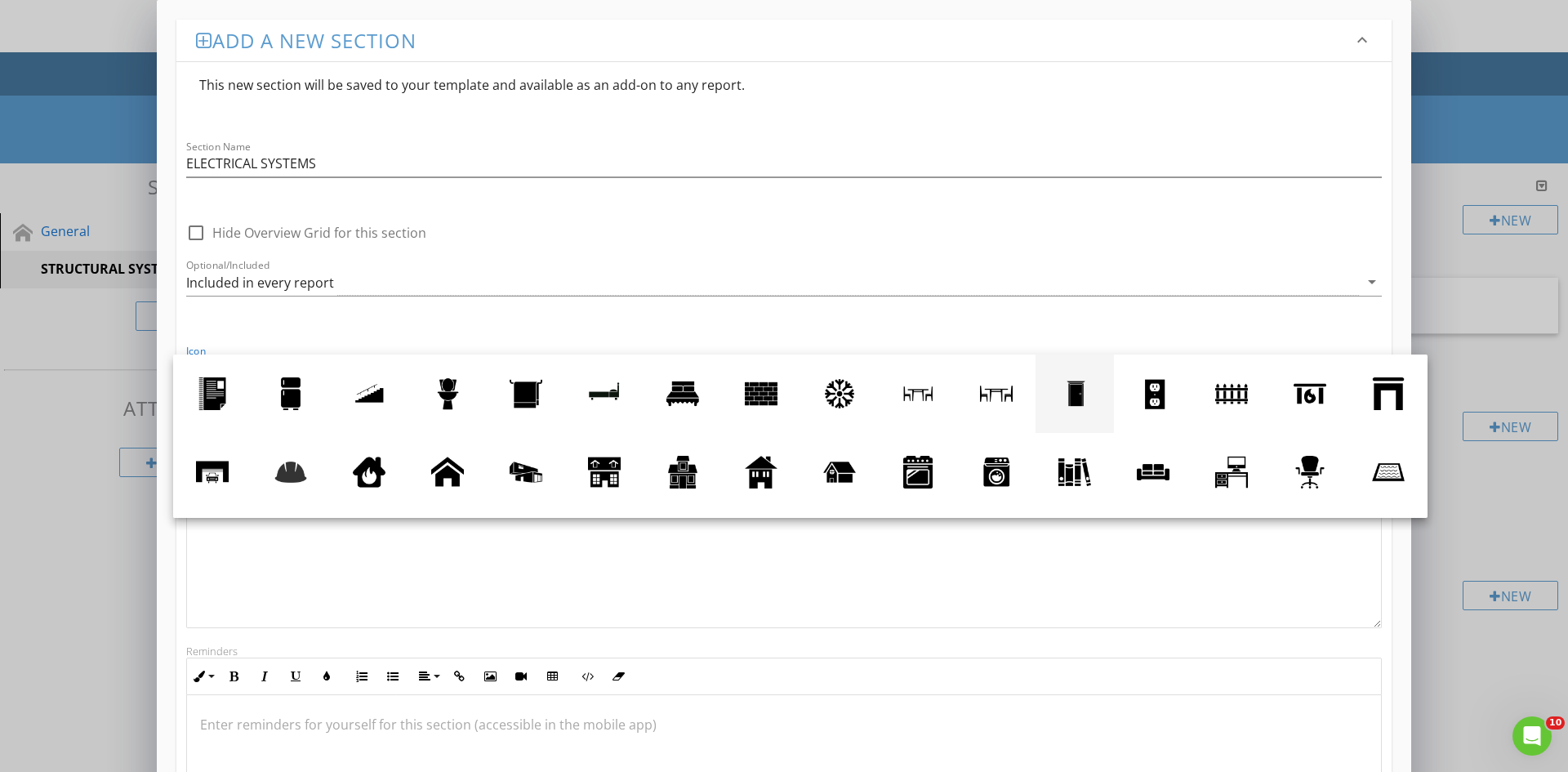
click at [1078, 395] on div at bounding box center [1075, 394] width 32 height 32
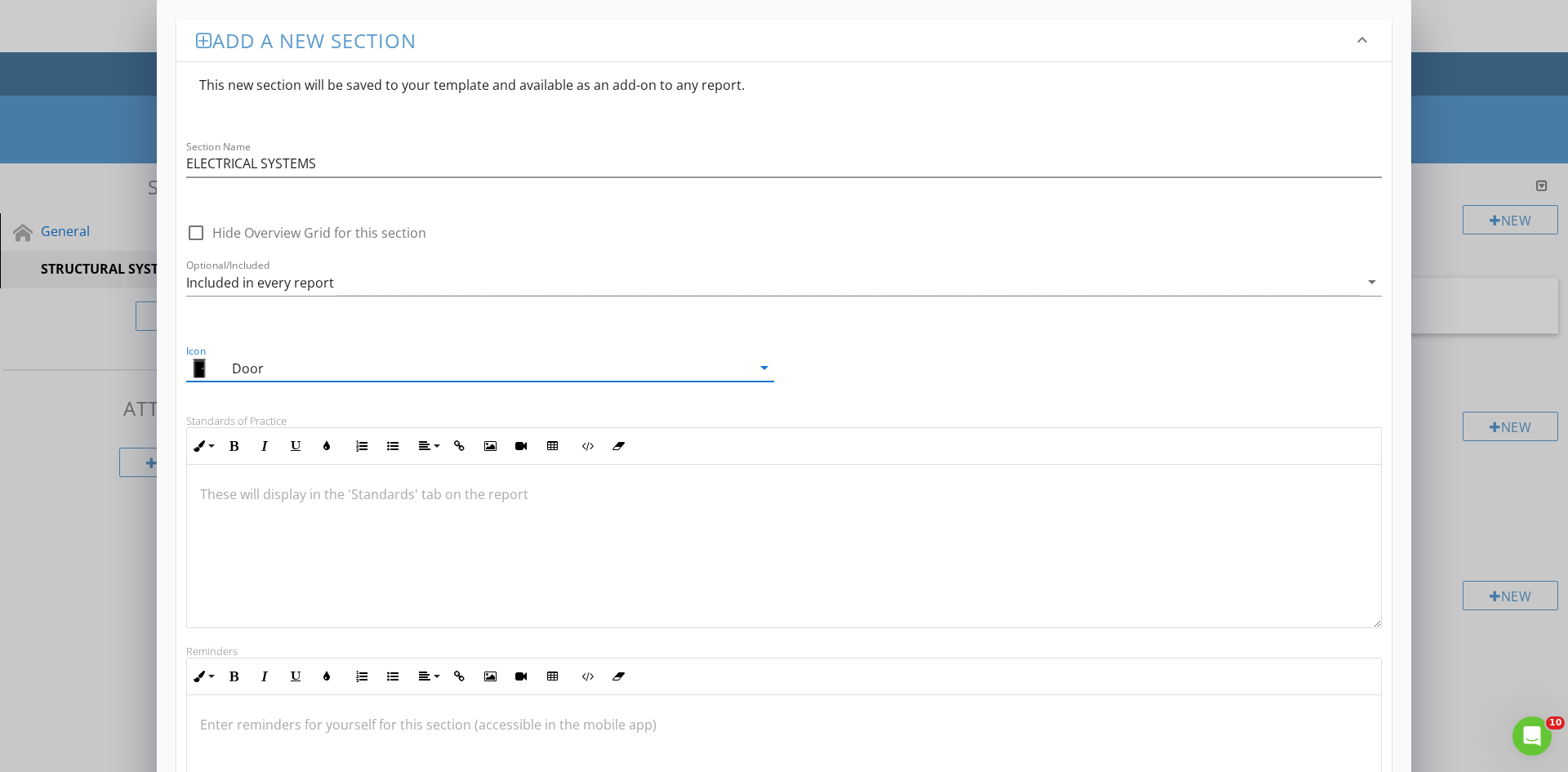
click at [763, 364] on icon "arrow_drop_down" at bounding box center [764, 367] width 20 height 20
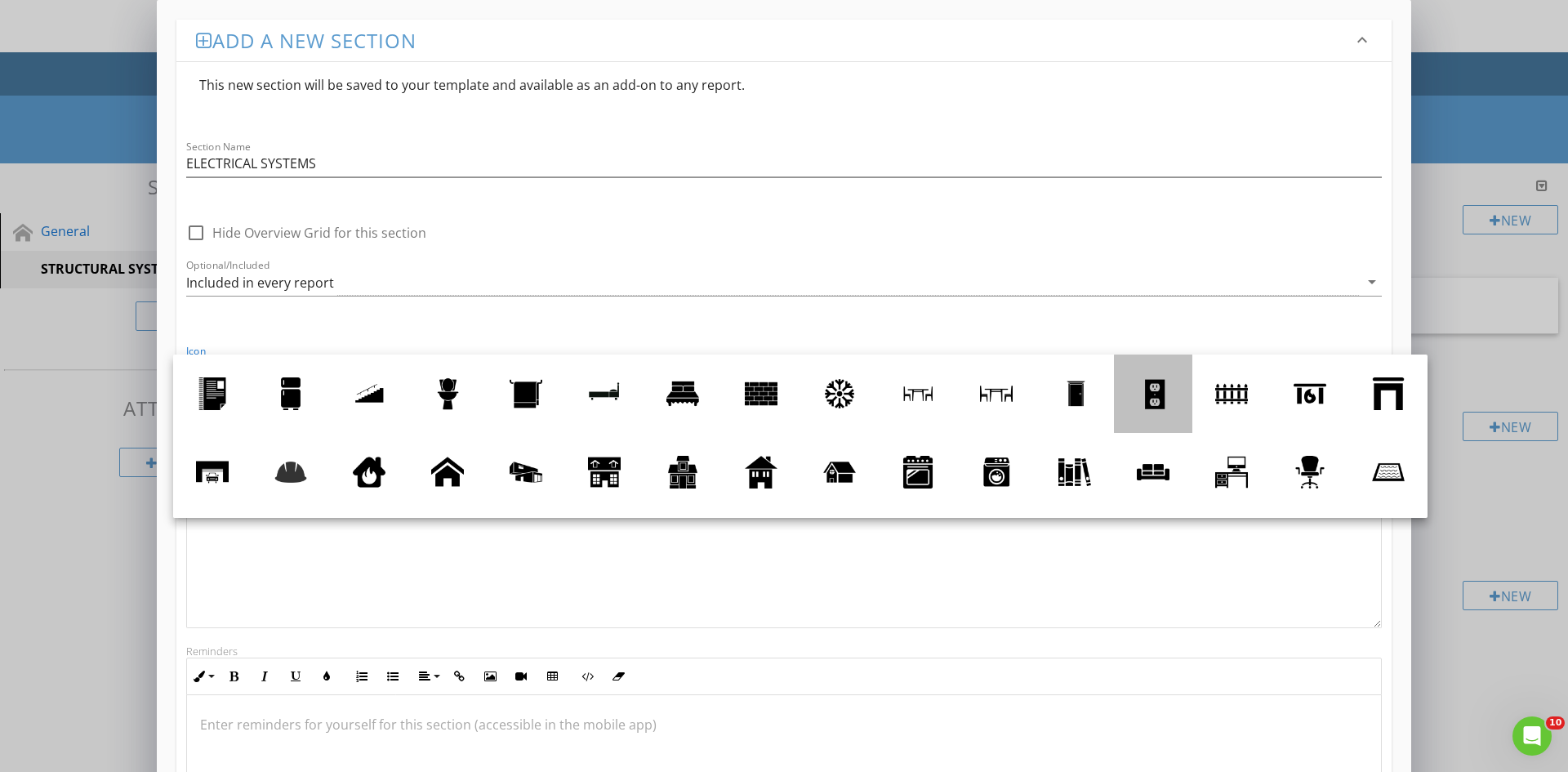
click at [1153, 401] on div at bounding box center [1153, 394] width 32 height 32
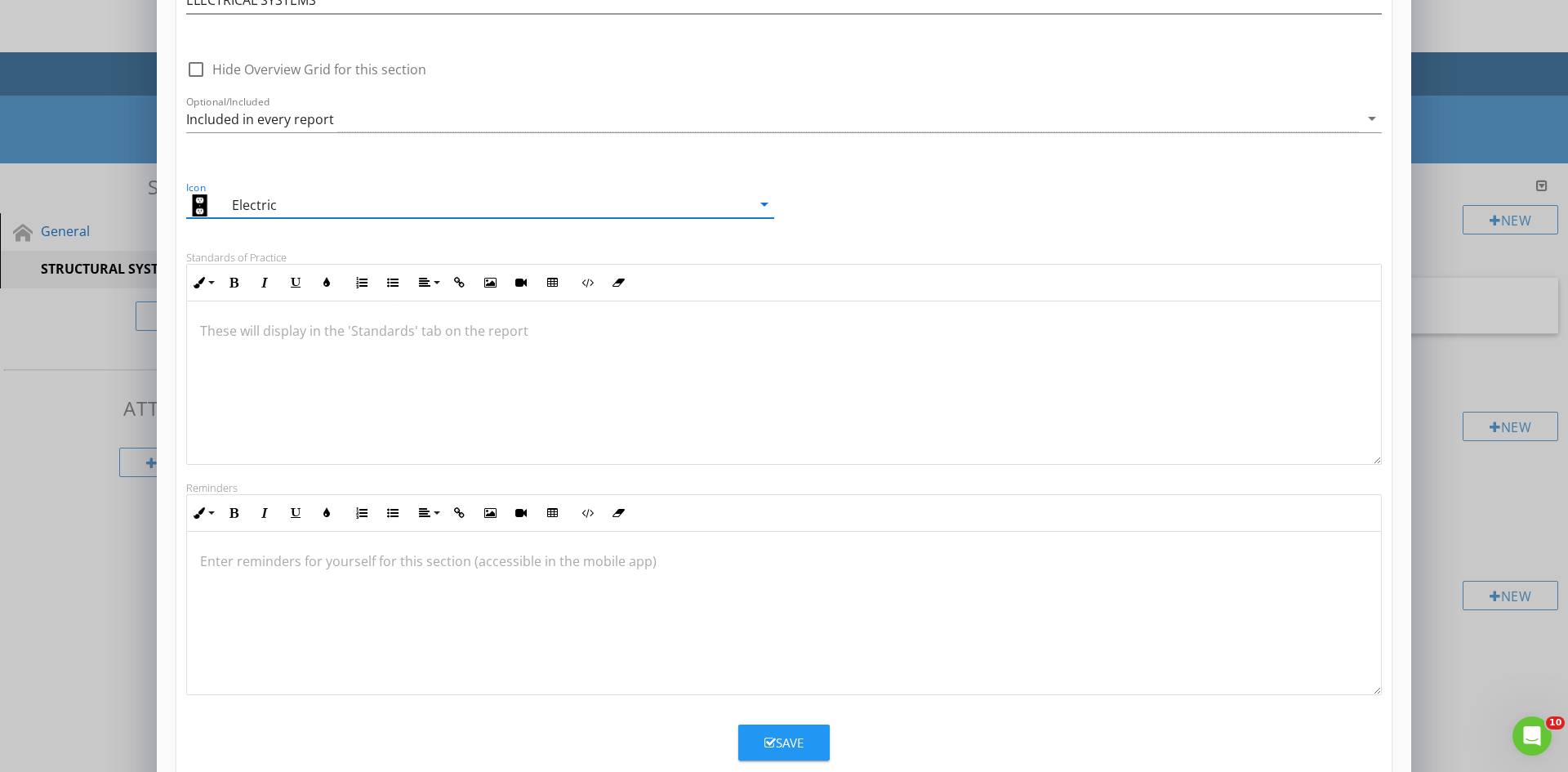
scroll to position [1, 0]
click at [198, 316] on div at bounding box center [784, 382] width 1194 height 163
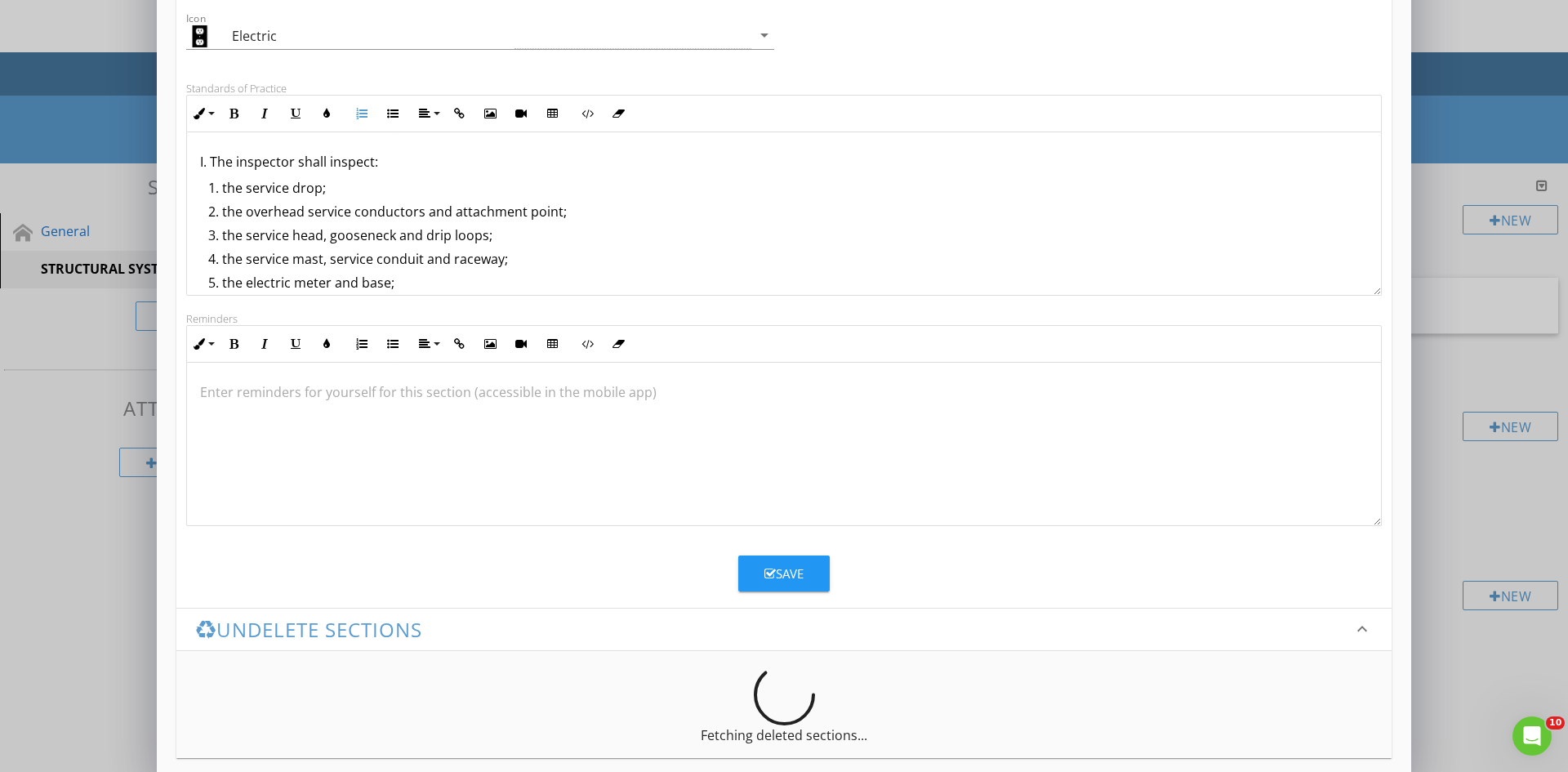
scroll to position [348, 0]
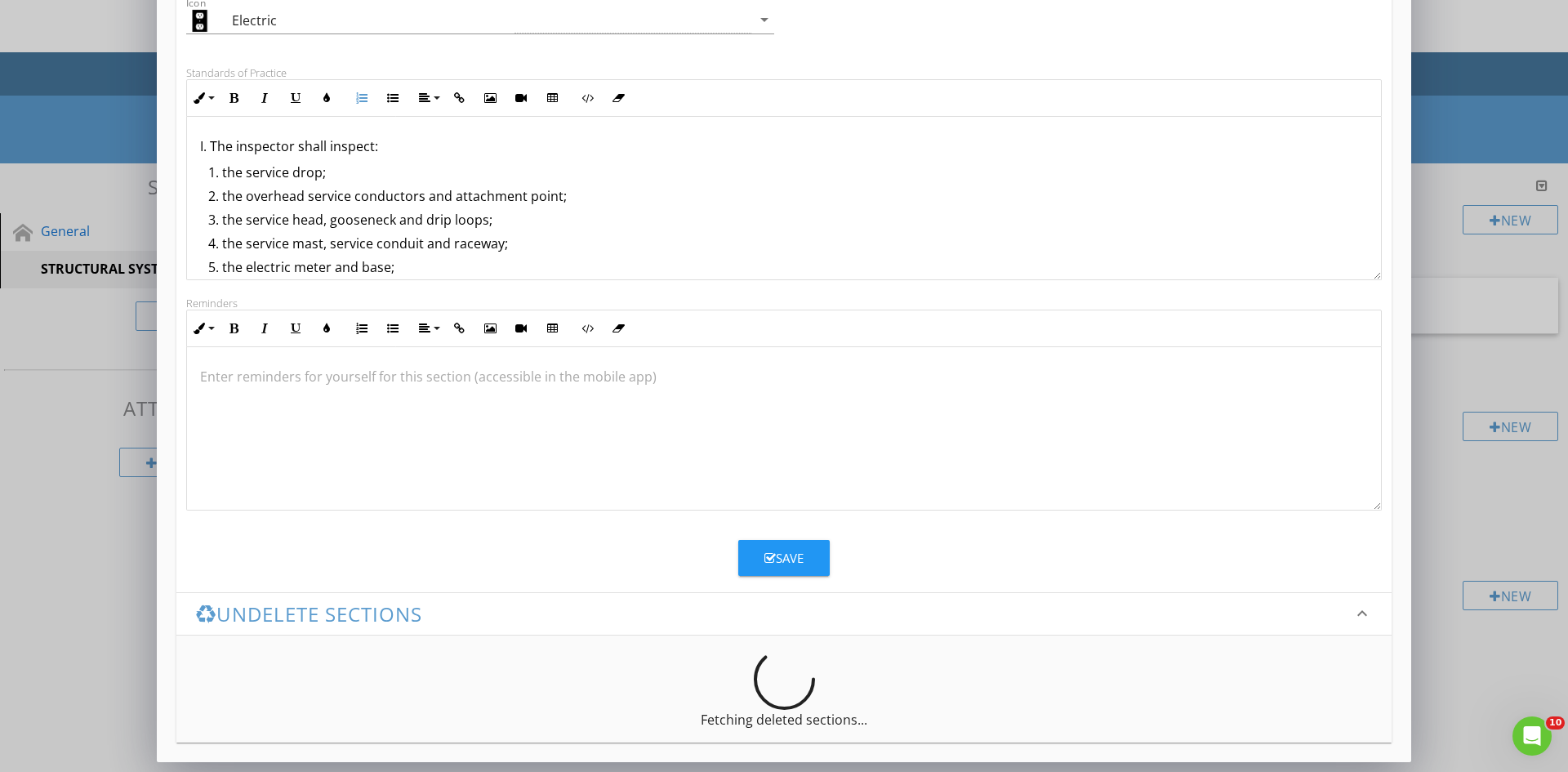
click at [784, 563] on div "Save" at bounding box center [784, 558] width 39 height 19
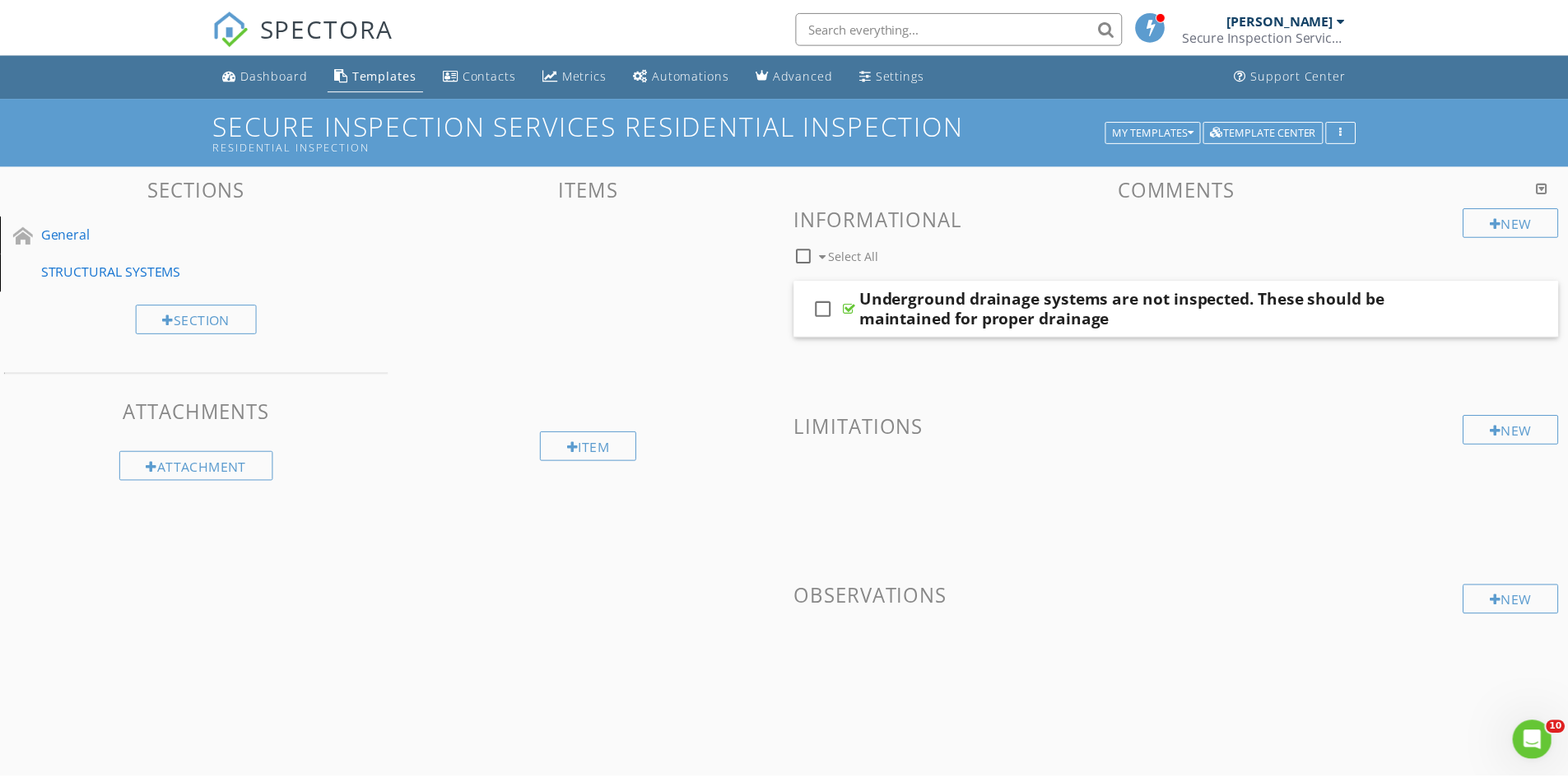
scroll to position [172, 0]
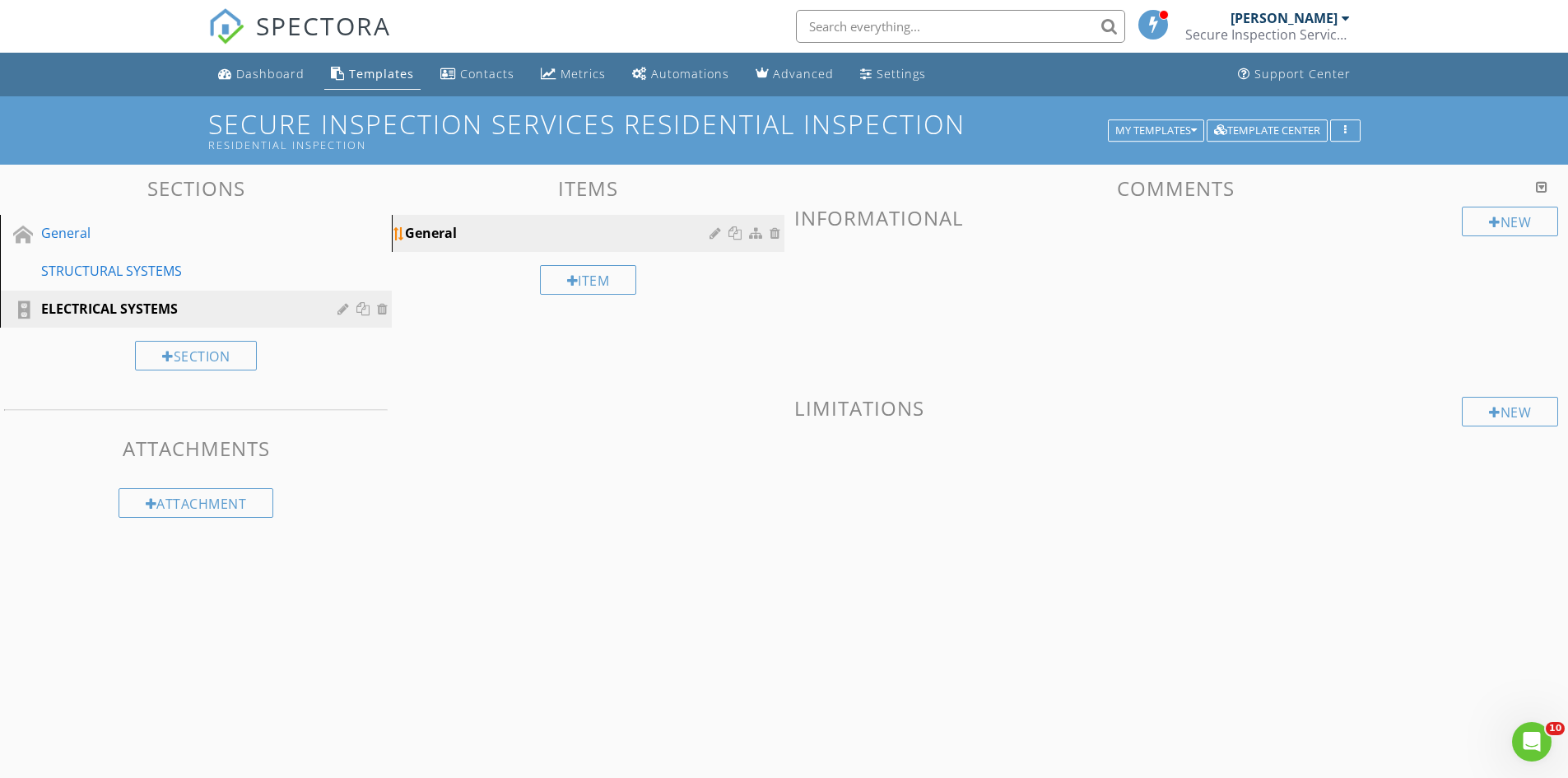
click at [618, 228] on div "General" at bounding box center [560, 233] width 309 height 20
click at [584, 281] on div "Item" at bounding box center [588, 279] width 97 height 30
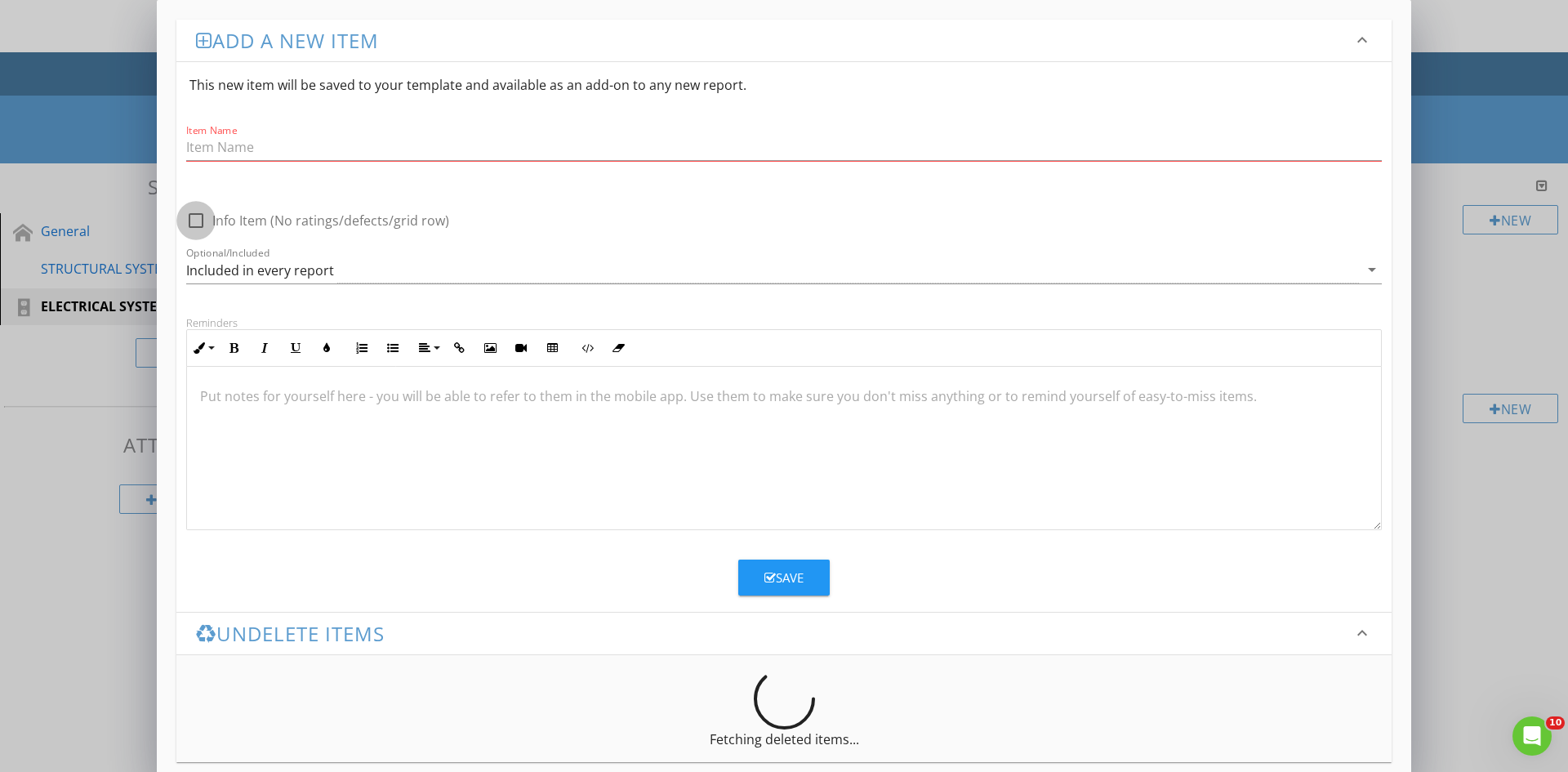
click at [198, 216] on div at bounding box center [196, 220] width 28 height 28
checkbox input "true"
click at [277, 152] on input "Item Name" at bounding box center [784, 147] width 1195 height 27
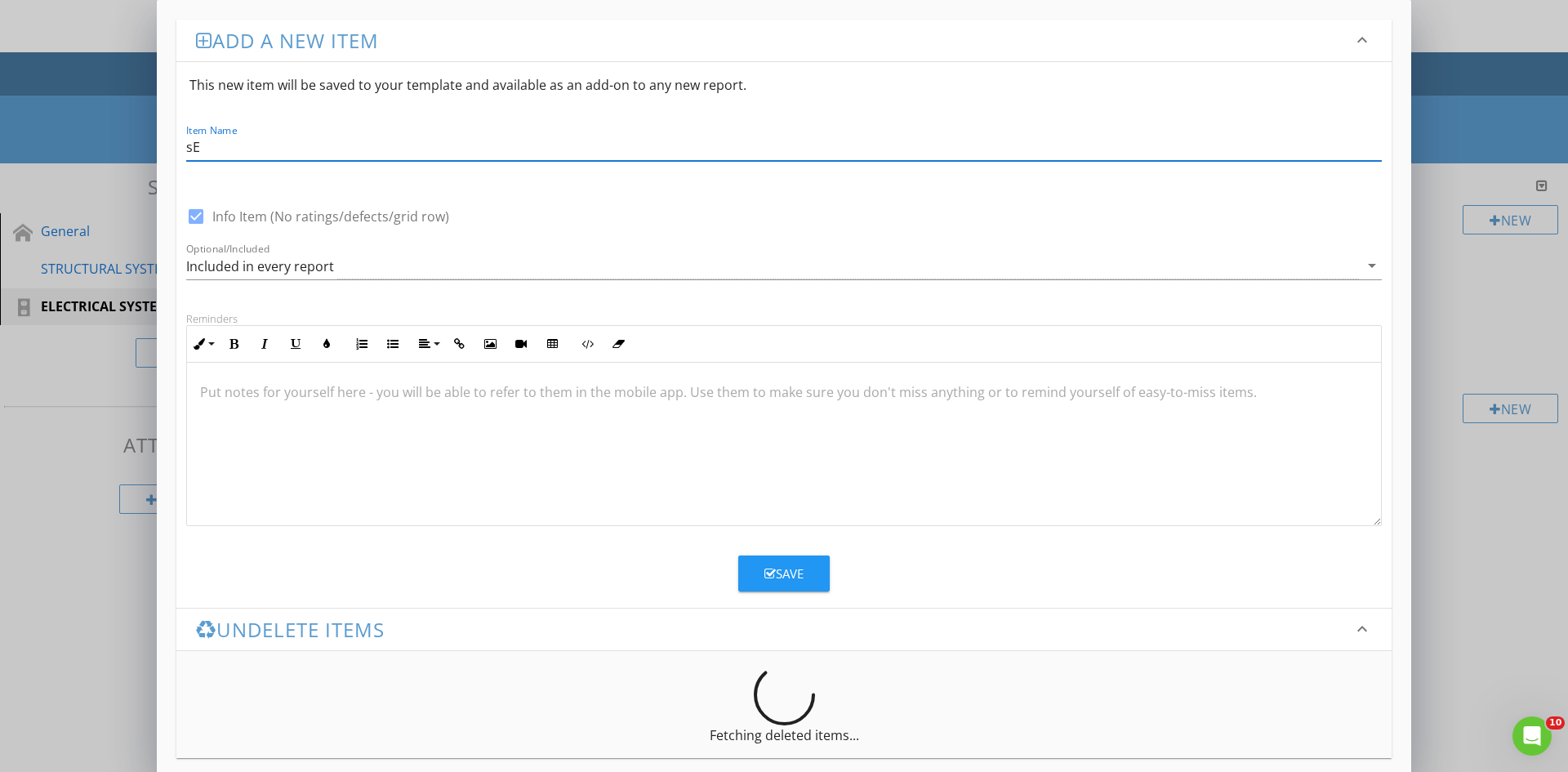
type input "s"
type input "Service Entrance & Panels"
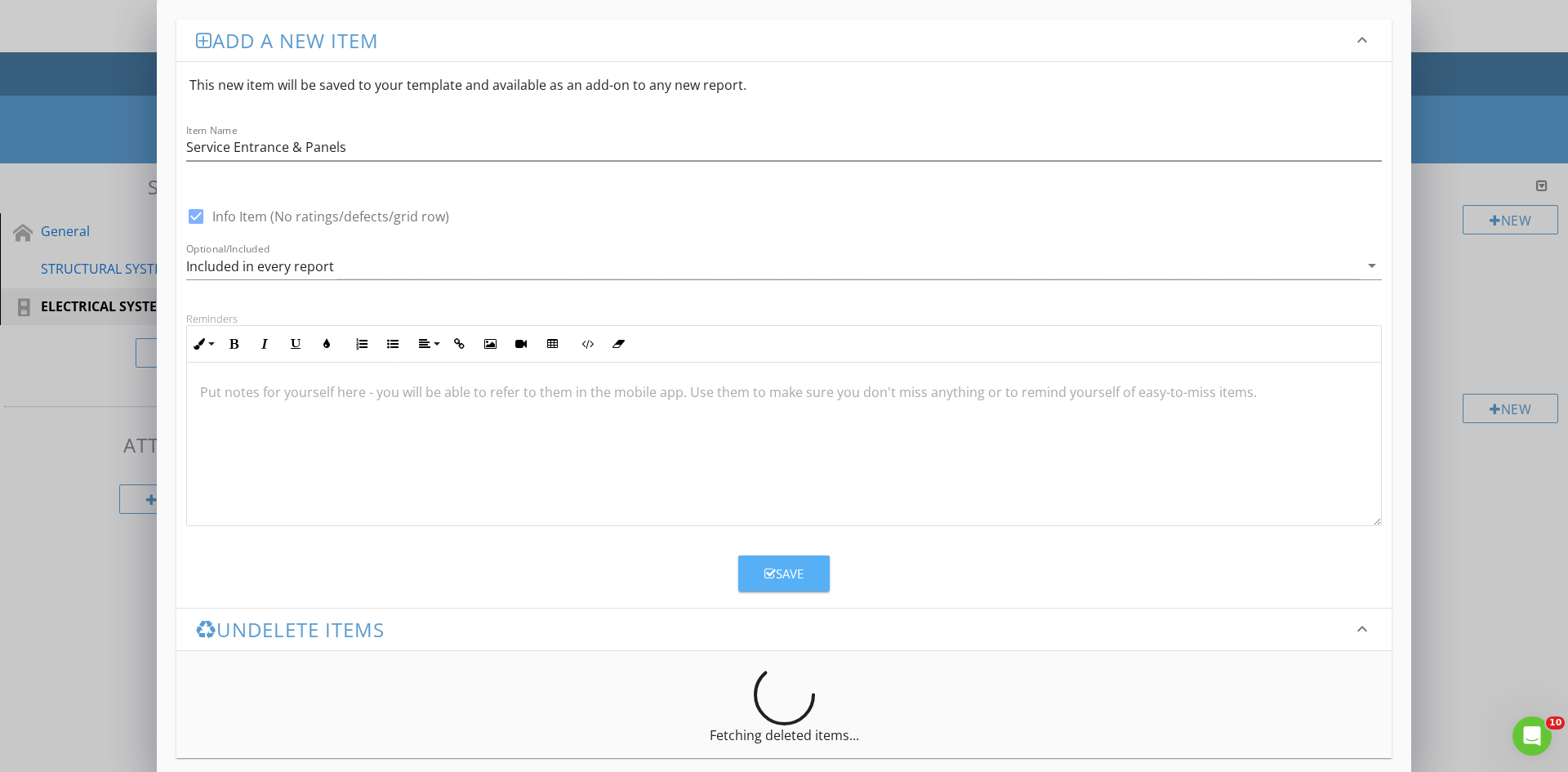
click at [811, 567] on button "Save" at bounding box center [784, 573] width 92 height 36
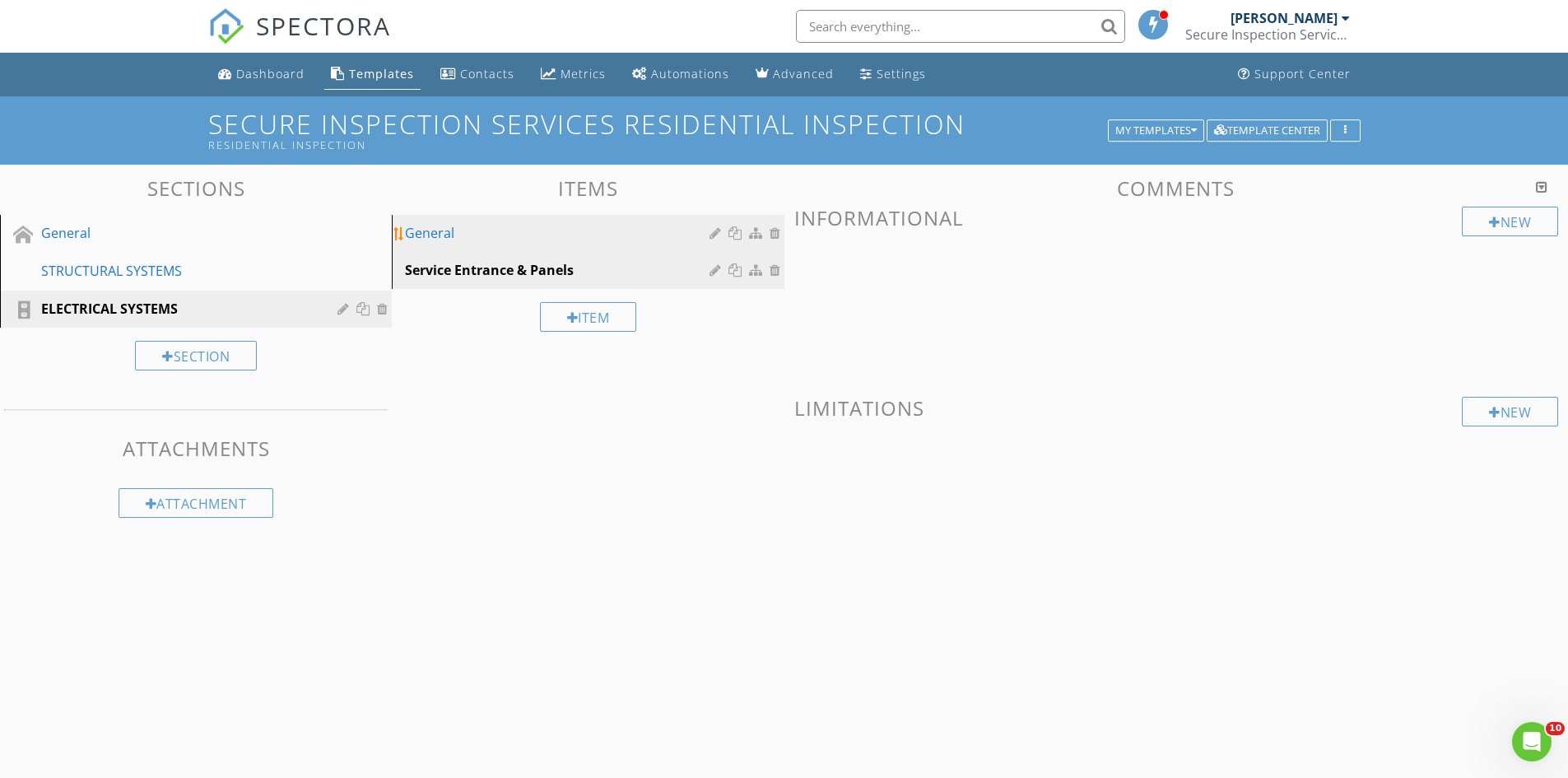
click at [458, 233] on div "General" at bounding box center [560, 233] width 309 height 20
click at [486, 275] on div "Service Entrance & Panels" at bounding box center [560, 270] width 309 height 20
click at [716, 272] on div at bounding box center [718, 271] width 15 height 13
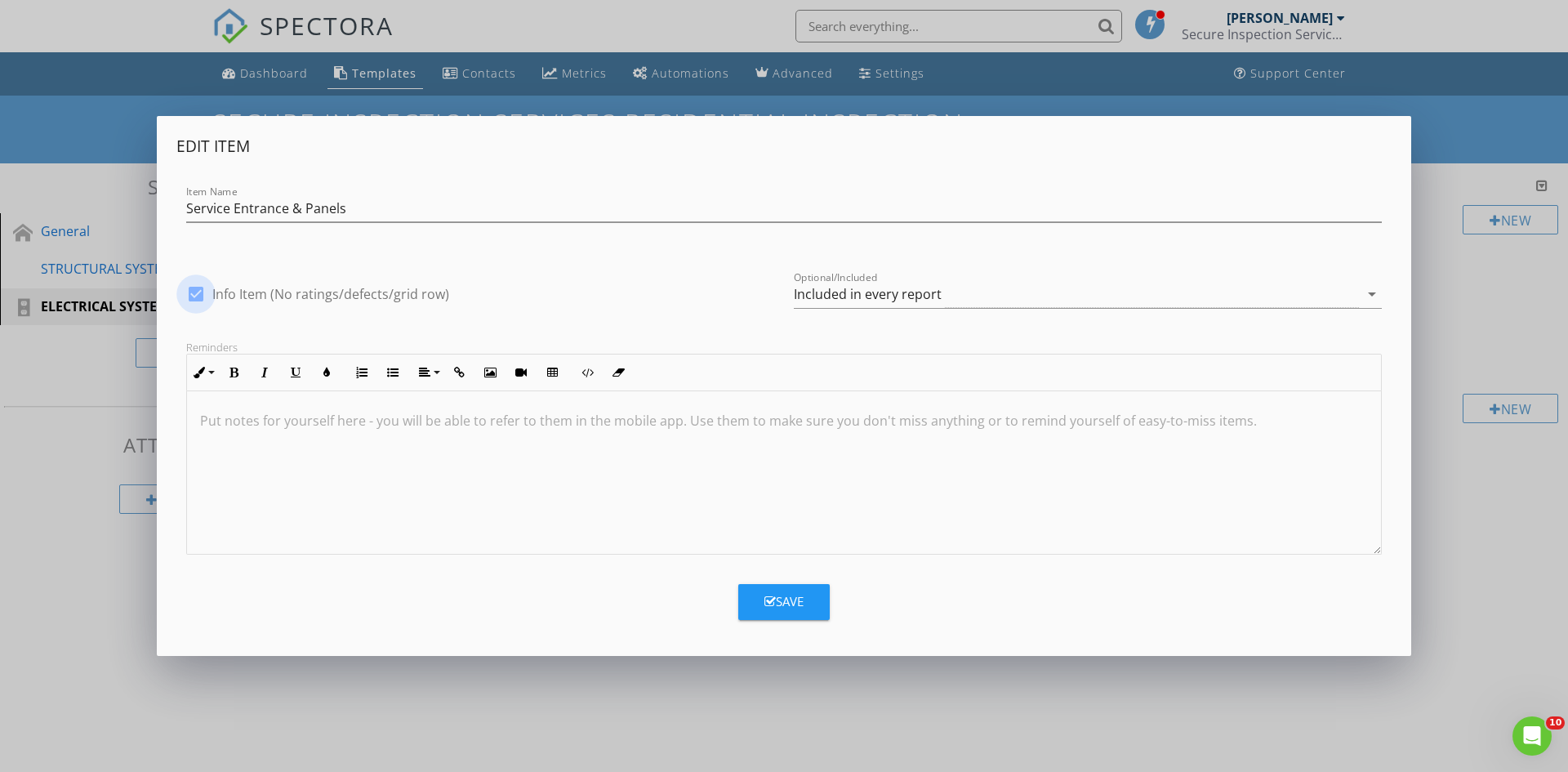
click at [197, 295] on div at bounding box center [196, 293] width 28 height 28
checkbox input "false"
click at [793, 588] on button "Save" at bounding box center [784, 602] width 92 height 36
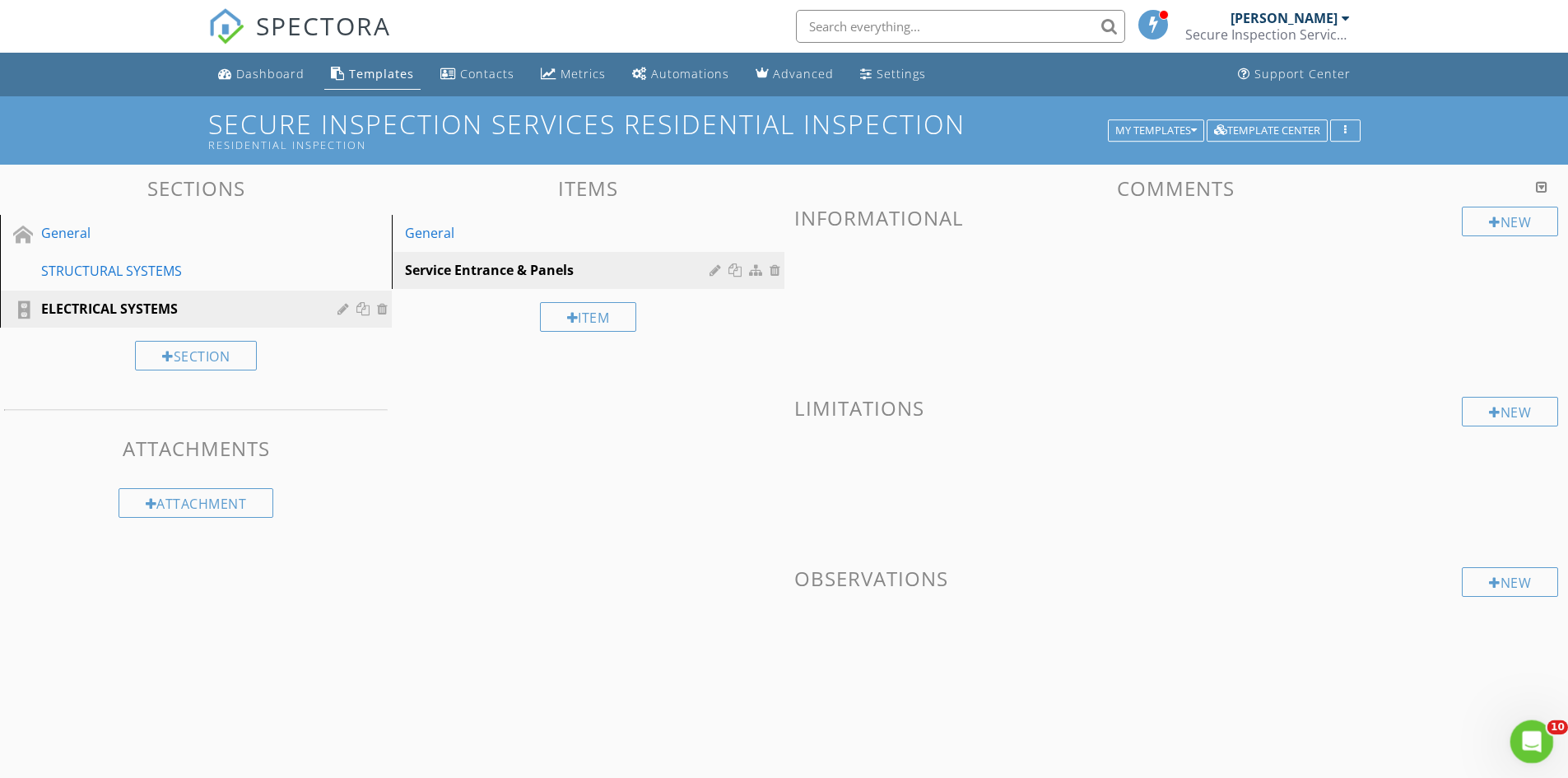
click at [1522, 737] on icon "Open Intercom Messenger" at bounding box center [1530, 739] width 27 height 27
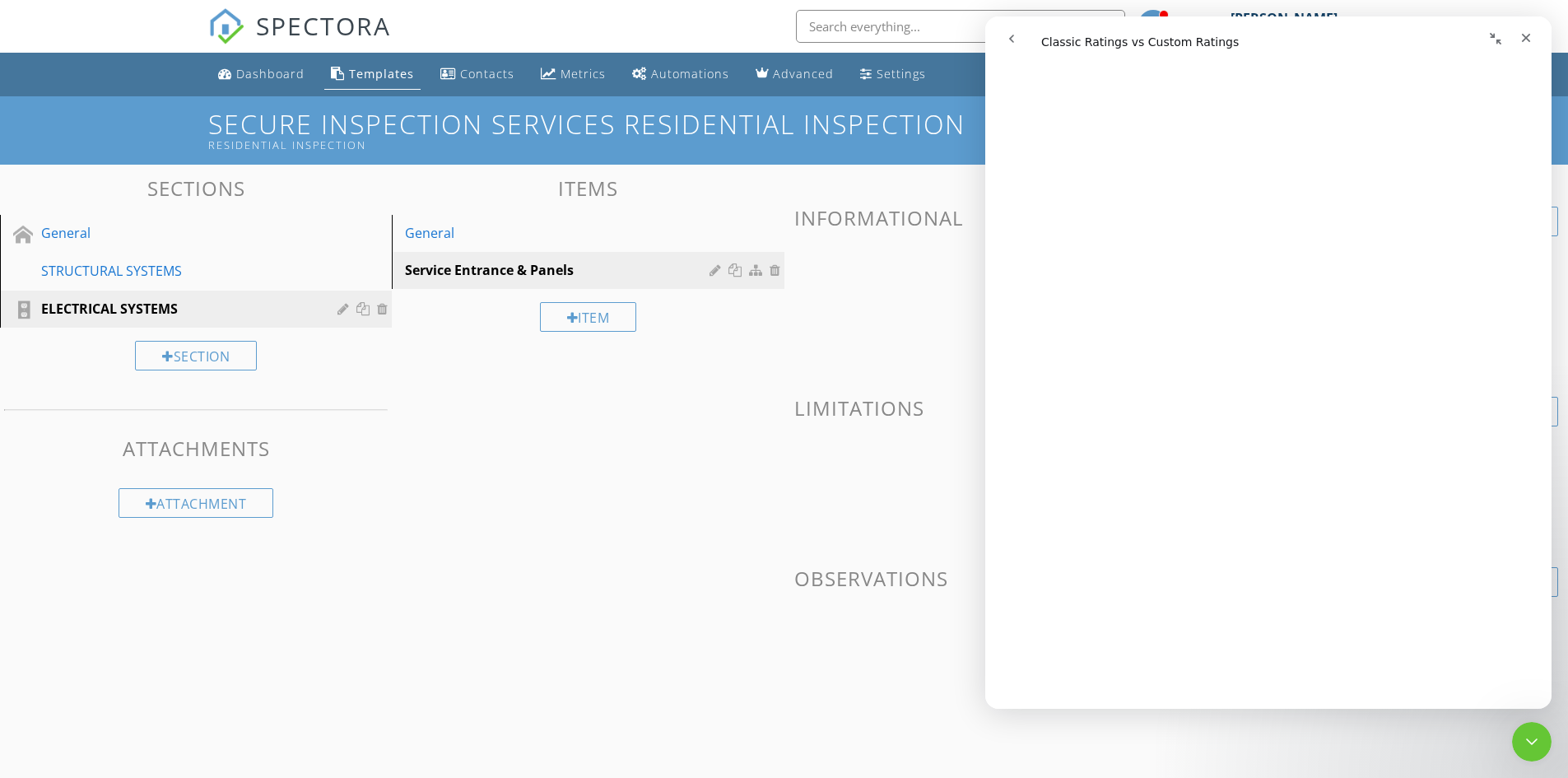
scroll to position [658, 0]
click at [1011, 37] on icon "go back" at bounding box center [1012, 39] width 13 height 13
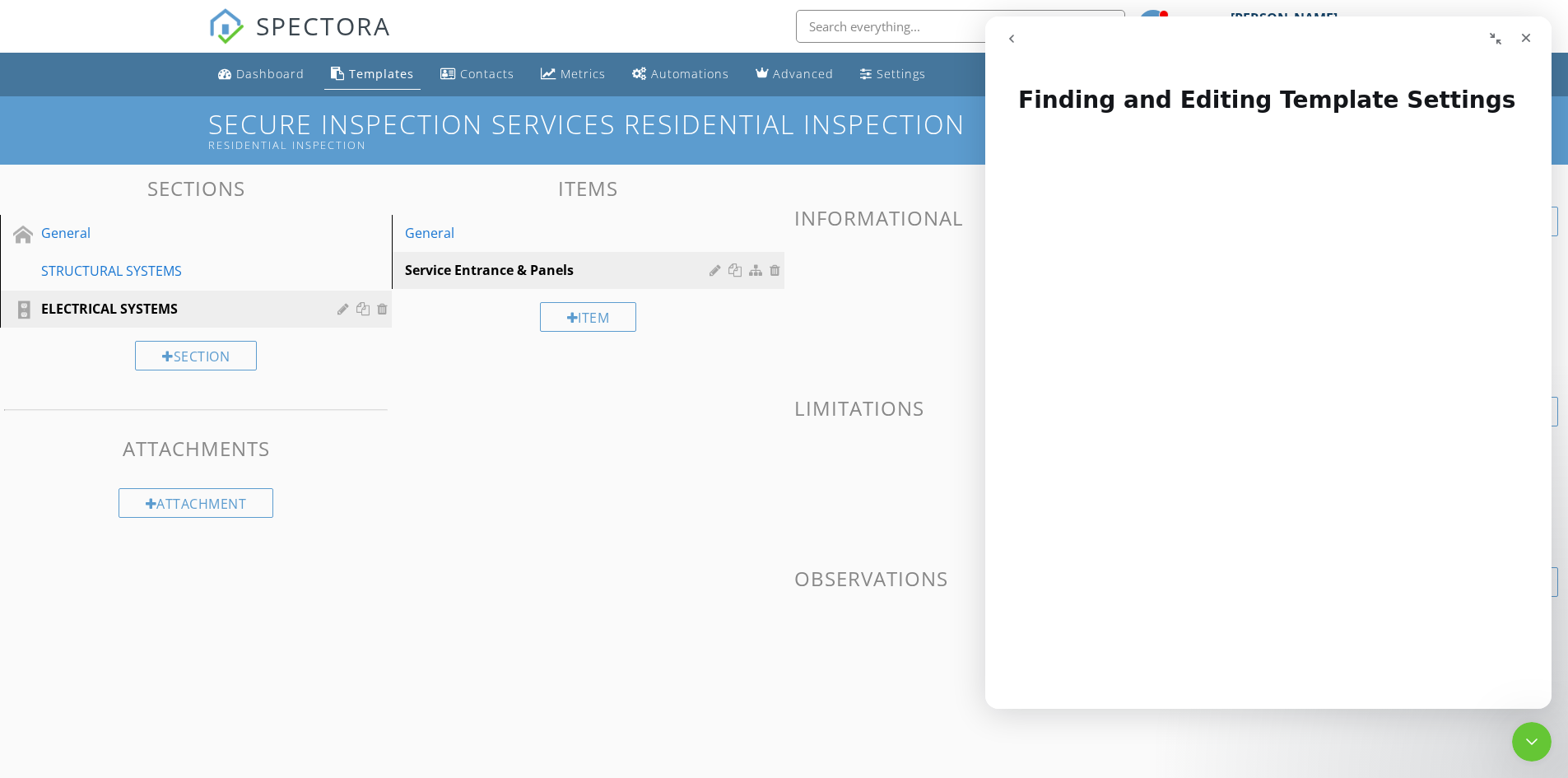
click at [1011, 37] on icon "go back" at bounding box center [1012, 39] width 13 height 13
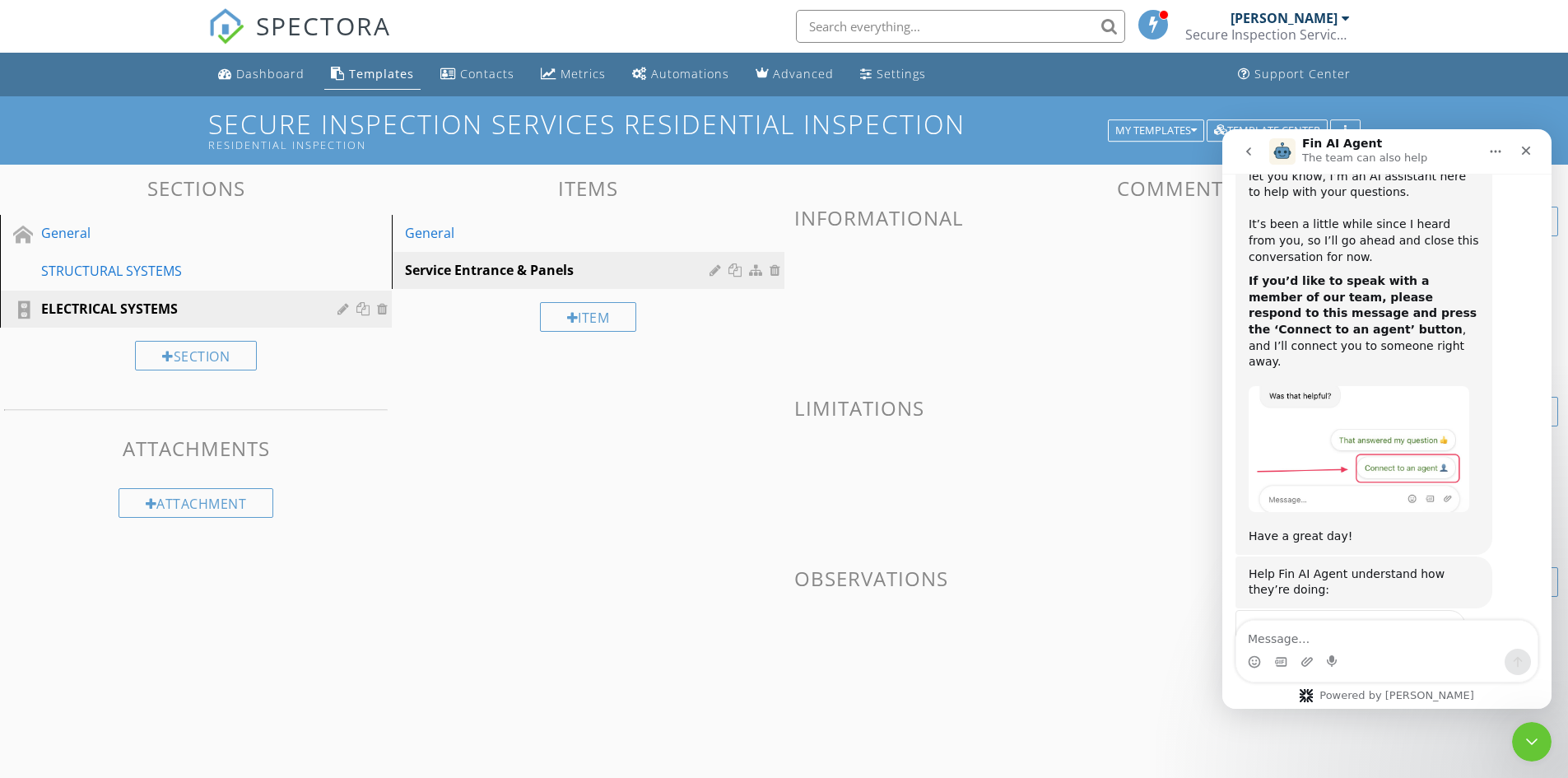
scroll to position [1050, 0]
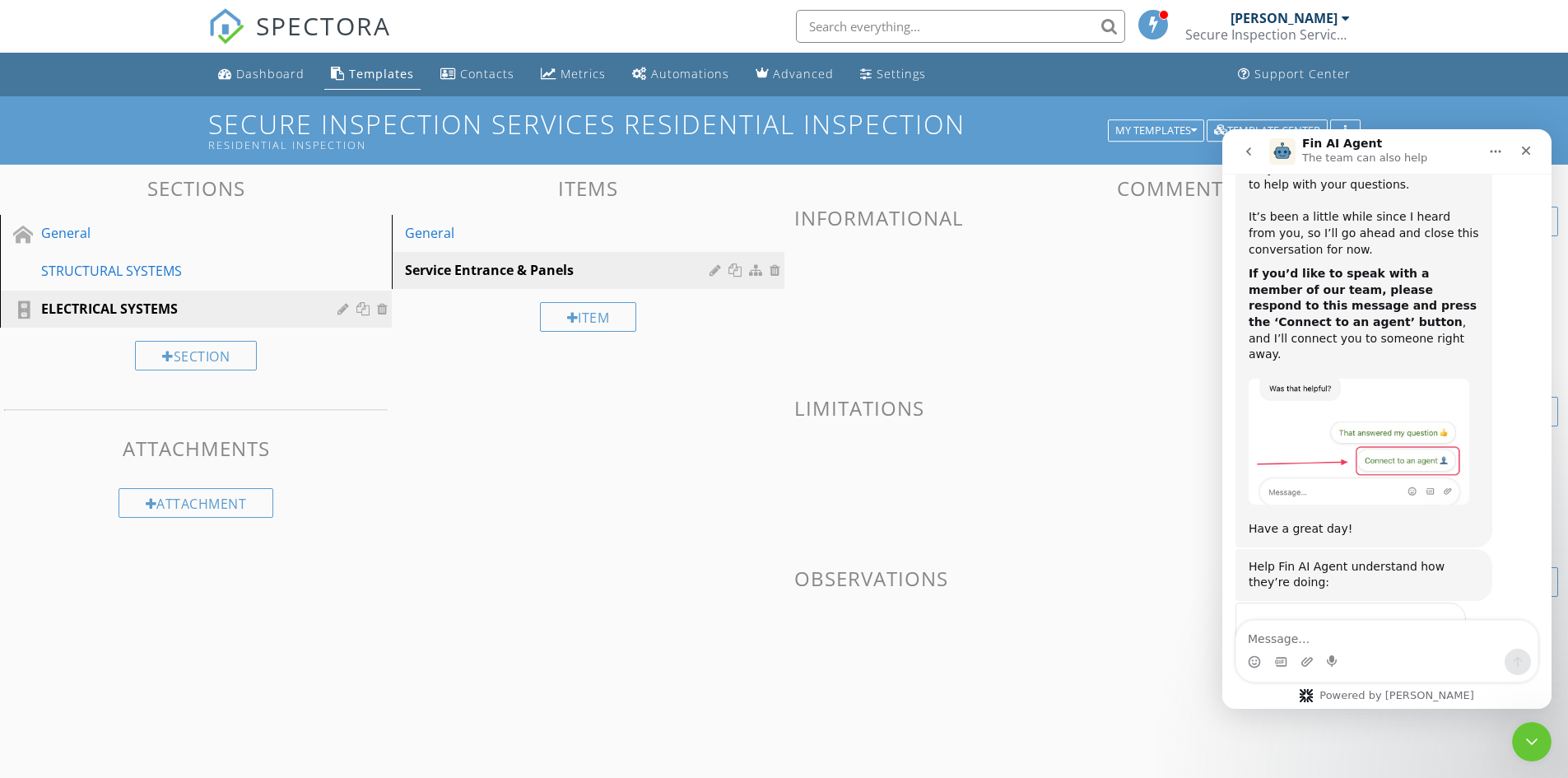
click at [1397, 648] on span "Great" at bounding box center [1390, 662] width 30 height 30
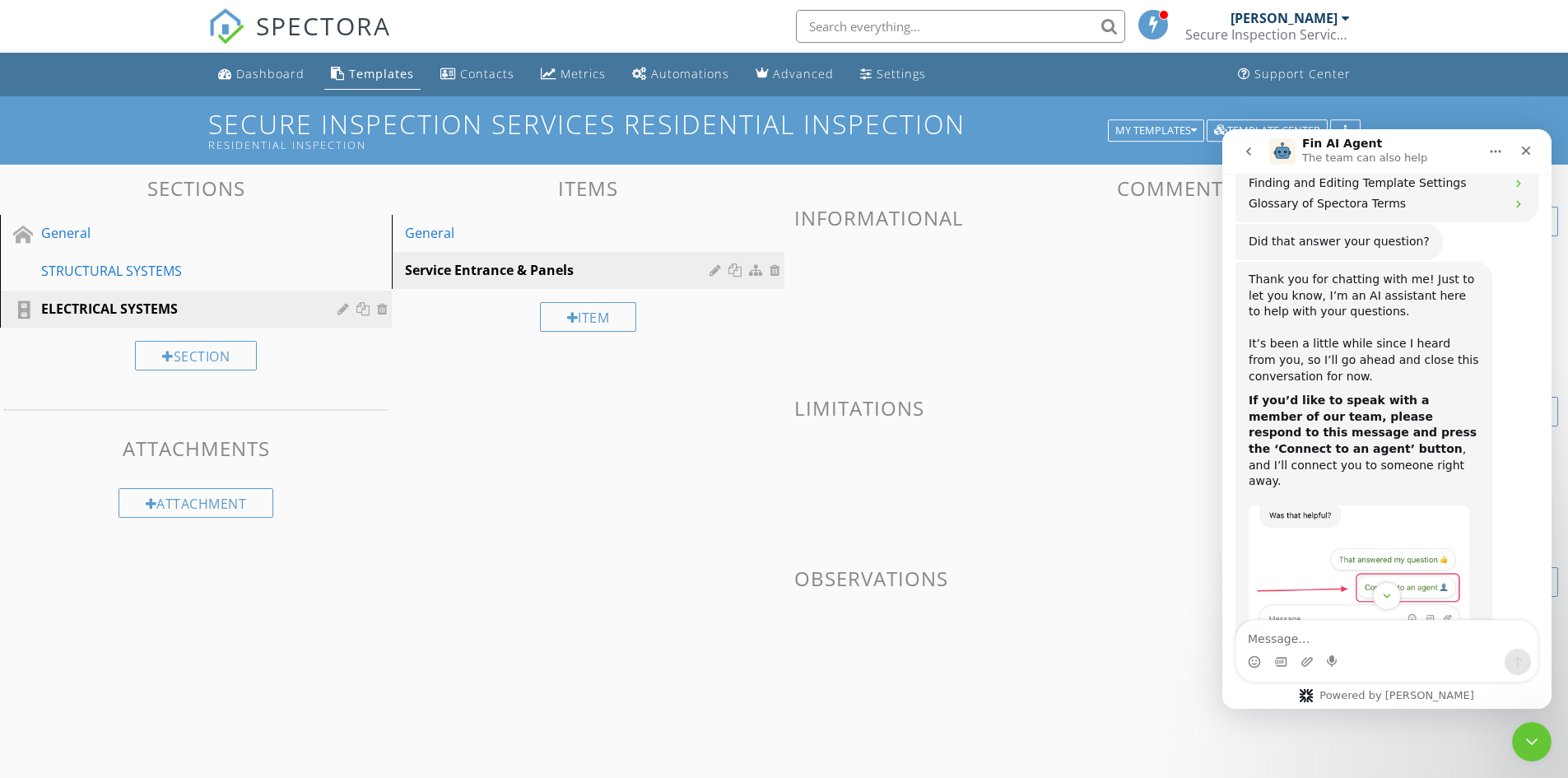
scroll to position [930, 0]
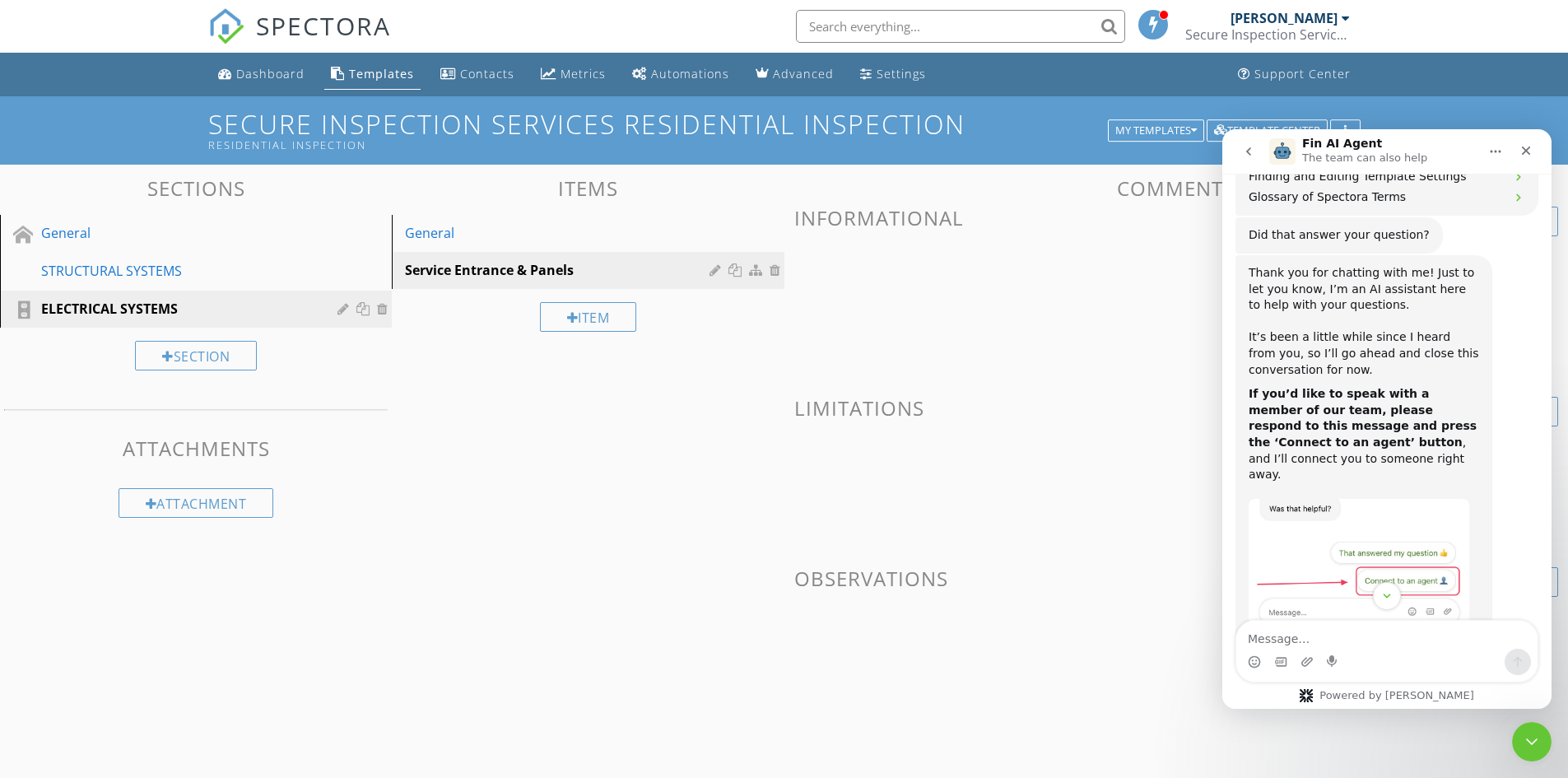
click at [1398, 499] on img "Fin AI Agent says…" at bounding box center [1359, 561] width 221 height 126
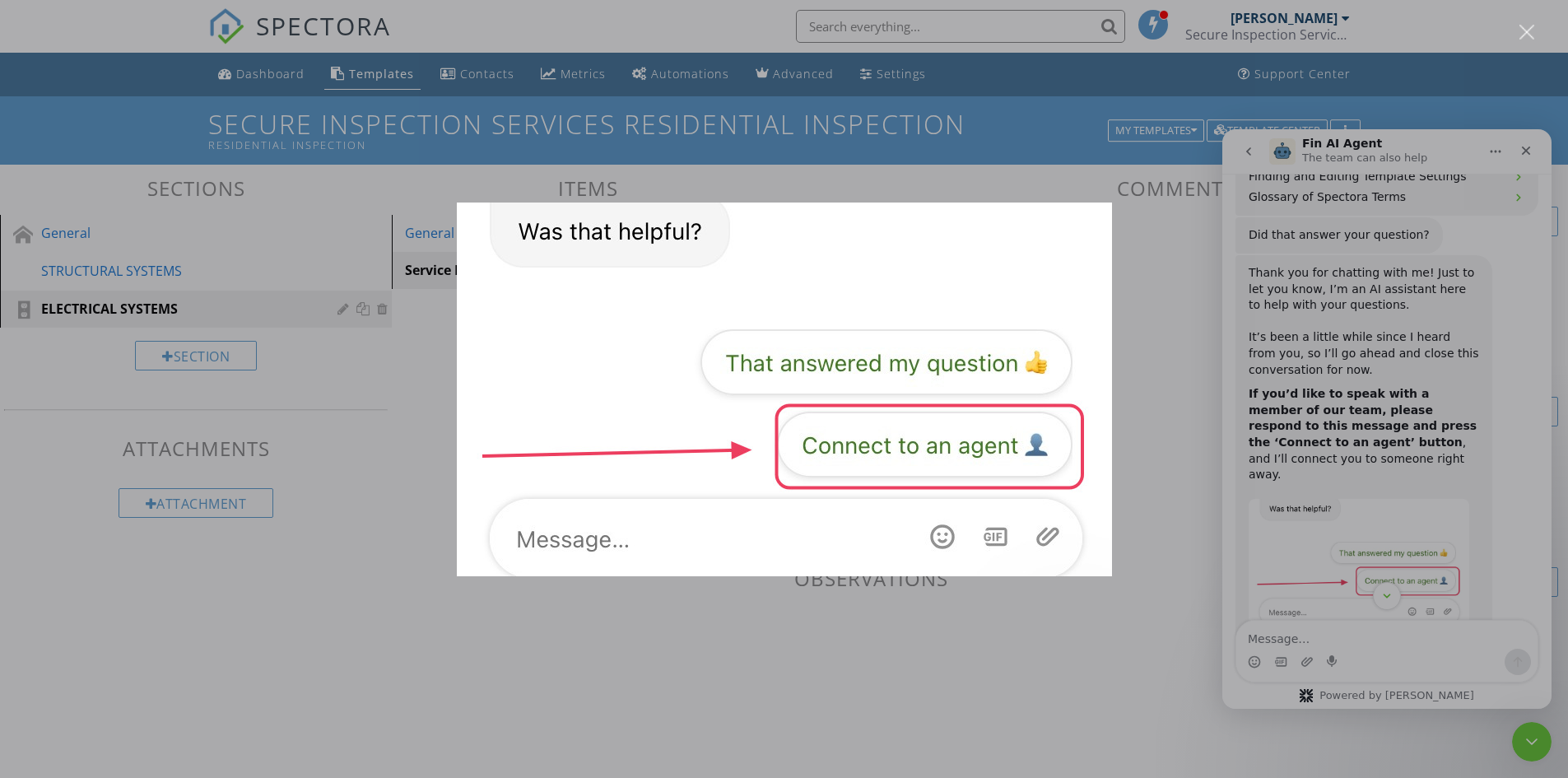
click at [933, 455] on img "Close" at bounding box center [784, 389] width 655 height 374
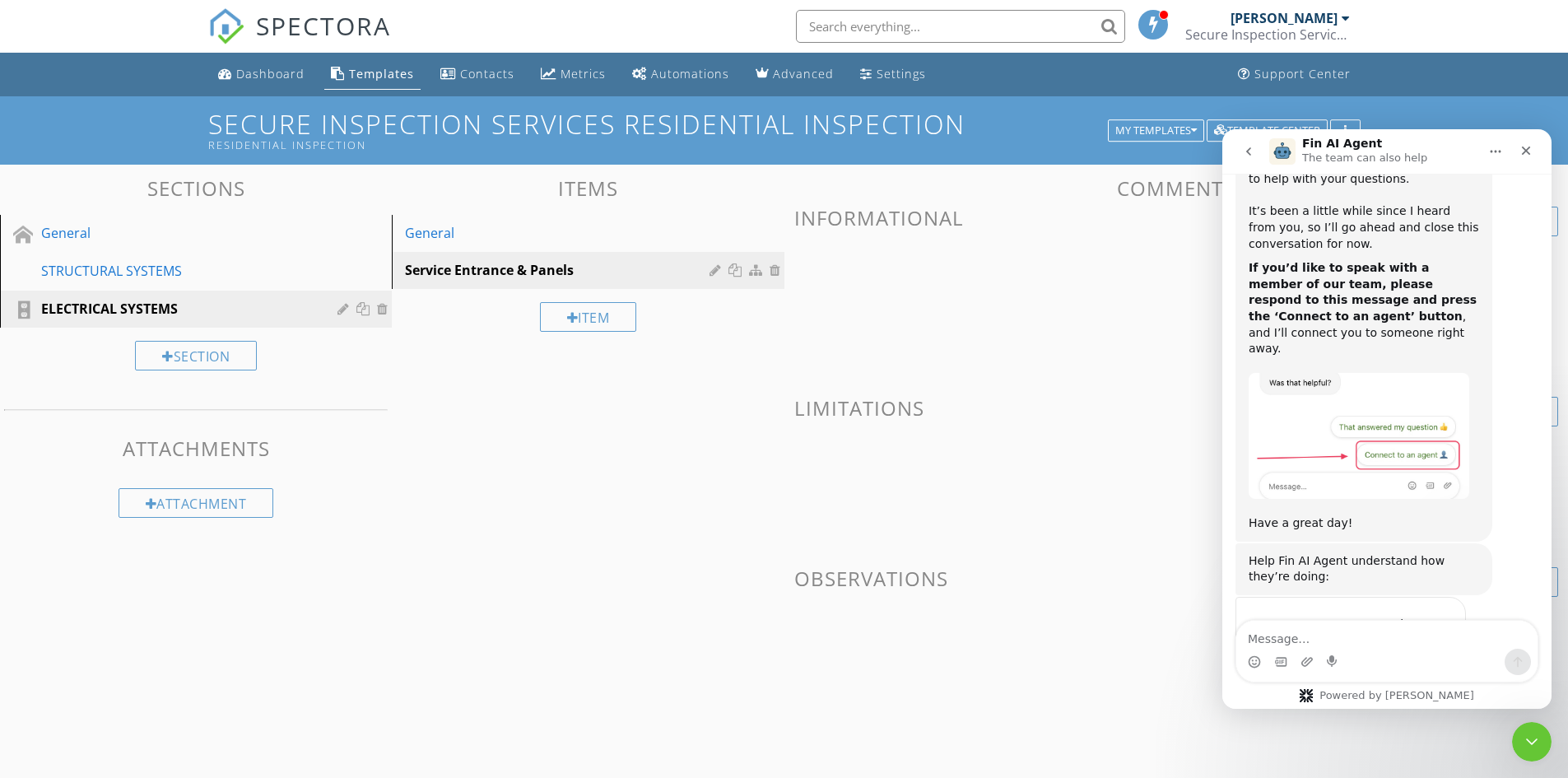
scroll to position [1095, 0]
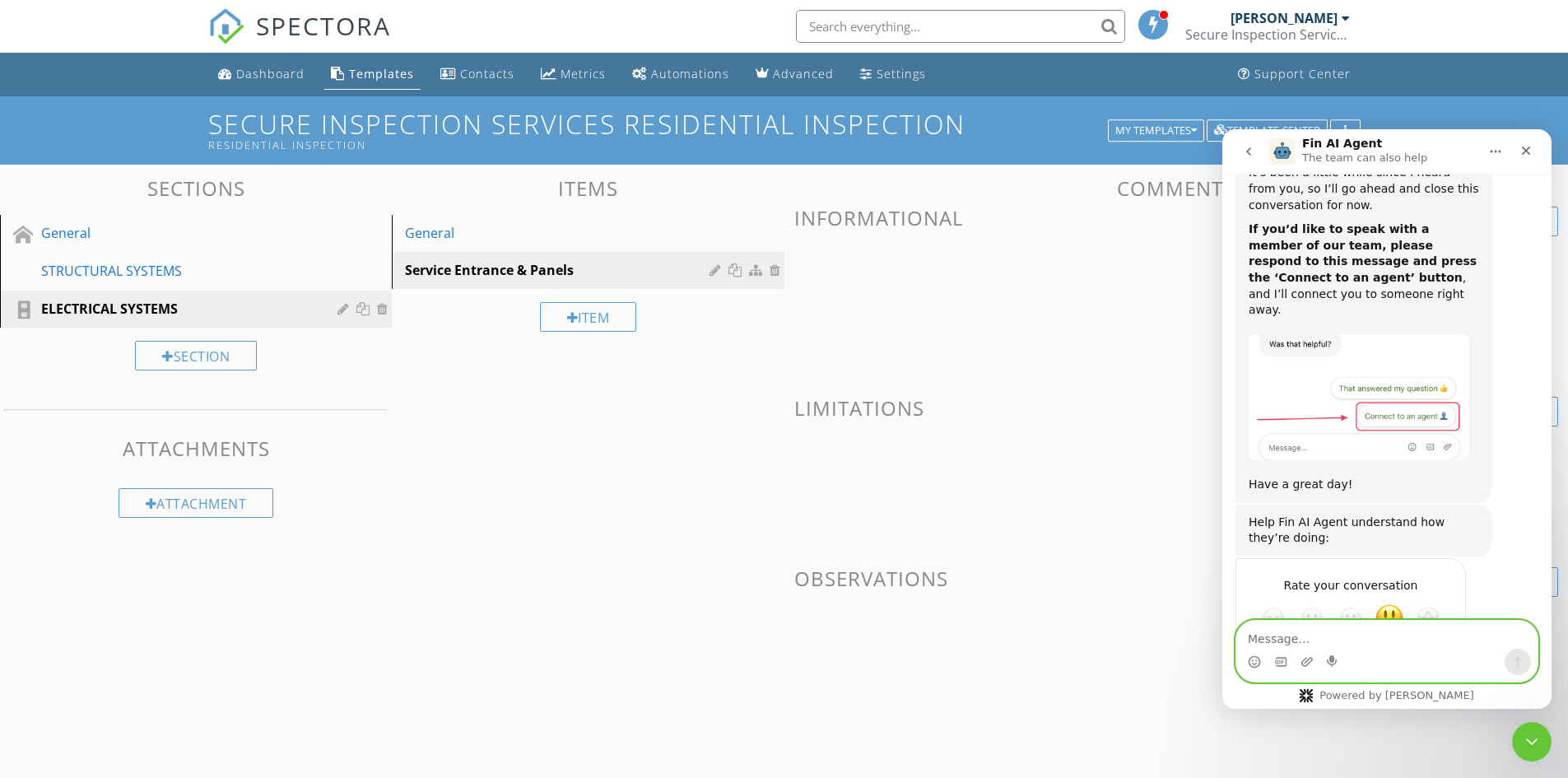
click at [1313, 638] on textarea "Message…" at bounding box center [1387, 635] width 301 height 28
type textarea "connect to an agent"
click at [1521, 663] on icon "Send a message…" at bounding box center [1518, 661] width 13 height 13
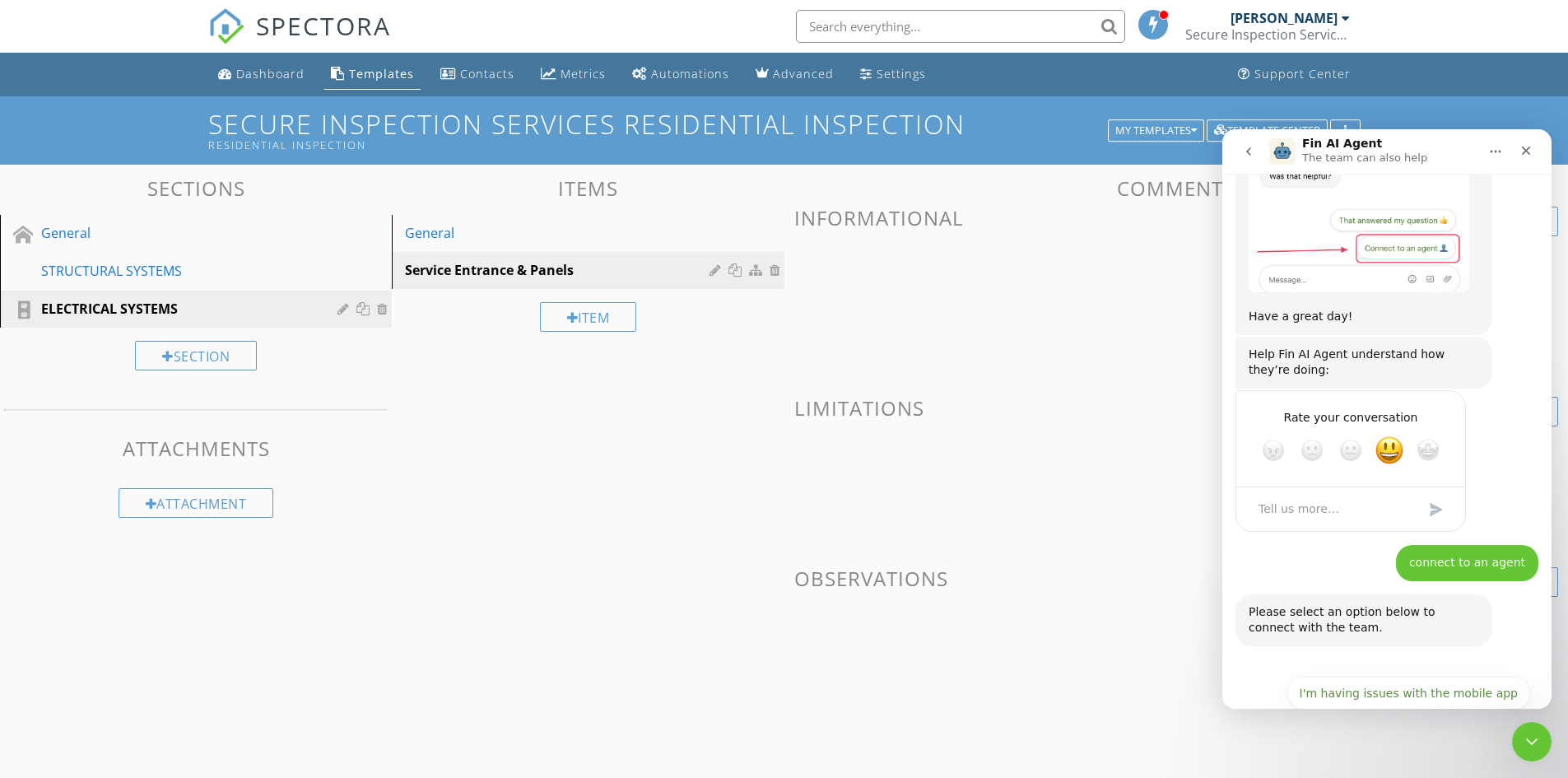
scroll to position [1276, 0]
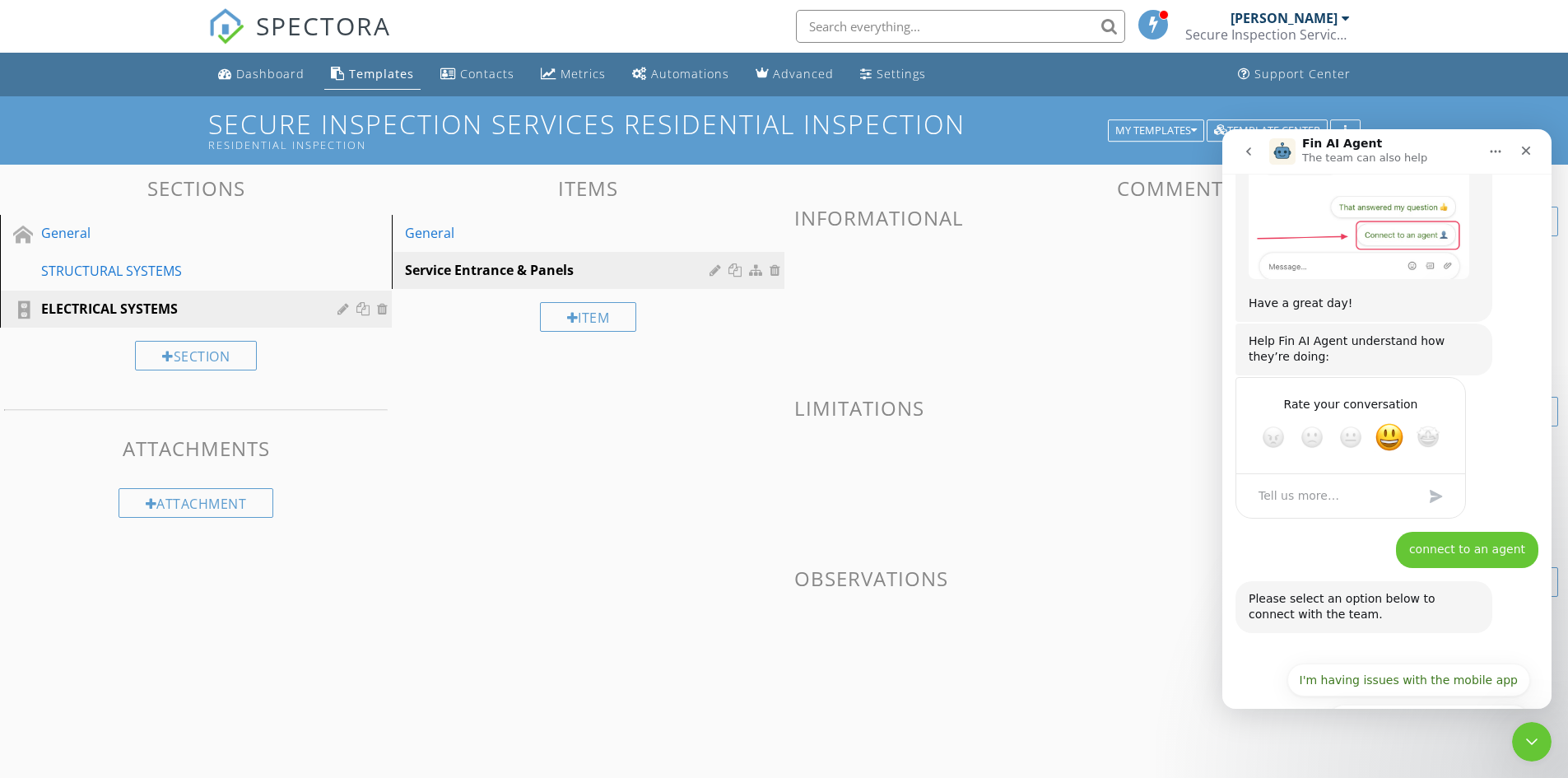
click at [1424, 745] on button "I have questions about something else" at bounding box center [1406, 762] width 248 height 33
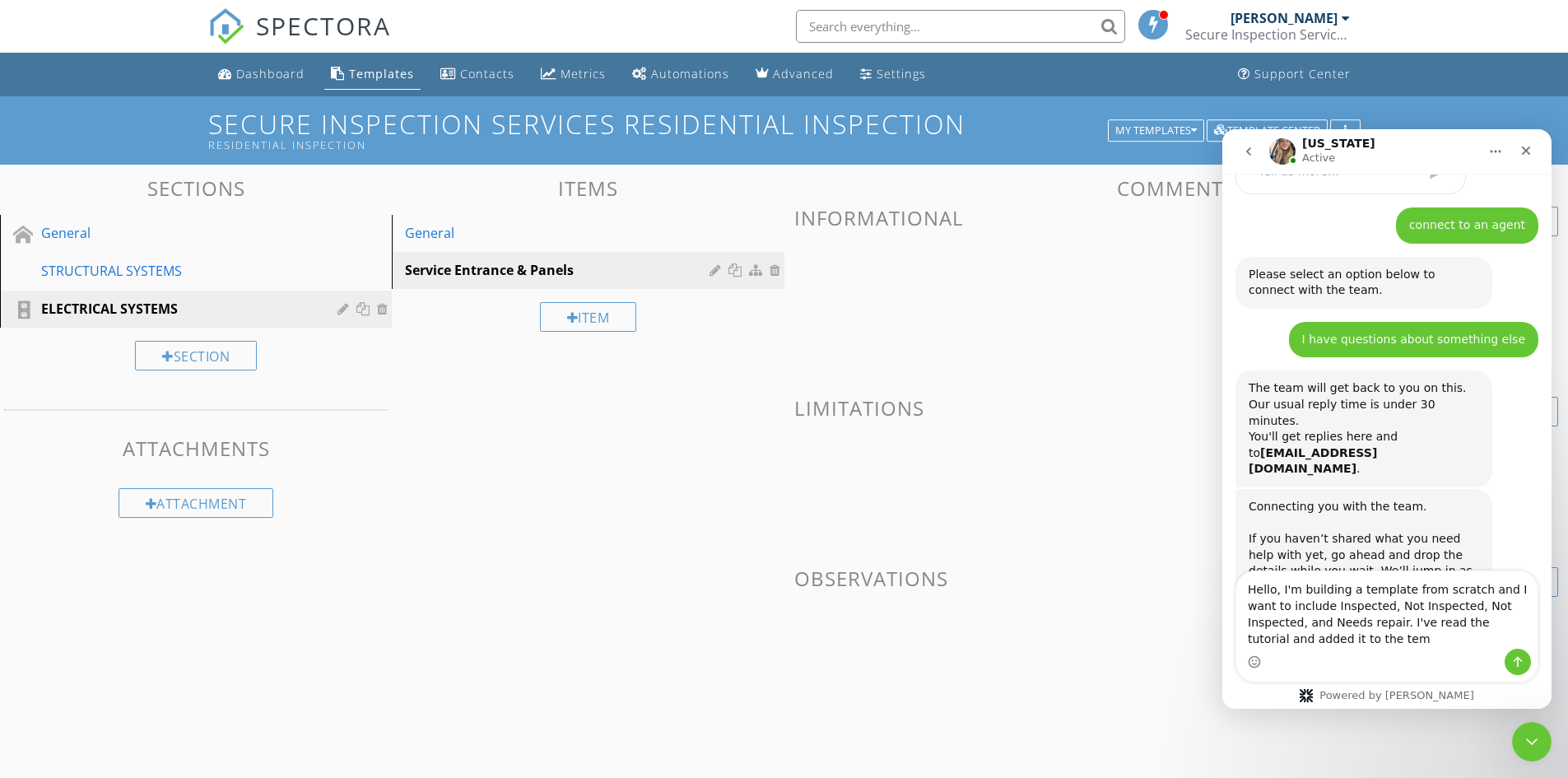
scroll to position [1611, 0]
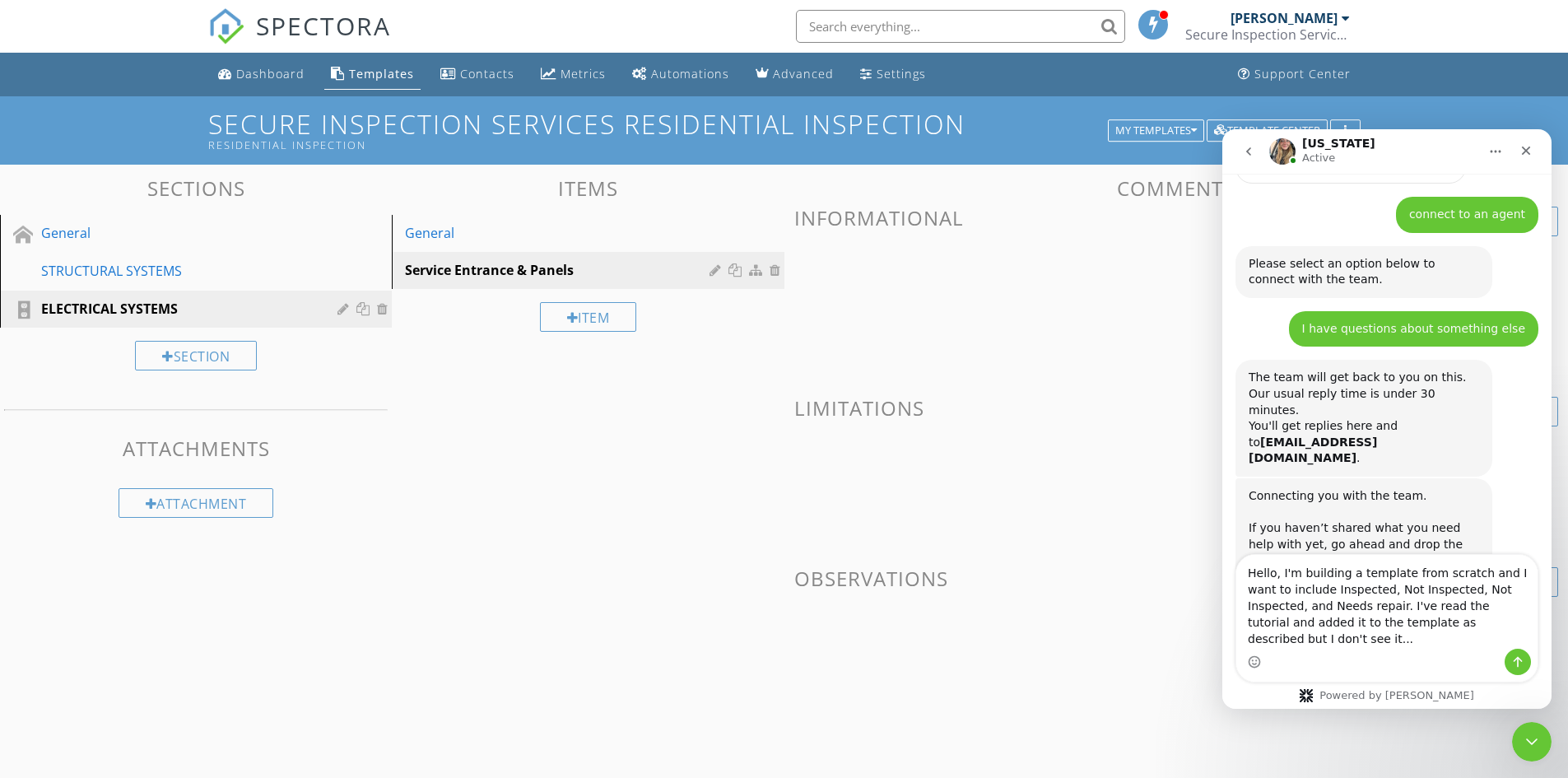
type textarea "Hello, I'm building a template from scratch and I want to include Inspected, No…"
click at [1517, 660] on icon "Send a message…" at bounding box center [1518, 661] width 9 height 11
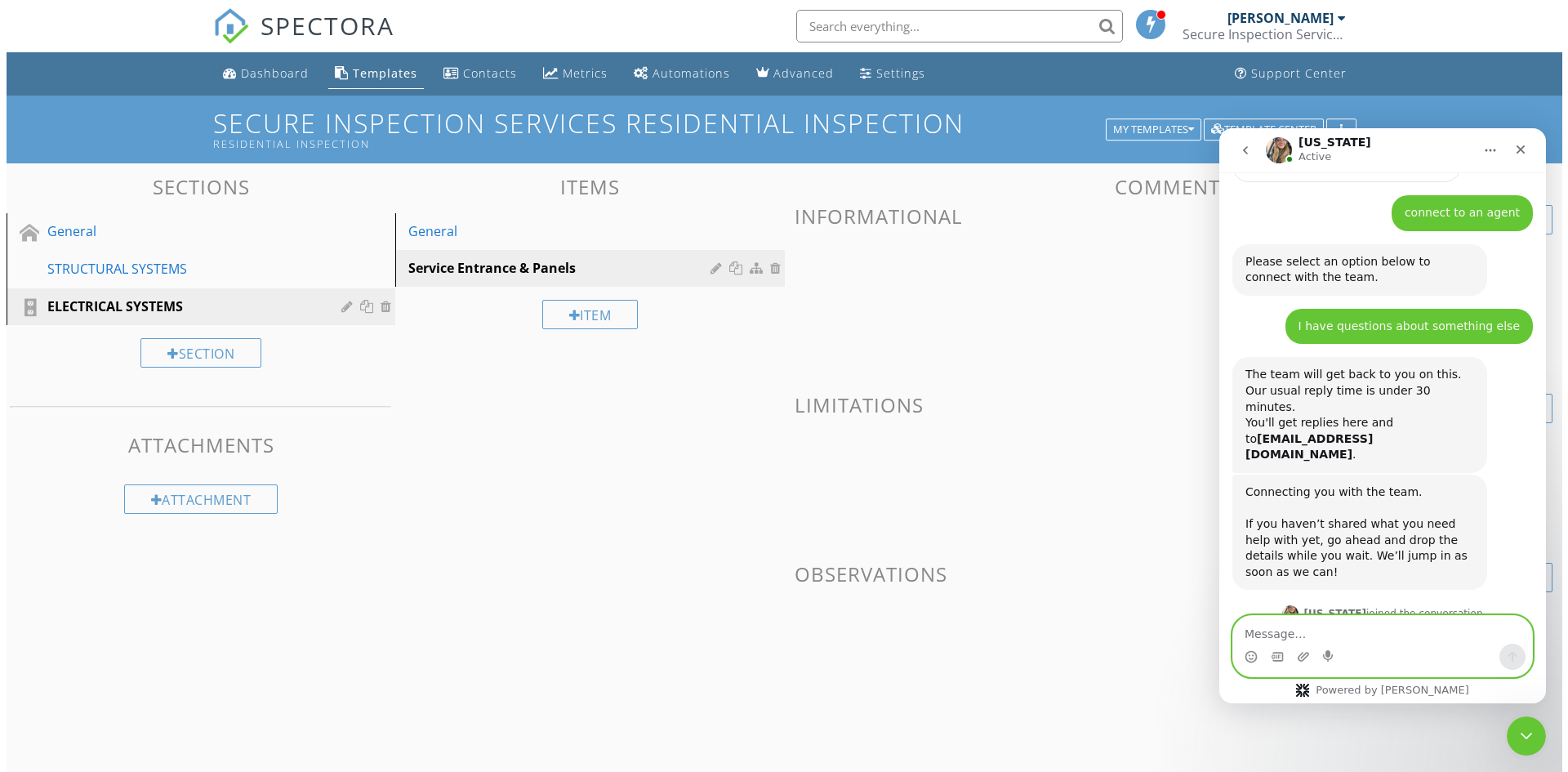
scroll to position [1662, 0]
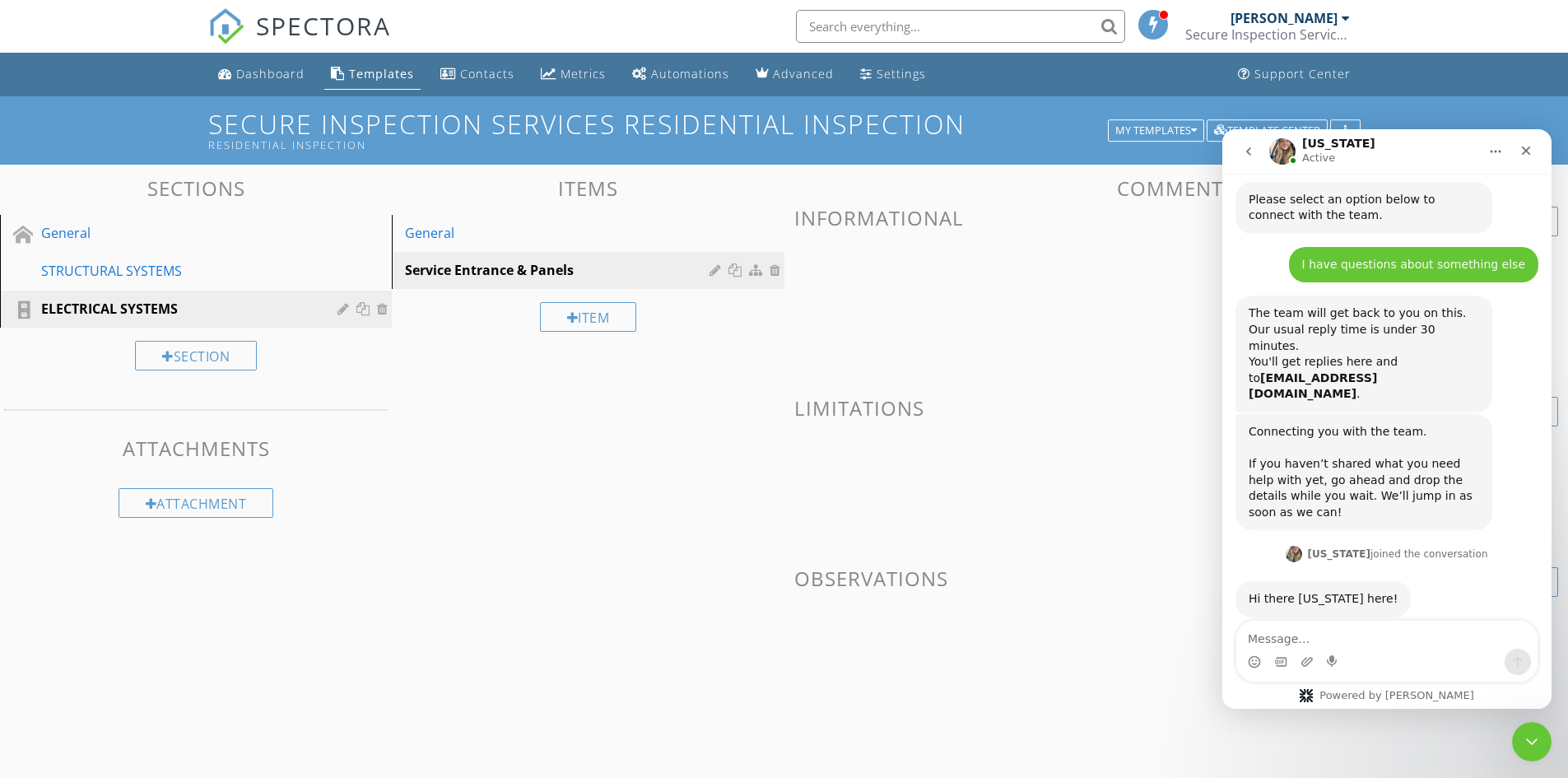
click at [1321, 144] on h1 "[US_STATE]" at bounding box center [1339, 143] width 73 height 13
click at [1278, 151] on img "Intercom messenger" at bounding box center [1282, 151] width 26 height 26
click at [1323, 159] on p "Active" at bounding box center [1319, 158] width 33 height 16
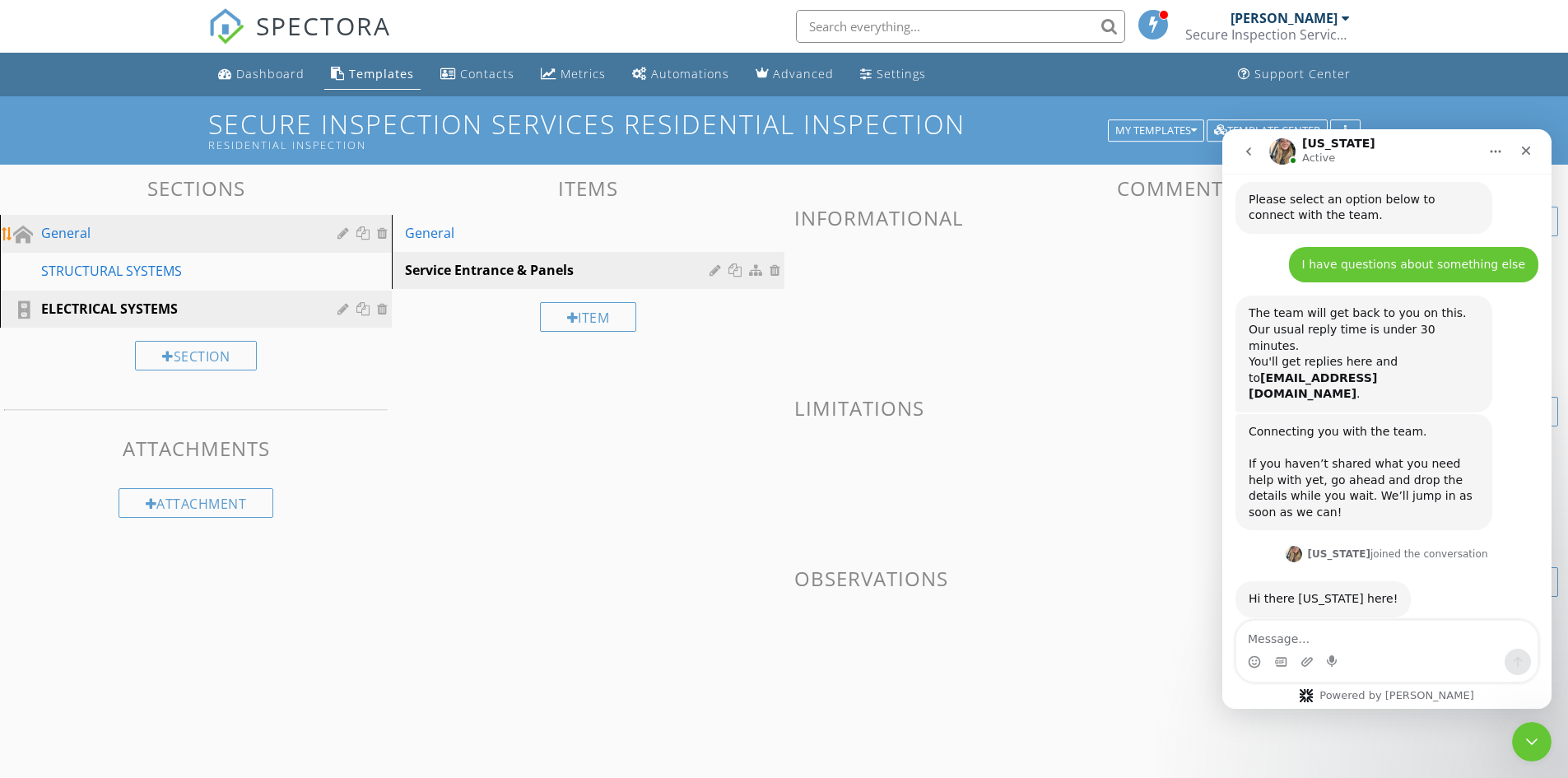
click at [69, 227] on div "General" at bounding box center [177, 233] width 273 height 20
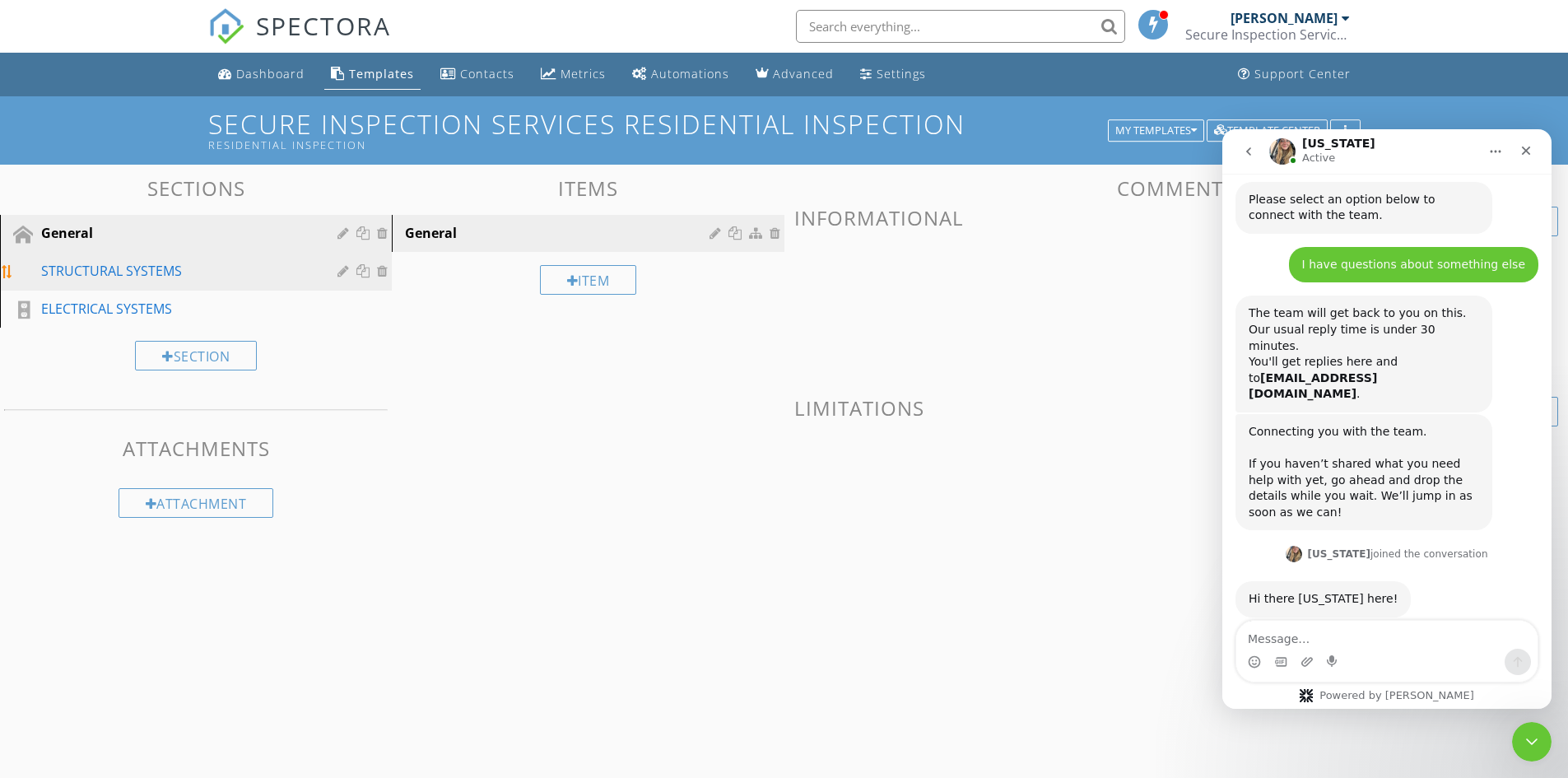
click at [81, 268] on div "STRUCTURAL SYSTEMS" at bounding box center [177, 271] width 273 height 20
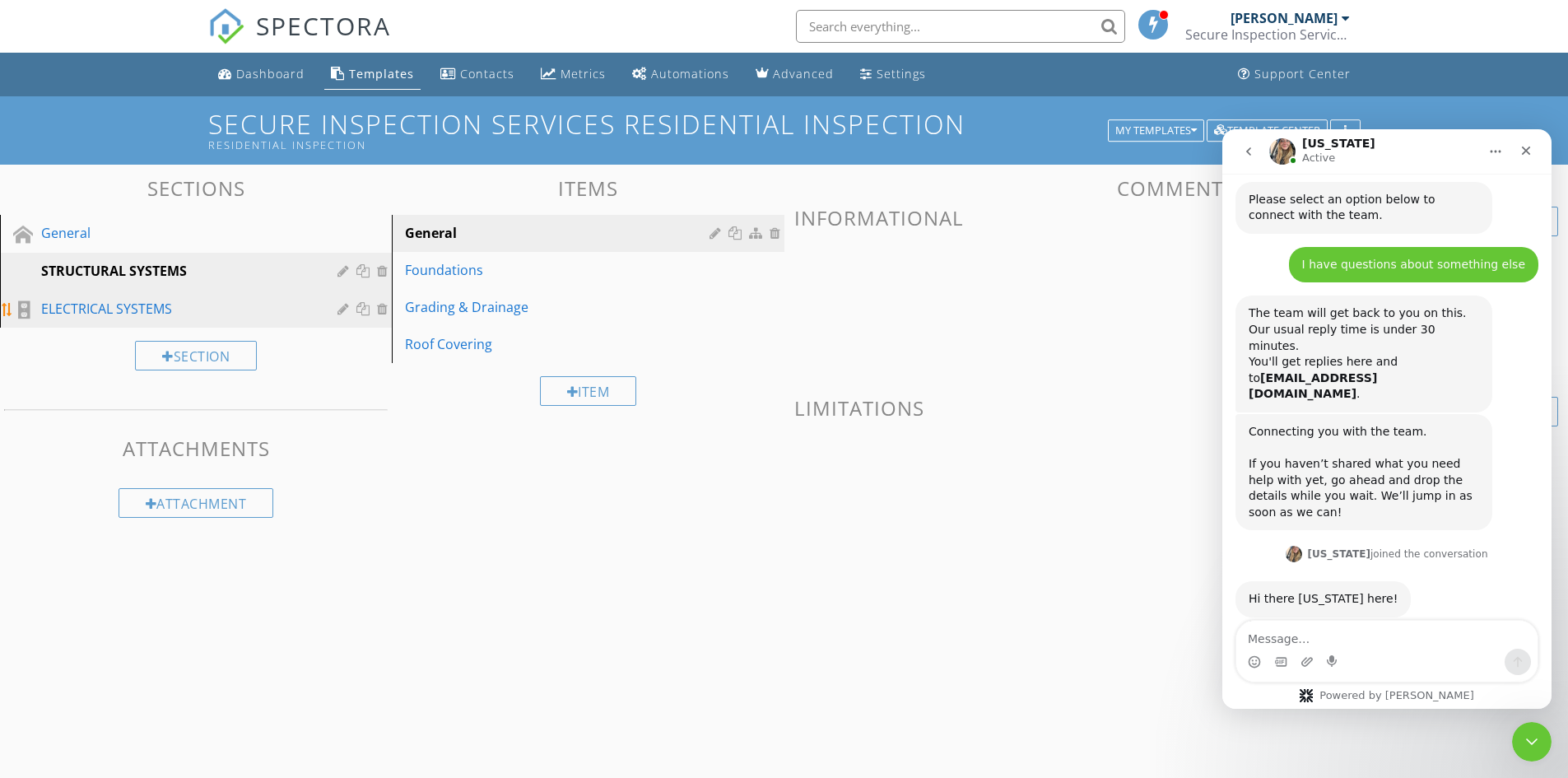
click at [82, 304] on div "ELECTRICAL SYSTEMS" at bounding box center [177, 308] width 273 height 20
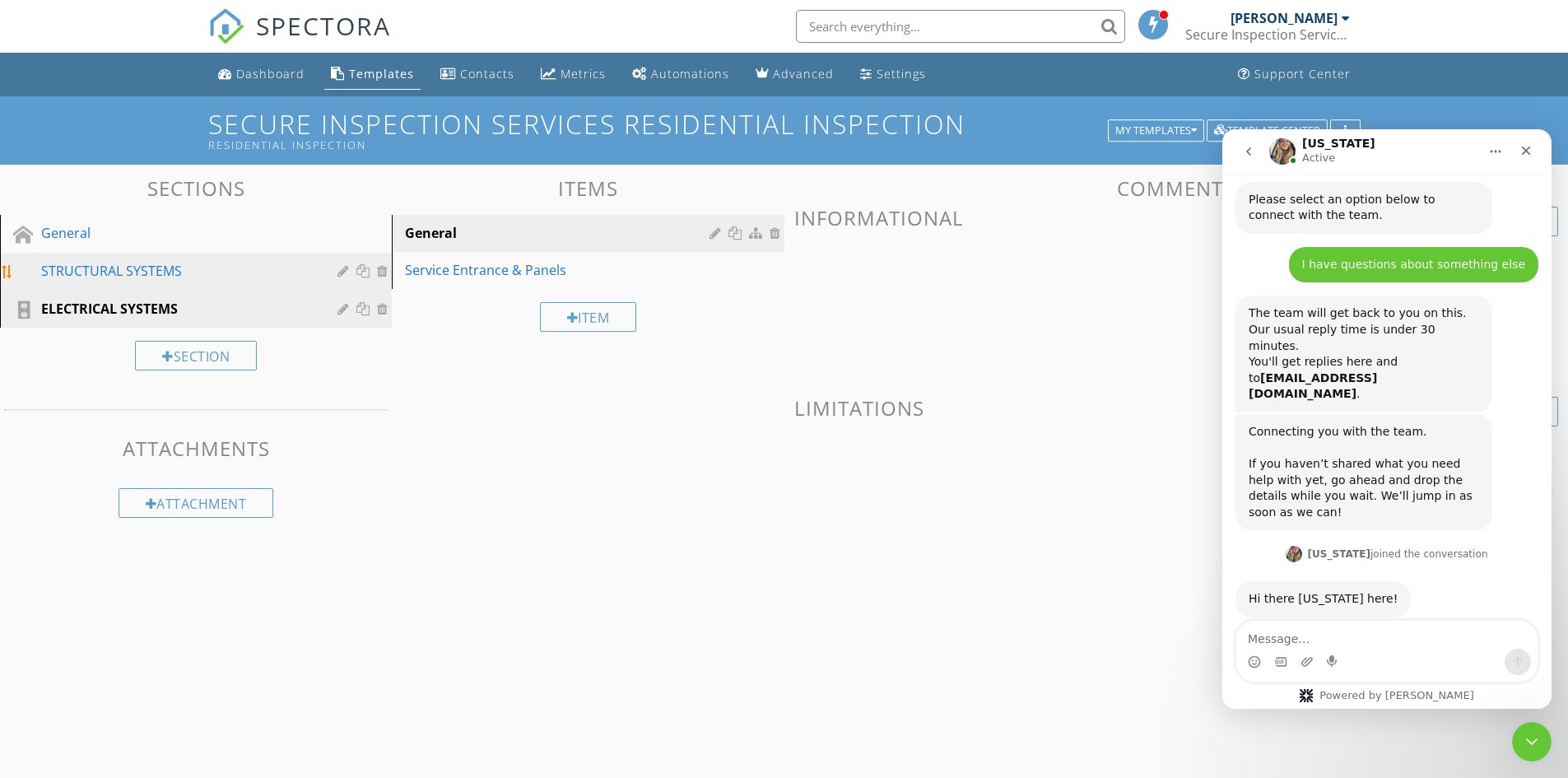
click at [93, 272] on div "STRUCTURAL SYSTEMS" at bounding box center [177, 271] width 273 height 20
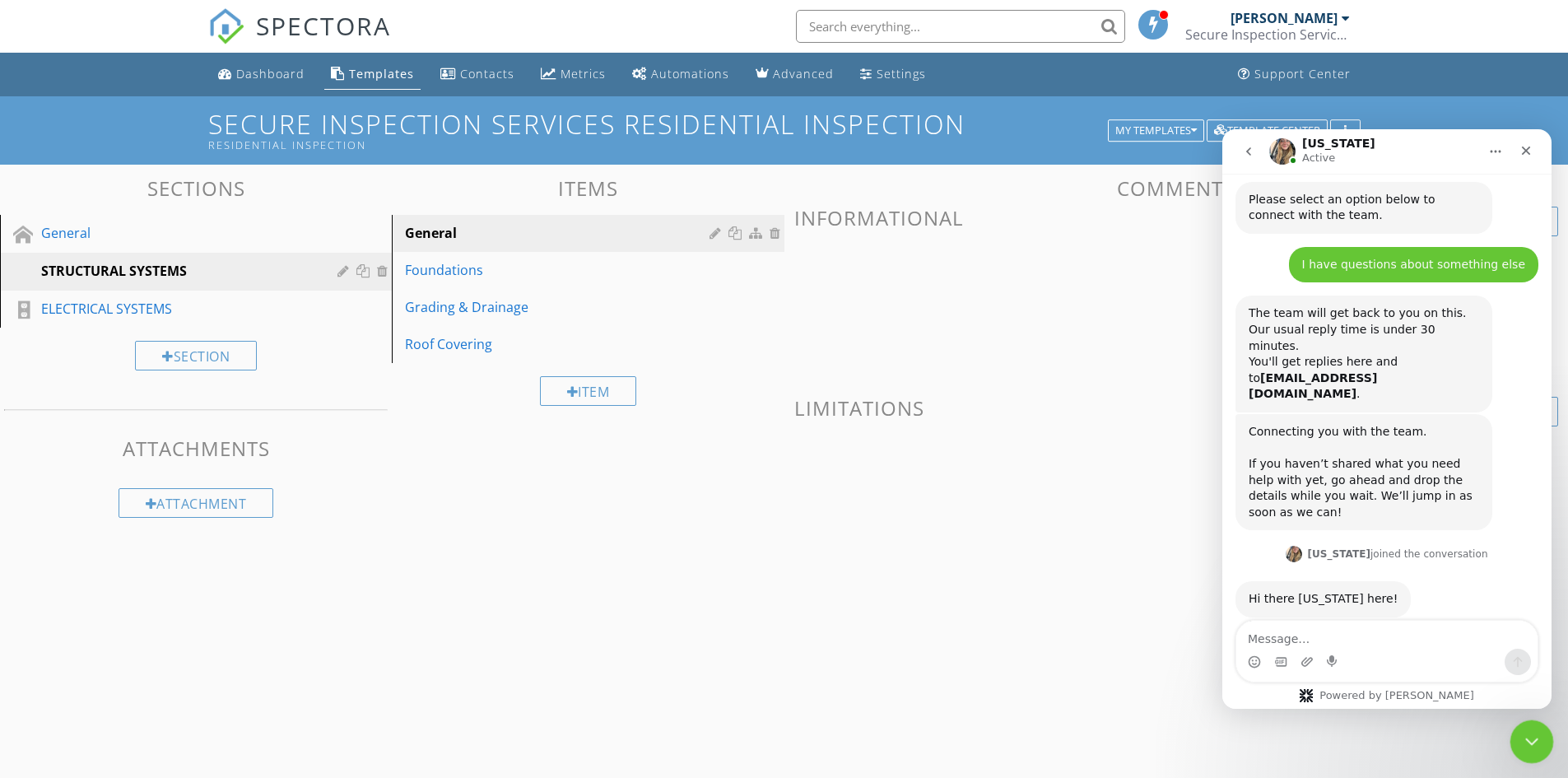
click at [1533, 739] on icon "Close Intercom Messenger" at bounding box center [1529, 739] width 20 height 20
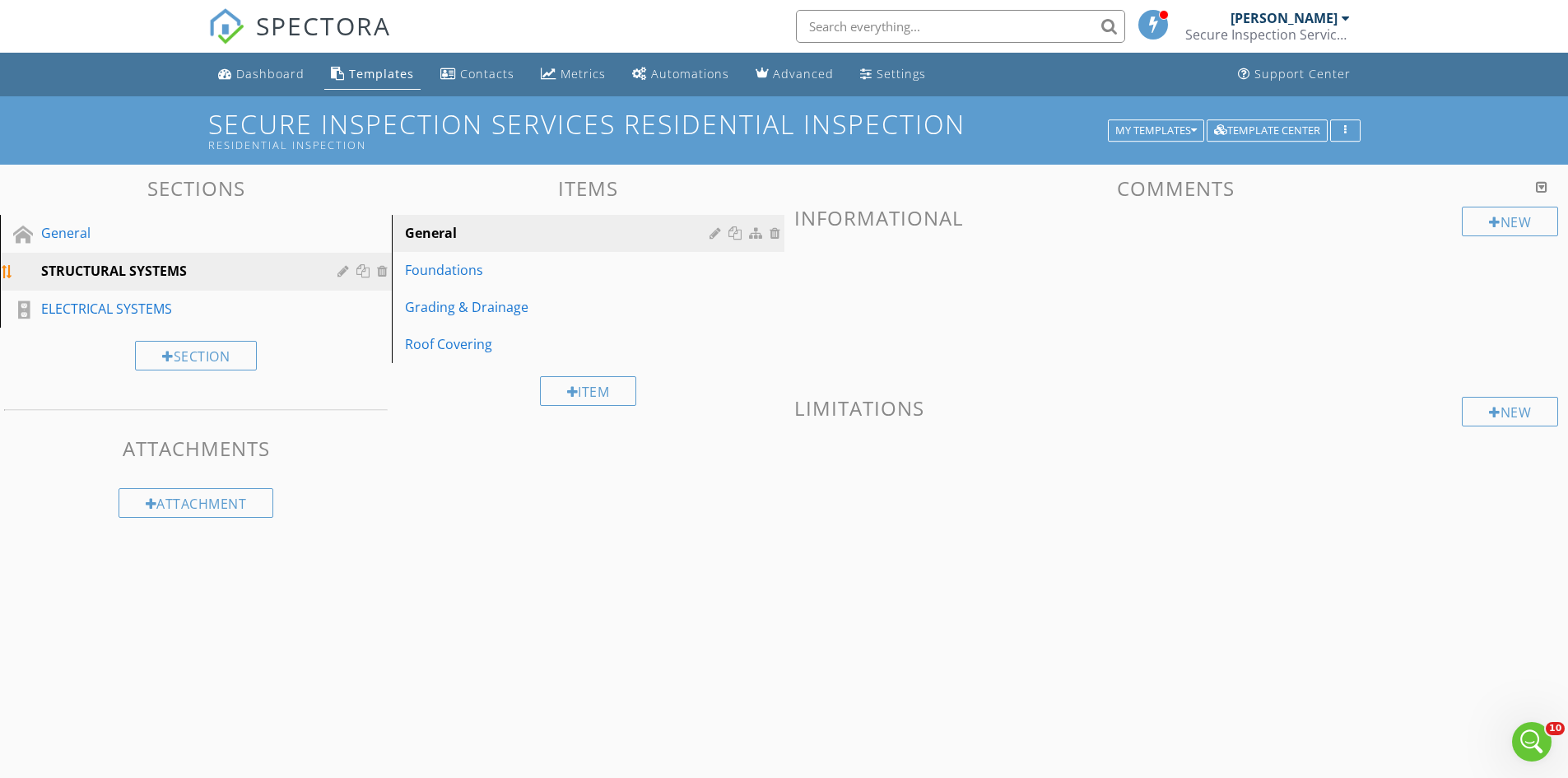
click at [342, 271] on div at bounding box center [345, 271] width 15 height 13
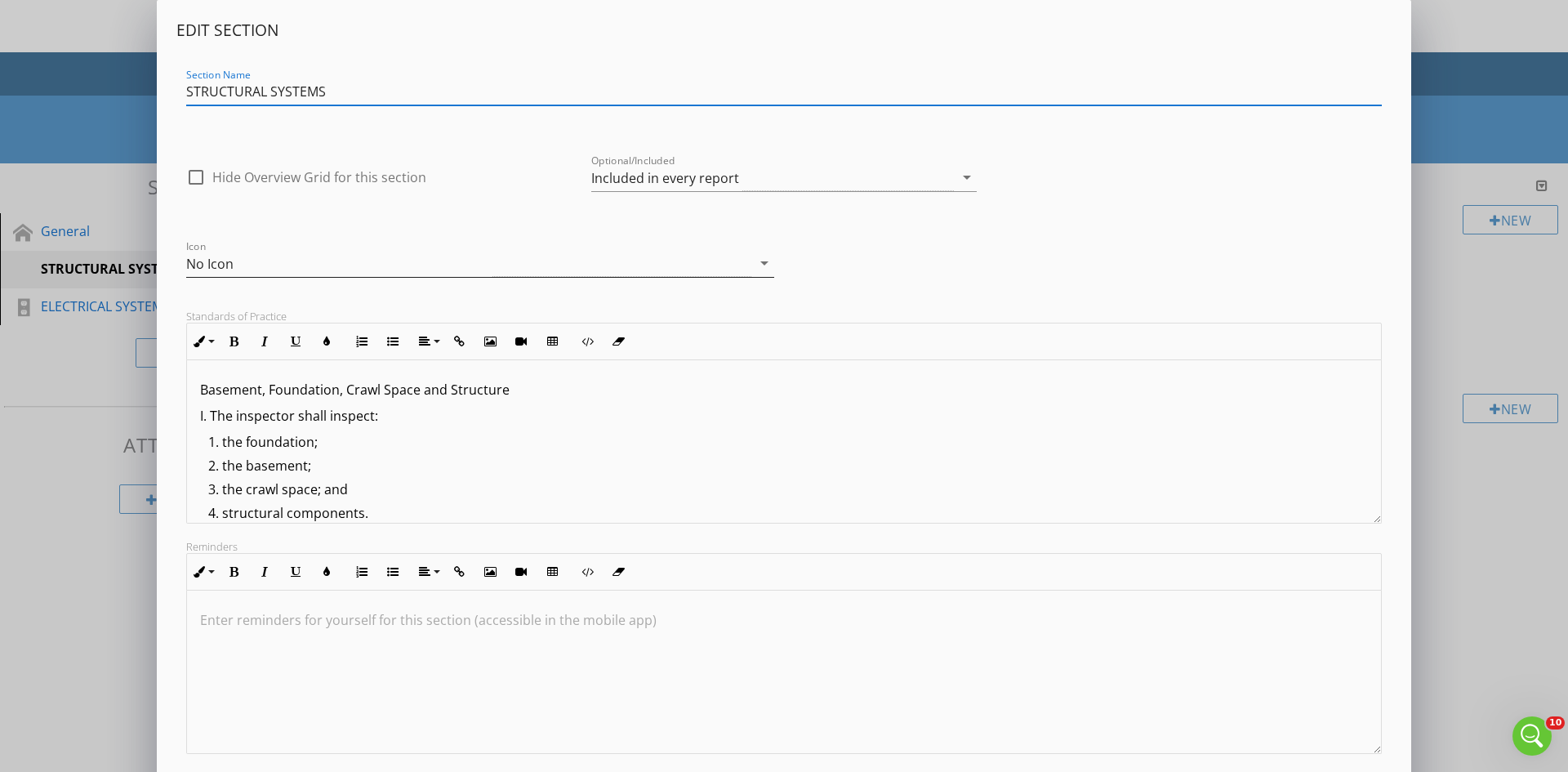
click at [762, 264] on icon "arrow_drop_down" at bounding box center [764, 263] width 20 height 20
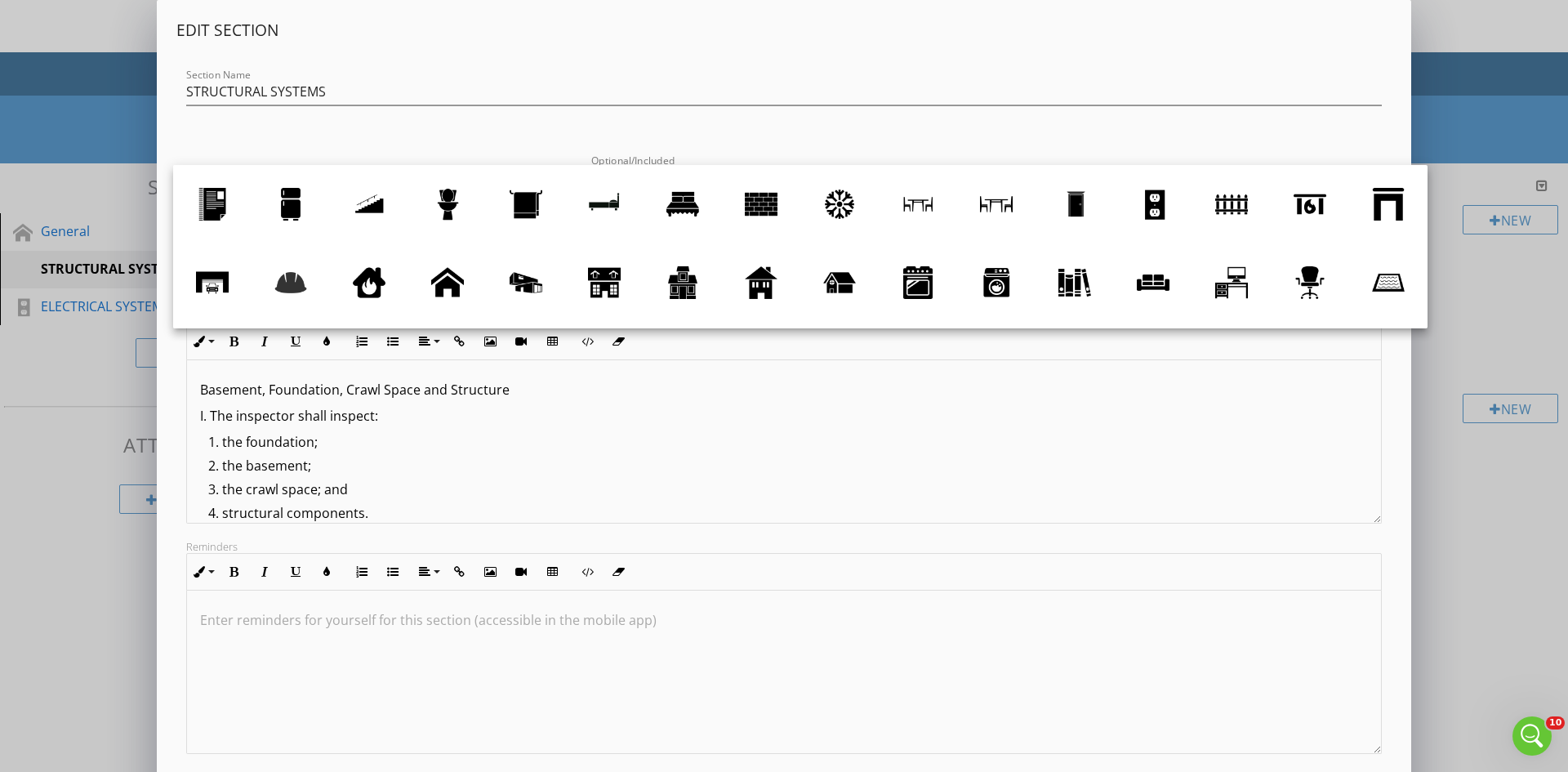
scroll to position [72, 0]
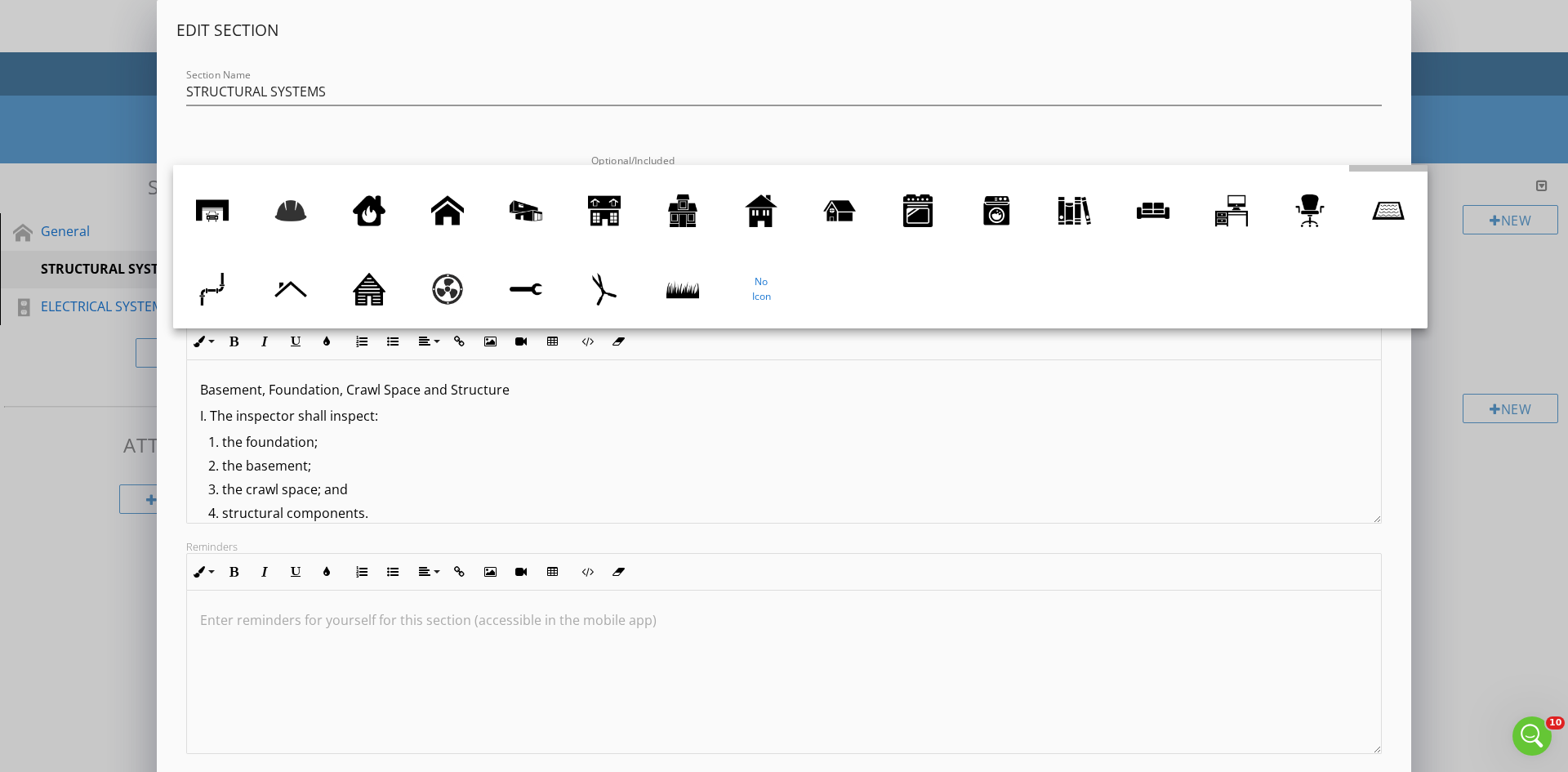
click at [1372, 149] on div at bounding box center [1388, 132] width 32 height 32
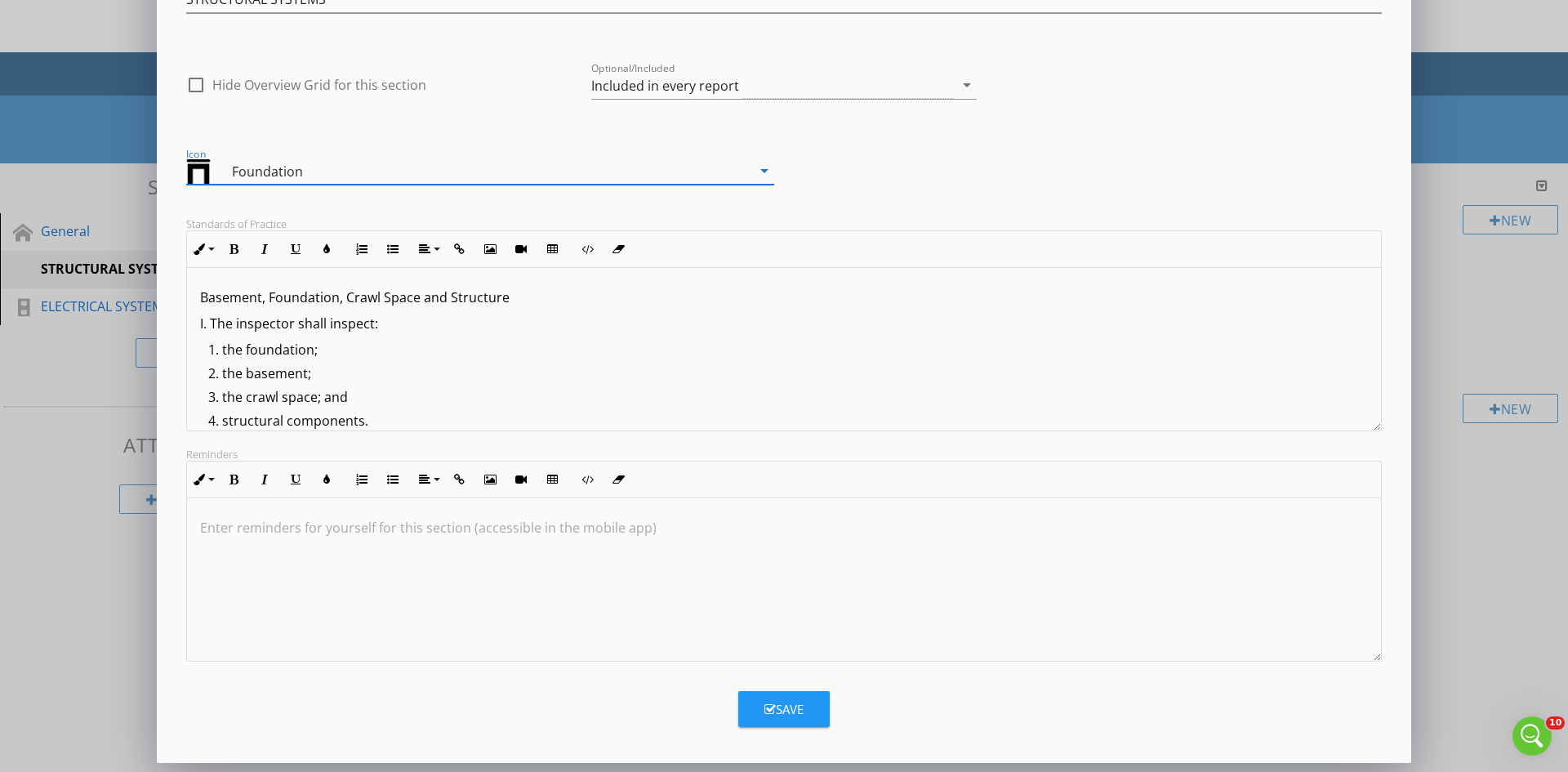
scroll to position [93, 0]
click at [787, 717] on div "Save" at bounding box center [784, 709] width 39 height 19
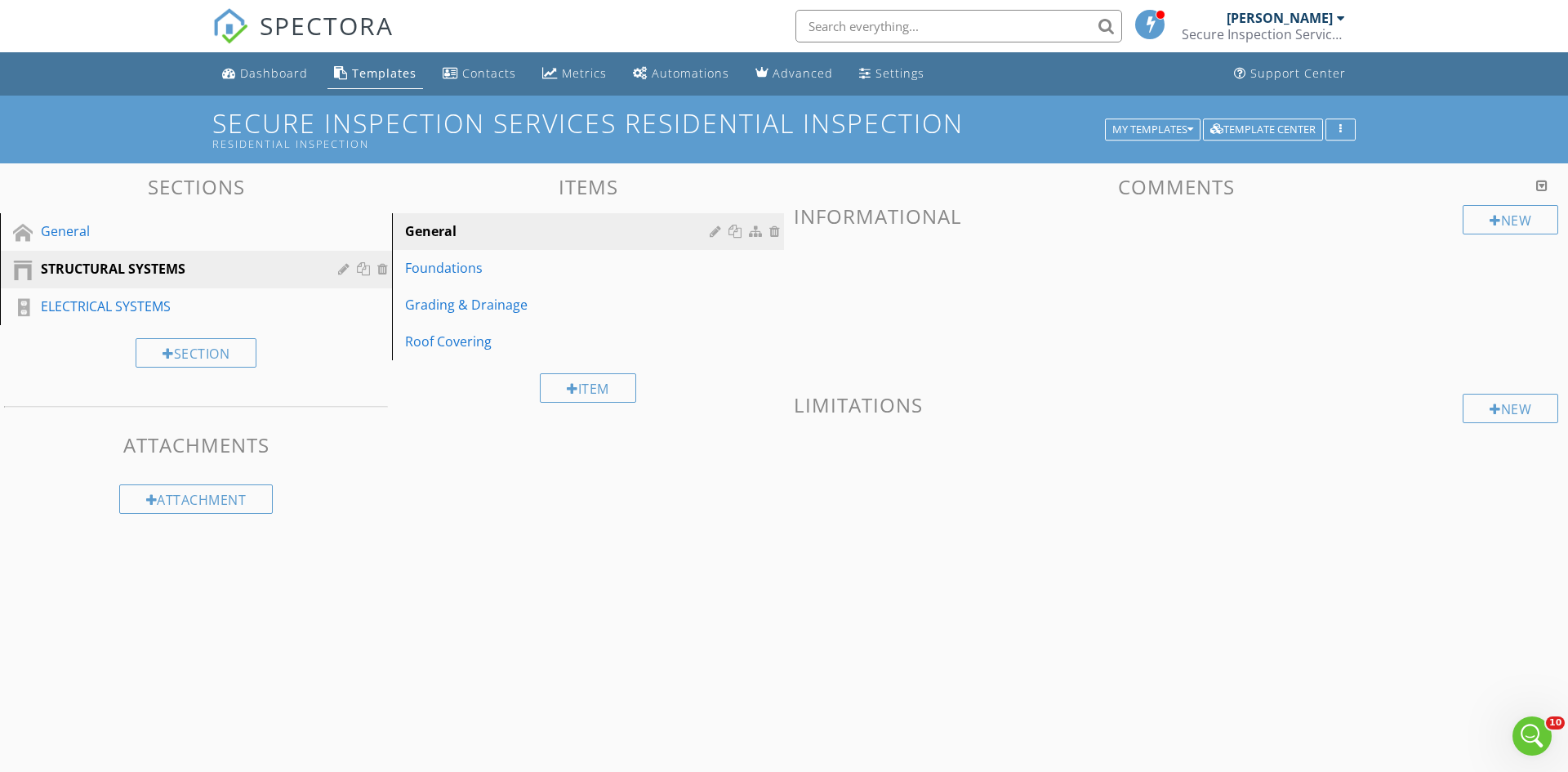
scroll to position [0, 0]
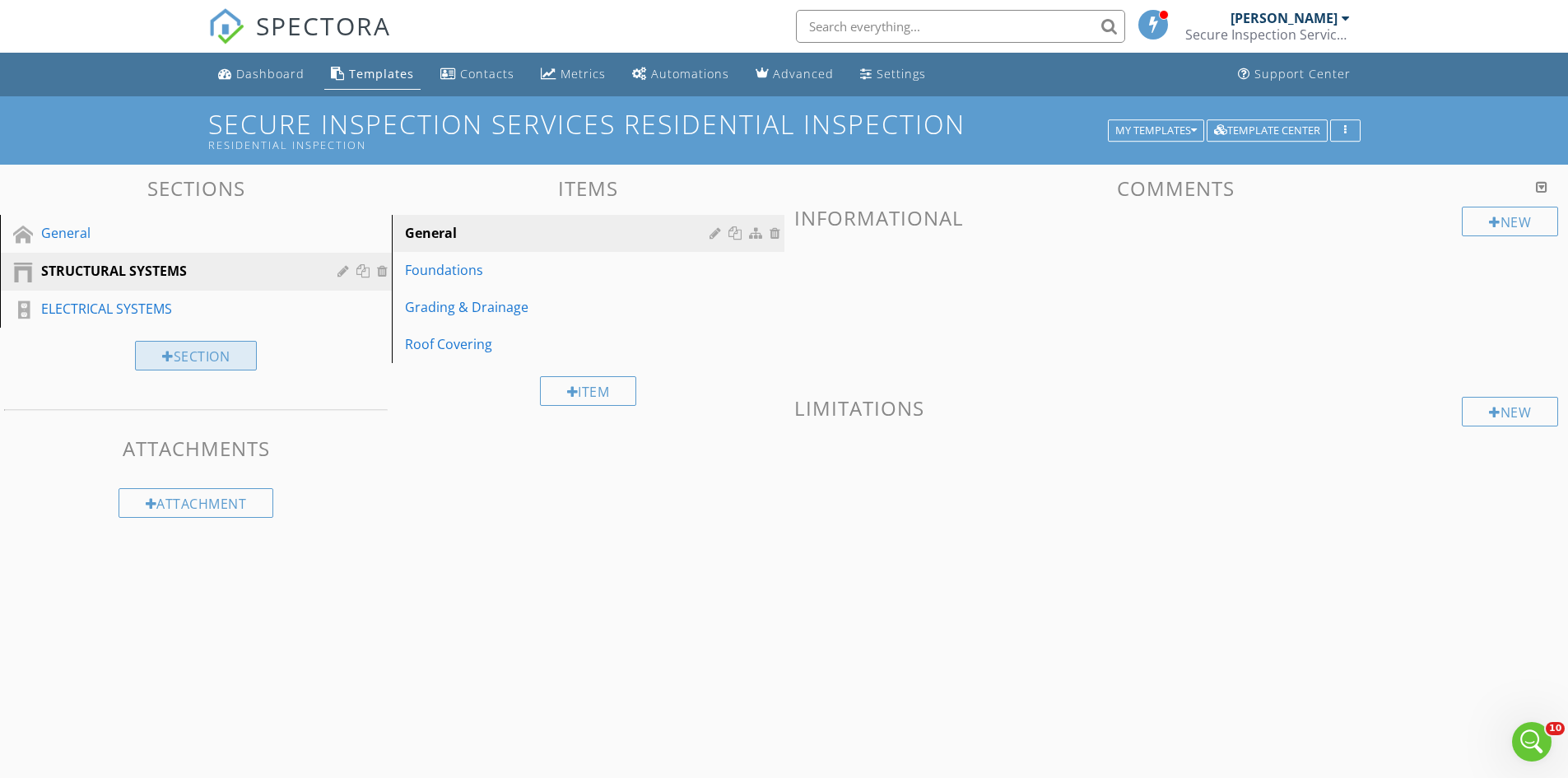
click at [203, 359] on div "Section" at bounding box center [196, 355] width 122 height 30
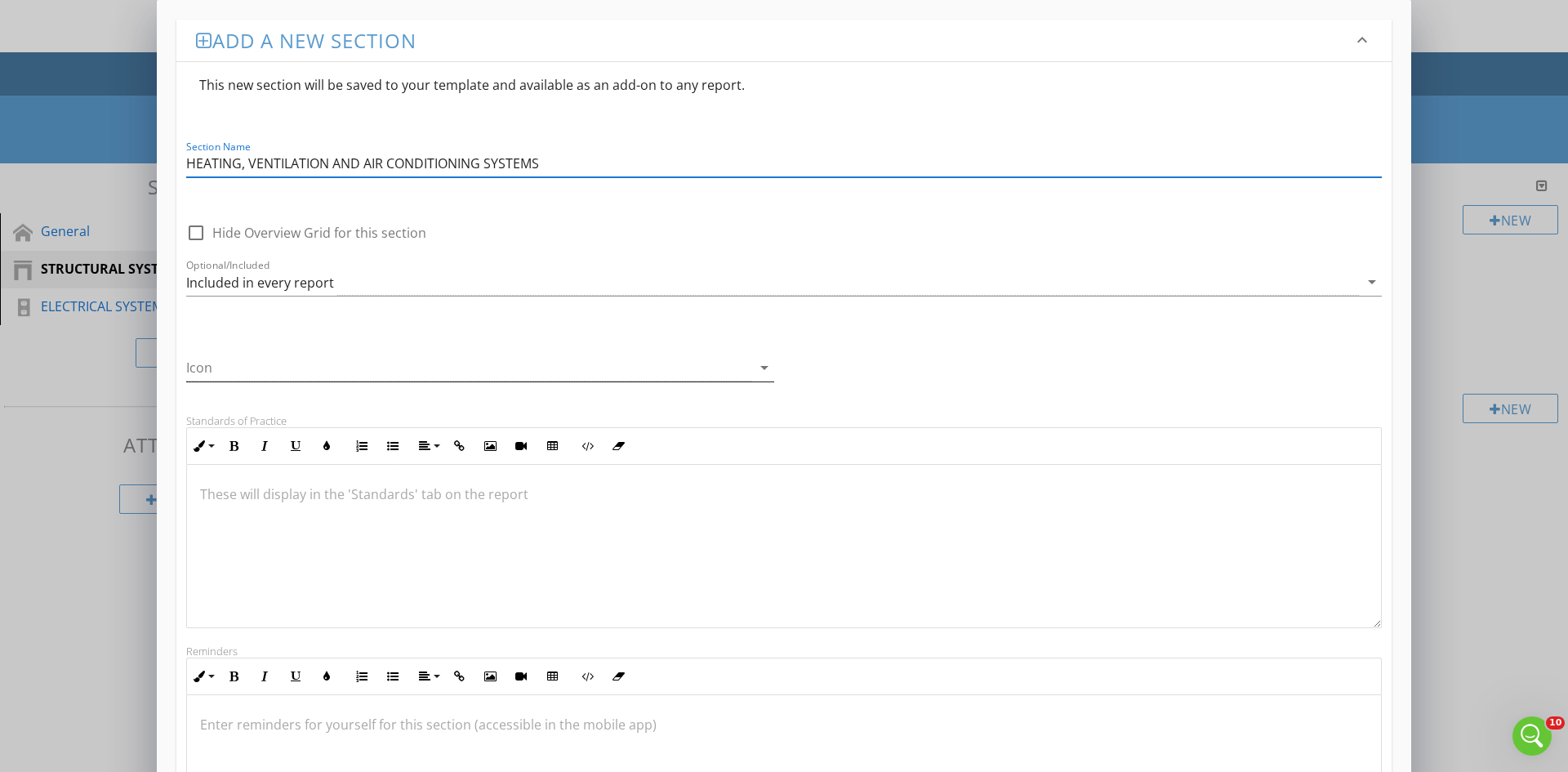
type input "HEATING, VENTILATION AND AIR CONDITIONING SYSTEMS"
click at [765, 368] on icon "arrow_drop_down" at bounding box center [764, 367] width 20 height 20
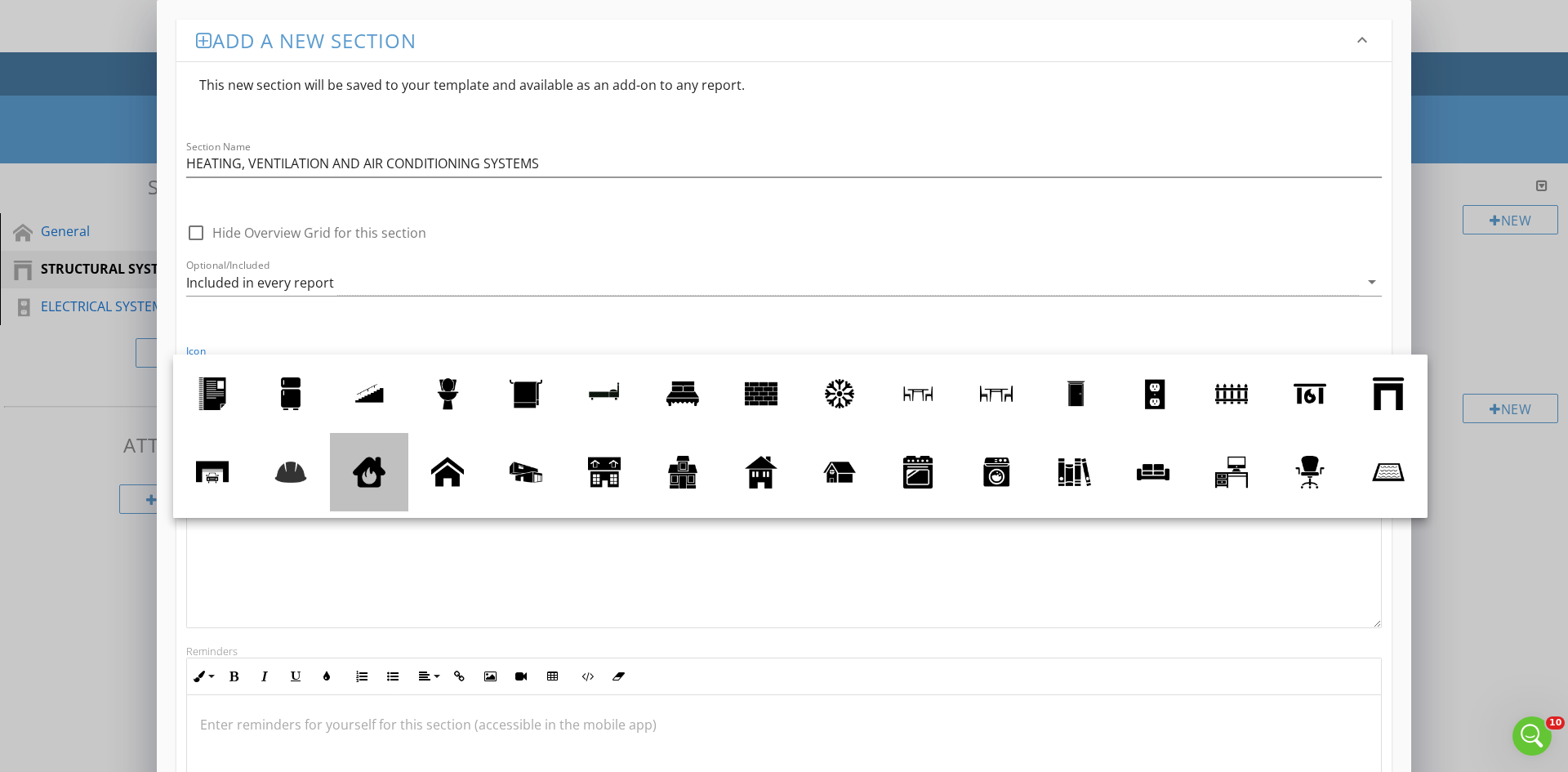
click at [385, 474] on div at bounding box center [369, 472] width 32 height 32
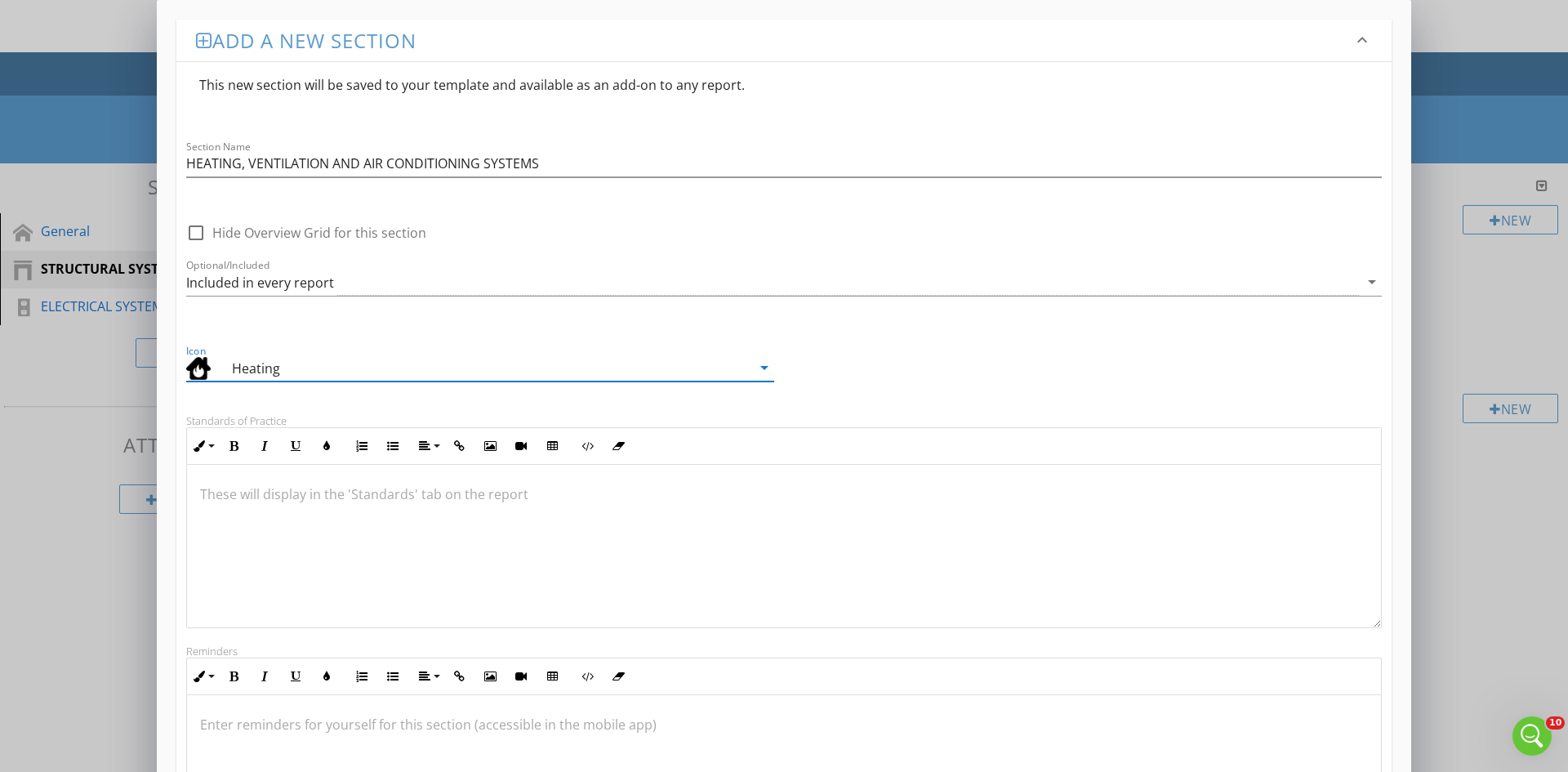
click at [763, 368] on icon "arrow_drop_down" at bounding box center [764, 367] width 20 height 20
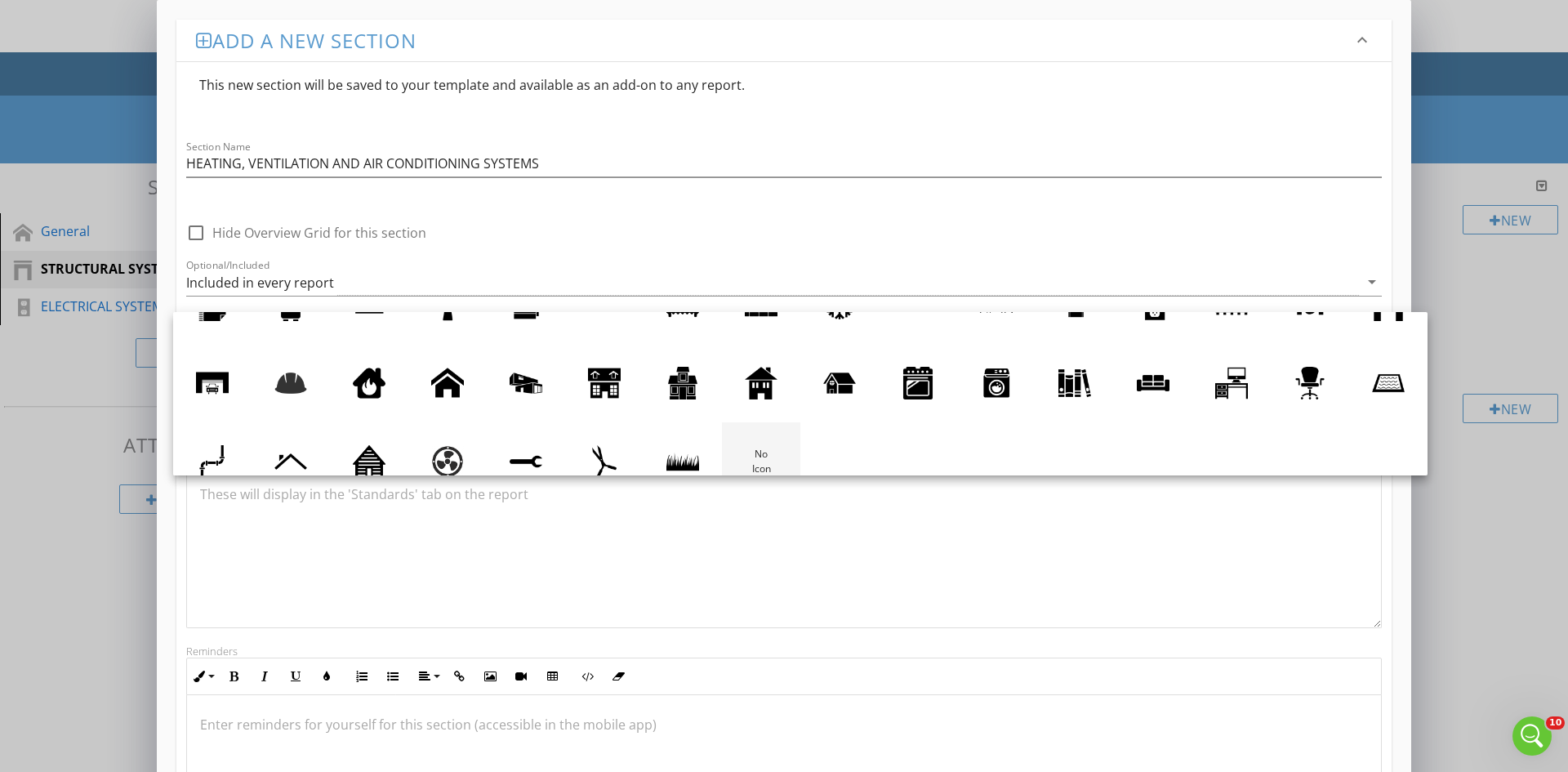
scroll to position [72, 0]
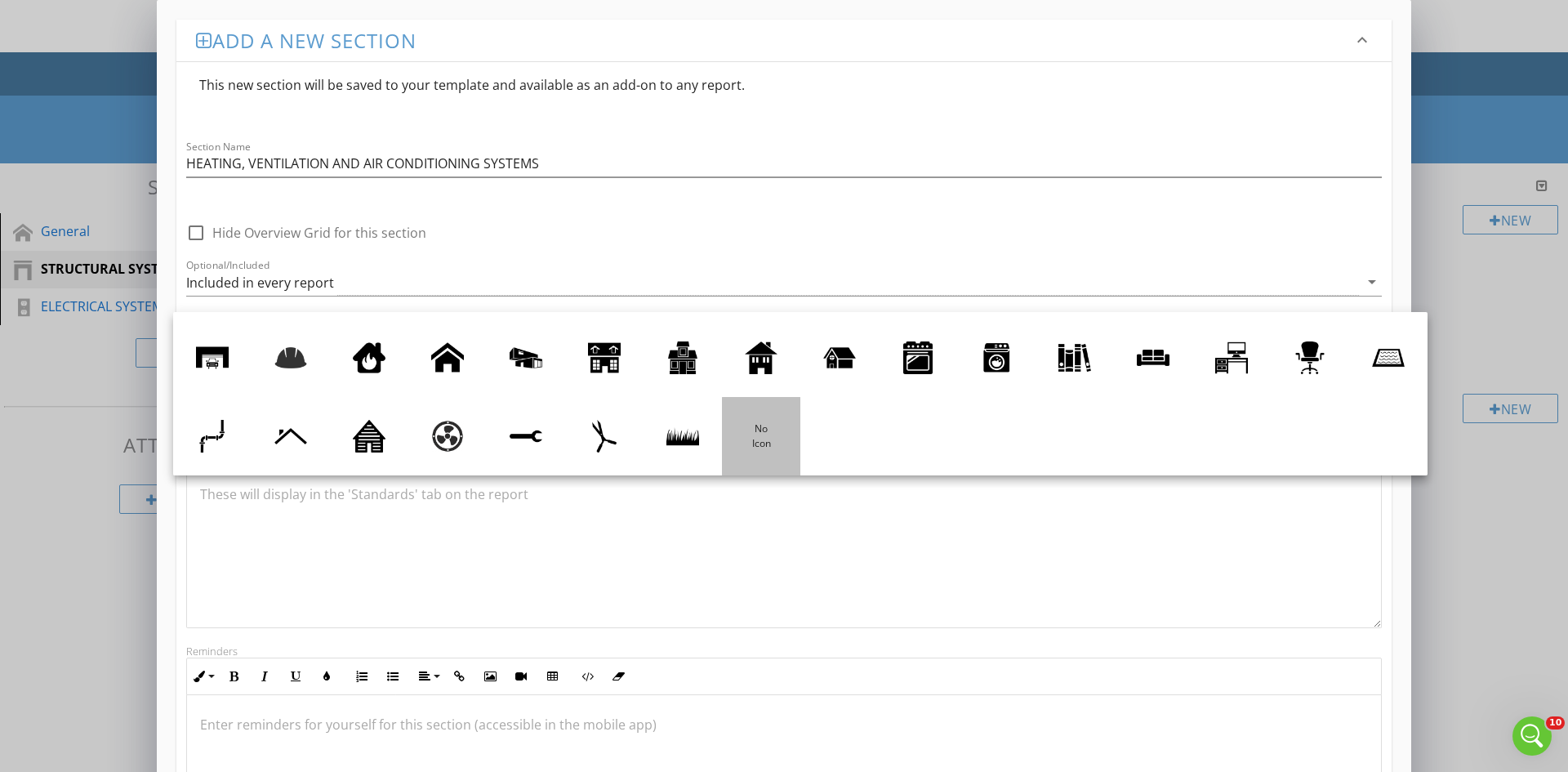
click at [778, 432] on div at bounding box center [762, 436] width 32 height 32
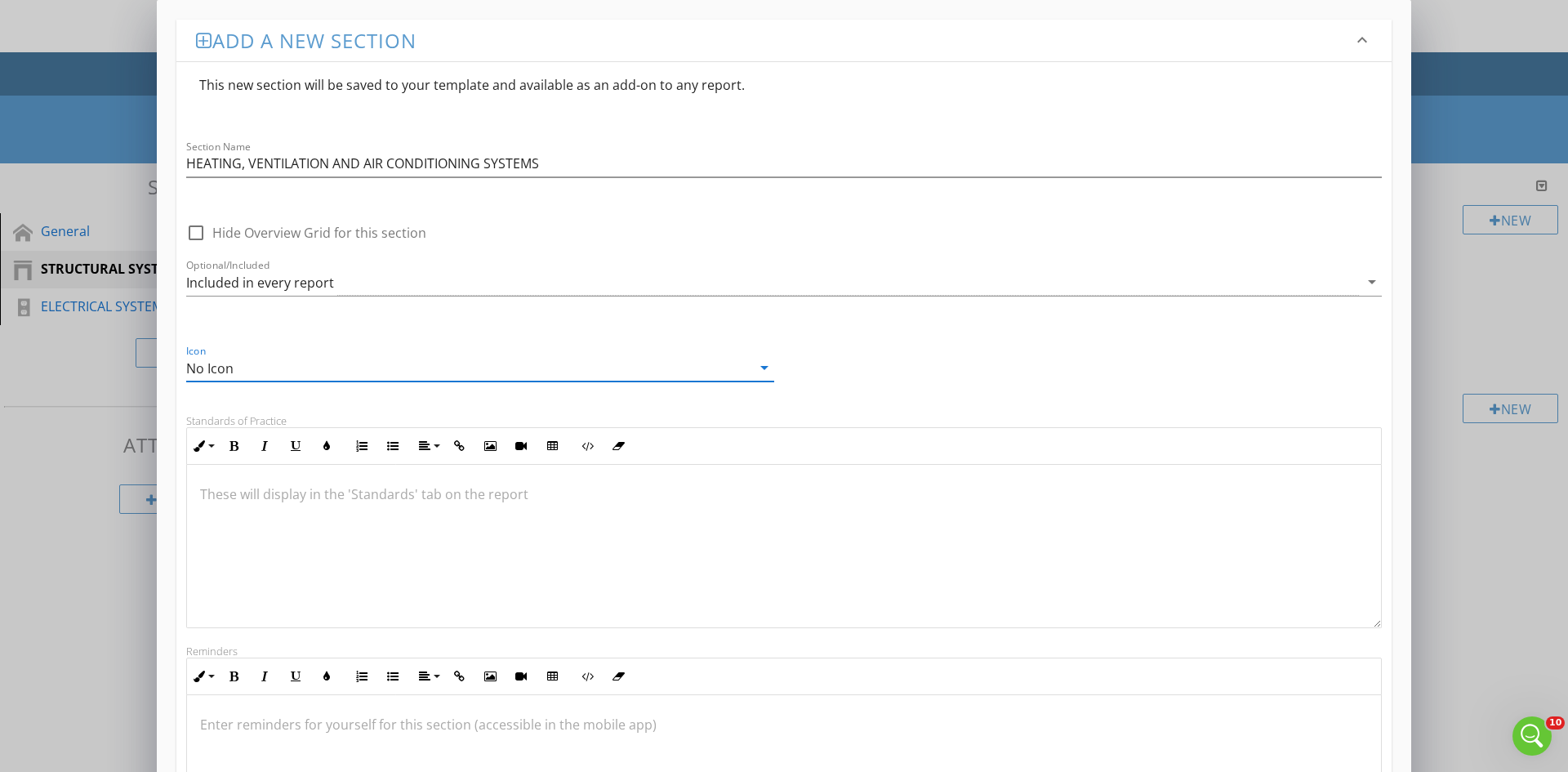
scroll to position [1662, 0]
click at [334, 510] on div at bounding box center [784, 546] width 1194 height 163
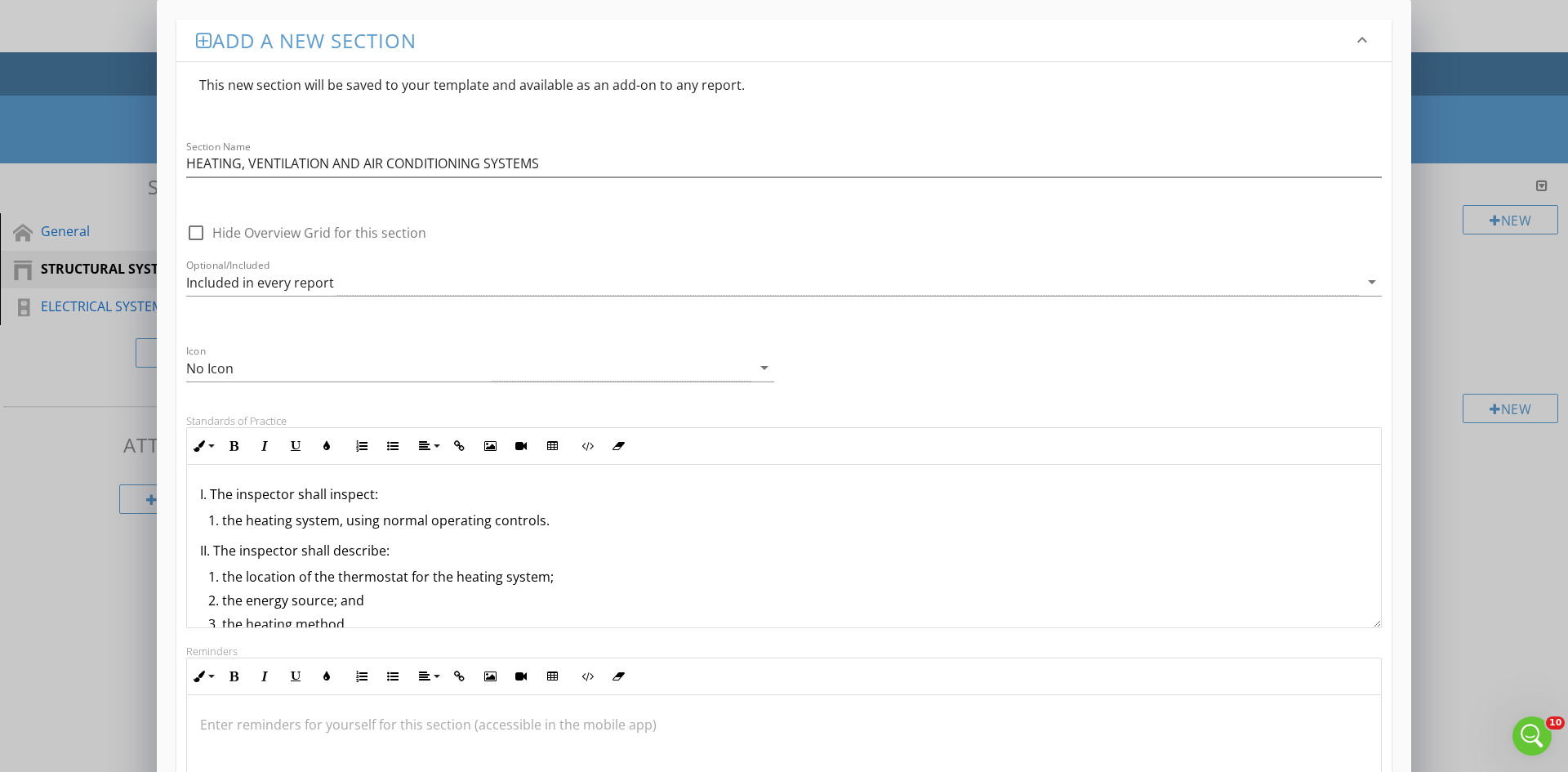
scroll to position [796, 0]
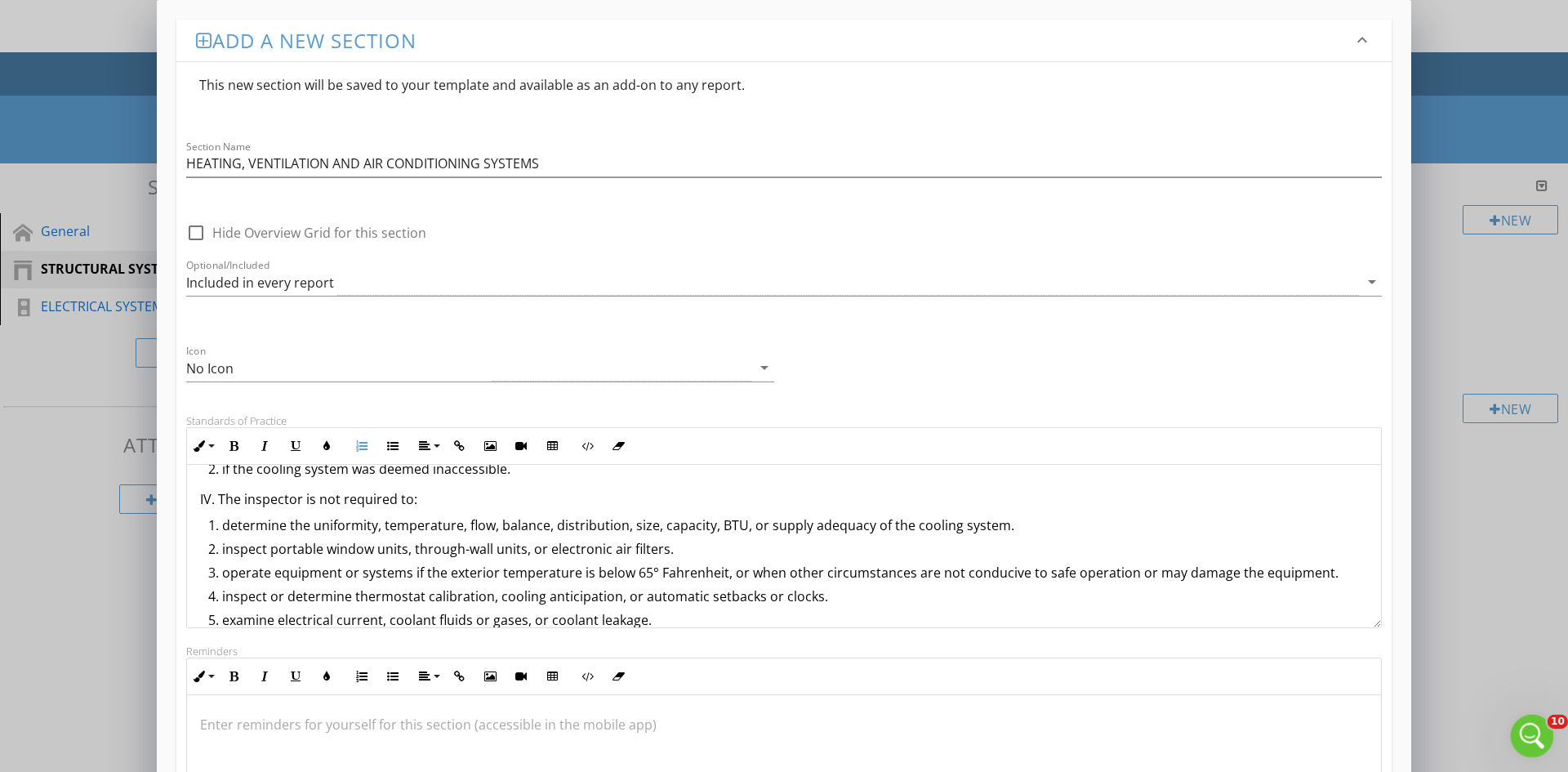
click at [1519, 729] on div "Open Intercom Messenger" at bounding box center [1530, 733] width 54 height 54
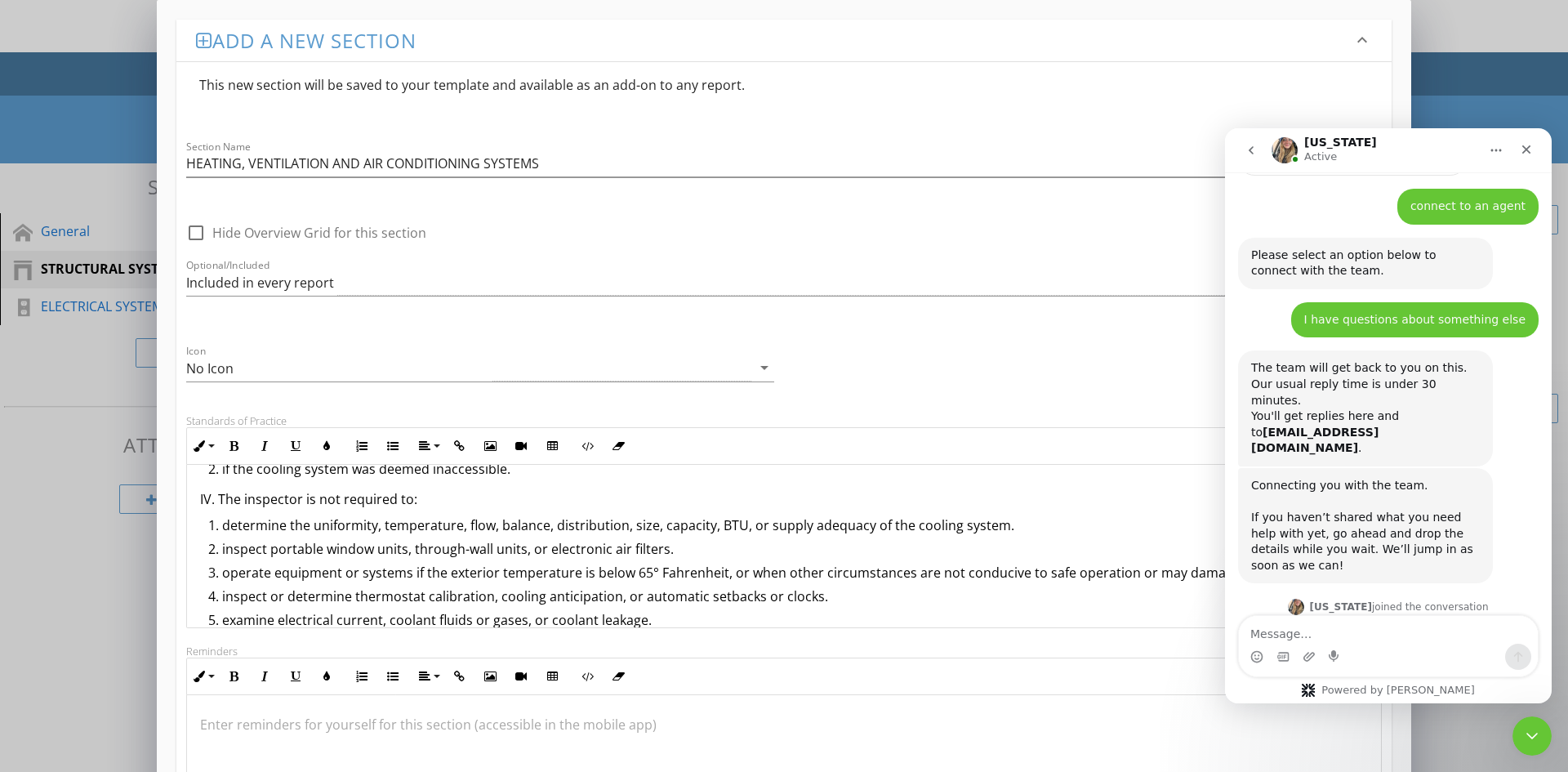
scroll to position [1580, 0]
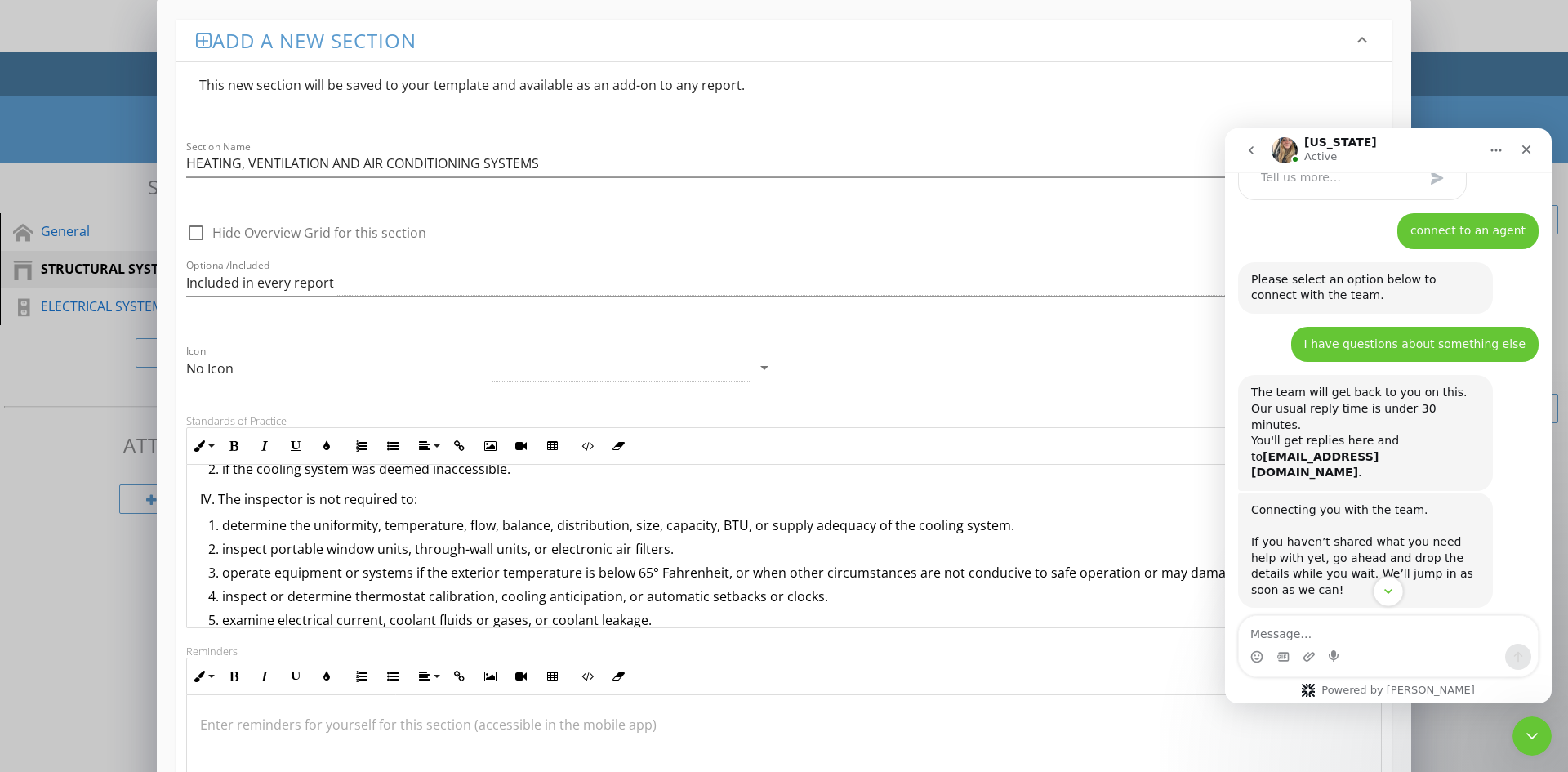
click at [1387, 600] on button "Scroll to bottom" at bounding box center [1388, 591] width 31 height 31
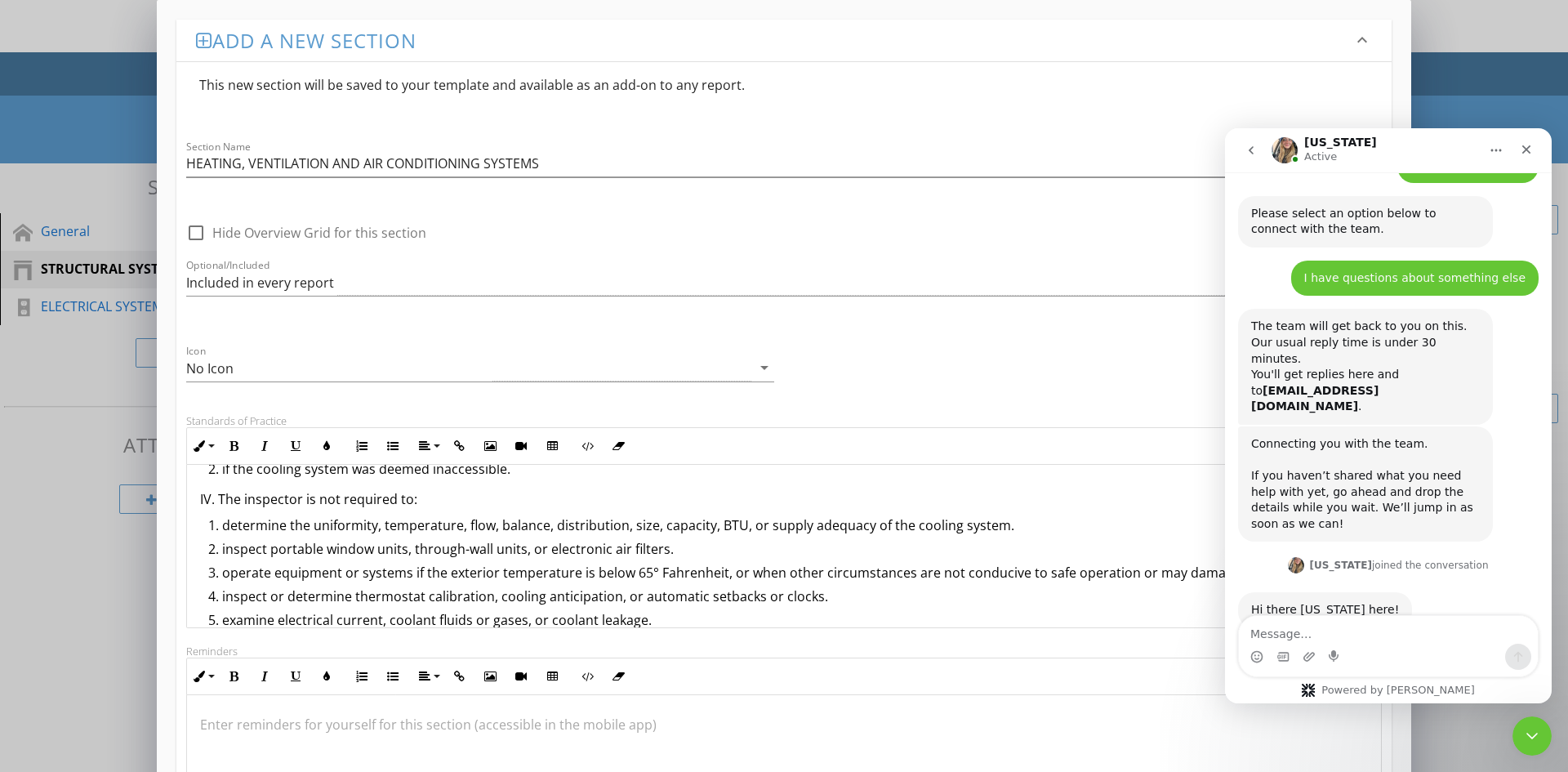
scroll to position [1662, 0]
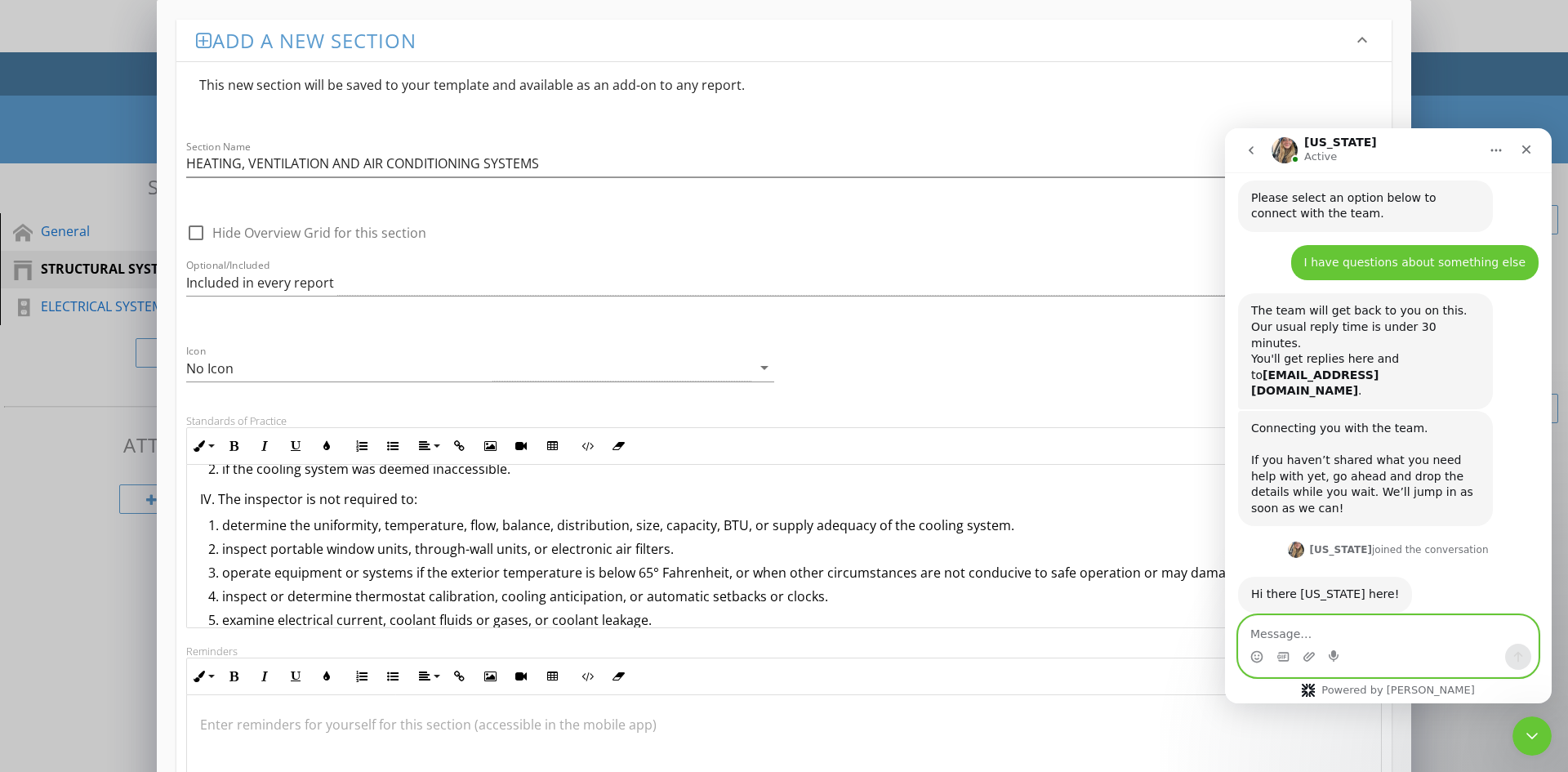
click at [1287, 633] on textarea "Message…" at bounding box center [1388, 630] width 299 height 28
type textarea "o"
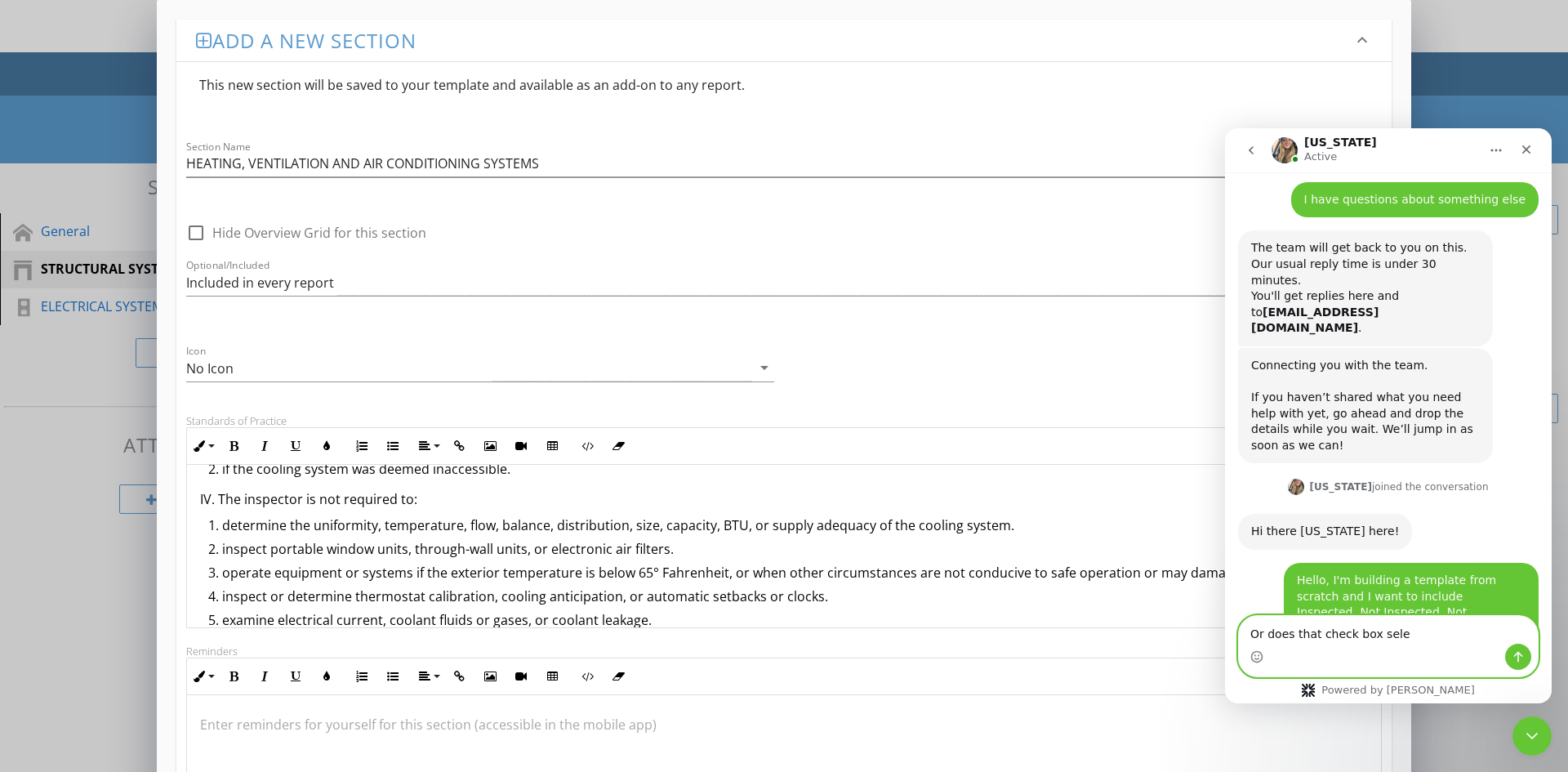
scroll to position [1821, 0]
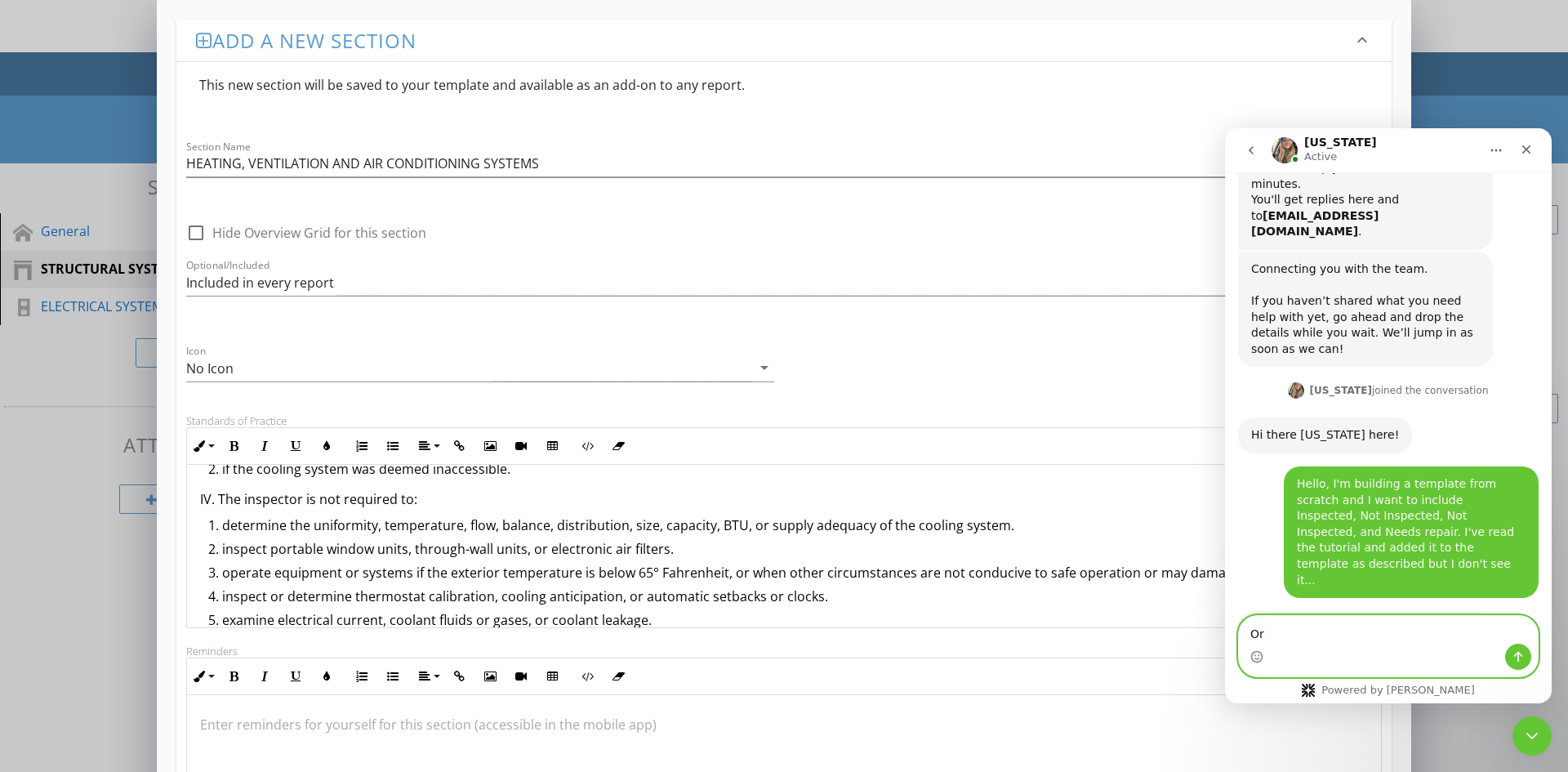
type textarea "O"
type textarea "yes please"
click at [1526, 653] on button "Send a message…" at bounding box center [1517, 656] width 26 height 26
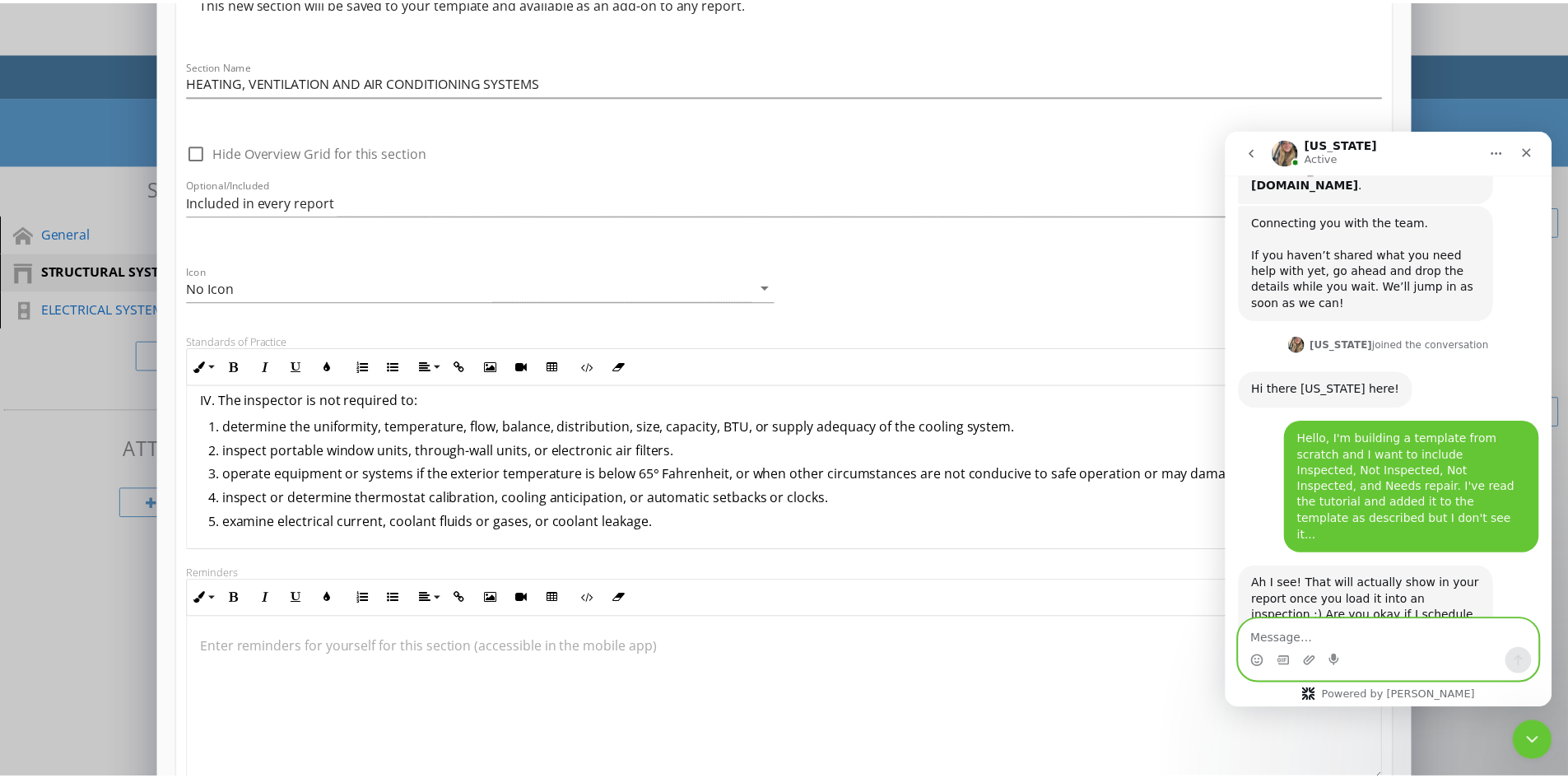
scroll to position [350, 0]
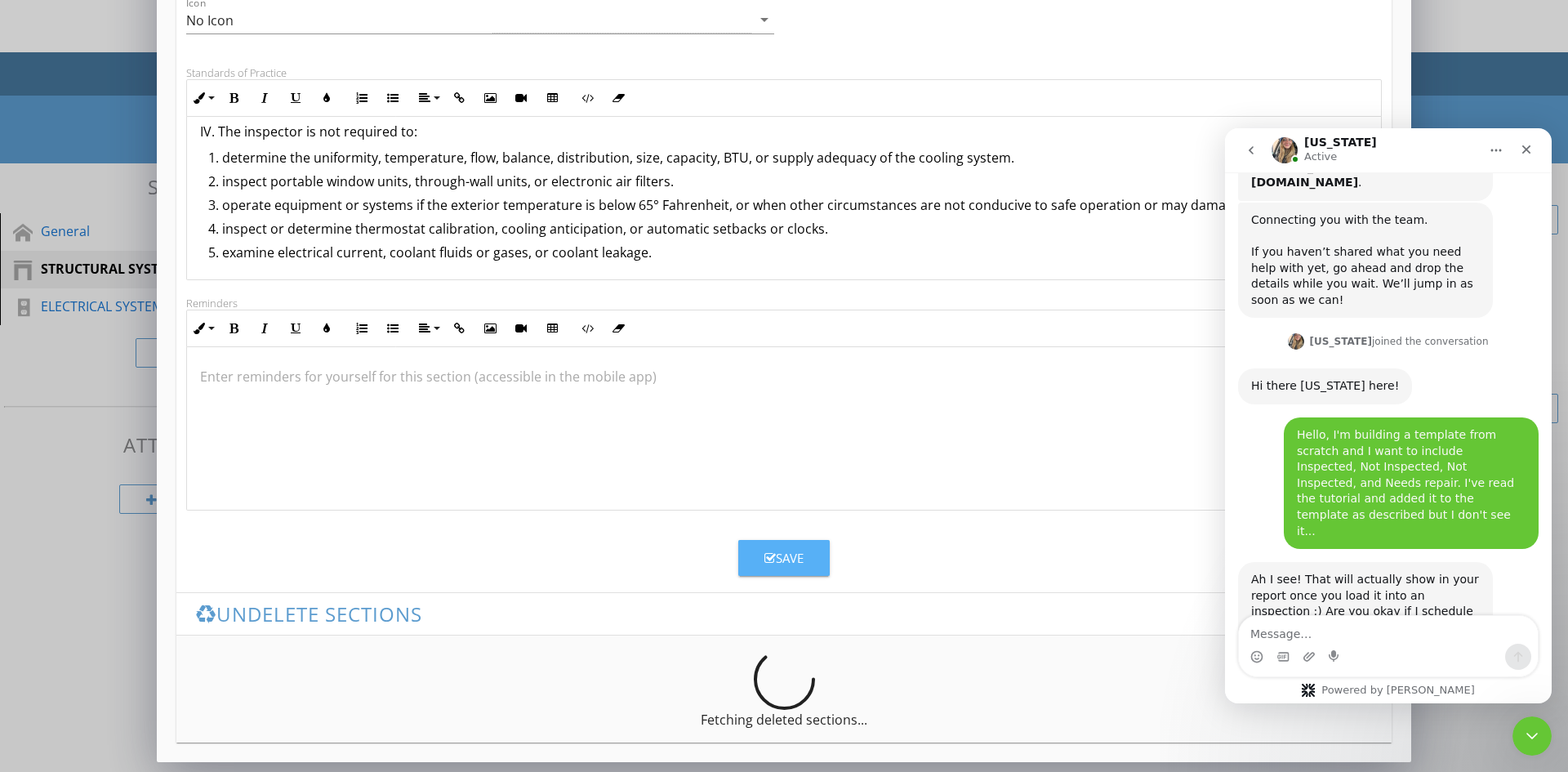
click at [793, 559] on div "Save" at bounding box center [784, 558] width 39 height 19
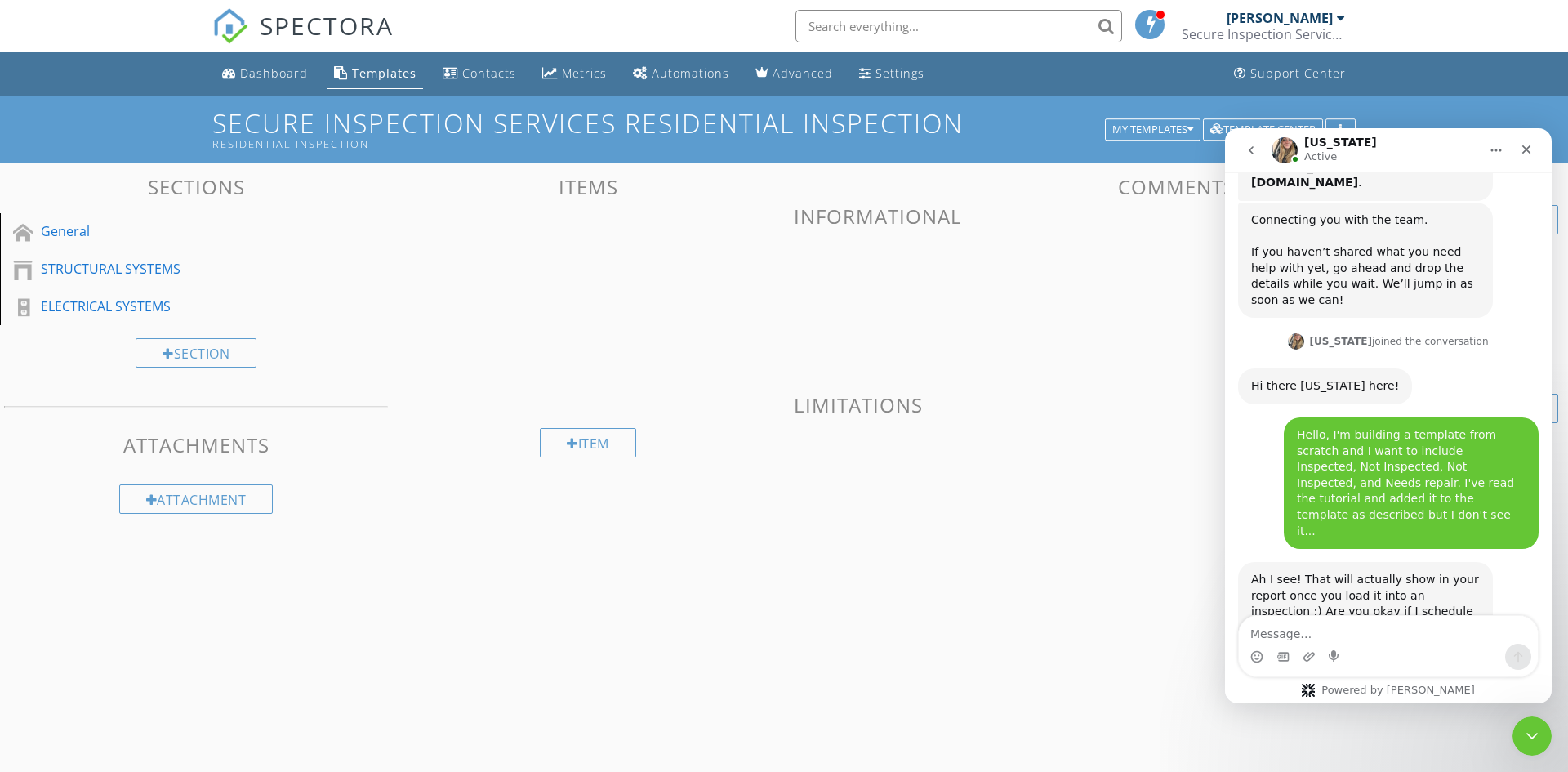
scroll to position [171, 0]
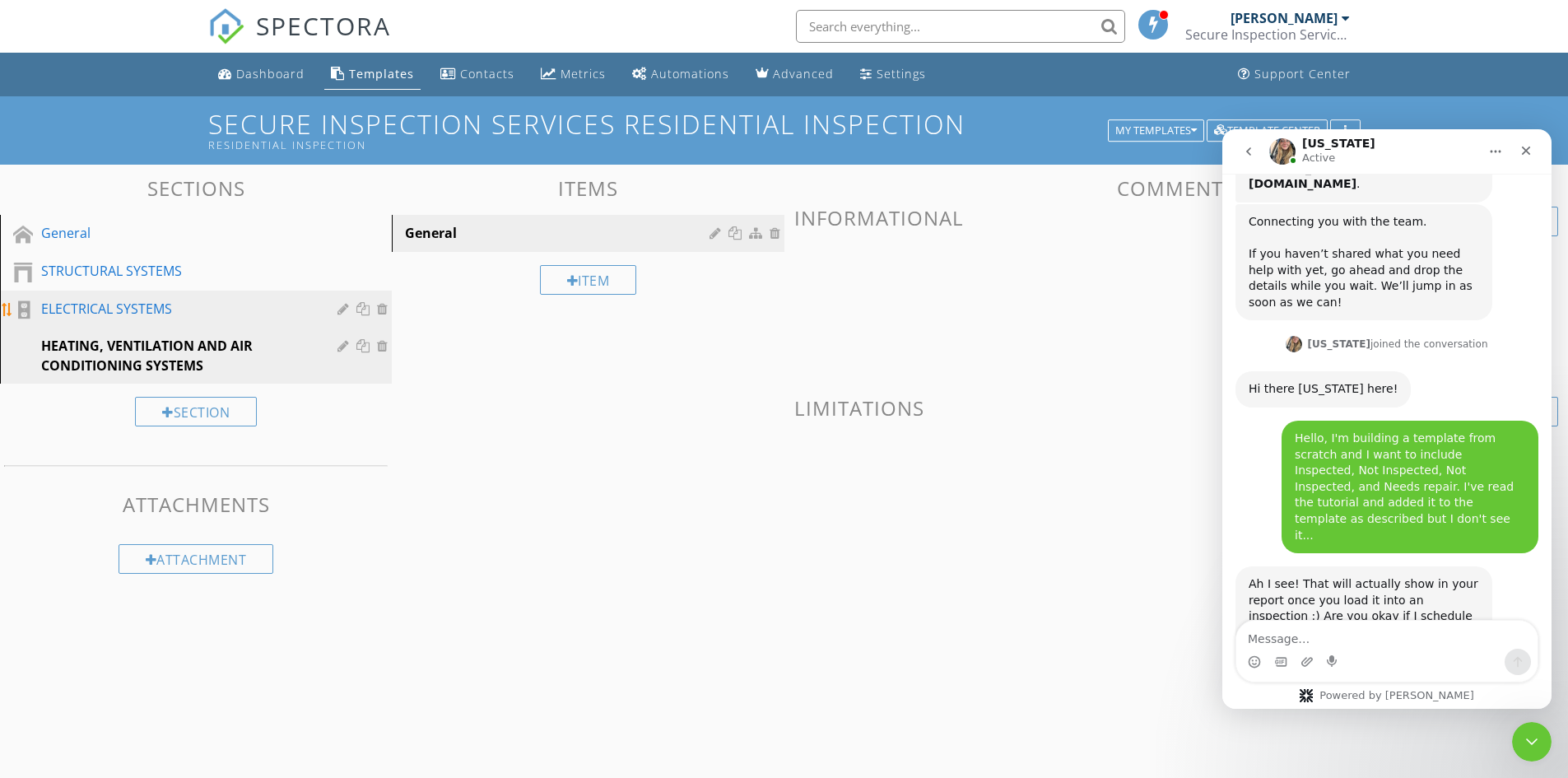
click at [114, 310] on div "ELECTRICAL SYSTEMS" at bounding box center [177, 308] width 273 height 20
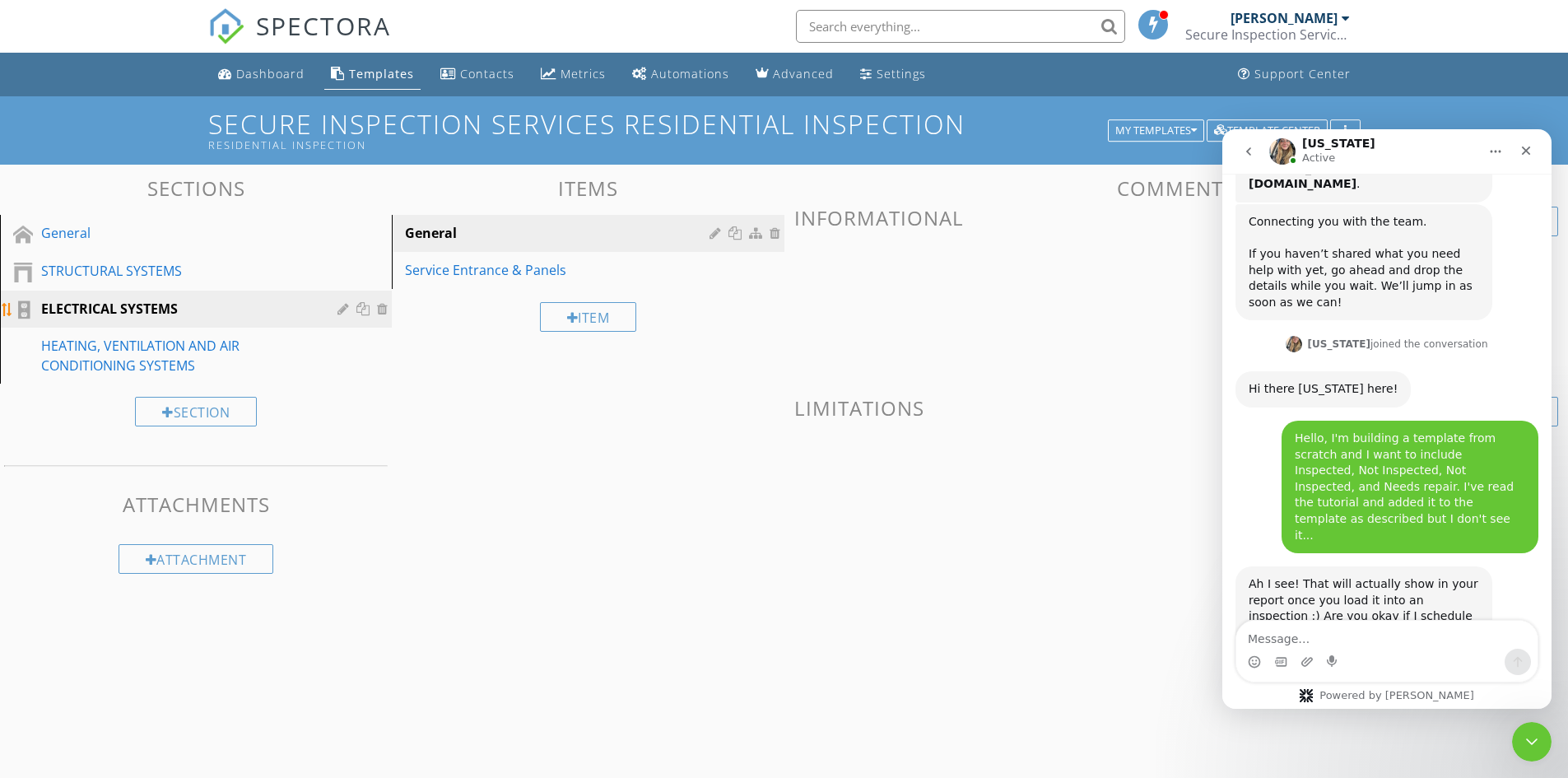
click at [343, 306] on div at bounding box center [345, 309] width 15 height 13
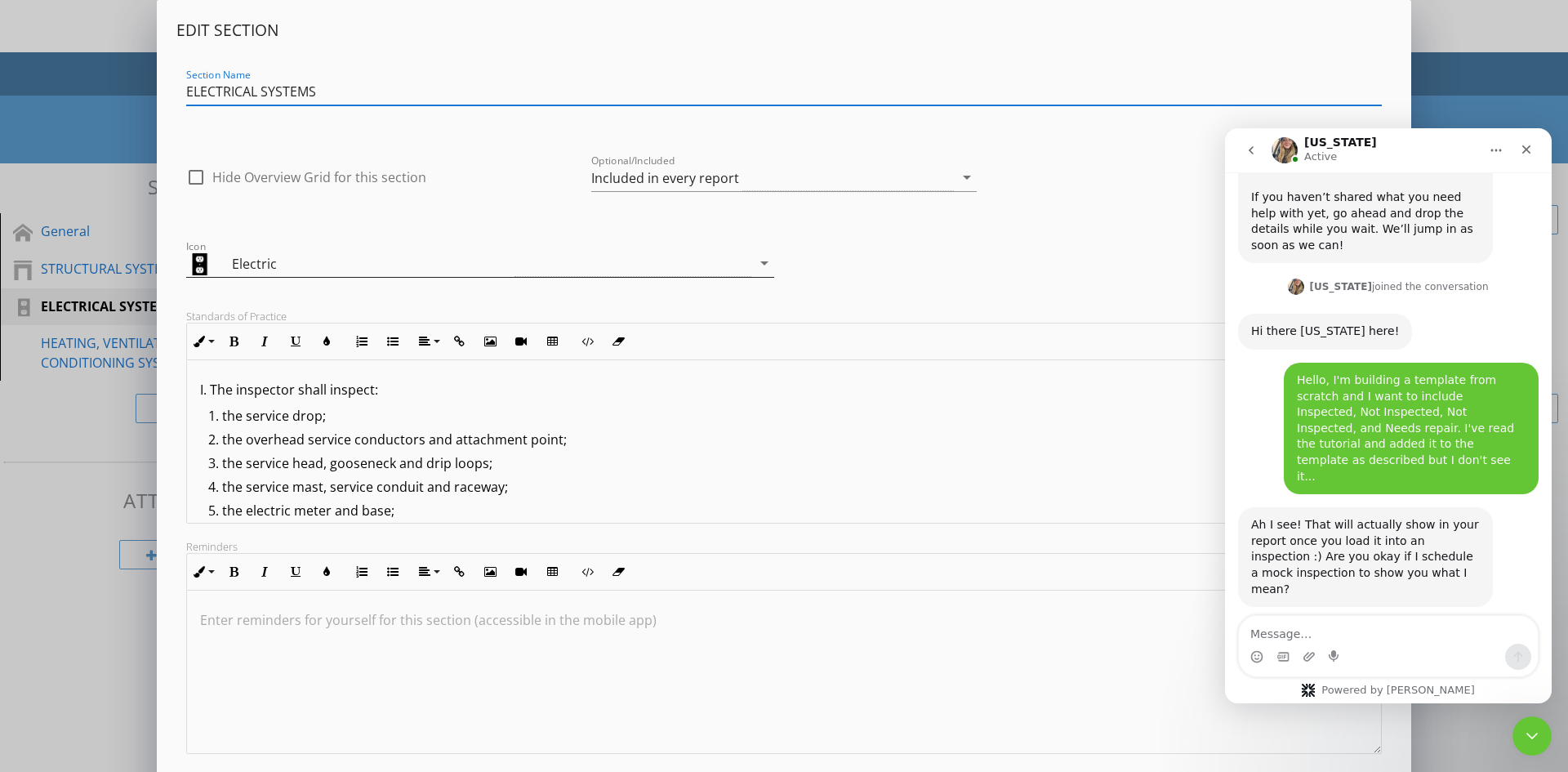
scroll to position [1928, 0]
click at [760, 264] on icon "arrow_drop_down" at bounding box center [764, 263] width 20 height 20
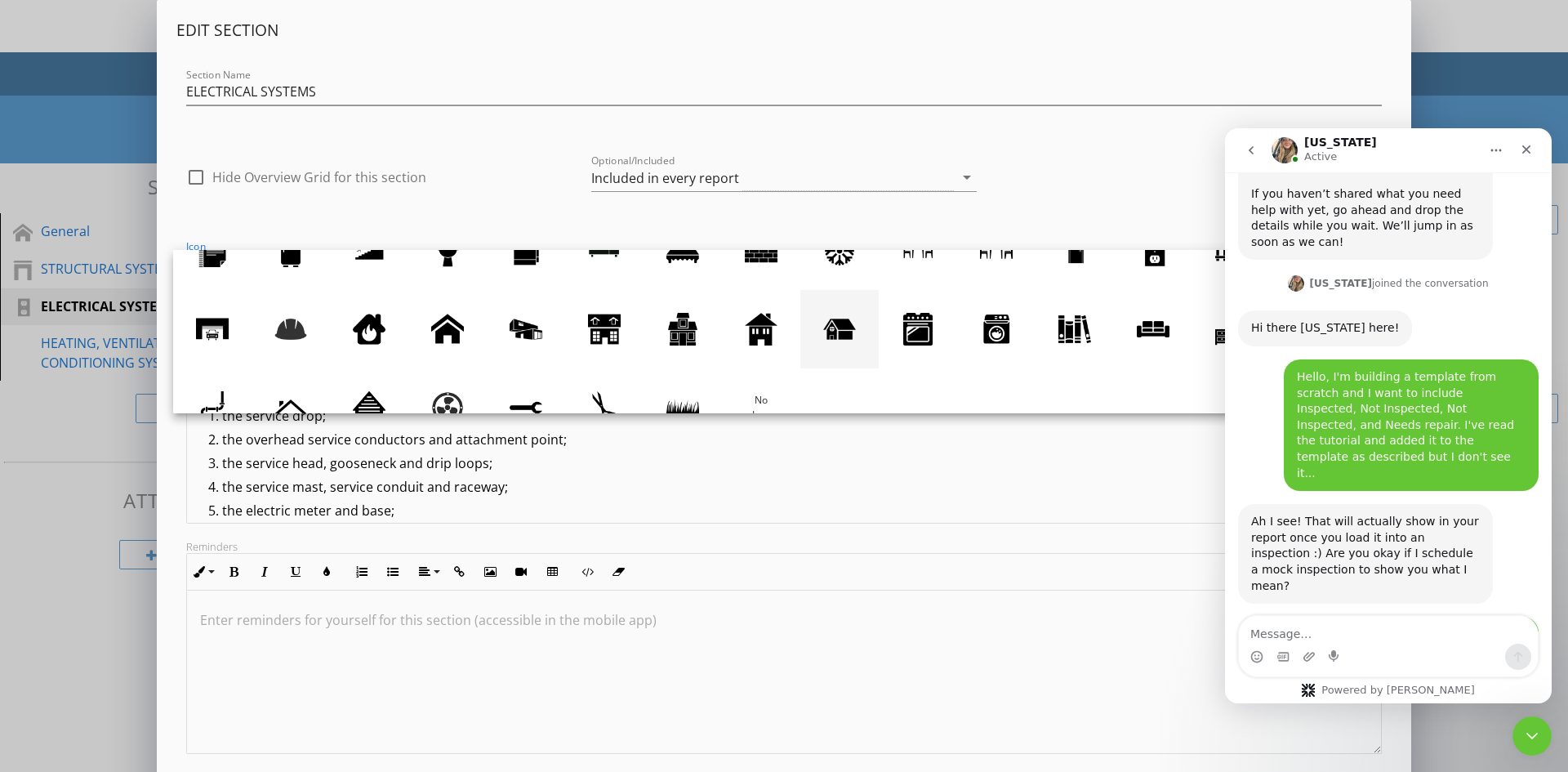
scroll to position [72, 0]
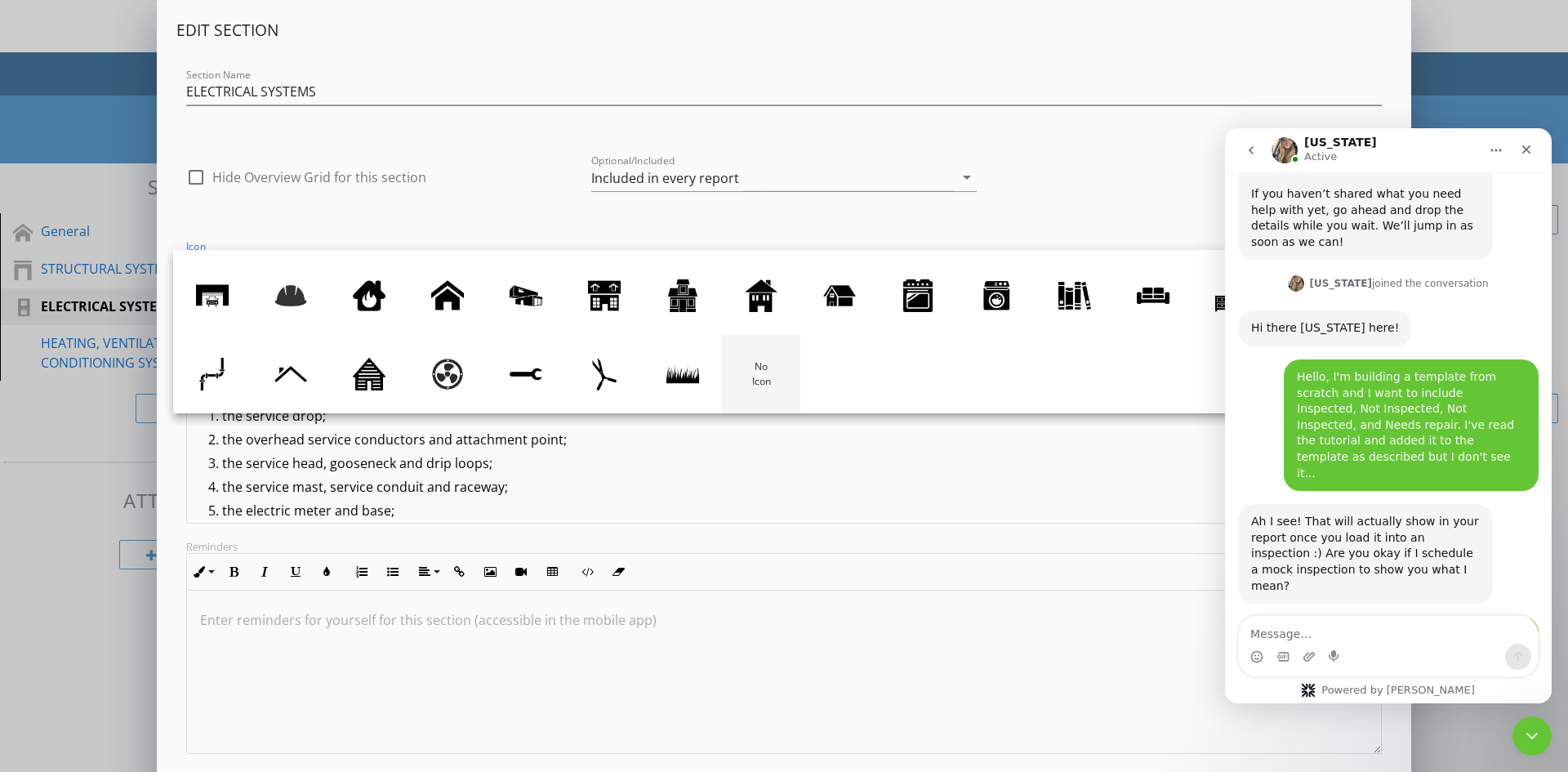
click at [778, 368] on div at bounding box center [762, 374] width 32 height 32
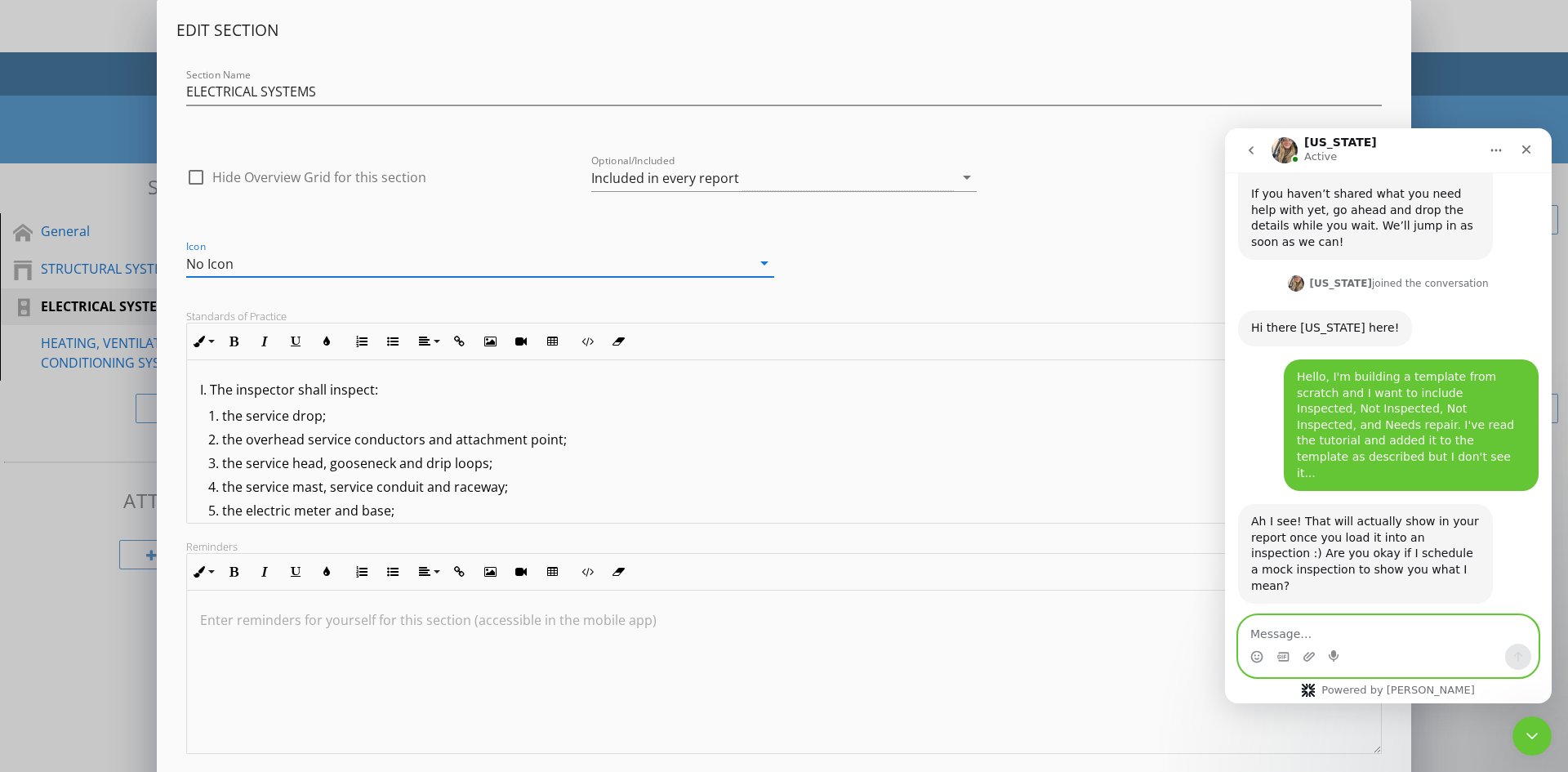
click at [1316, 627] on textarea "Message…" at bounding box center [1388, 630] width 299 height 28
type textarea "Cool"
click at [1514, 651] on icon "Send a message…" at bounding box center [1518, 656] width 13 height 13
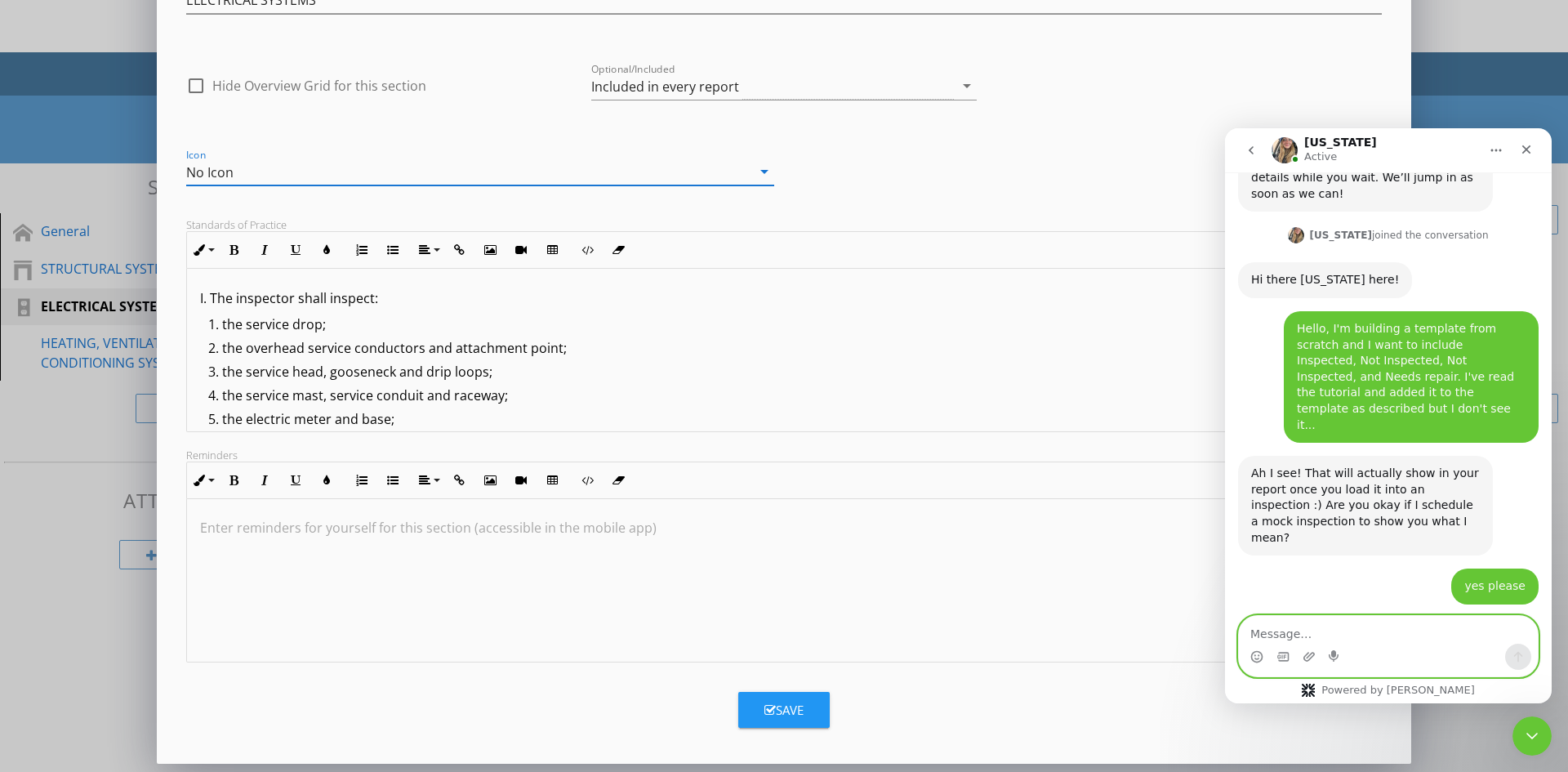
scroll to position [93, 0]
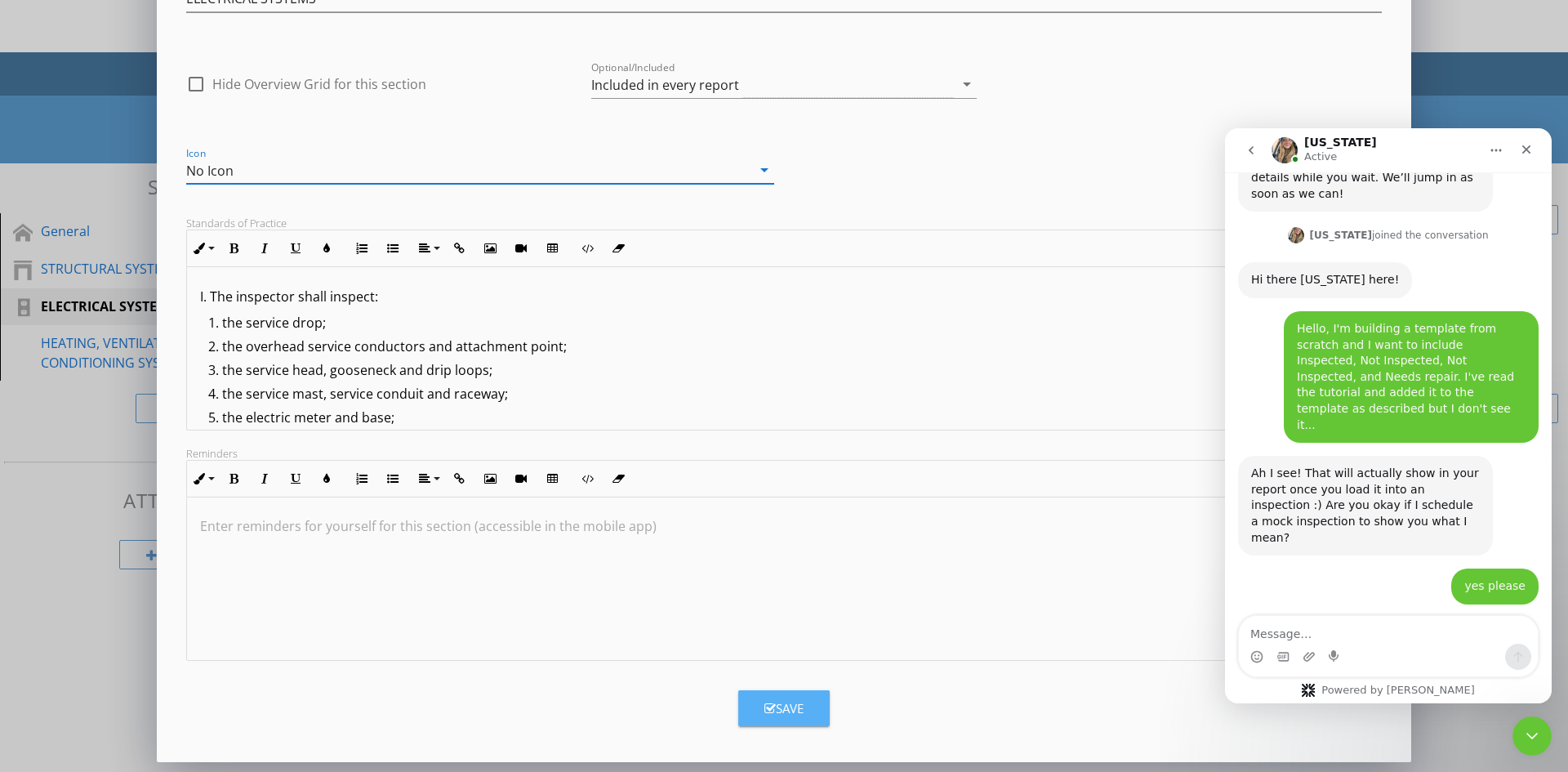
click at [790, 705] on div "Save" at bounding box center [784, 709] width 39 height 19
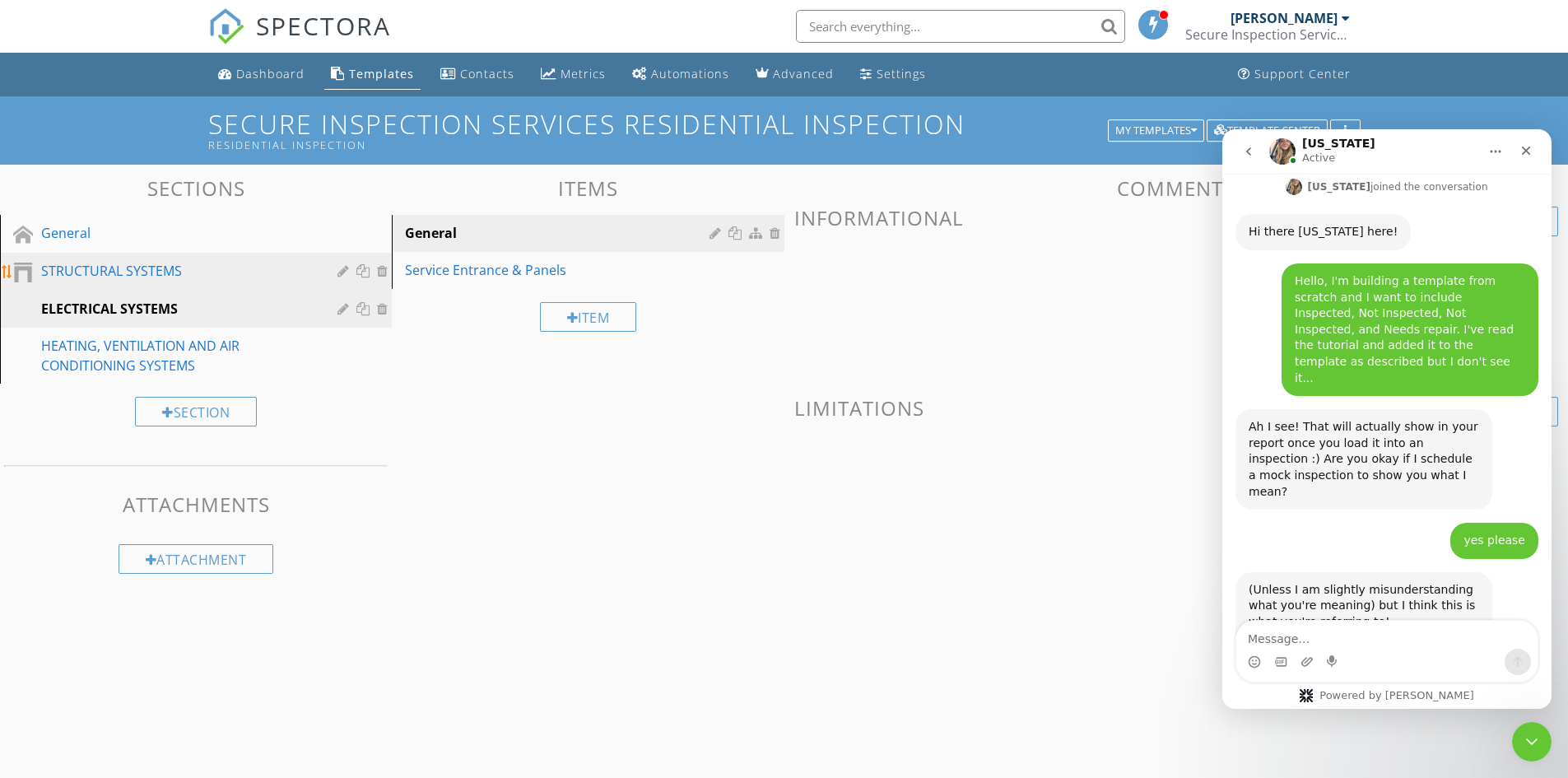
scroll to position [2041, 0]
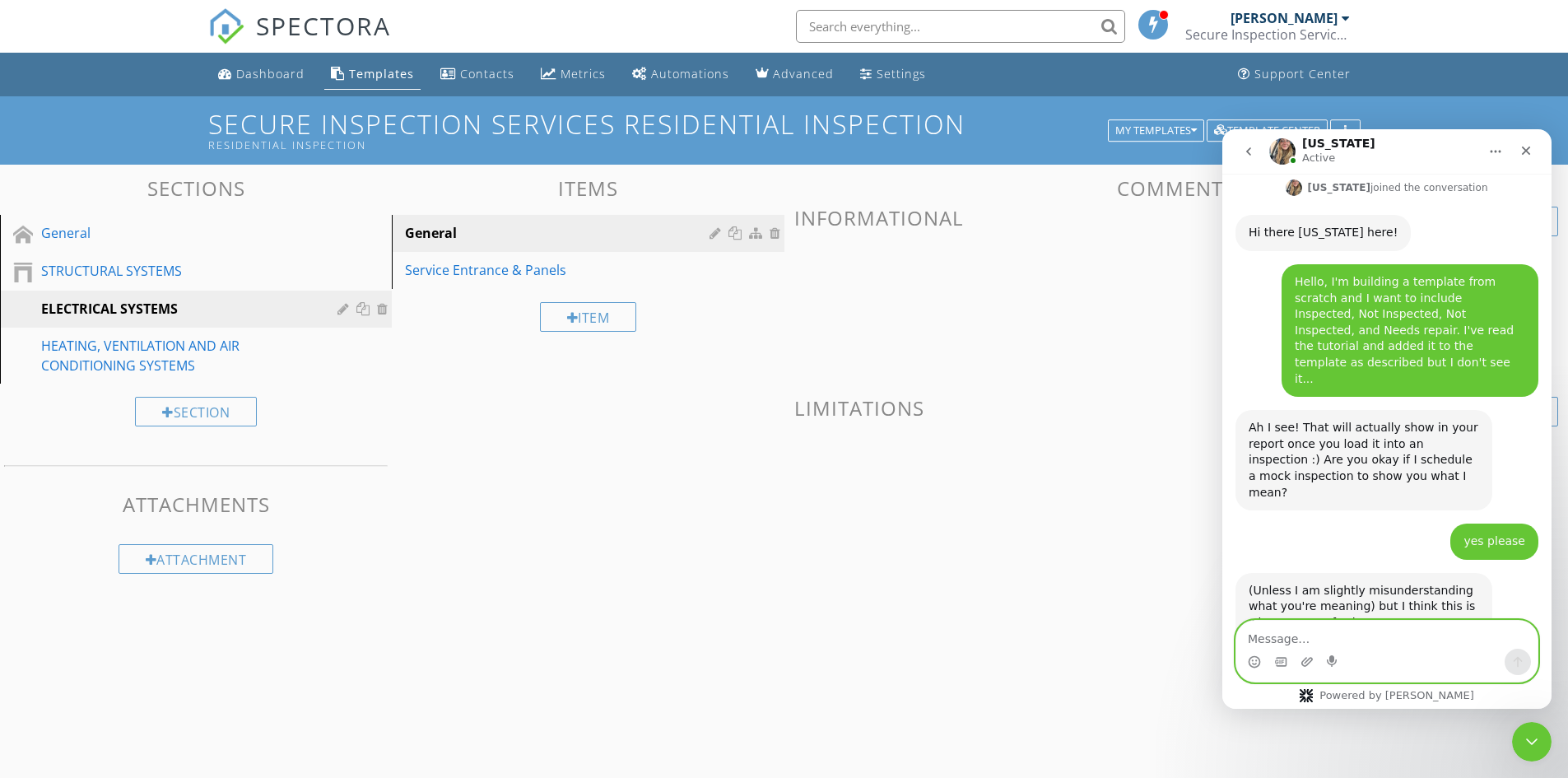
click at [1260, 633] on textarea "Message…" at bounding box center [1387, 635] width 301 height 28
type textarea "Secure Inspection Services Residential Inspection"
click at [1514, 664] on icon "Send a message…" at bounding box center [1518, 661] width 13 height 13
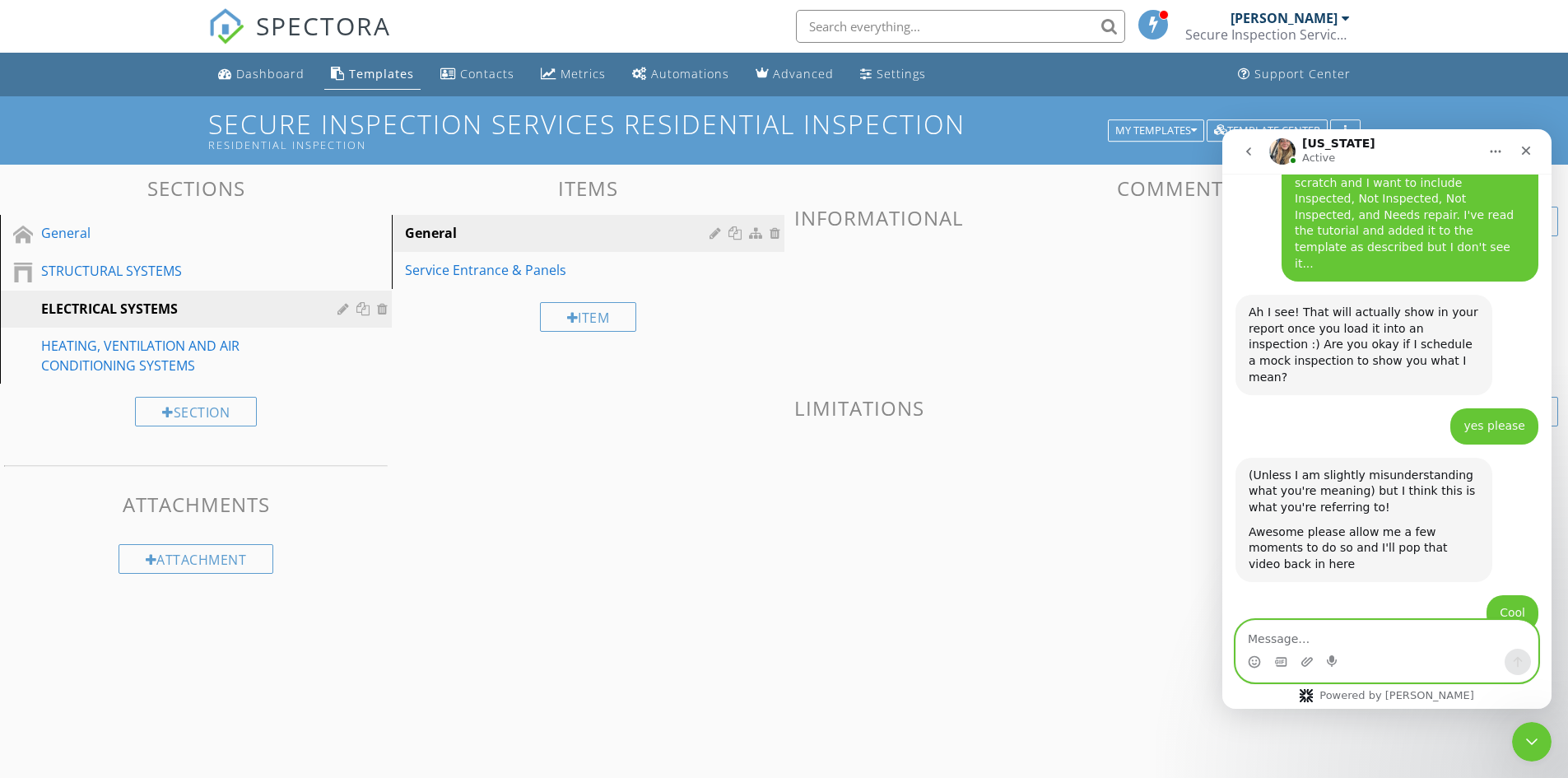
scroll to position [2156, 0]
type textarea "Do I need to get out of editing it for you to use it?"
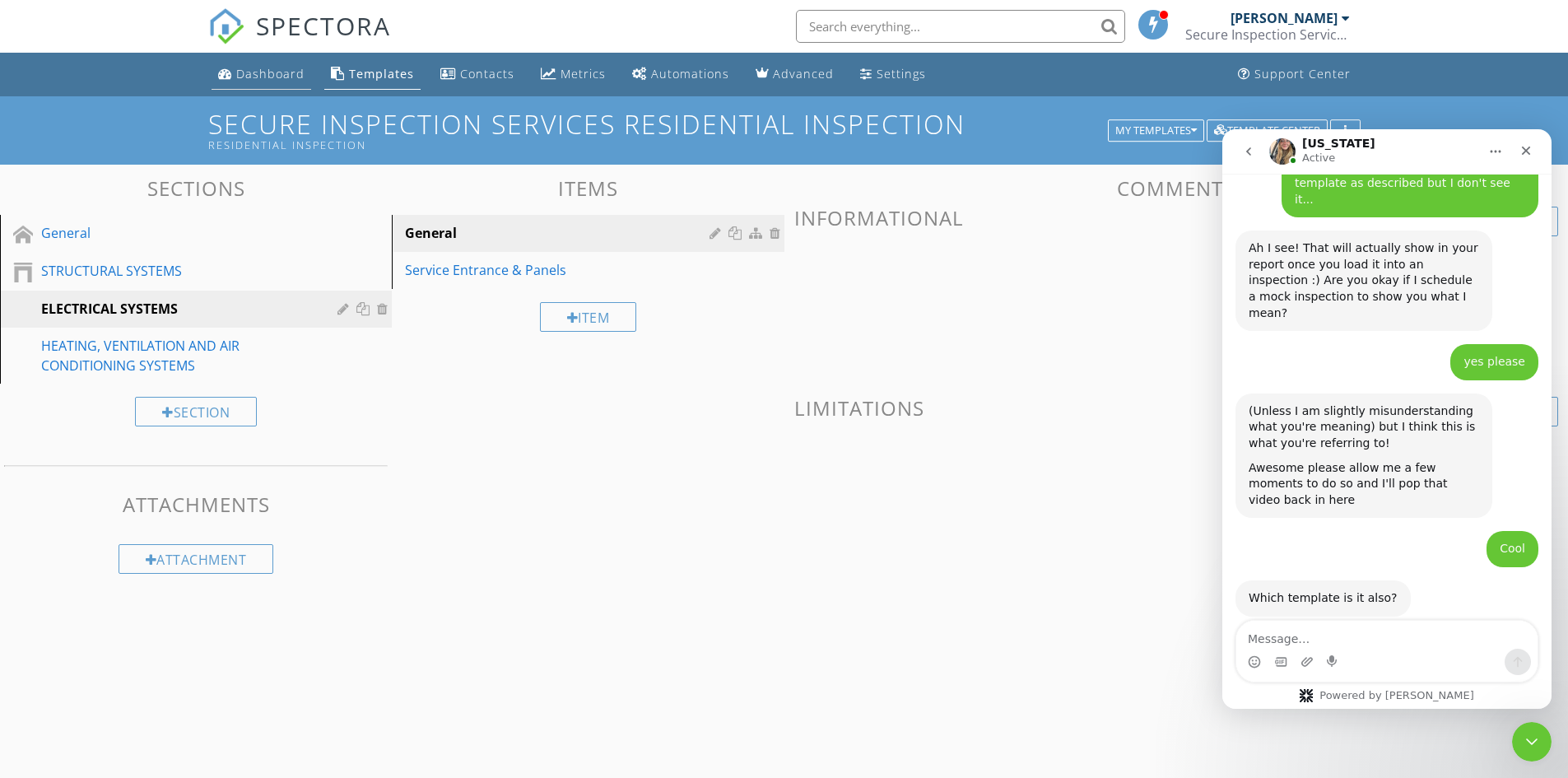
click at [264, 76] on div "Dashboard" at bounding box center [270, 73] width 68 height 15
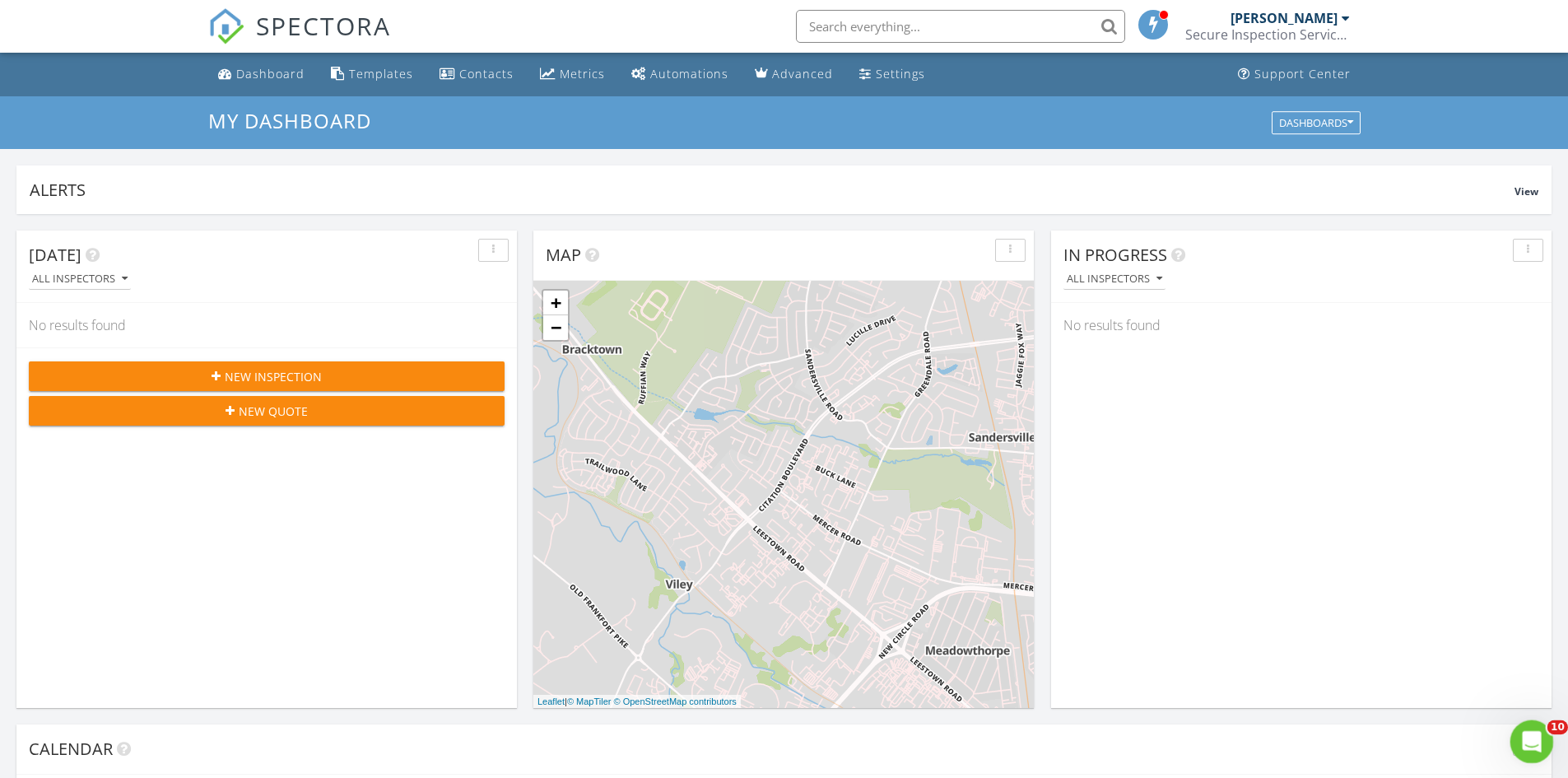
click at [1527, 735] on icon "Open Intercom Messenger" at bounding box center [1530, 739] width 27 height 27
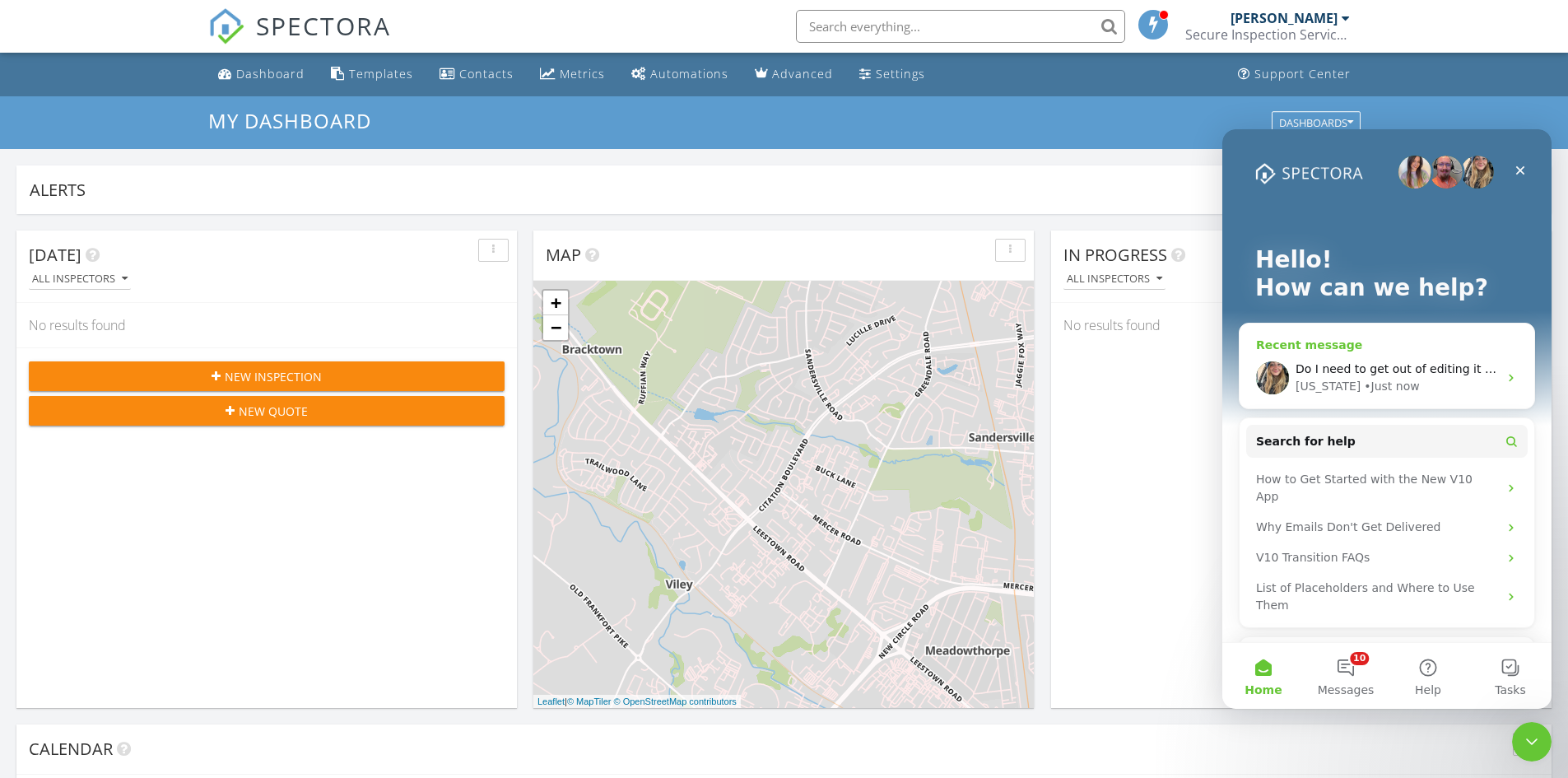
click at [1377, 349] on div "Do I need to get out of editing it for you to use it? Georgia • Just now" at bounding box center [1387, 377] width 295 height 61
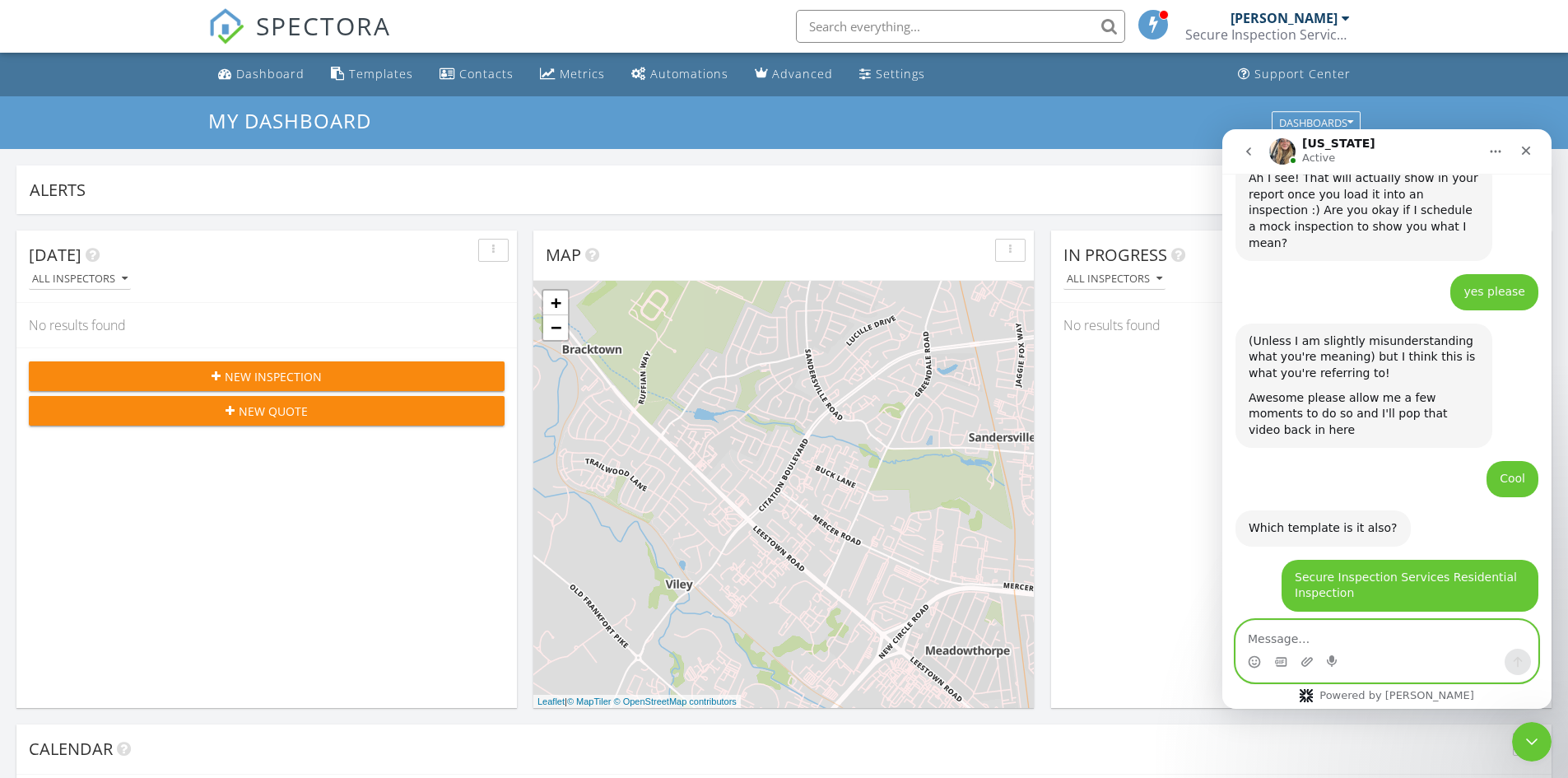
scroll to position [2311, 0]
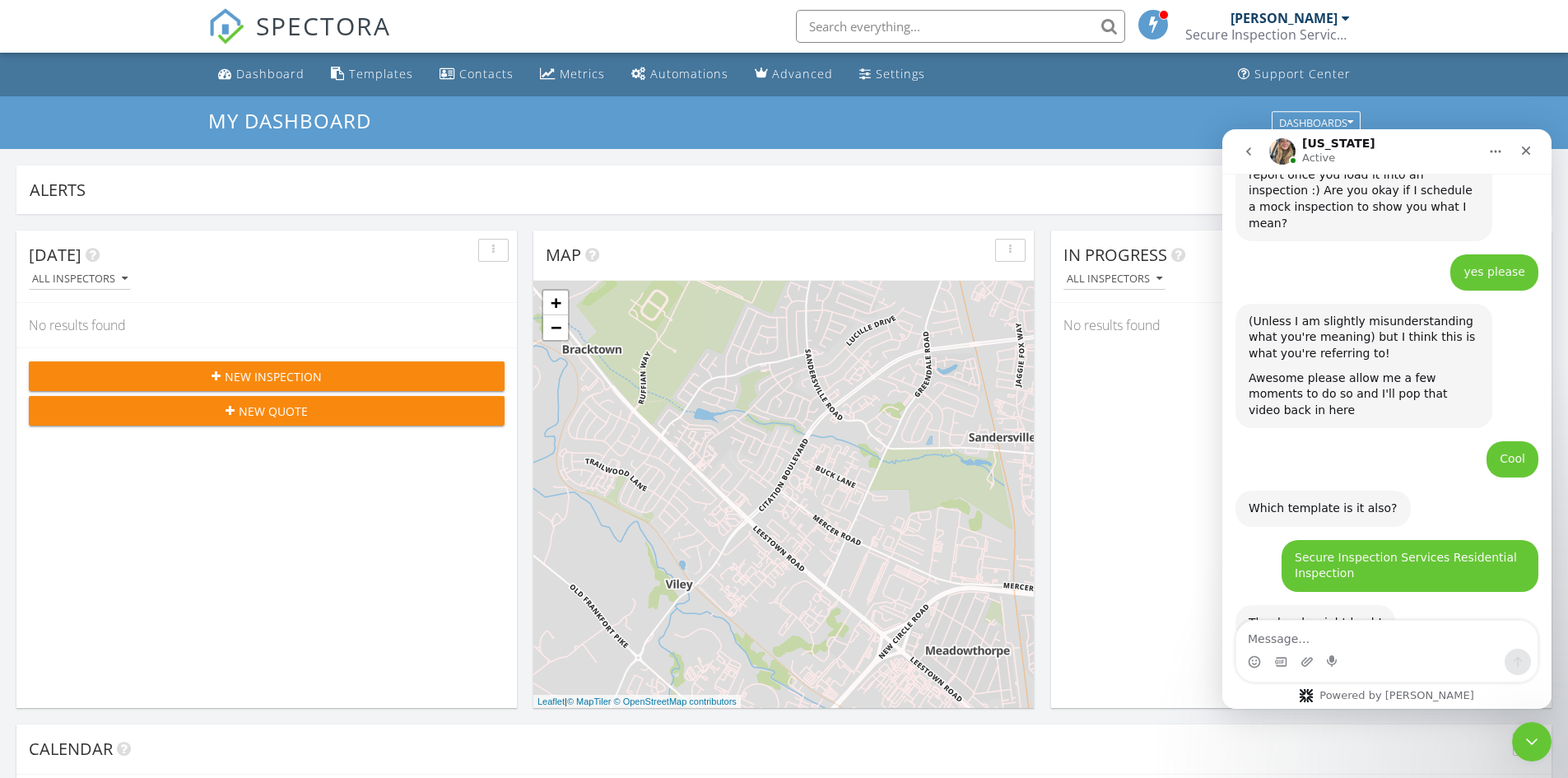
click at [1329, 745] on link "[URL][DOMAIN_NAME]" at bounding box center [1313, 752] width 128 height 13
click at [1256, 642] on textarea "Message…" at bounding box center [1387, 635] width 301 height 28
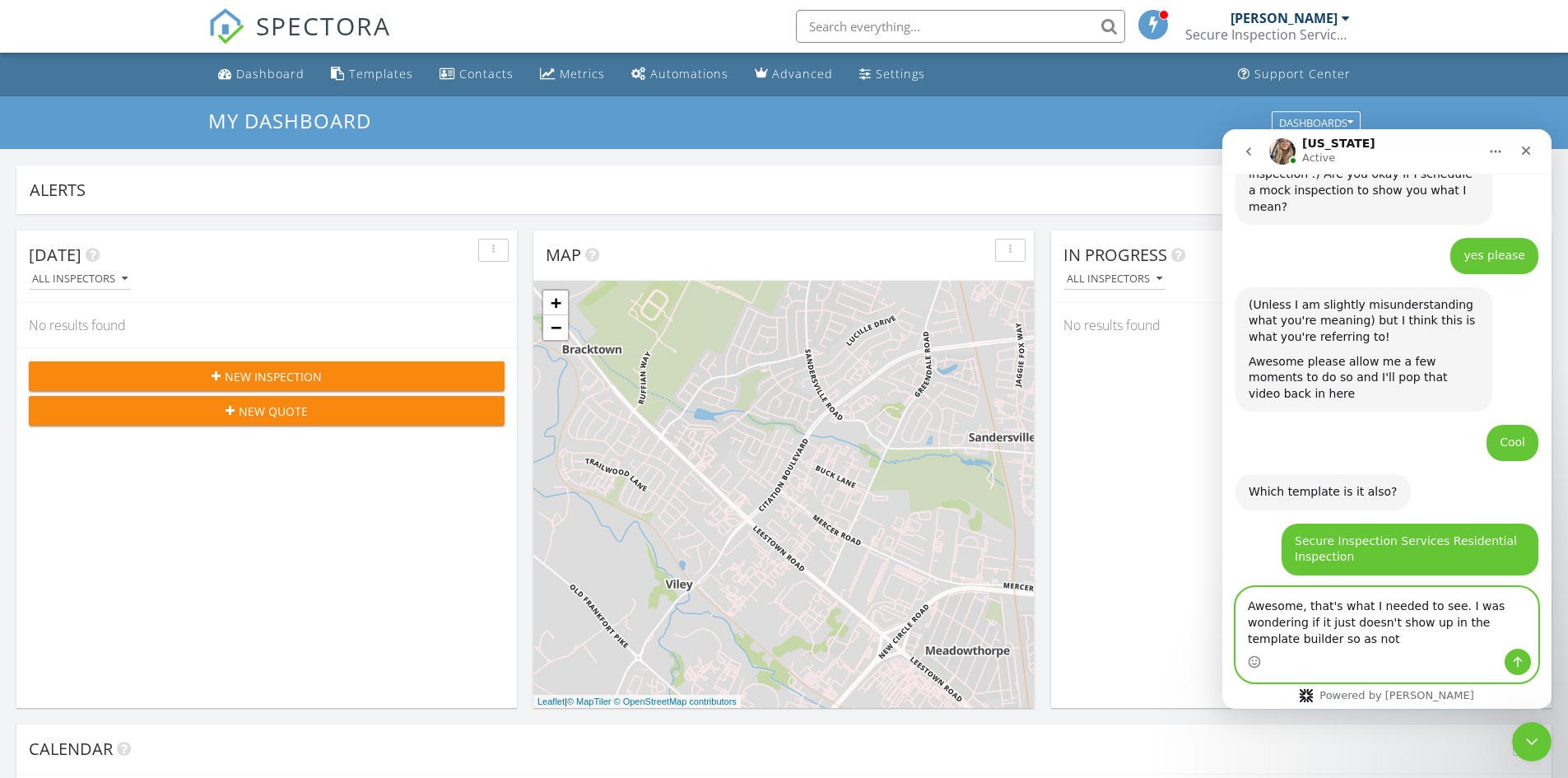
scroll to position [2344, 0]
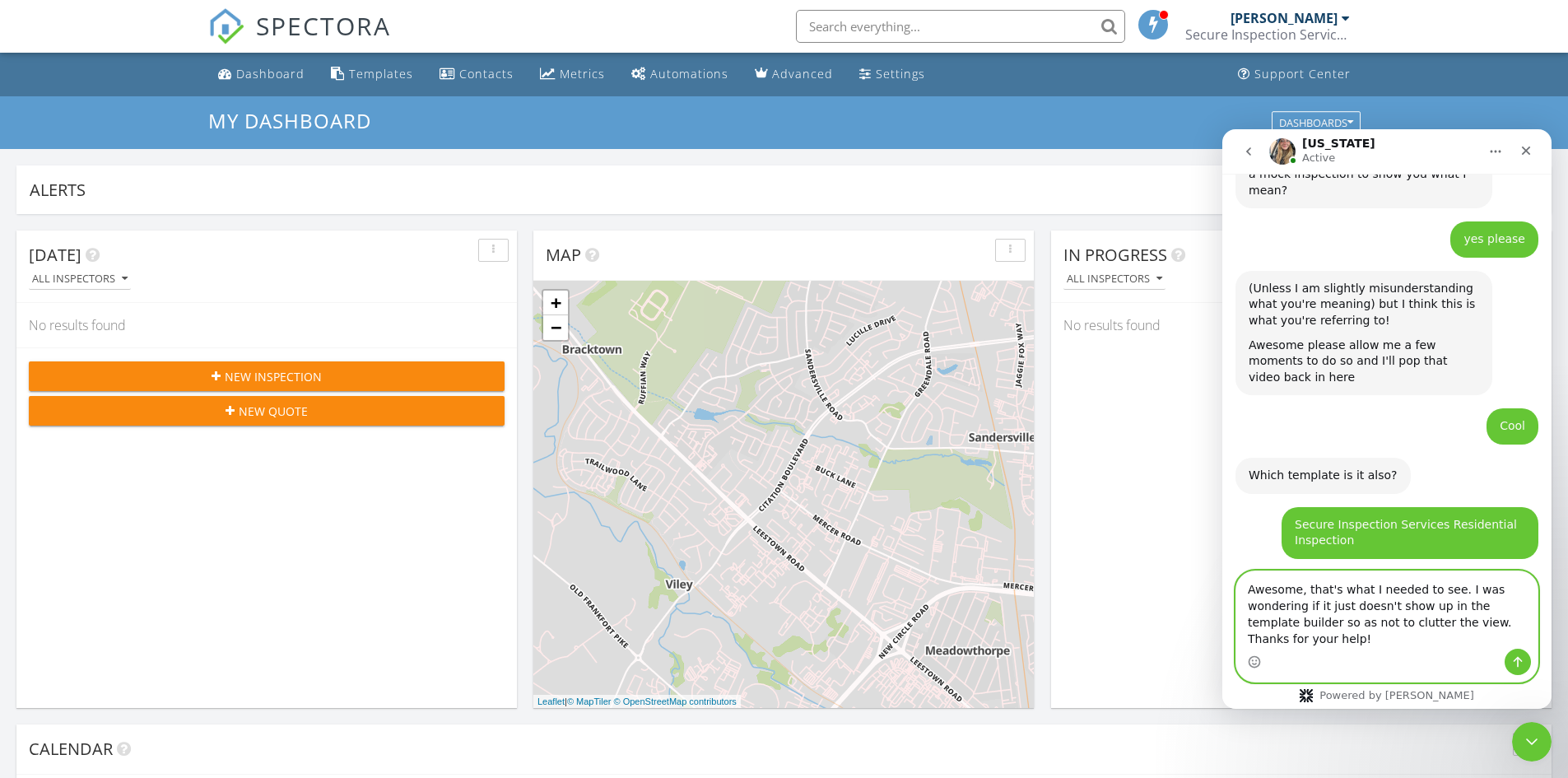
type textarea "Awesome, that's what I needed to see. I was wondering if it just doesn't show u…"
click at [1512, 661] on icon "Send a message…" at bounding box center [1518, 661] width 13 height 13
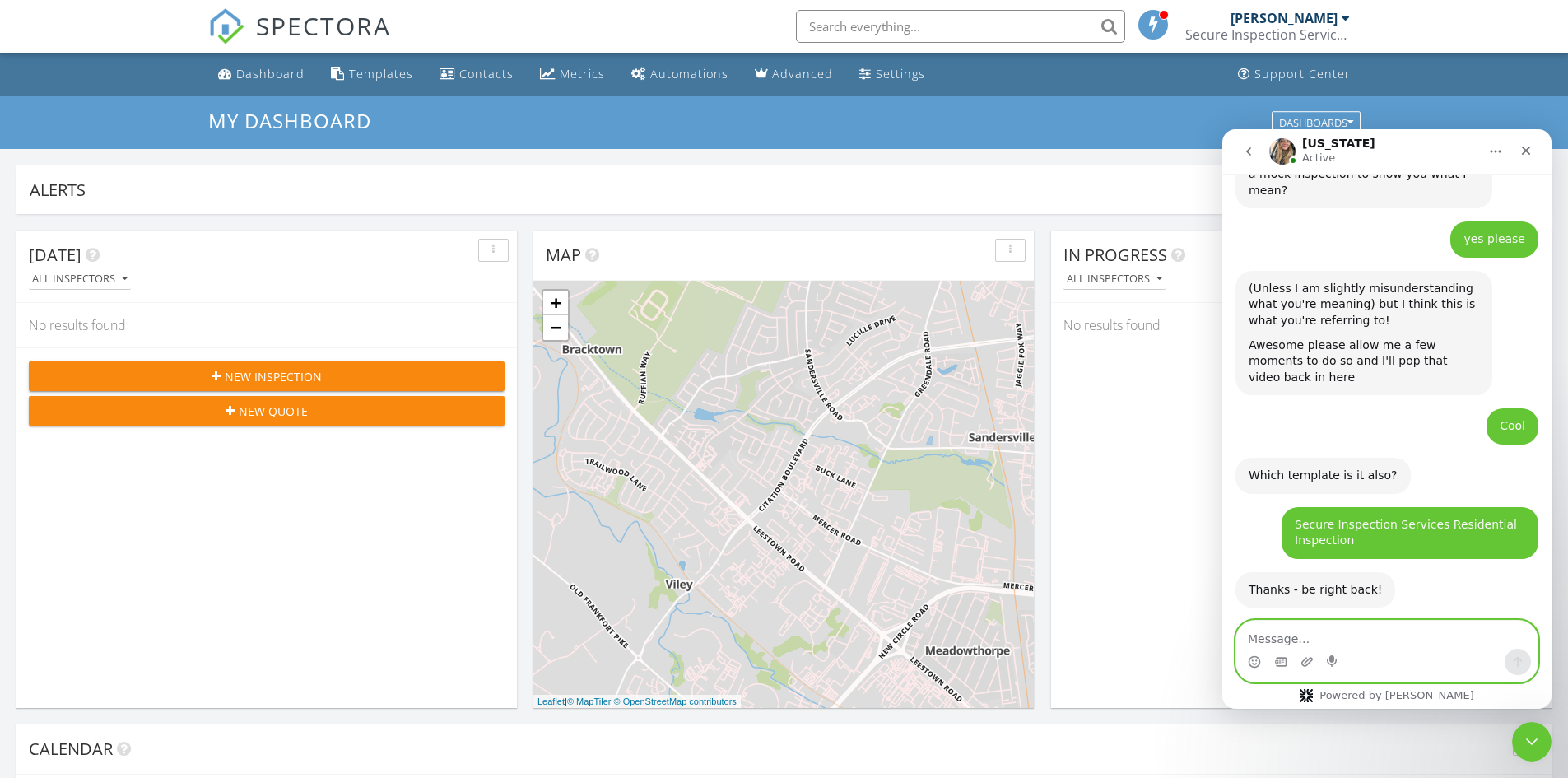
scroll to position [2407, 0]
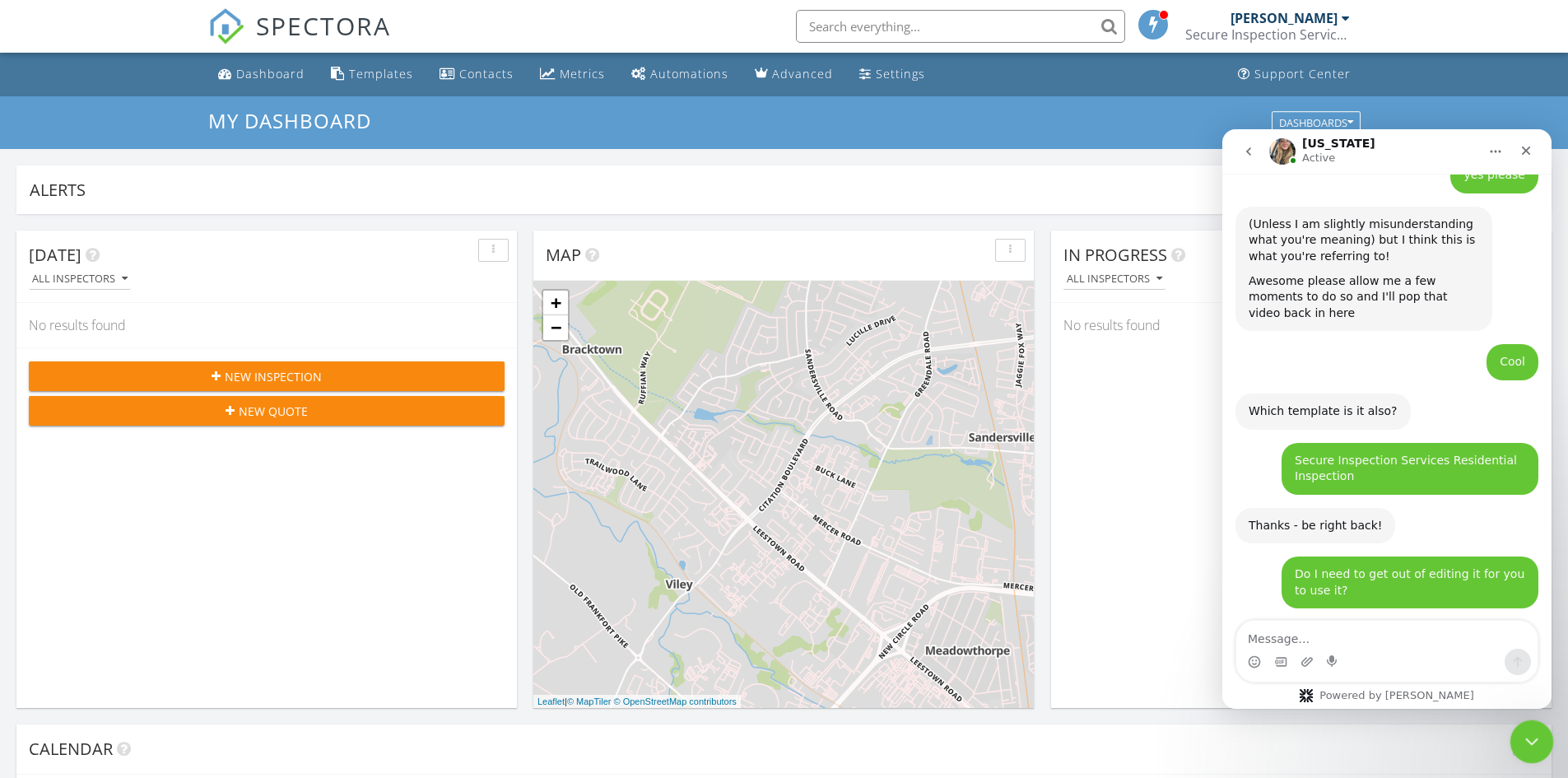
click at [1523, 739] on icon "Close Intercom Messenger" at bounding box center [1529, 739] width 20 height 20
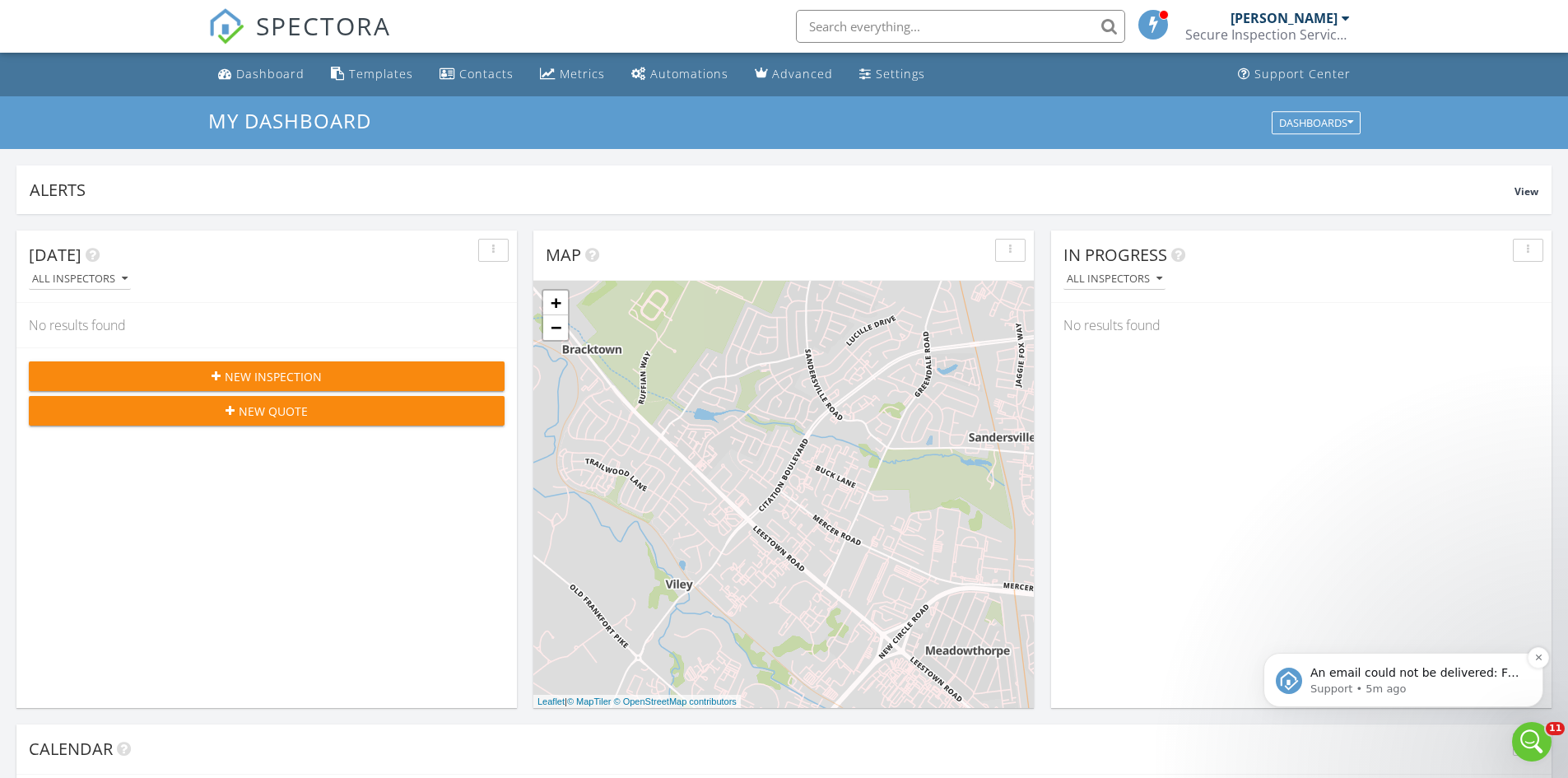
click at [1339, 677] on p "An email could not be delivered: For more information, view Why emails don't ge…" at bounding box center [1417, 673] width 213 height 16
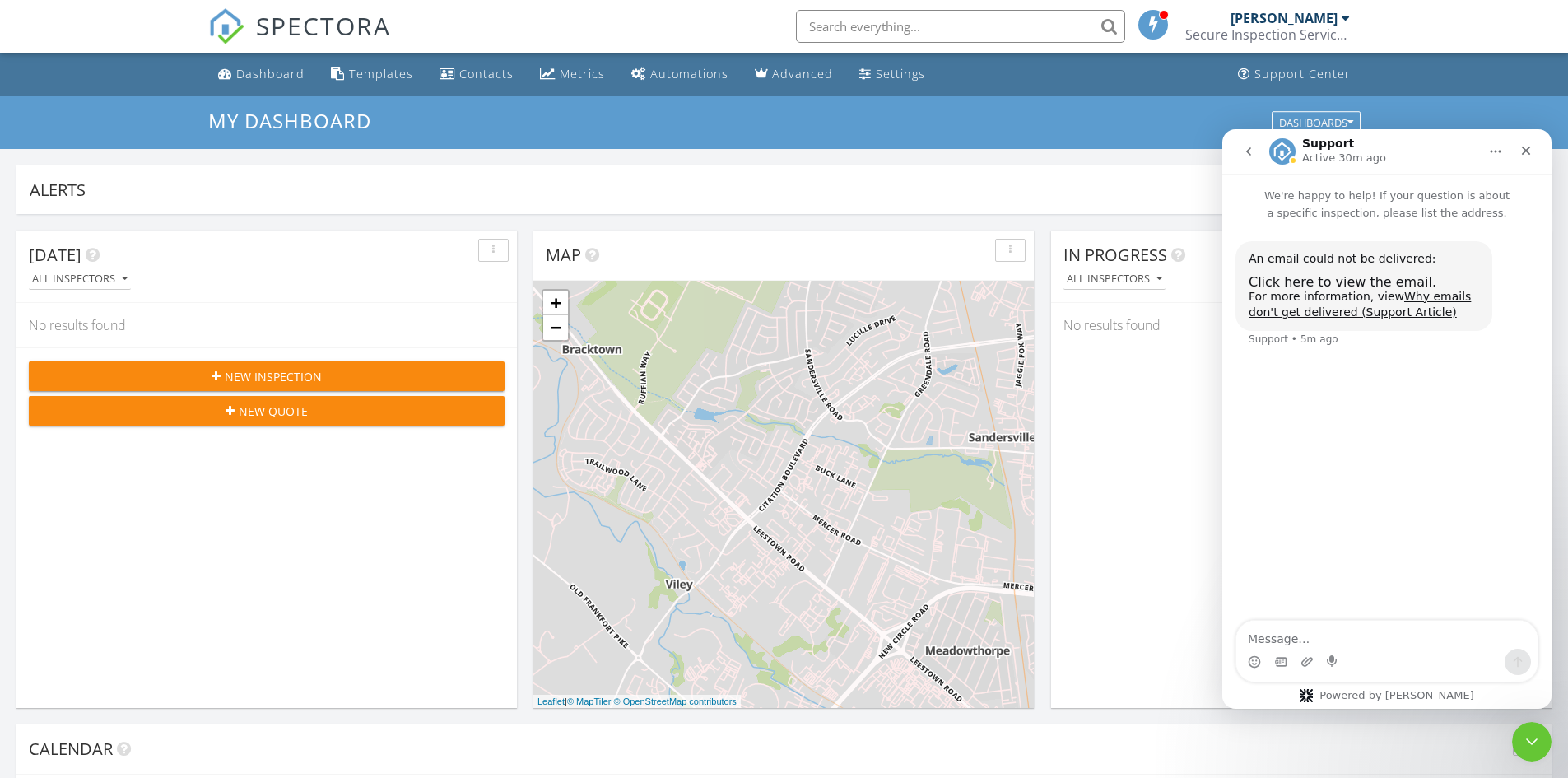
click at [1243, 149] on icon "go back" at bounding box center [1249, 151] width 13 height 13
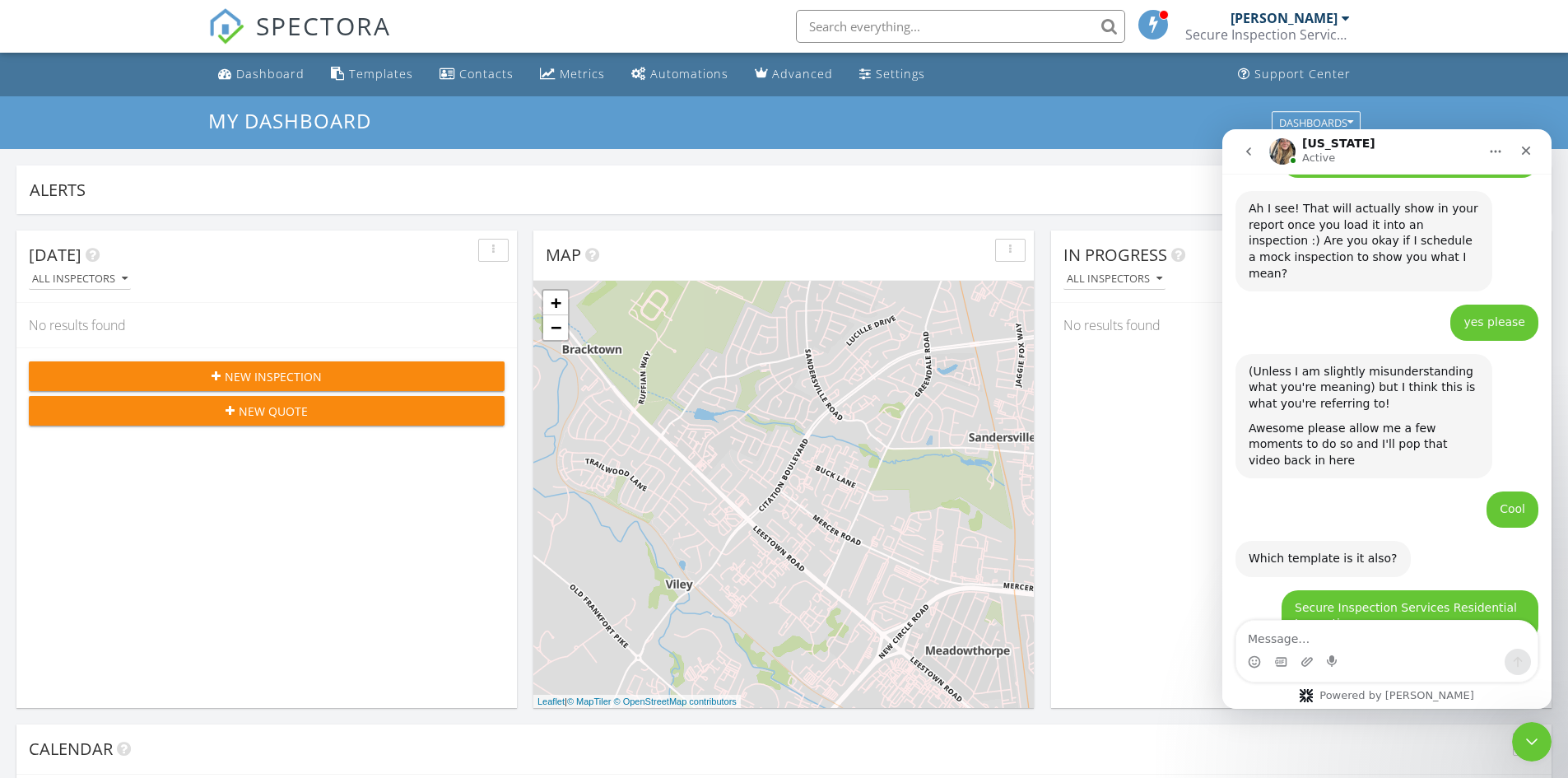
scroll to position [2407, 0]
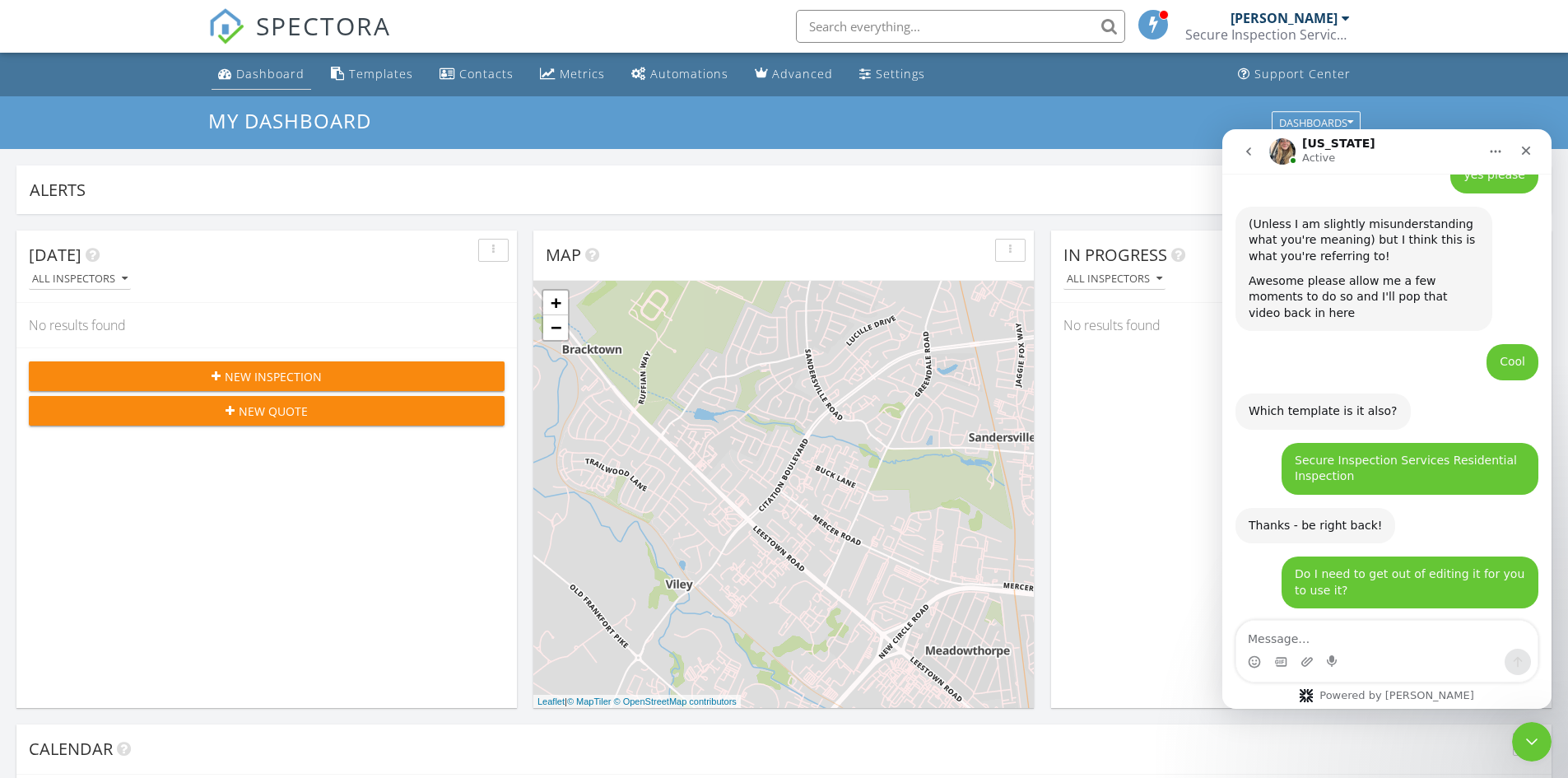
click at [265, 75] on div "Dashboard" at bounding box center [270, 73] width 68 height 15
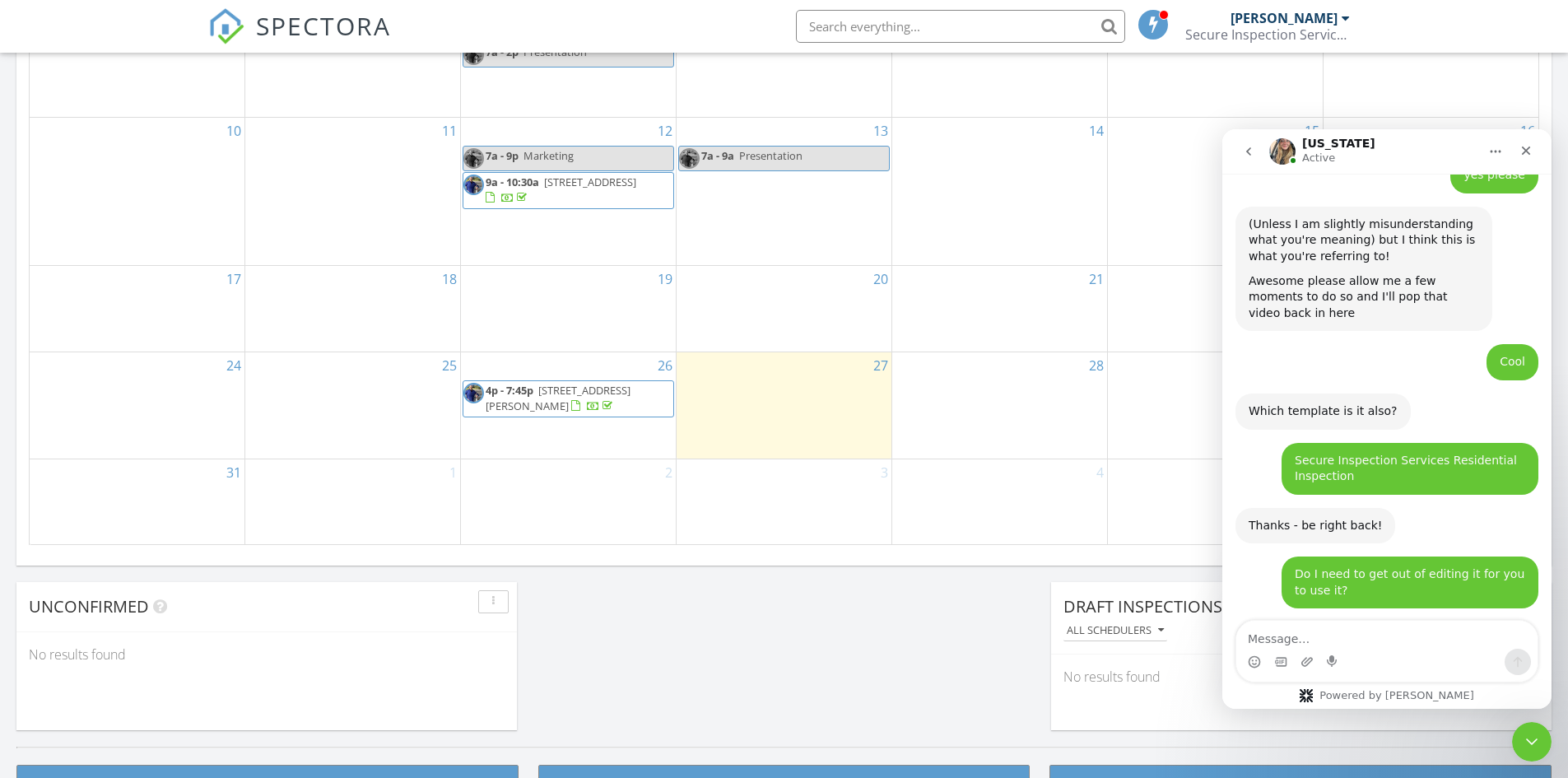
scroll to position [961, 0]
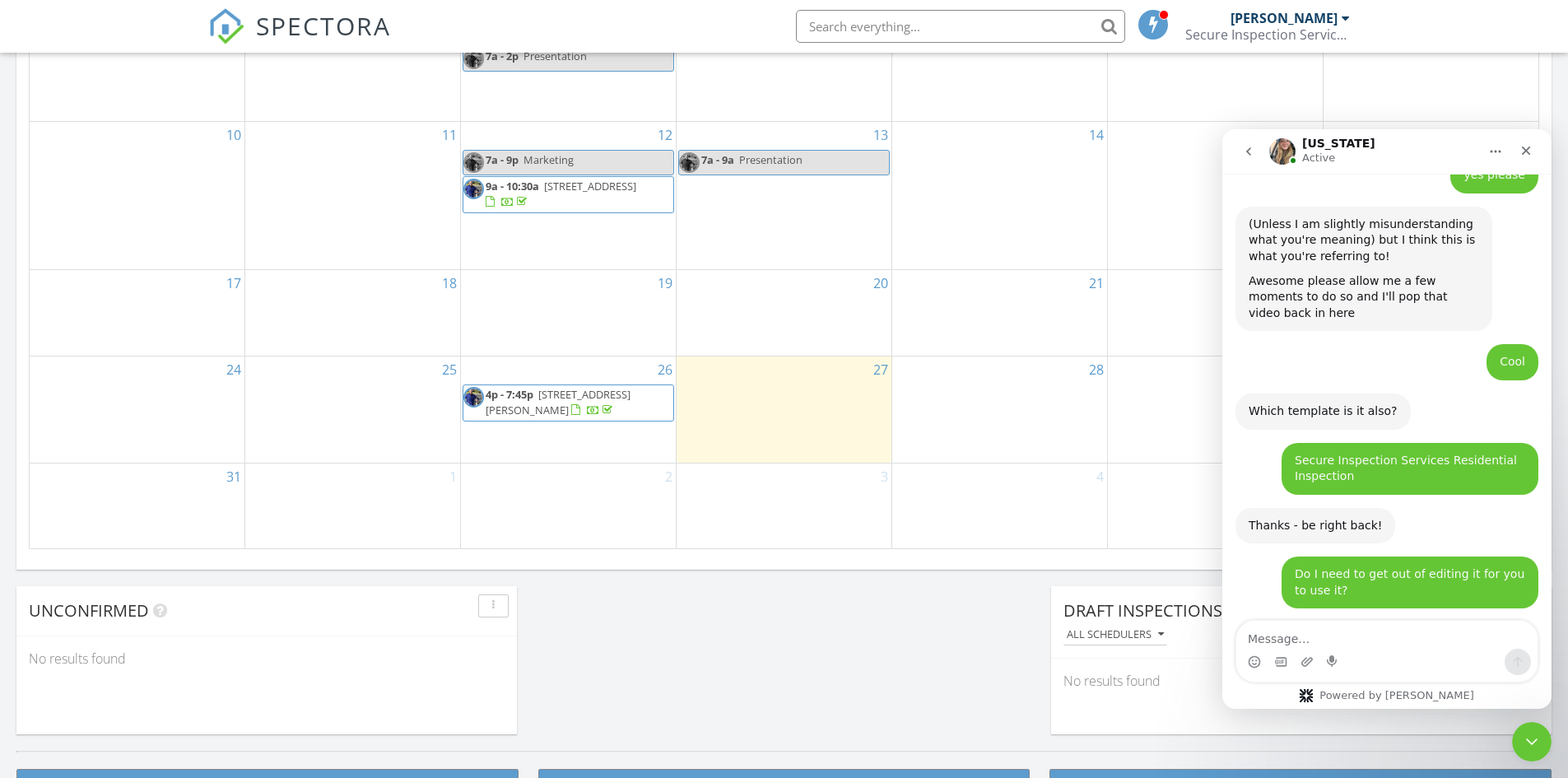
click at [547, 402] on span "[STREET_ADDRESS][PERSON_NAME]" at bounding box center [558, 402] width 144 height 31
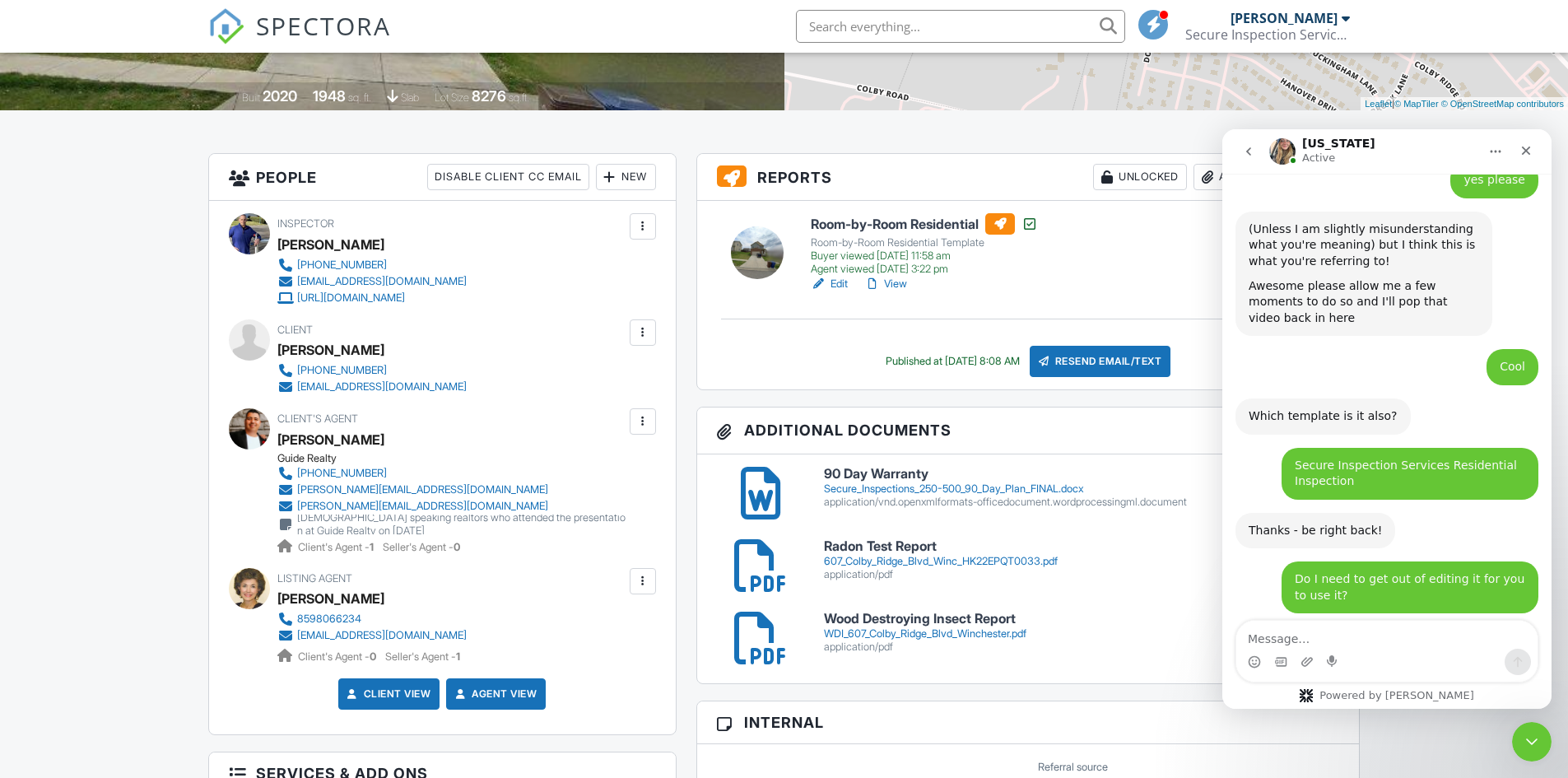
scroll to position [2407, 0]
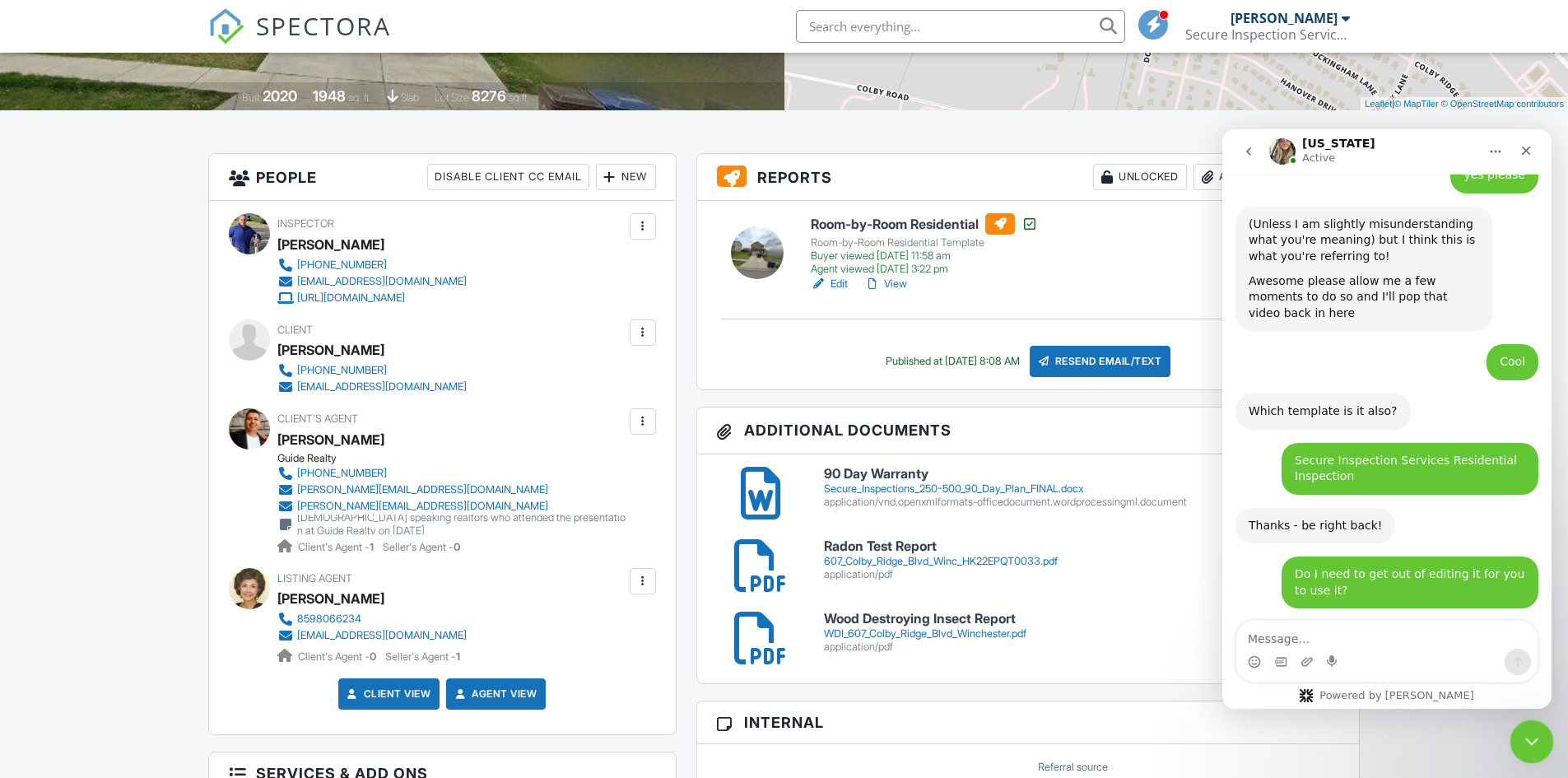
click at [1528, 735] on icon "Close Intercom Messenger" at bounding box center [1529, 739] width 20 height 20
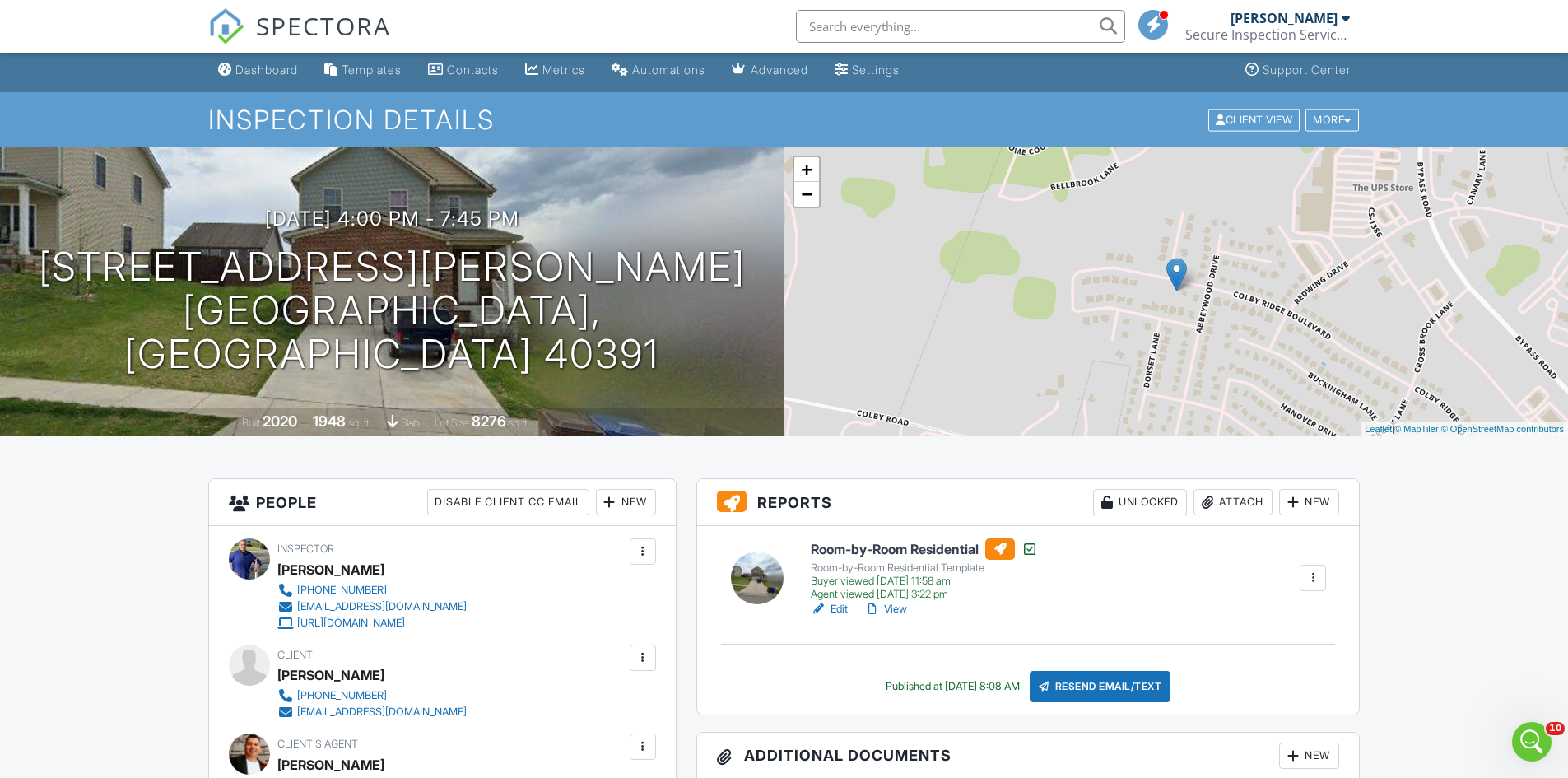
scroll to position [0, 0]
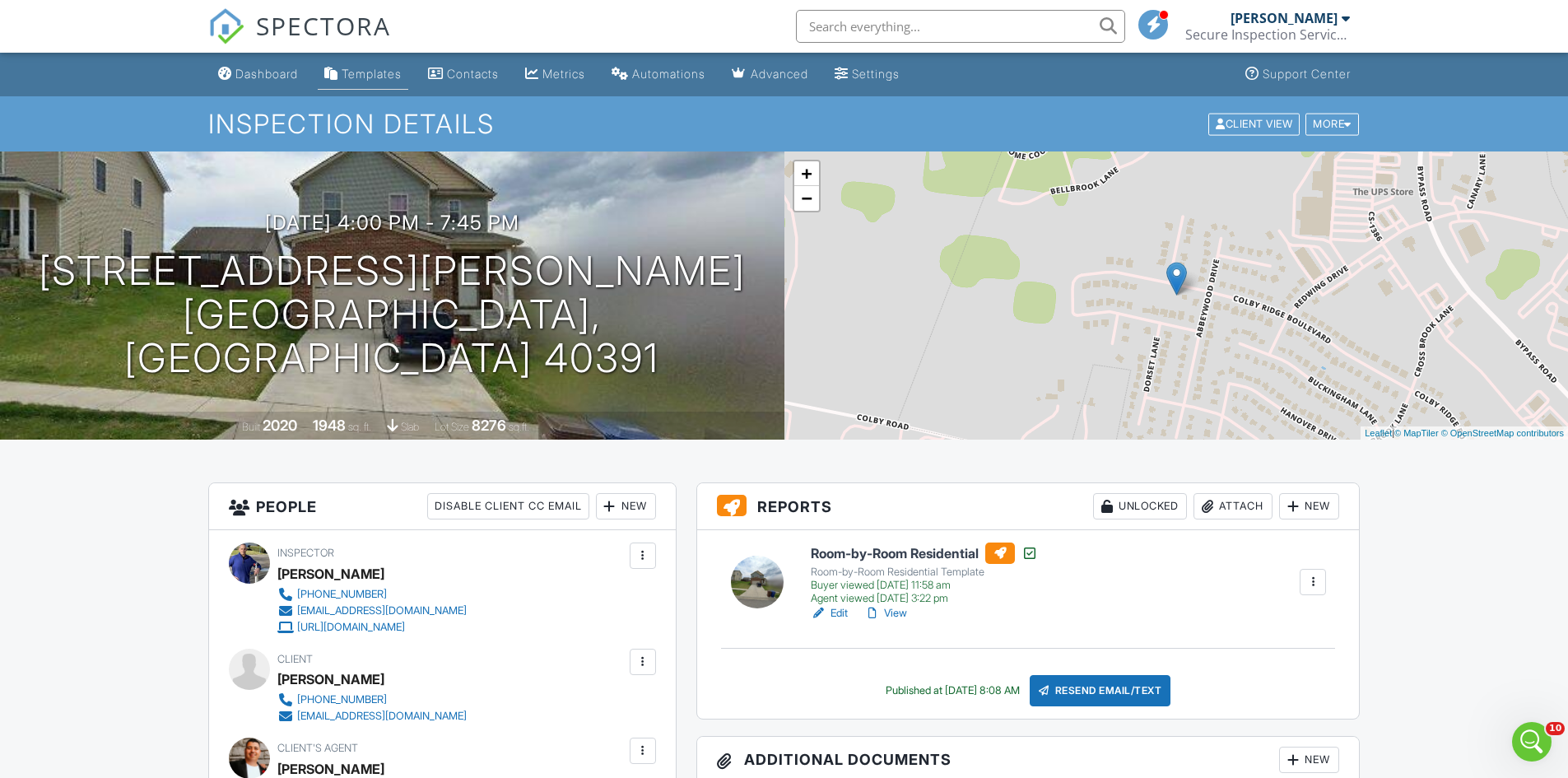
click at [388, 69] on div "Templates" at bounding box center [372, 73] width 60 height 14
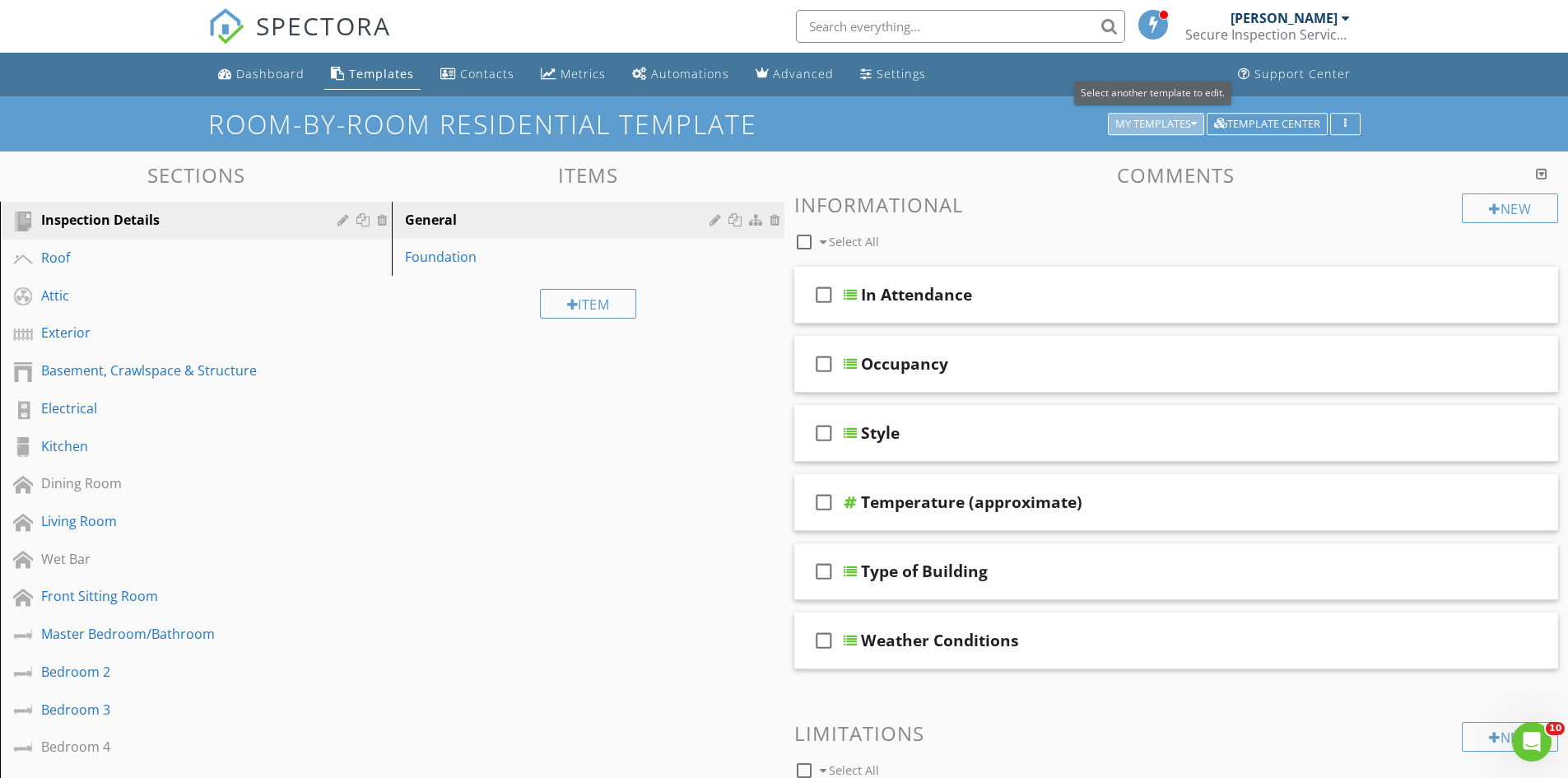
click at [1146, 123] on div "My Templates" at bounding box center [1156, 124] width 82 height 12
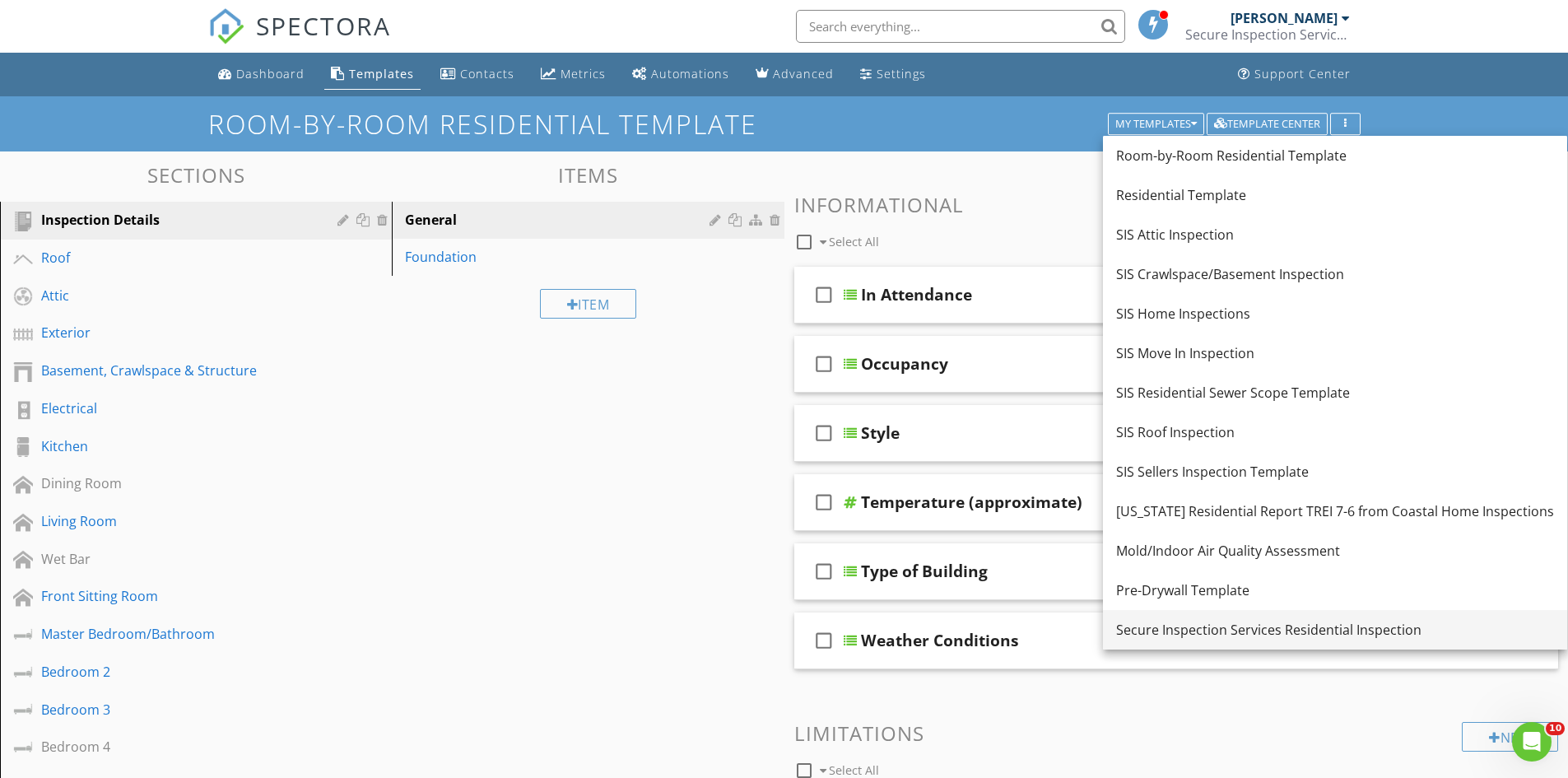
click at [1170, 633] on div "Secure Inspection Services Residential Inspection" at bounding box center [1335, 630] width 438 height 20
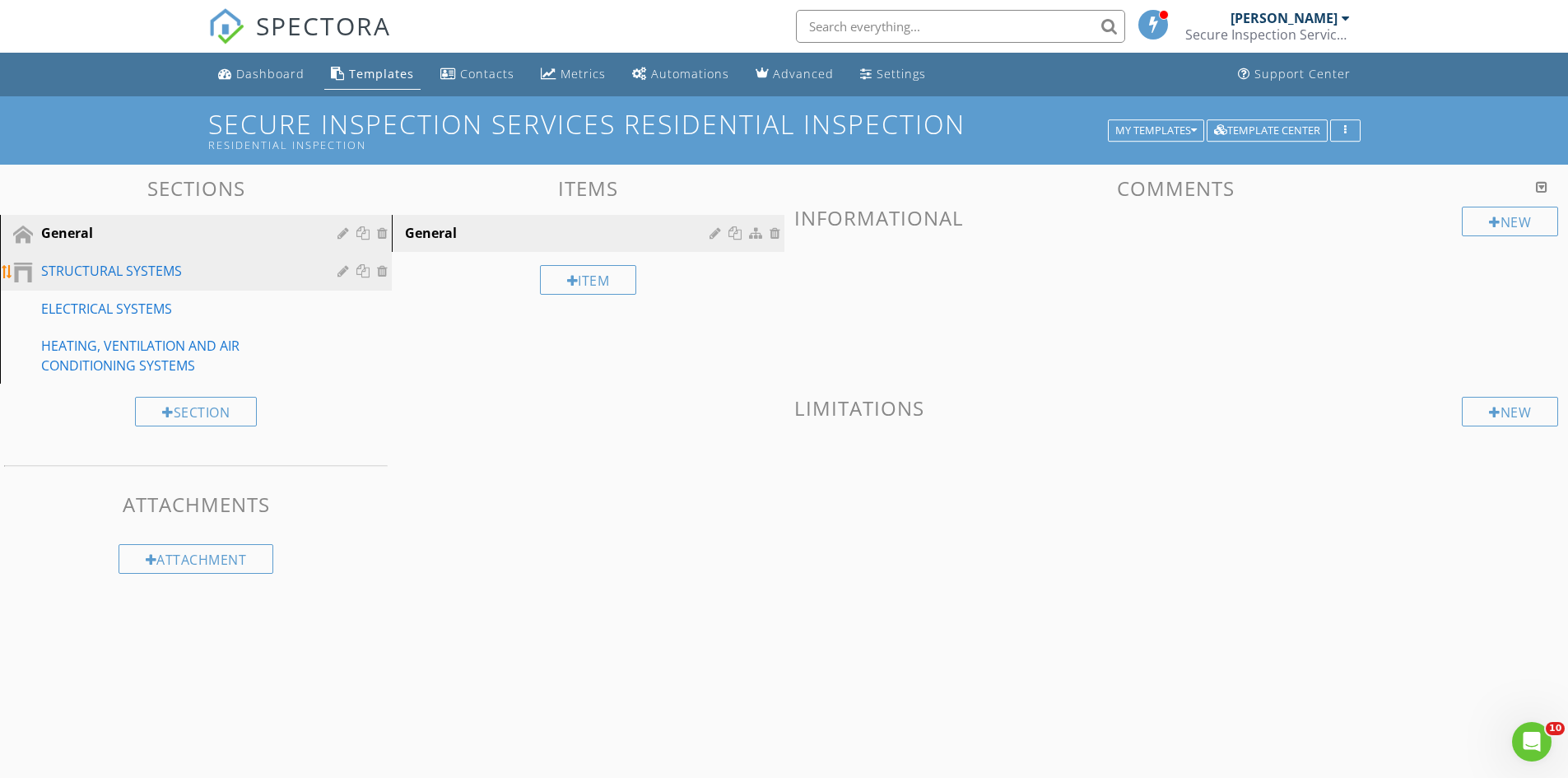
click at [136, 272] on div "STRUCTURAL SYSTEMS" at bounding box center [177, 271] width 273 height 20
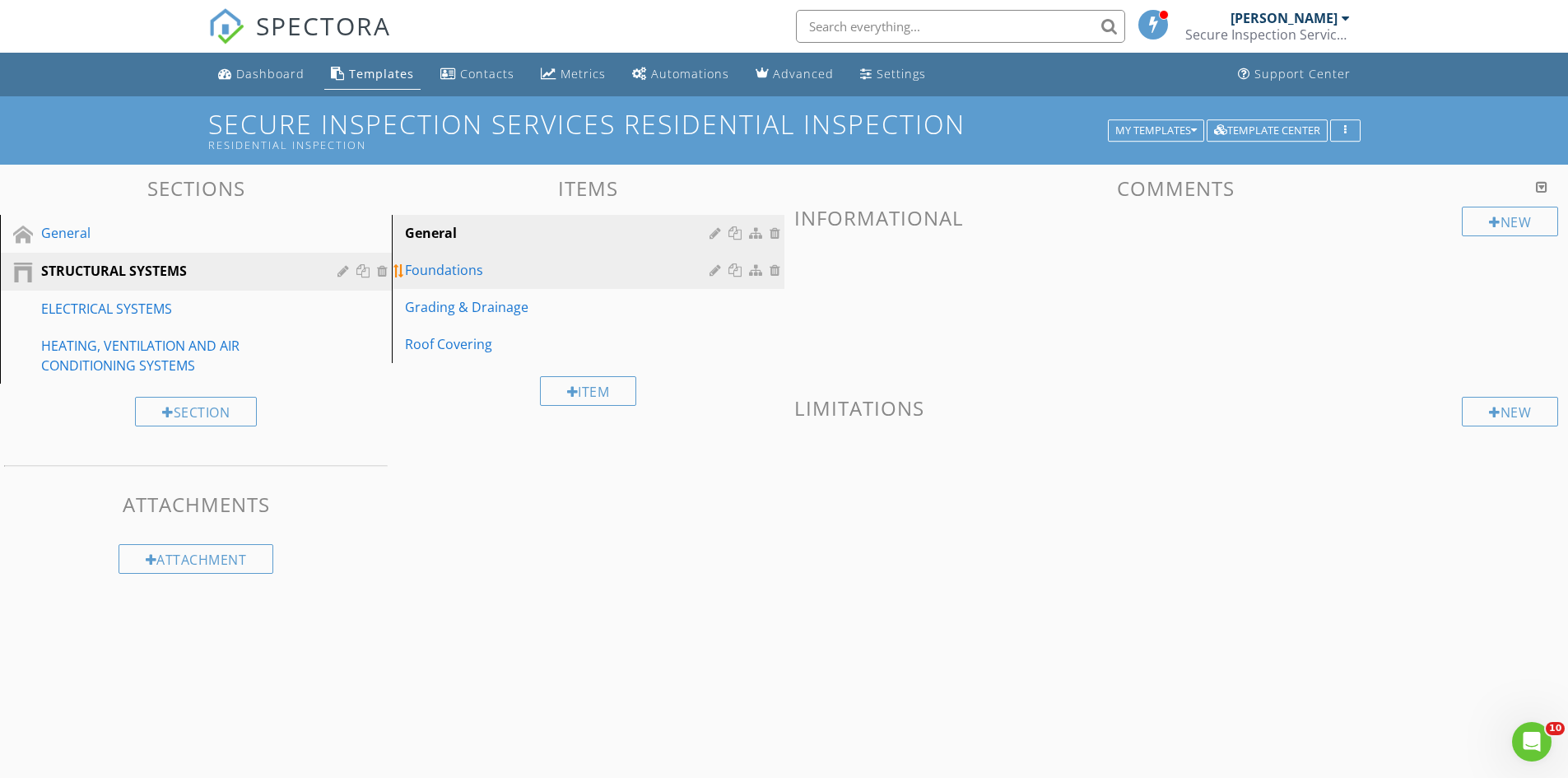
click at [448, 266] on div "Foundations" at bounding box center [560, 270] width 309 height 20
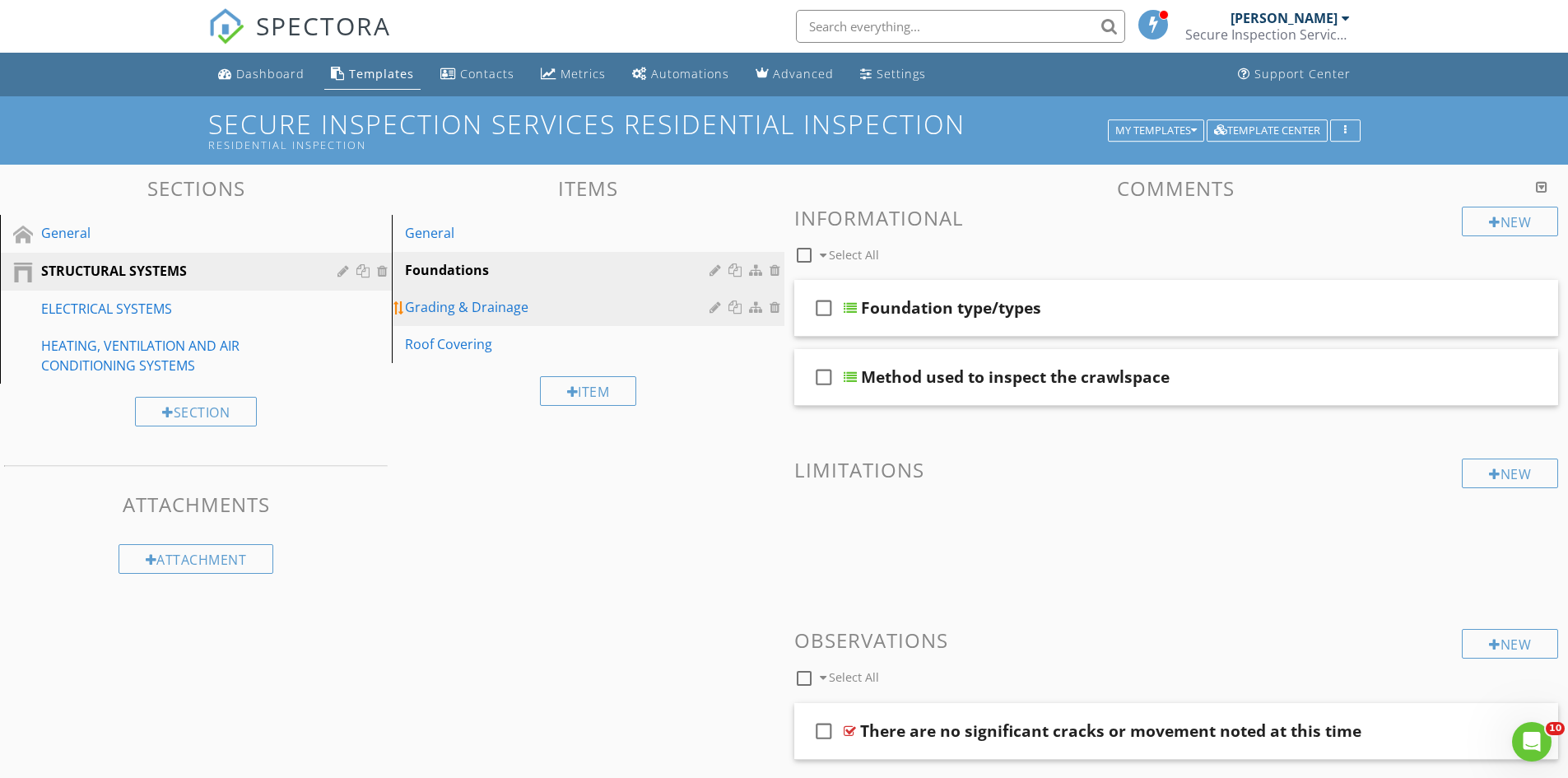
click at [452, 306] on div "Grading & Drainage" at bounding box center [560, 307] width 309 height 20
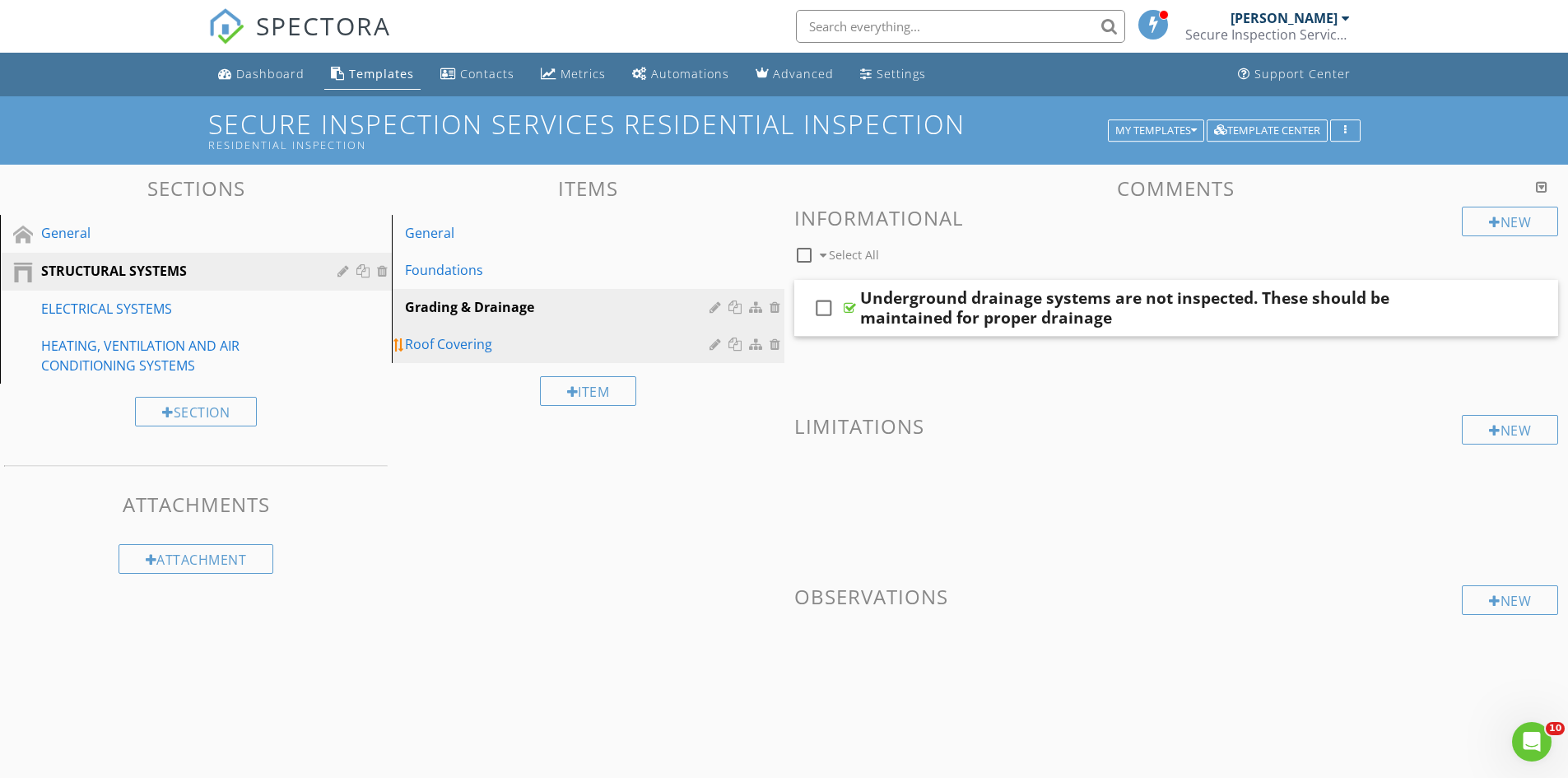
click at [443, 344] on div "Roof Covering" at bounding box center [560, 344] width 309 height 20
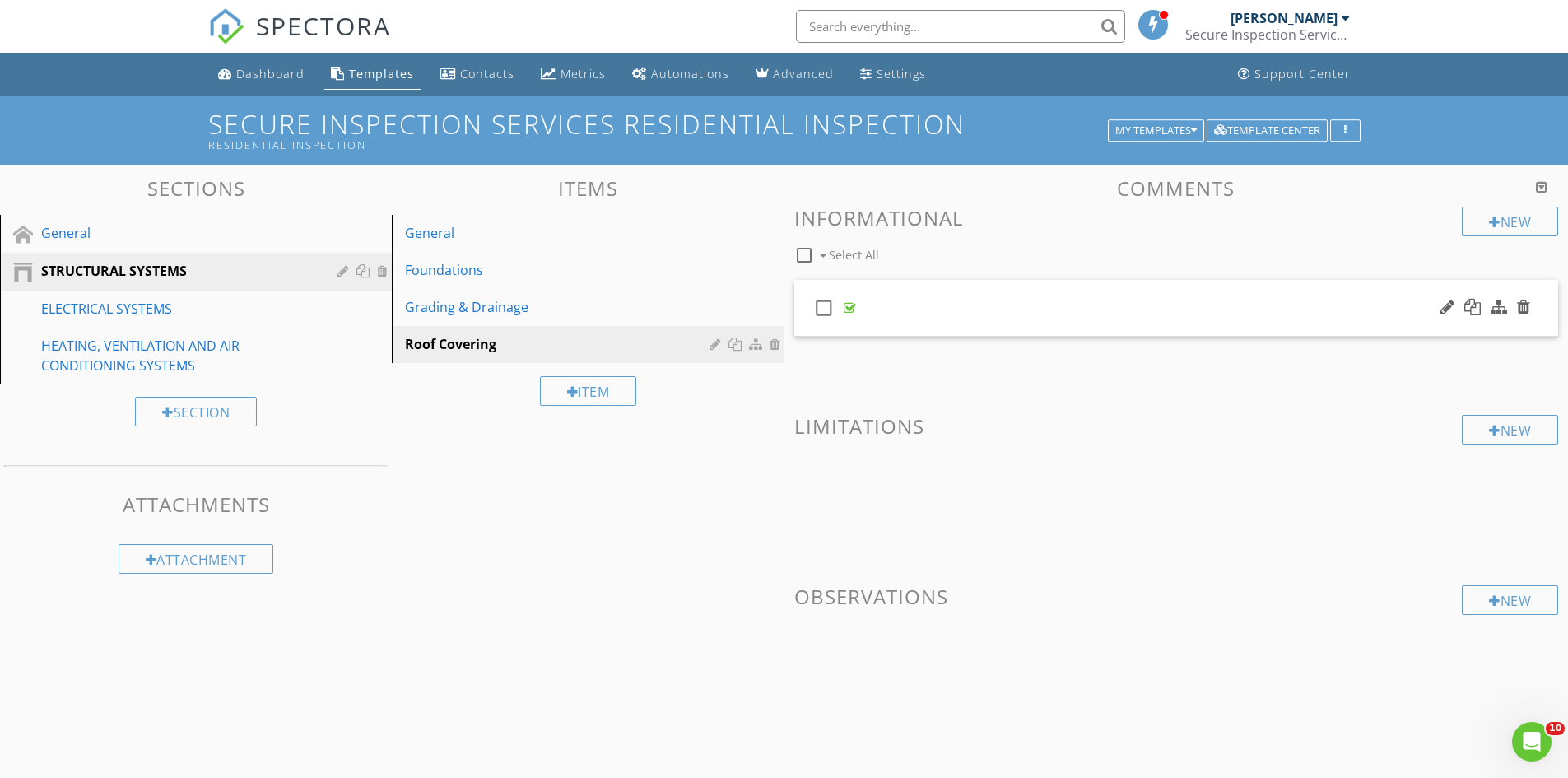
click at [1106, 312] on div "check_box_outline_blank" at bounding box center [1177, 308] width 765 height 57
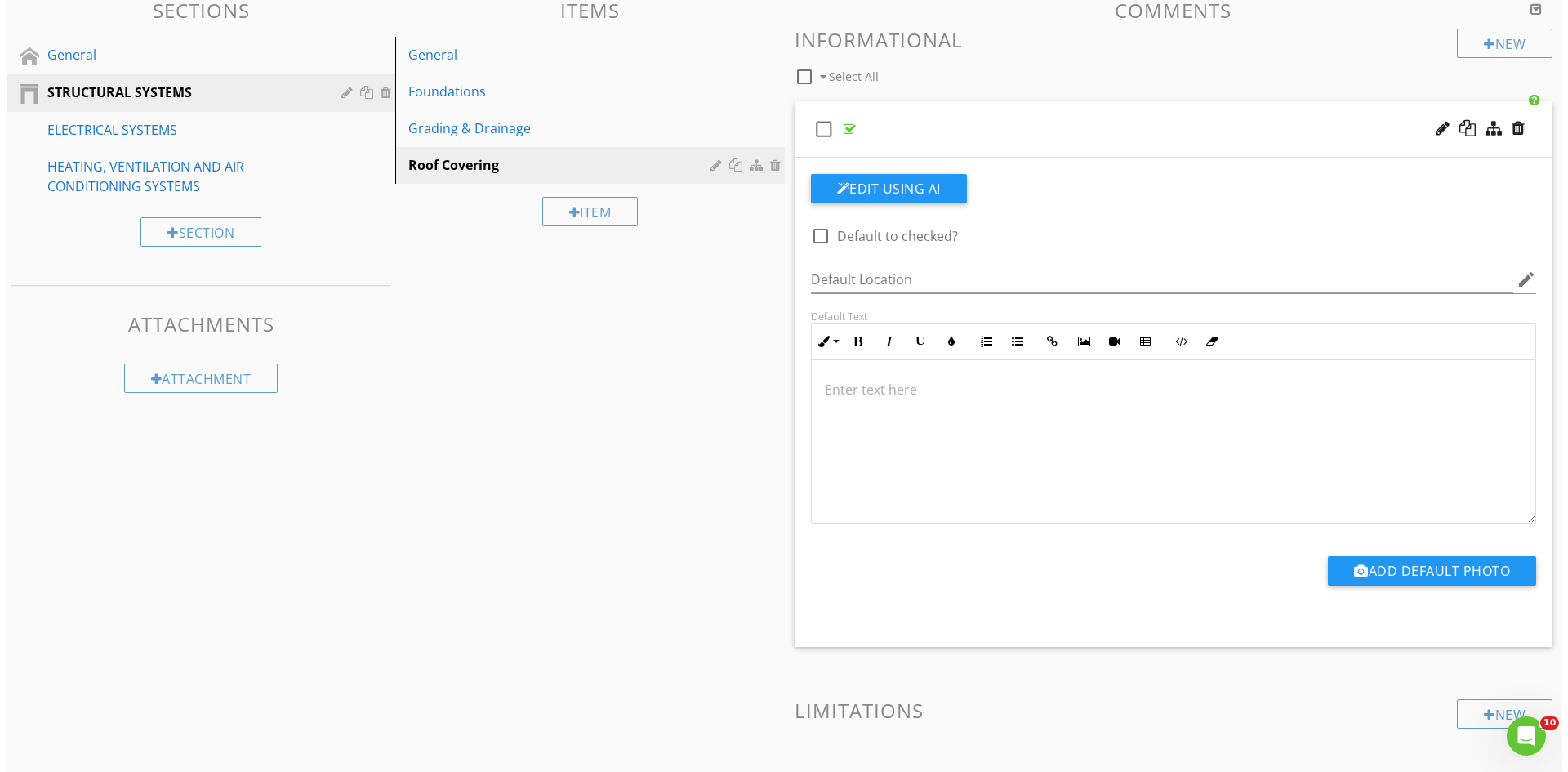
scroll to position [132, 0]
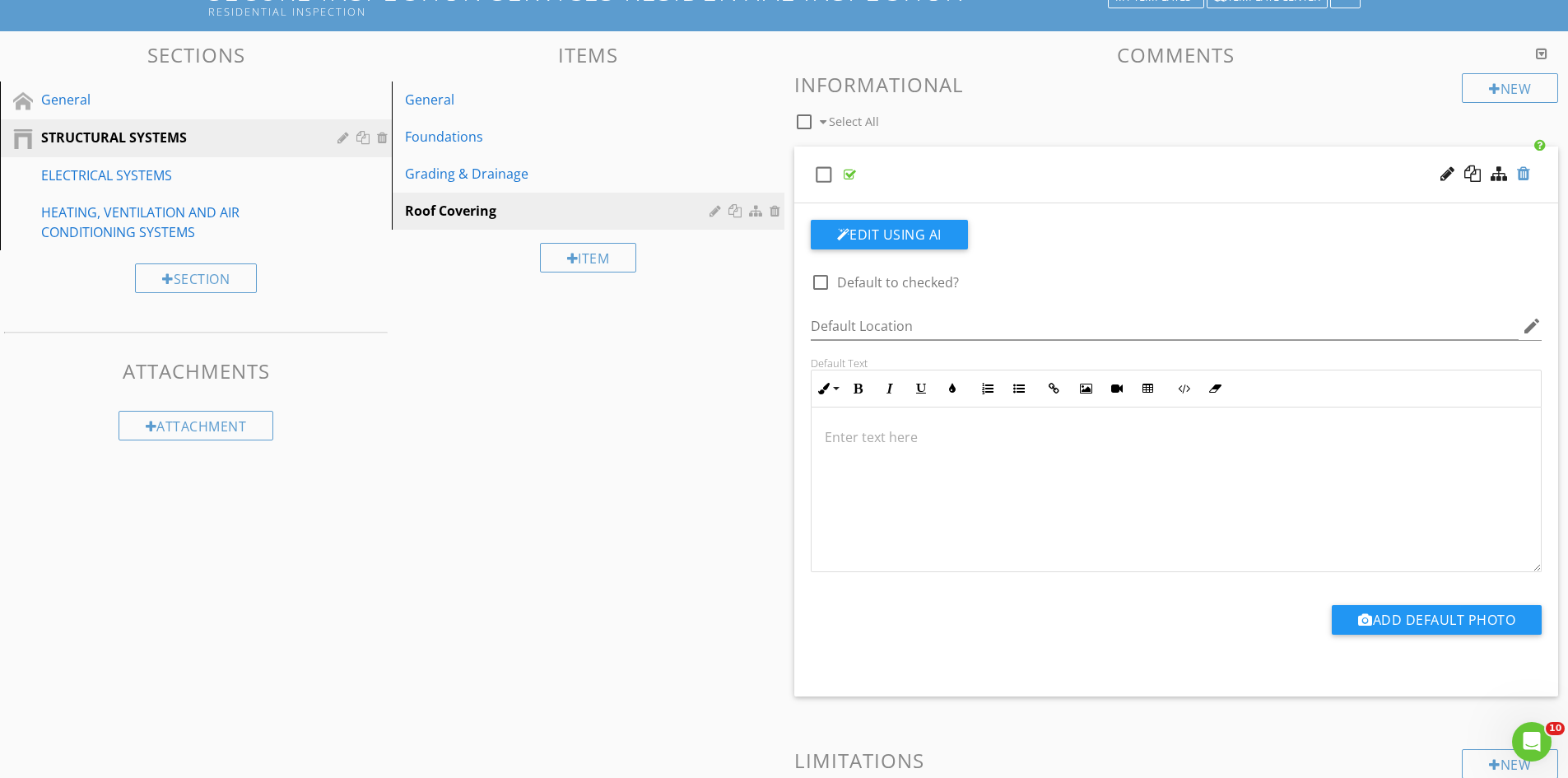
click at [1528, 172] on div at bounding box center [1524, 173] width 13 height 16
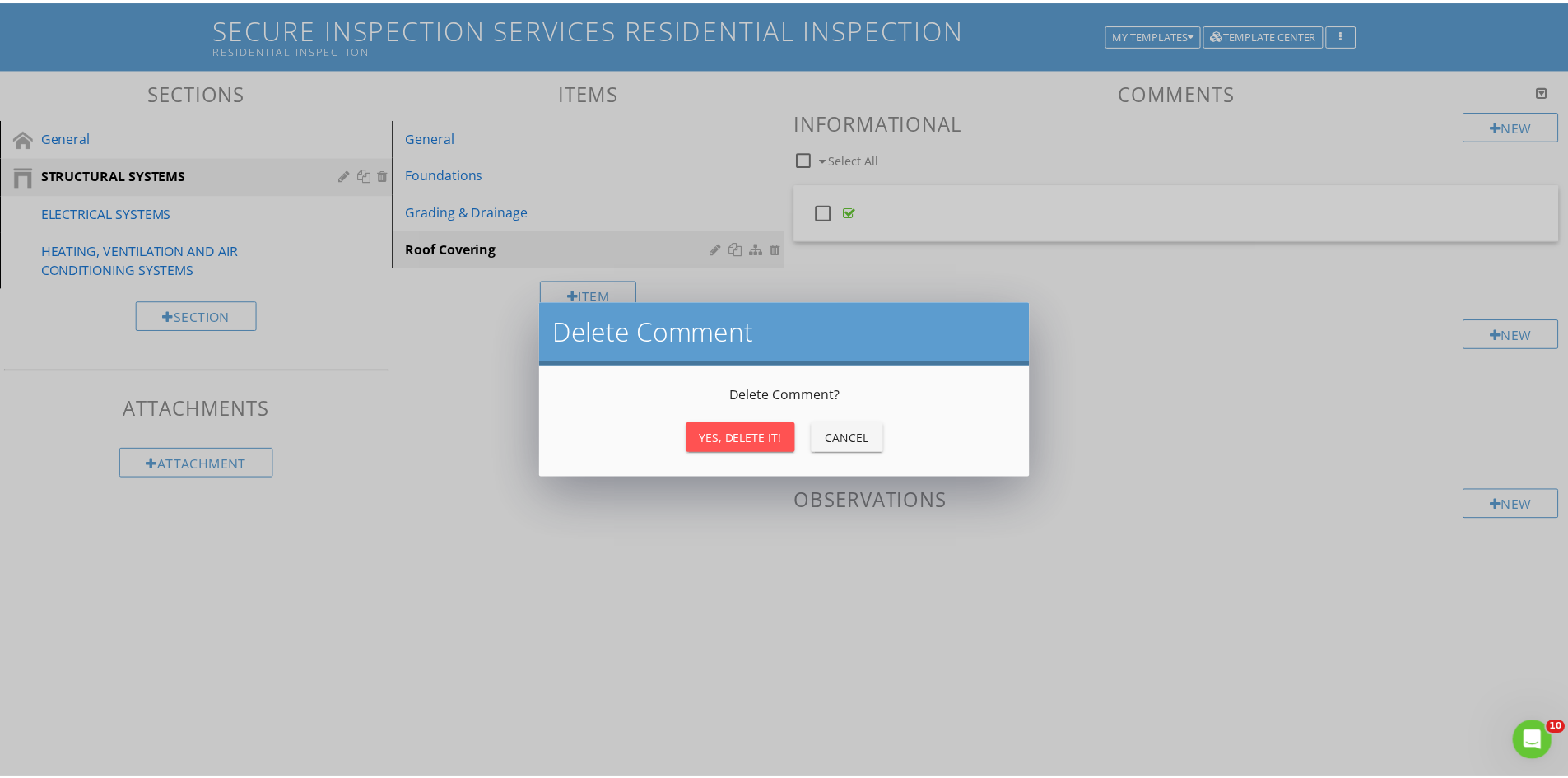
scroll to position [96, 0]
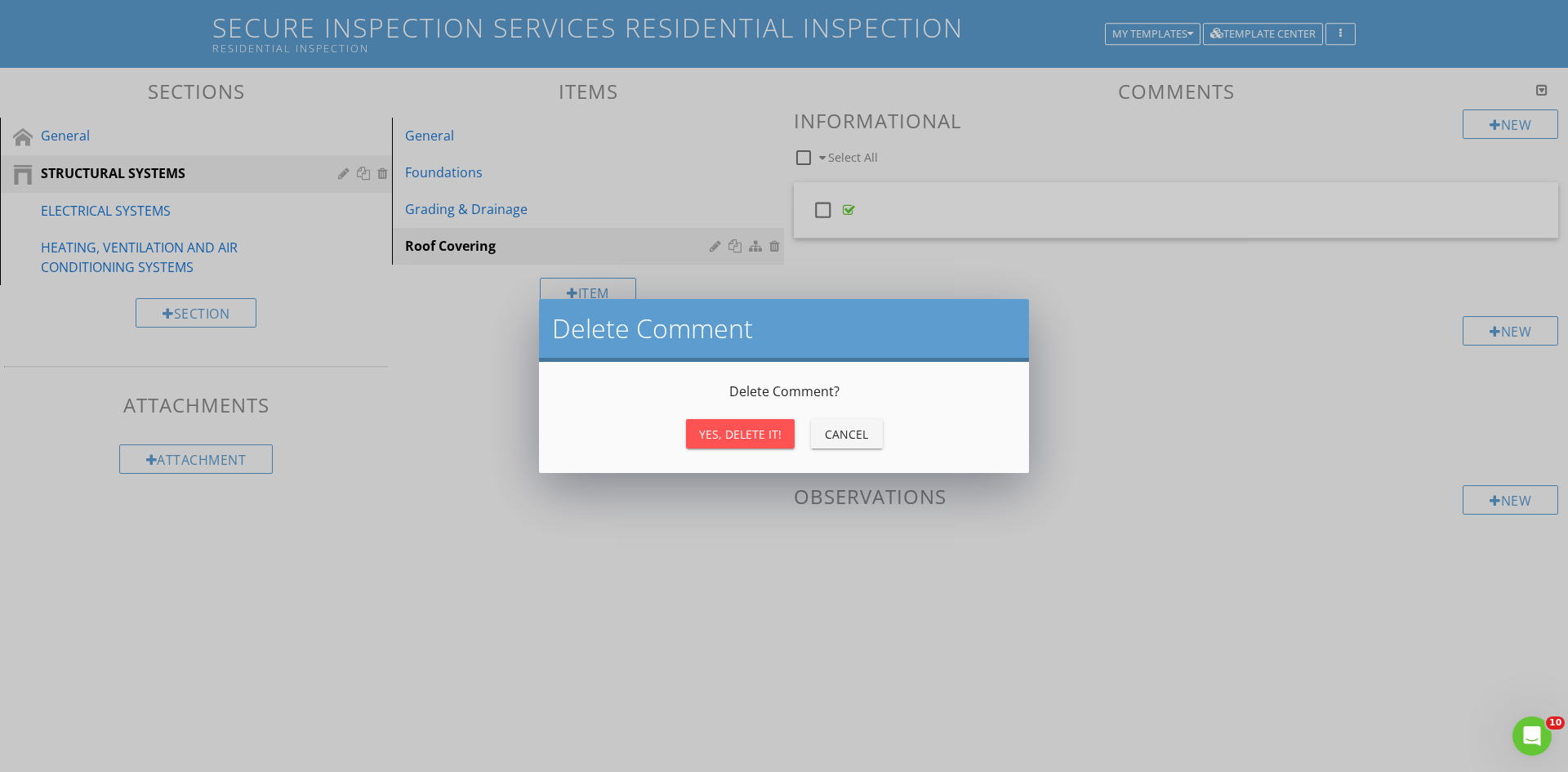
click at [746, 434] on div "Yes, Delete it!" at bounding box center [741, 434] width 82 height 17
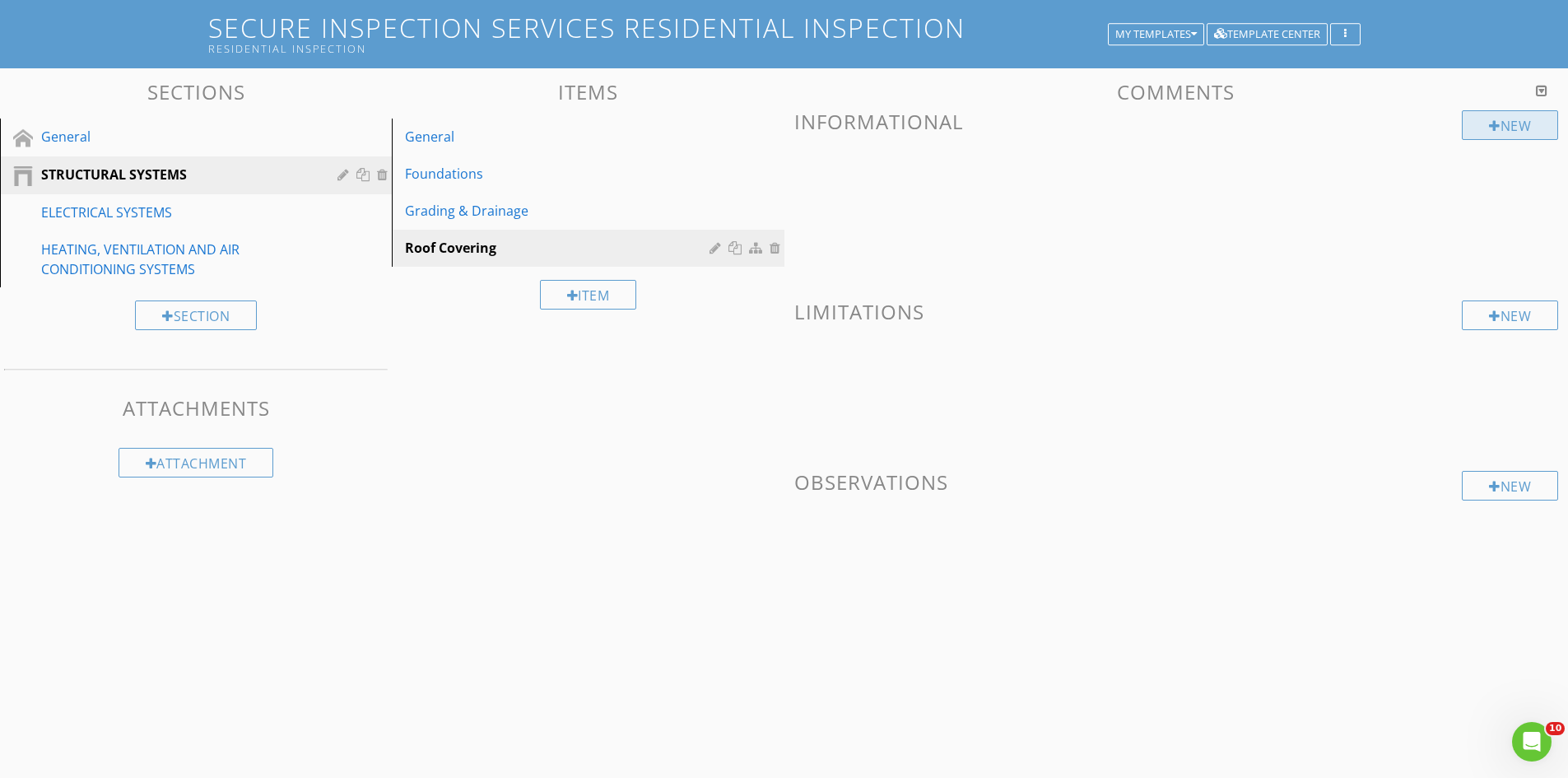
click at [1513, 125] on div "New" at bounding box center [1510, 125] width 96 height 30
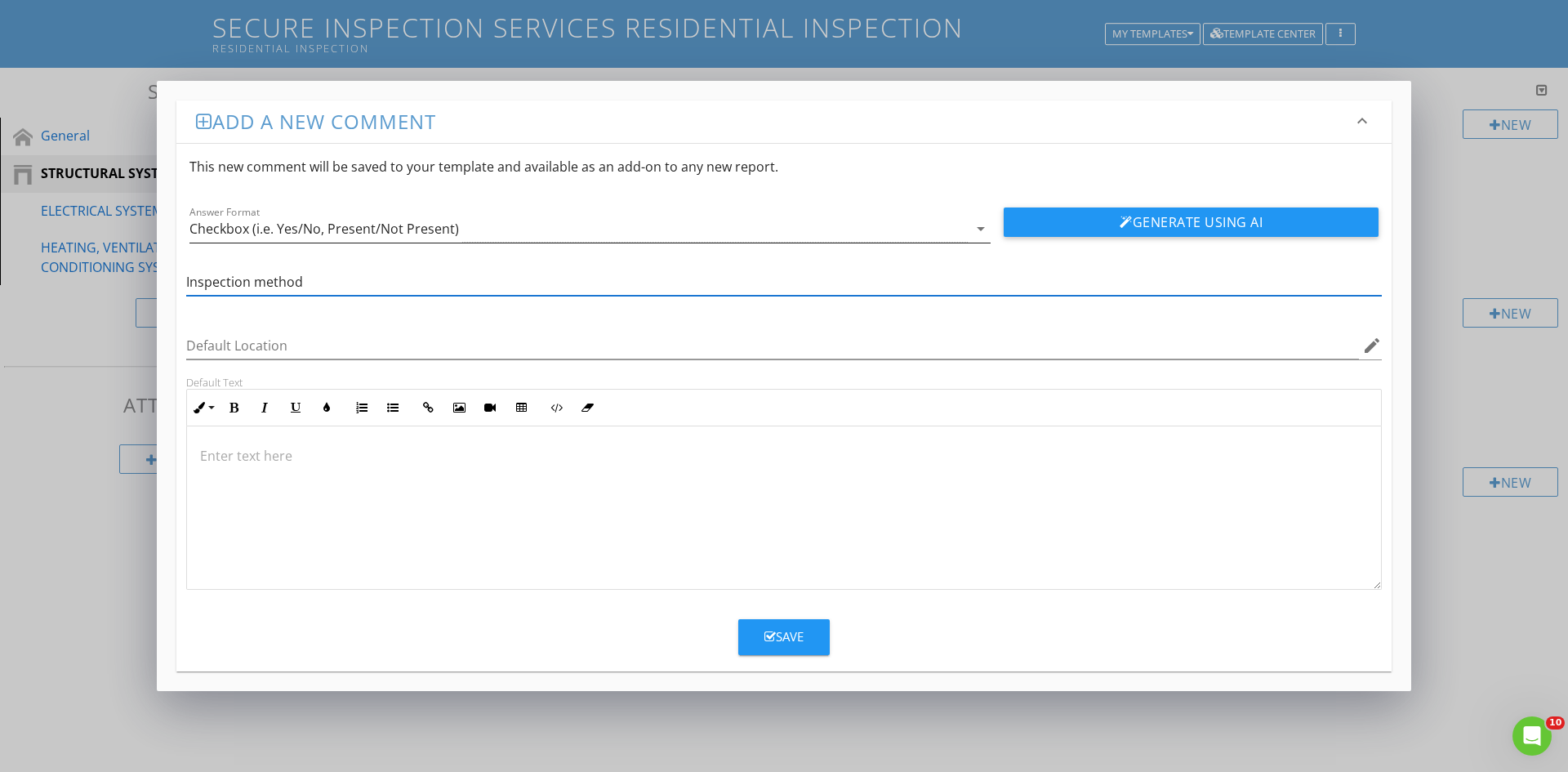
type input "Inspection method"
click at [984, 227] on icon "arrow_drop_down" at bounding box center [980, 228] width 20 height 20
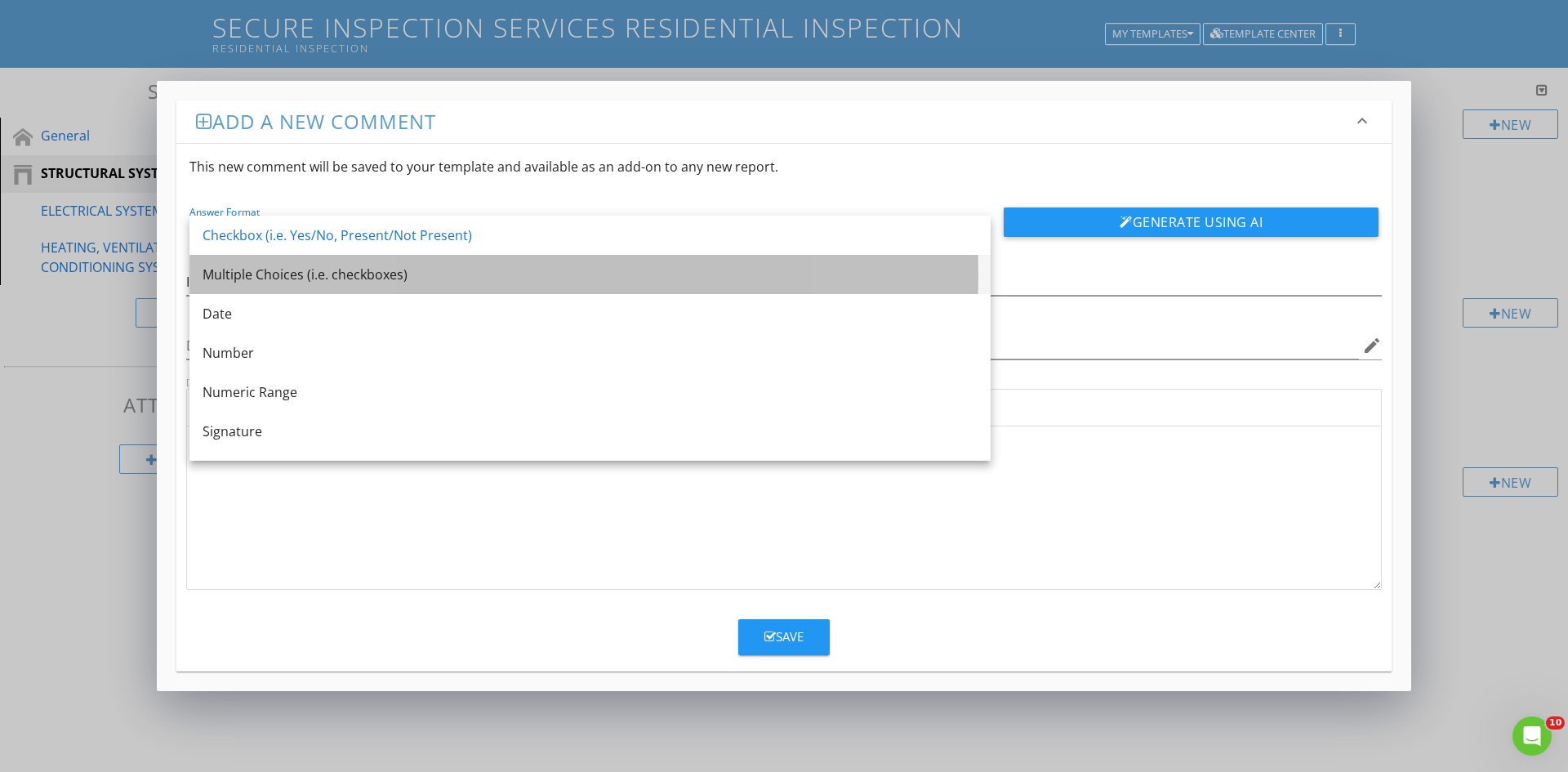
click at [267, 272] on div "Multiple Choices (i.e. checkboxes)" at bounding box center [590, 274] width 775 height 20
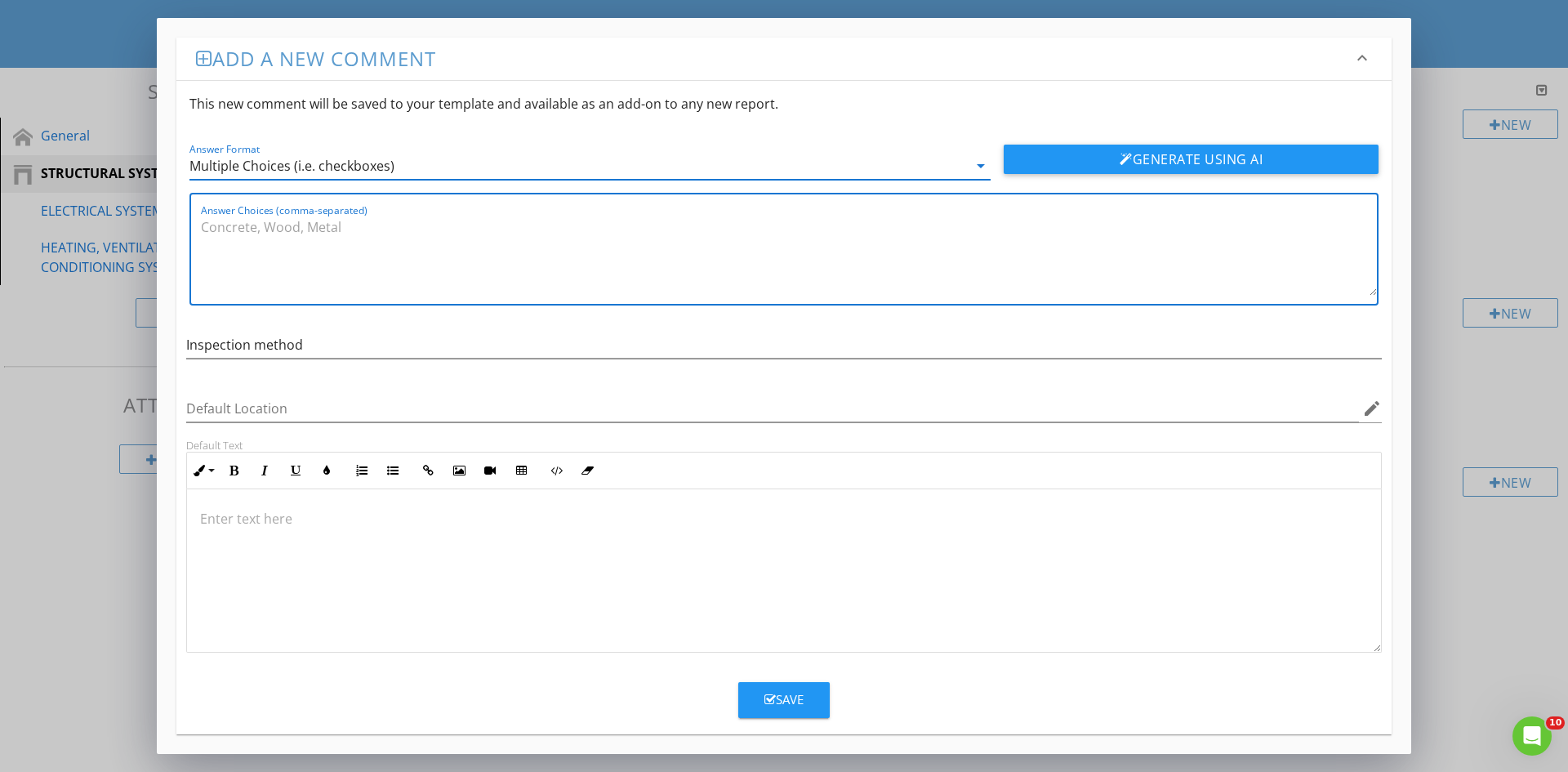
click at [204, 228] on textarea "Answer Choices (comma-separated)" at bounding box center [788, 254] width 1176 height 81
type textarea "D"
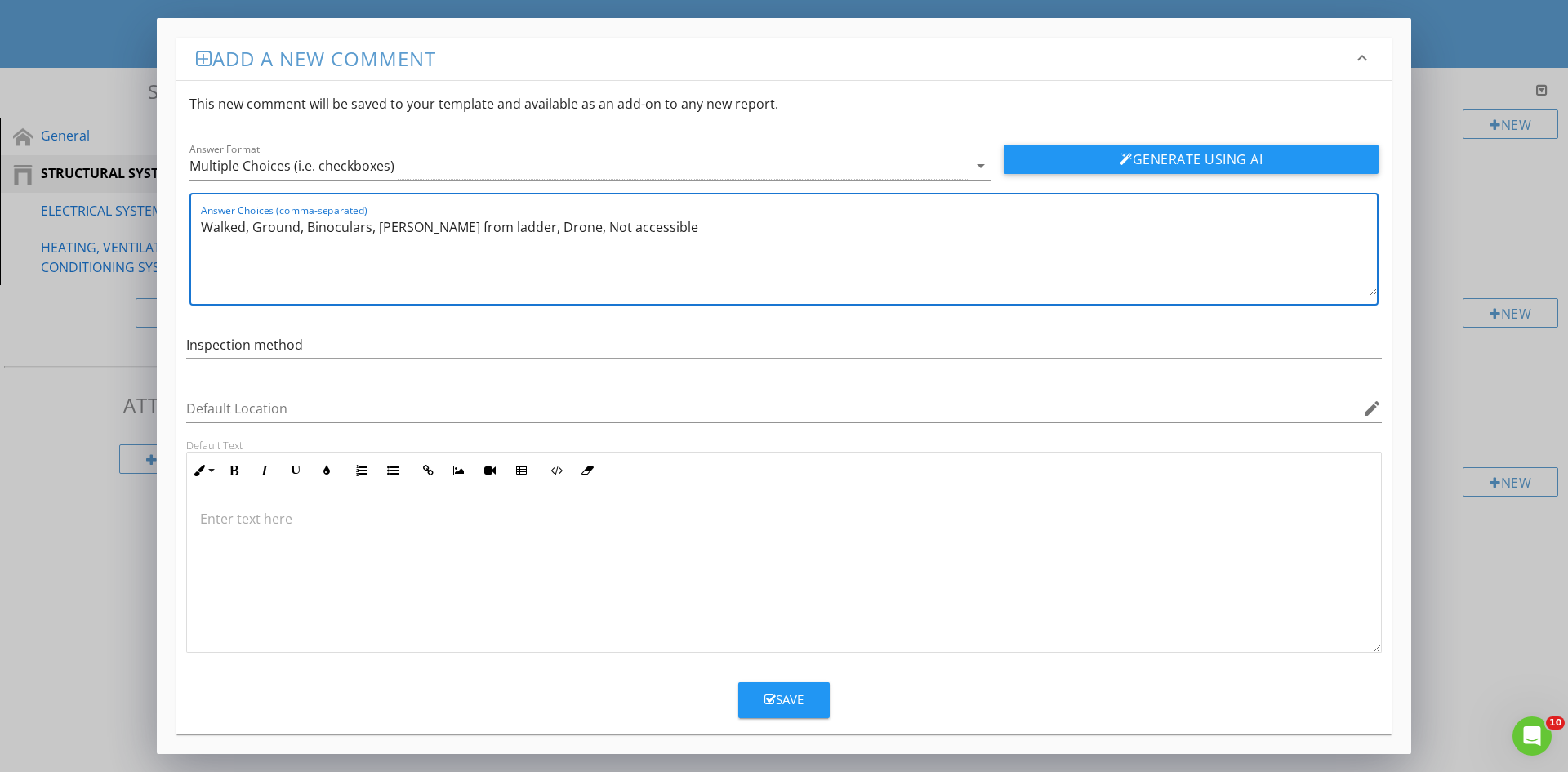
type textarea "Walked, Ground, Binoculars, [PERSON_NAME] from ladder, Drone, Not accessible"
click at [773, 706] on icon "button" at bounding box center [770, 699] width 11 height 12
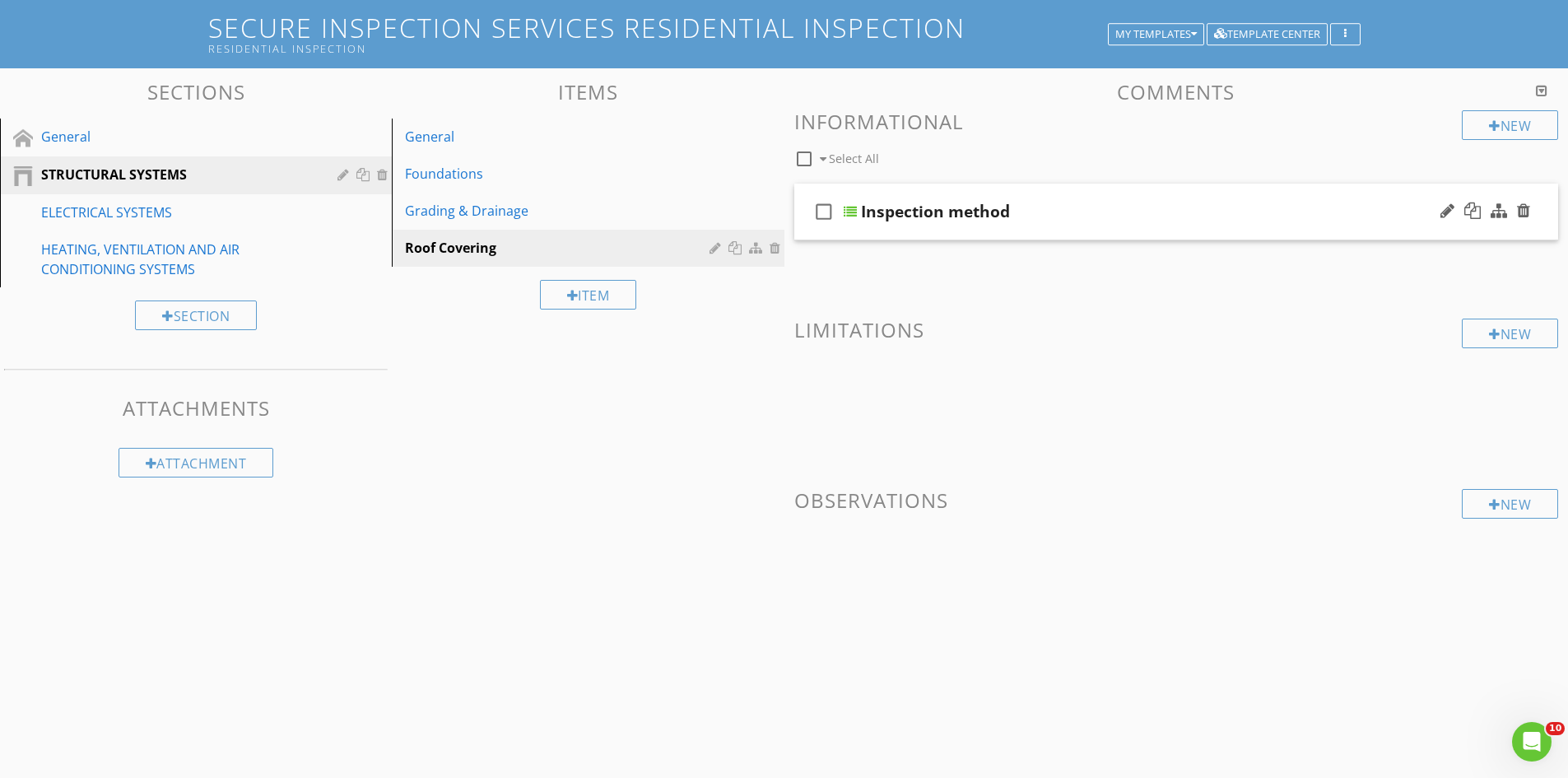
click at [1119, 196] on div "check_box_outline_blank Inspection method" at bounding box center [1177, 212] width 765 height 57
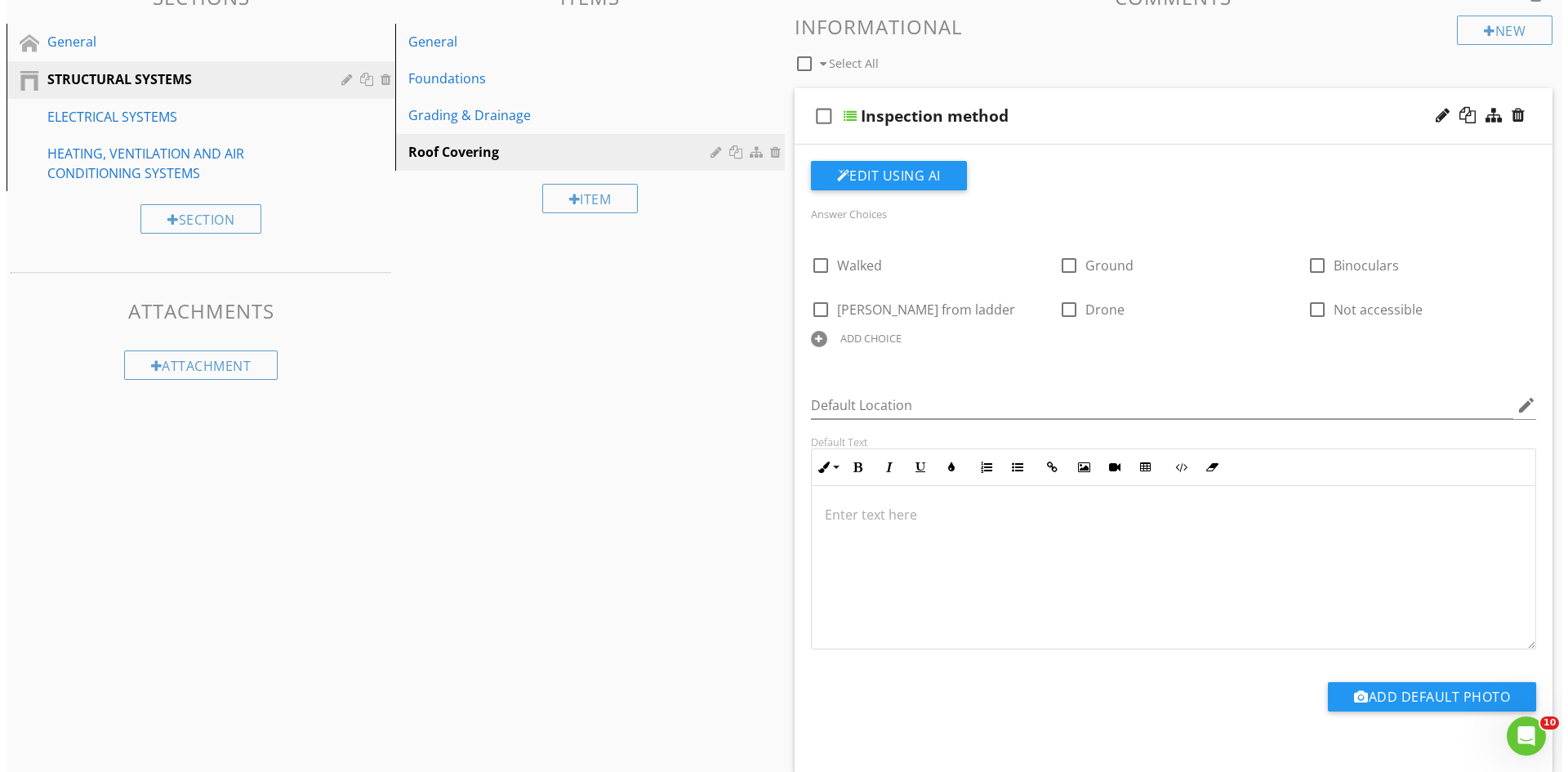
scroll to position [0, 0]
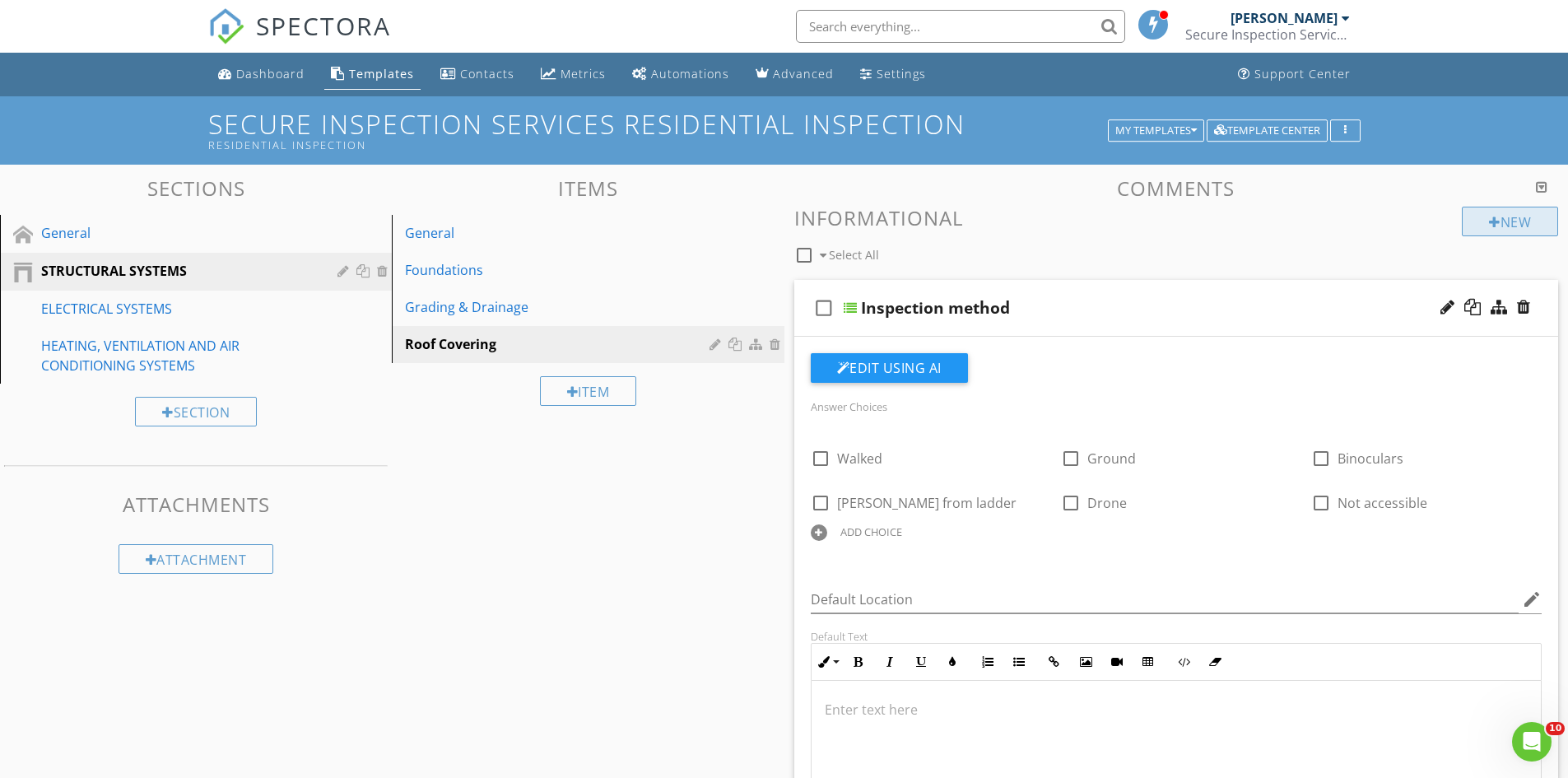
click at [1527, 222] on div "New" at bounding box center [1510, 221] width 96 height 30
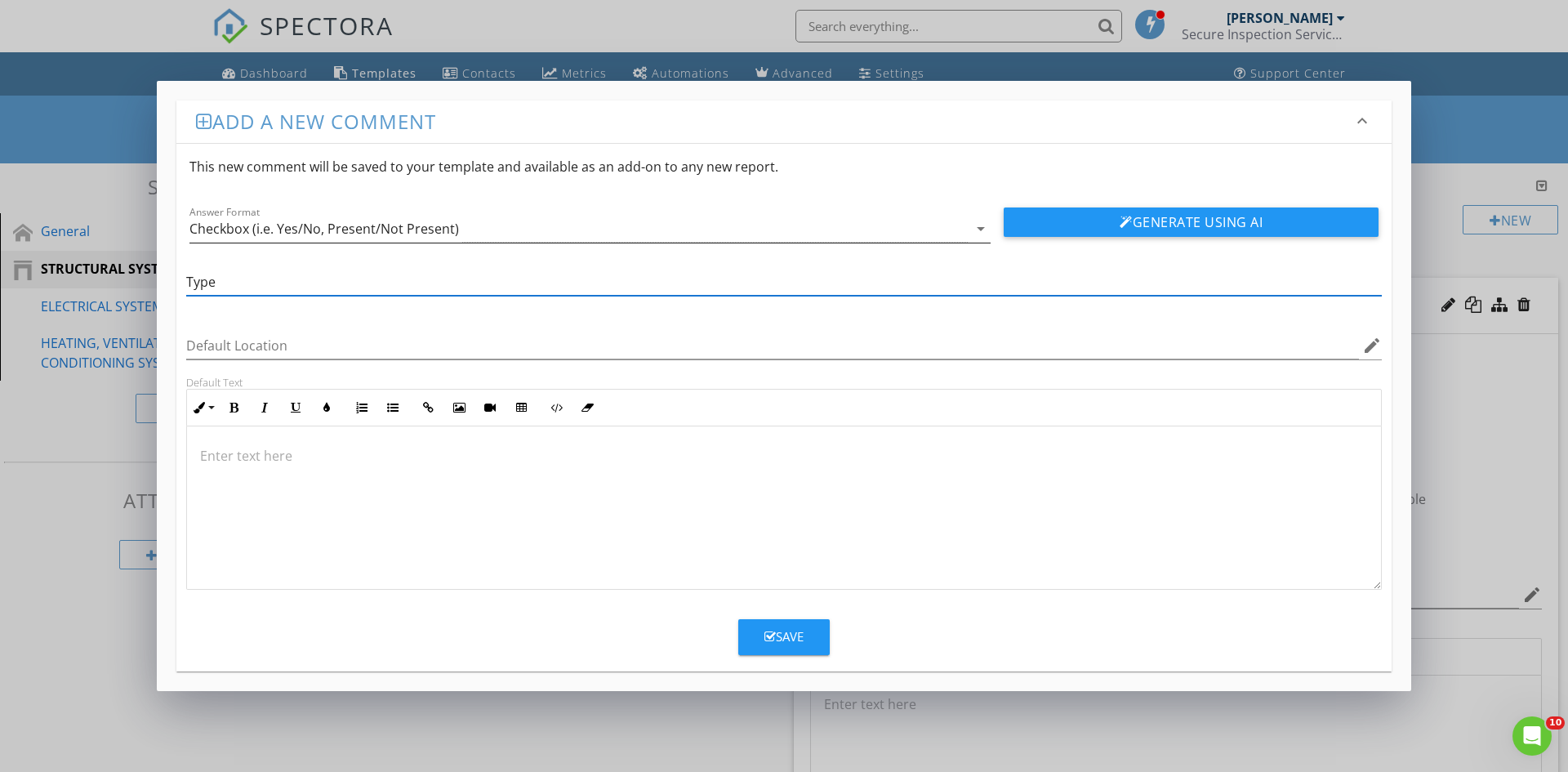
type input "Type"
click at [980, 231] on icon "arrow_drop_down" at bounding box center [980, 228] width 20 height 20
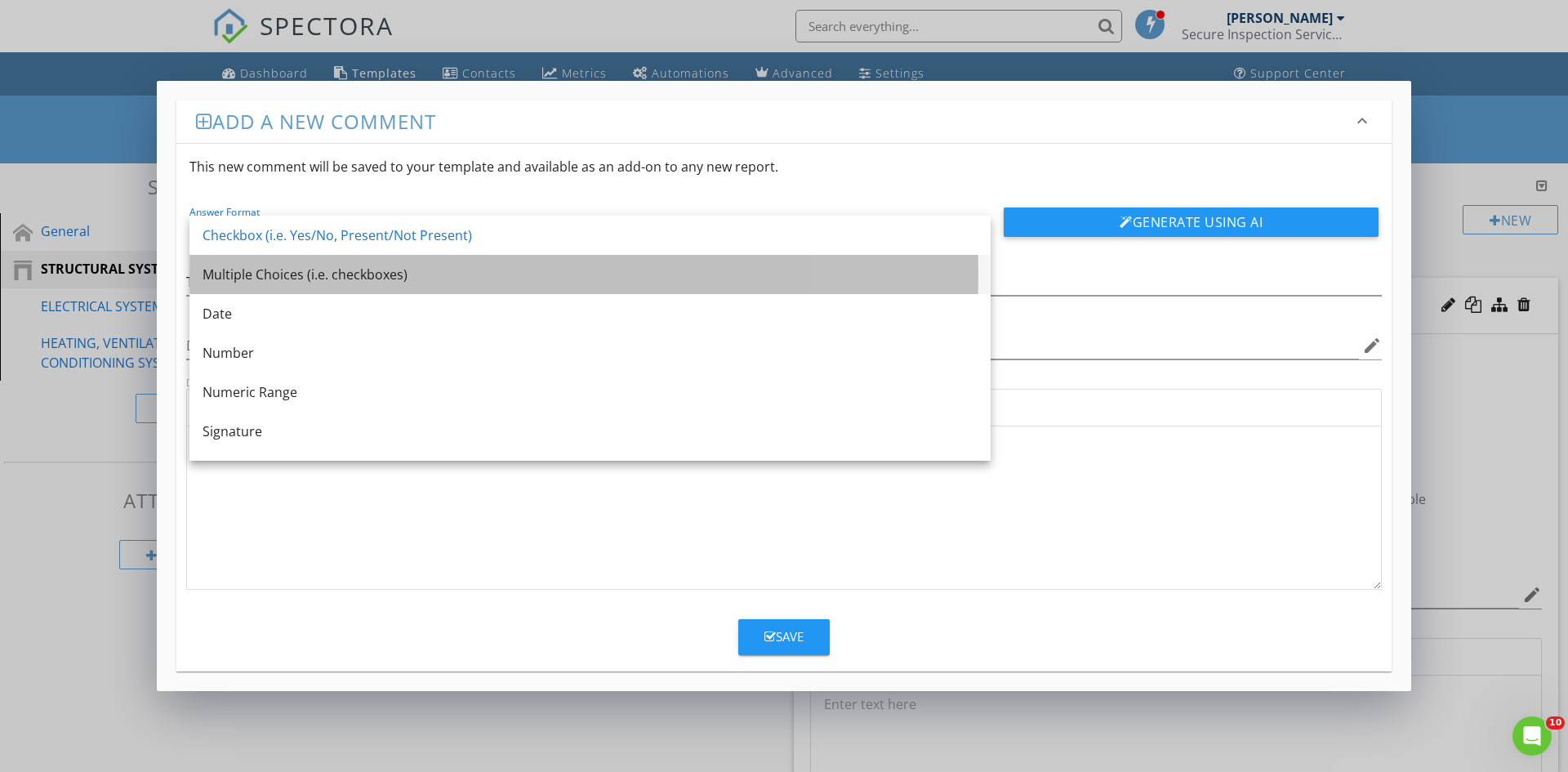
click at [268, 269] on div "Multiple Choices (i.e. checkboxes)" at bounding box center [590, 274] width 775 height 20
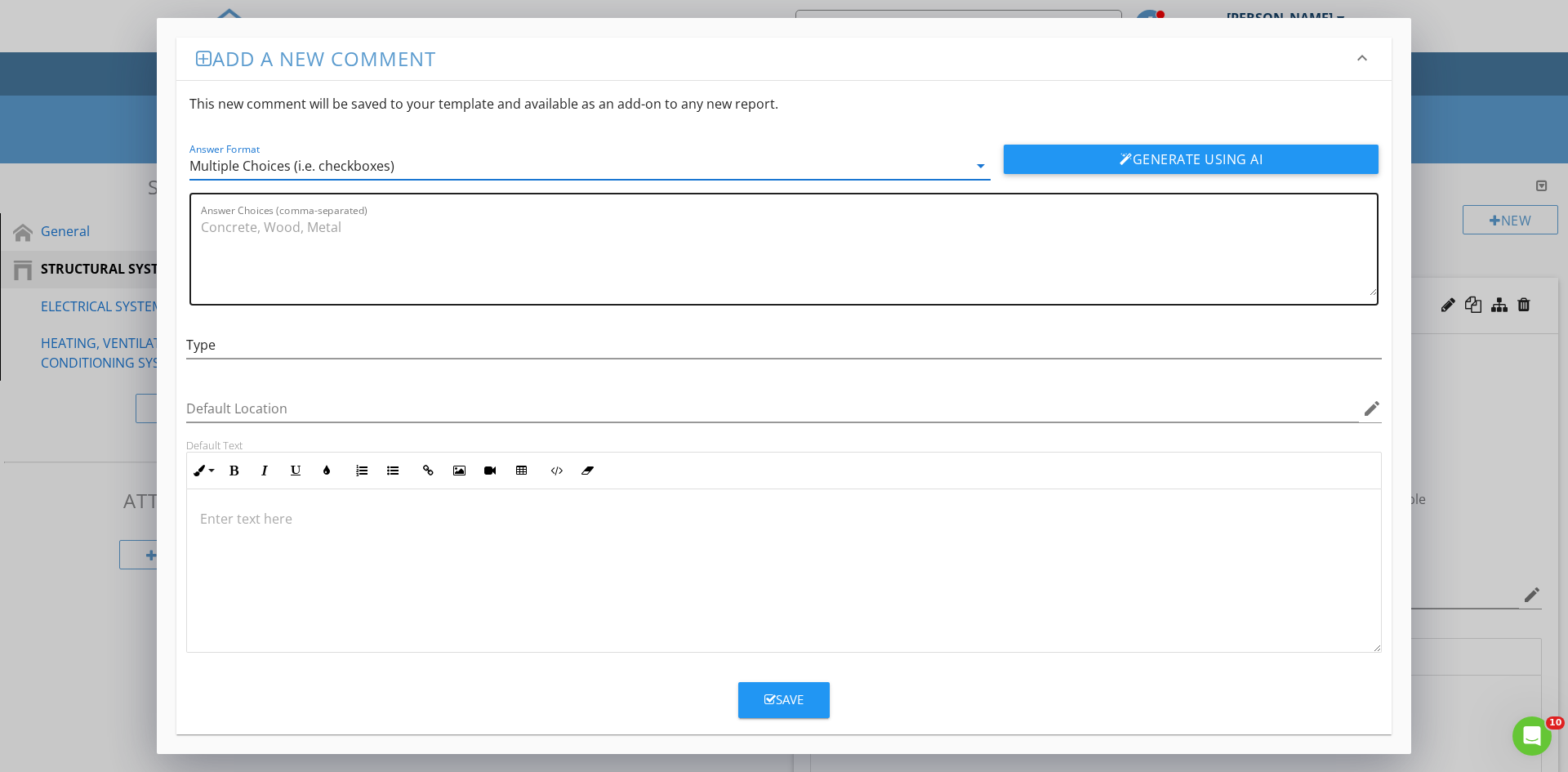
click at [380, 259] on textarea "Answer Choices (comma-separated)" at bounding box center [788, 254] width 1176 height 81
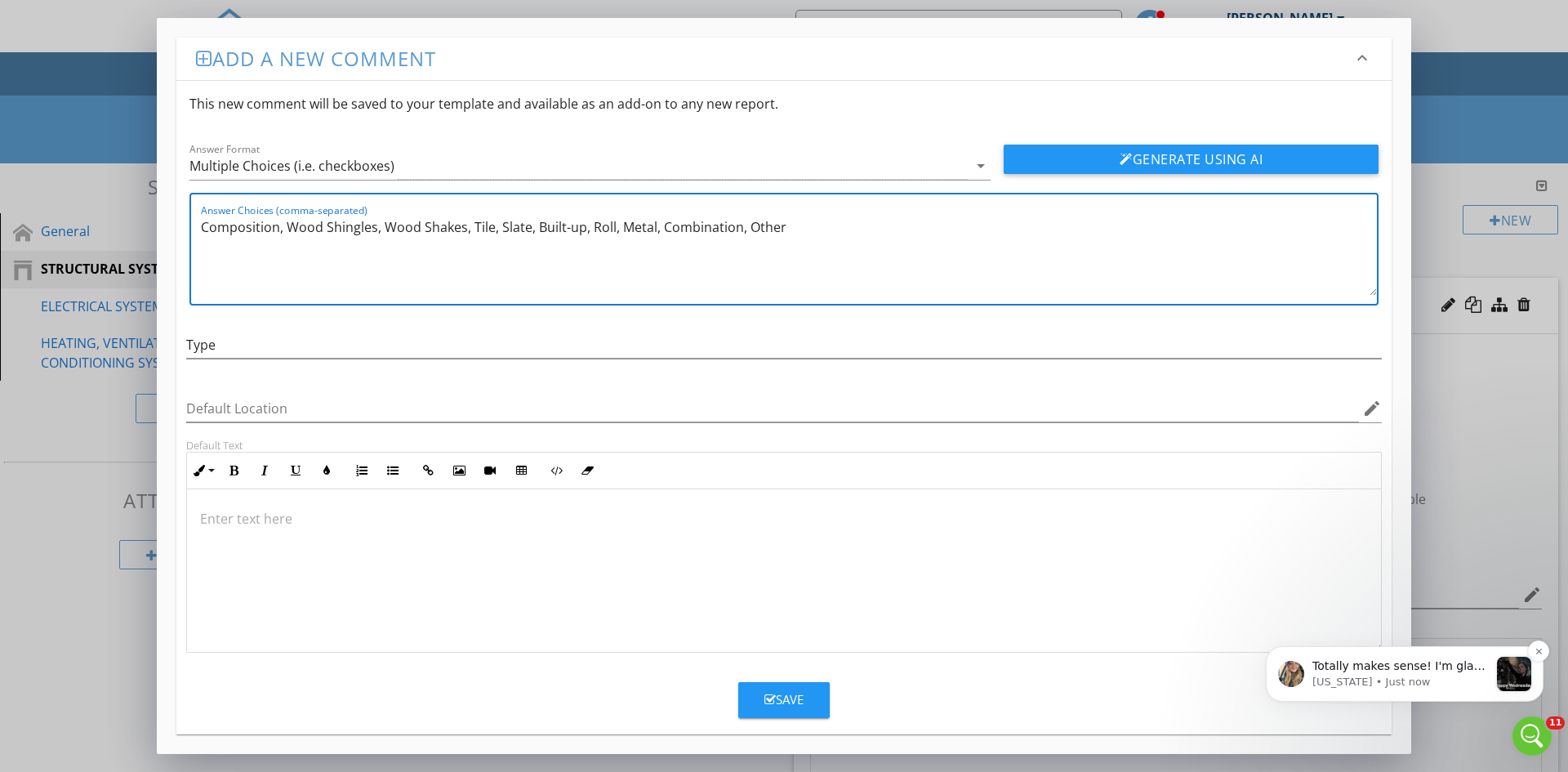
type textarea "Composition, Wood Shingles, Wood Shakes, Tile, Slate, Built-up, Roll, Metal, Co…"
click at [1414, 670] on p "Totally makes sense! I'm glad I could clear it up though :) Please do let me kn…" at bounding box center [1401, 666] width 177 height 16
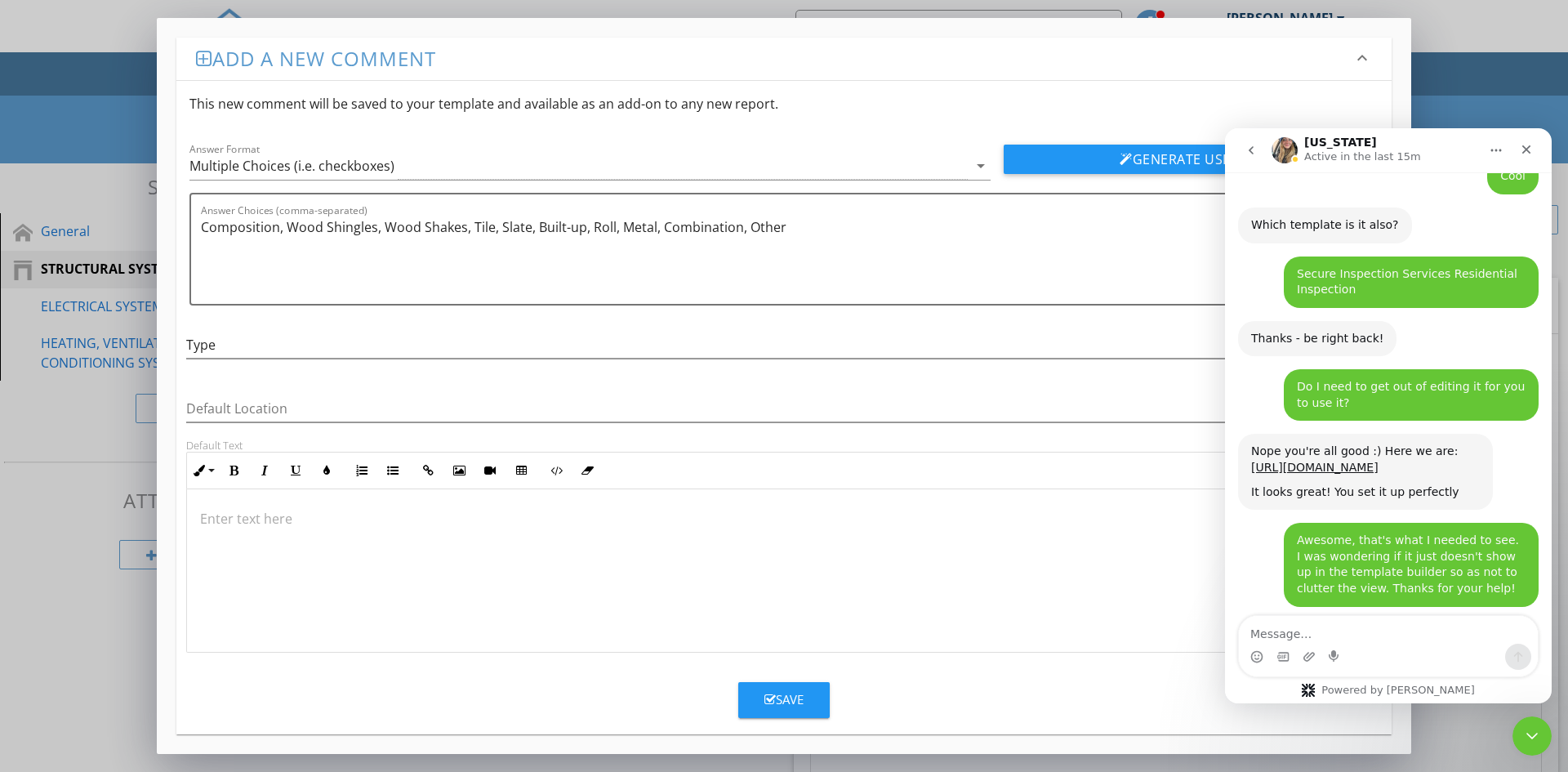
scroll to position [2703, 0]
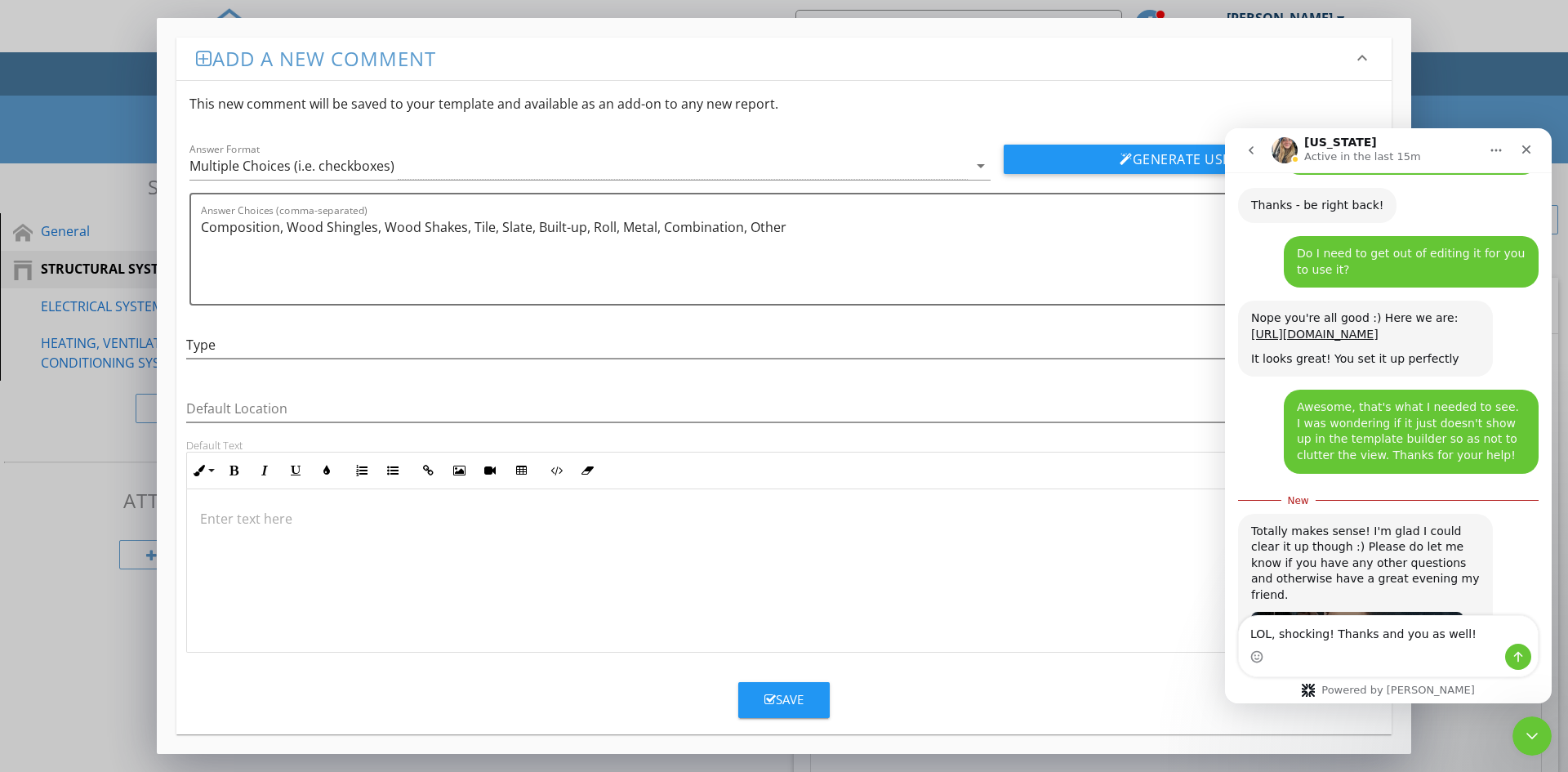
type textarea "LOL, shocking! Thanks and you as well!"
click at [1519, 655] on icon "Send a message…" at bounding box center [1518, 656] width 13 height 13
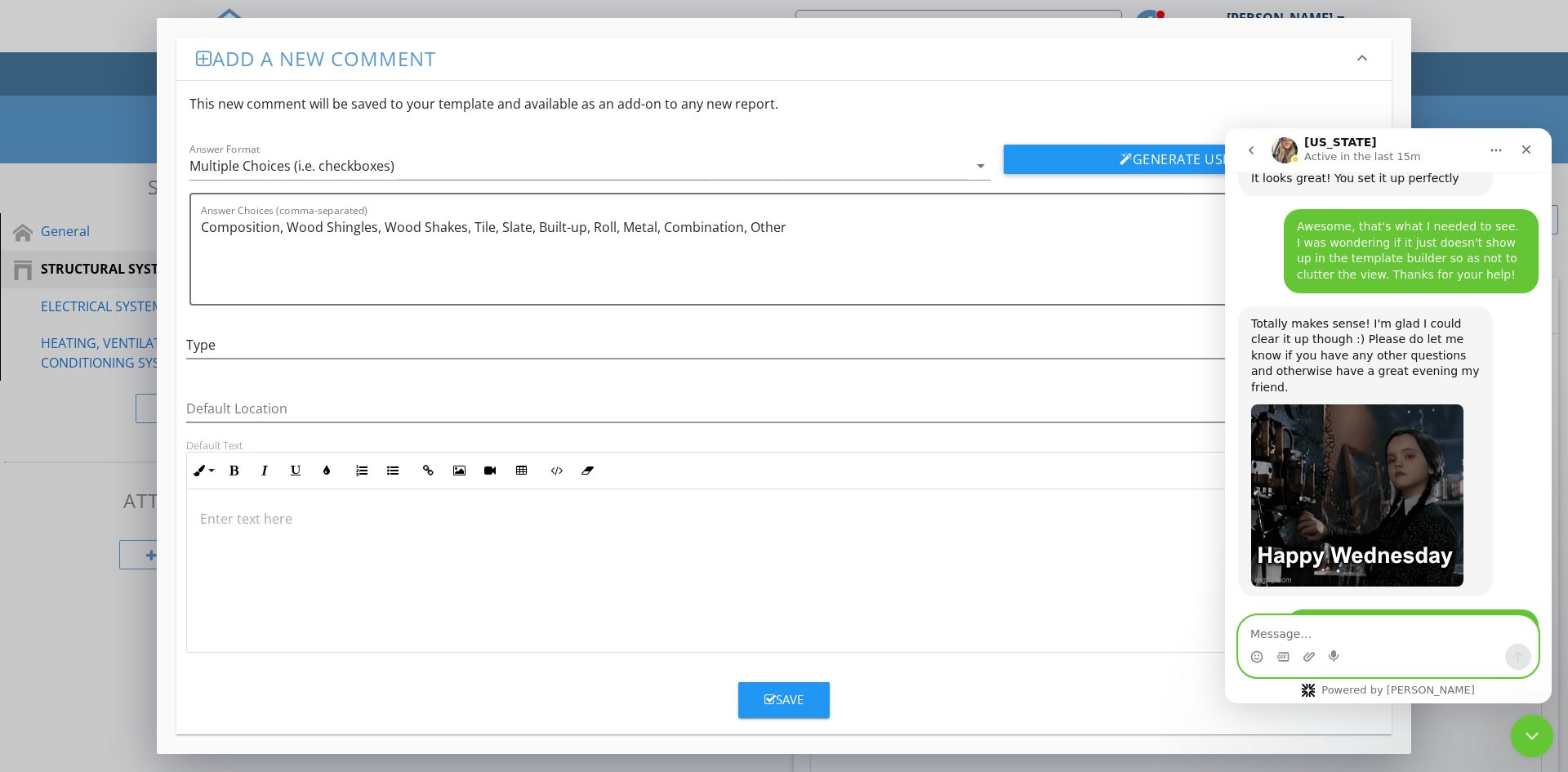
scroll to position [2883, 0]
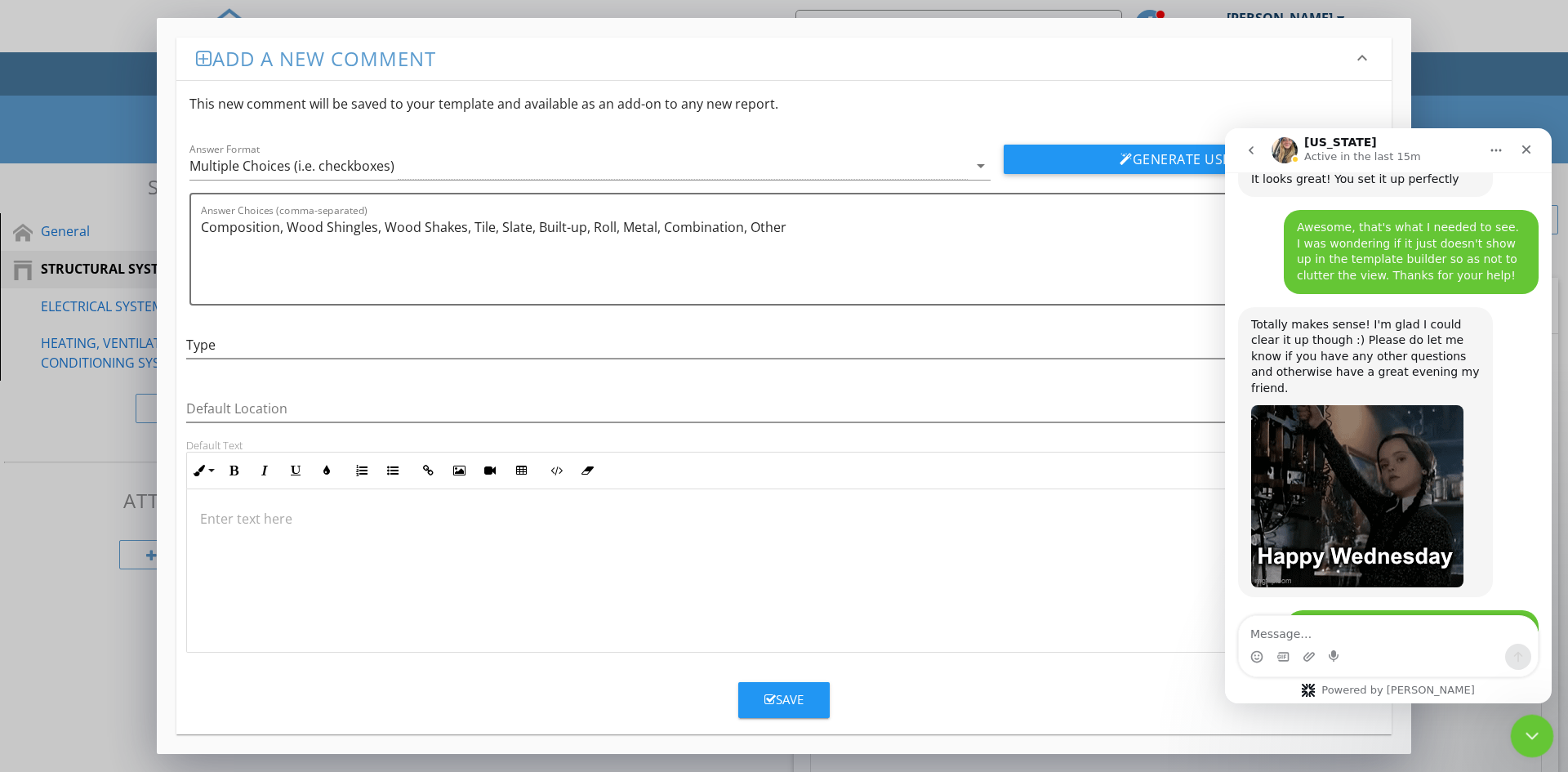
click at [1527, 725] on icon "Close Intercom Messenger" at bounding box center [1530, 733] width 20 height 20
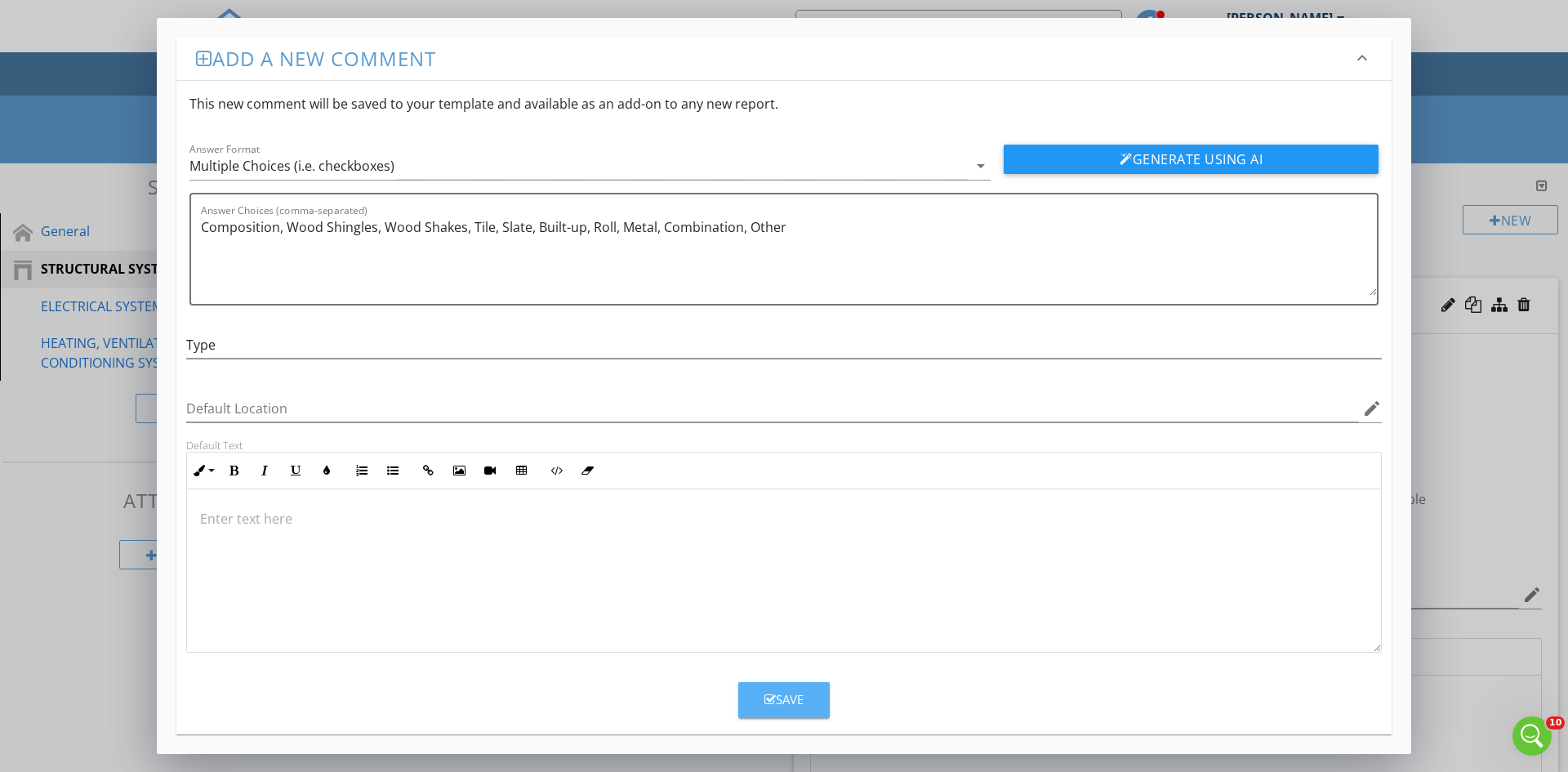
click at [768, 705] on icon "button" at bounding box center [770, 699] width 11 height 12
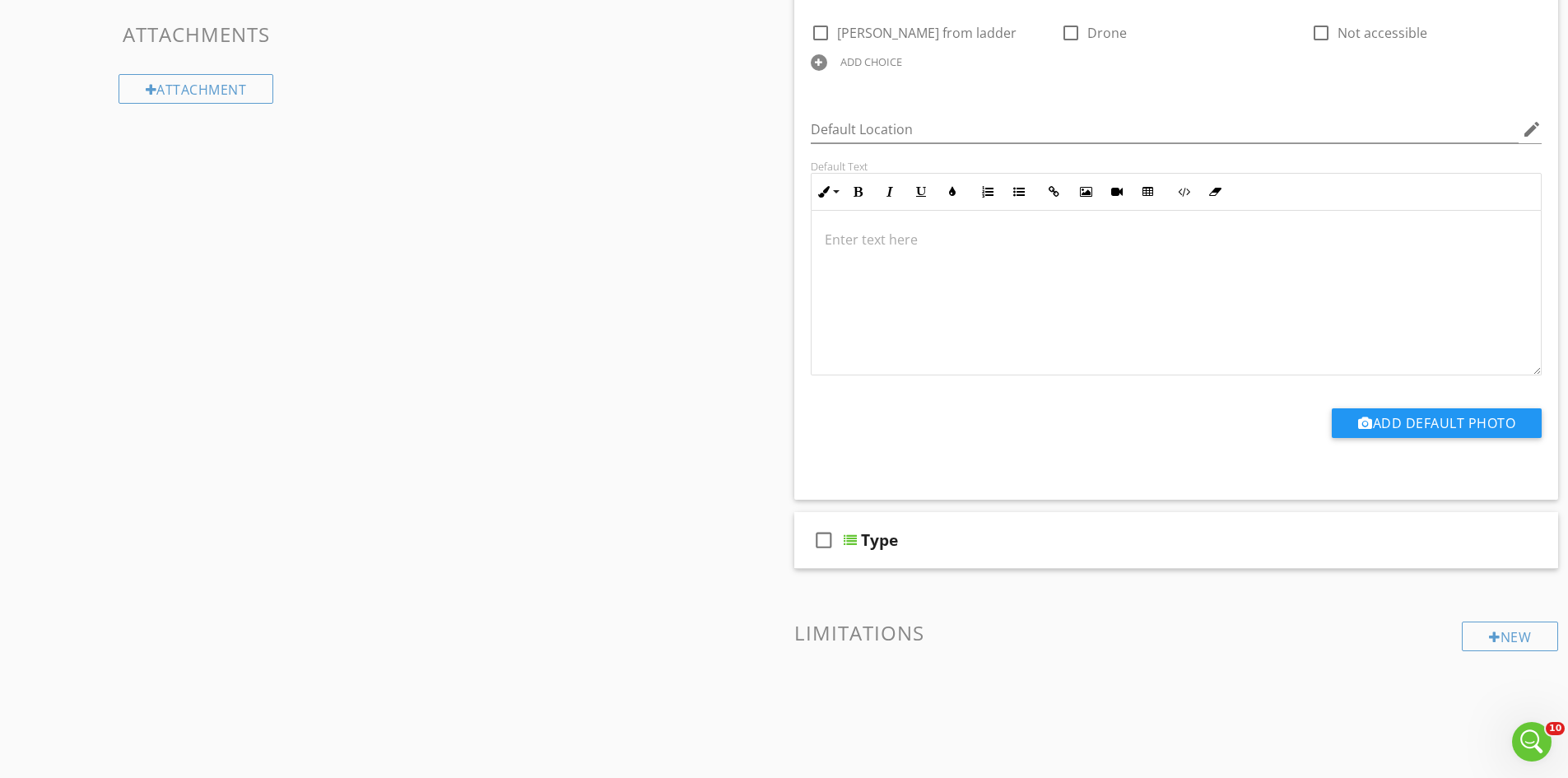
scroll to position [425, 0]
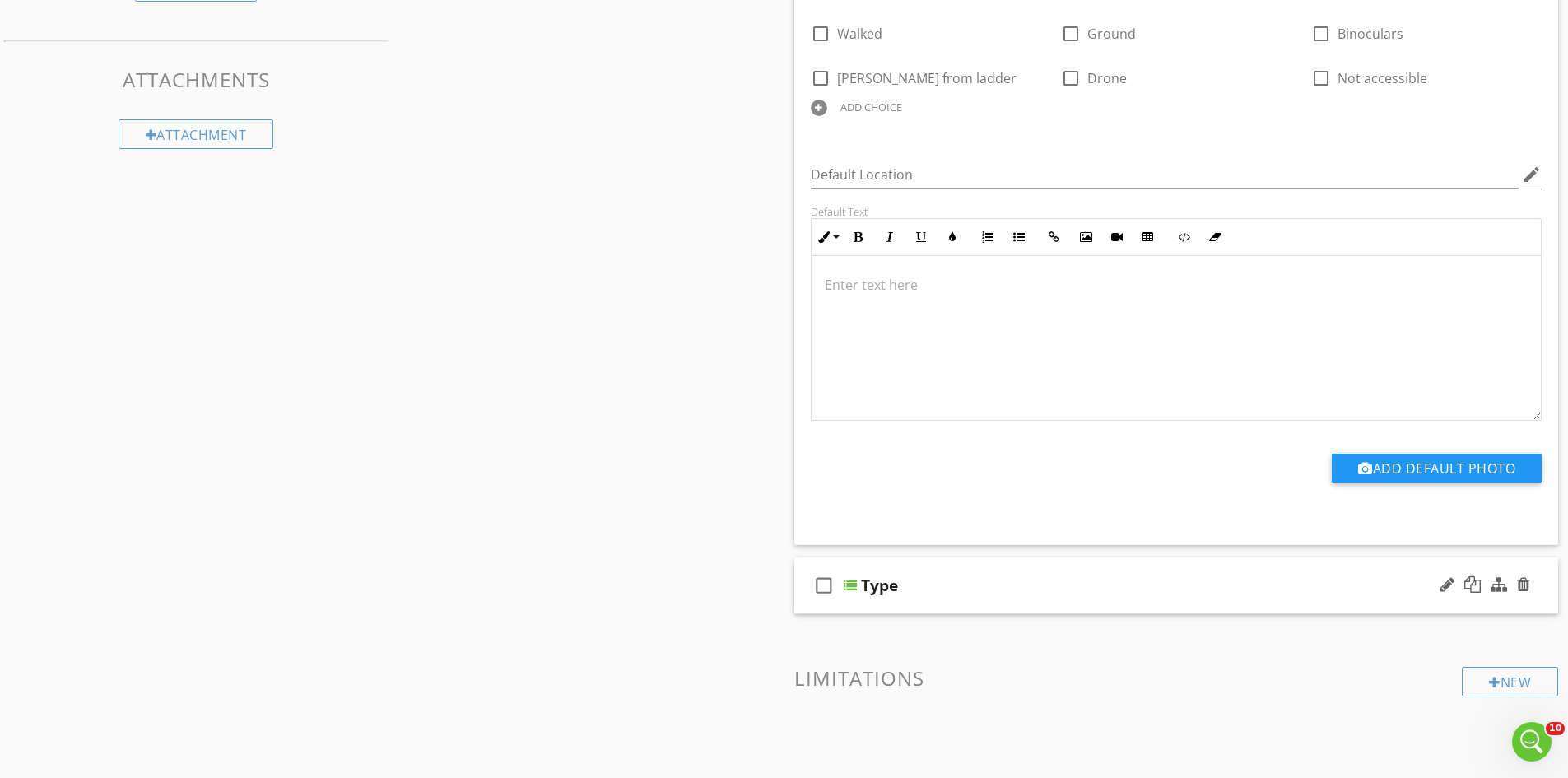
click at [1124, 584] on div "Type" at bounding box center [1135, 585] width 548 height 20
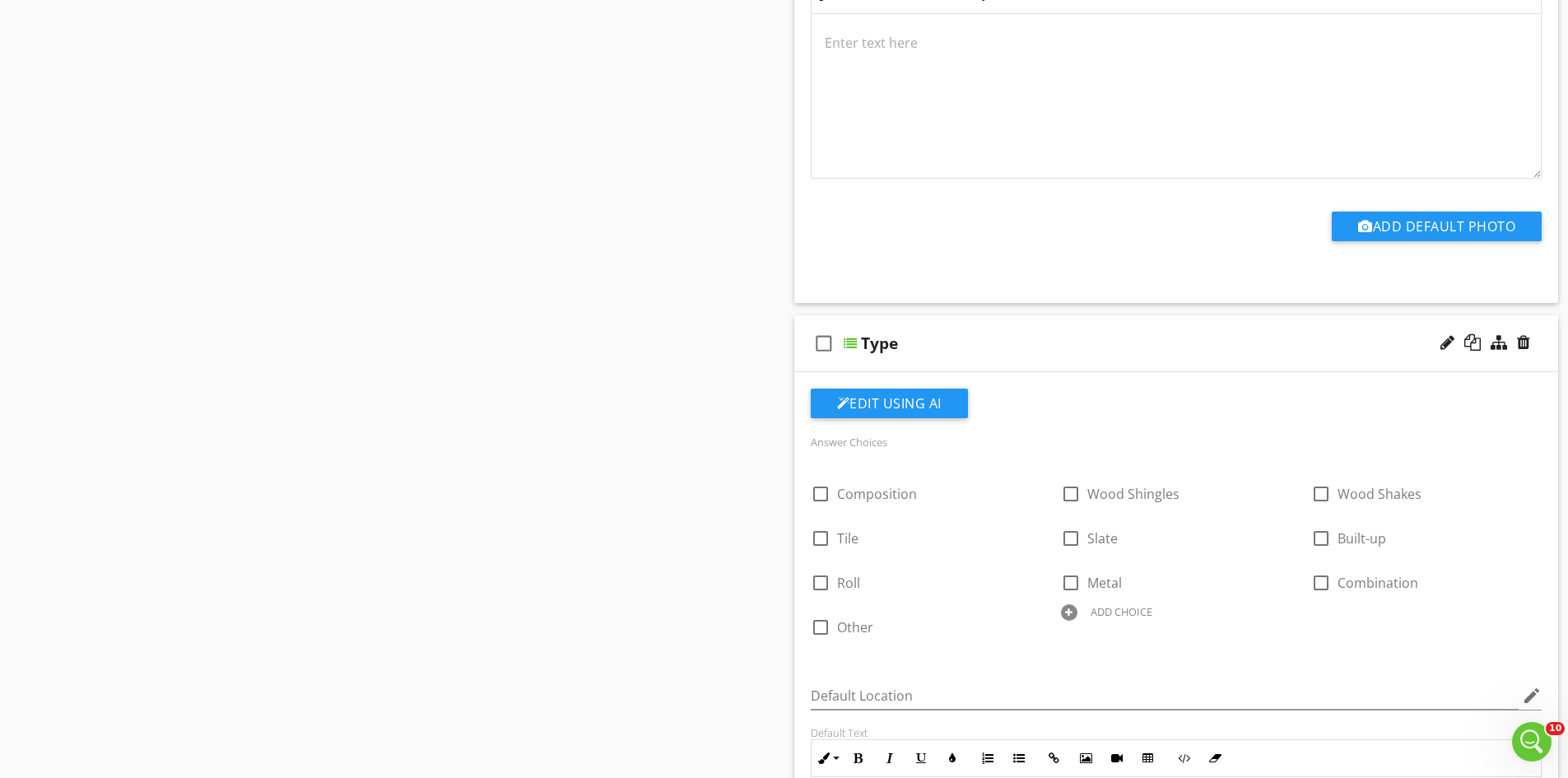
scroll to position [589, 0]
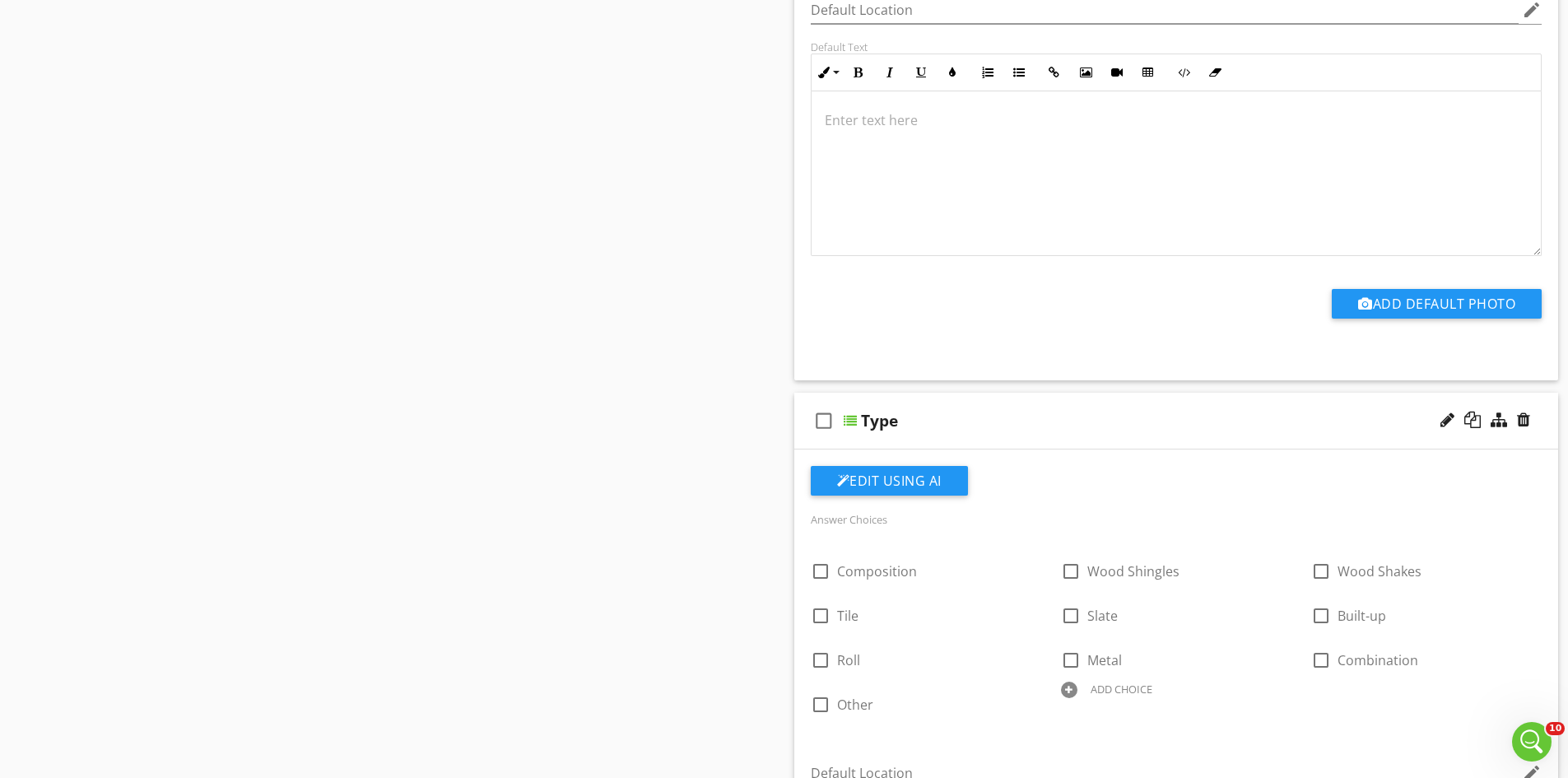
click at [828, 422] on icon "check_box_outline_blank" at bounding box center [823, 420] width 26 height 39
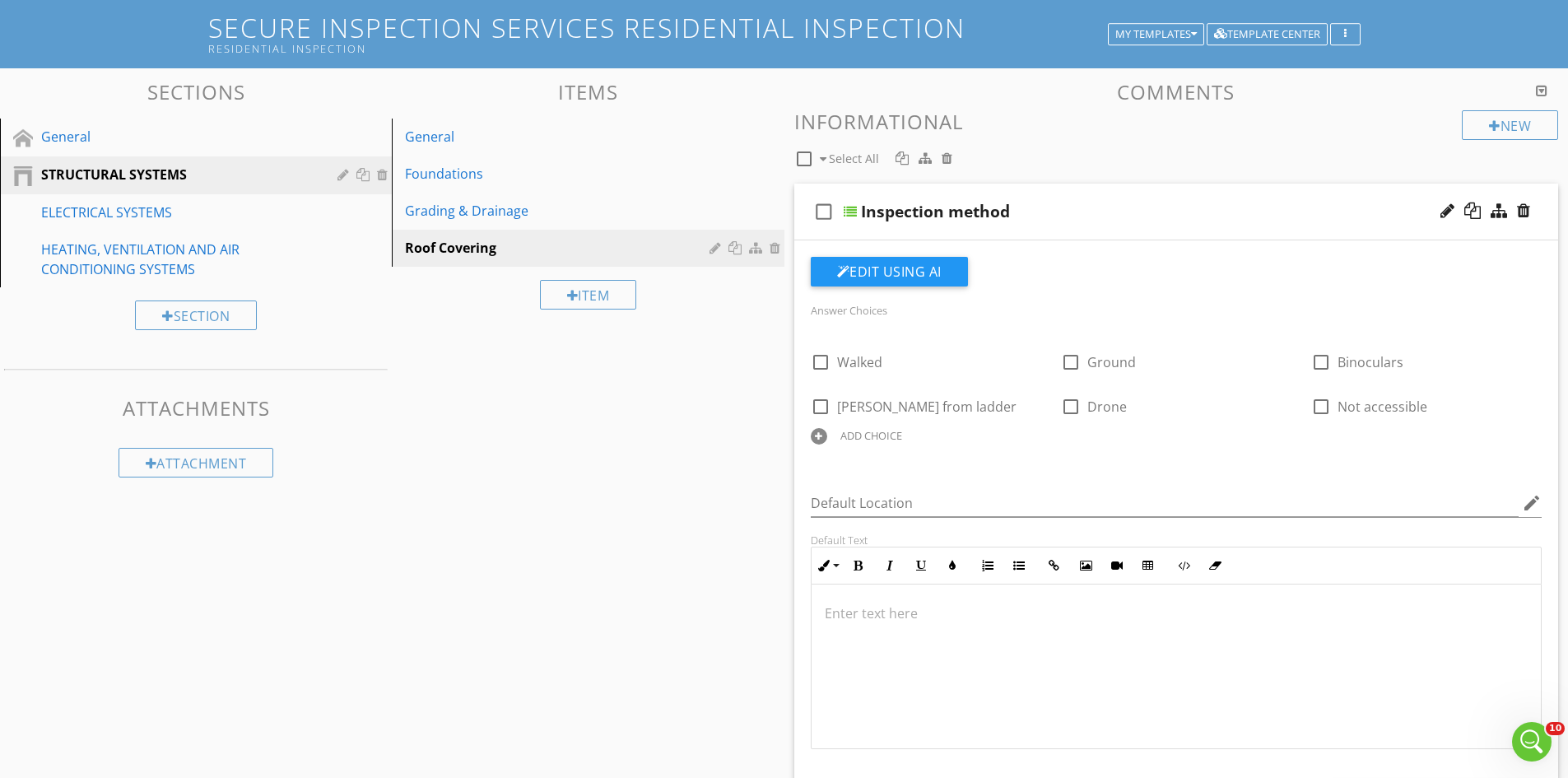
scroll to position [95, 0]
click at [821, 212] on icon "check_box_outline_blank" at bounding box center [823, 212] width 26 height 39
checkbox input "true"
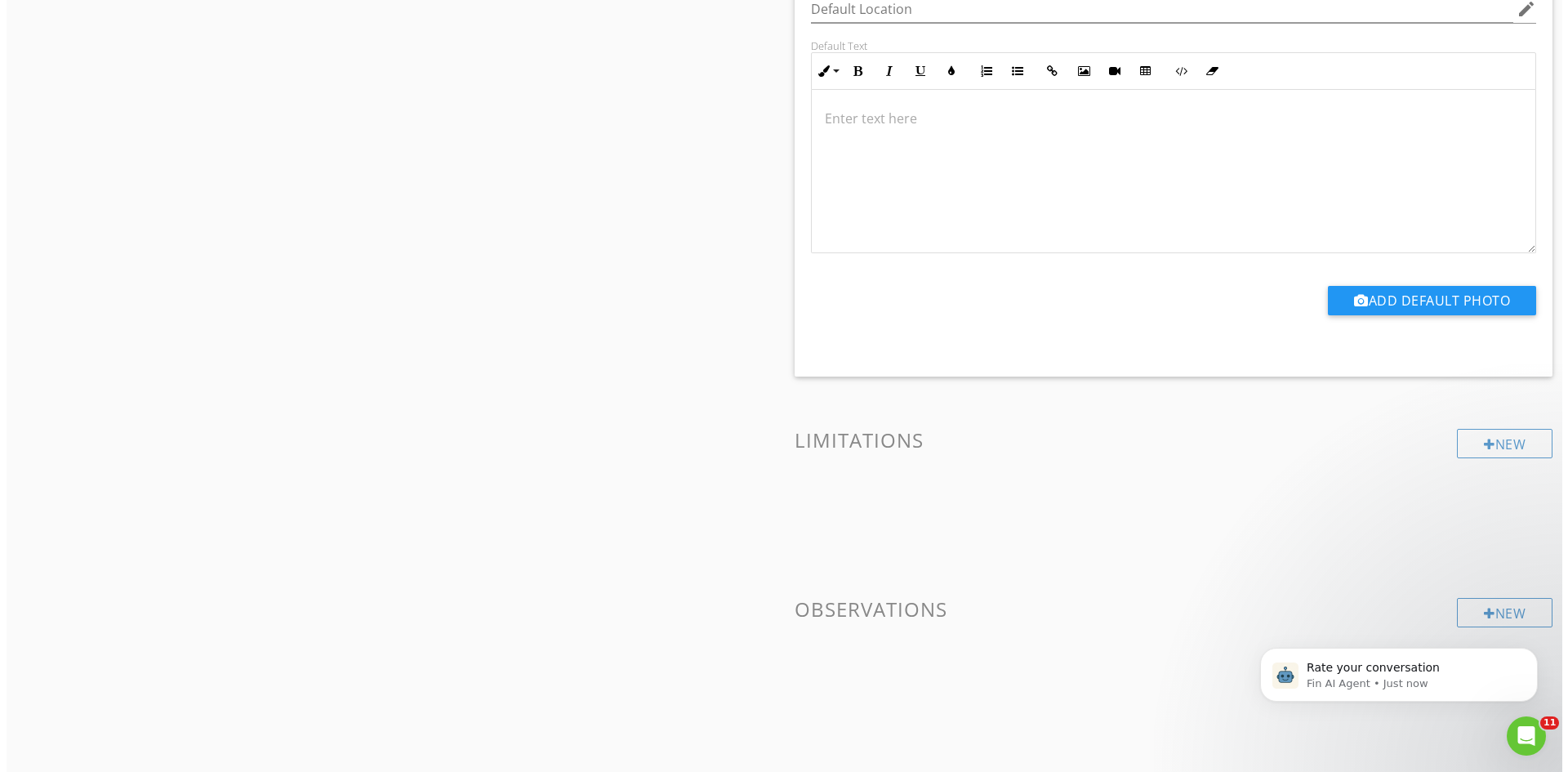
scroll to position [1355, 0]
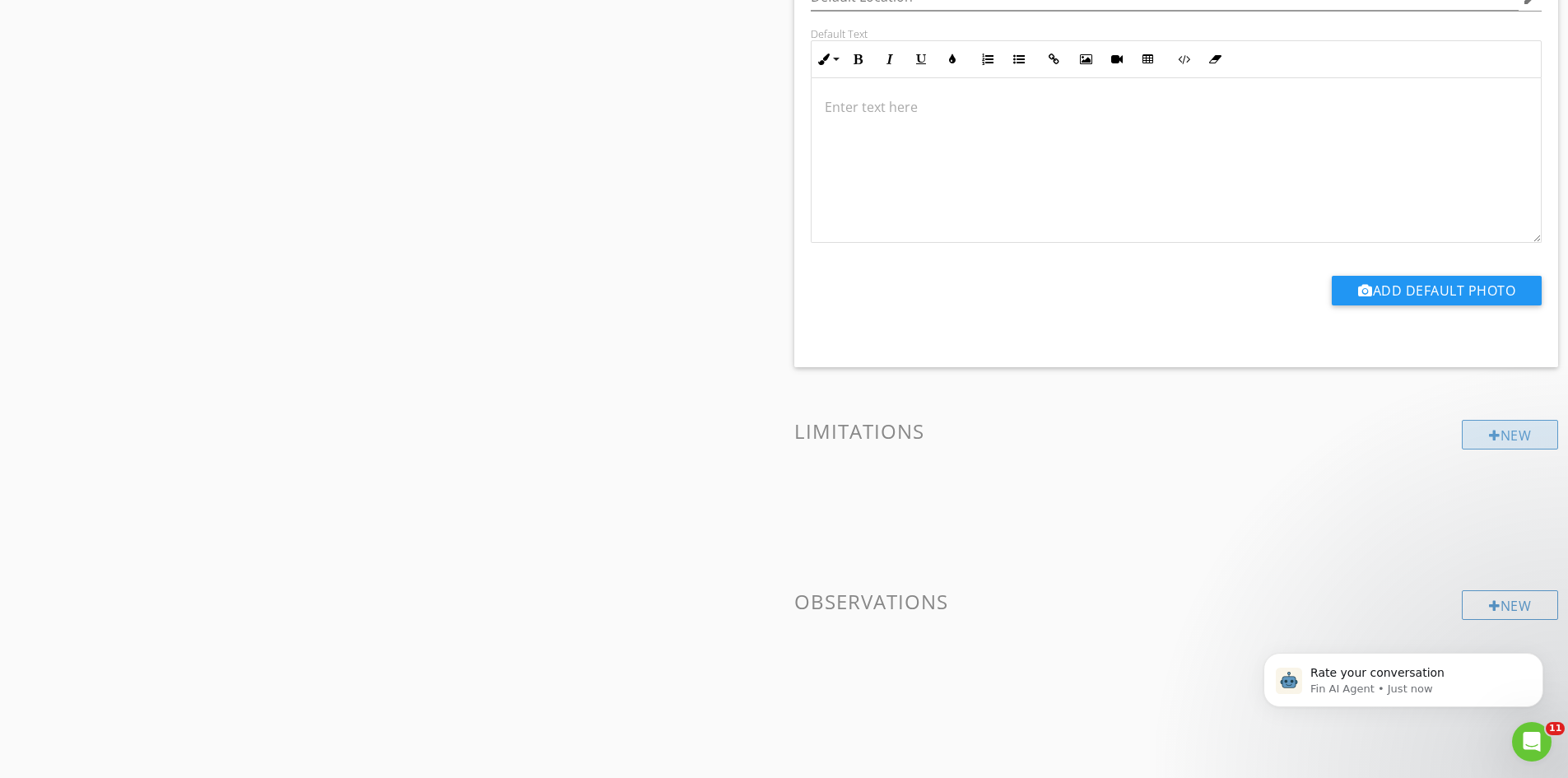
click at [1501, 438] on div "New" at bounding box center [1510, 434] width 96 height 30
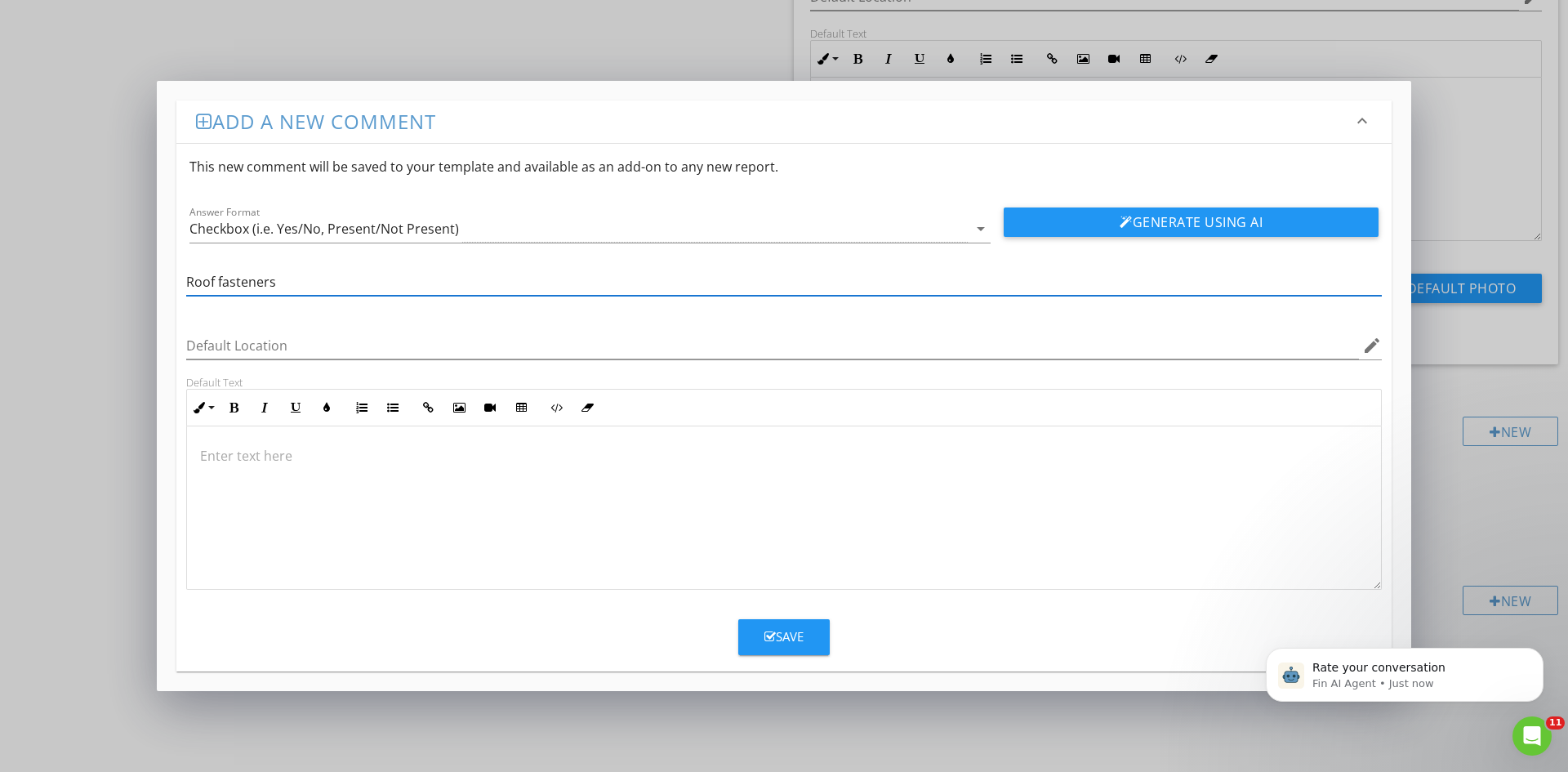
type input "Roof fasteners"
click at [246, 441] on div at bounding box center [784, 507] width 1194 height 163
click at [211, 442] on div at bounding box center [784, 507] width 1194 height 163
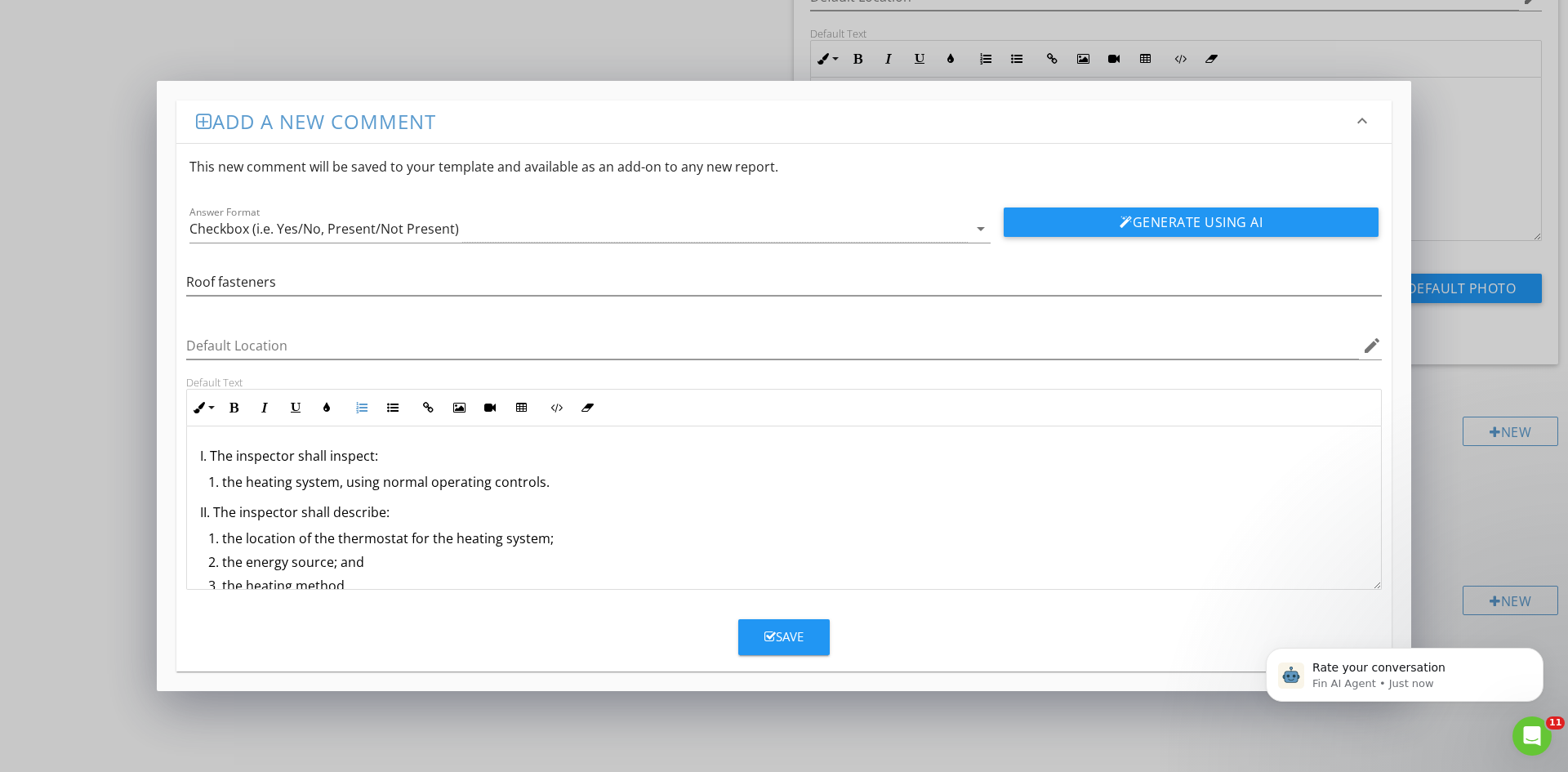
scroll to position [796, 0]
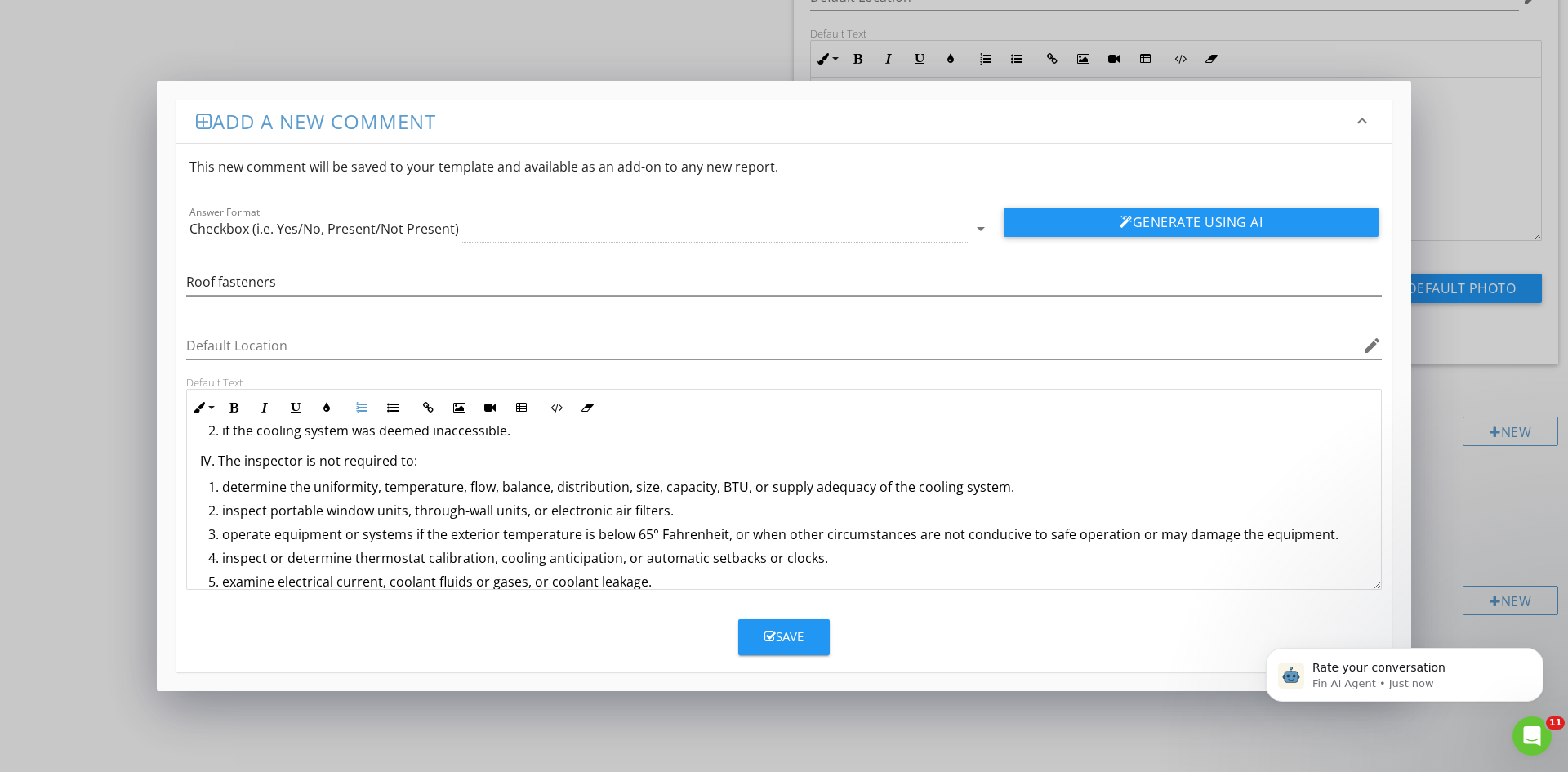
click at [654, 581] on li "examine electrical current, coolant fluids or gases, or coolant leakage." at bounding box center [788, 583] width 1160 height 24
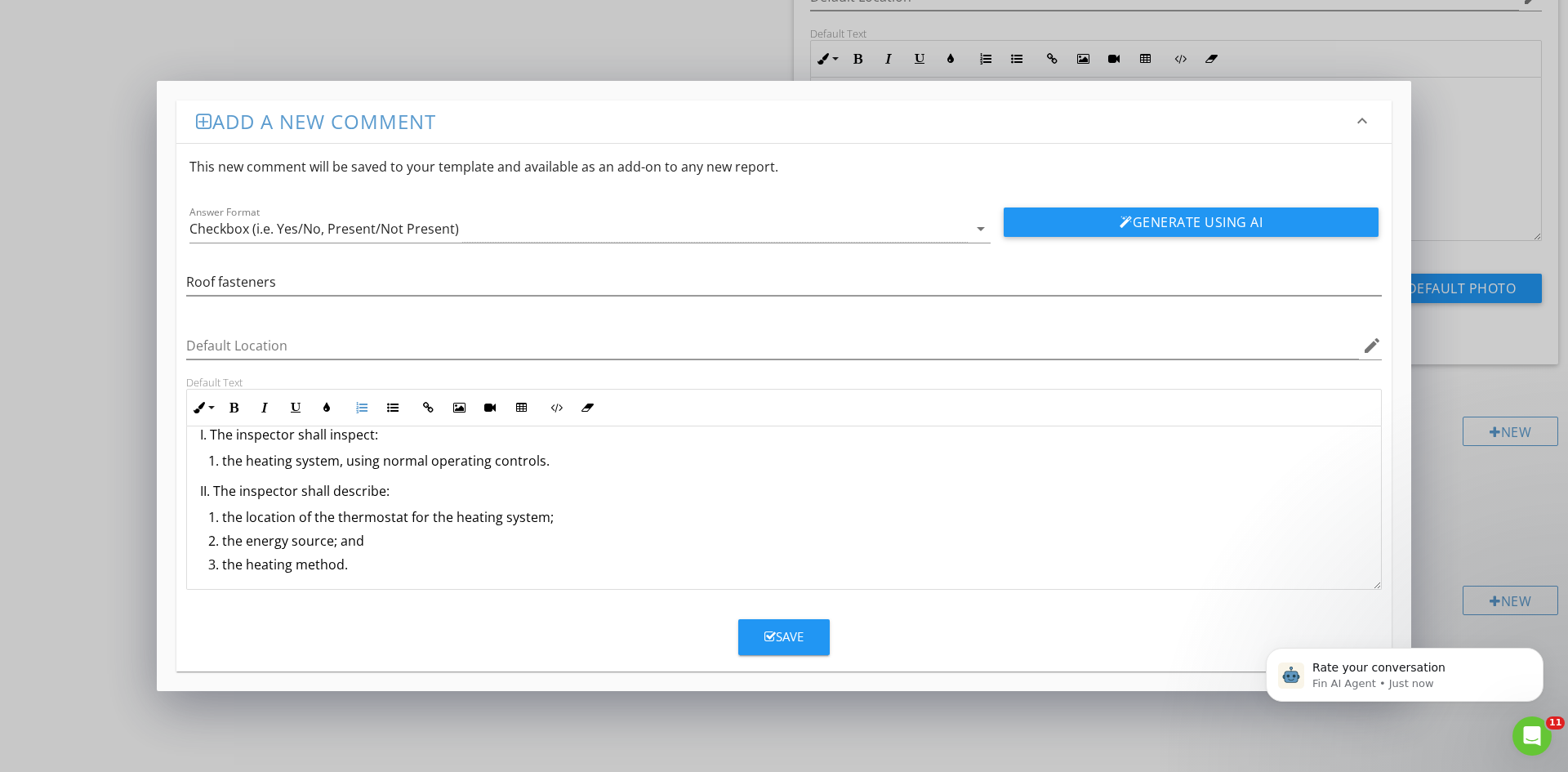
scroll to position [0, 0]
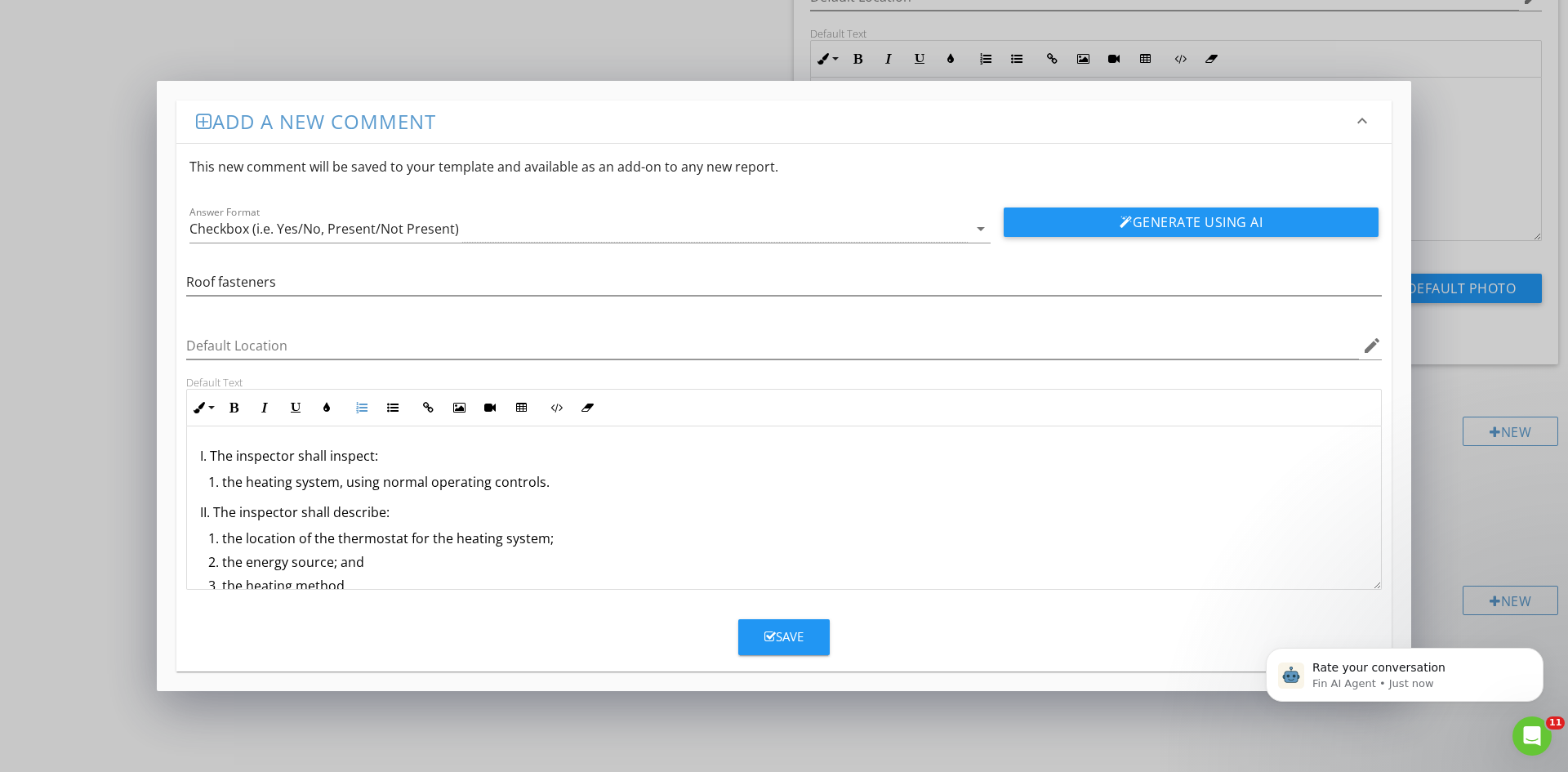
drag, startPoint x: 651, startPoint y: 579, endPoint x: 163, endPoint y: 419, distance: 513.6
click at [163, 419] on div "Add a new comment keyboard_arrow_down This new comment will be saved to your te…" at bounding box center [784, 386] width 1255 height 610
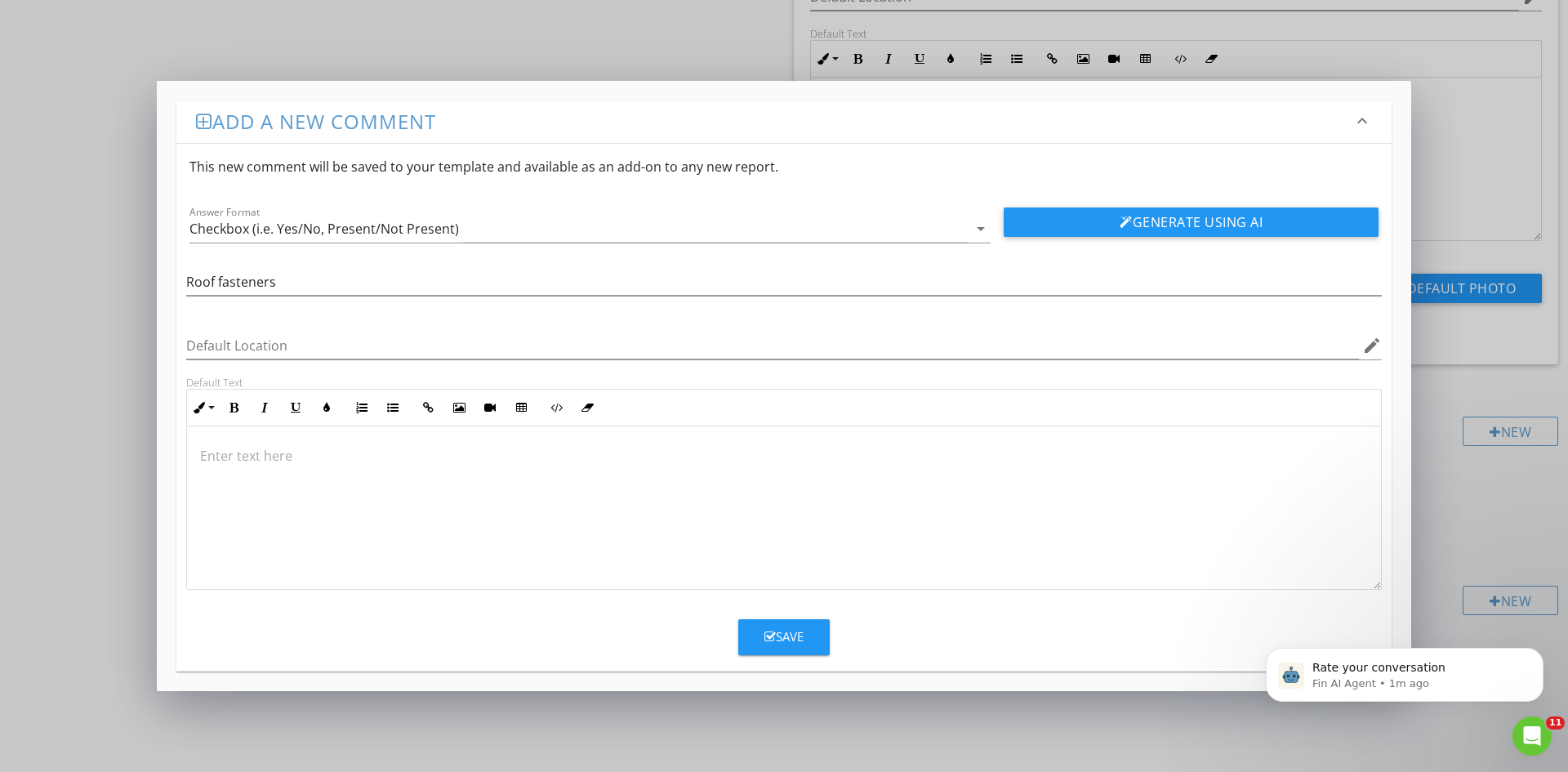
click at [213, 443] on div at bounding box center [784, 507] width 1194 height 163
click at [282, 563] on div at bounding box center [784, 507] width 1194 height 163
